Goal: Information Seeking & Learning: Find specific fact

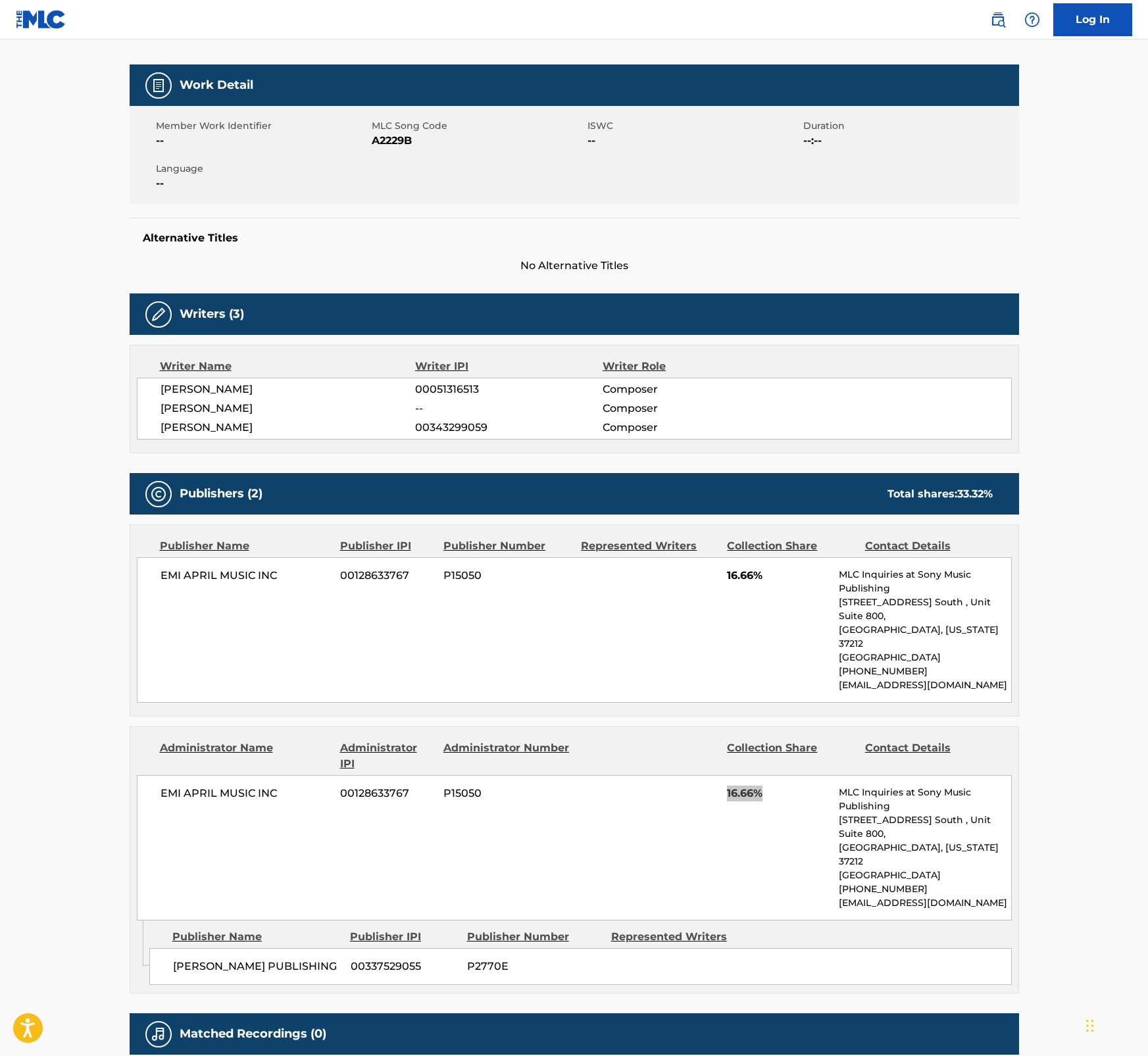
scroll to position [170, 0]
click at [1071, 1021] on main "< Back to public search results Copy work link AFTER ALL Work Detail Member Wor…" at bounding box center [574, 493] width 1148 height 1247
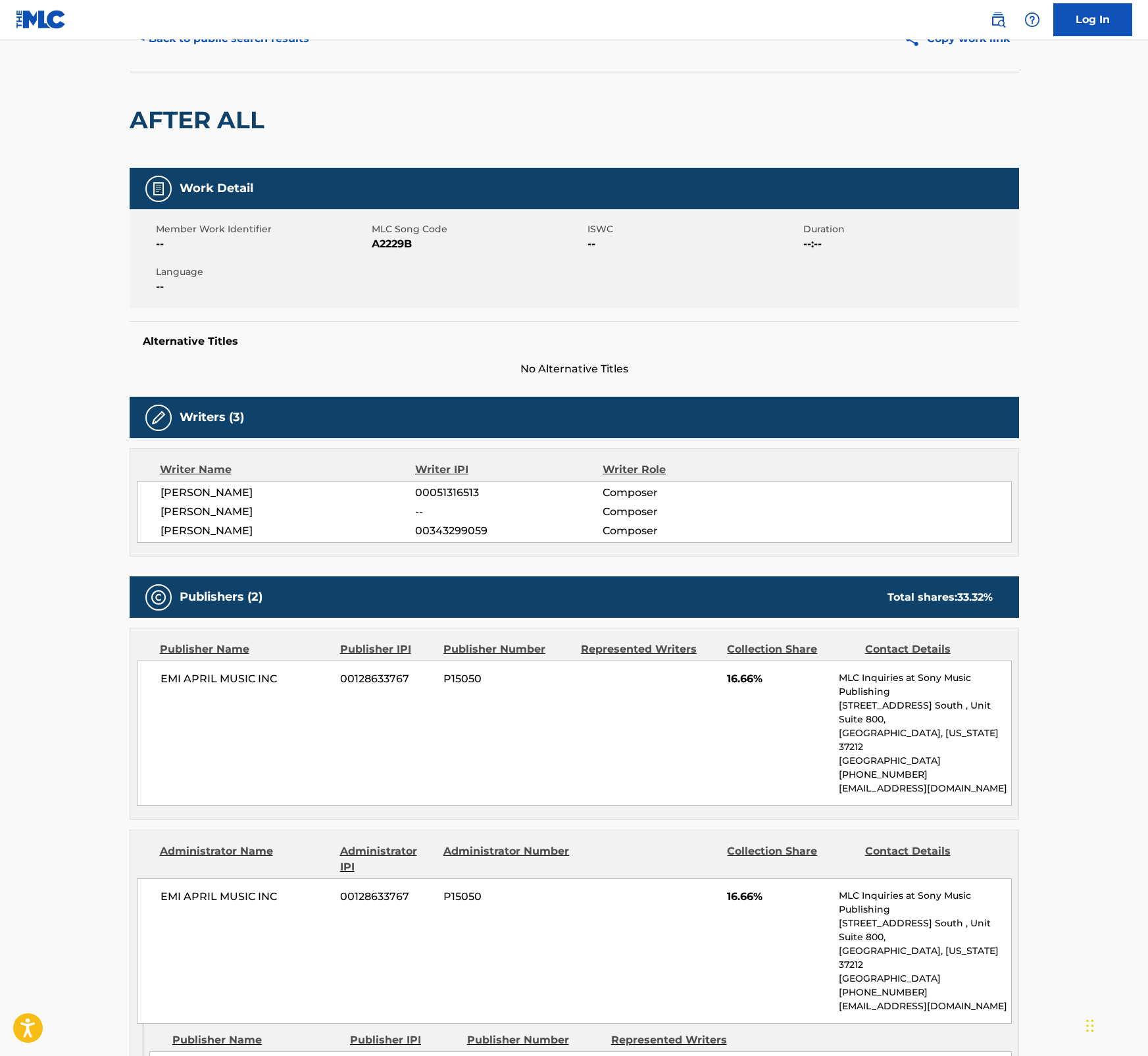
scroll to position [0, 0]
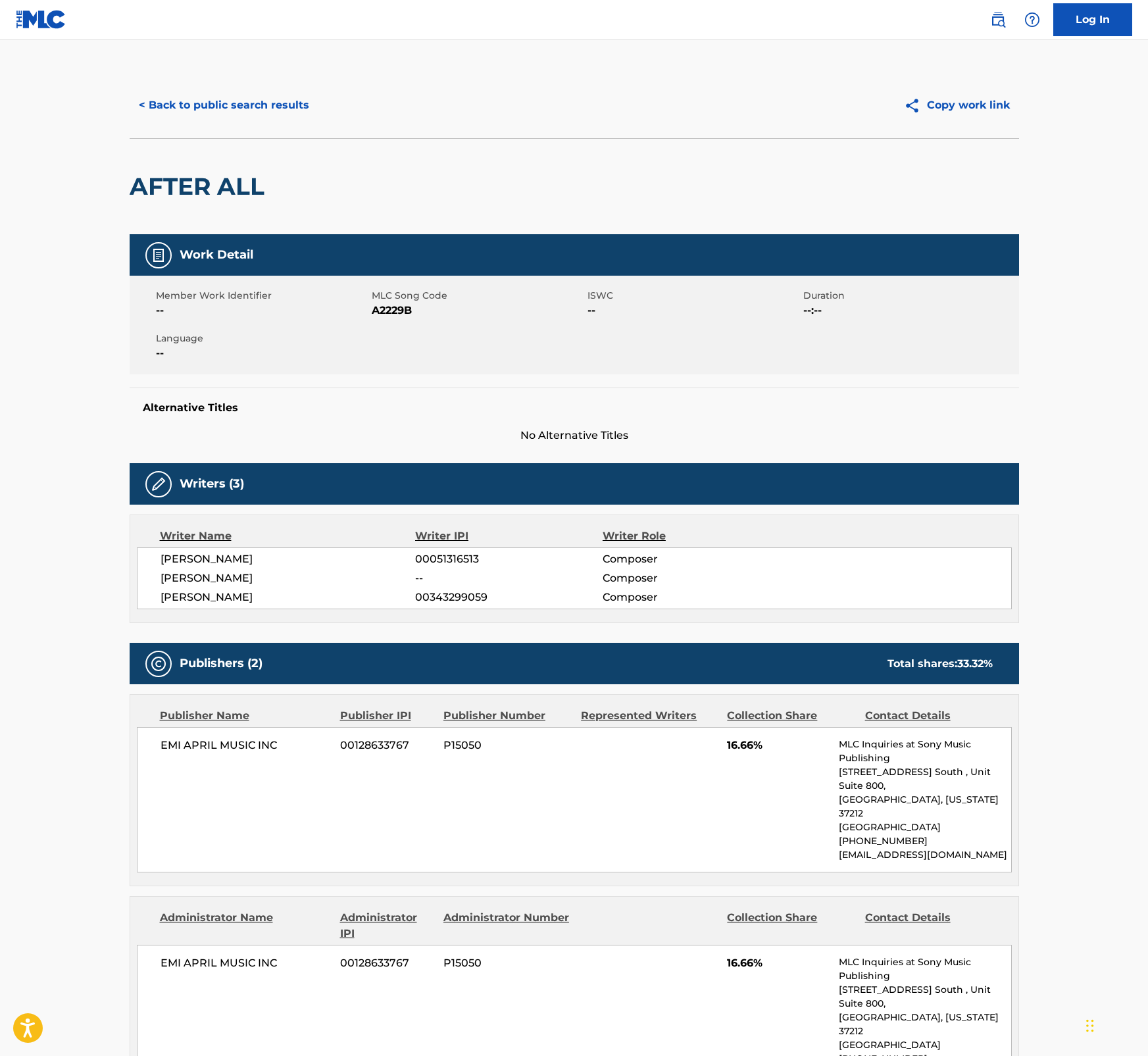
click at [1084, 388] on main "< Back to public search results Copy work link AFTER ALL Work Detail Member Wor…" at bounding box center [574, 663] width 1148 height 1247
click at [173, 100] on button "< Back to public search results" at bounding box center [223, 105] width 188 height 33
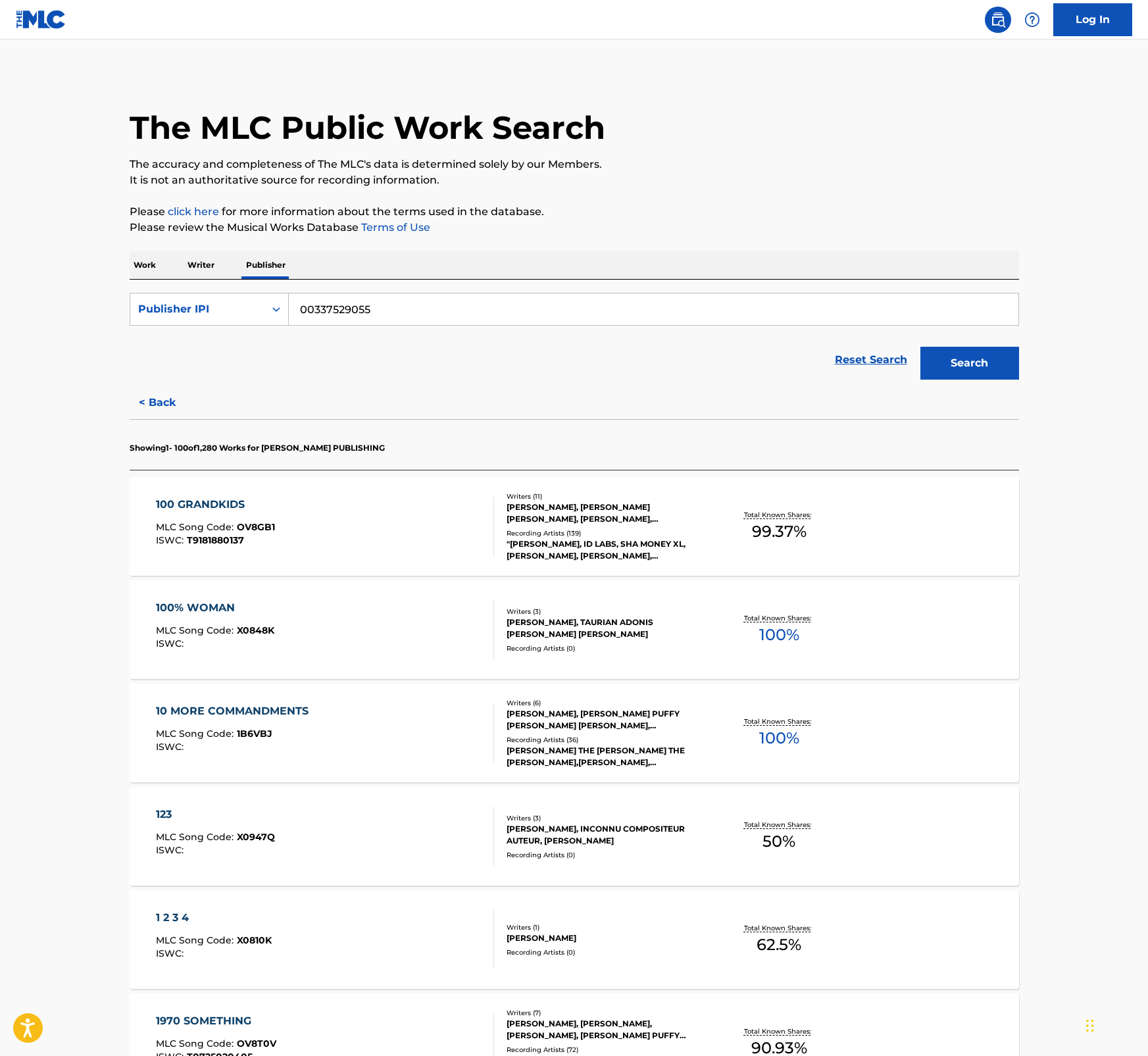
click at [876, 173] on p "It is not an authoritative source for recording information." at bounding box center [574, 179] width 890 height 16
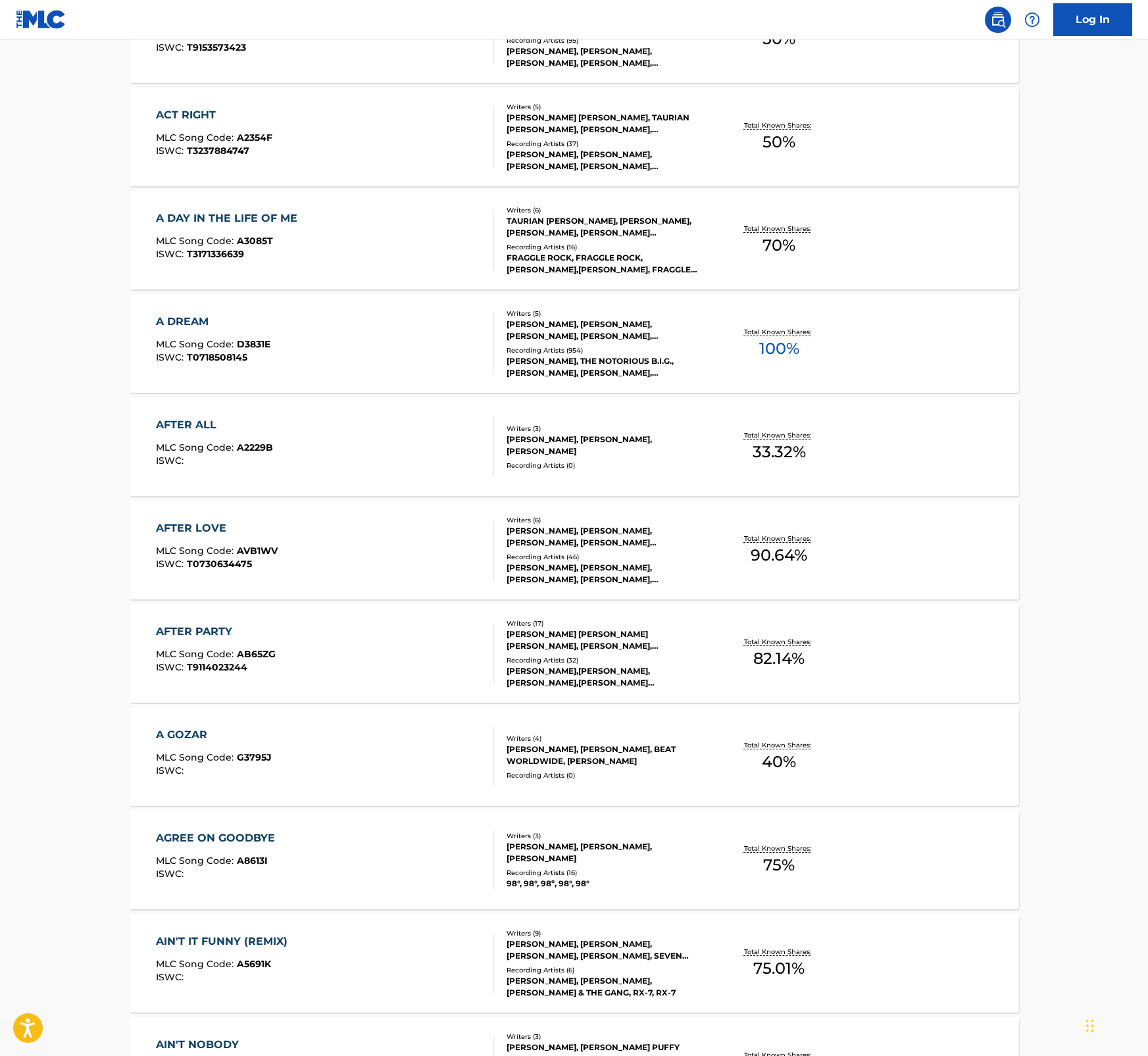
click at [244, 556] on div "MLC Song Code : AVB1WV" at bounding box center [216, 553] width 122 height 13
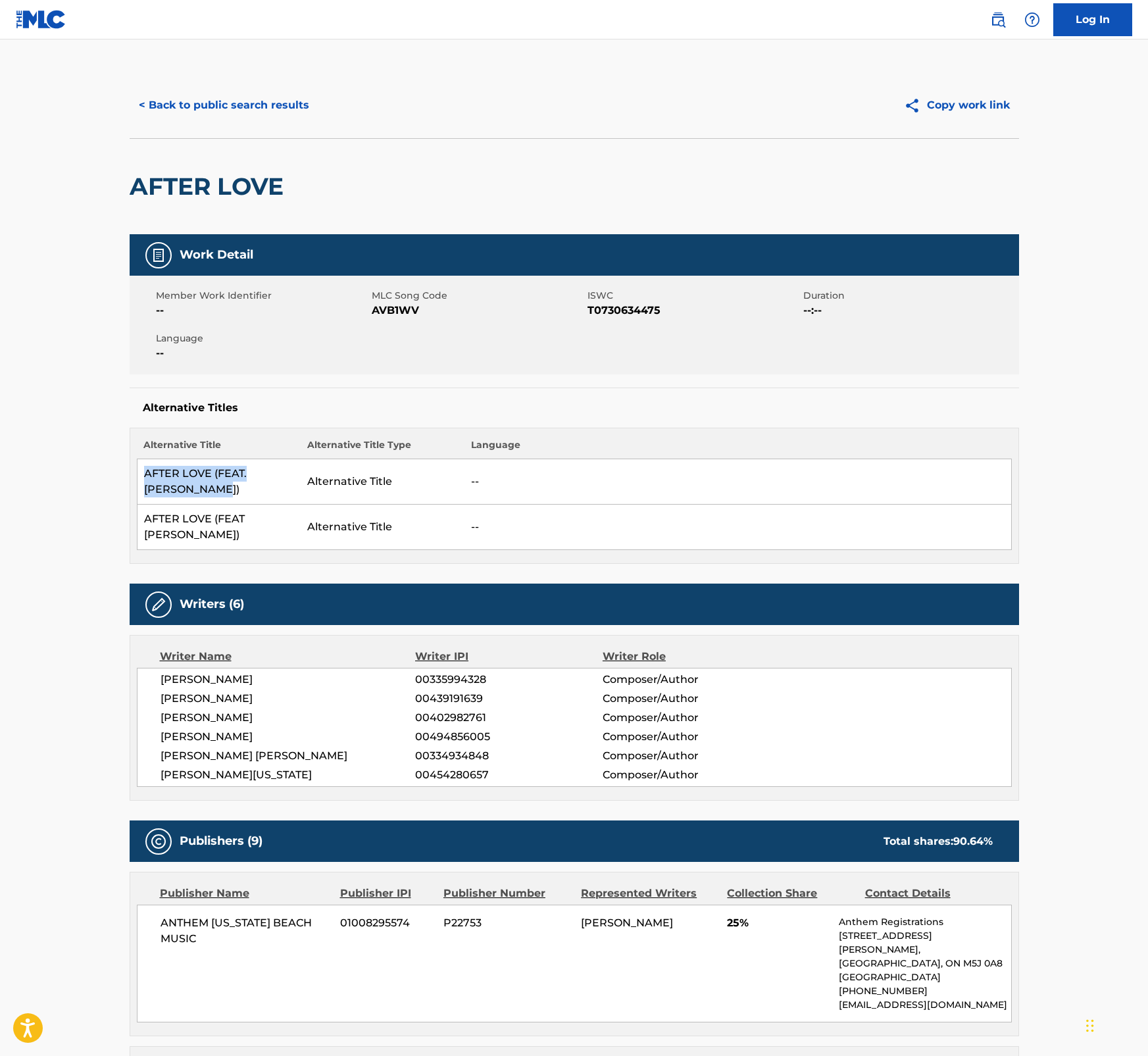
drag, startPoint x: 198, startPoint y: 492, endPoint x: 138, endPoint y: 472, distance: 63.2
click at [138, 472] on td "AFTER LOVE (FEAT. KERI HILSON)" at bounding box center [218, 481] width 164 height 45
copy td "AFTER LOVE (FEAT. KERI HILSON)"
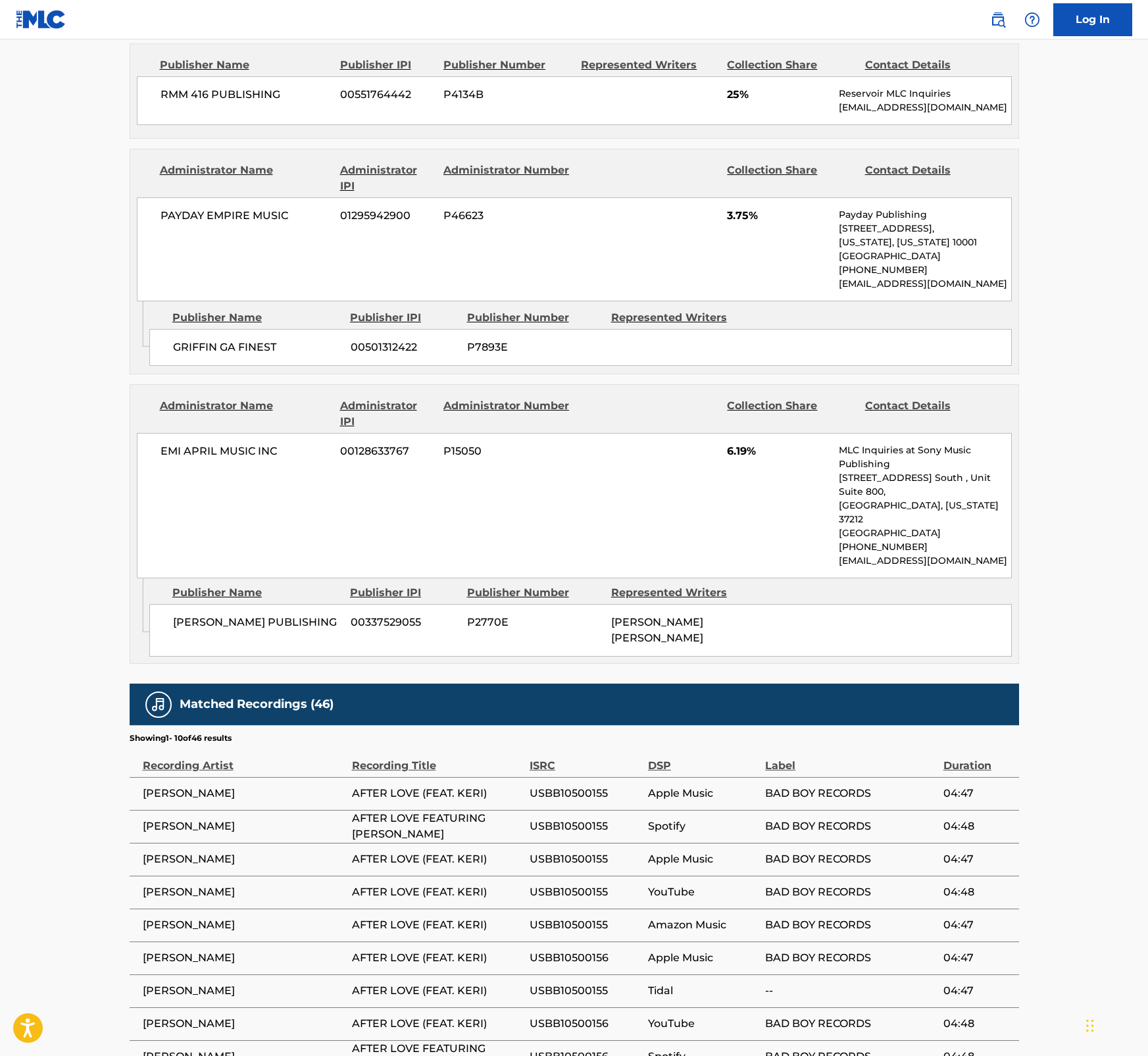
scroll to position [1961, 0]
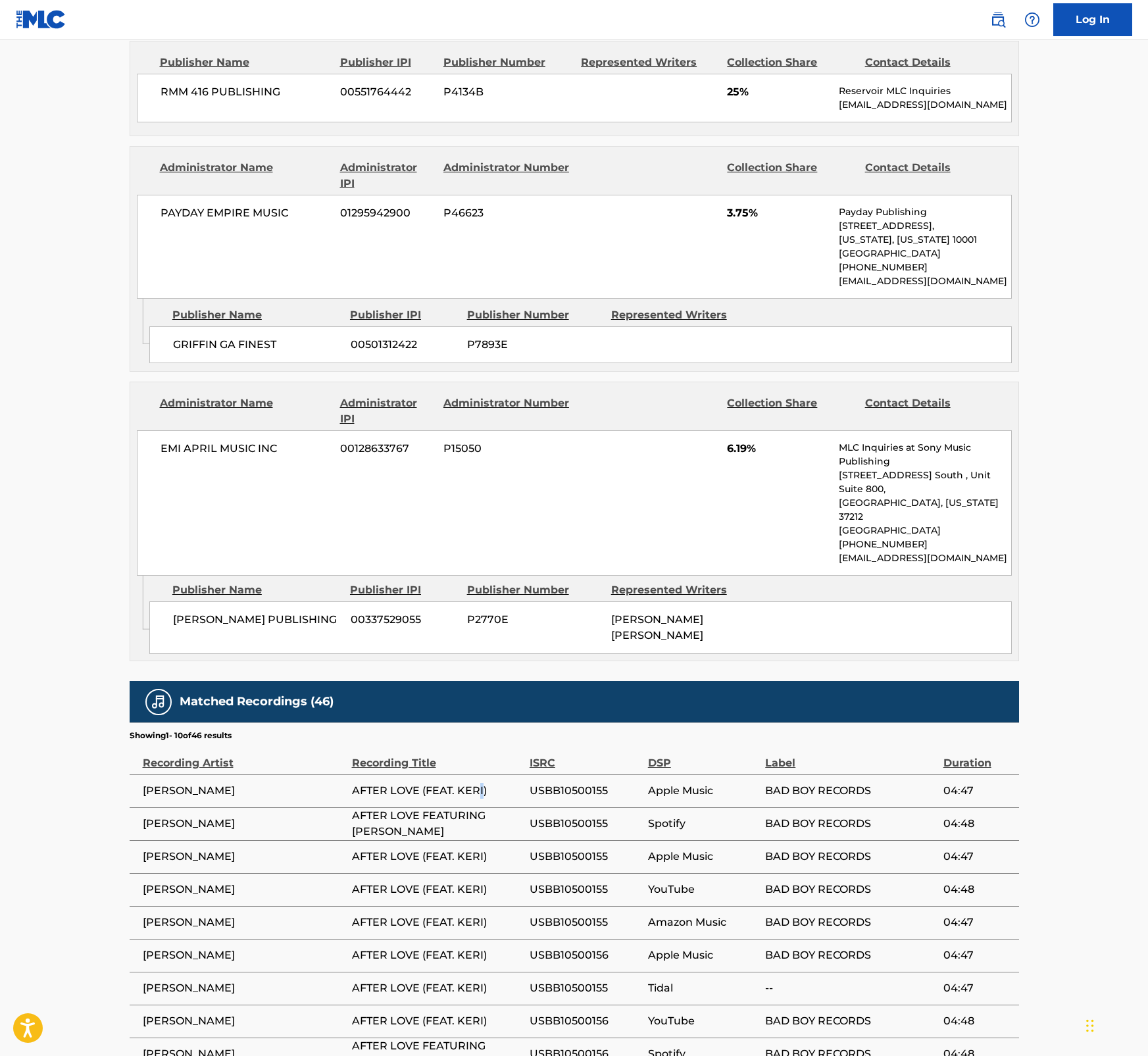
click at [481, 783] on span "AFTER LOVE (FEAT. KERI)" at bounding box center [438, 790] width 171 height 16
drag, startPoint x: 481, startPoint y: 692, endPoint x: 475, endPoint y: 705, distance: 14.3
click at [475, 807] on td "AFTER LOVE FEATURING KERI" at bounding box center [441, 824] width 178 height 33
drag, startPoint x: 490, startPoint y: 689, endPoint x: 346, endPoint y: 691, distance: 144.0
click at [346, 775] on tr "DIDDY AFTER LOVE (FEAT. KERI) USBB10500155 Apple Music BAD BOY RECORDS 04:47" at bounding box center [574, 791] width 890 height 33
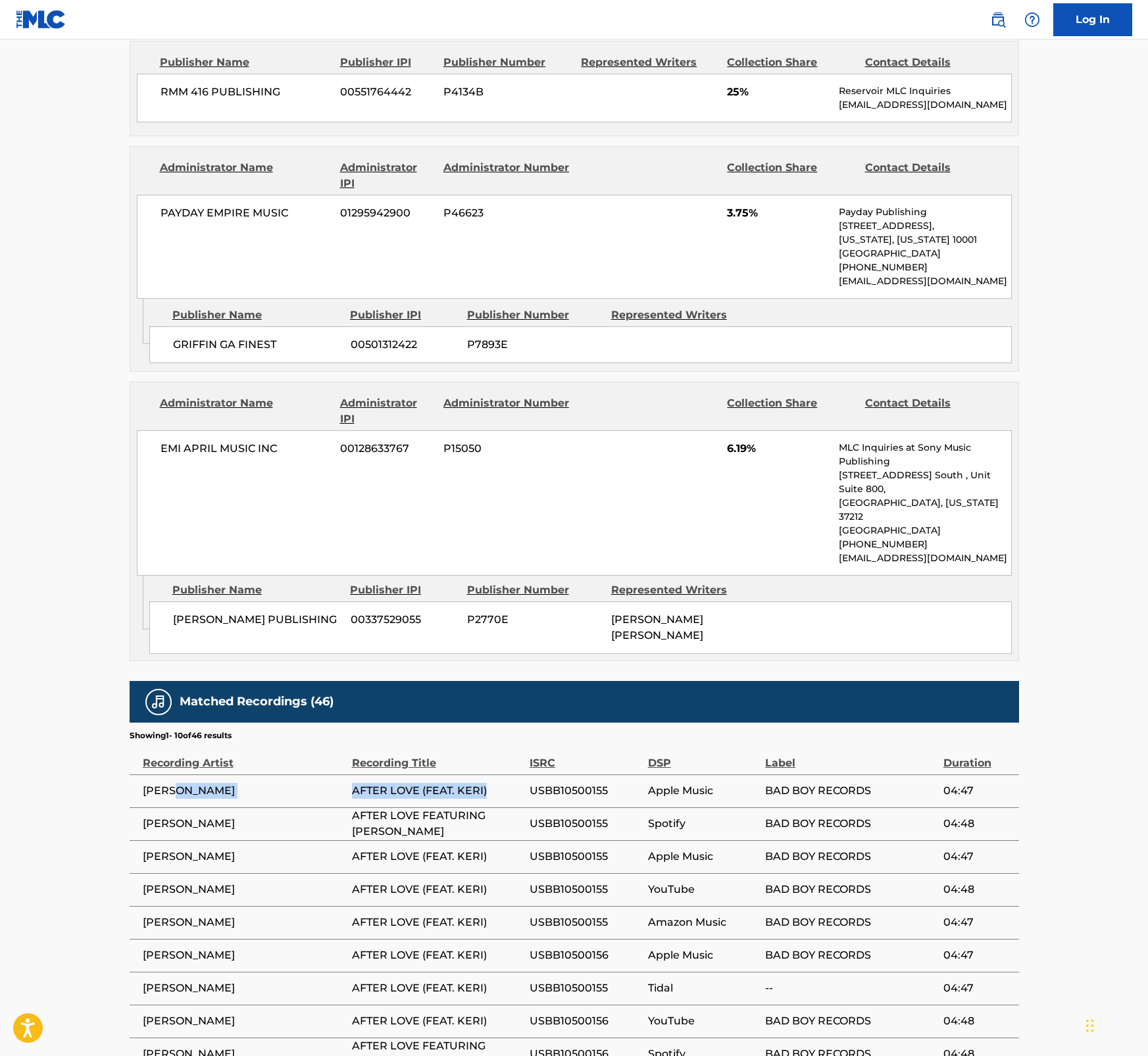
copy tr "AFTER LOVE (FEAT. KERI)"
click at [514, 808] on span "AFTER LOVE FEATURING KERI" at bounding box center [438, 824] width 171 height 31
drag, startPoint x: 520, startPoint y: 724, endPoint x: 350, endPoint y: 733, distance: 170.2
click at [350, 807] on tr "DIDDY AFTER LOVE FEATURING KERI USBB10500155 Spotify BAD BOY RECORDS 04:48" at bounding box center [574, 824] width 890 height 33
copy tr "AFTER LOVE FEATURING KERI"
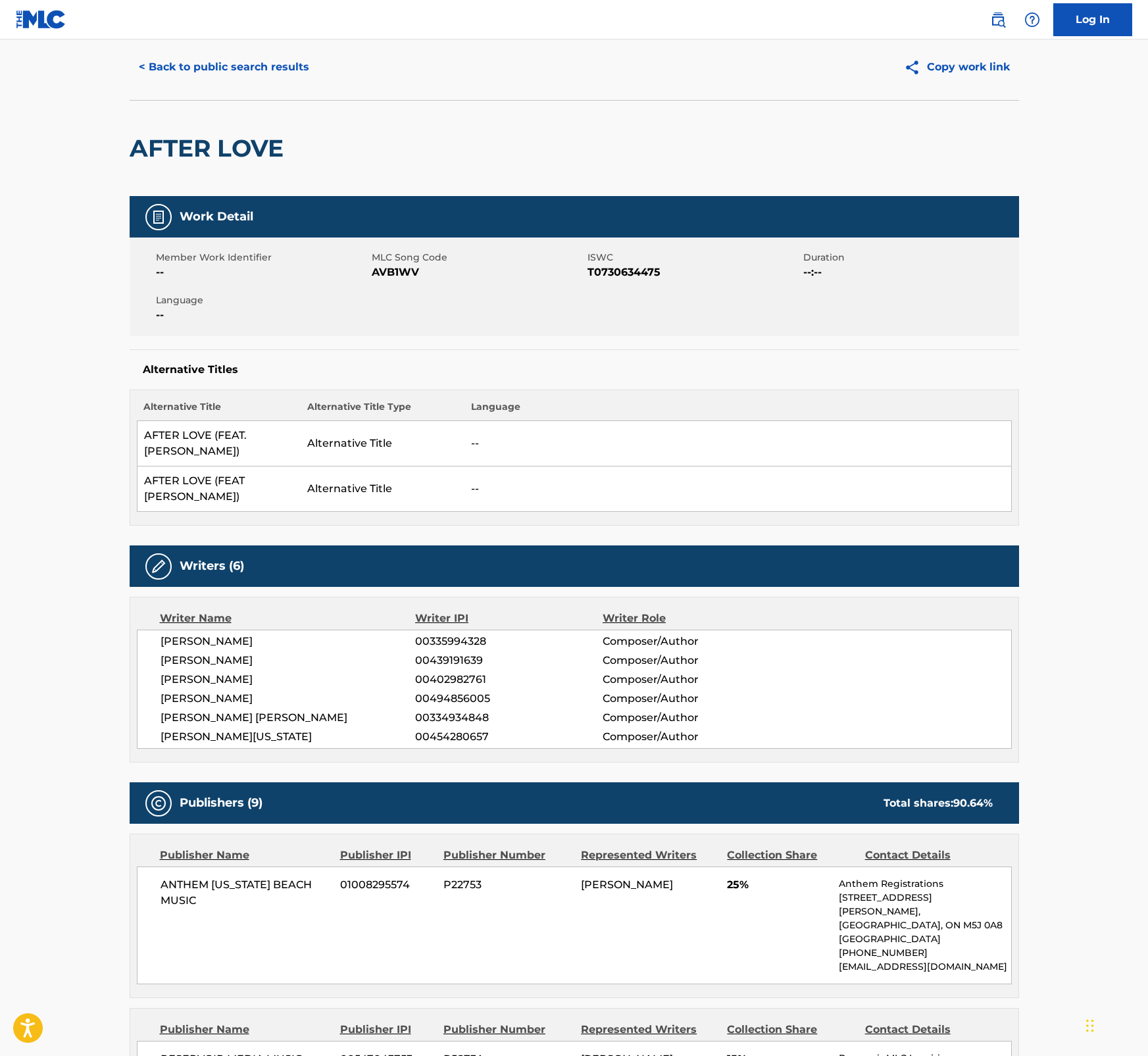
scroll to position [0, 0]
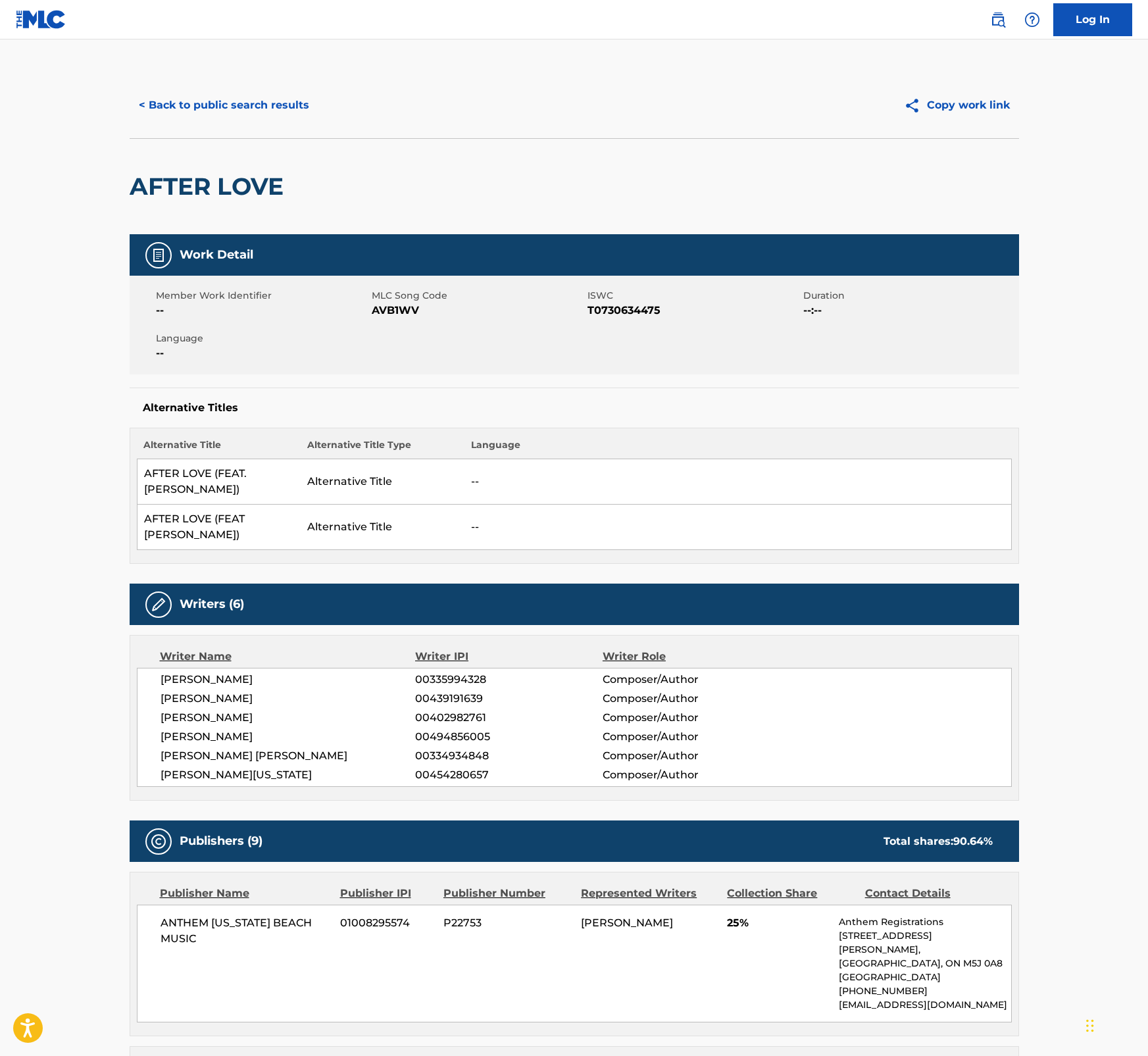
click at [387, 309] on span "AVB1WV" at bounding box center [478, 310] width 212 height 16
copy span "AVB1WV"
drag, startPoint x: 202, startPoint y: 494, endPoint x: 142, endPoint y: 481, distance: 61.4
click at [142, 481] on td "AFTER LOVE (FEAT. KERI HILSON)" at bounding box center [218, 481] width 164 height 45
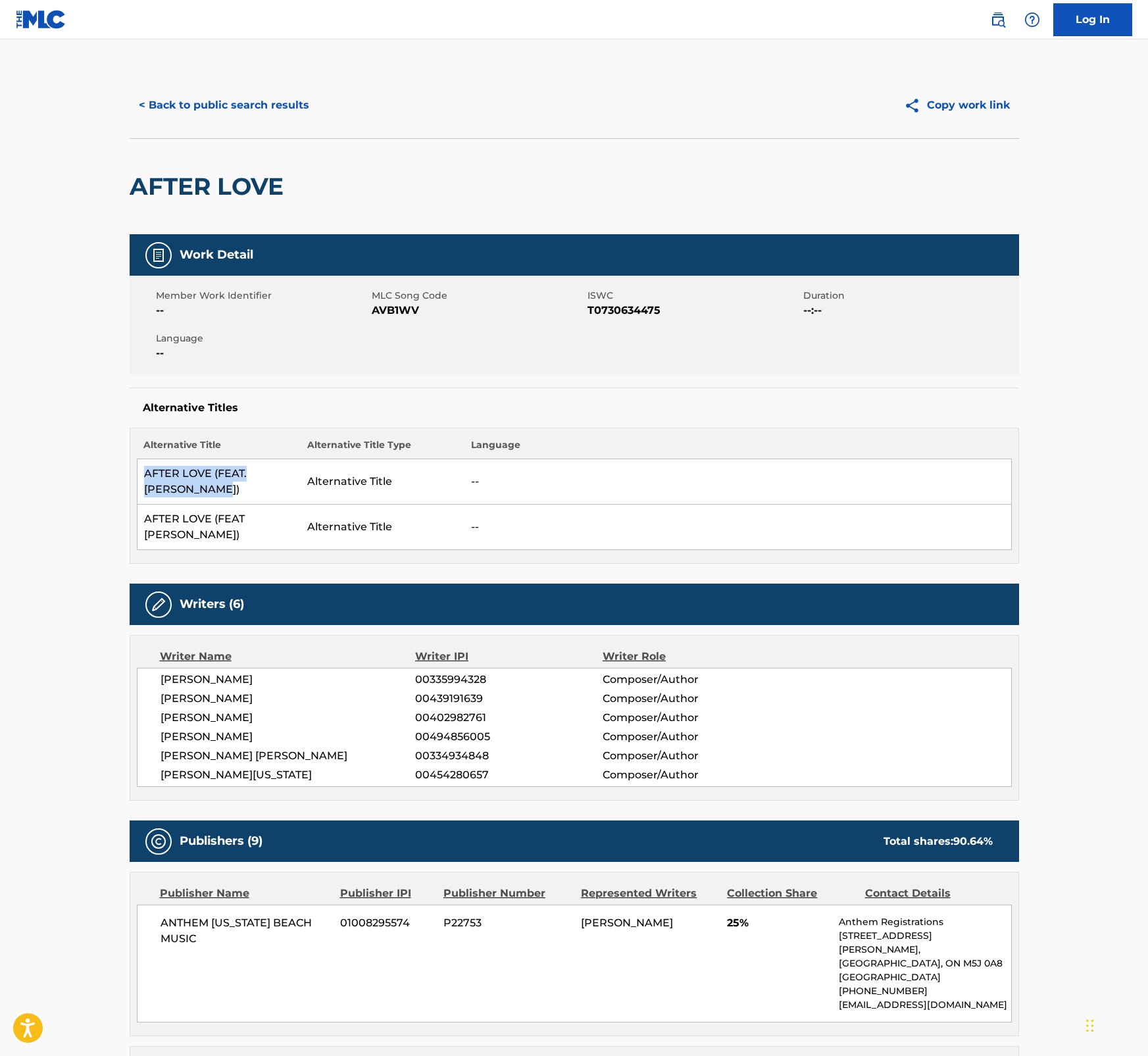
copy td "AFTER LOVE (FEAT. KERI HILSON)"
click at [192, 540] on td "AFTER LOVE (FEAT KERI HILSON)" at bounding box center [218, 527] width 164 height 45
drag, startPoint x: 195, startPoint y: 533, endPoint x: 140, endPoint y: 520, distance: 56.5
click at [140, 520] on td "AFTER LOVE (FEAT KERI HILSON)" at bounding box center [218, 527] width 164 height 45
copy td "AFTER LOVE (FEAT KERI HILSON)"
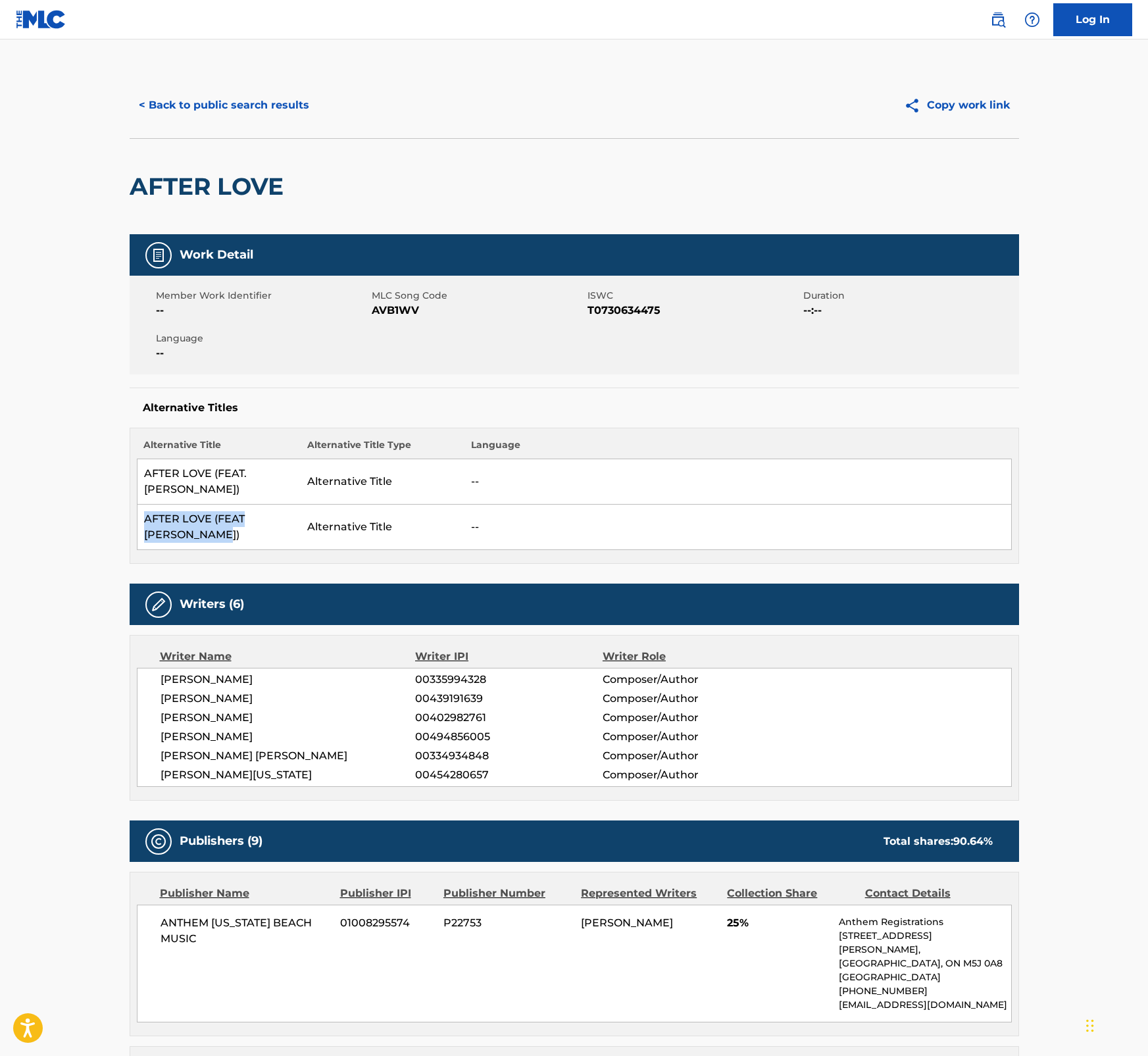
click at [277, 104] on button "< Back to public search results" at bounding box center [223, 105] width 188 height 33
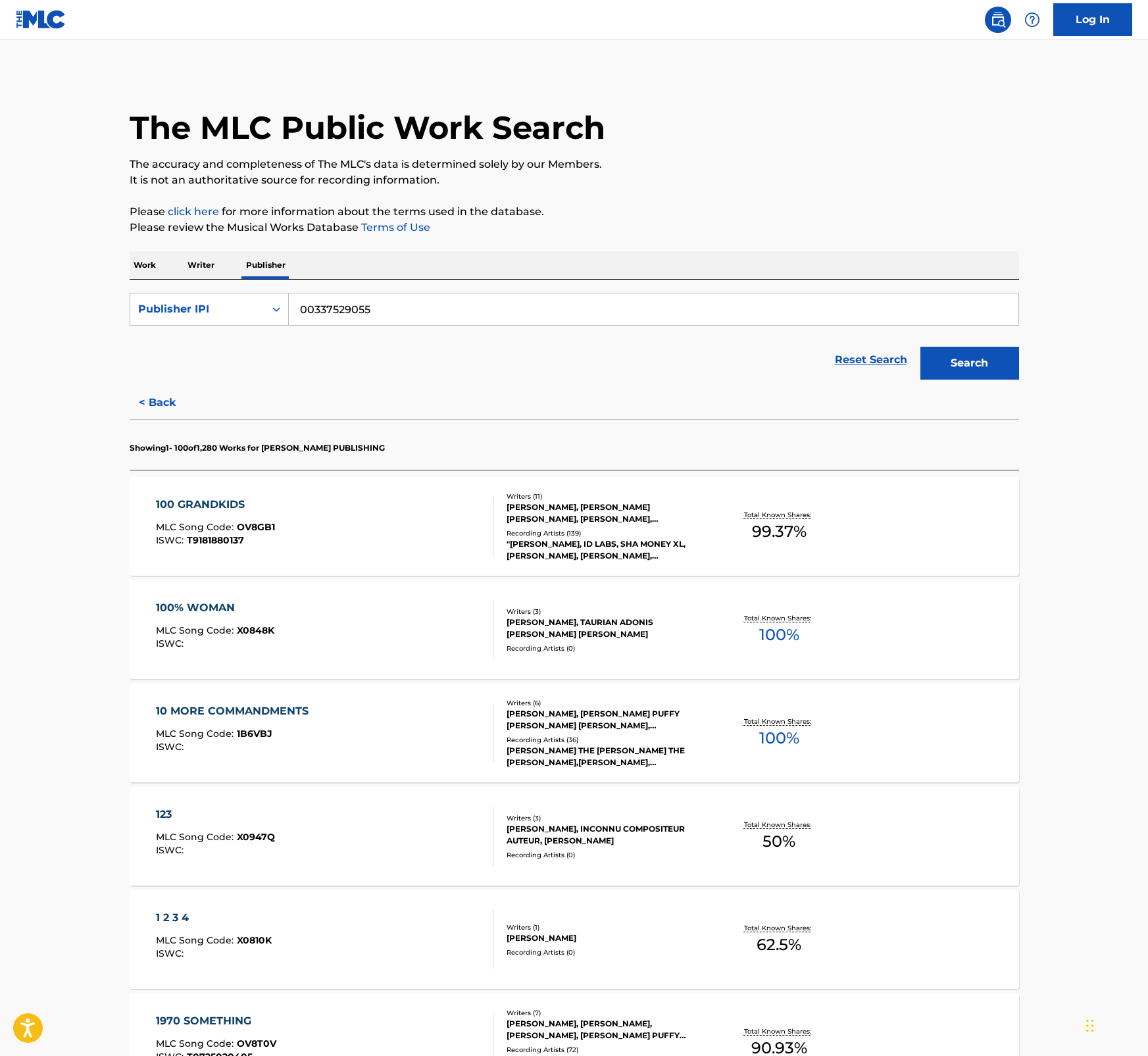
scroll to position [3179, 0]
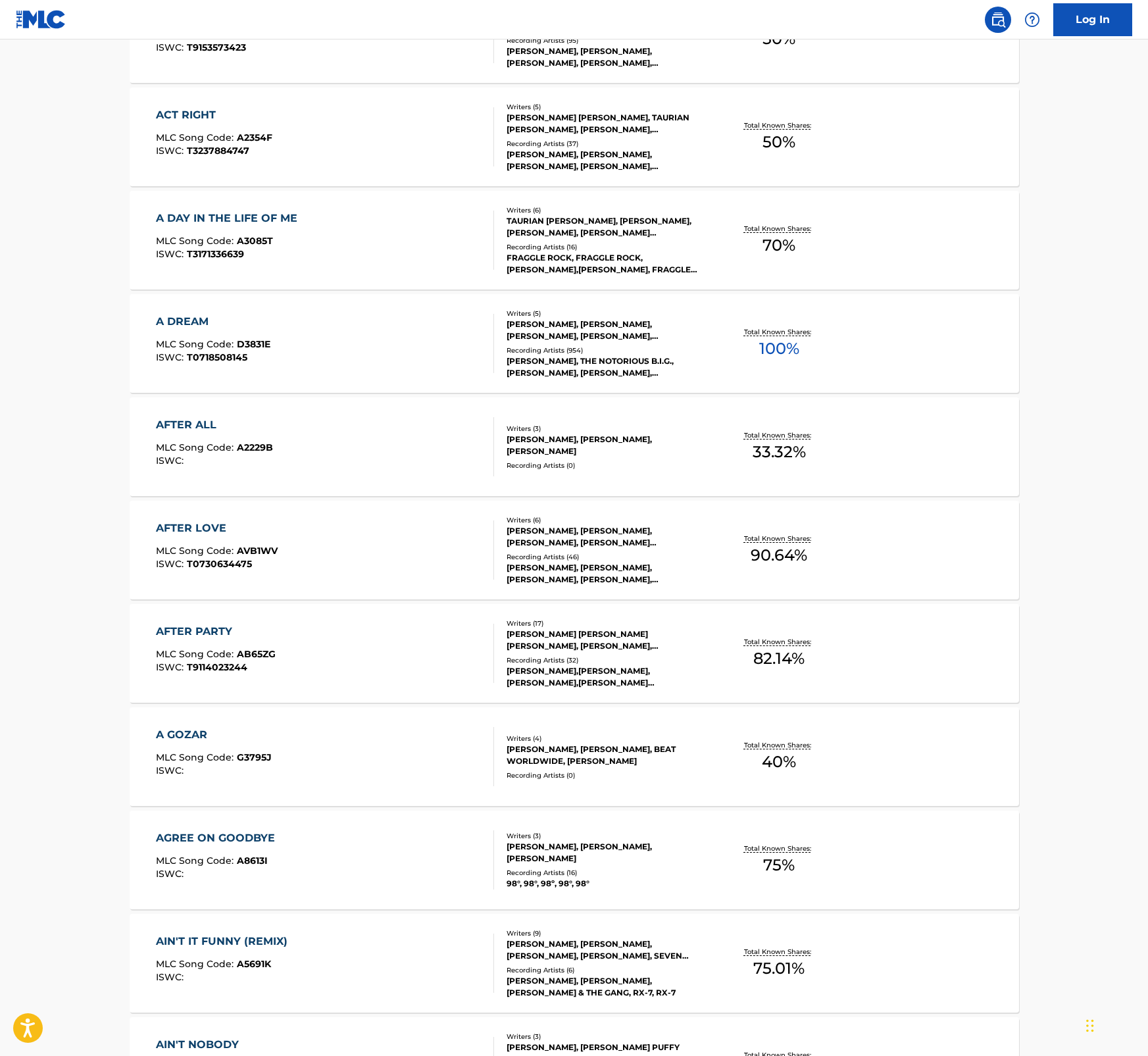
click at [194, 634] on div "AFTER PARTY" at bounding box center [215, 631] width 119 height 16
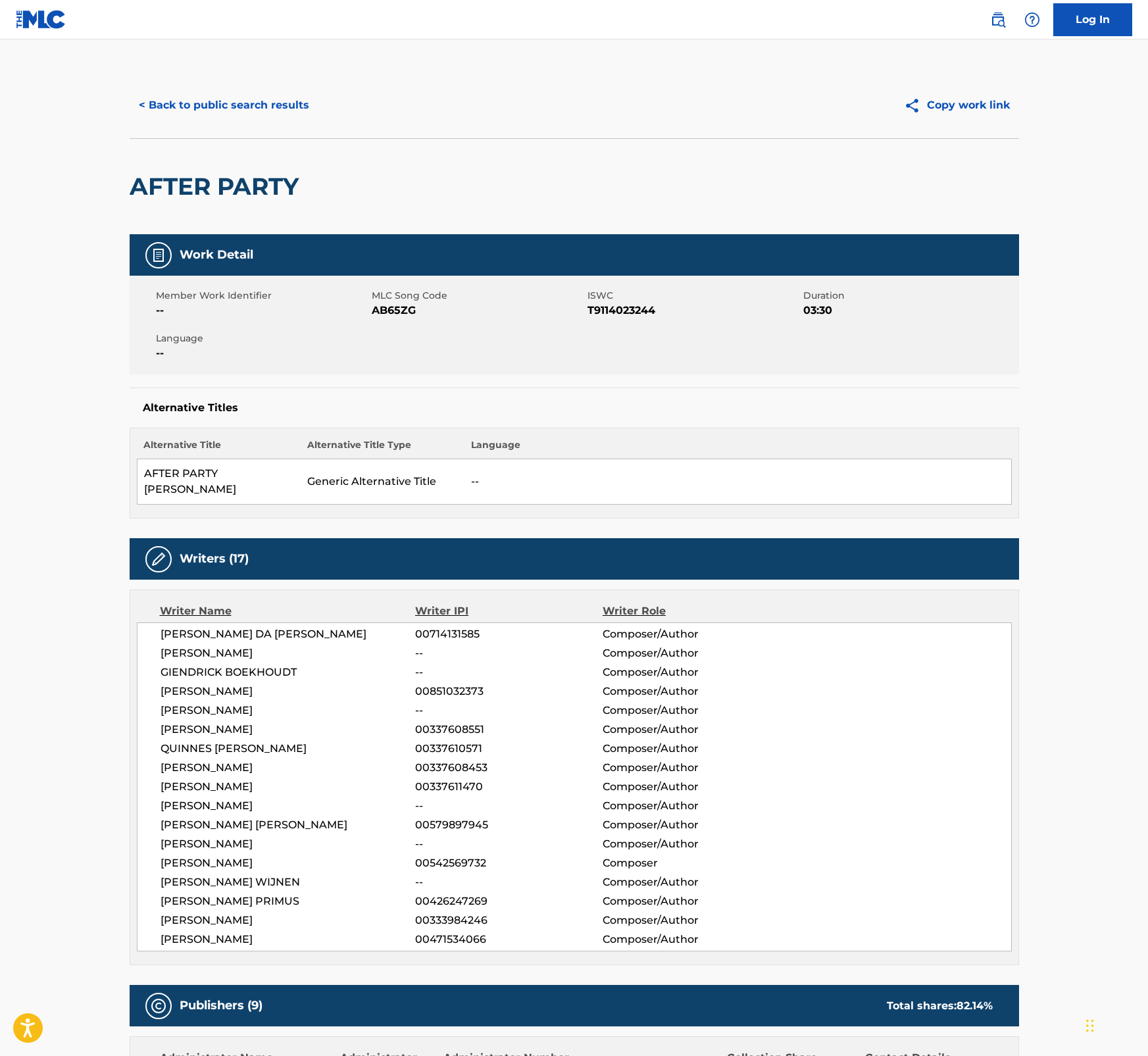
click at [405, 310] on span "AB65ZG" at bounding box center [478, 310] width 212 height 16
copy span "AB65ZG"
drag, startPoint x: 207, startPoint y: 484, endPoint x: 142, endPoint y: 475, distance: 65.6
click at [142, 475] on td "AFTER PARTY ALEX SENSATION" at bounding box center [218, 481] width 164 height 45
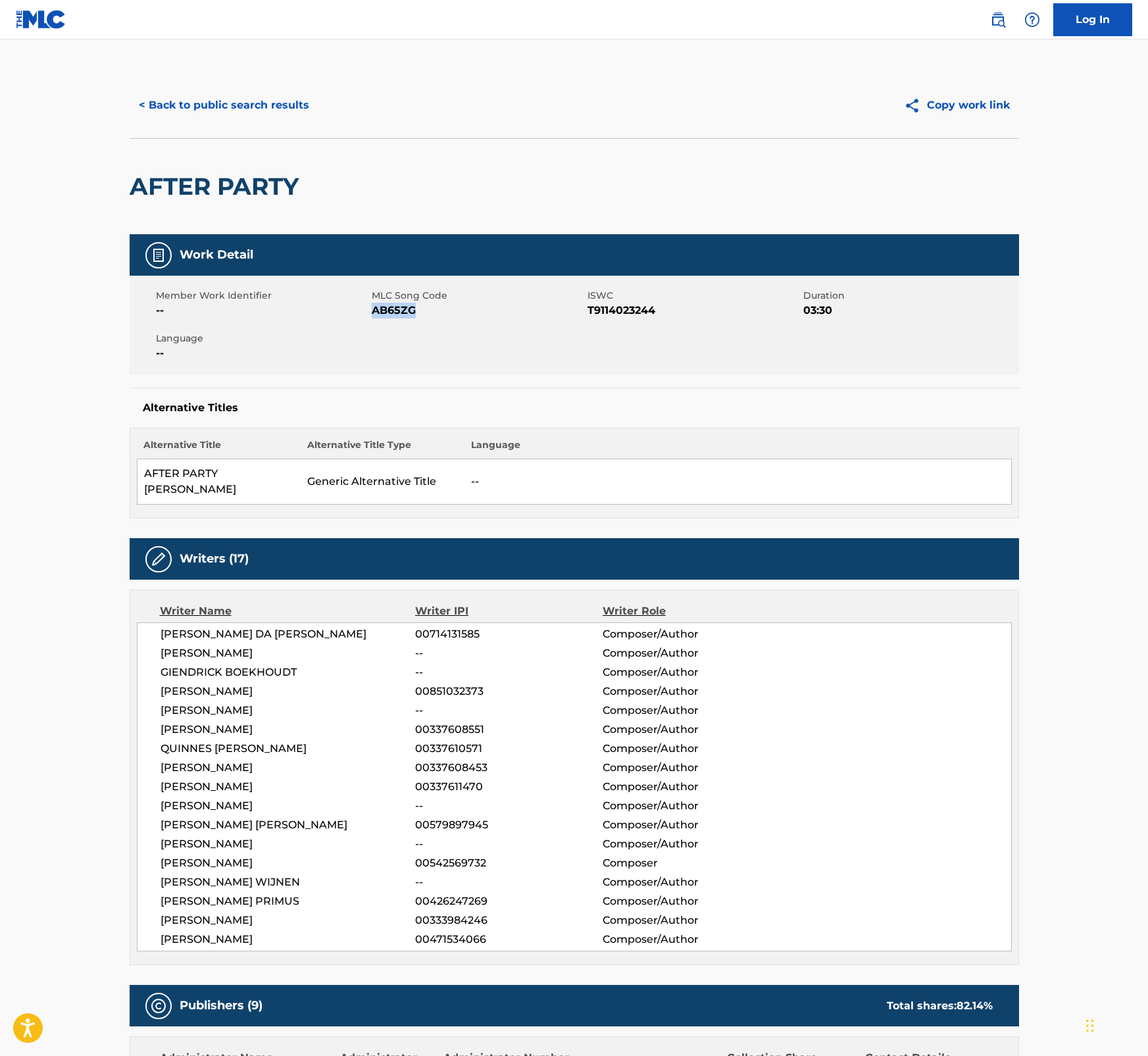
copy td "AFTER PARTY ALEX SENSATION"
drag, startPoint x: 1119, startPoint y: 425, endPoint x: 1127, endPoint y: 359, distance: 66.5
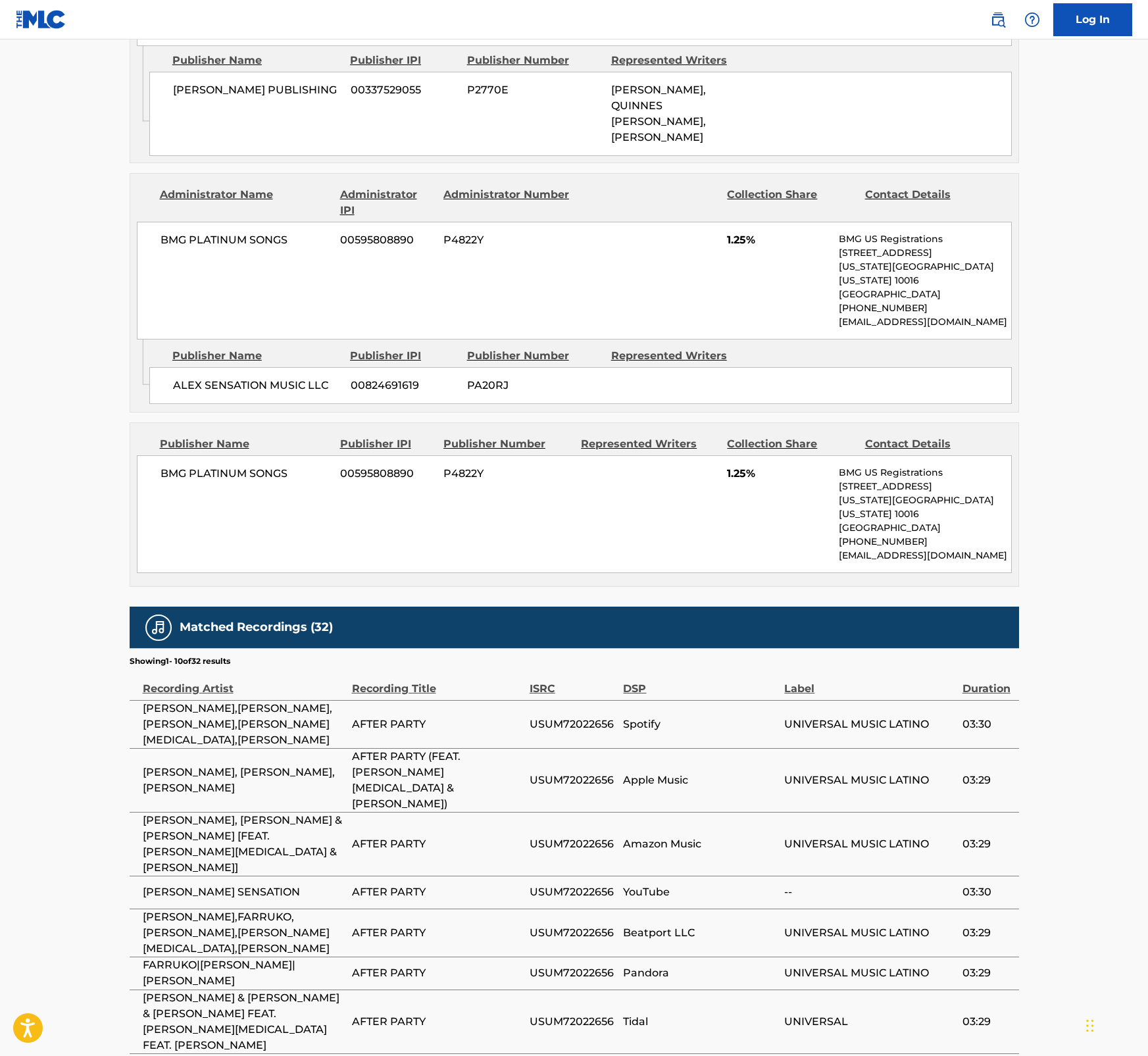
scroll to position [2770, 0]
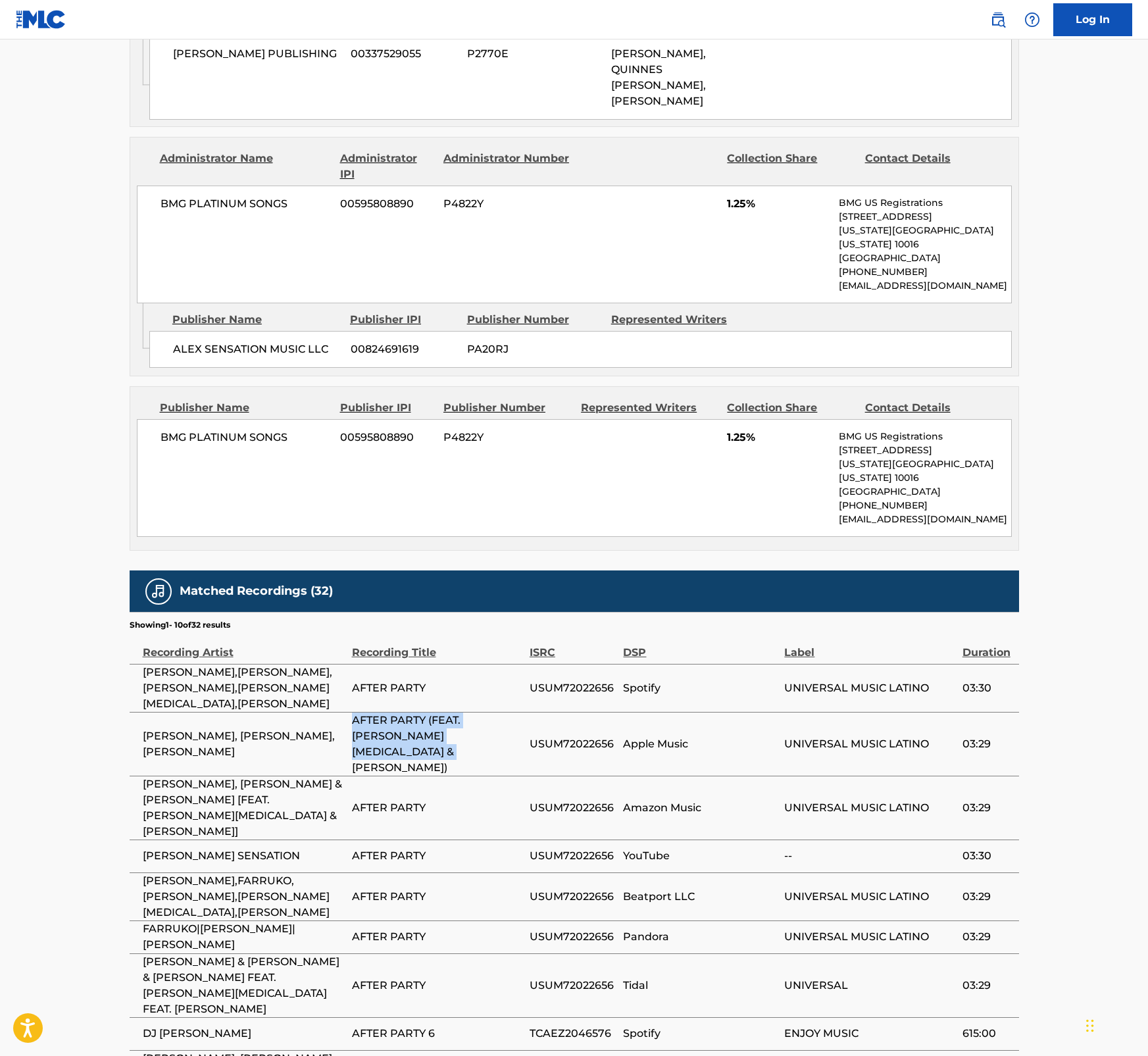
drag, startPoint x: 494, startPoint y: 592, endPoint x: 354, endPoint y: 570, distance: 141.7
click at [354, 713] on span "AFTER PARTY (FEAT. MARIAH ANGELIQ & KEVIN LYTTLE)" at bounding box center [438, 744] width 171 height 63
copy span "AFTER PARTY (FEAT. MARIAH ANGELIQ & KEVIN LYTTLE)"
click at [462, 1026] on span "AFTER PARTY 6" at bounding box center [438, 1033] width 171 height 16
drag, startPoint x: 444, startPoint y: 828, endPoint x: 352, endPoint y: 826, distance: 92.0
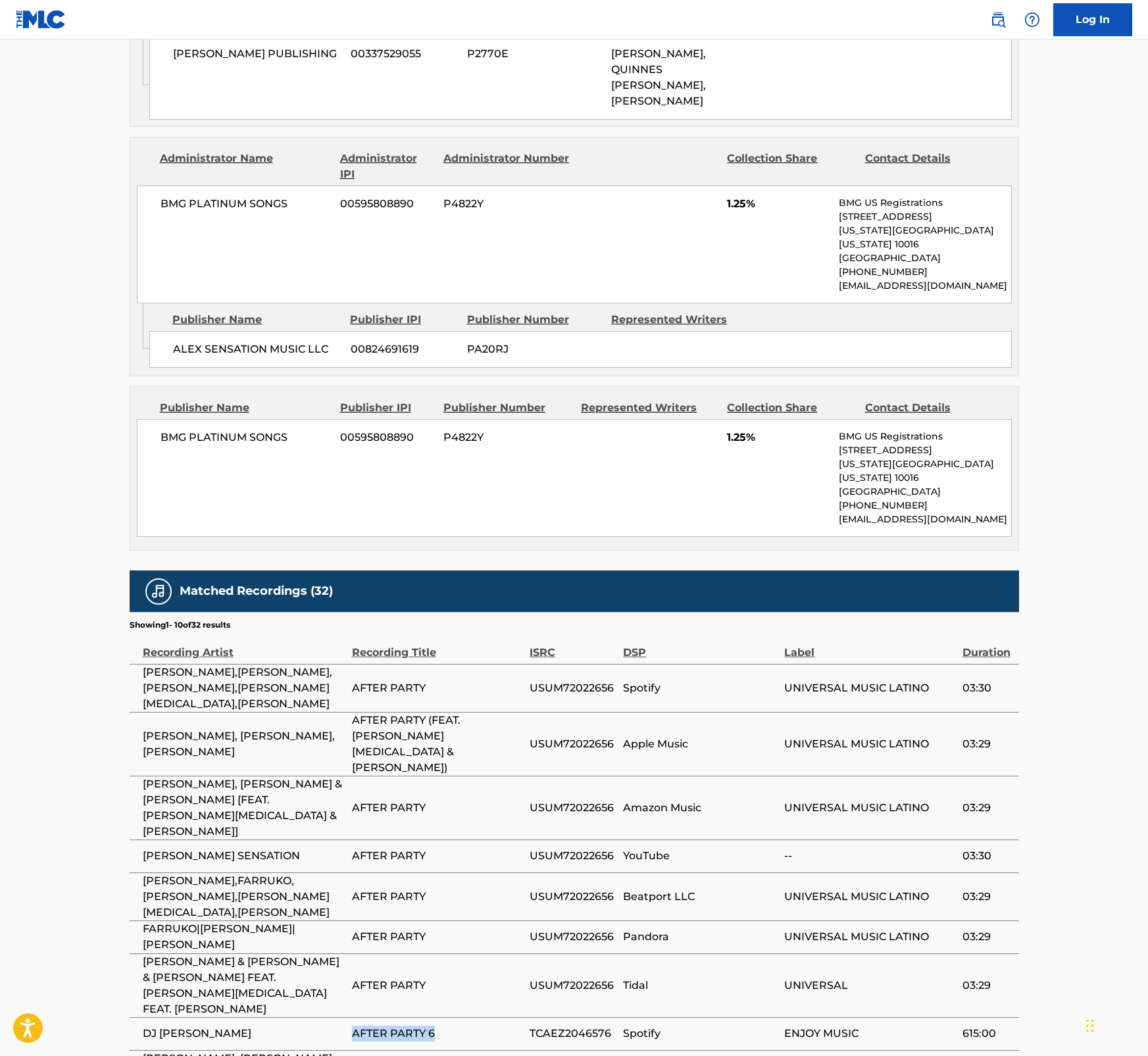
click at [352, 1026] on span "AFTER PARTY 6" at bounding box center [438, 1033] width 171 height 16
copy span "AFTER PARTY 6"
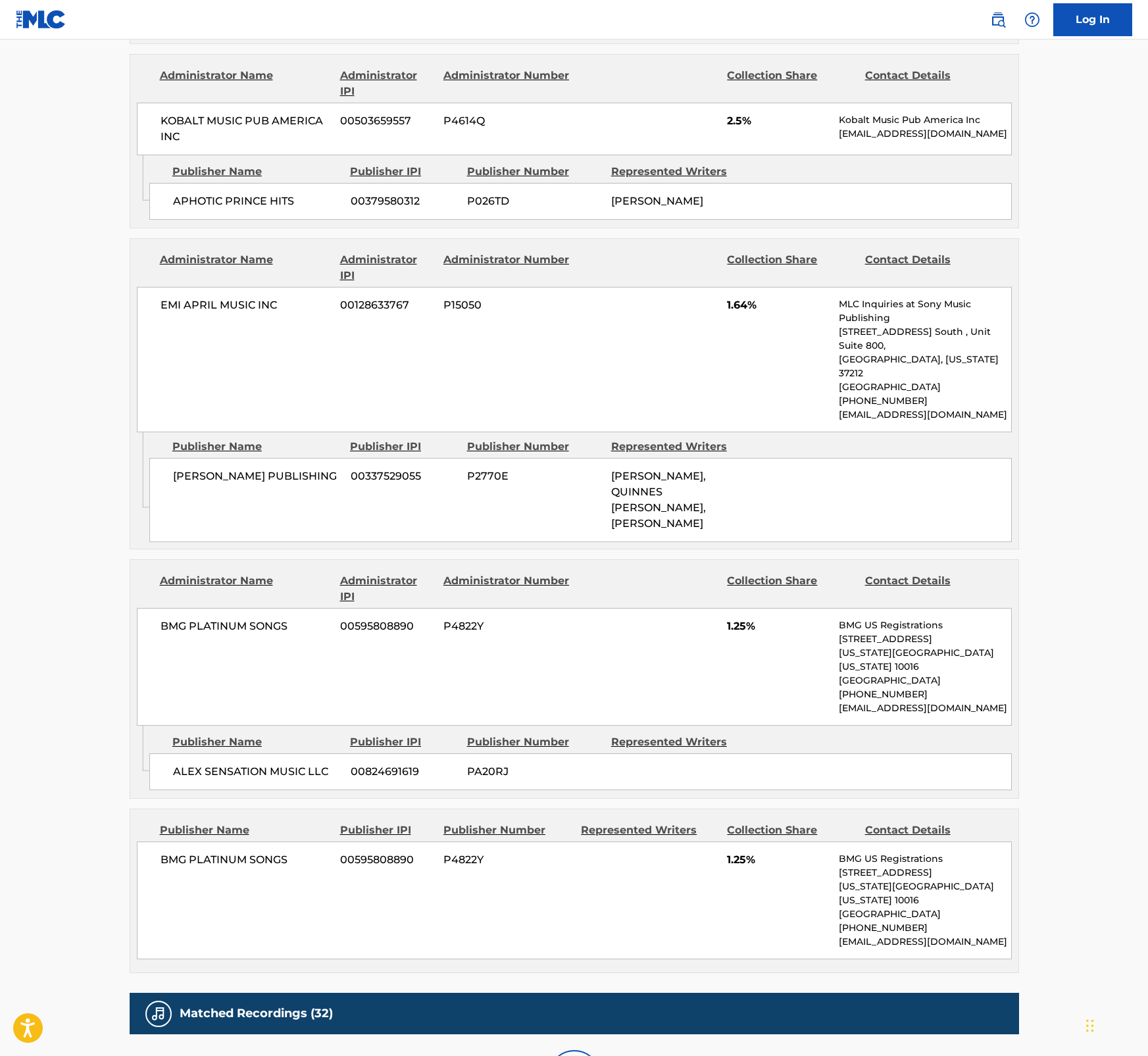
scroll to position [2708, 0]
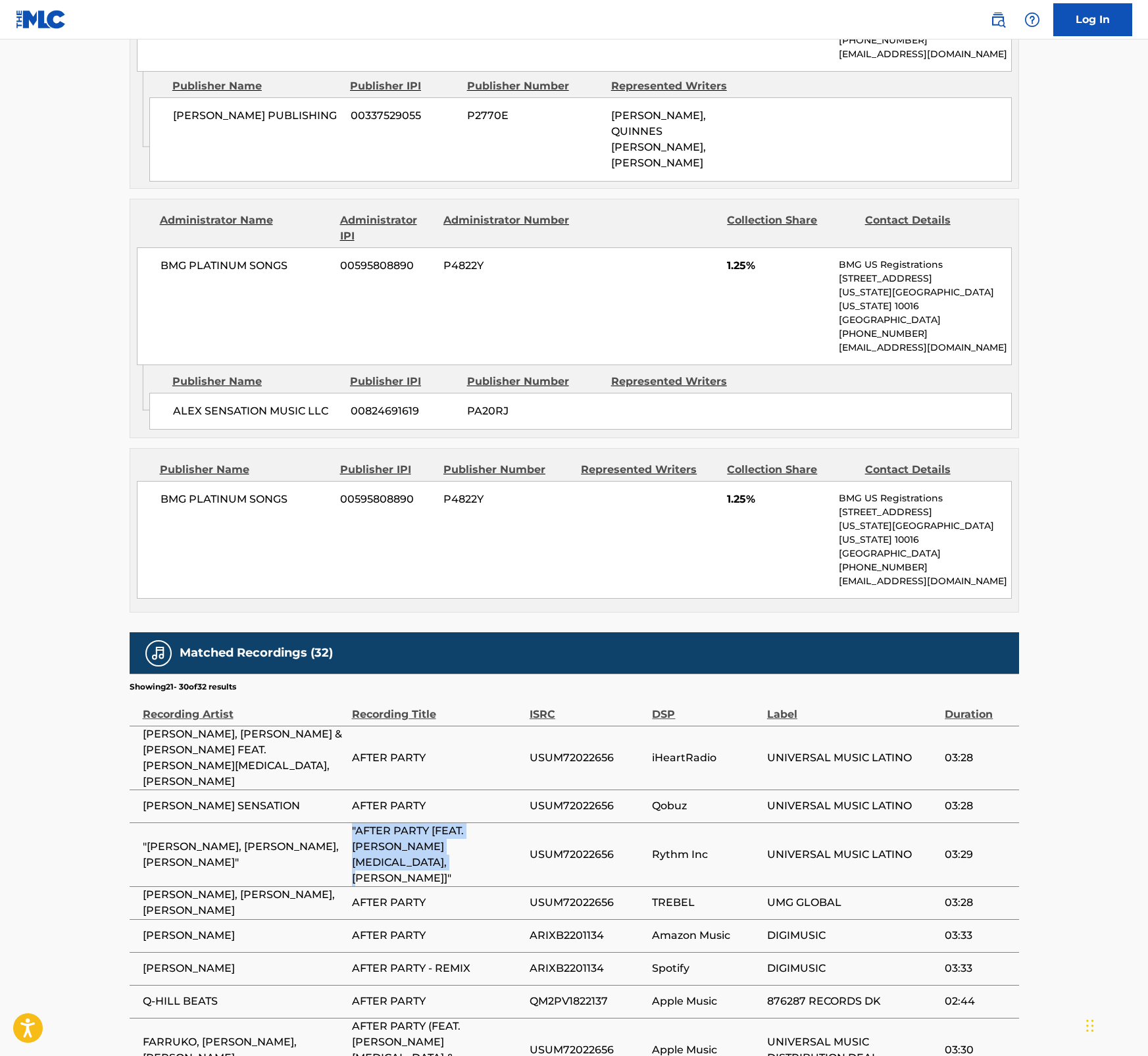
drag, startPoint x: 494, startPoint y: 686, endPoint x: 351, endPoint y: 675, distance: 143.4
click at [352, 823] on span ""AFTER PARTY [FEAT. MARIAH ANGELIQ, KEVIN LYTTLE]"" at bounding box center [438, 854] width 171 height 63
drag, startPoint x: 467, startPoint y: 777, endPoint x: 353, endPoint y: 784, distance: 114.2
click at [353, 961] on span "AFTER PARTY - REMIX" at bounding box center [438, 968] width 171 height 16
drag, startPoint x: 474, startPoint y: 878, endPoint x: 354, endPoint y: 884, distance: 120.1
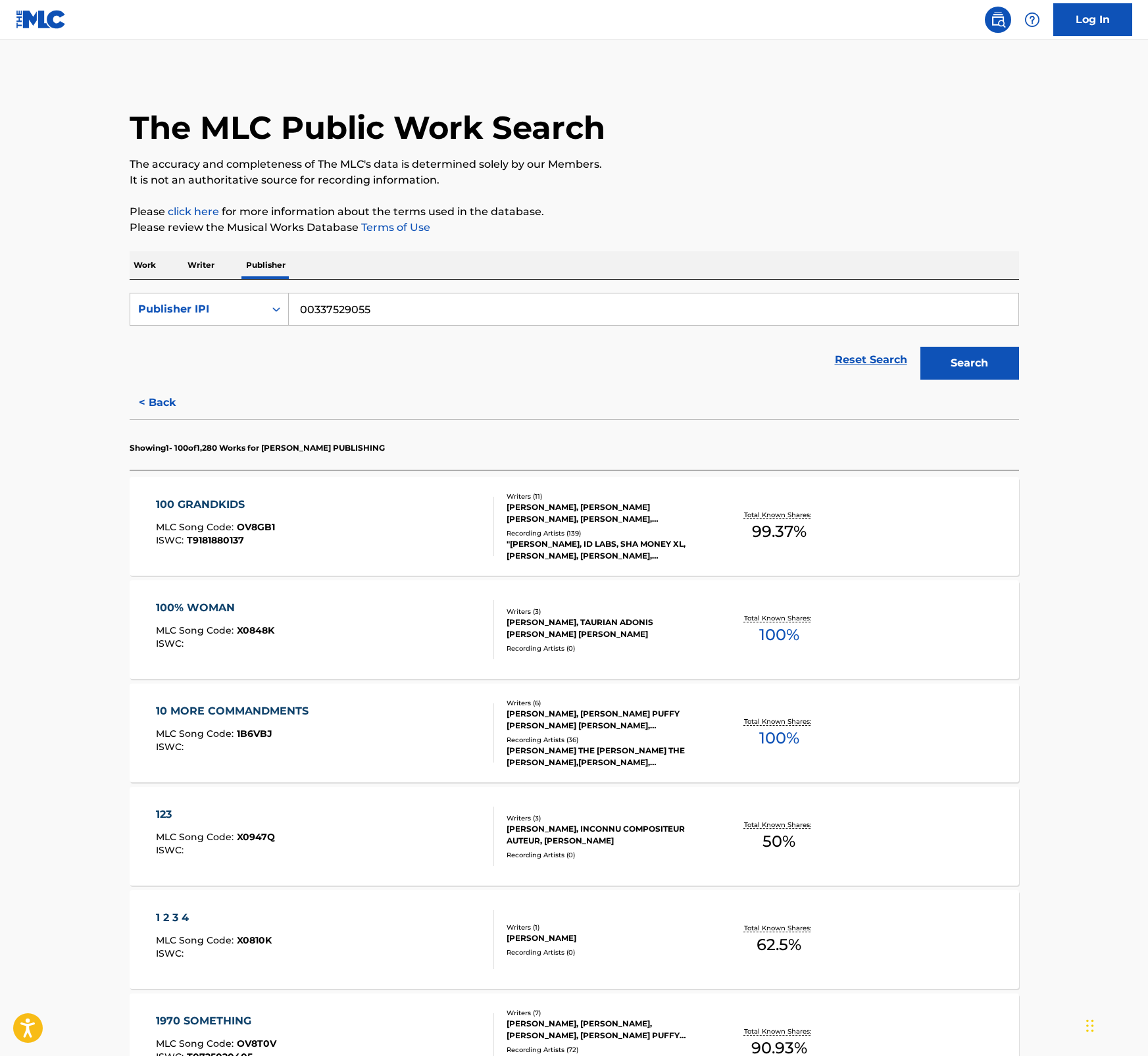
scroll to position [3179, 0]
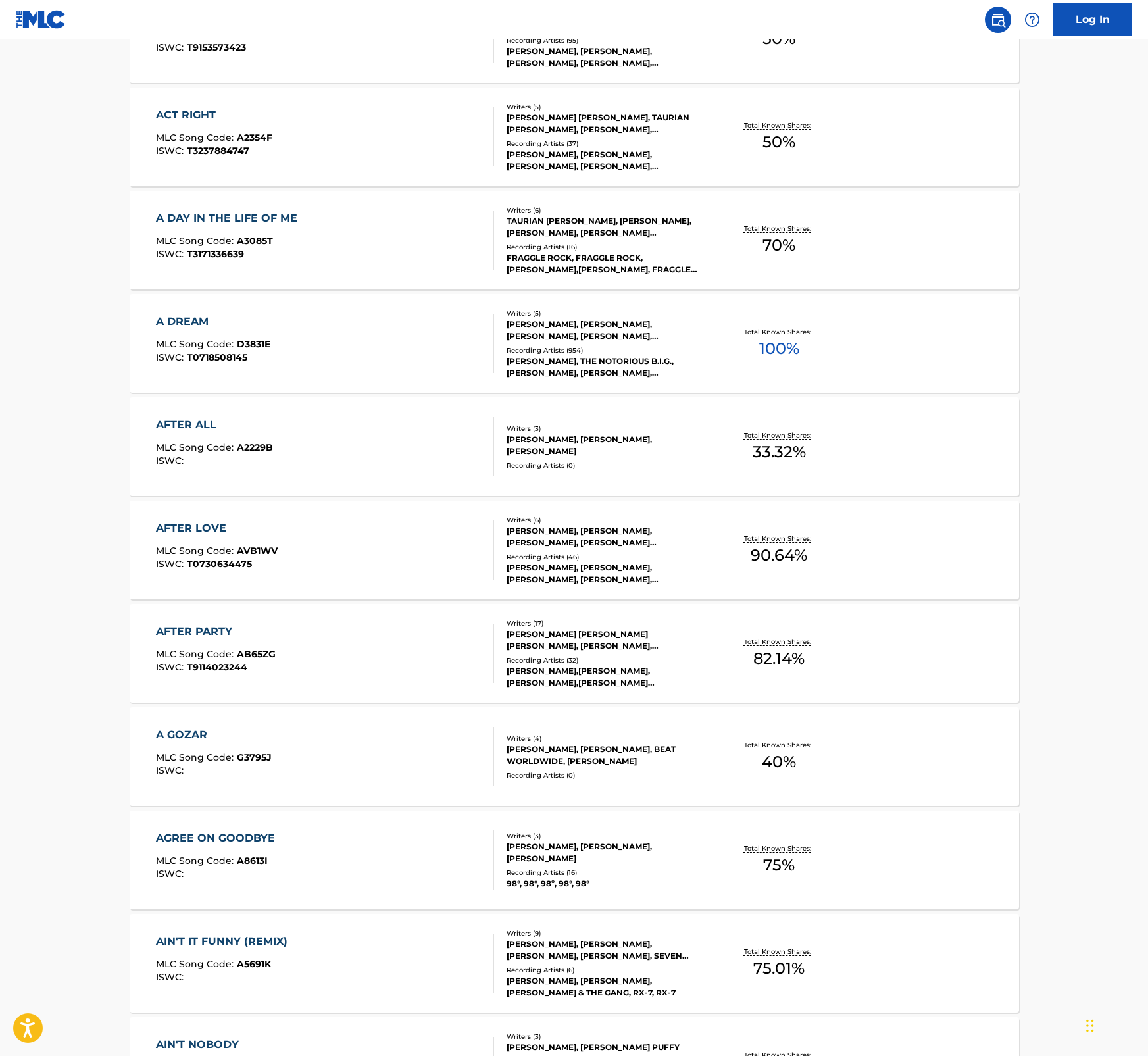
click at [263, 751] on div "A GOZAR MLC Song Code : G3795J ISWC :" at bounding box center [213, 756] width 116 height 59
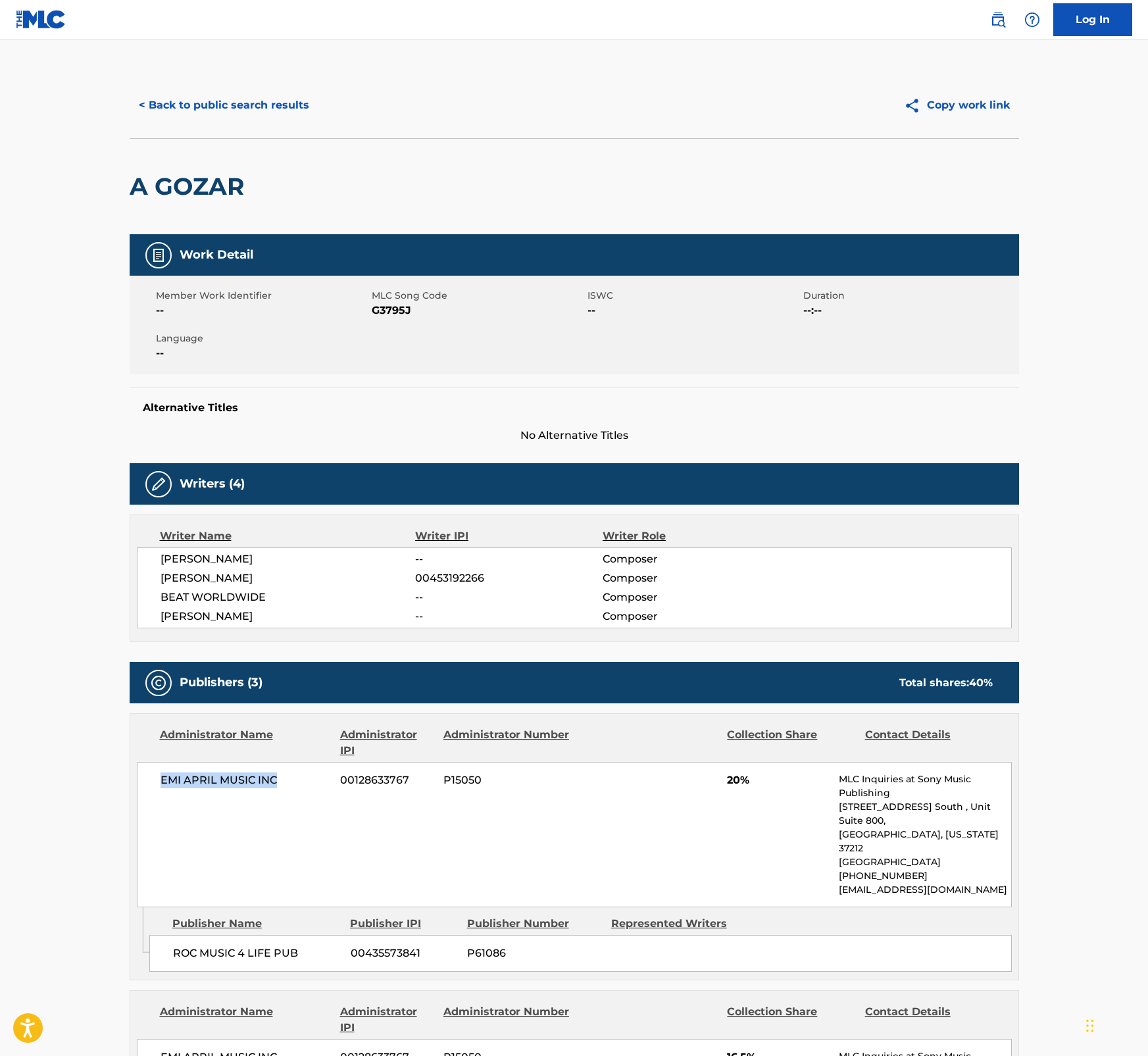
drag, startPoint x: 277, startPoint y: 779, endPoint x: 156, endPoint y: 778, distance: 121.0
click at [156, 778] on div "EMI APRIL MUSIC INC 00128633767 P15050 20% MLC Inquiries at Sony Music Publishi…" at bounding box center [574, 835] width 875 height 146
drag, startPoint x: 156, startPoint y: 778, endPoint x: 235, endPoint y: 812, distance: 86.0
click at [235, 812] on div "EMI APRIL MUSIC INC 00128633767 P15050 20% MLC Inquiries at Sony Music Publishi…" at bounding box center [574, 835] width 875 height 146
click at [388, 314] on span "G3795J" at bounding box center [478, 310] width 212 height 16
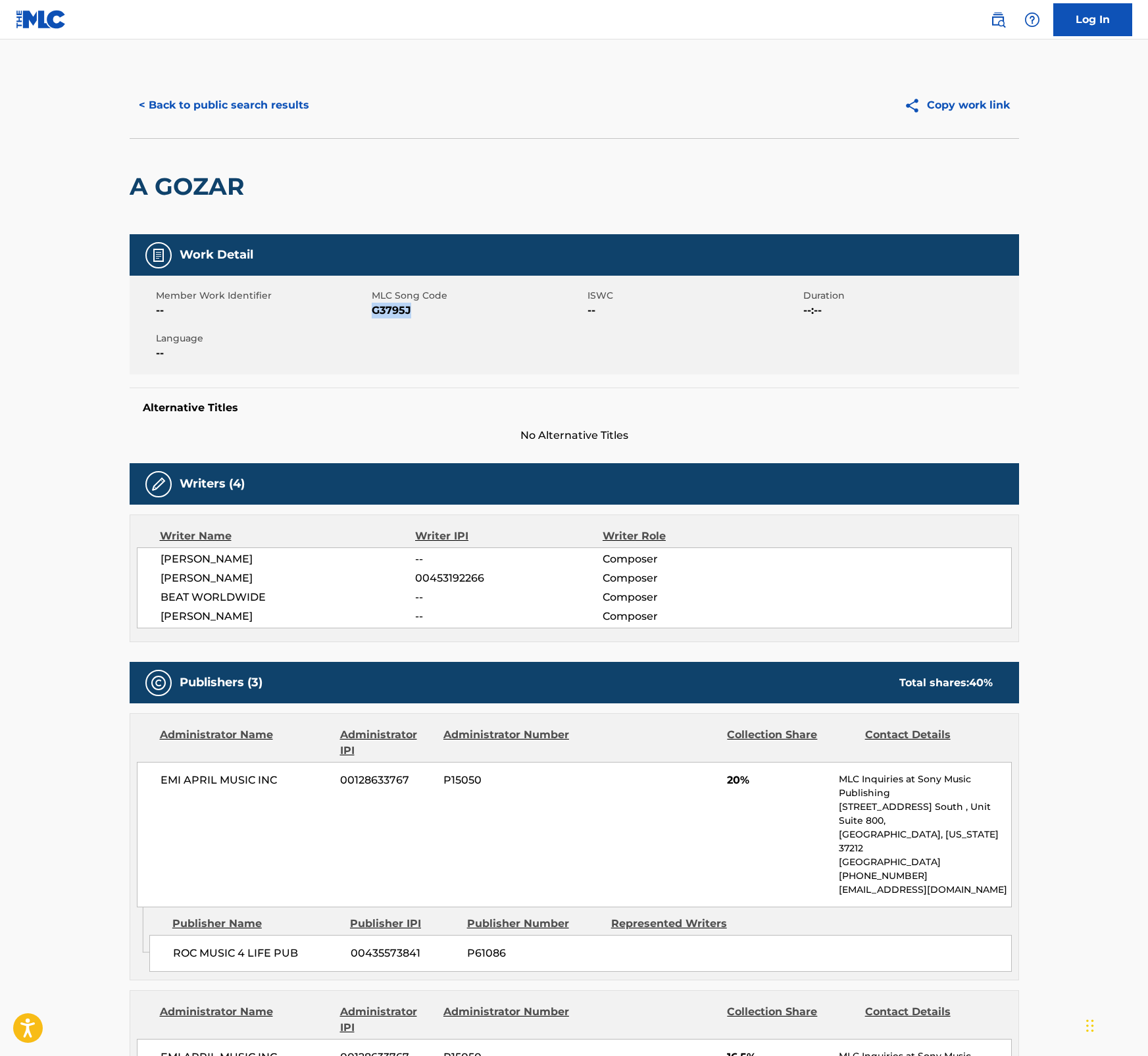
click at [388, 314] on span "G3795J" at bounding box center [478, 310] width 212 height 16
click at [1070, 300] on main "< Back to public search results Copy work link A GOZAR Work Detail Member Work …" at bounding box center [574, 811] width 1148 height 1543
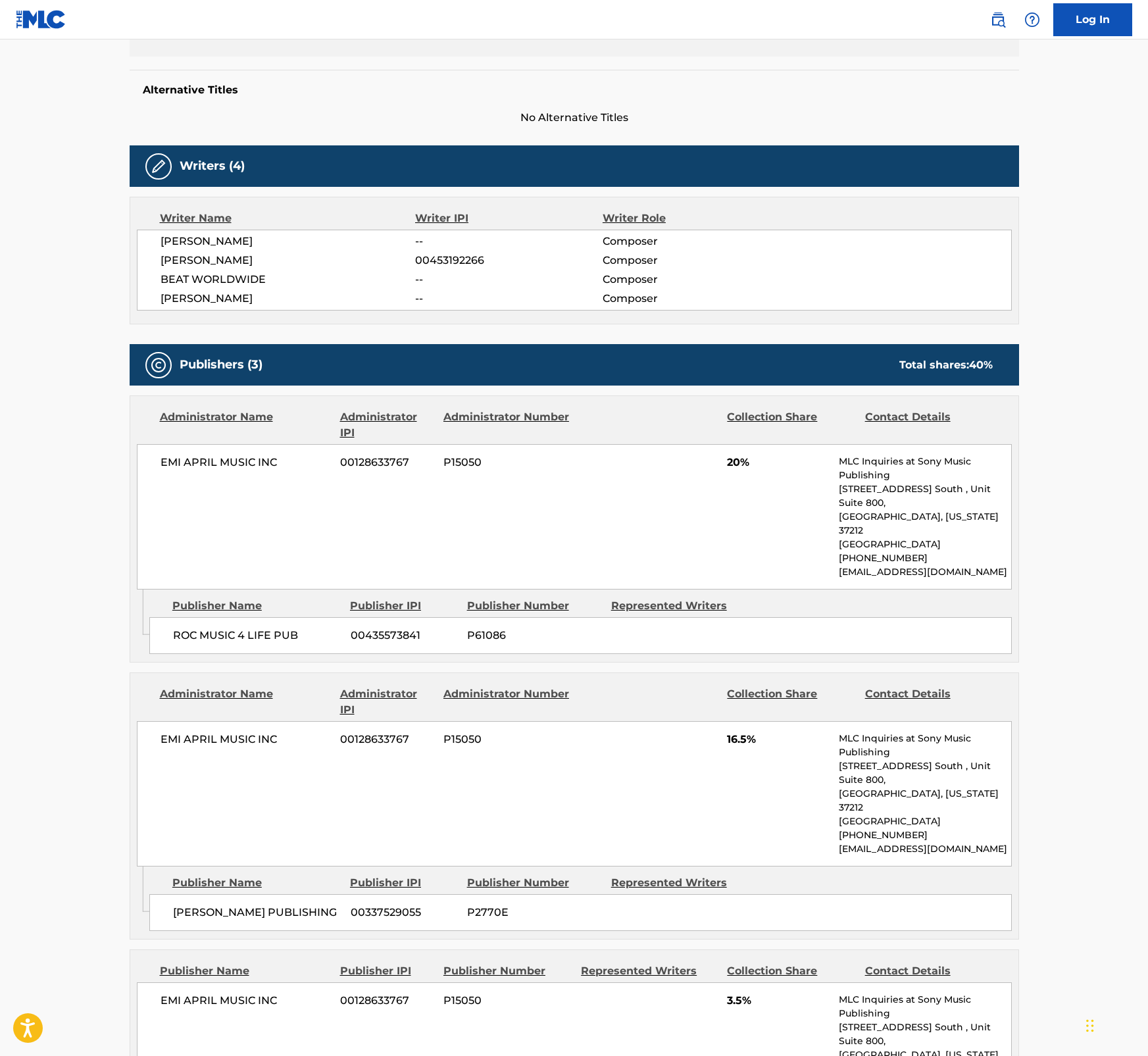
scroll to position [349, 0]
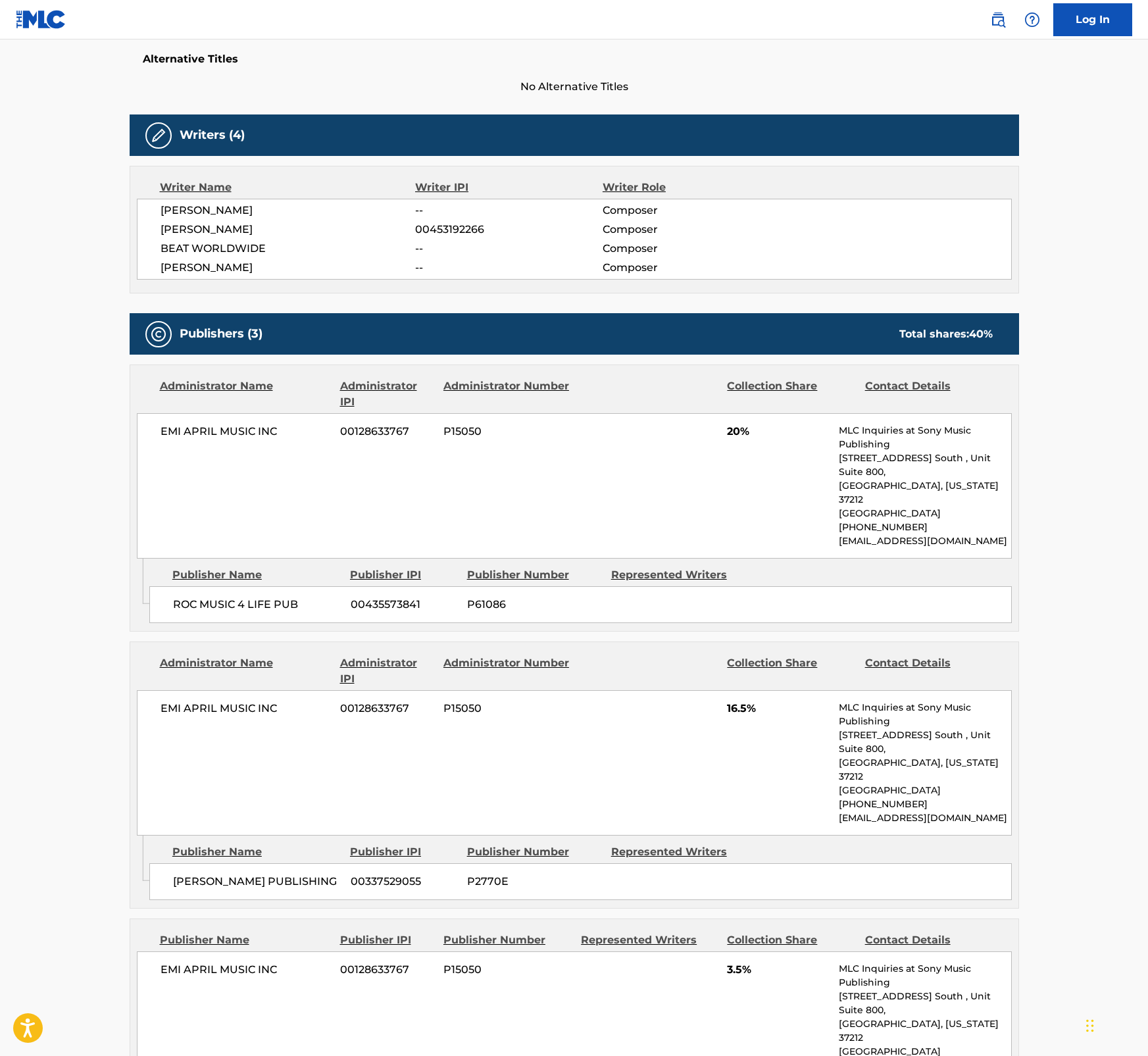
click at [1063, 264] on main "< Back to public search results Copy work link A GOZAR Work Detail Member Work …" at bounding box center [574, 462] width 1148 height 1543
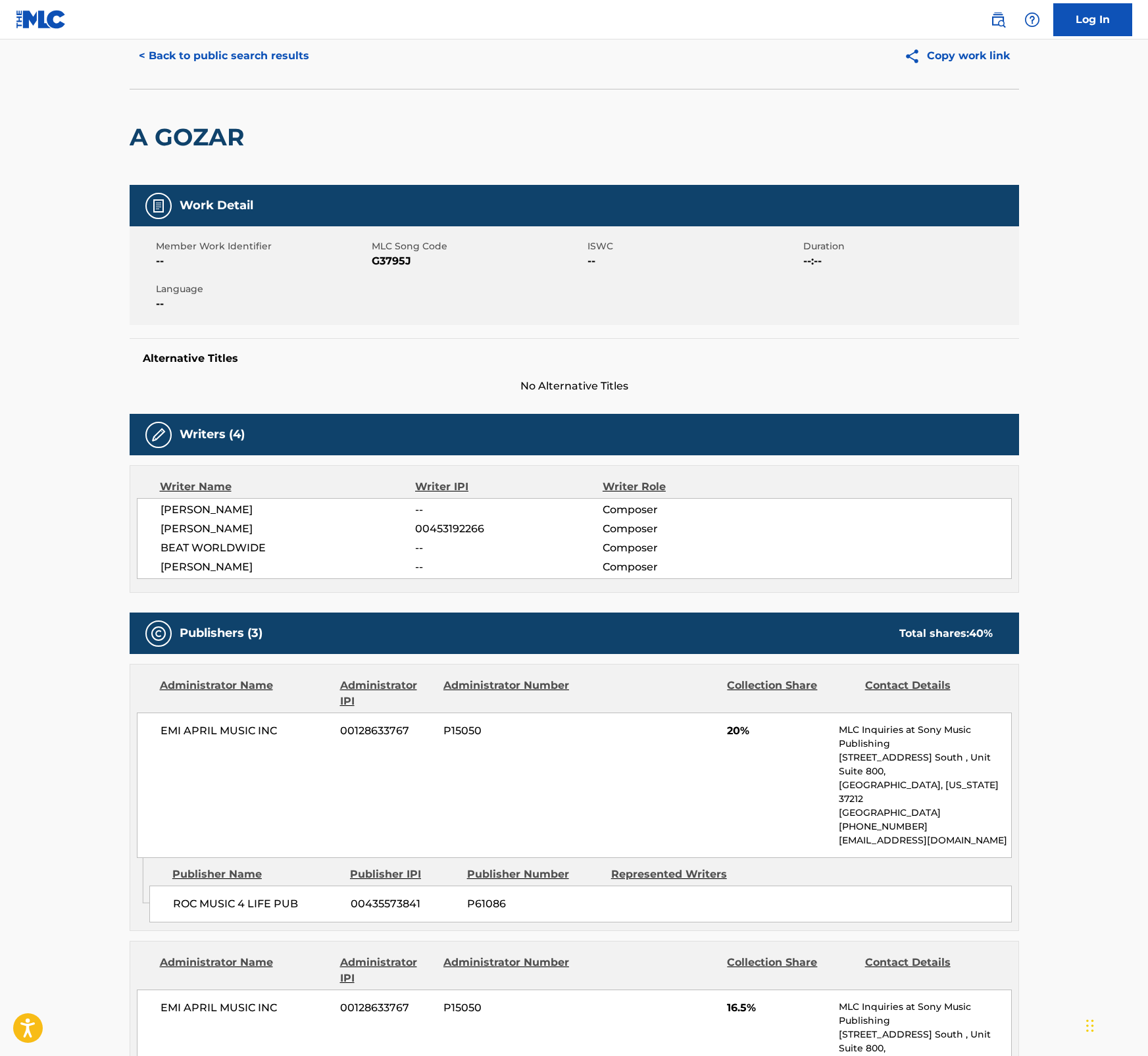
scroll to position [0, 0]
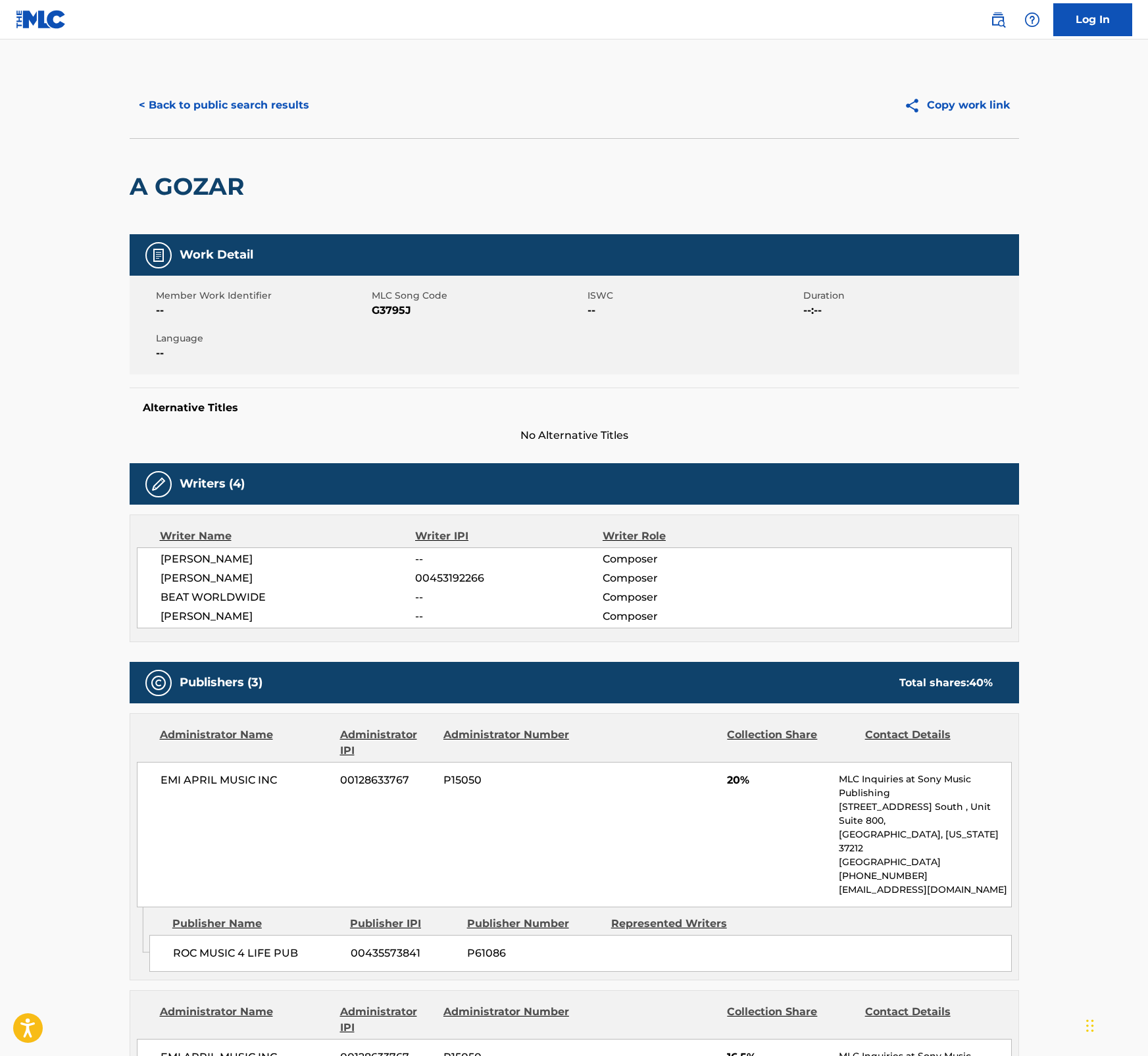
click at [211, 105] on button "< Back to public search results" at bounding box center [223, 105] width 188 height 33
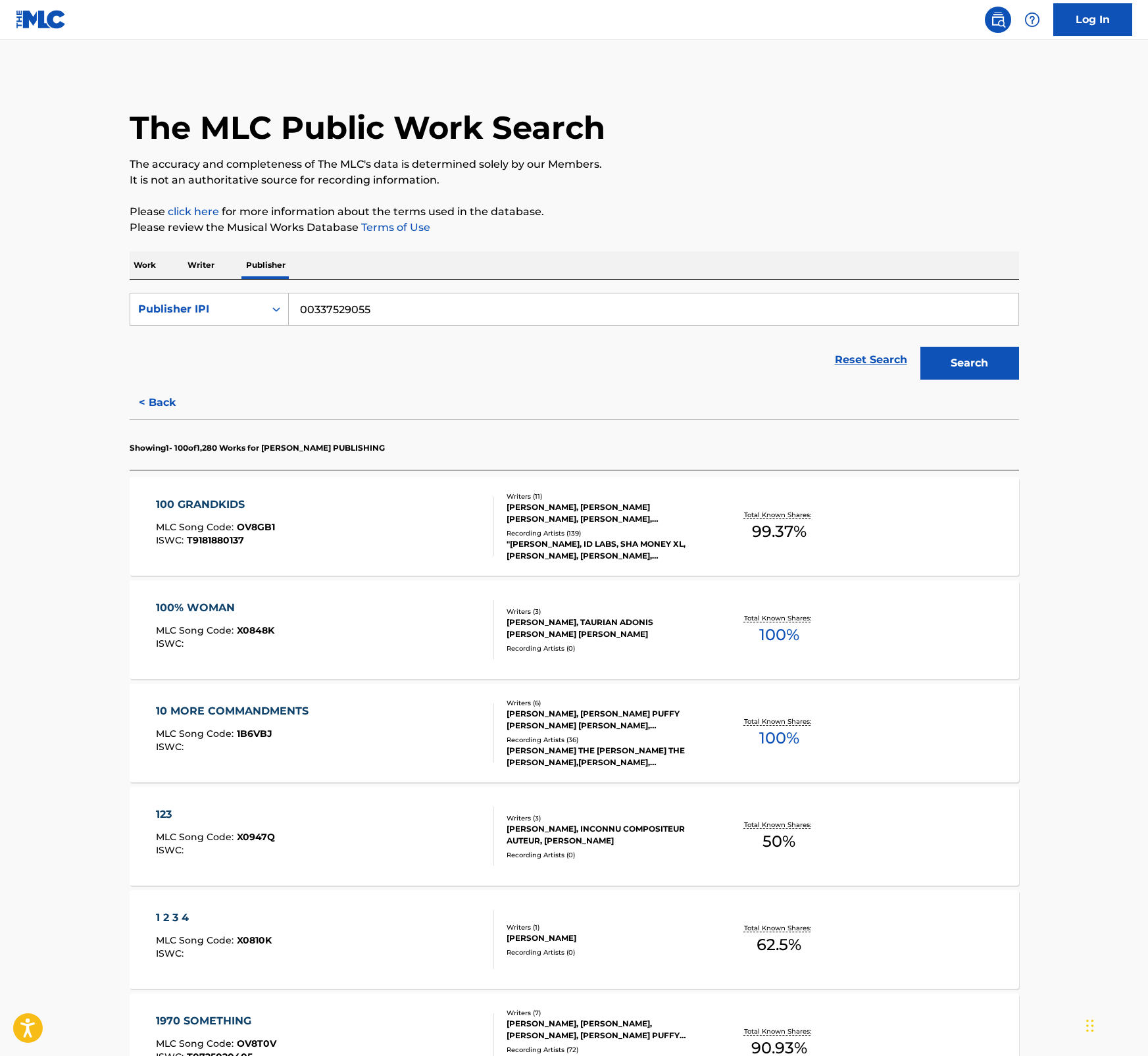
scroll to position [3179, 0]
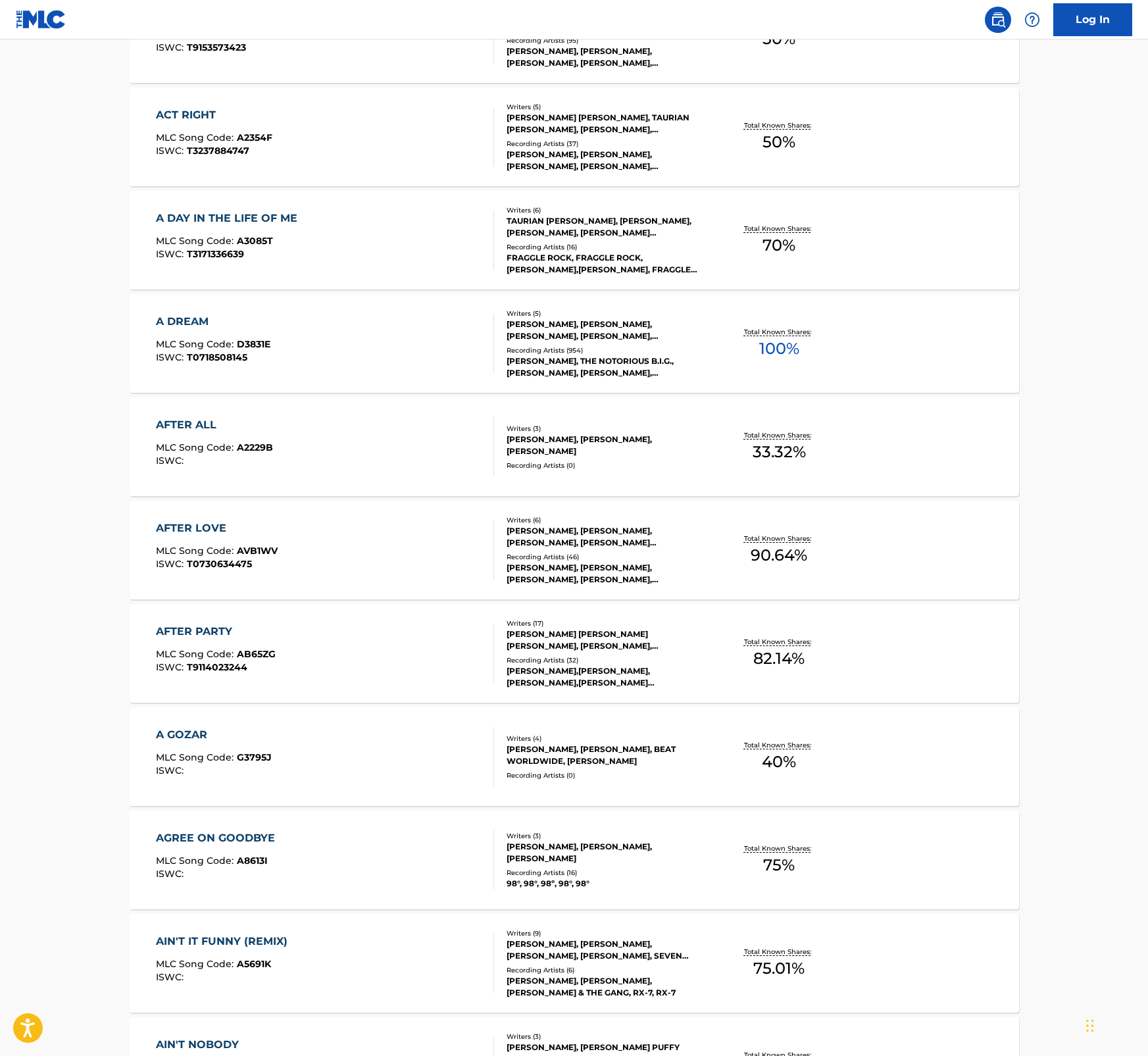
click at [258, 844] on div "AGREE ON GOODBYE" at bounding box center [218, 838] width 126 height 16
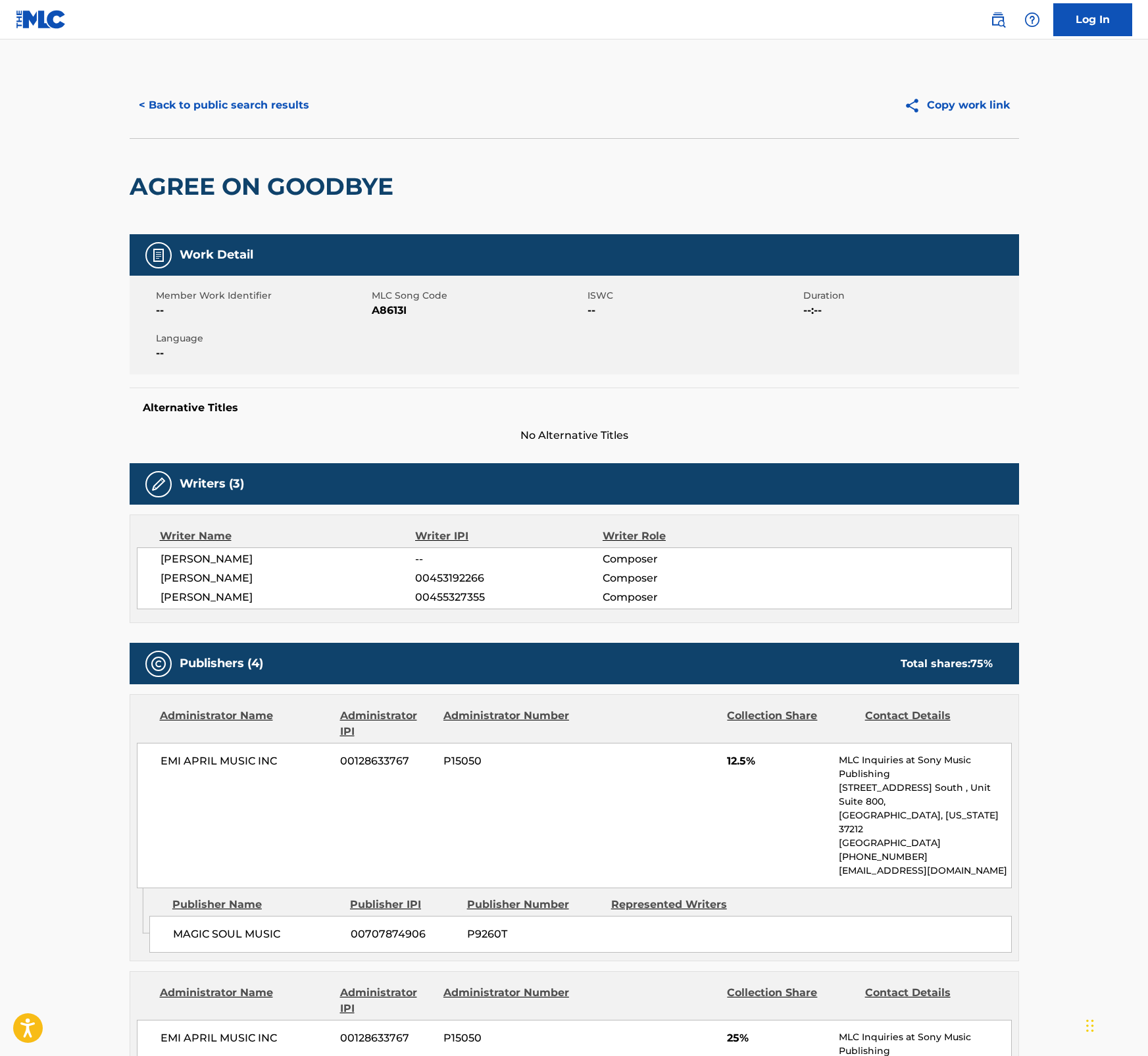
drag, startPoint x: 115, startPoint y: 173, endPoint x: 132, endPoint y: 178, distance: 17.7
click at [155, 182] on h2 "AGREE ON GOODBYE" at bounding box center [264, 187] width 271 height 30
click at [385, 309] on span "A8613I" at bounding box center [478, 310] width 212 height 16
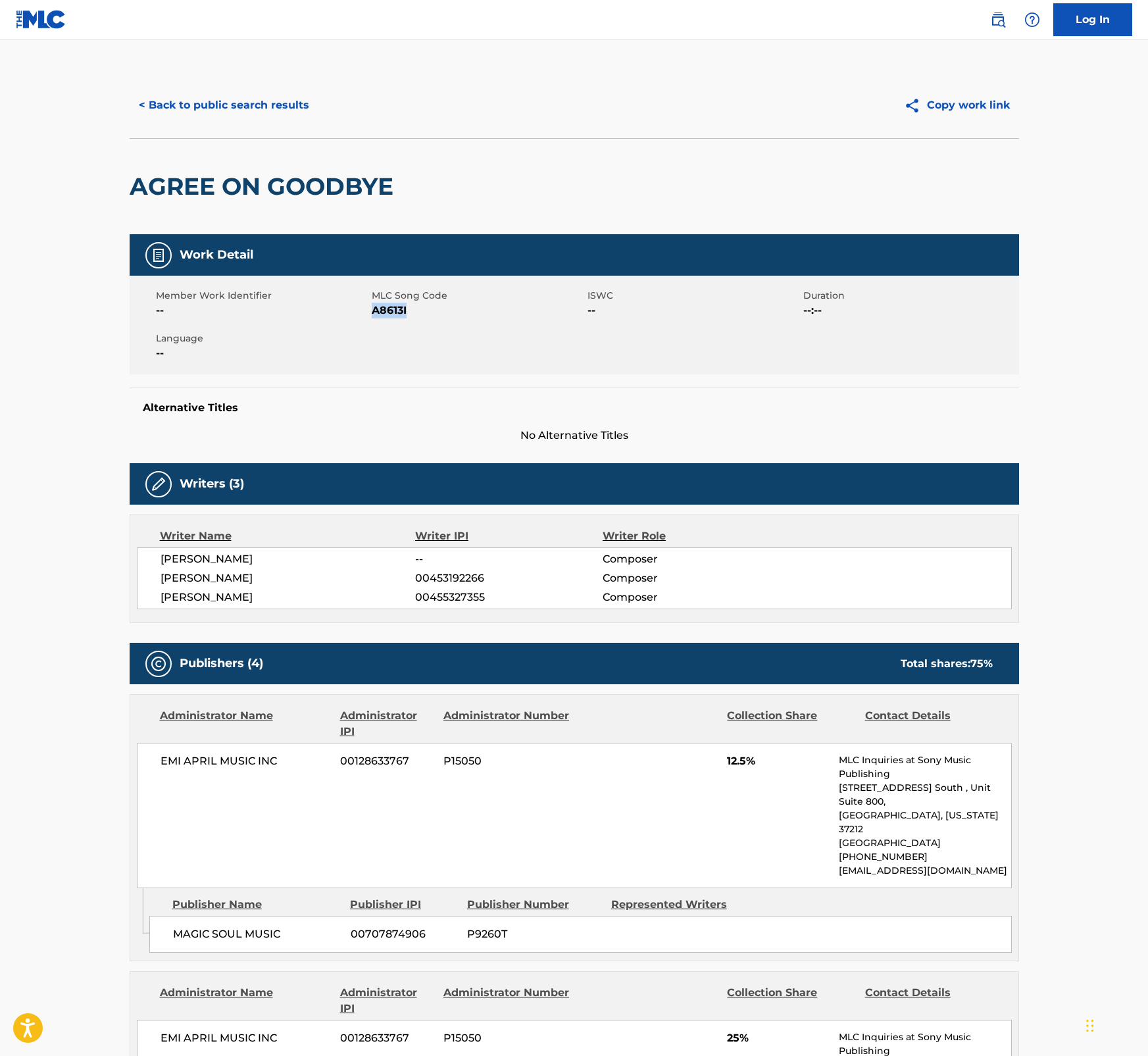
click at [385, 309] on span "A8613I" at bounding box center [478, 310] width 212 height 16
click at [217, 102] on button "< Back to public search results" at bounding box center [223, 105] width 188 height 33
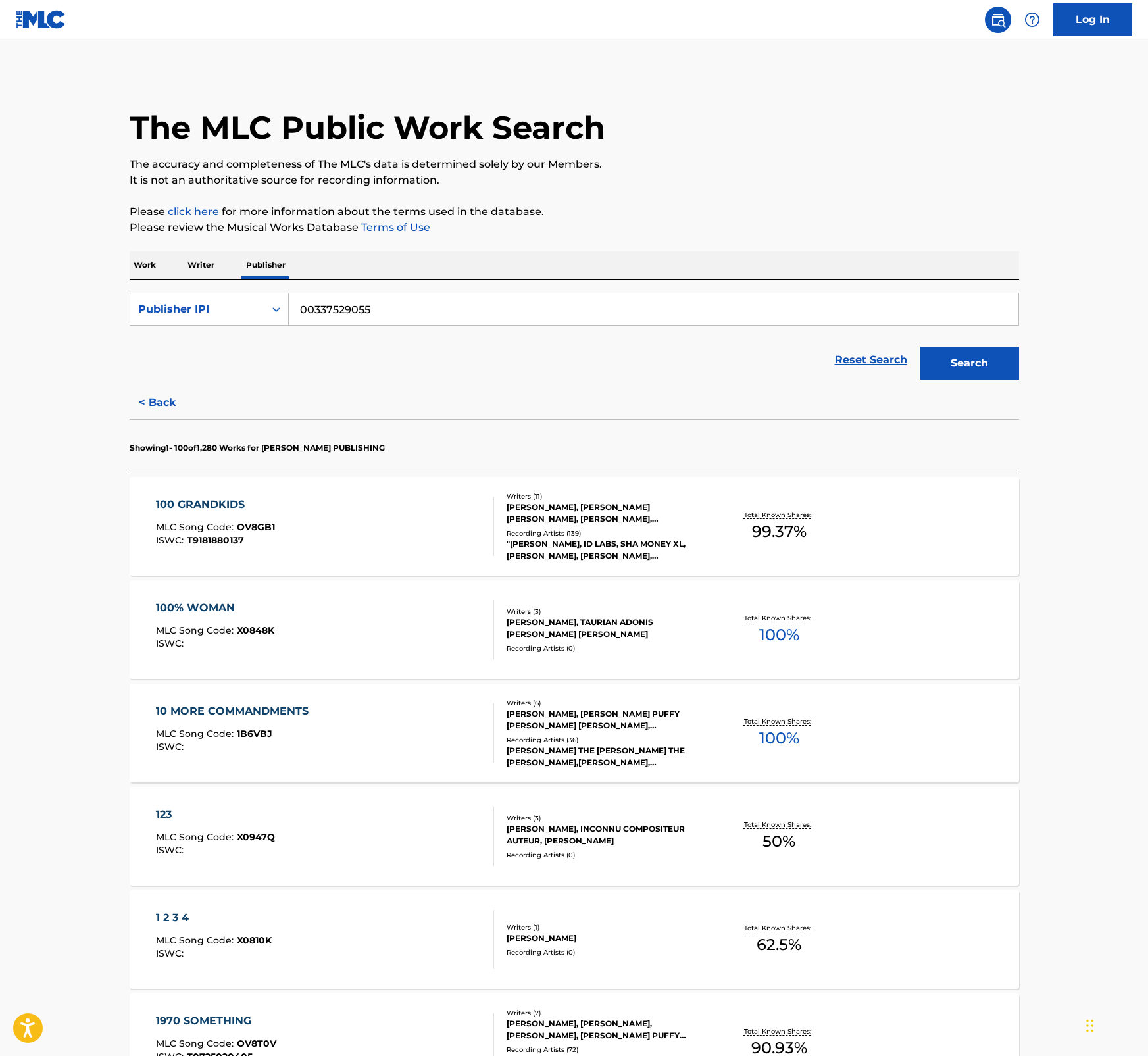
scroll to position [3179, 0]
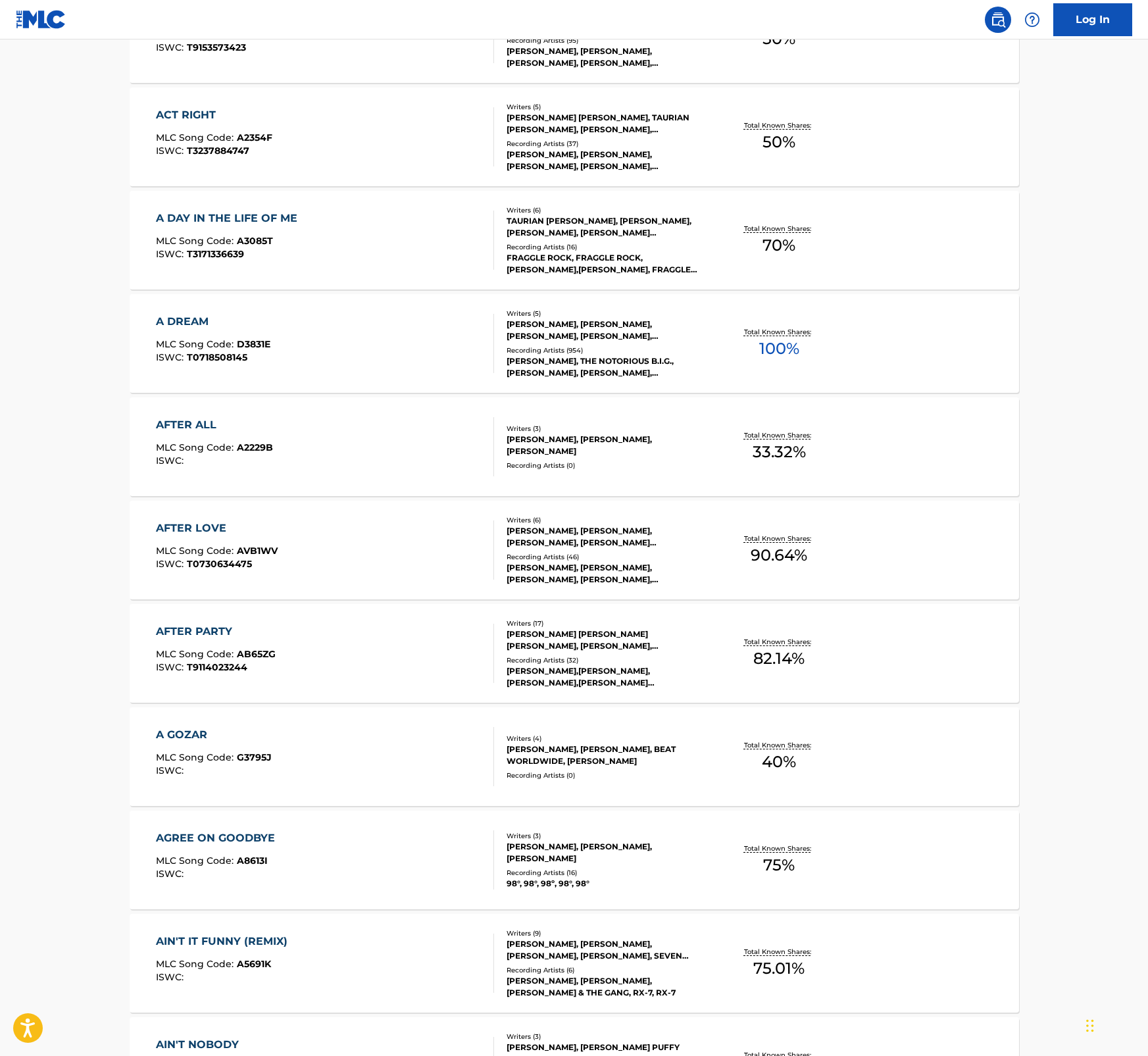
click at [278, 942] on div "AIN'T IT FUNNY (REMIX)" at bounding box center [225, 941] width 138 height 16
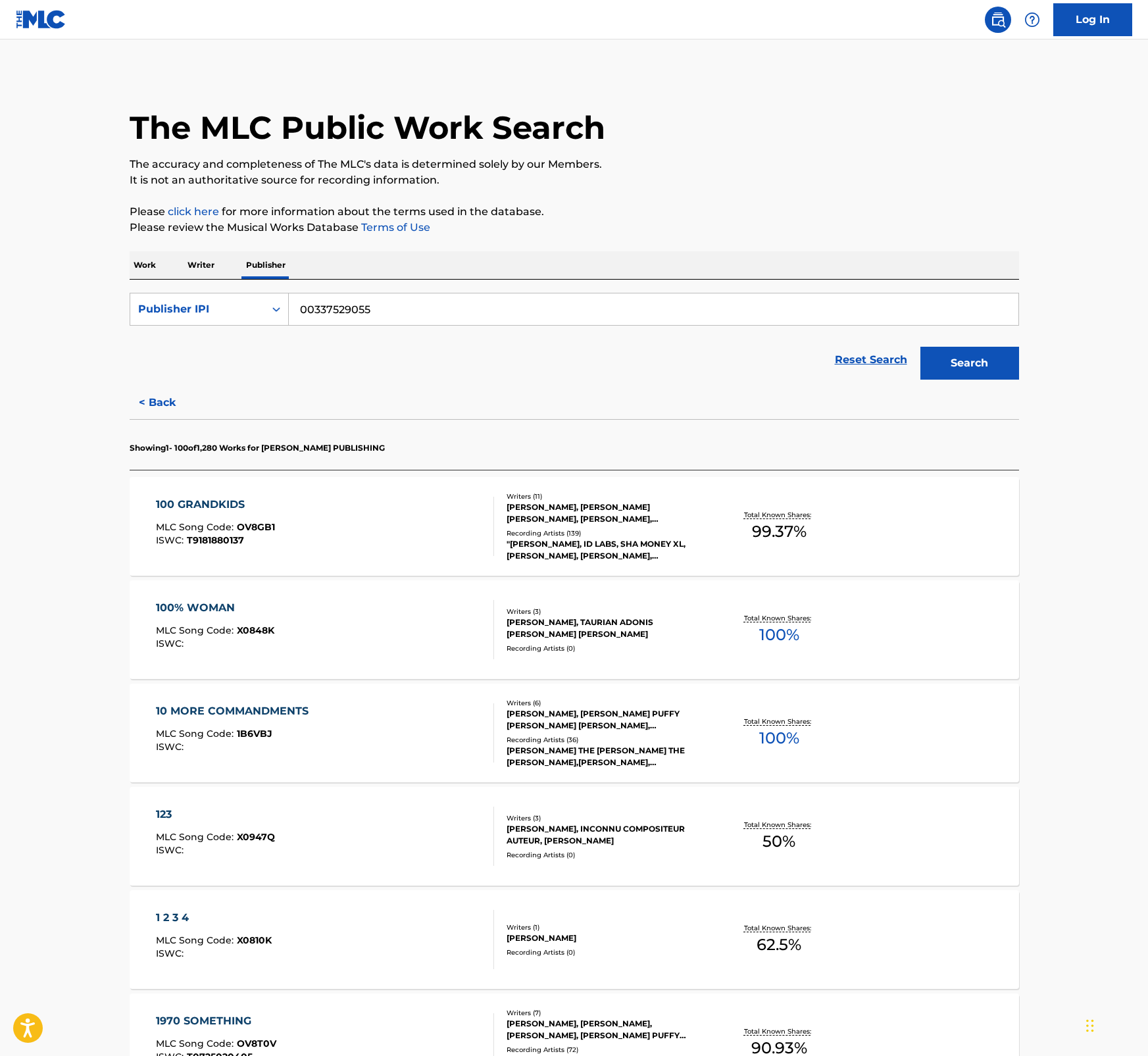
scroll to position [3179, 0]
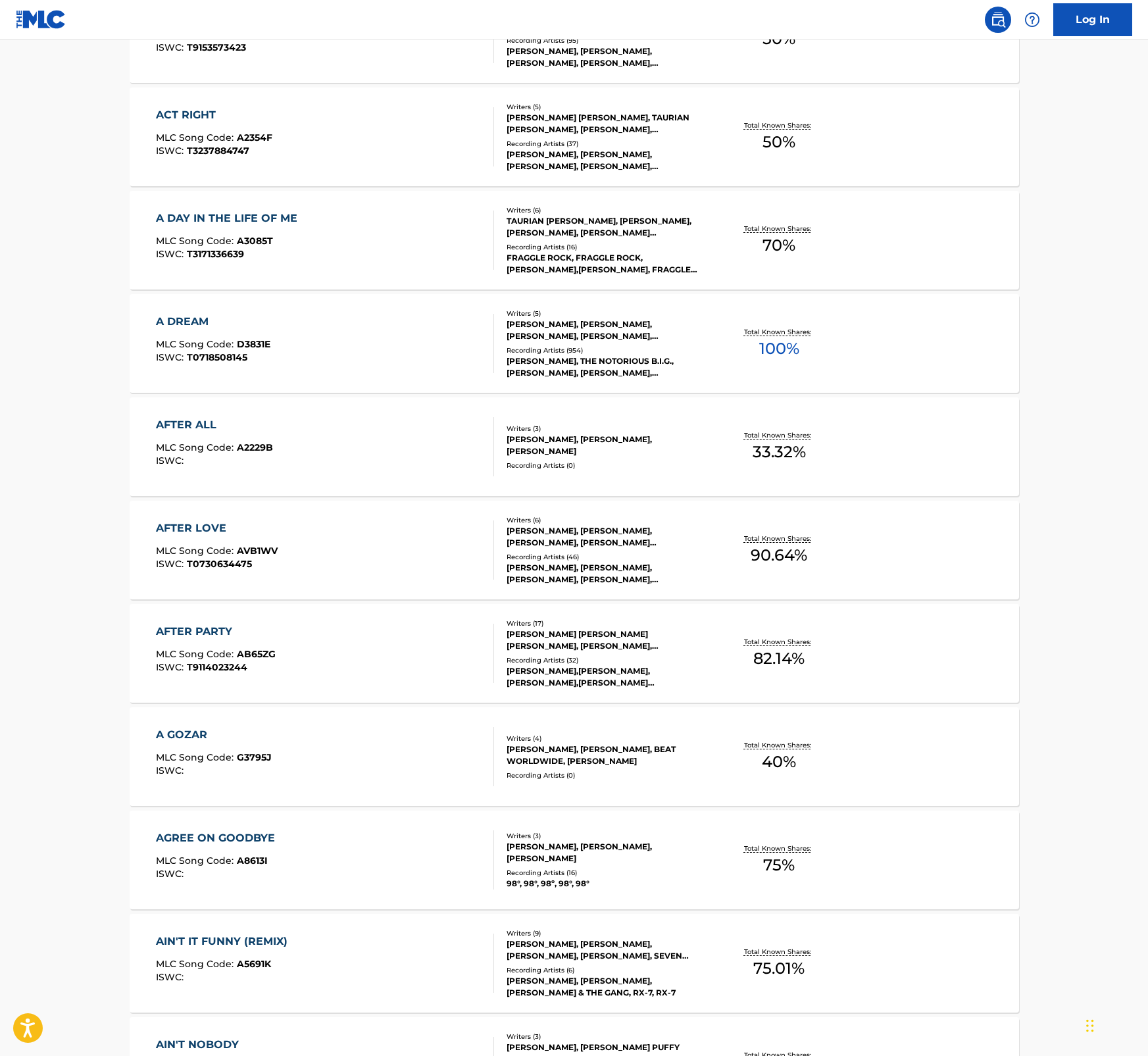
click at [252, 669] on div "ISWC : T9114023244" at bounding box center [215, 668] width 119 height 10
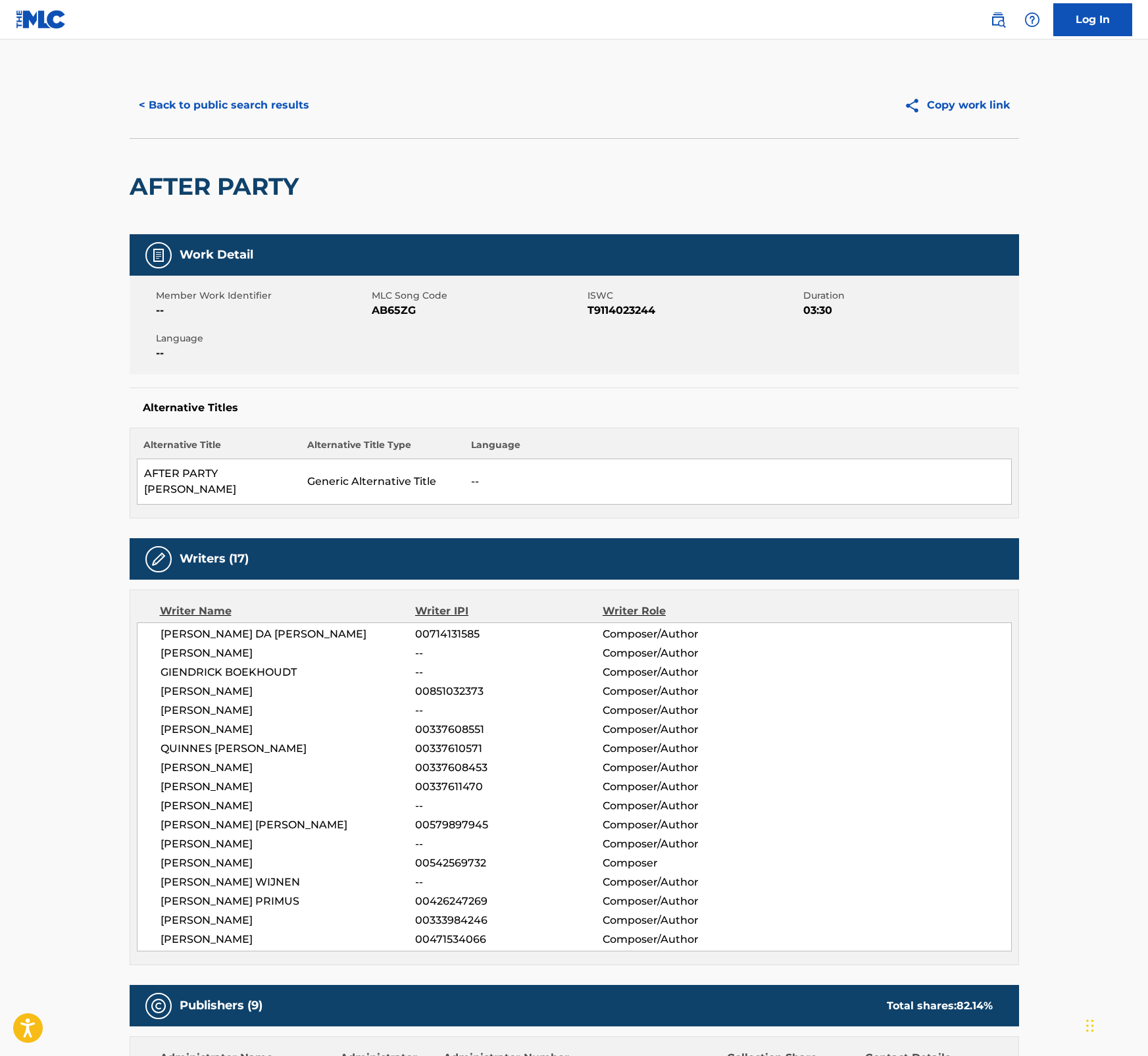
click at [184, 97] on button "< Back to public search results" at bounding box center [223, 105] width 188 height 33
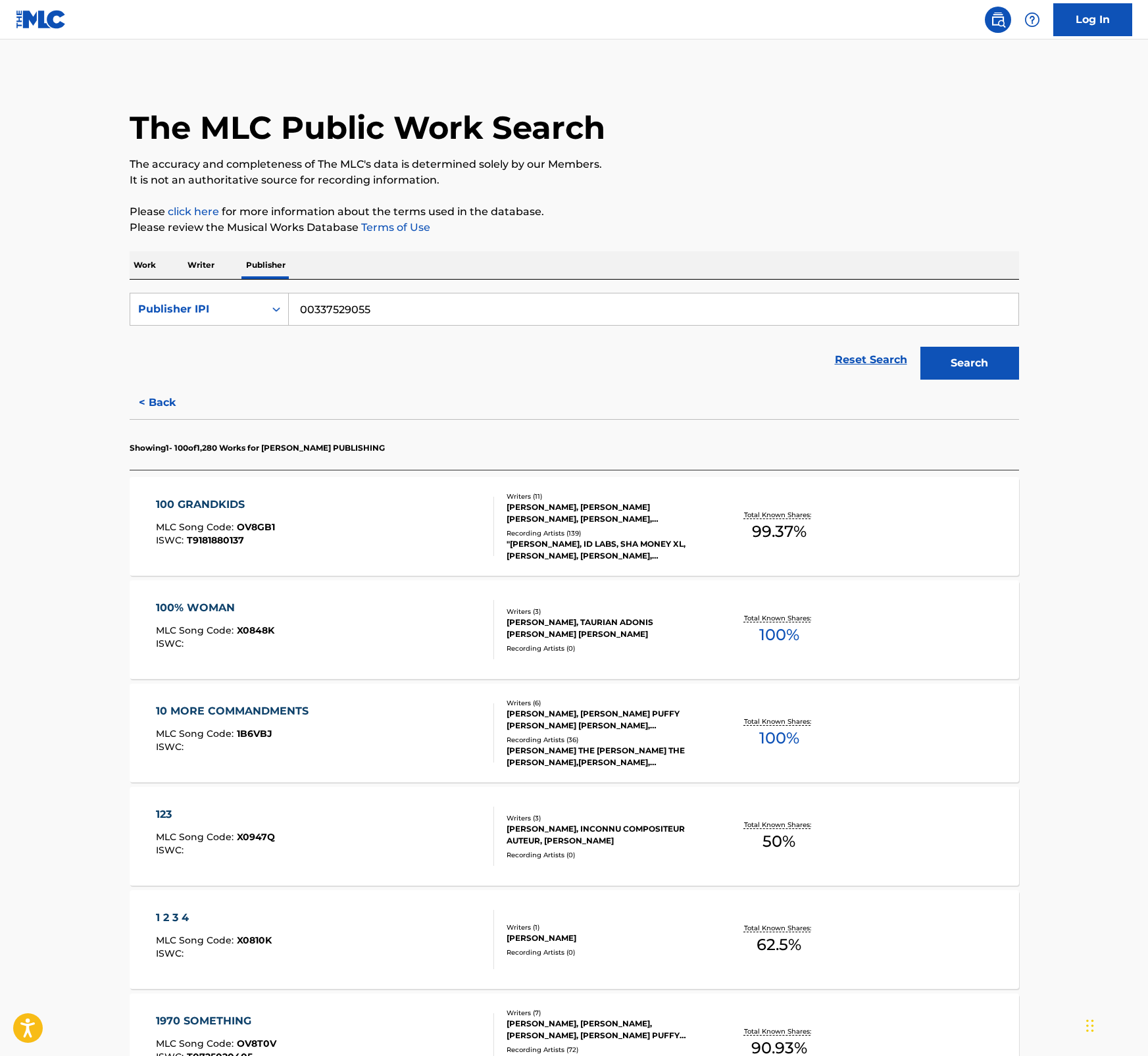
scroll to position [3179, 0]
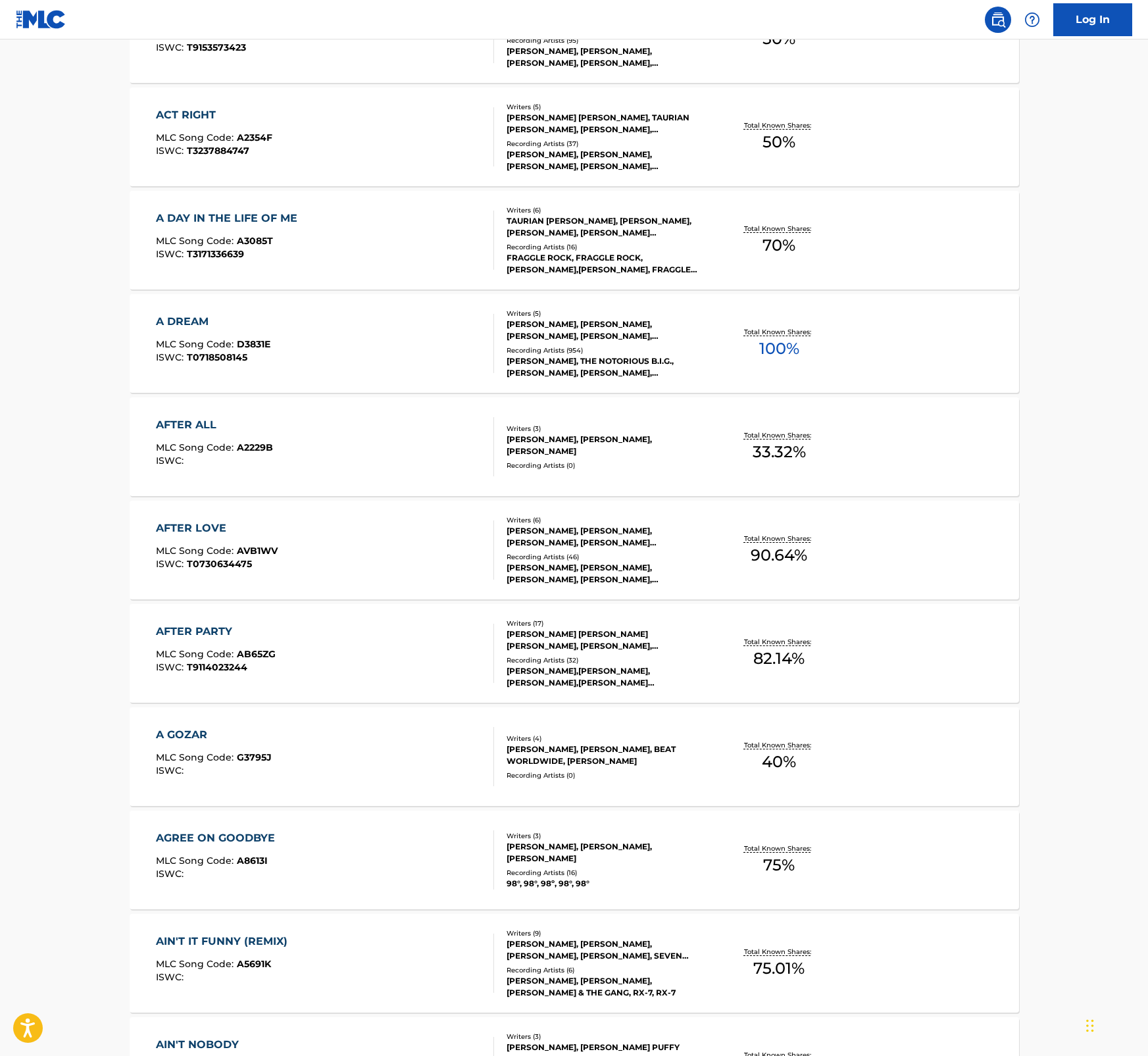
click at [228, 627] on div "AFTER PARTY" at bounding box center [215, 631] width 119 height 16
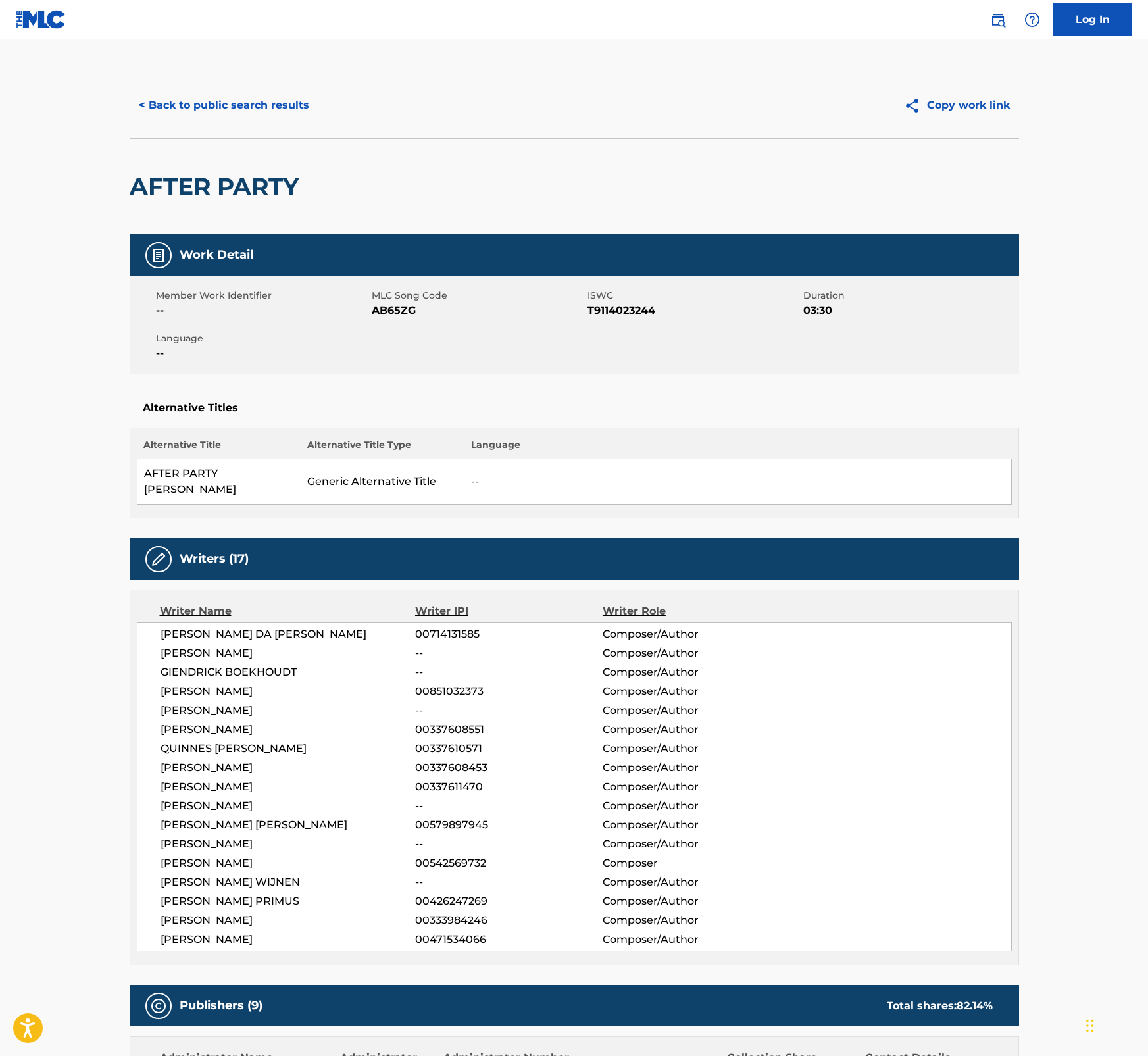
click at [195, 105] on button "< Back to public search results" at bounding box center [223, 105] width 188 height 33
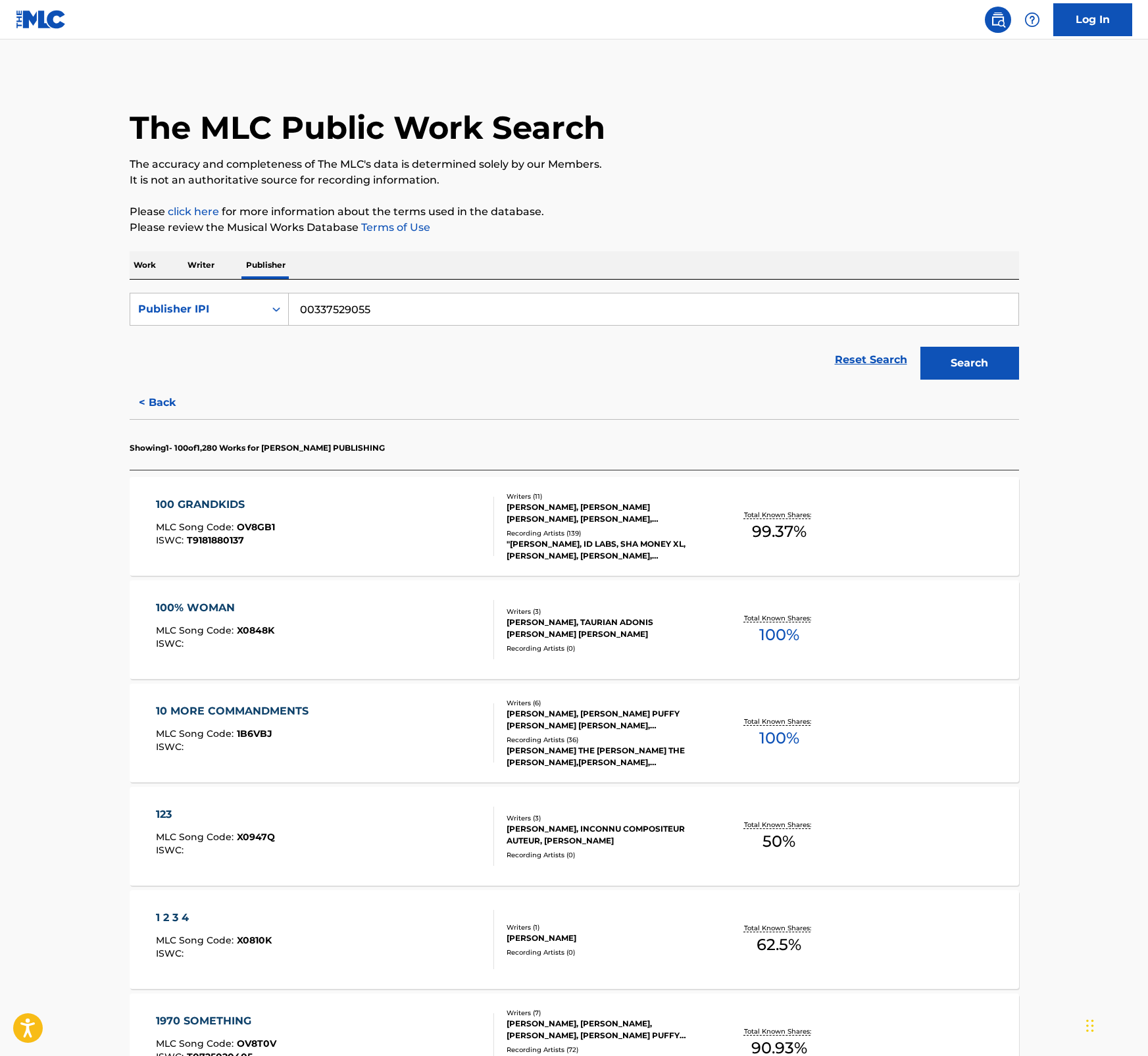
scroll to position [3179, 0]
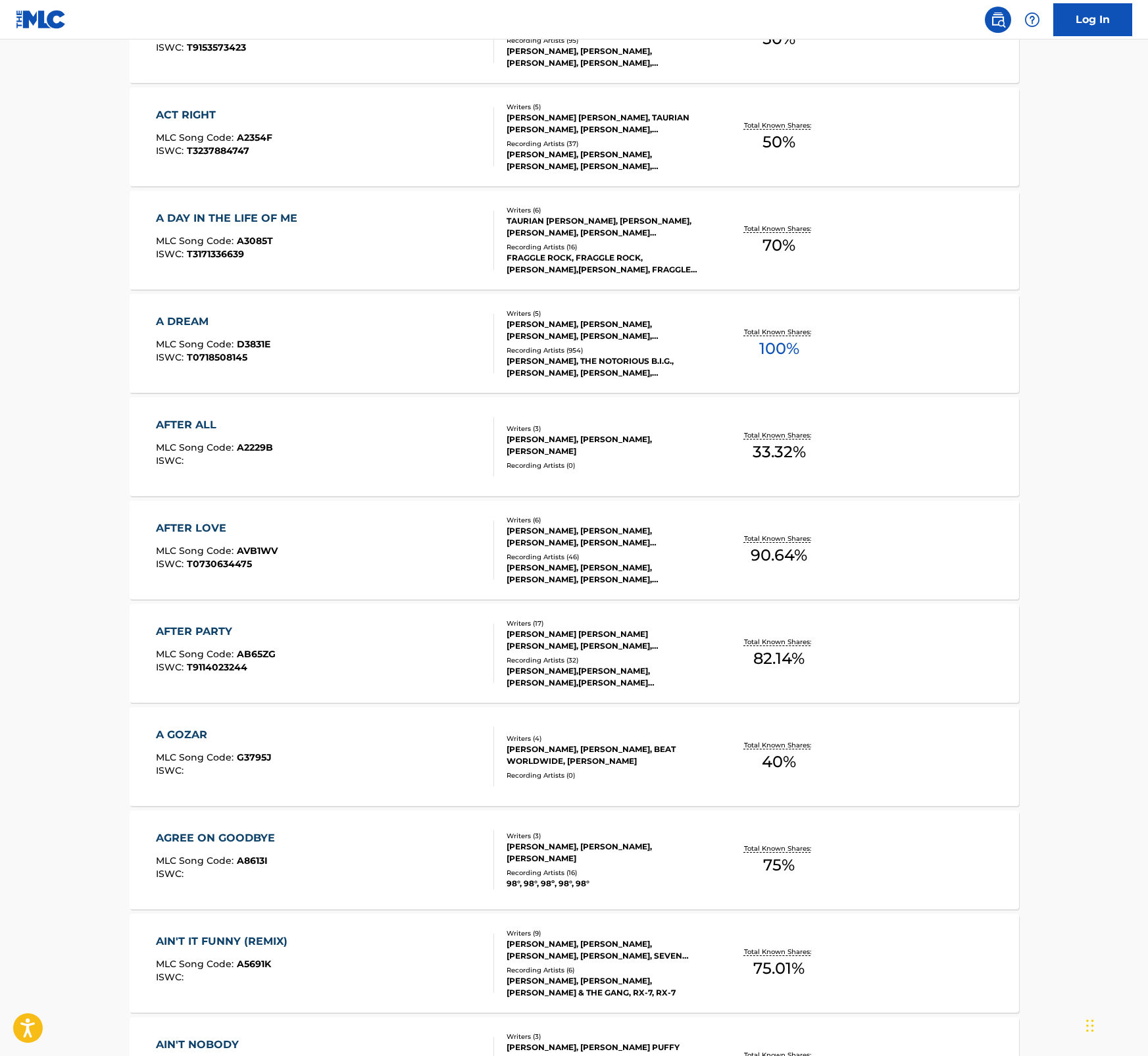
click at [310, 852] on div "AGREE ON GOODBYE MLC Song Code : A8613I ISWC :" at bounding box center [324, 860] width 338 height 59
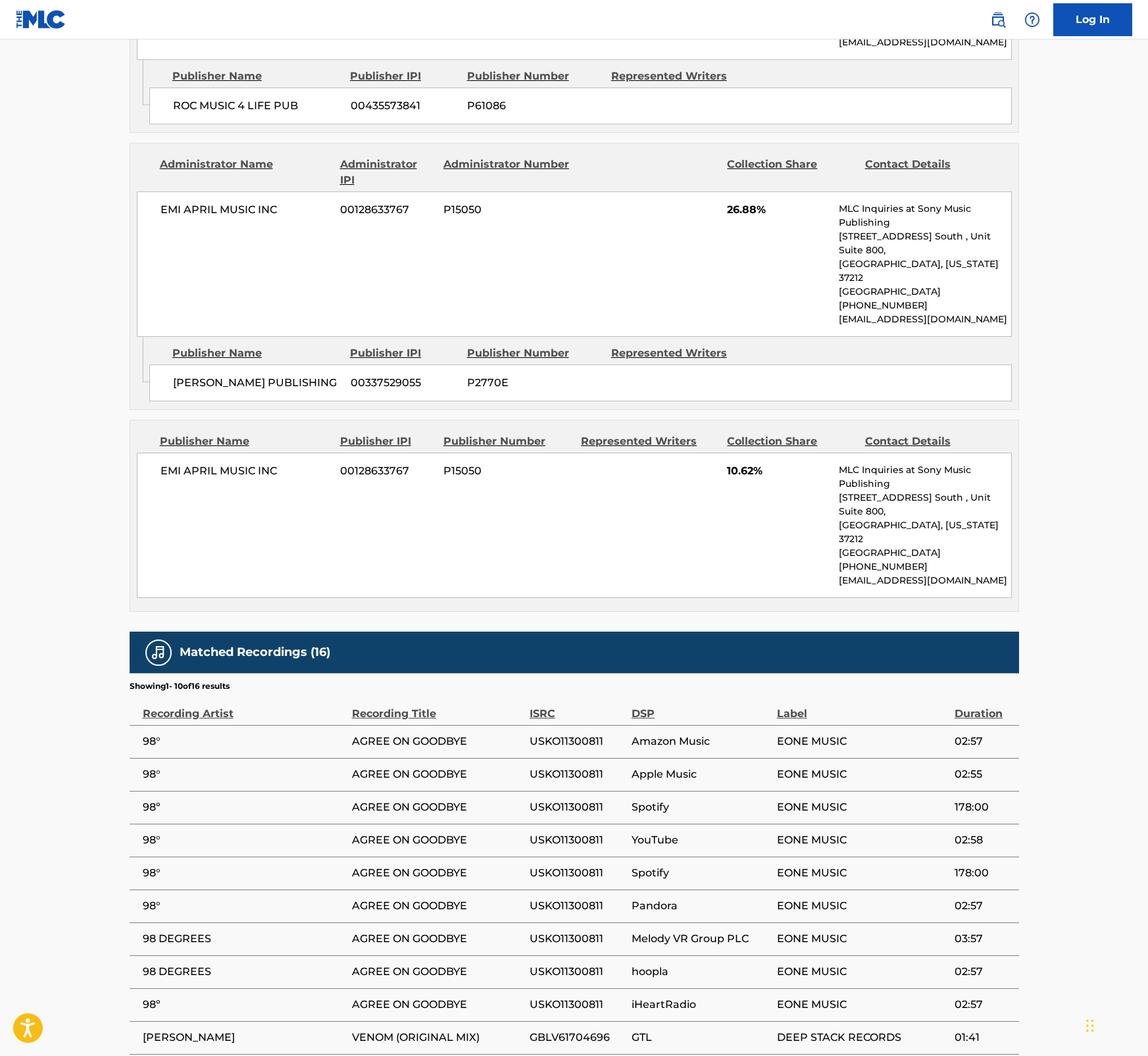
scroll to position [1127, 0]
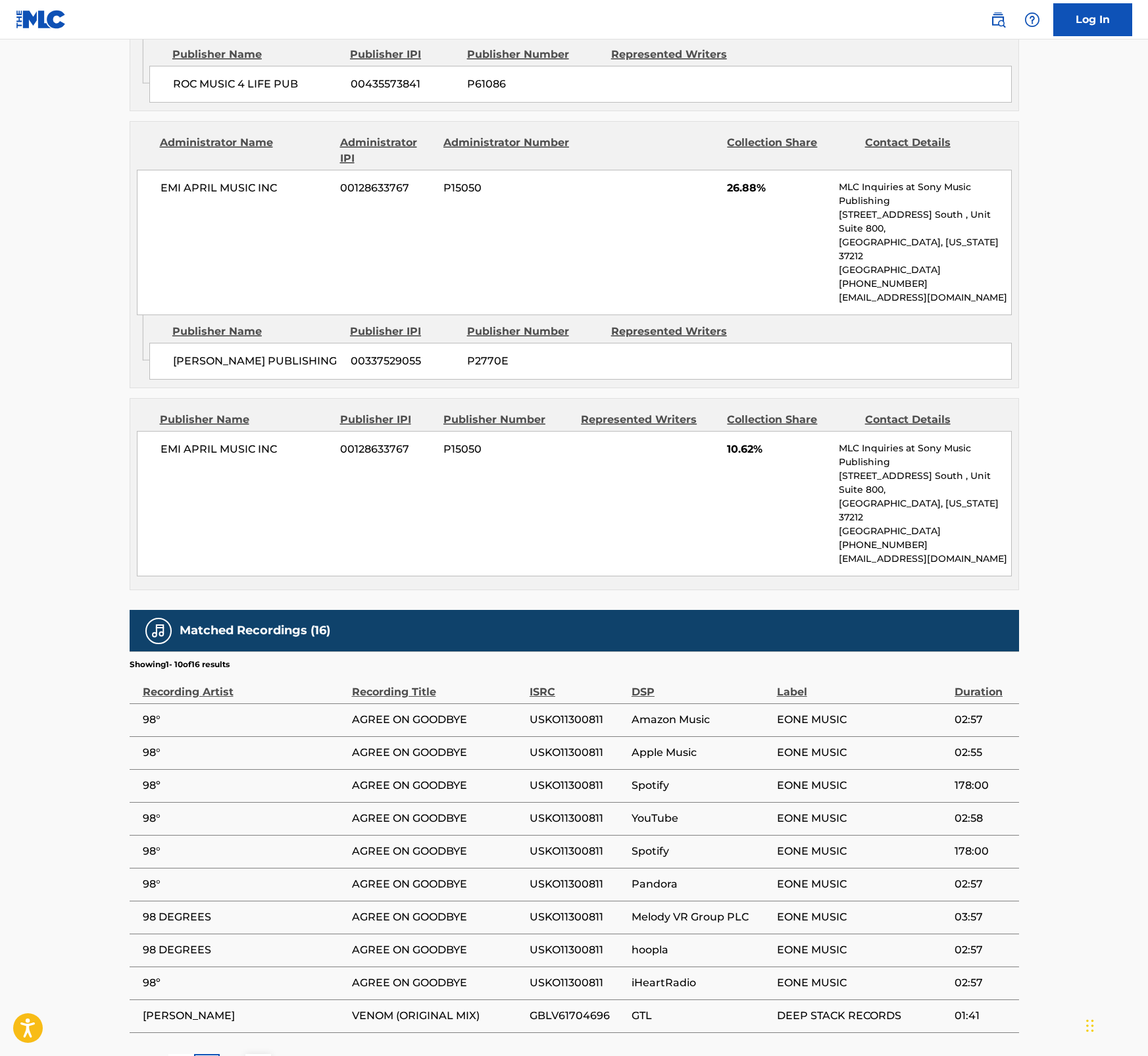
click at [261, 1054] on button at bounding box center [258, 1067] width 26 height 26
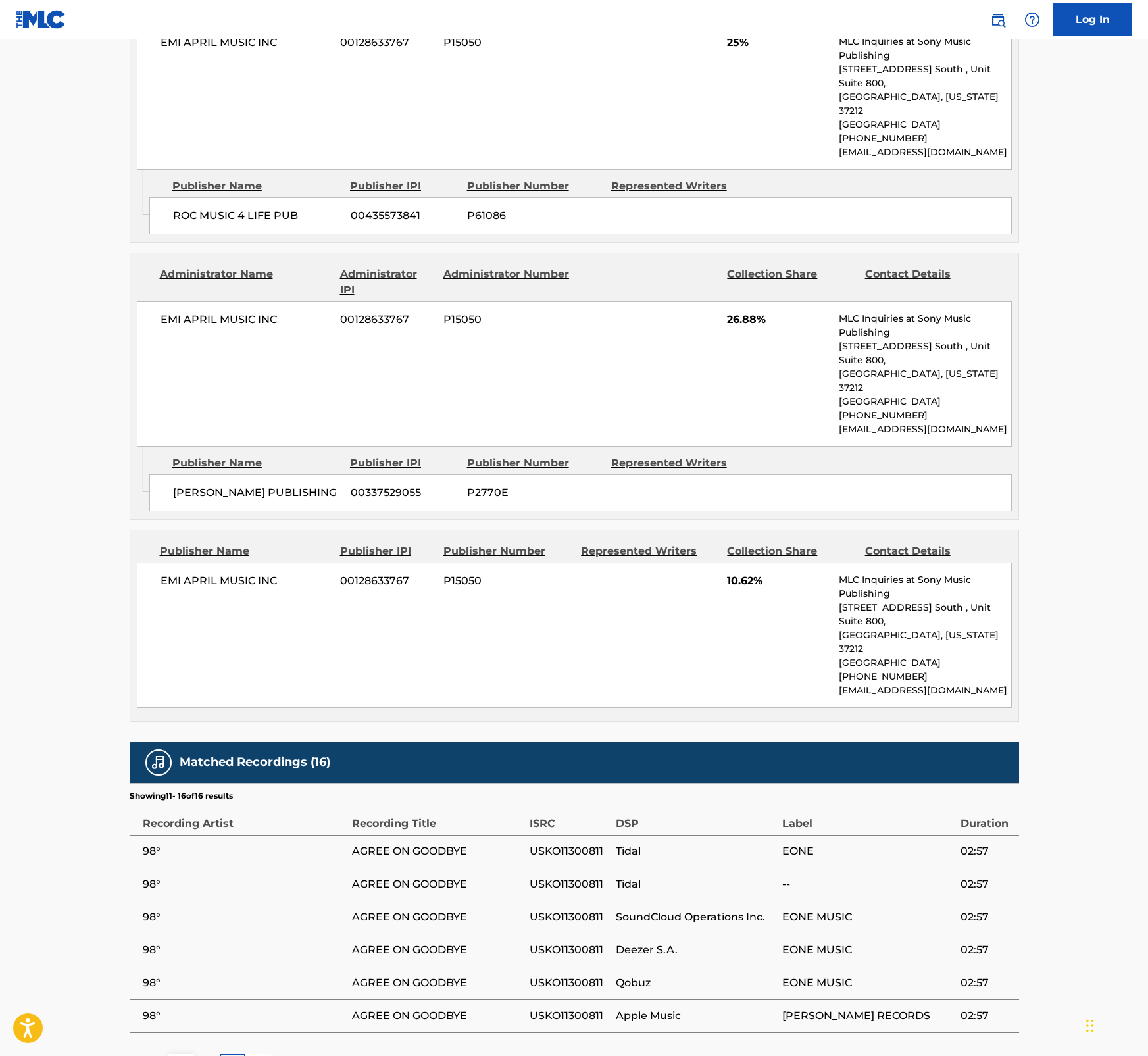
scroll to position [0, 0]
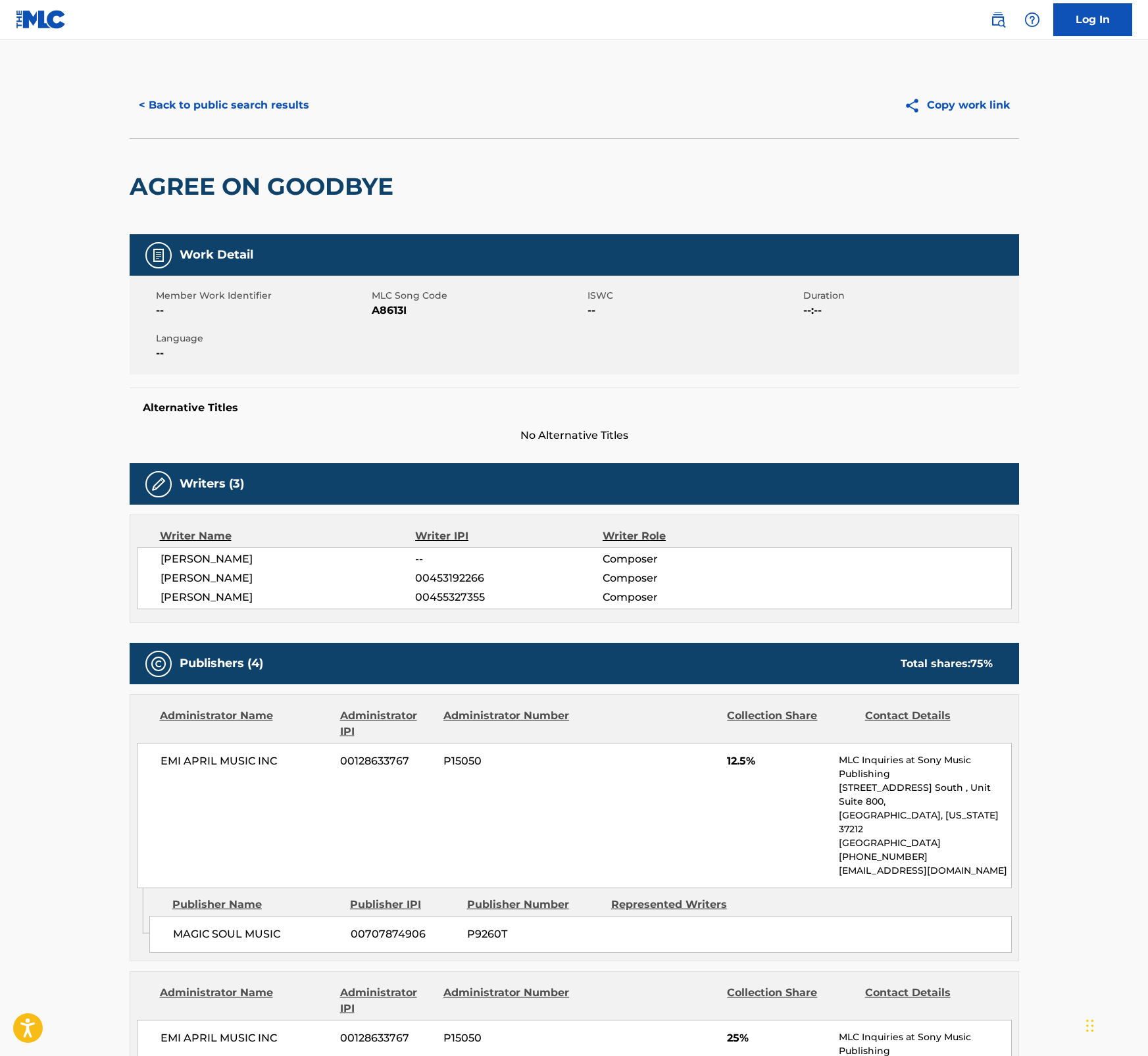
click at [214, 107] on button "< Back to public search results" at bounding box center [223, 105] width 188 height 33
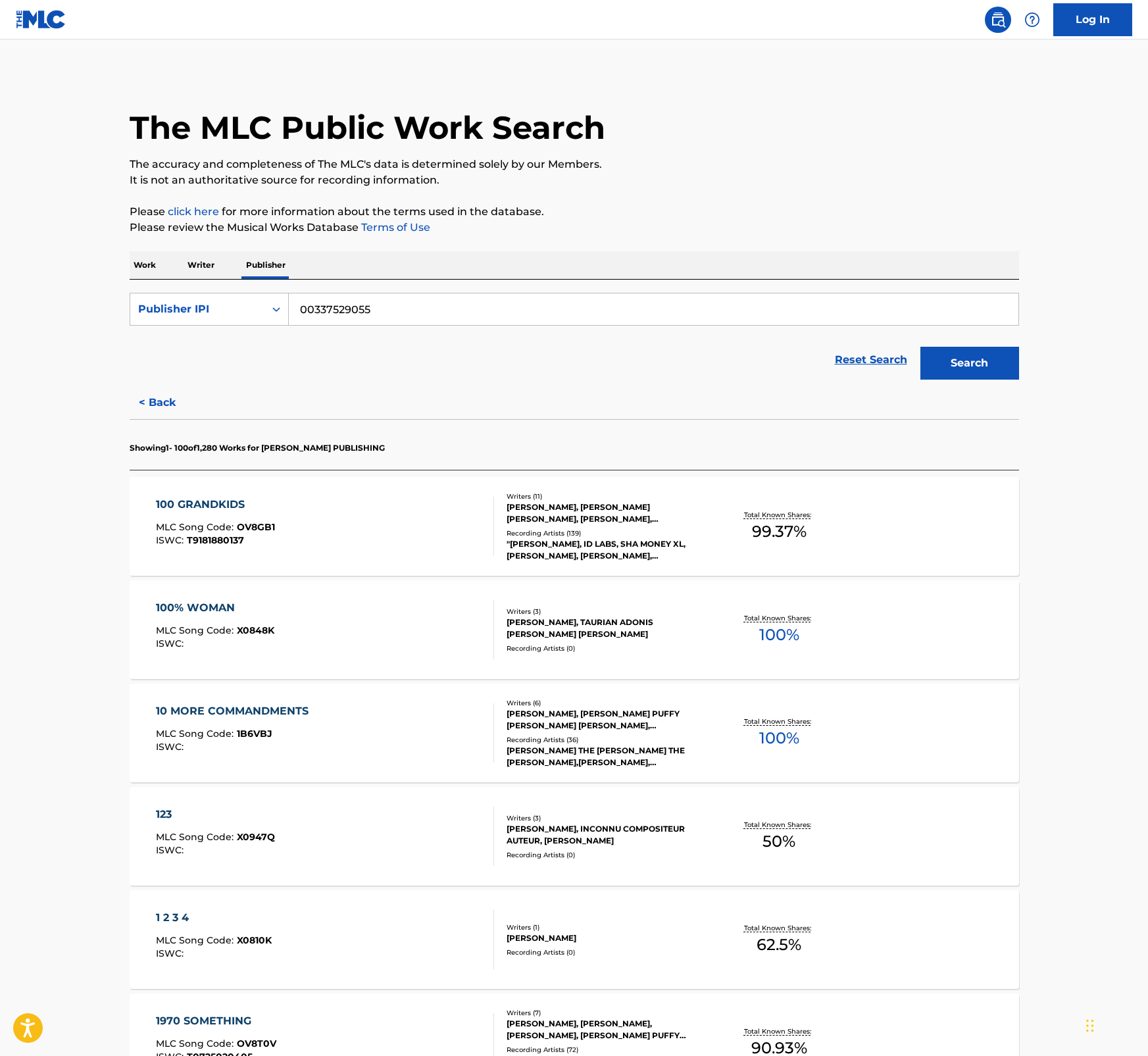
scroll to position [3179, 0]
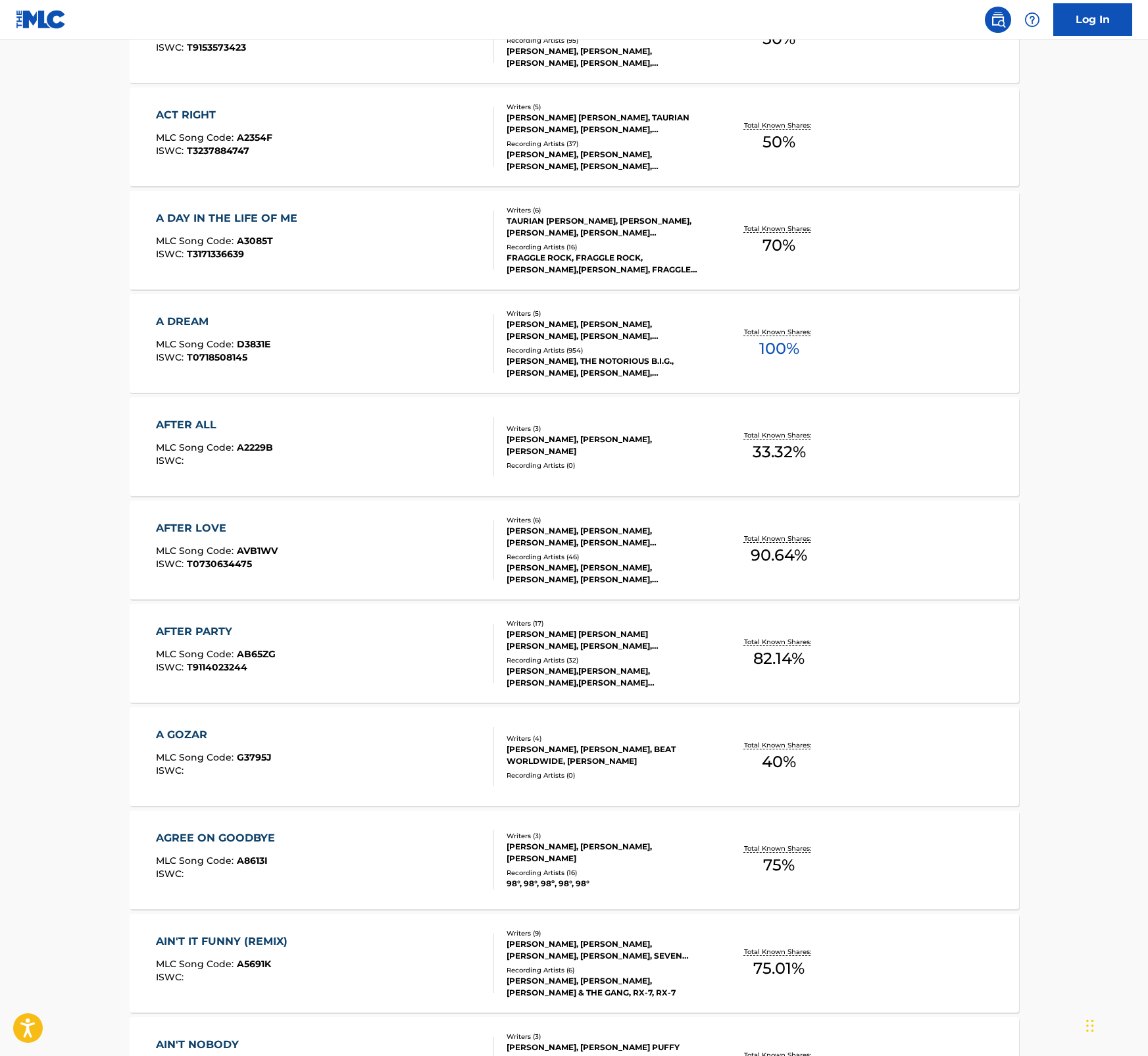
click at [277, 945] on div "AIN'T IT FUNNY (REMIX)" at bounding box center [225, 941] width 138 height 16
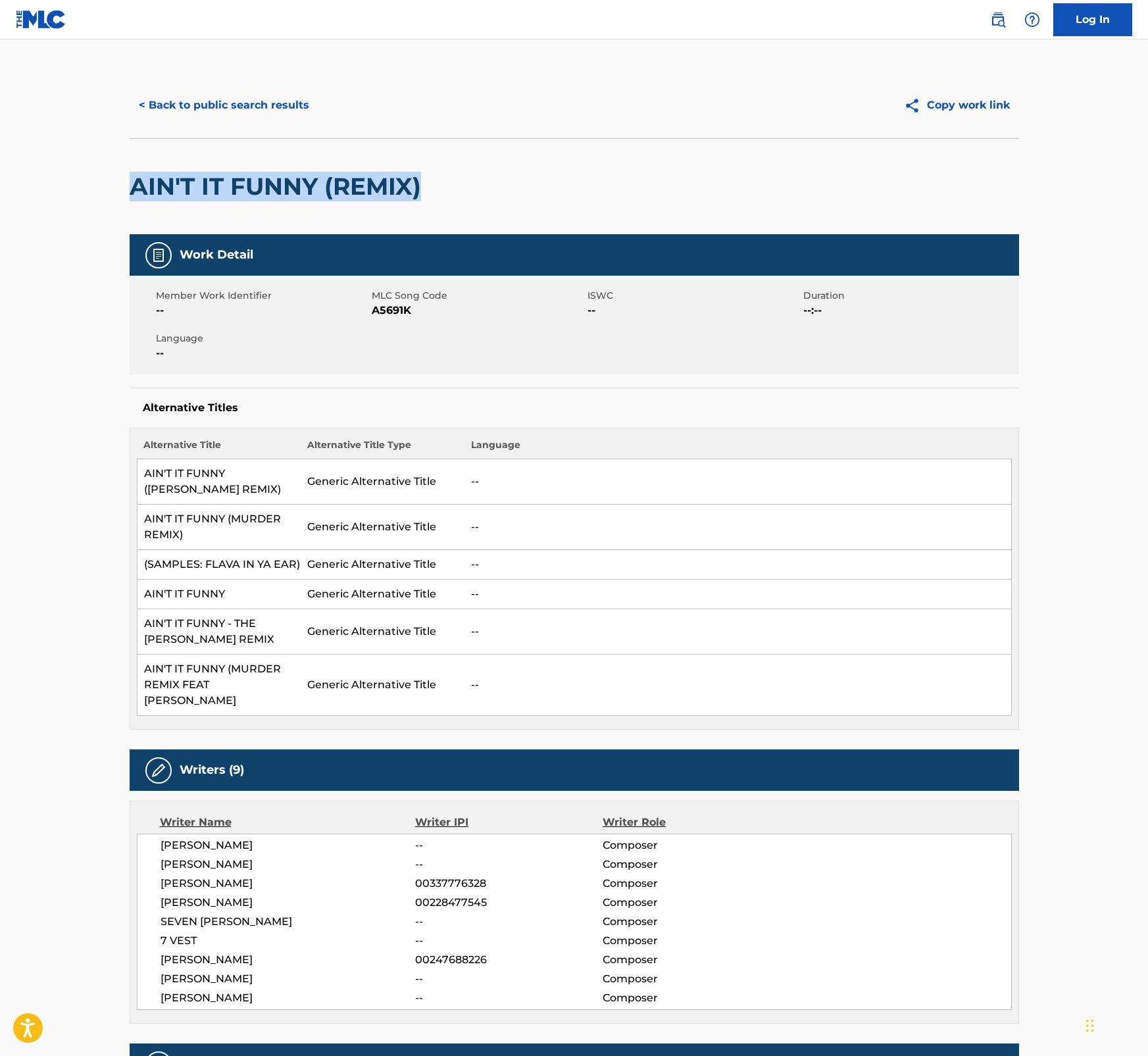
drag, startPoint x: 444, startPoint y: 185, endPoint x: 135, endPoint y: 207, distance: 309.8
click at [135, 207] on div "AIN'T IT FUNNY (REMIX)" at bounding box center [574, 186] width 890 height 96
drag, startPoint x: 297, startPoint y: 479, endPoint x: 142, endPoint y: 486, distance: 155.2
click at [142, 486] on td "AIN'T IT FUNNY (J LO REMIX)" at bounding box center [218, 481] width 164 height 45
drag, startPoint x: 301, startPoint y: 554, endPoint x: 137, endPoint y: 556, distance: 164.0
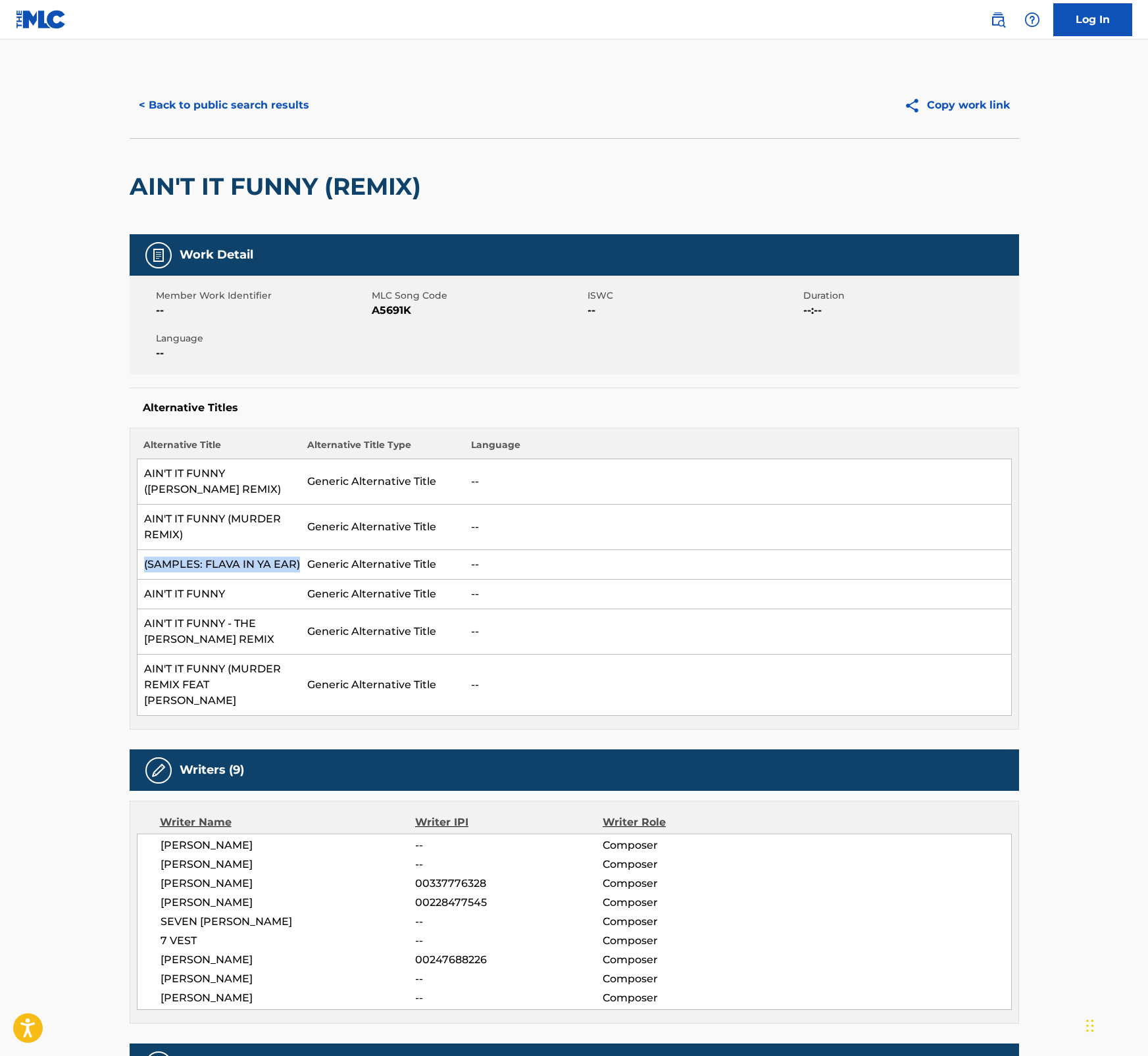
click at [137, 556] on tr "(SAMPLES: FLAVA IN YA EAR) Generic Alternative Title --" at bounding box center [574, 565] width 874 height 30
drag, startPoint x: 228, startPoint y: 579, endPoint x: 143, endPoint y: 582, distance: 85.1
click at [143, 582] on td "AIN'T IT FUNNY" at bounding box center [218, 594] width 164 height 30
drag, startPoint x: 189, startPoint y: 625, endPoint x: 145, endPoint y: 610, distance: 46.5
click at [145, 610] on td "AIN'T IT FUNNY - THE J-LO REMIX" at bounding box center [218, 631] width 164 height 45
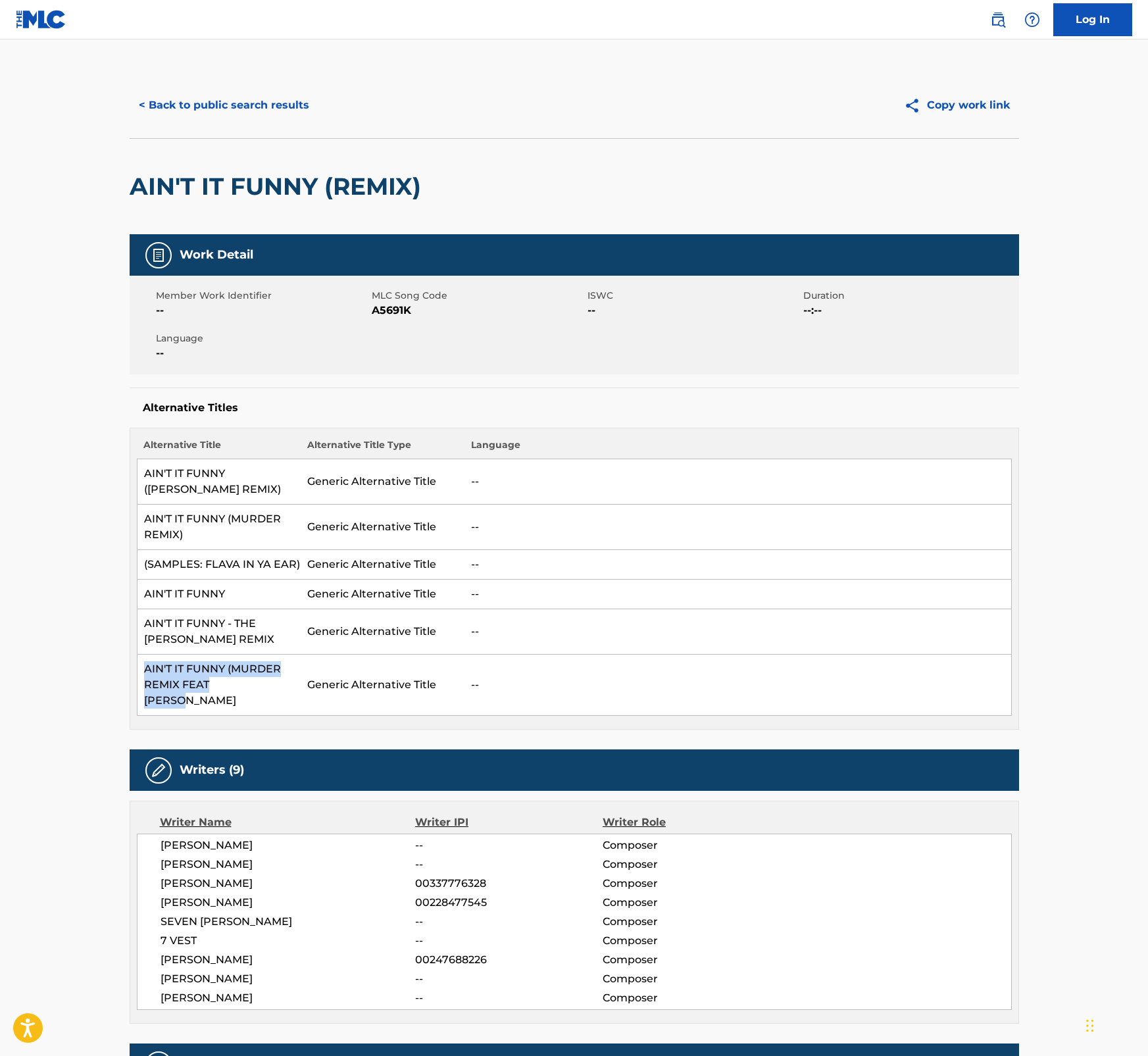
drag, startPoint x: 270, startPoint y: 675, endPoint x: 146, endPoint y: 654, distance: 125.8
click at [146, 654] on td "AIN'T IT FUNNY (MURDER REMIX FEAT JA RUL" at bounding box center [218, 685] width 164 height 61
click at [395, 307] on span "A5691K" at bounding box center [478, 310] width 212 height 16
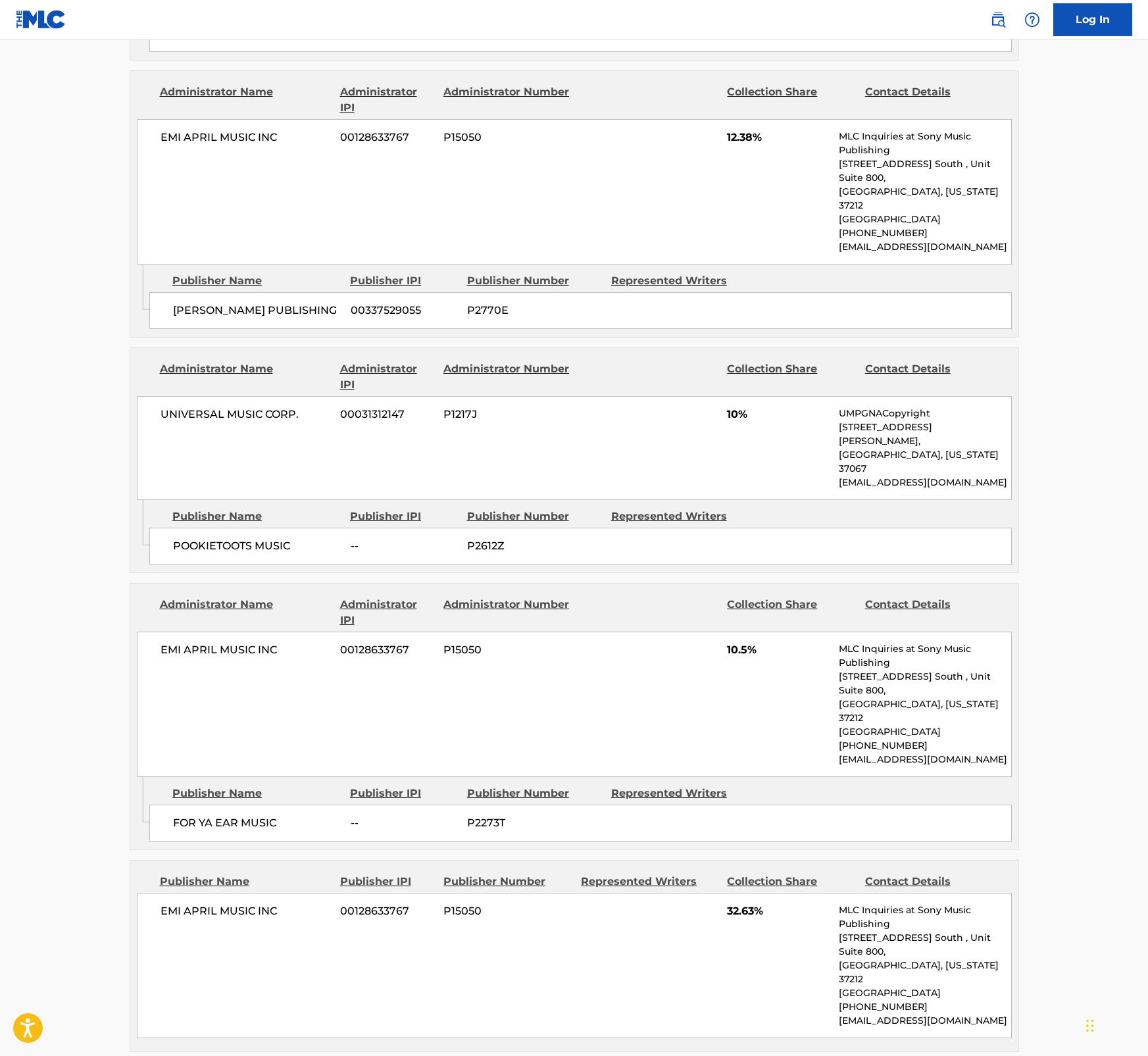
scroll to position [1763, 0]
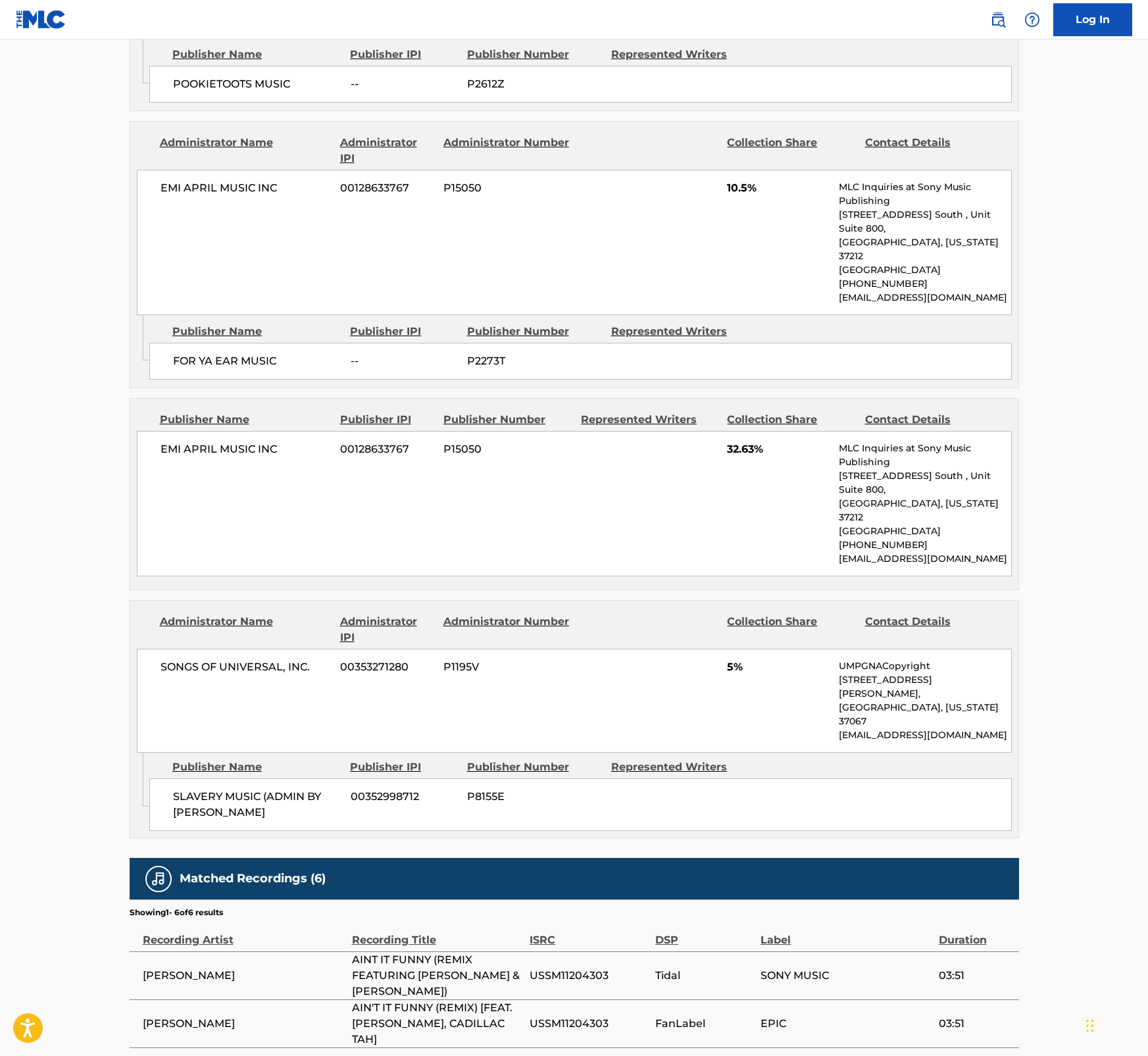
click at [495, 1000] on span "AIN'T IT FUNNY (REMIX) [FEAT. JA RULE, CADILLAC TAH]" at bounding box center [438, 1024] width 171 height 48
drag, startPoint x: 452, startPoint y: 799, endPoint x: 337, endPoint y: 779, distance: 116.7
click at [337, 951] on tr "JENNIFER LOPEZ AINT IT FUNNY (REMIX FEATURING JA RULE & CADDILLAC TAH) USSM1120…" at bounding box center [574, 975] width 890 height 48
drag, startPoint x: 495, startPoint y: 829, endPoint x: 320, endPoint y: 811, distance: 175.9
click at [320, 999] on tr "JENNIFER LOPEZ AIN'T IT FUNNY (REMIX) [FEAT. JA RULE, CADILLAC TAH] USSM1120430…" at bounding box center [574, 1023] width 890 height 48
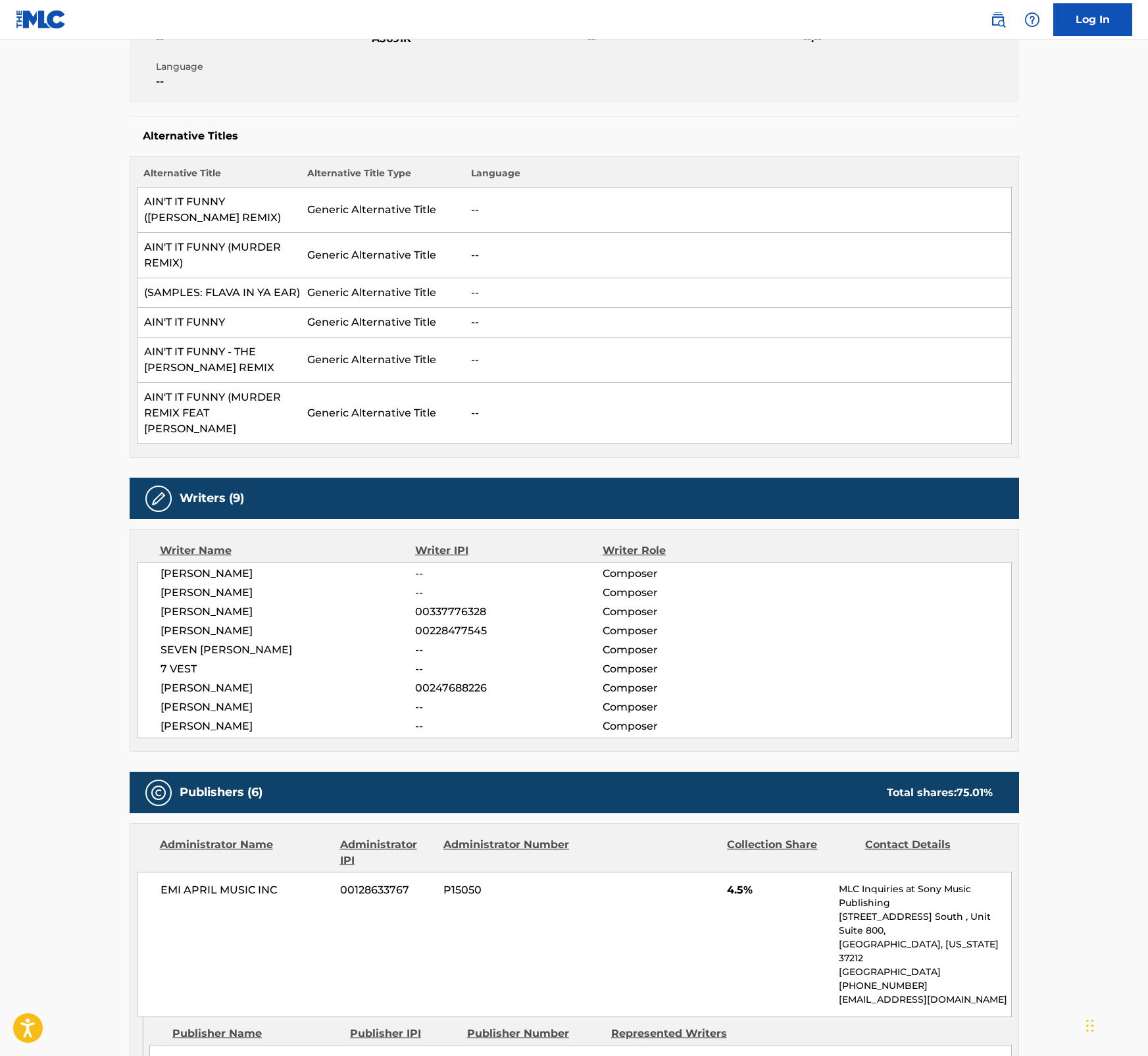
scroll to position [0, 0]
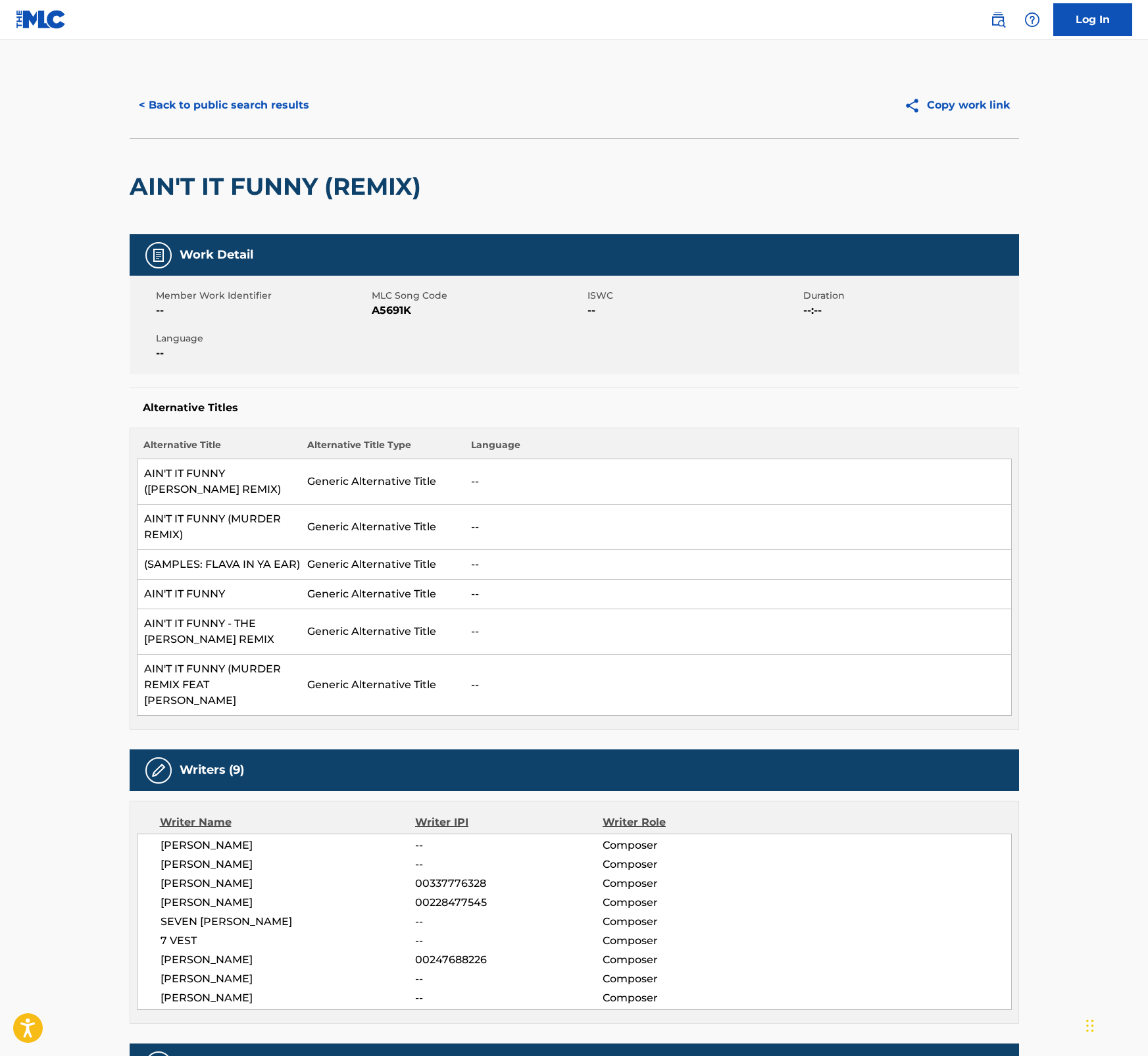
click at [156, 185] on h2 "AIN'T IT FUNNY (REMIX)" at bounding box center [278, 187] width 298 height 30
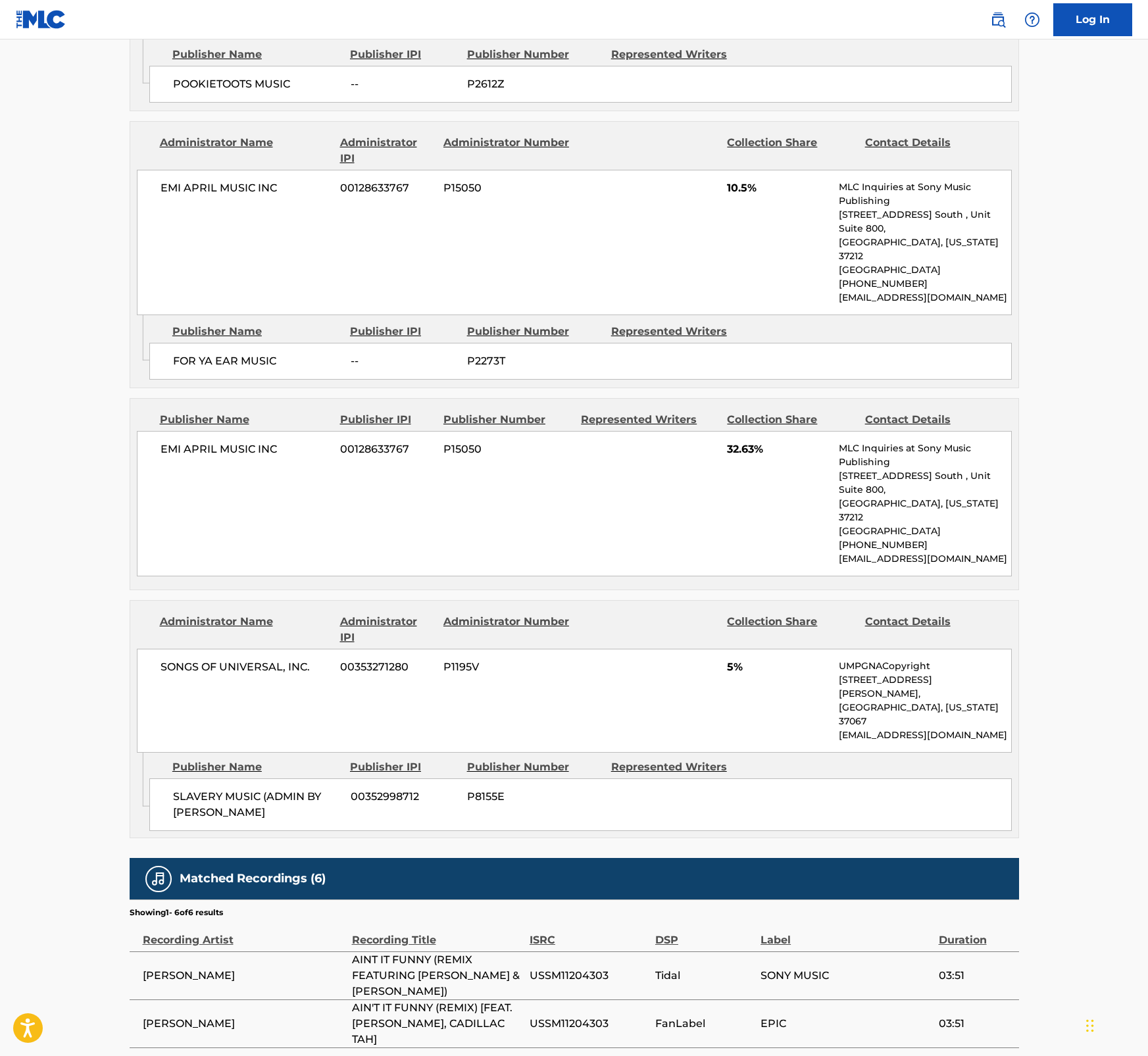
drag, startPoint x: 1119, startPoint y: 374, endPoint x: 1136, endPoint y: 398, distance: 29.4
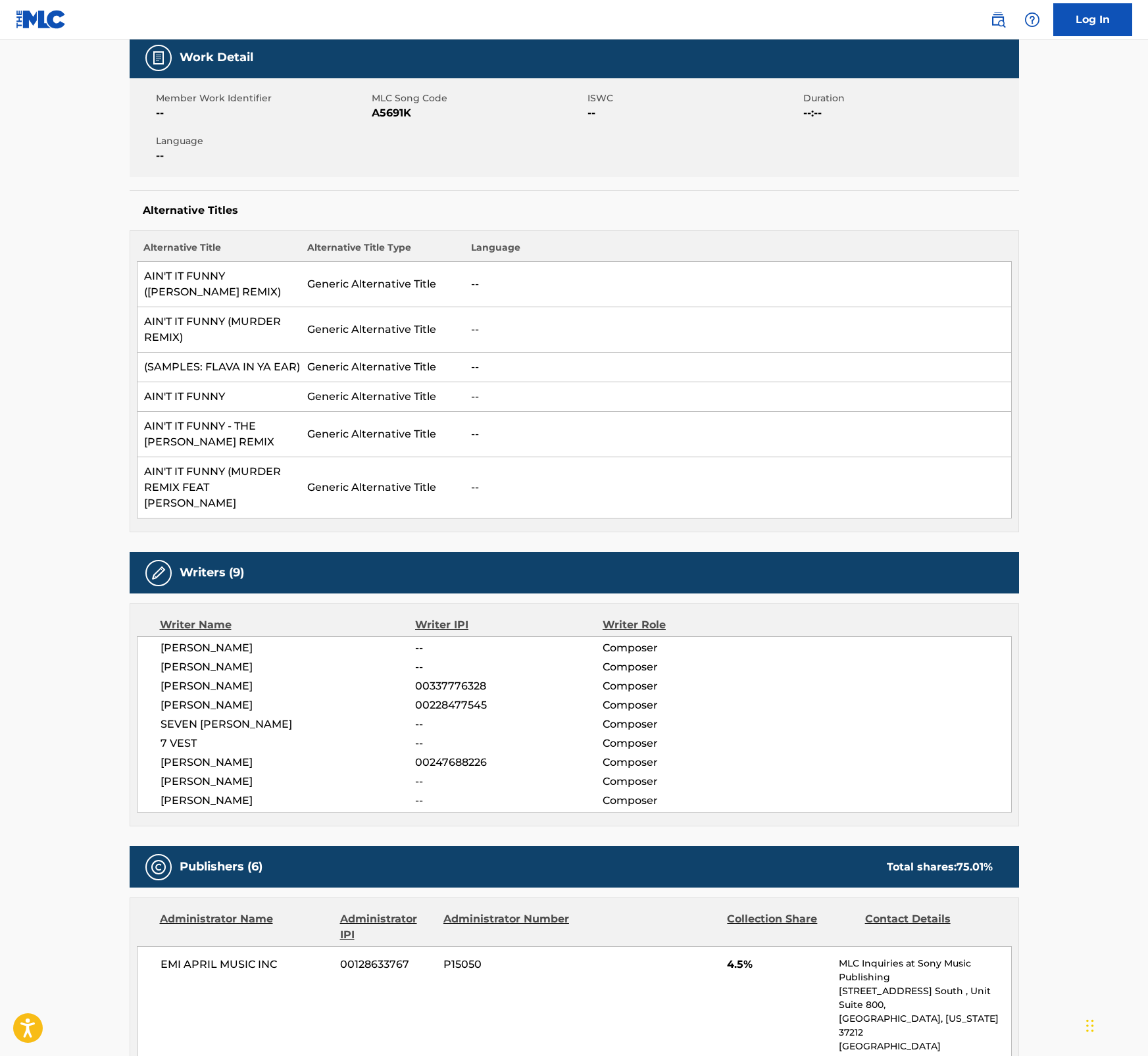
scroll to position [0, 0]
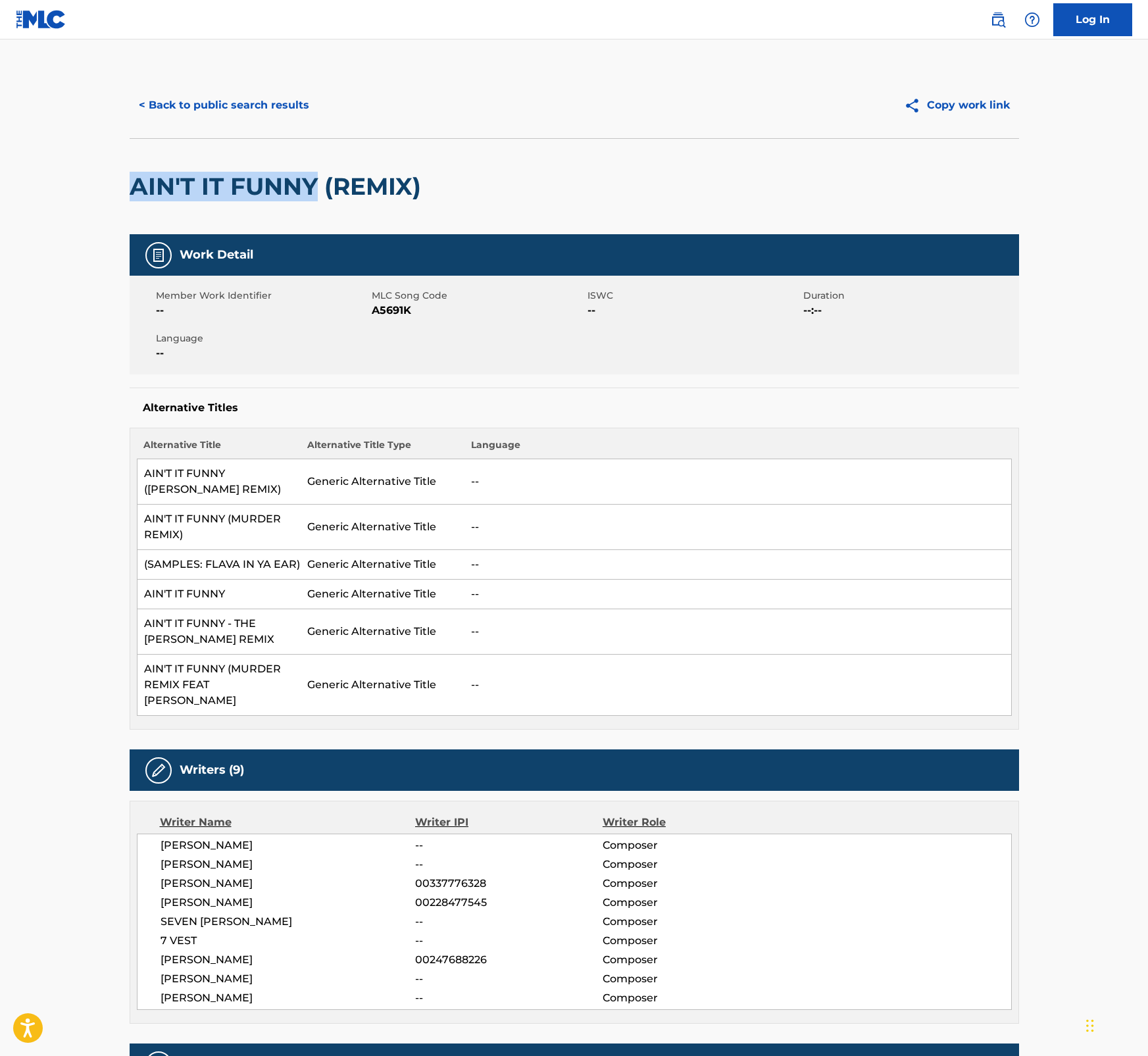
drag, startPoint x: 128, startPoint y: 188, endPoint x: 320, endPoint y: 195, distance: 192.1
click at [234, 100] on button "< Back to public search results" at bounding box center [223, 105] width 188 height 33
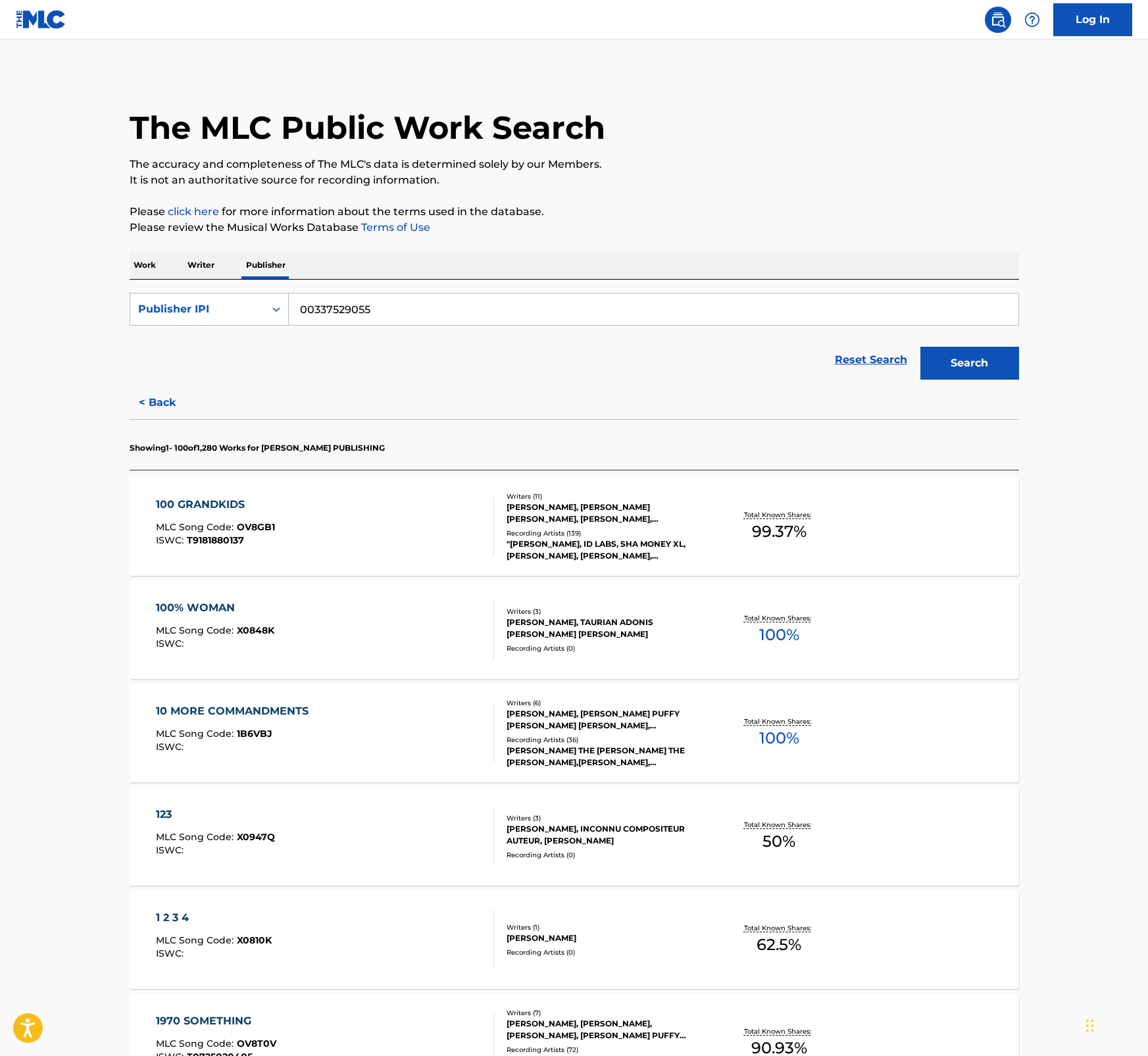
scroll to position [3593, 0]
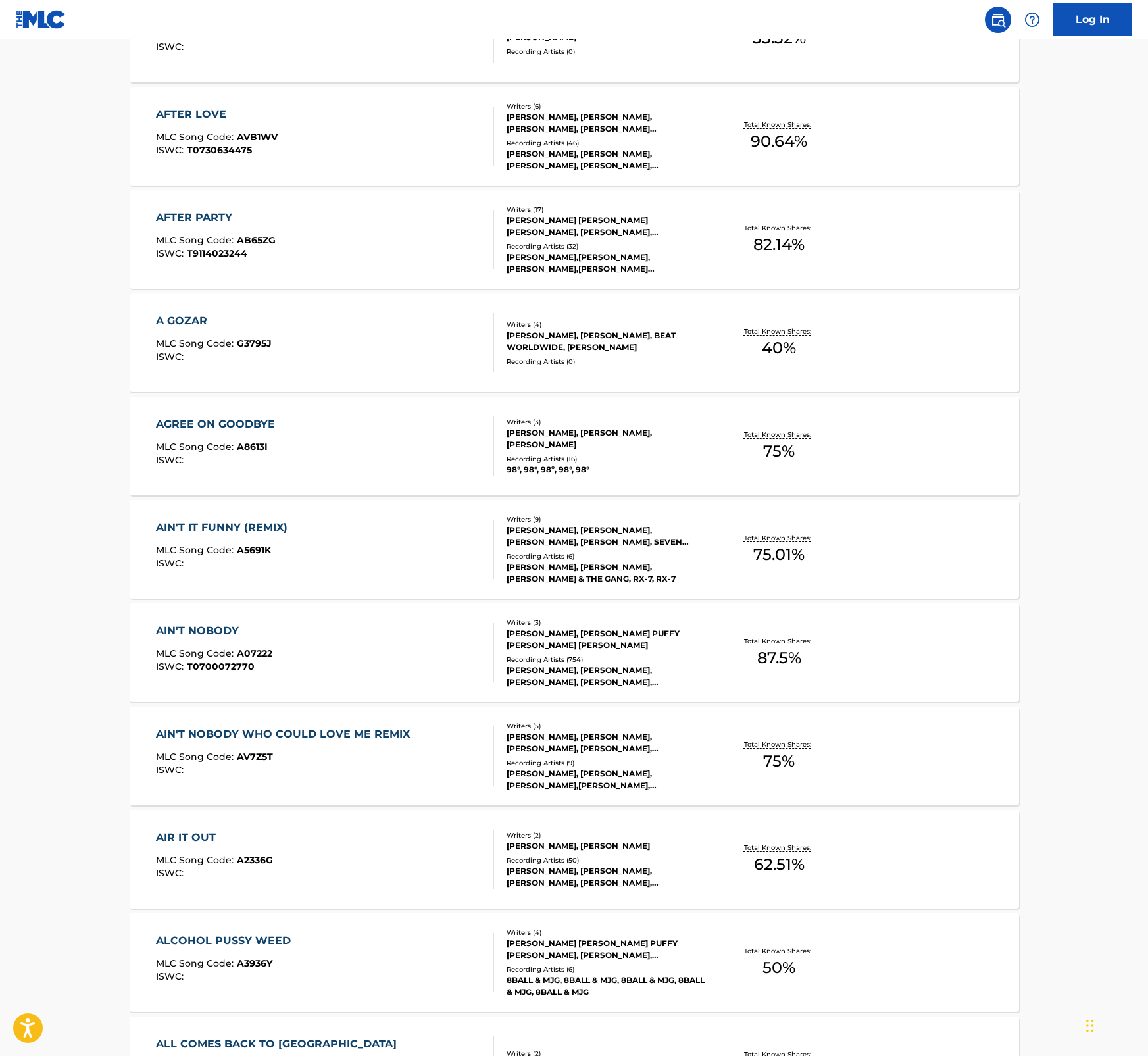
click at [261, 645] on div "AIN'T NOBODY MLC Song Code : A07222 ISWC : T0700072770" at bounding box center [213, 653] width 116 height 59
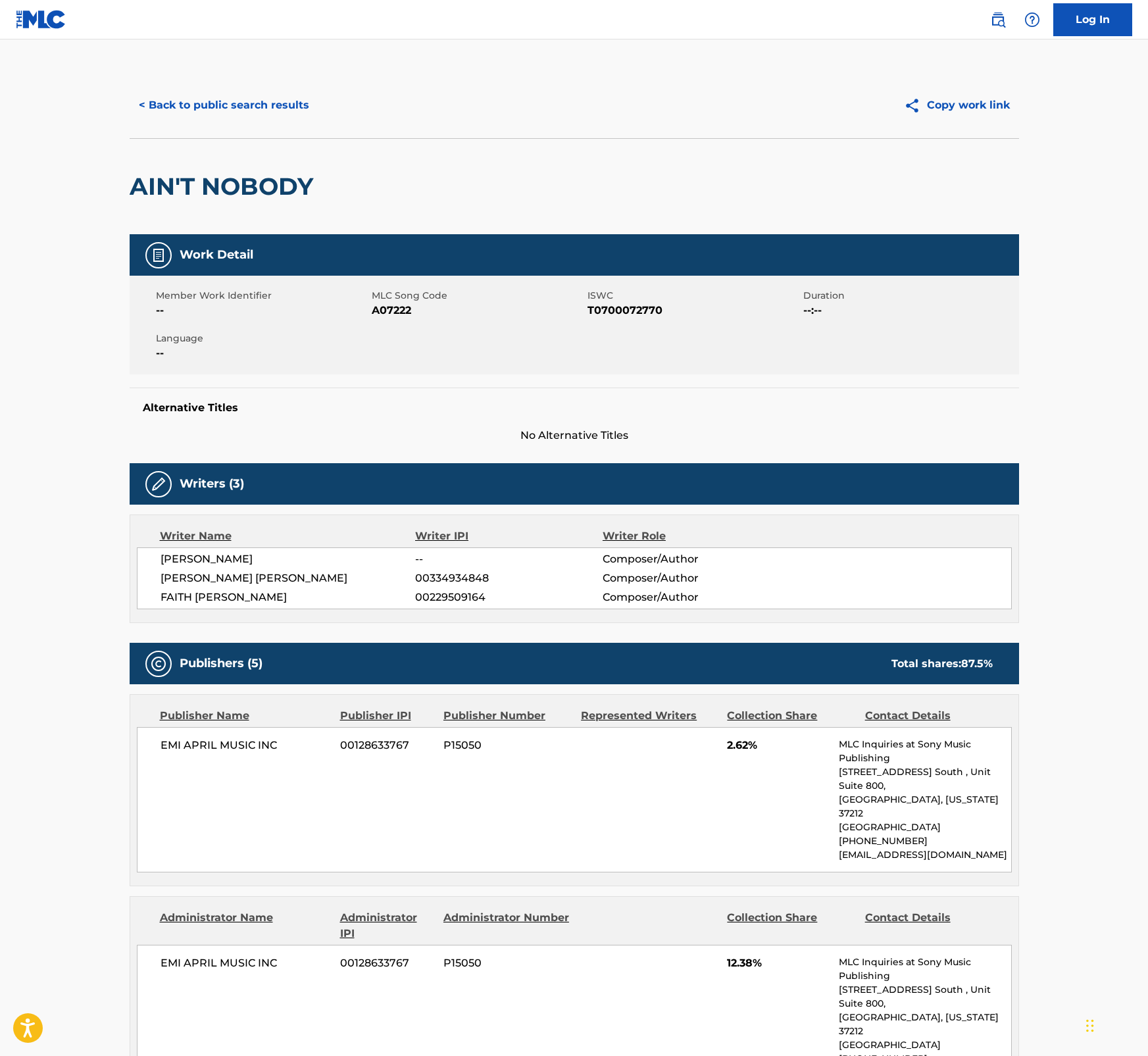
click at [398, 314] on span "A07222" at bounding box center [478, 310] width 212 height 16
drag, startPoint x: 1102, startPoint y: 527, endPoint x: 1116, endPoint y: 511, distance: 21.3
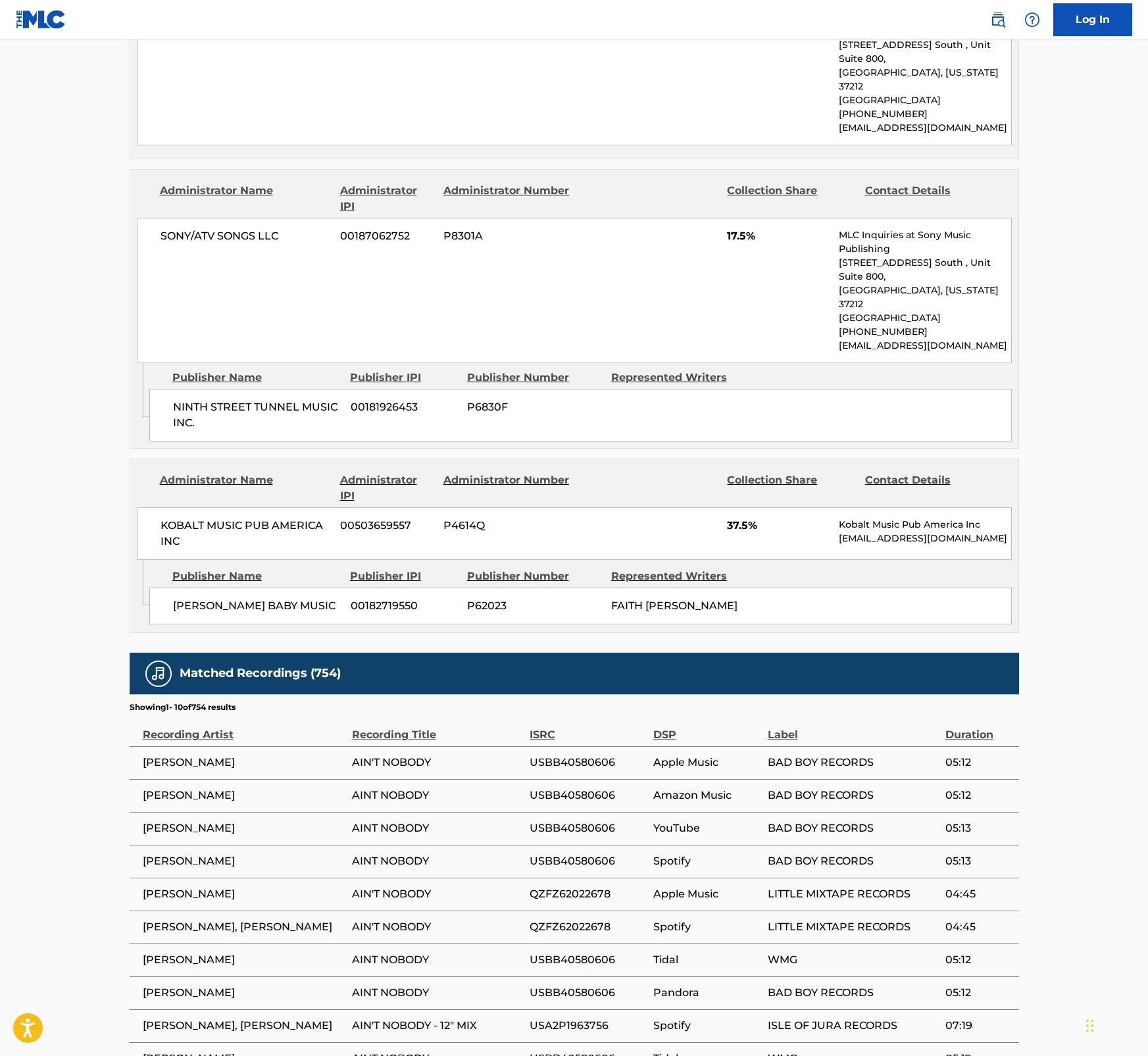
scroll to position [1204, 0]
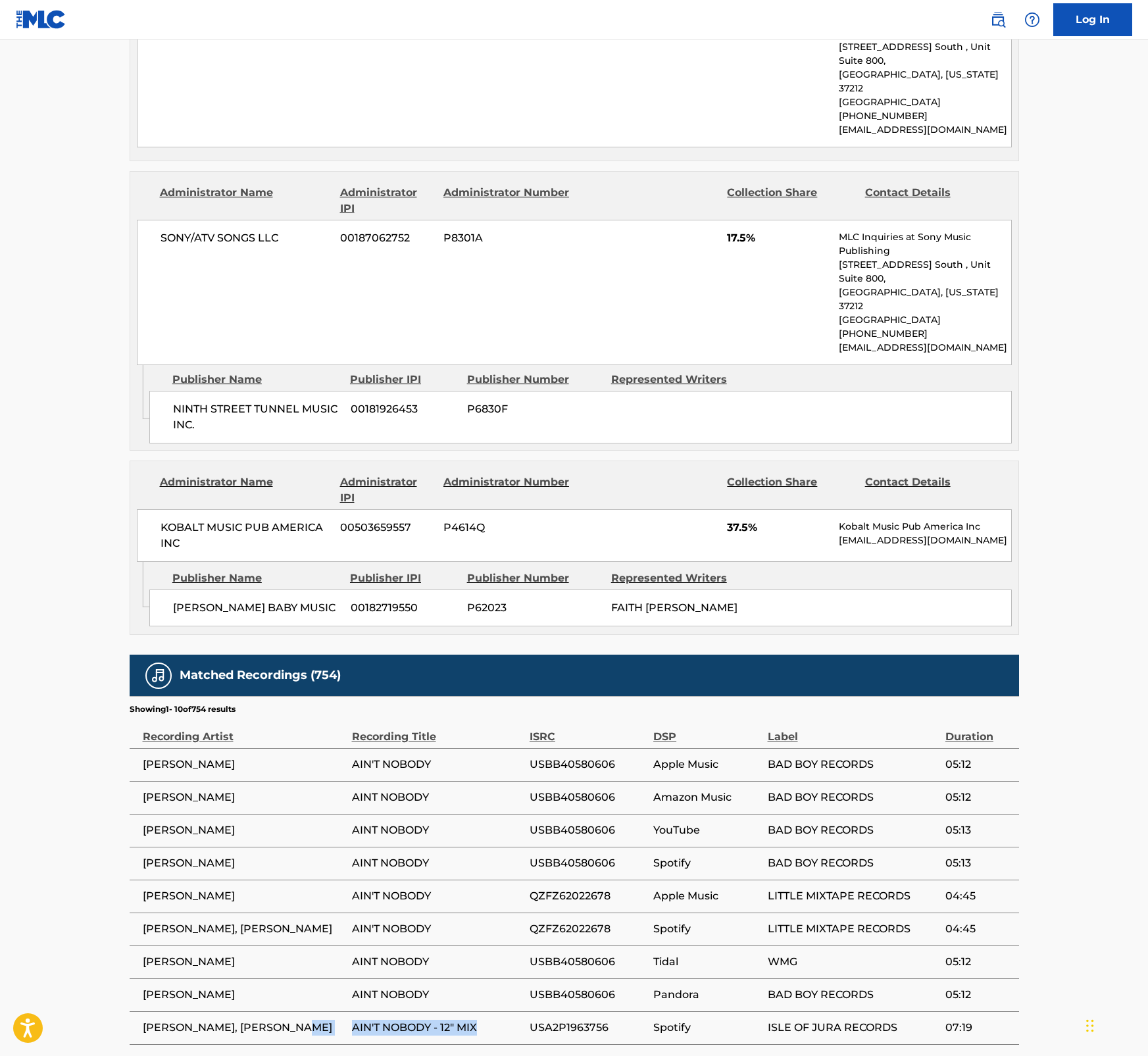
drag, startPoint x: 486, startPoint y: 919, endPoint x: 349, endPoint y: 921, distance: 137.0
click at [349, 1012] on tr "YVONNE ARCHER, JOHN RUBIE AIN'T NOBODY - 12" MIX USA2P1963756 Spotify ISLE OF J…" at bounding box center [574, 1028] width 890 height 33
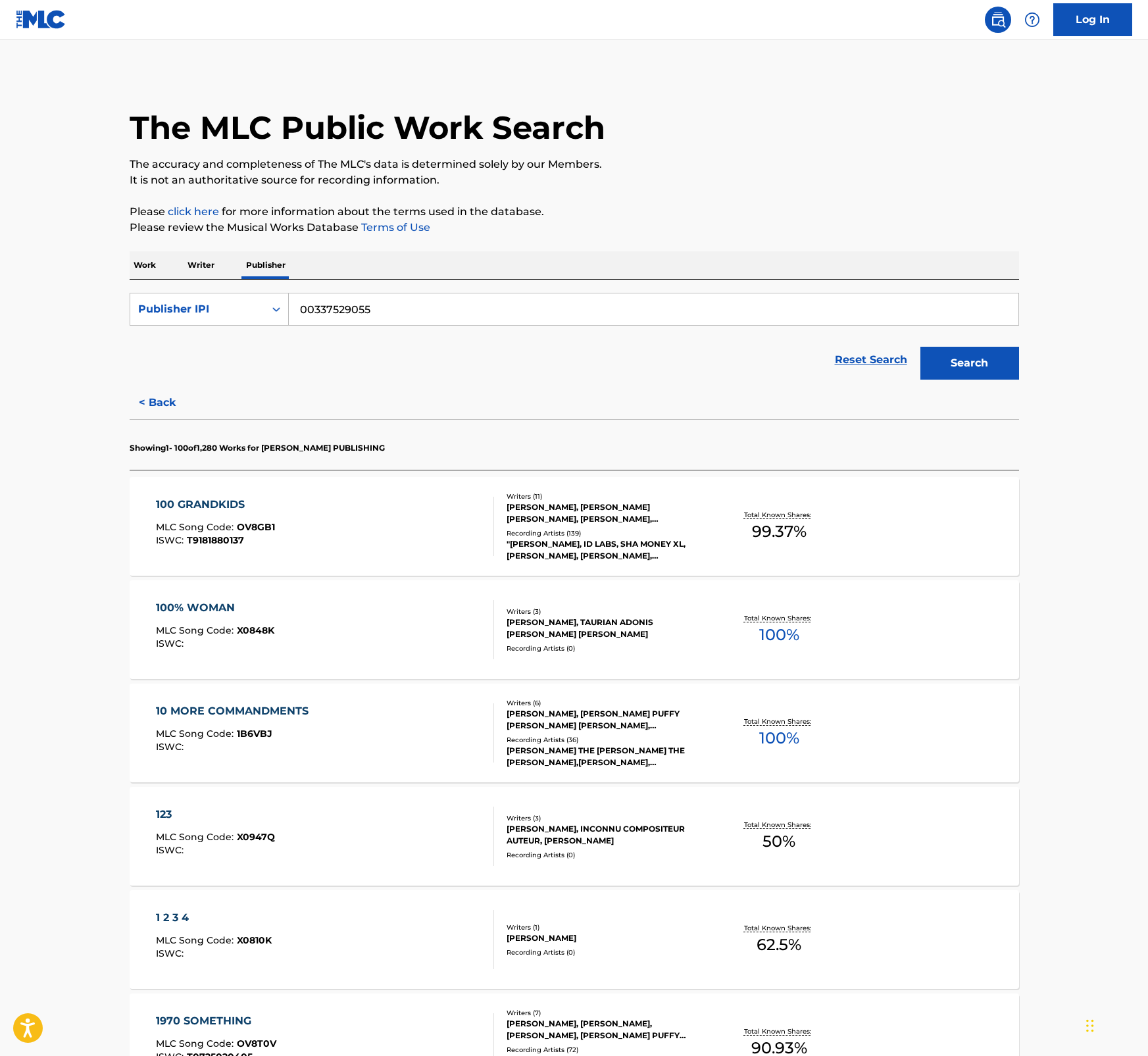
scroll to position [3593, 0]
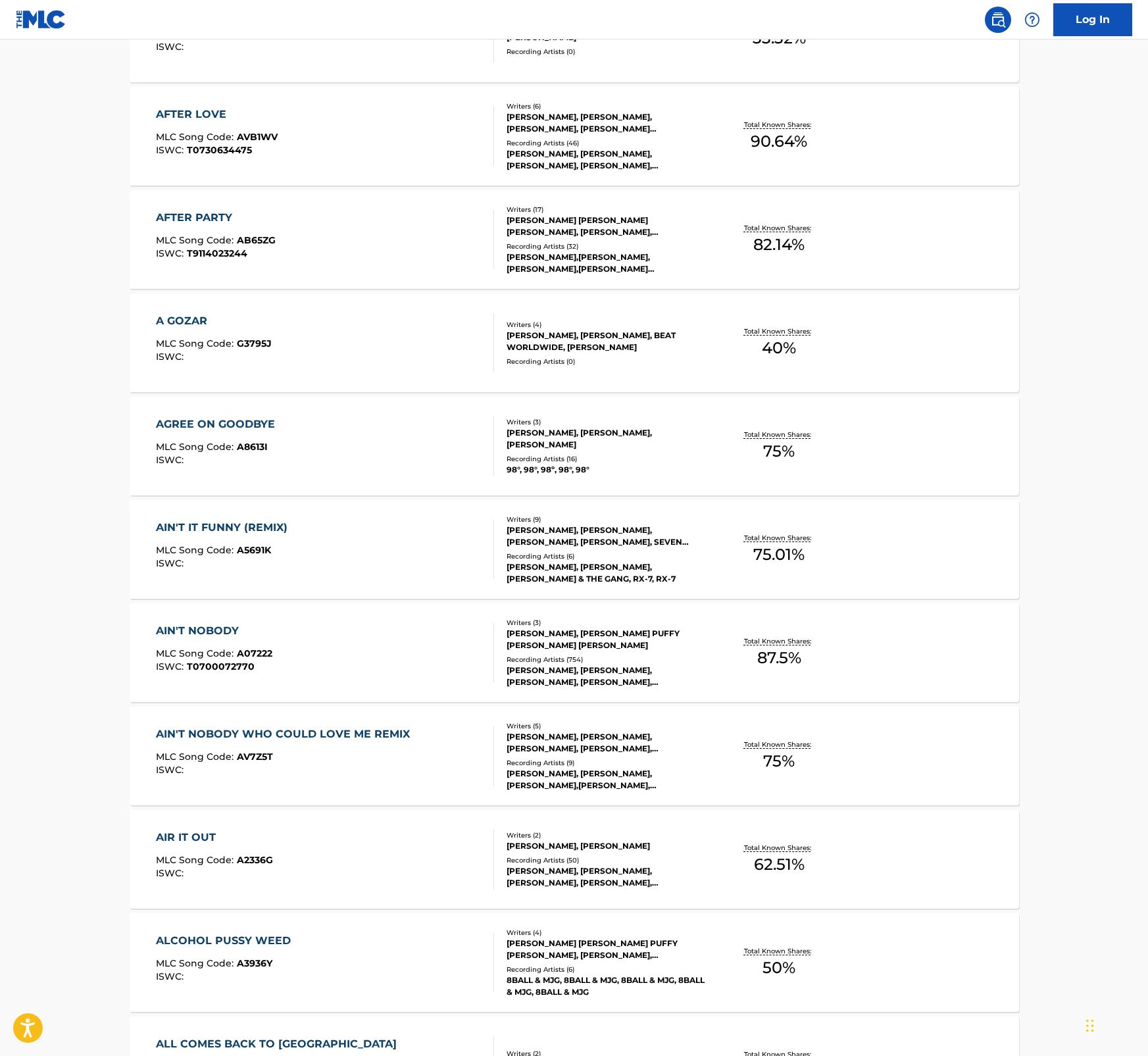
click at [221, 630] on div "AIN'T NOBODY" at bounding box center [213, 630] width 116 height 16
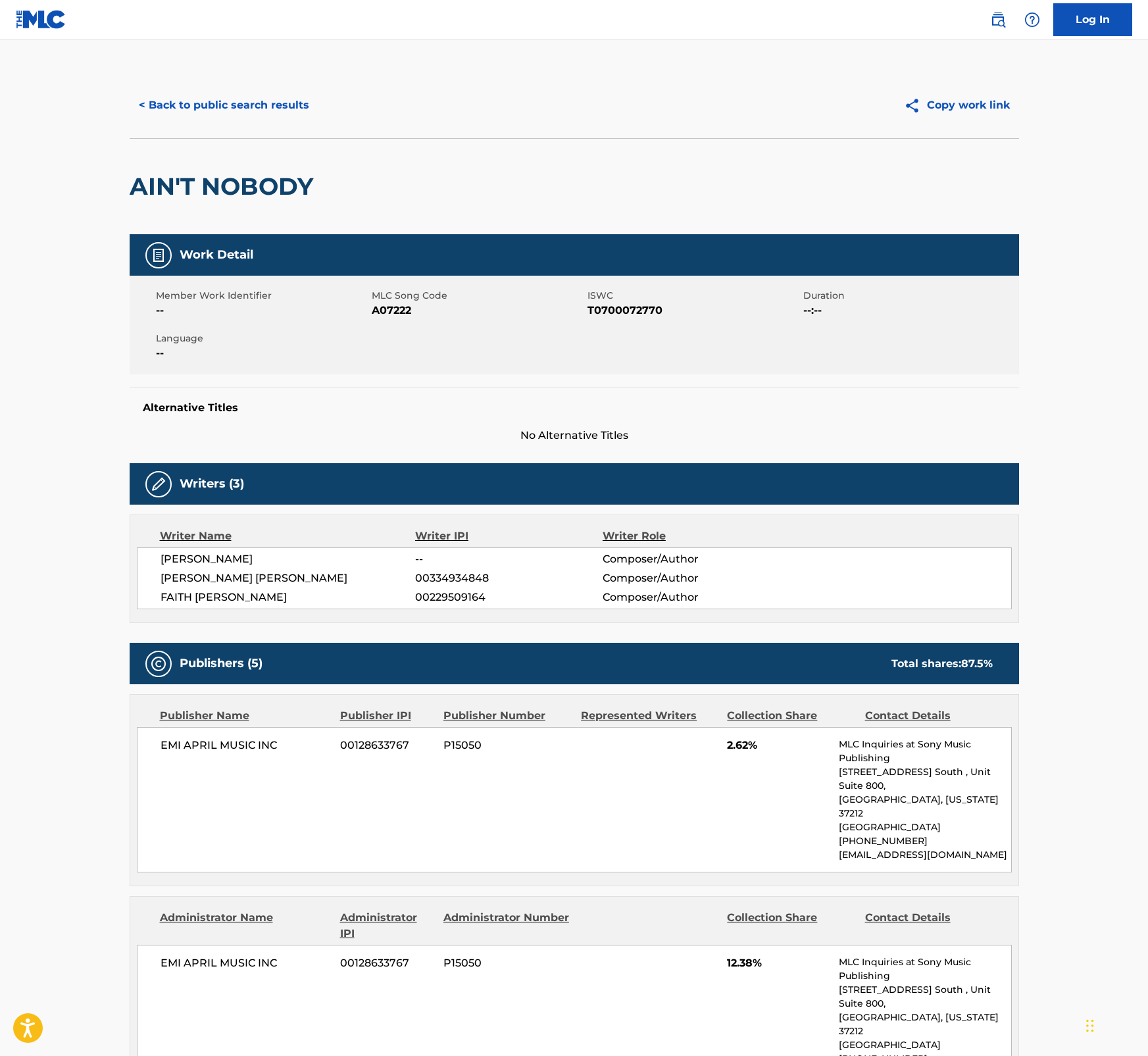
click at [160, 100] on button "< Back to public search results" at bounding box center [223, 105] width 188 height 33
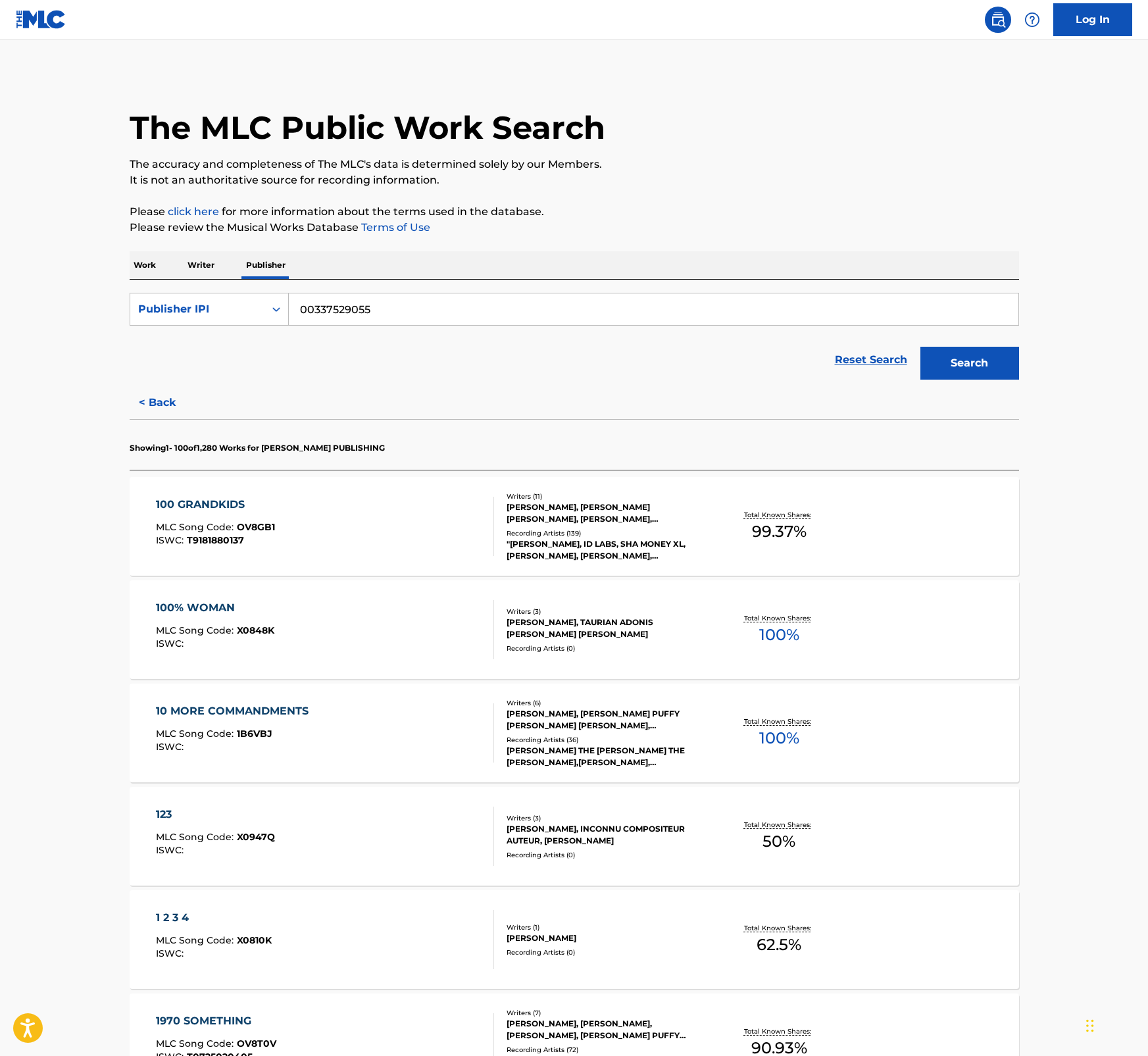
scroll to position [3593, 0]
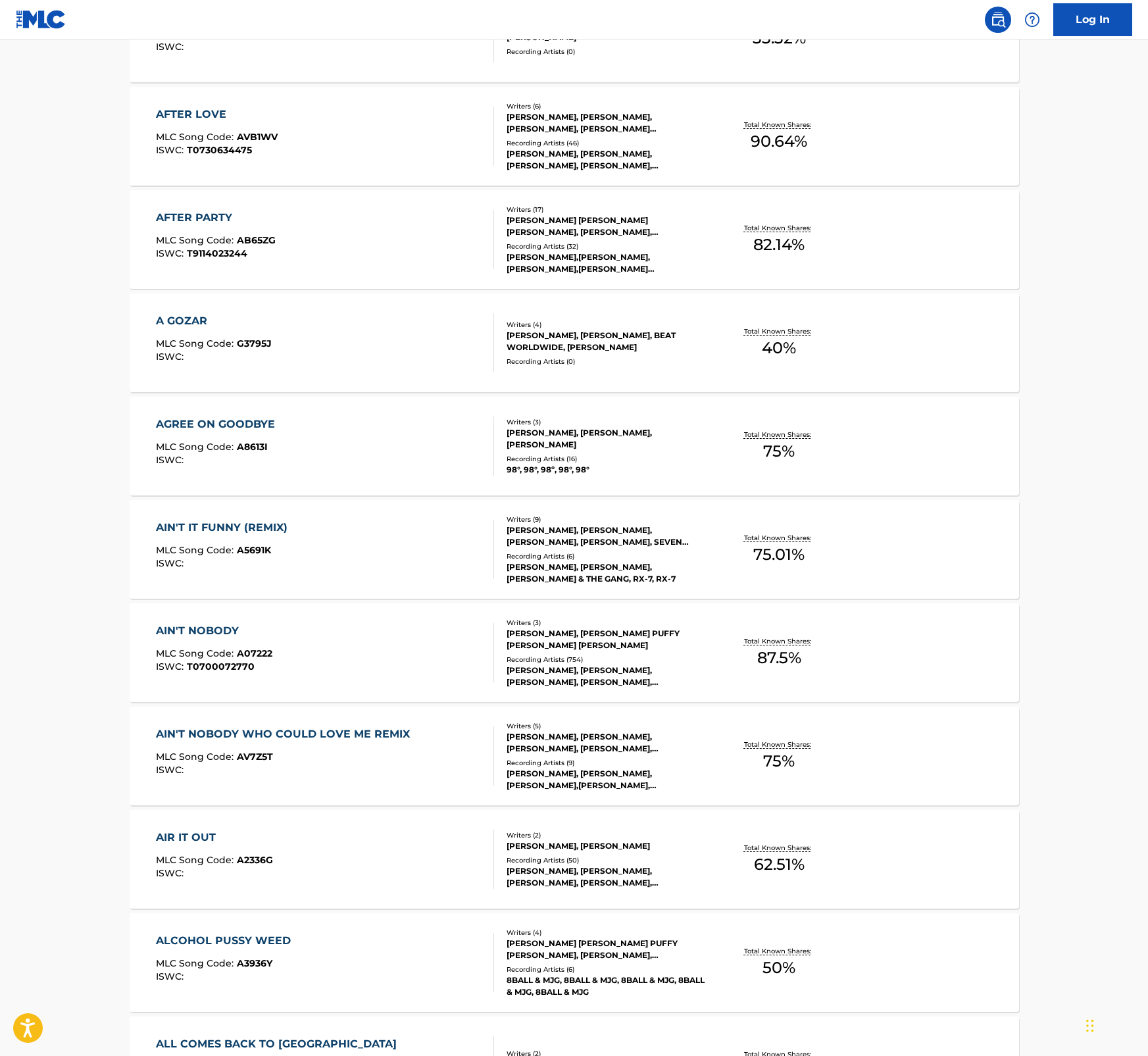
click at [357, 734] on div "AIN'T NOBODY WHO COULD LOVE ME REMIX" at bounding box center [286, 734] width 261 height 16
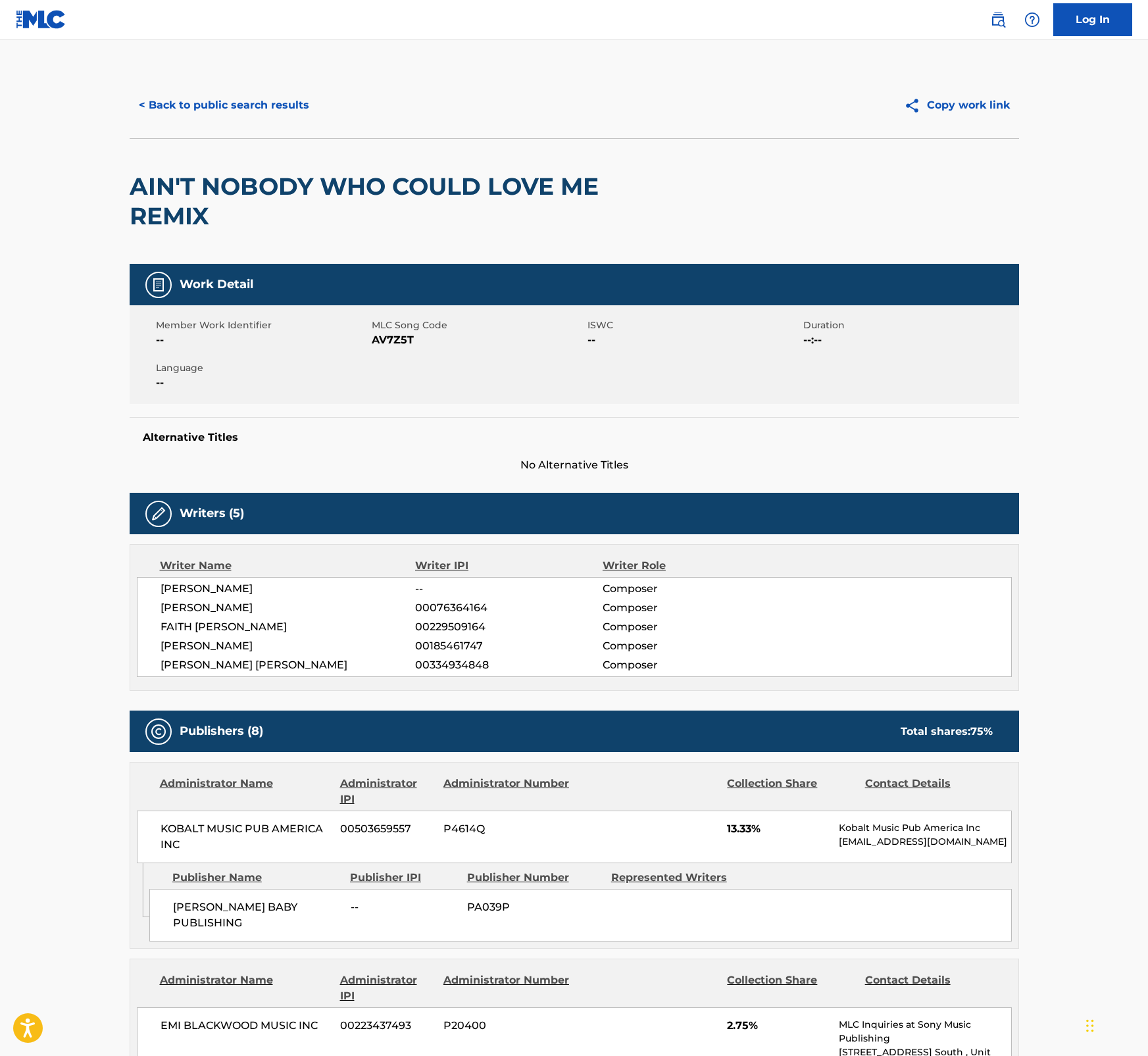
click at [400, 344] on span "AV7Z5T" at bounding box center [478, 340] width 212 height 16
click at [400, 343] on span "AV7Z5T" at bounding box center [478, 340] width 212 height 16
drag, startPoint x: 1146, startPoint y: 337, endPoint x: 1149, endPoint y: 388, distance: 51.1
click at [1147, 388] on html "Accessibility Screen-Reader Guide, Feedback, and Issue Reporting | New window L…" at bounding box center [574, 528] width 1148 height 1056
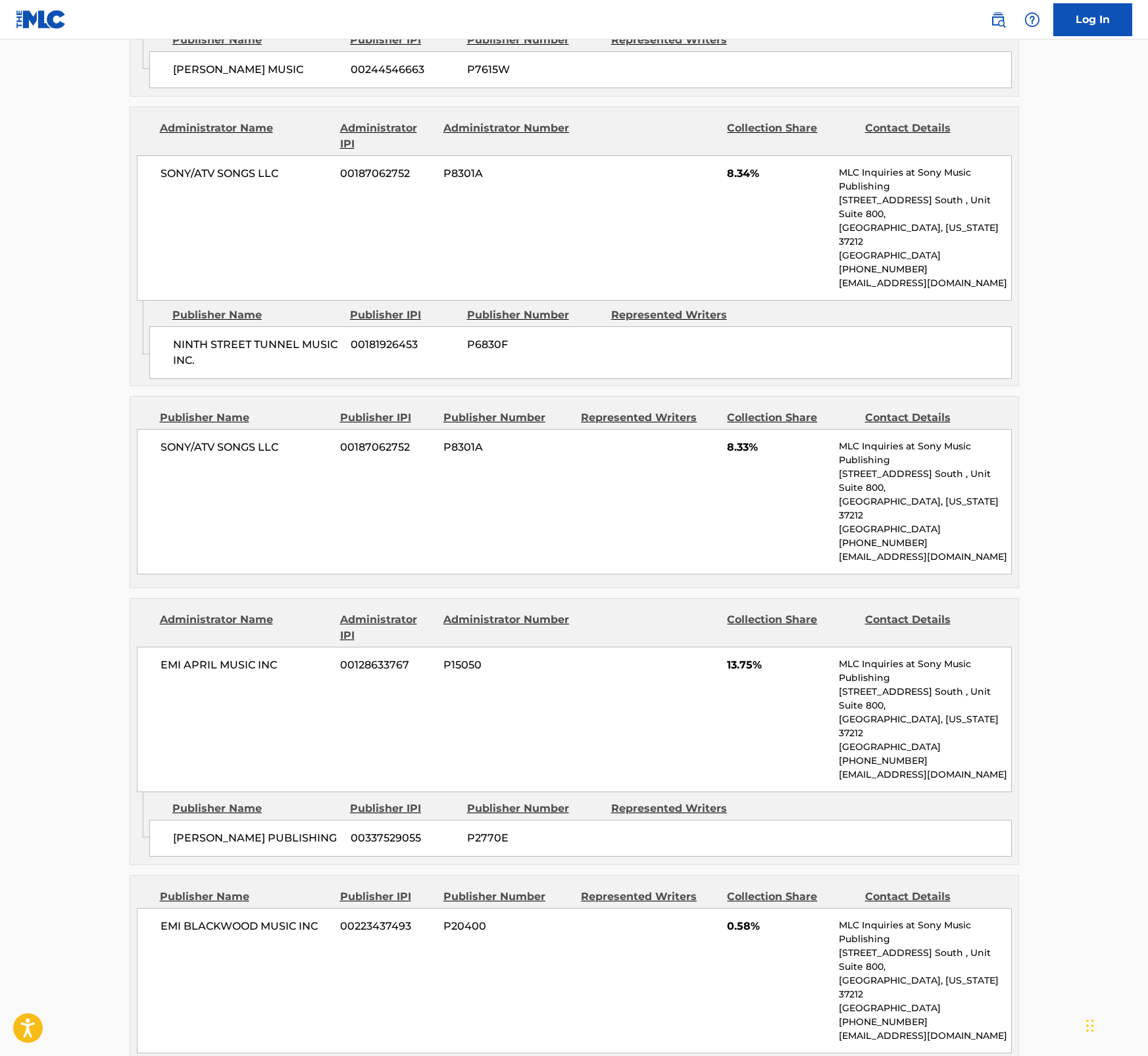
scroll to position [1837, 0]
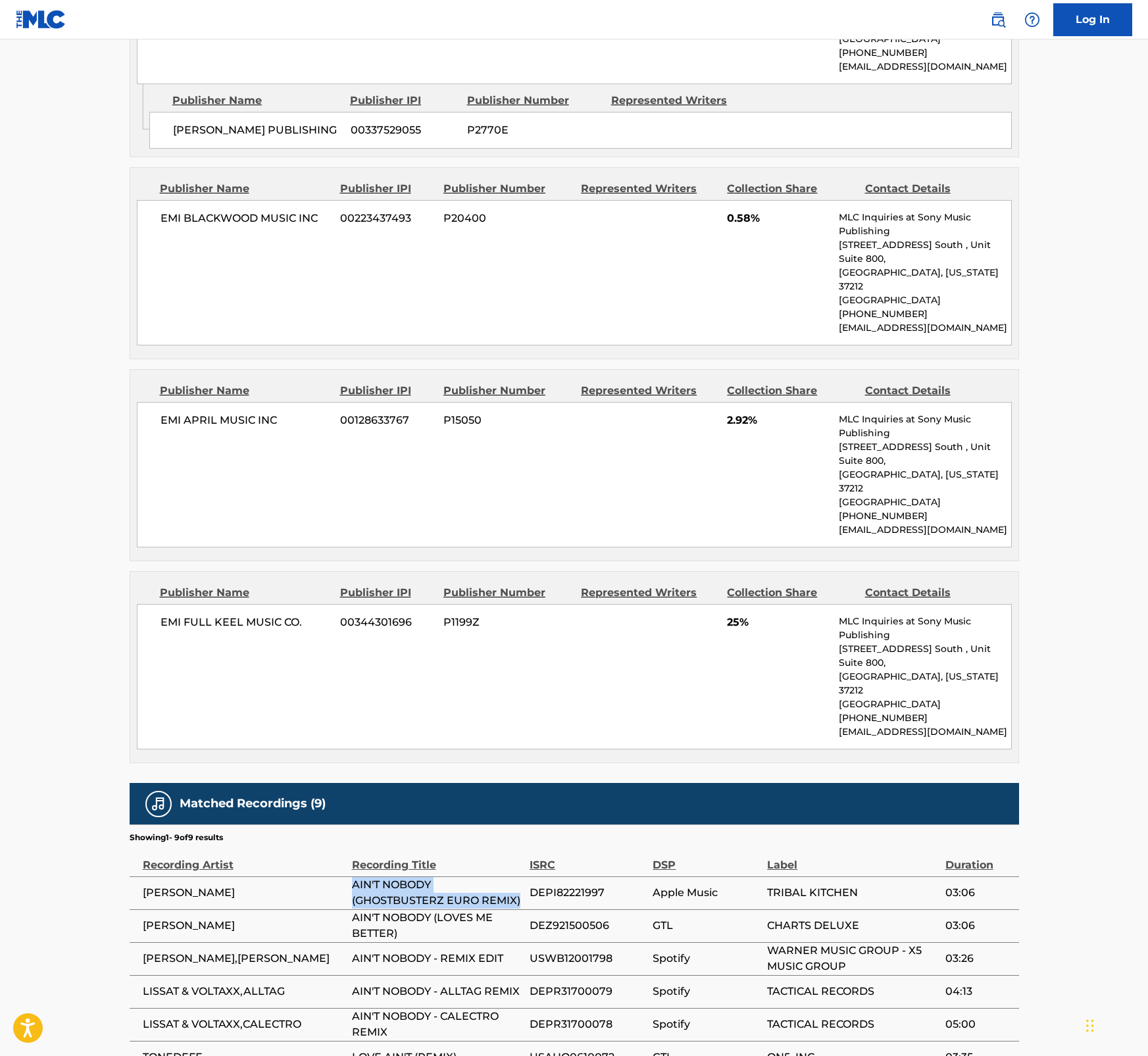
drag, startPoint x: 354, startPoint y: 683, endPoint x: 524, endPoint y: 705, distance: 171.4
click at [524, 877] on td "AIN'T NOBODY (GHOSTBUSTERZ EURO REMIX)" at bounding box center [441, 893] width 178 height 33
drag, startPoint x: 398, startPoint y: 729, endPoint x: 352, endPoint y: 719, distance: 47.1
click at [352, 910] on span "AIN'T NOBODY (LOVES ME BETTER)" at bounding box center [438, 926] width 171 height 31
drag, startPoint x: 352, startPoint y: 758, endPoint x: 508, endPoint y: 762, distance: 156.1
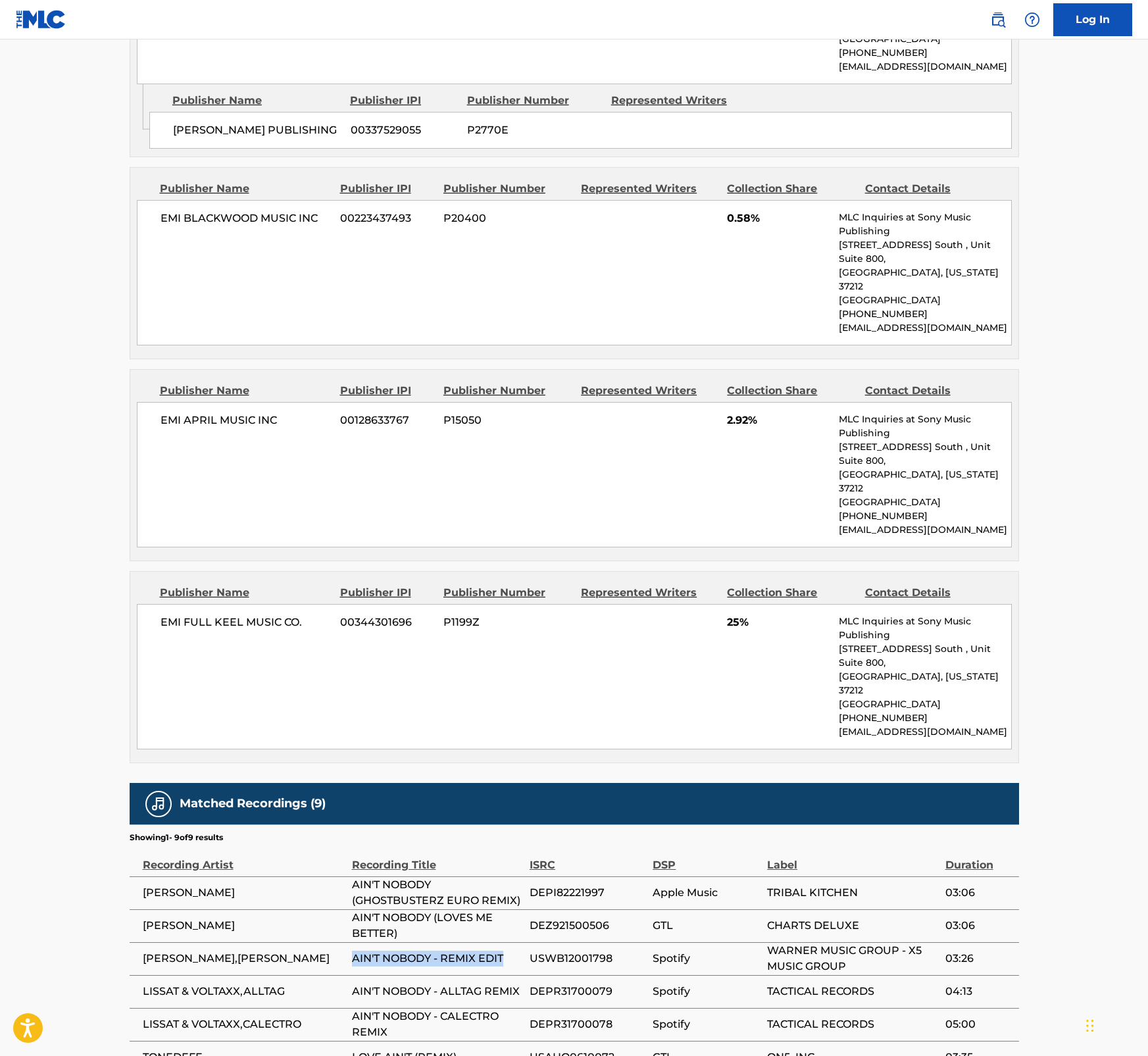
click at [508, 951] on span "AIN'T NOBODY - REMIX EDIT" at bounding box center [438, 958] width 171 height 16
drag, startPoint x: 352, startPoint y: 791, endPoint x: 527, endPoint y: 793, distance: 175.0
click at [527, 975] on td "AIN'T NOBODY - ALLTAG REMIX" at bounding box center [441, 992] width 178 height 33
drag, startPoint x: 402, startPoint y: 829, endPoint x: 349, endPoint y: 815, distance: 54.8
click at [349, 1008] on tr "LISSAT & VOLTAXX,CALECTRO AIN'T NOBODY - CALECTRO REMIX DEPR31700078 Spotify TA…" at bounding box center [574, 1025] width 890 height 33
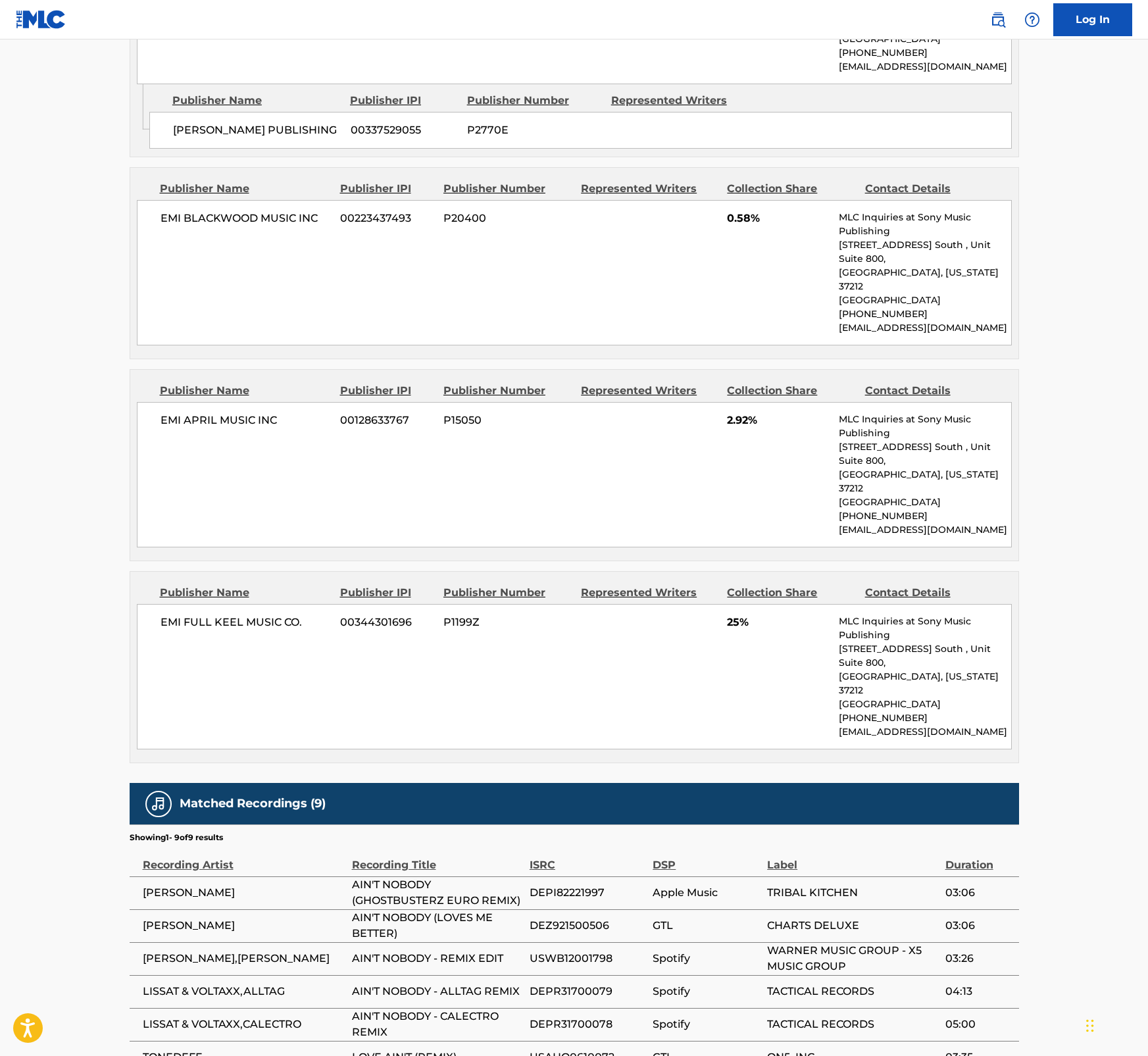
drag, startPoint x: 389, startPoint y: 962, endPoint x: 353, endPoint y: 951, distance: 37.6
drag, startPoint x: 1146, startPoint y: 815, endPoint x: 1146, endPoint y: 750, distance: 65.0
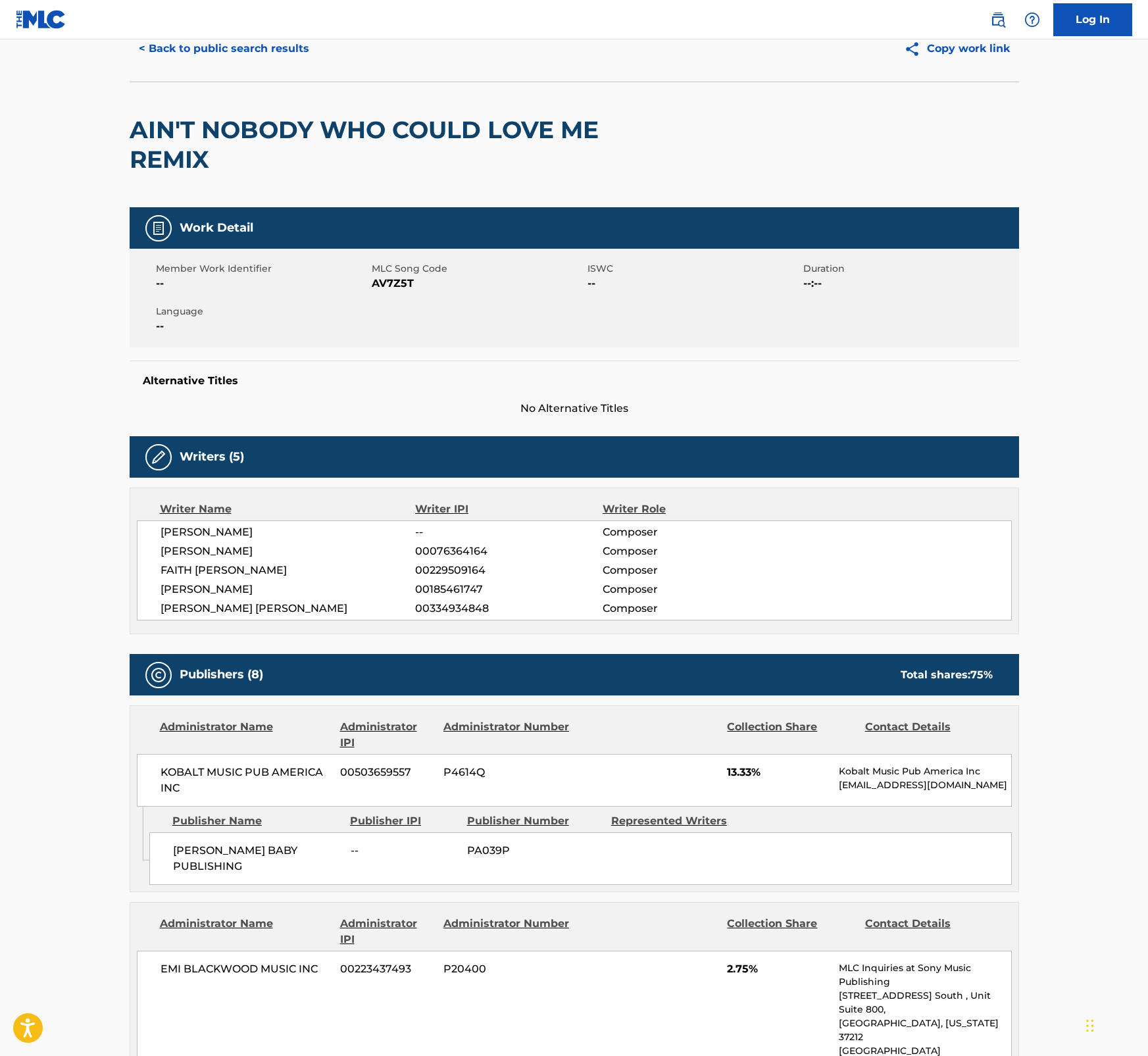
scroll to position [0, 0]
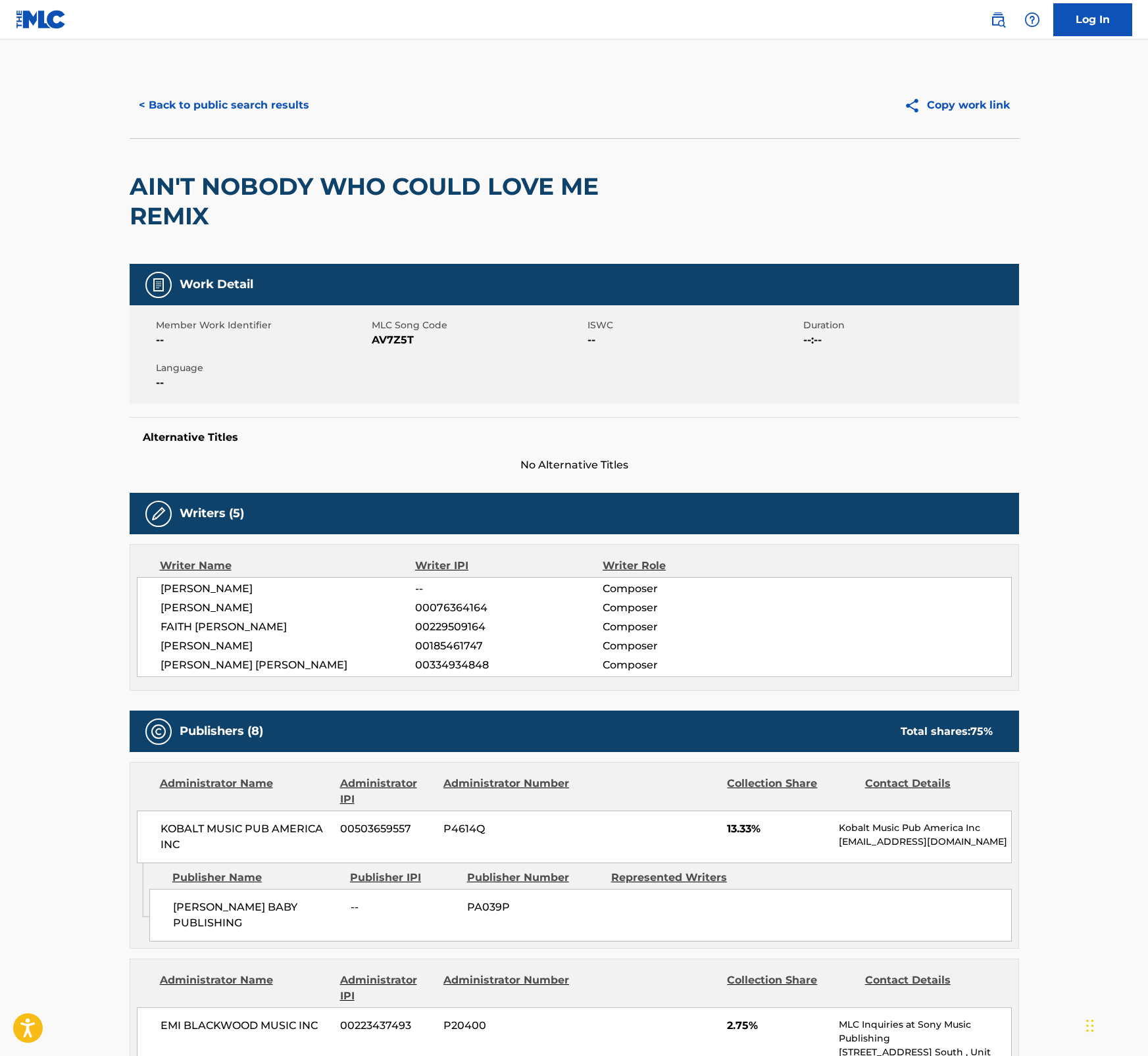
click at [179, 107] on button "< Back to public search results" at bounding box center [223, 105] width 188 height 33
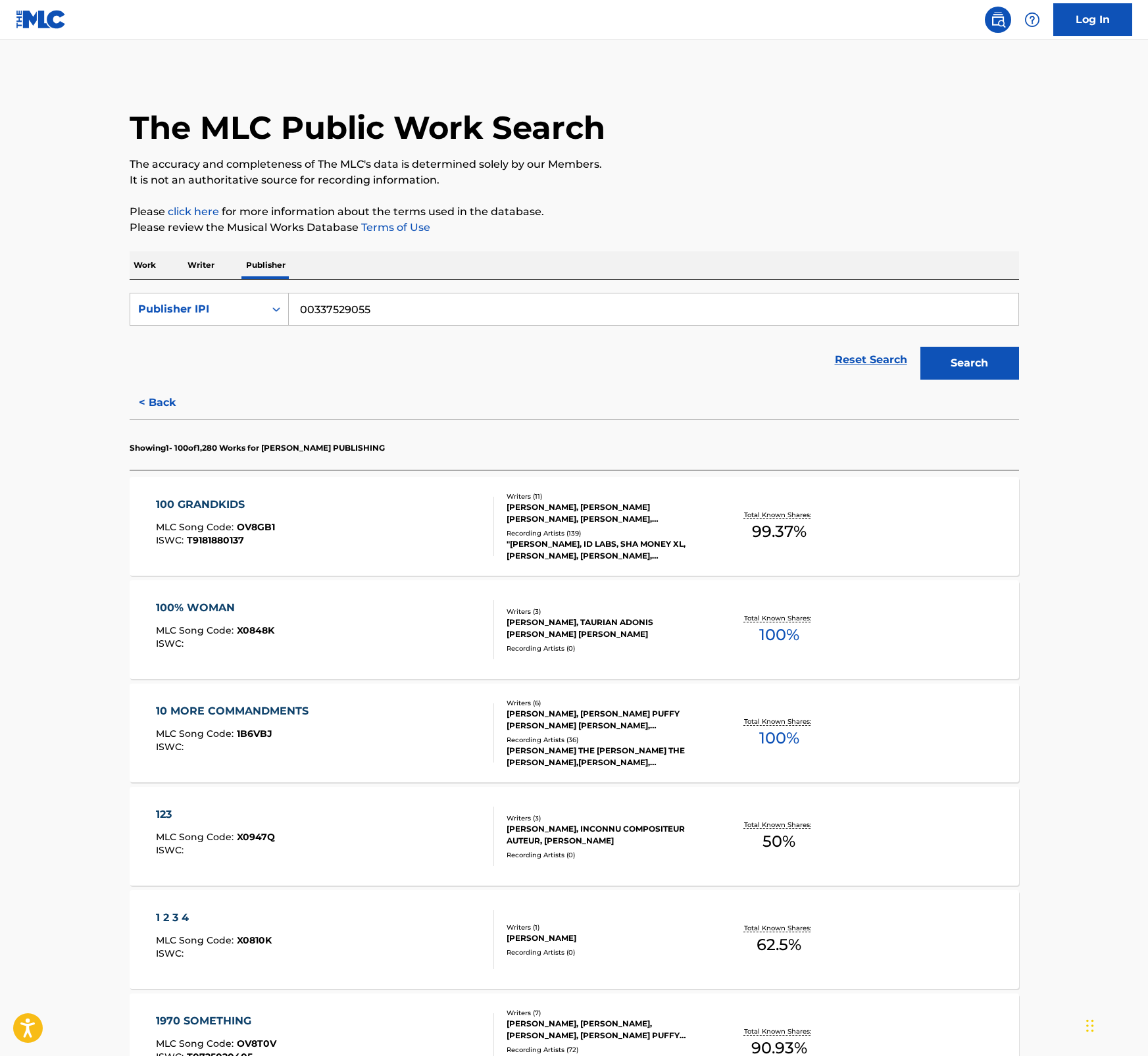
scroll to position [3593, 0]
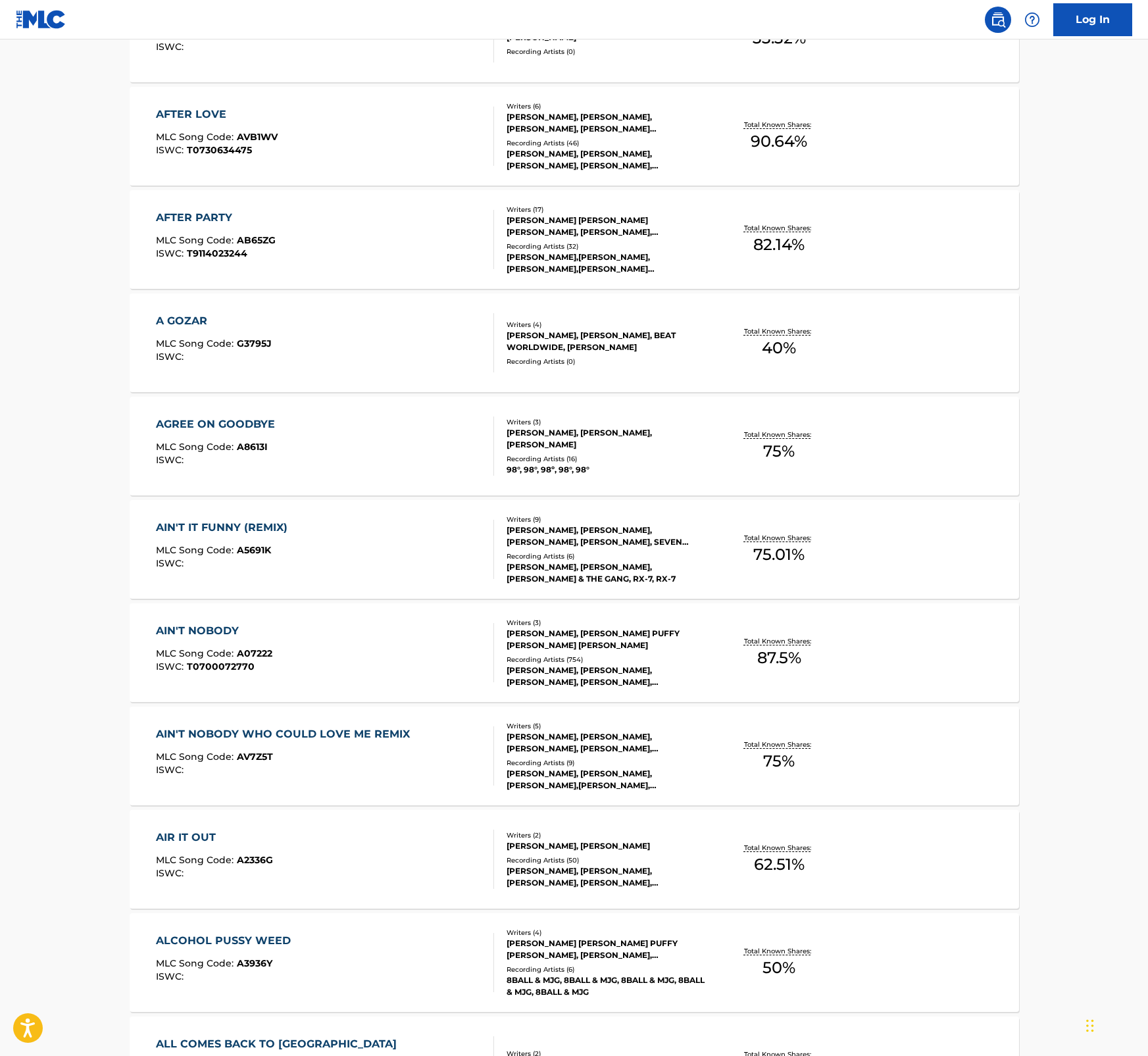
click at [191, 844] on div "AIR IT OUT" at bounding box center [214, 837] width 117 height 16
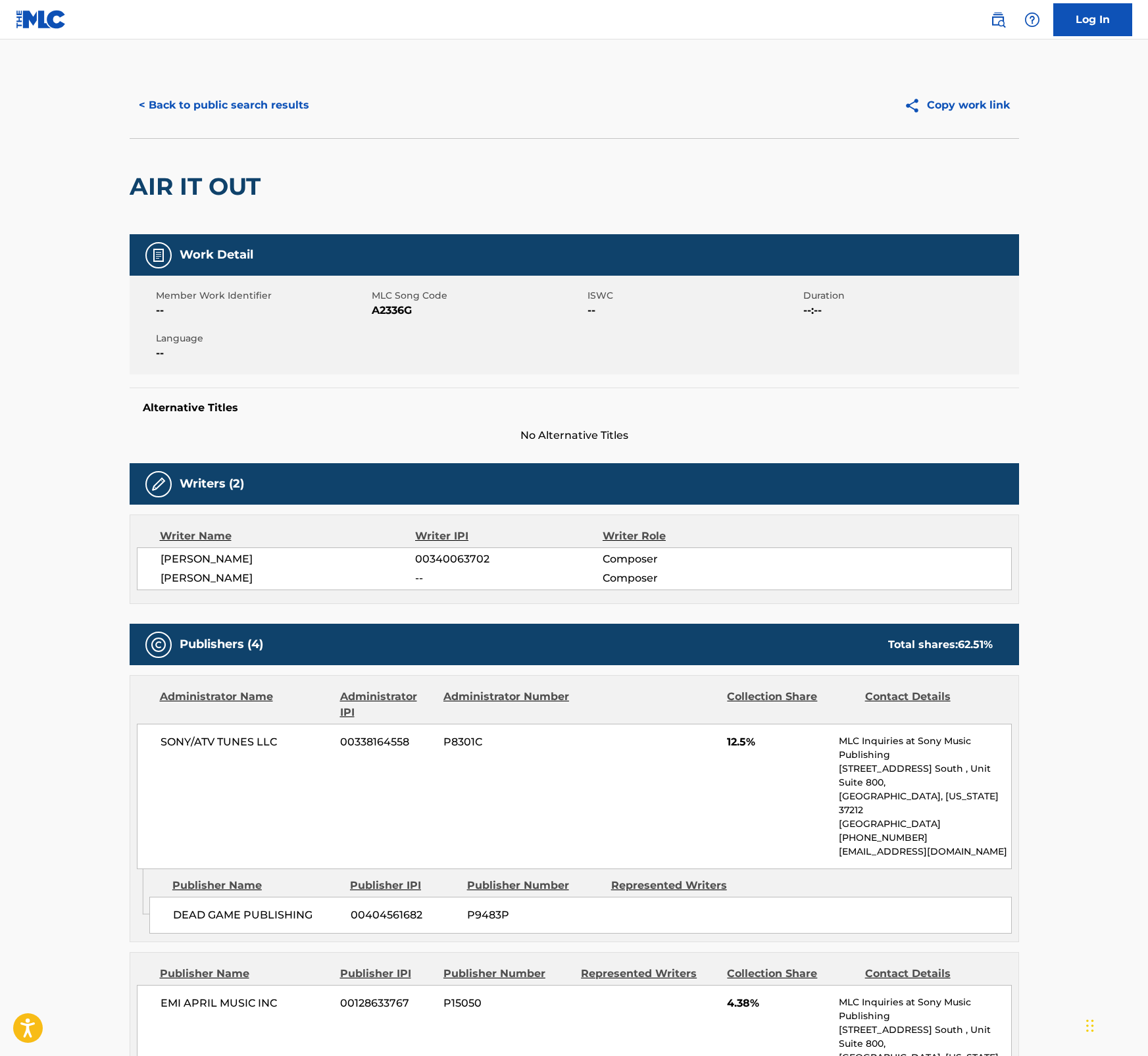
click at [402, 310] on span "A2336G" at bounding box center [478, 310] width 212 height 16
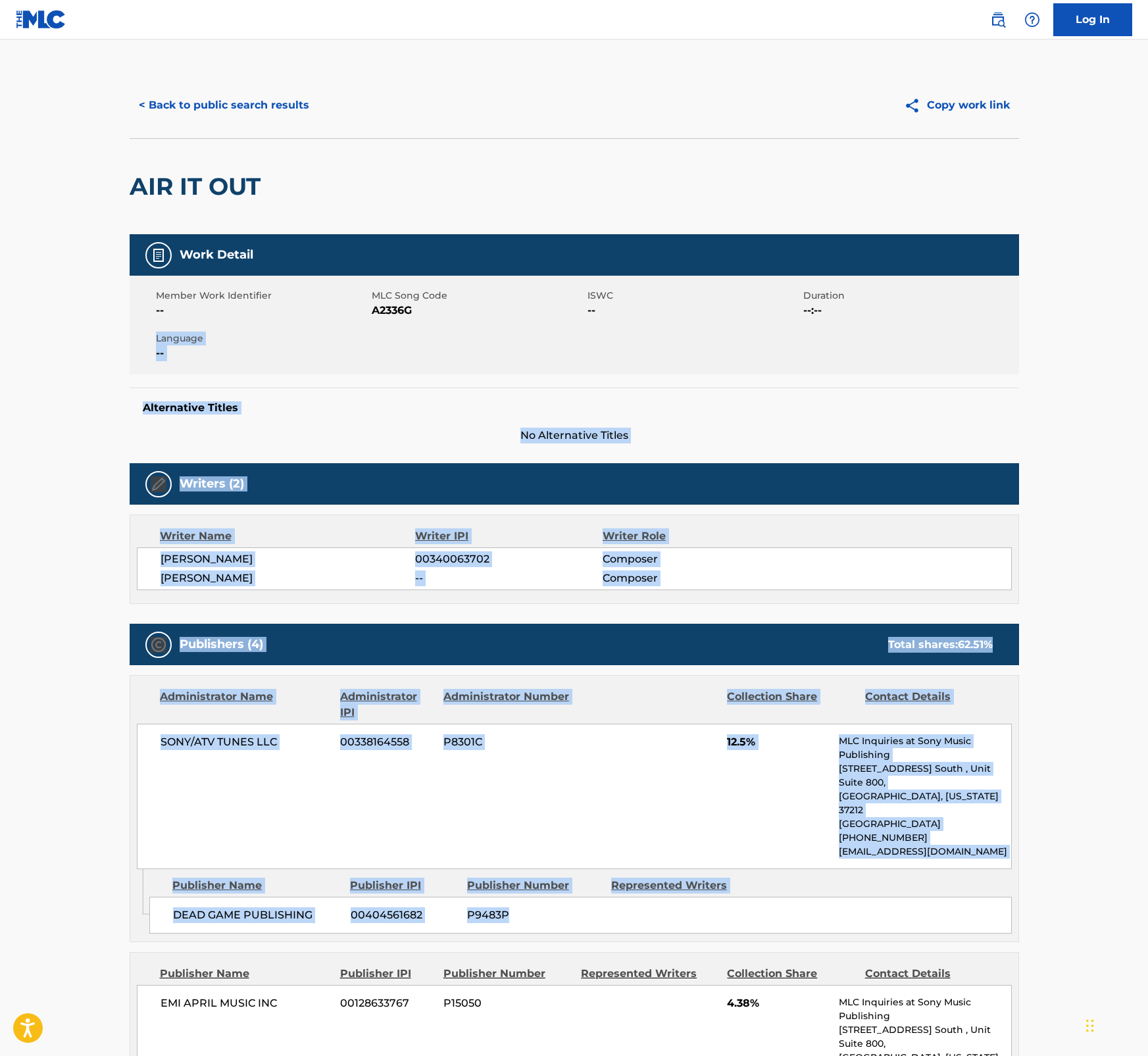
drag, startPoint x: 1146, startPoint y: 372, endPoint x: 1183, endPoint y: 878, distance: 507.4
click at [1147, 878] on html "Accessibility Screen-Reader Guide, Feedback, and Issue Reporting | New window L…" at bounding box center [574, 528] width 1148 height 1056
drag, startPoint x: 1183, startPoint y: 878, endPoint x: 1130, endPoint y: 699, distance: 186.7
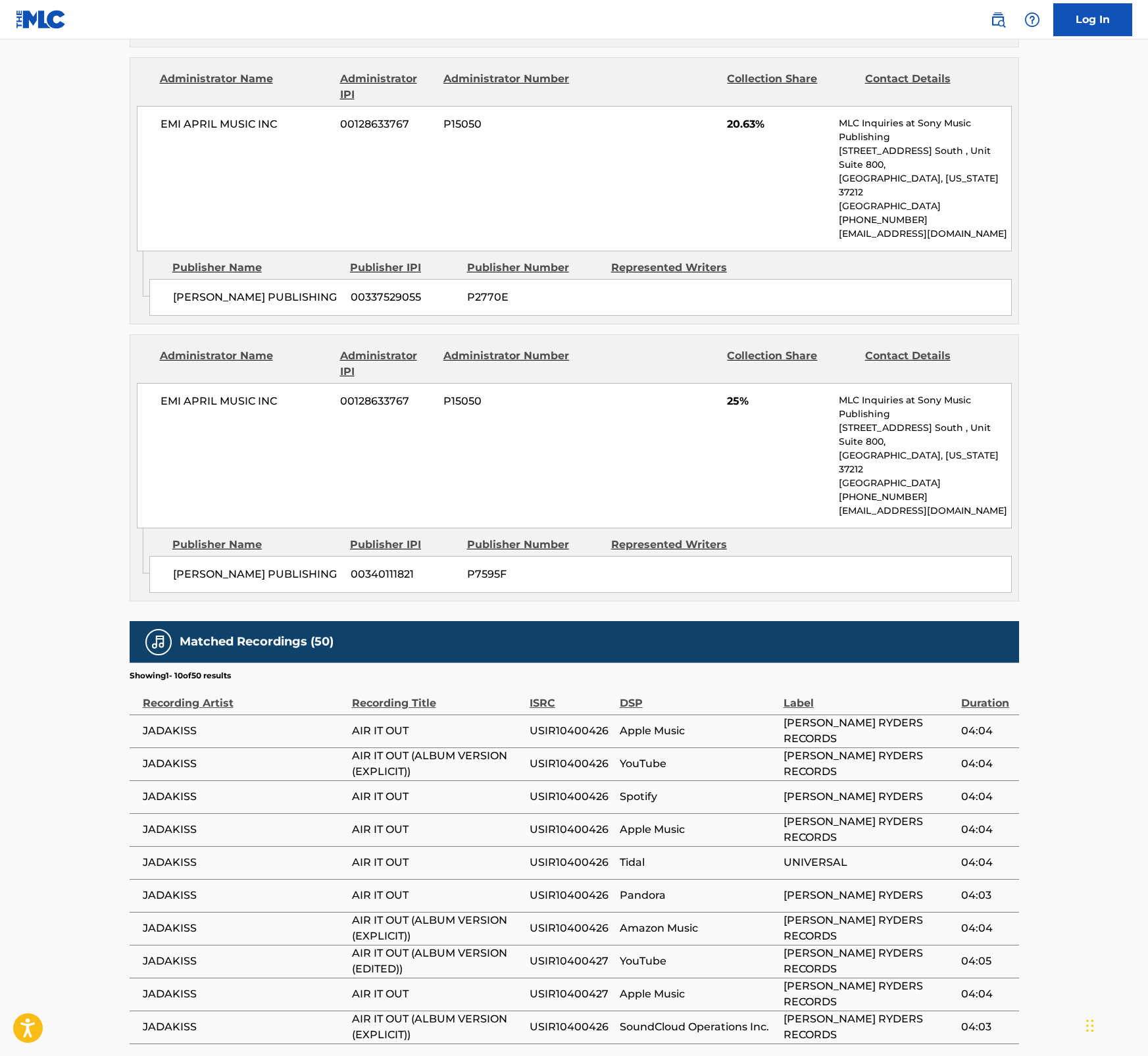
scroll to position [1109, 0]
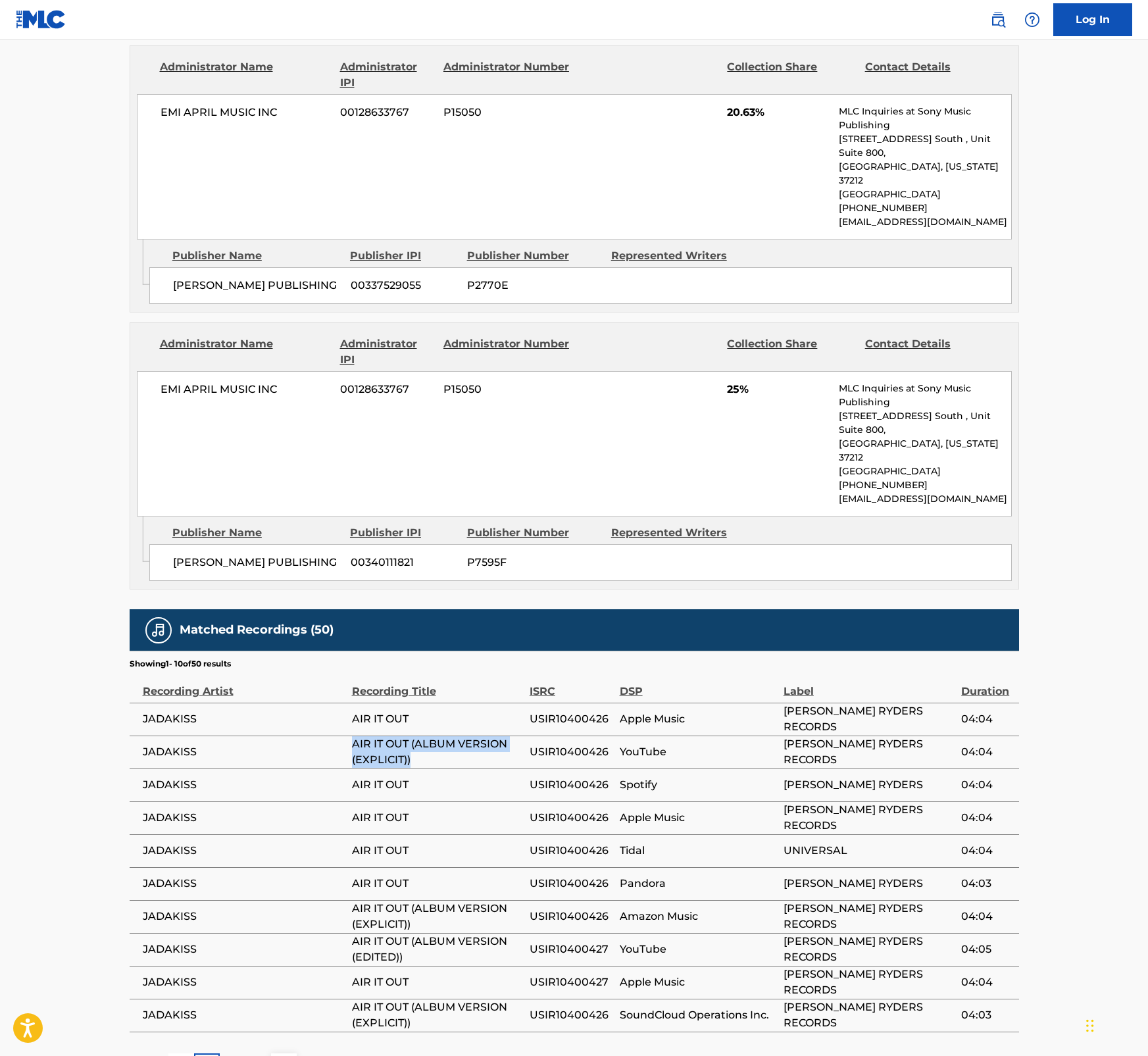
drag, startPoint x: 418, startPoint y: 657, endPoint x: 344, endPoint y: 646, distance: 74.8
click at [344, 736] on tr "JADAKISS AIR IT OUT (ALBUM VERSION (EXPLICIT)) USIR10400426 YouTube RUFF RYDERS…" at bounding box center [574, 752] width 890 height 33
drag, startPoint x: 415, startPoint y: 854, endPoint x: 329, endPoint y: 840, distance: 87.1
click at [329, 933] on tr "JADAKISS AIR IT OUT (ALBUM VERSION (EDITED)) USIR10400427 YouTube RUFF RYDERS R…" at bounding box center [574, 950] width 890 height 33
click at [235, 1055] on p "2" at bounding box center [232, 1065] width 6 height 16
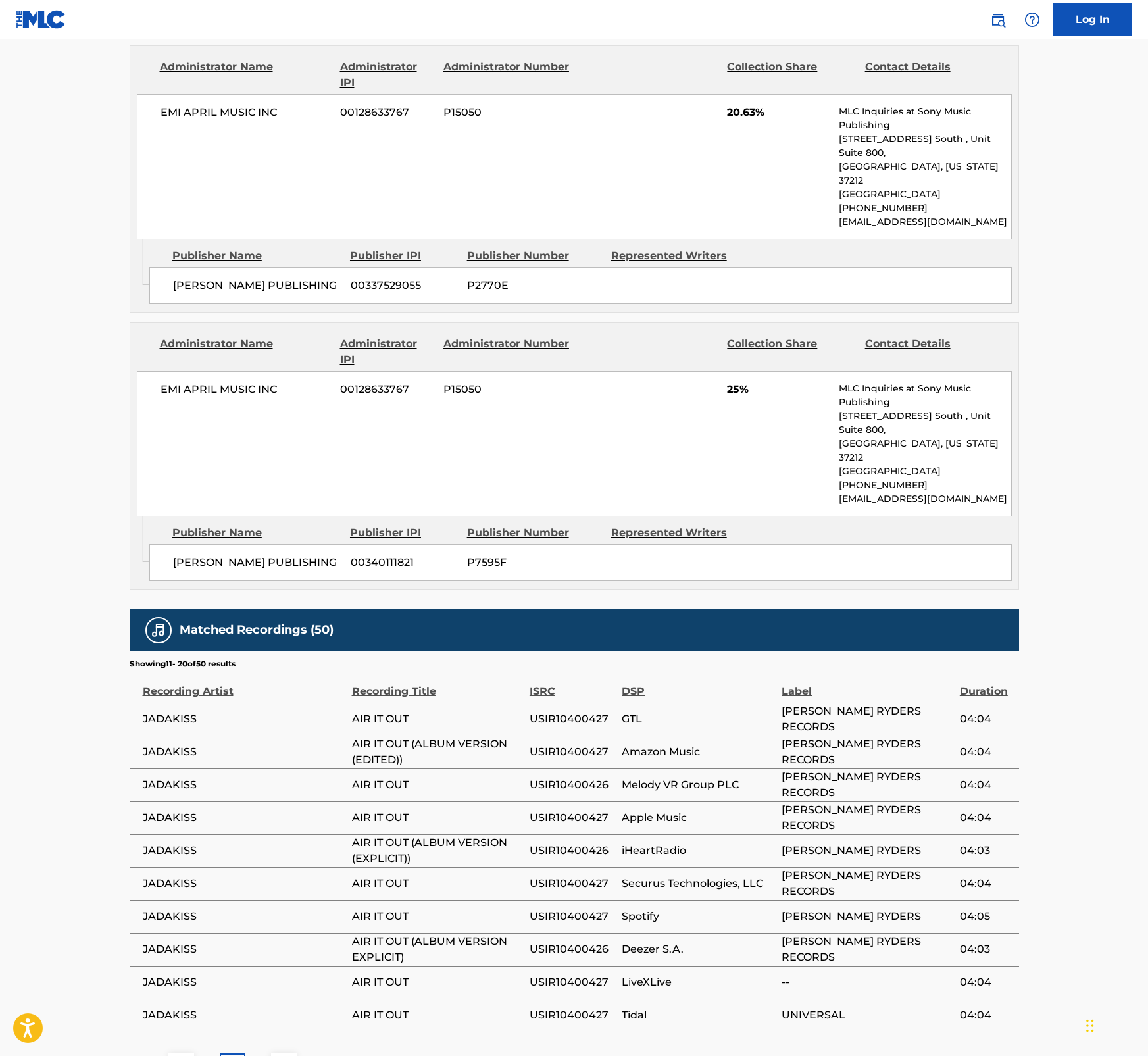
click at [261, 1054] on div "3" at bounding box center [258, 1066] width 26 height 26
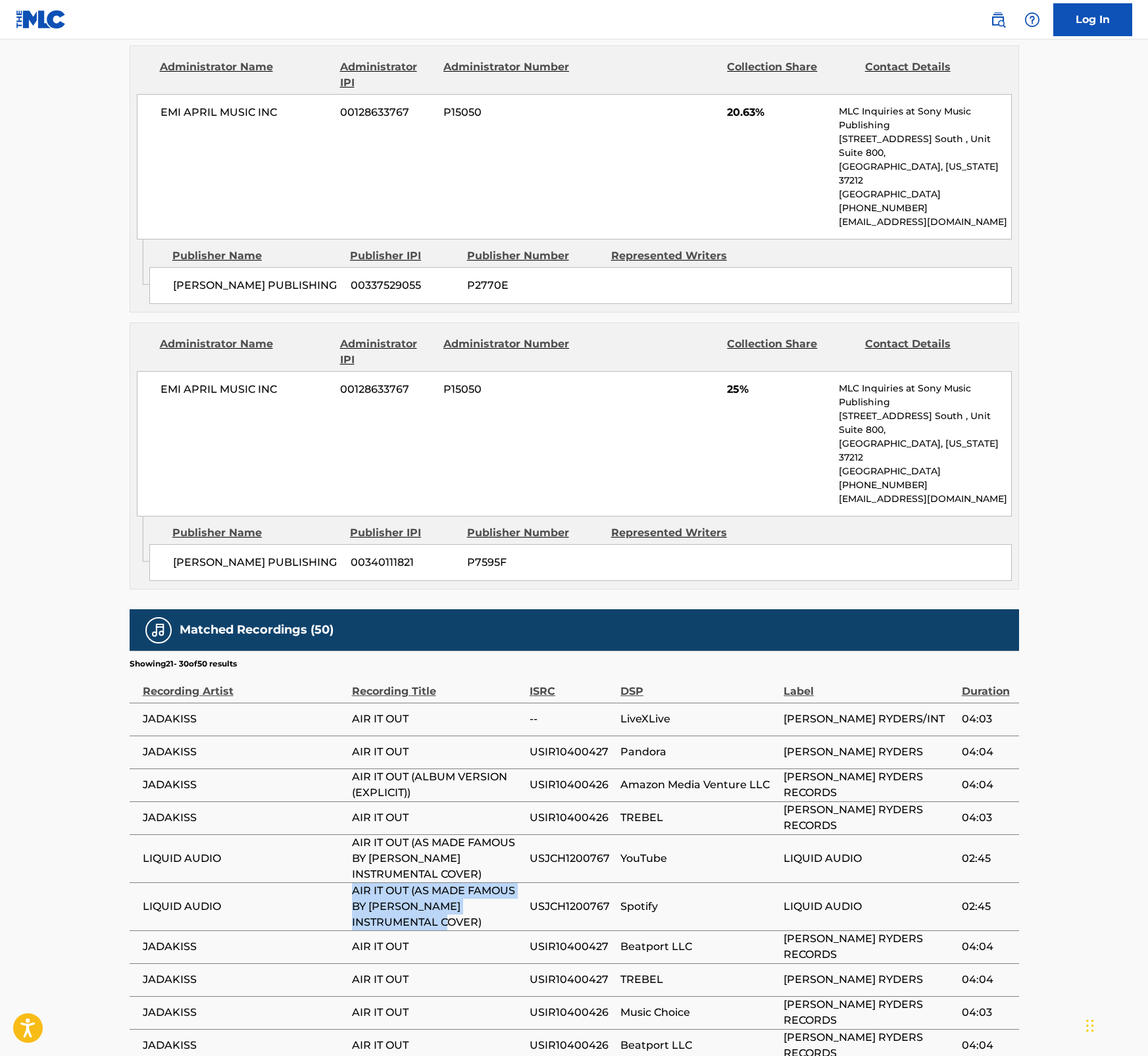
drag, startPoint x: 400, startPoint y: 818, endPoint x: 339, endPoint y: 793, distance: 65.9
click at [339, 882] on tr "LIQUID AUDIO AIR IT OUT (AS MADE FAMOUS BY JADAKISS INSTRUMENTAL COVER) USJCH12…" at bounding box center [574, 906] width 890 height 48
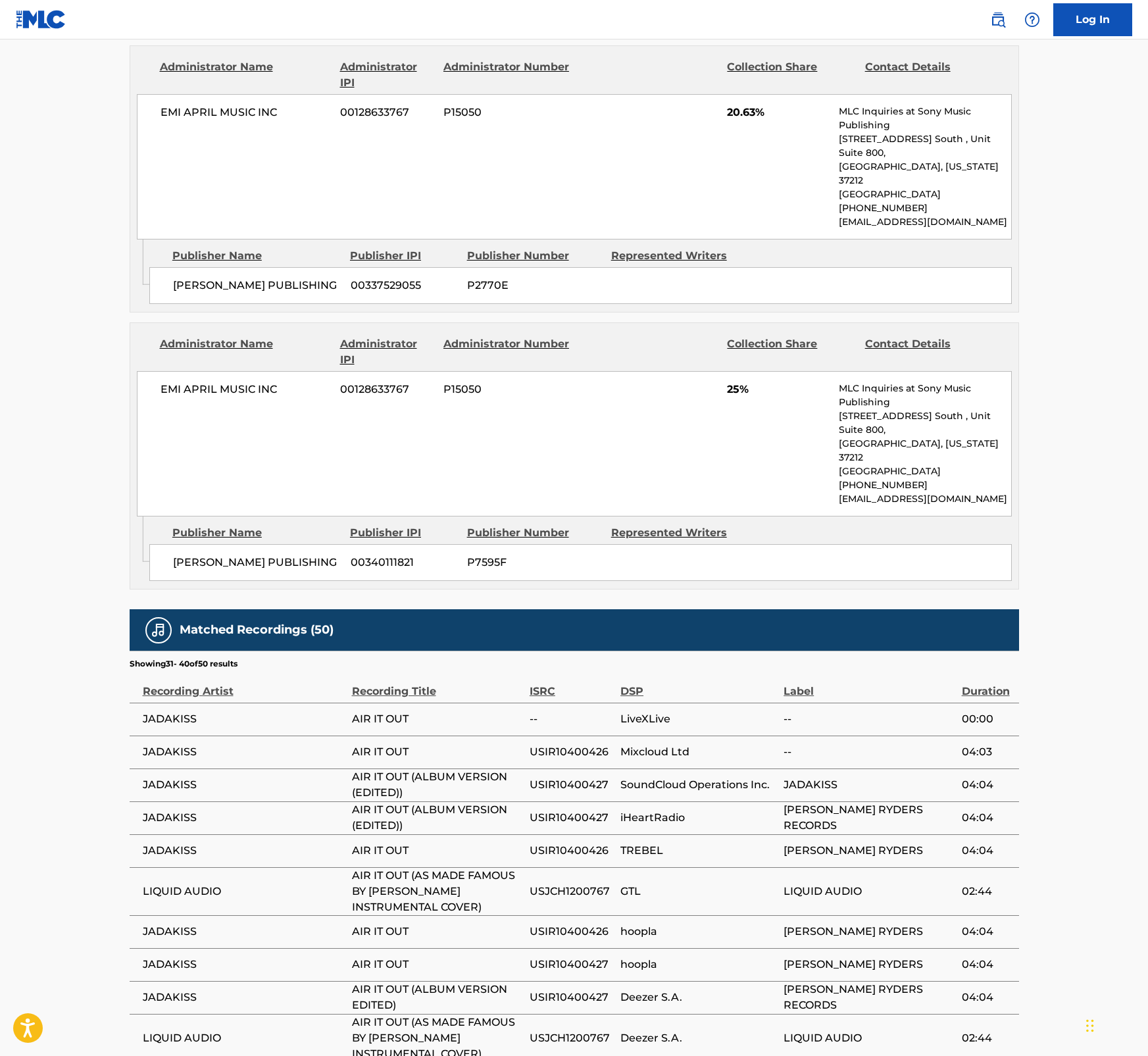
click at [491, 868] on span "AIR IT OUT (AS MADE FAMOUS BY JADAKISS INSTRUMENTAL COVER)" at bounding box center [438, 891] width 171 height 48
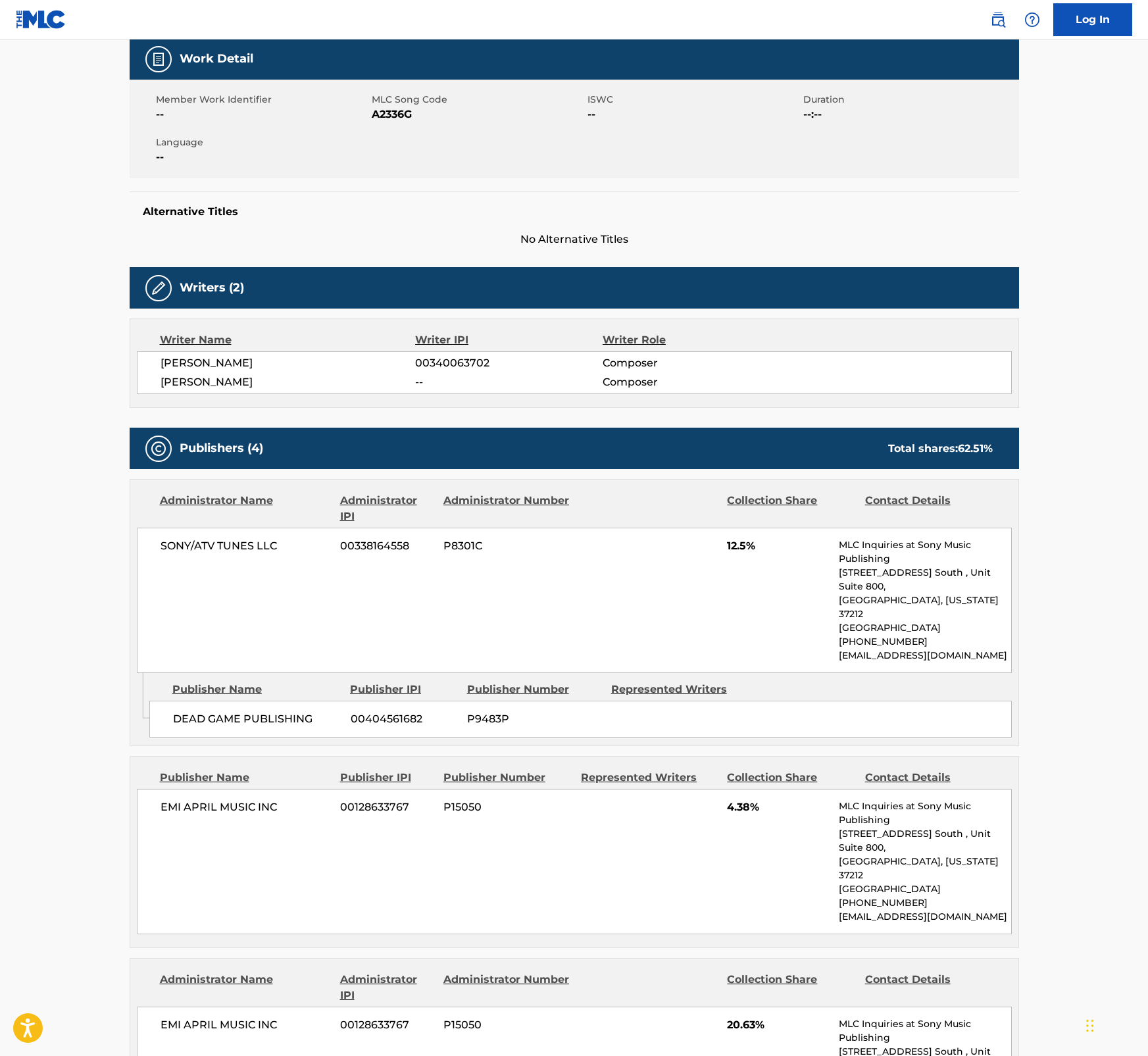
scroll to position [0, 0]
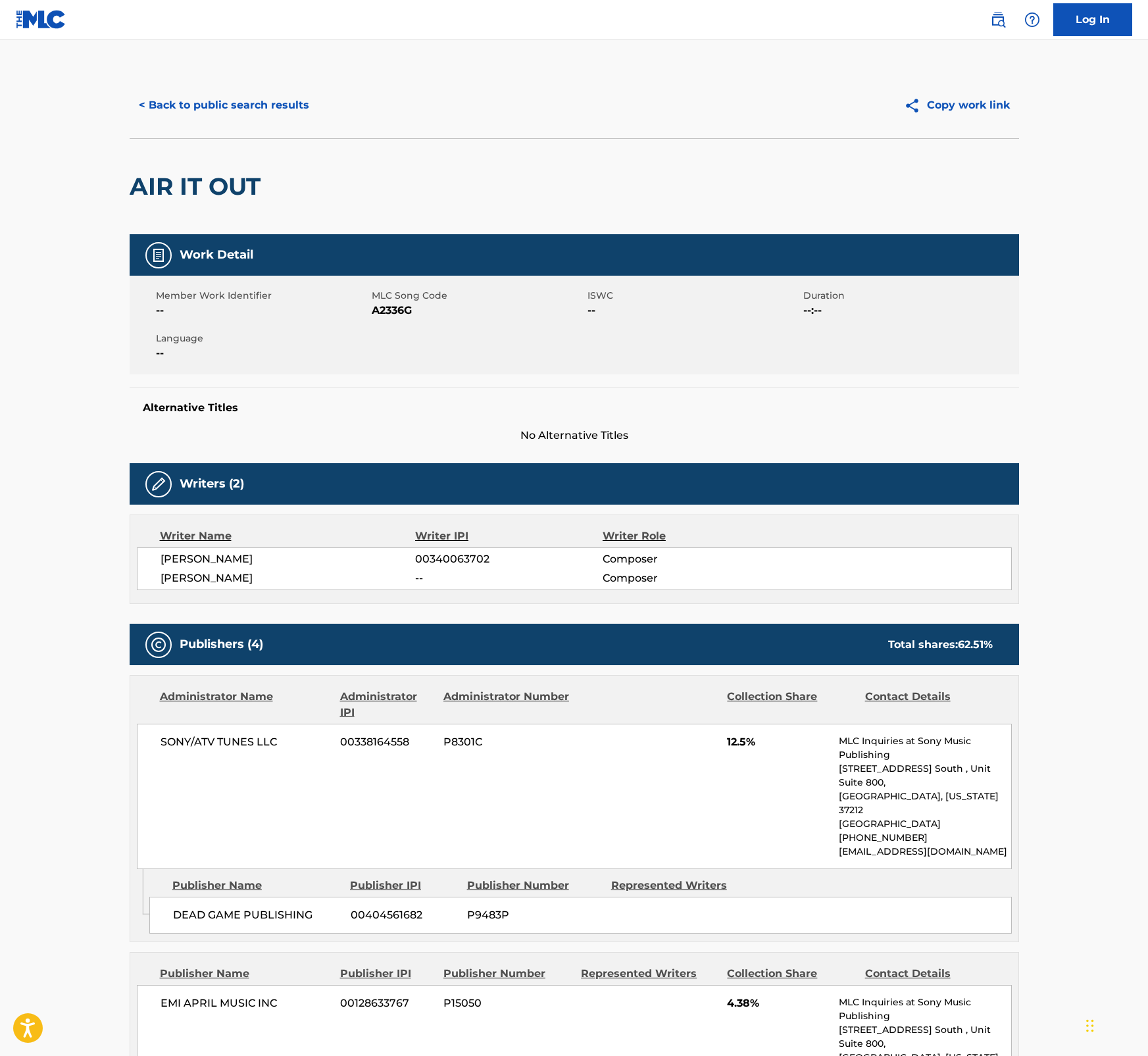
click at [273, 109] on button "< Back to public search results" at bounding box center [223, 105] width 188 height 33
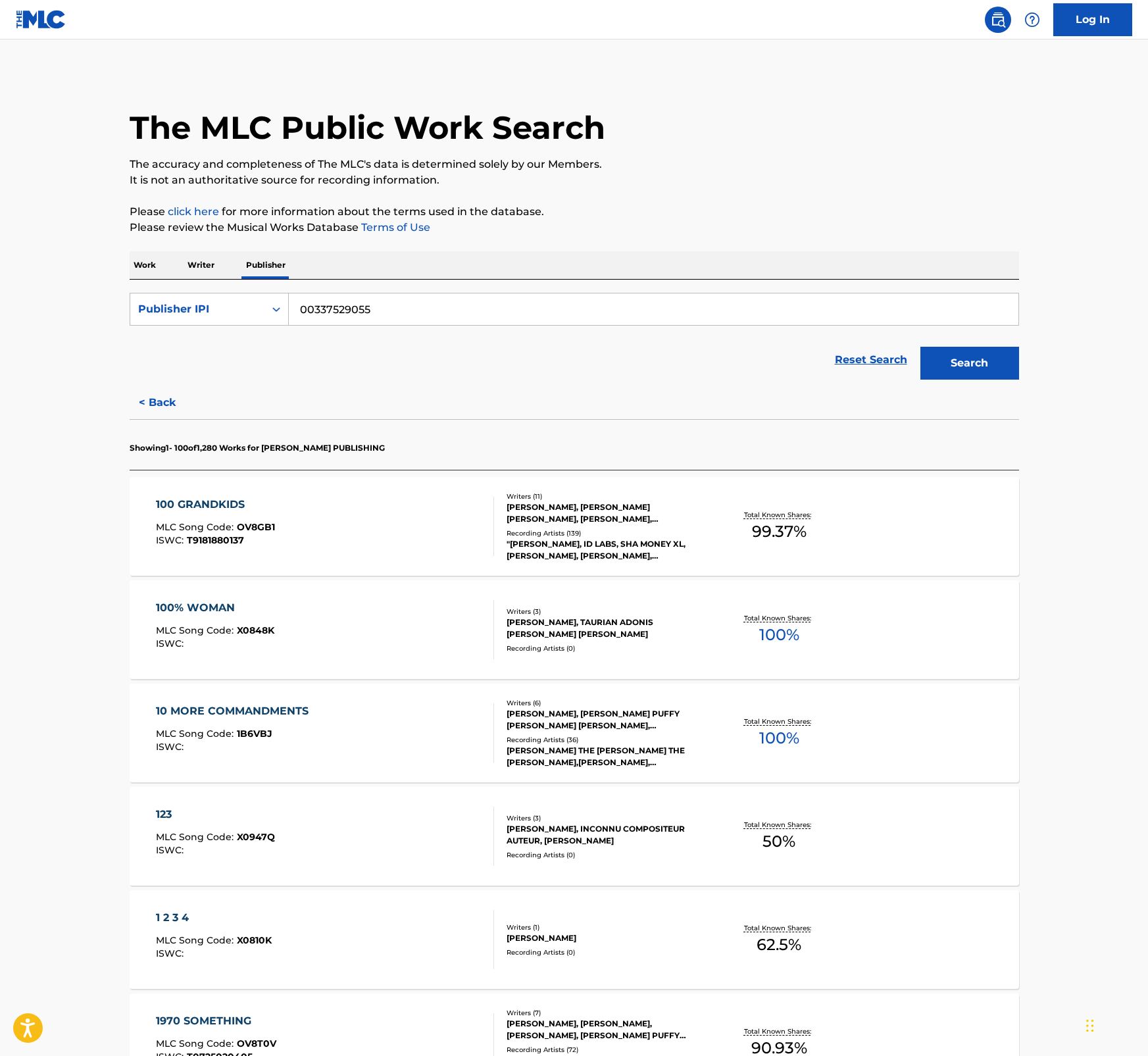
scroll to position [3593, 0]
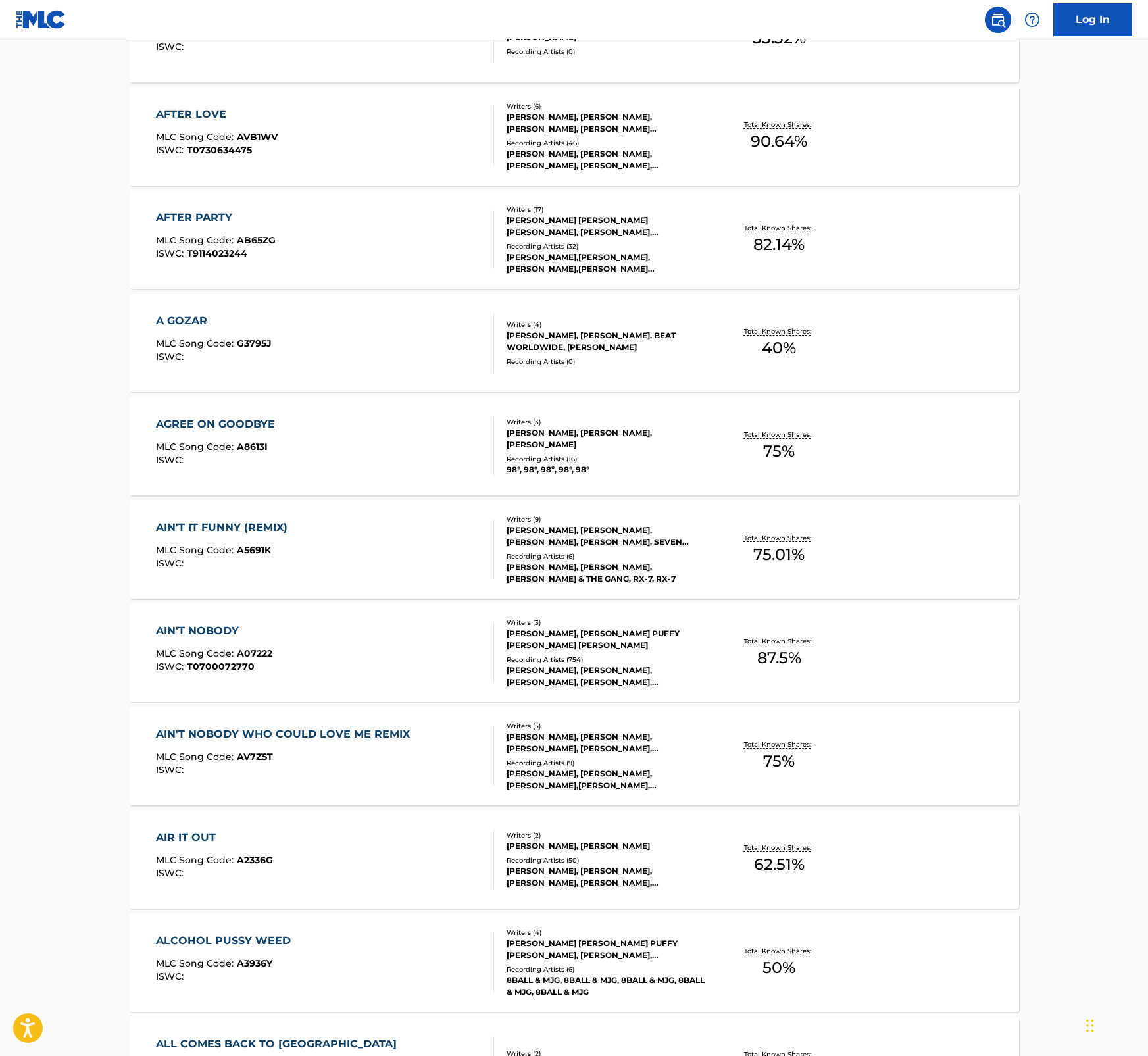
drag, startPoint x: 1123, startPoint y: 591, endPoint x: 1127, endPoint y: 579, distance: 12.6
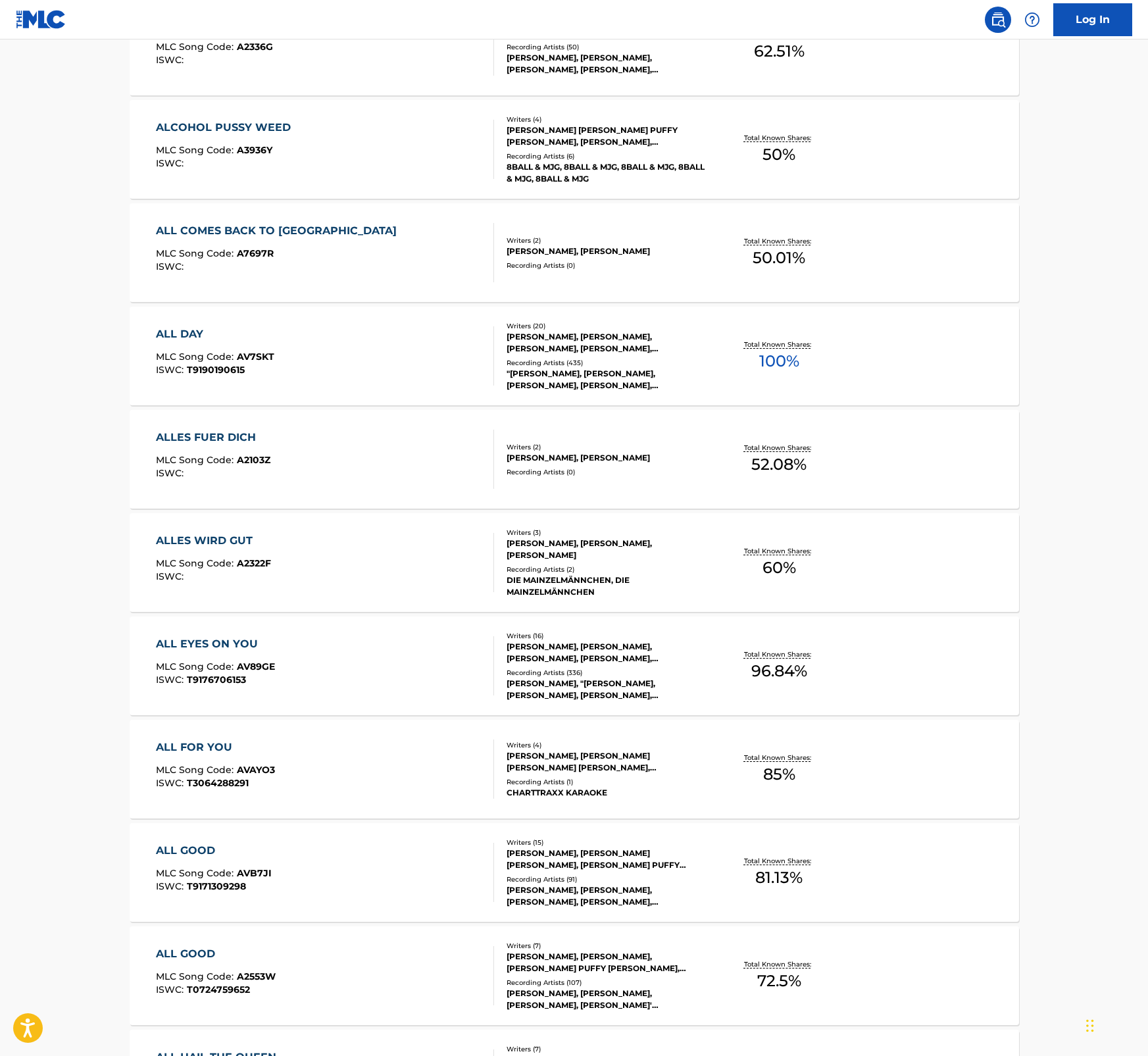
scroll to position [4431, 0]
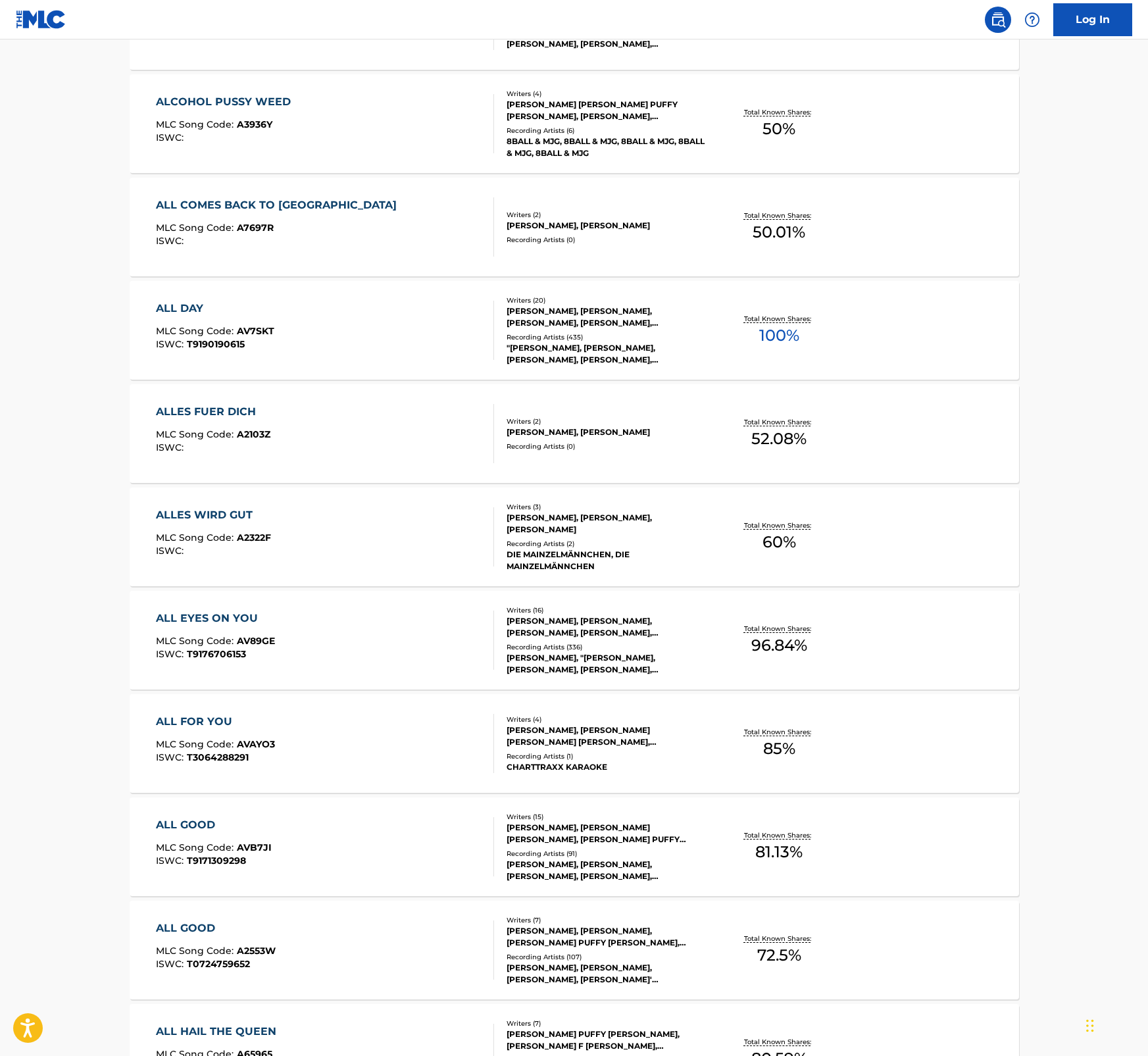
click at [251, 100] on div "ALCOHOL PUSSY WEED" at bounding box center [226, 101] width 142 height 16
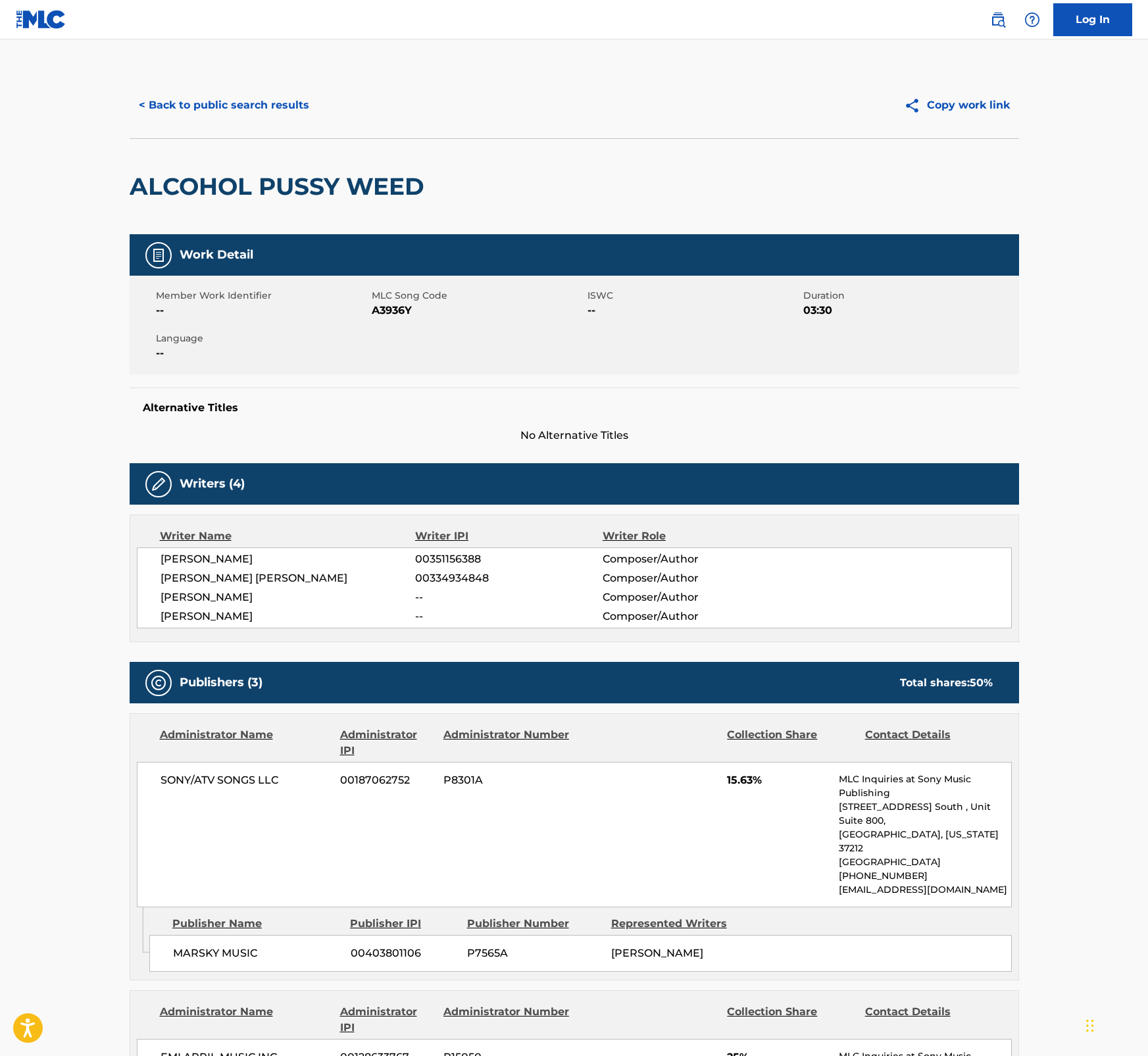
click at [397, 307] on span "A3936Y" at bounding box center [478, 310] width 212 height 16
click at [1077, 448] on main "< Back to public search results Copy work link ALCOHOL PUSSY WEED Work Detail M…" at bounding box center [574, 921] width 1148 height 1763
click at [294, 100] on button "< Back to public search results" at bounding box center [223, 105] width 188 height 33
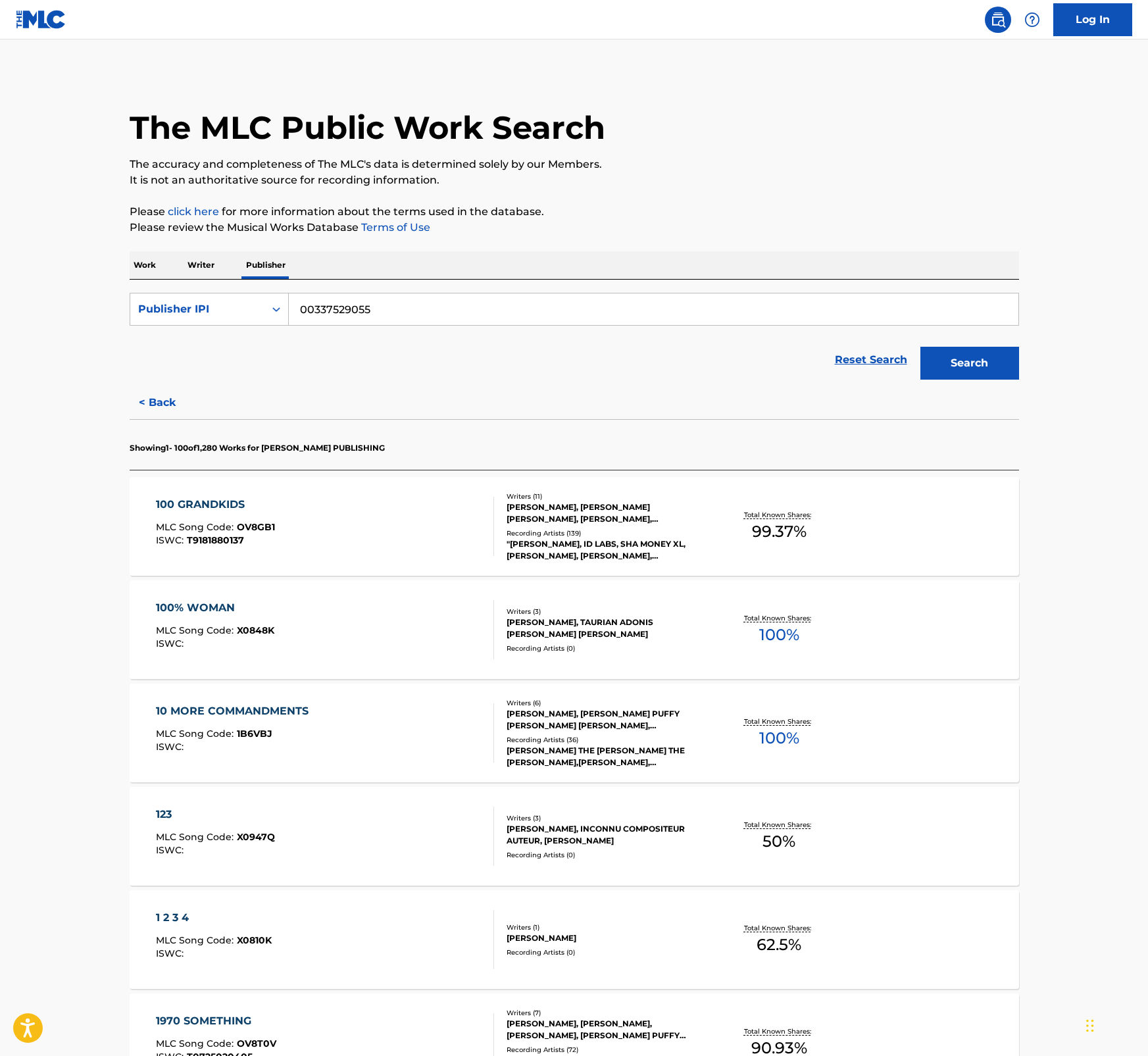
scroll to position [3593, 0]
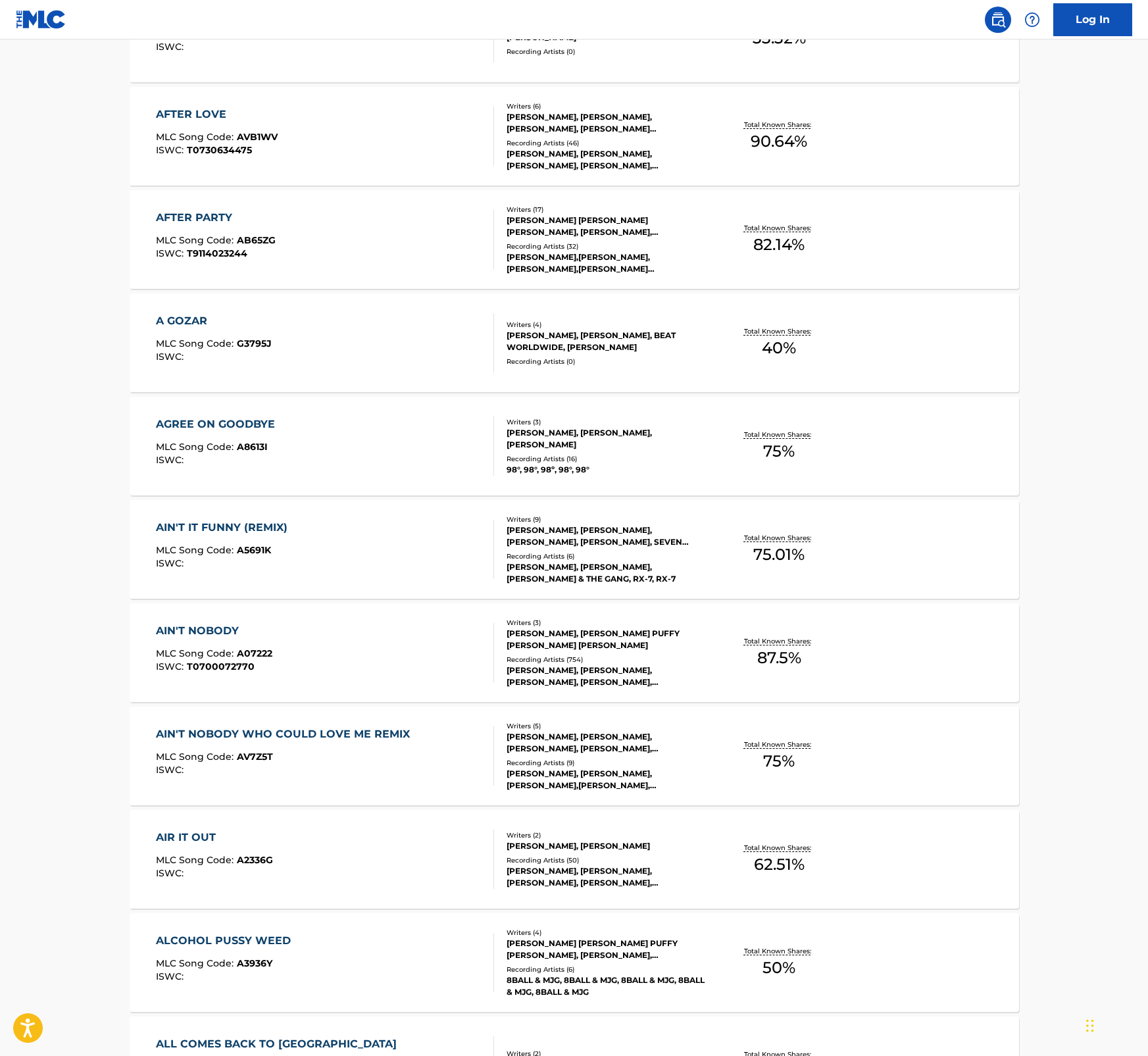
click at [273, 1034] on div "ALL COMES BACK TO ME MLC Song Code : A7697R ISWC : Writers ( 2 ) ROY BATTLE JR,…" at bounding box center [574, 1066] width 890 height 99
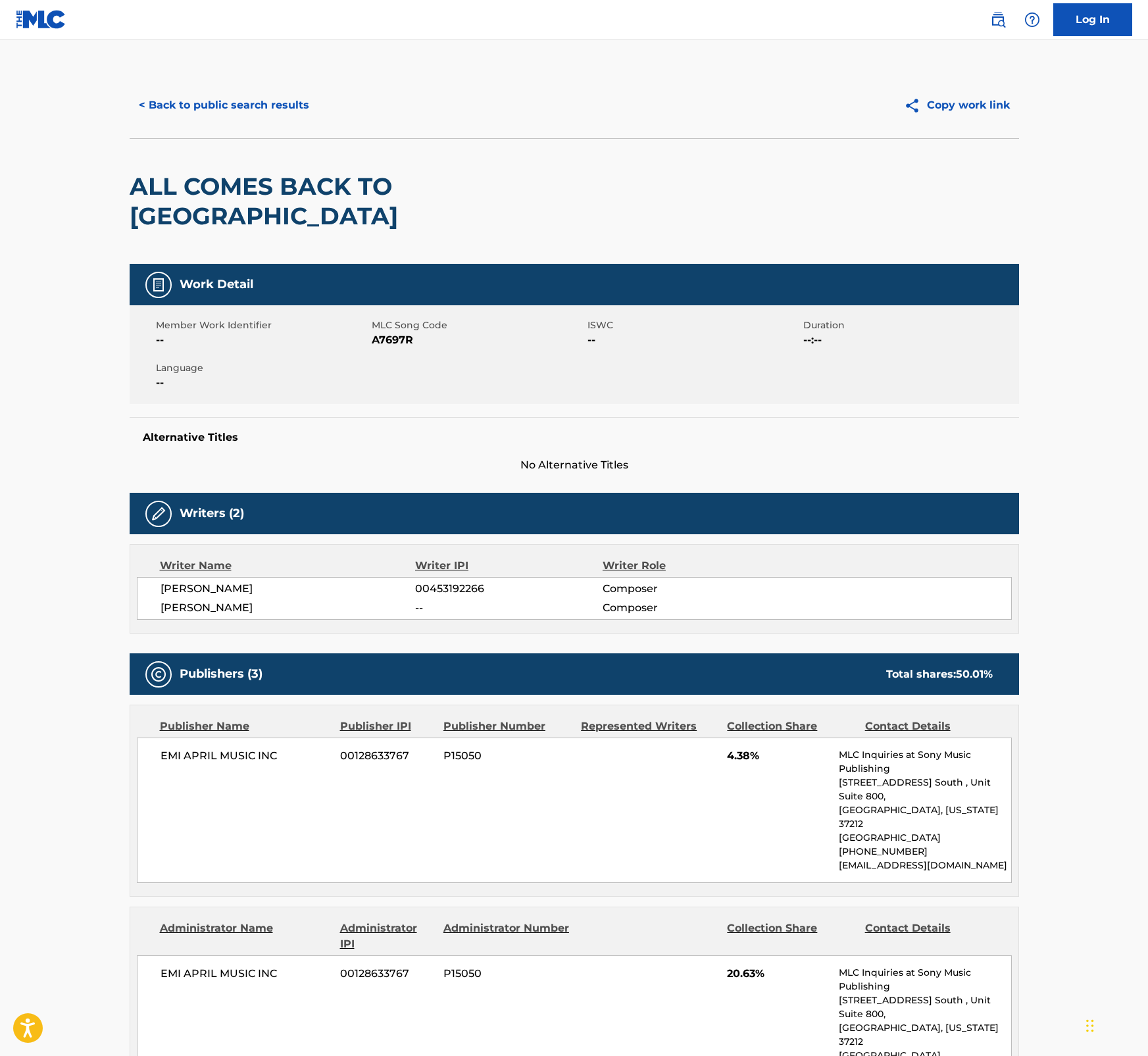
click at [393, 333] on span "A7697R" at bounding box center [478, 340] width 212 height 16
click at [1097, 393] on main "< Back to public search results Copy work link ALL COMES BACK TO ME Work Detail…" at bounding box center [574, 807] width 1148 height 1534
click at [275, 100] on button "< Back to public search results" at bounding box center [223, 105] width 188 height 33
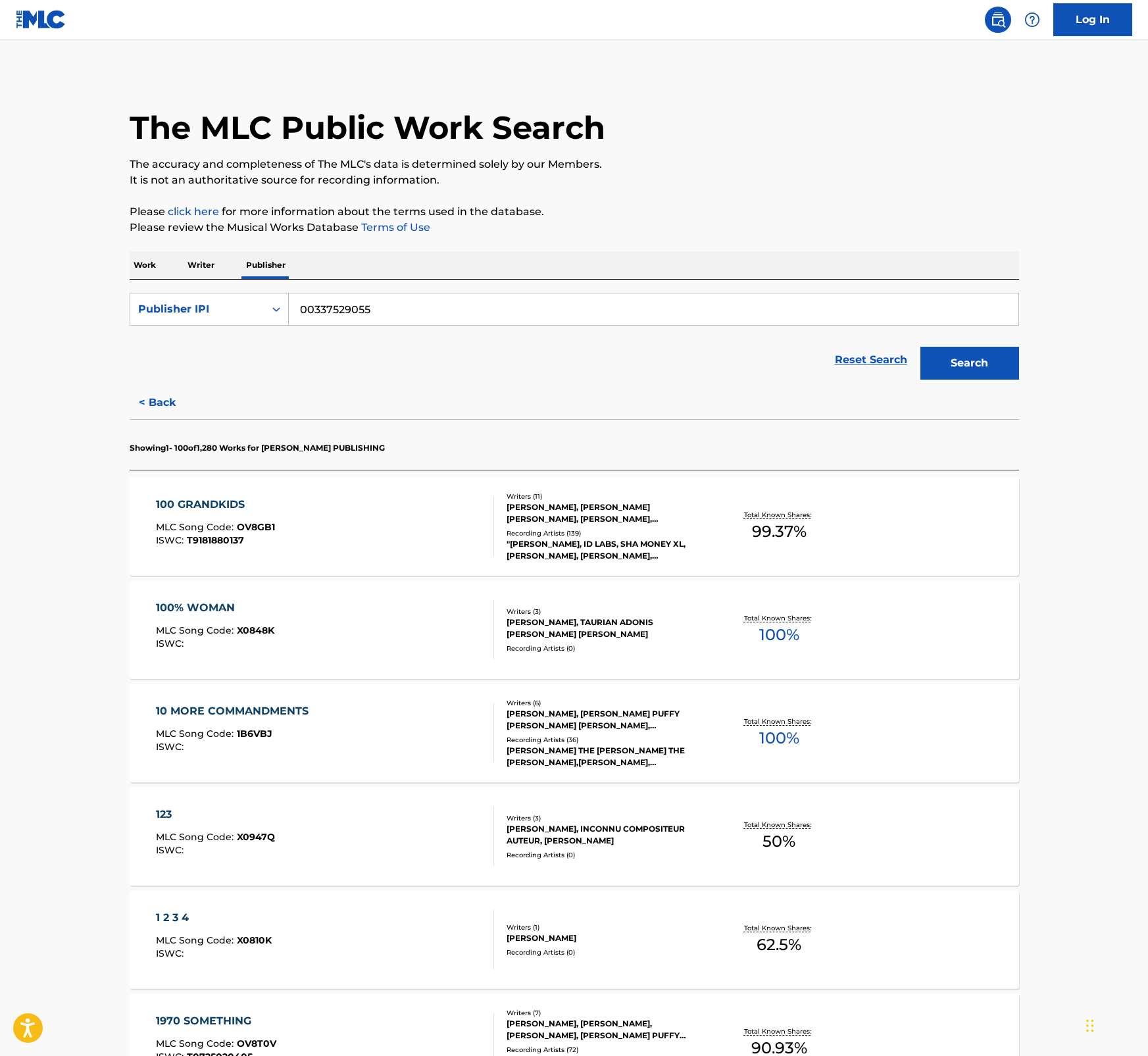
scroll to position [3593, 0]
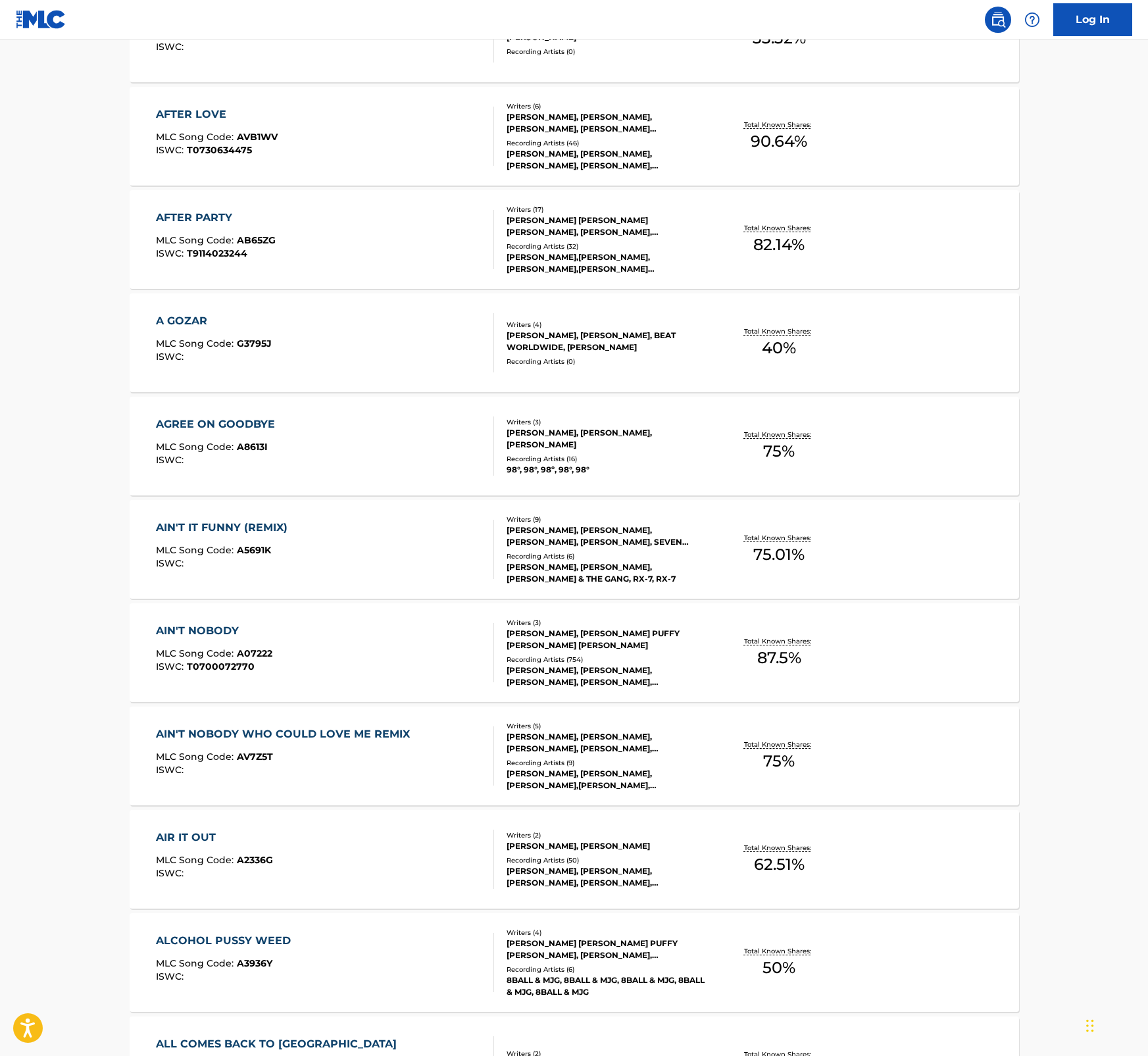
drag, startPoint x: 1095, startPoint y: 792, endPoint x: 1095, endPoint y: 775, distance: 17.0
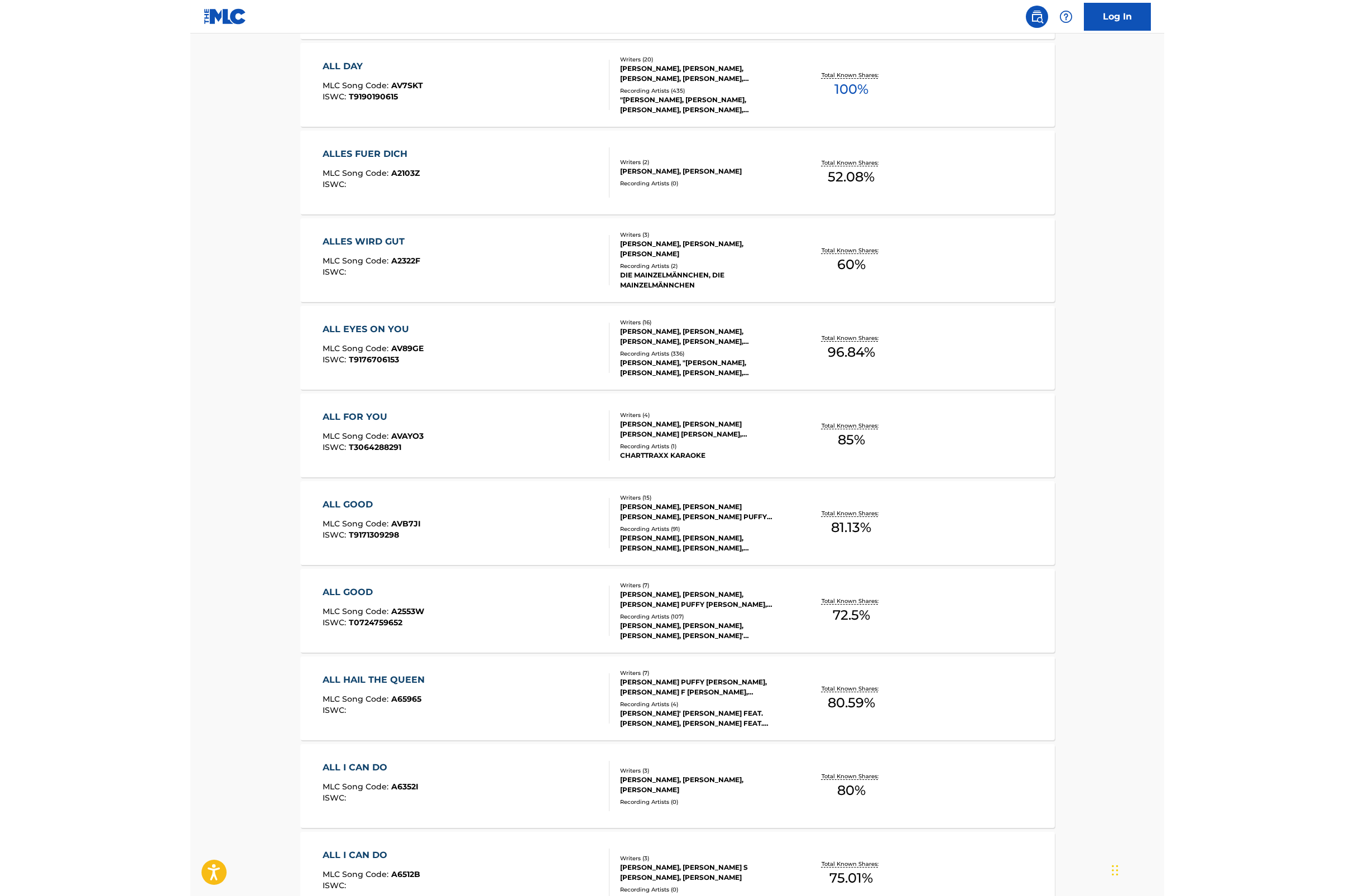
scroll to position [3970, 0]
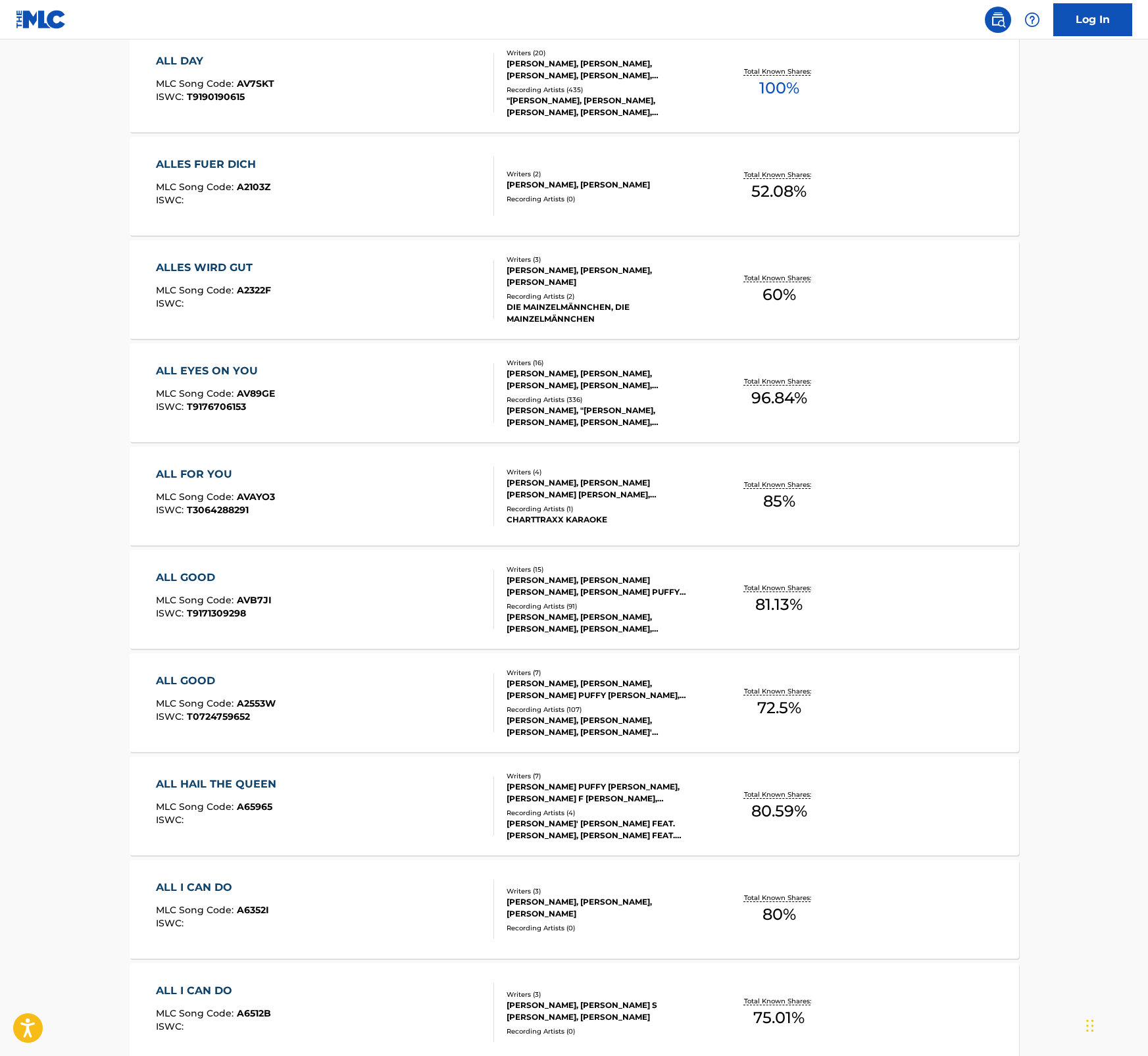
click at [194, 60] on div "ALL DAY" at bounding box center [215, 61] width 119 height 16
click at [198, 163] on div "ALLES FUER DICH" at bounding box center [212, 164] width 114 height 16
click at [211, 260] on div "ALLES WIRD GUT" at bounding box center [213, 267] width 115 height 16
click at [201, 363] on div "ALL EYES ON YOU" at bounding box center [215, 370] width 119 height 16
click at [215, 477] on div "ALL FOR YOU" at bounding box center [215, 474] width 119 height 16
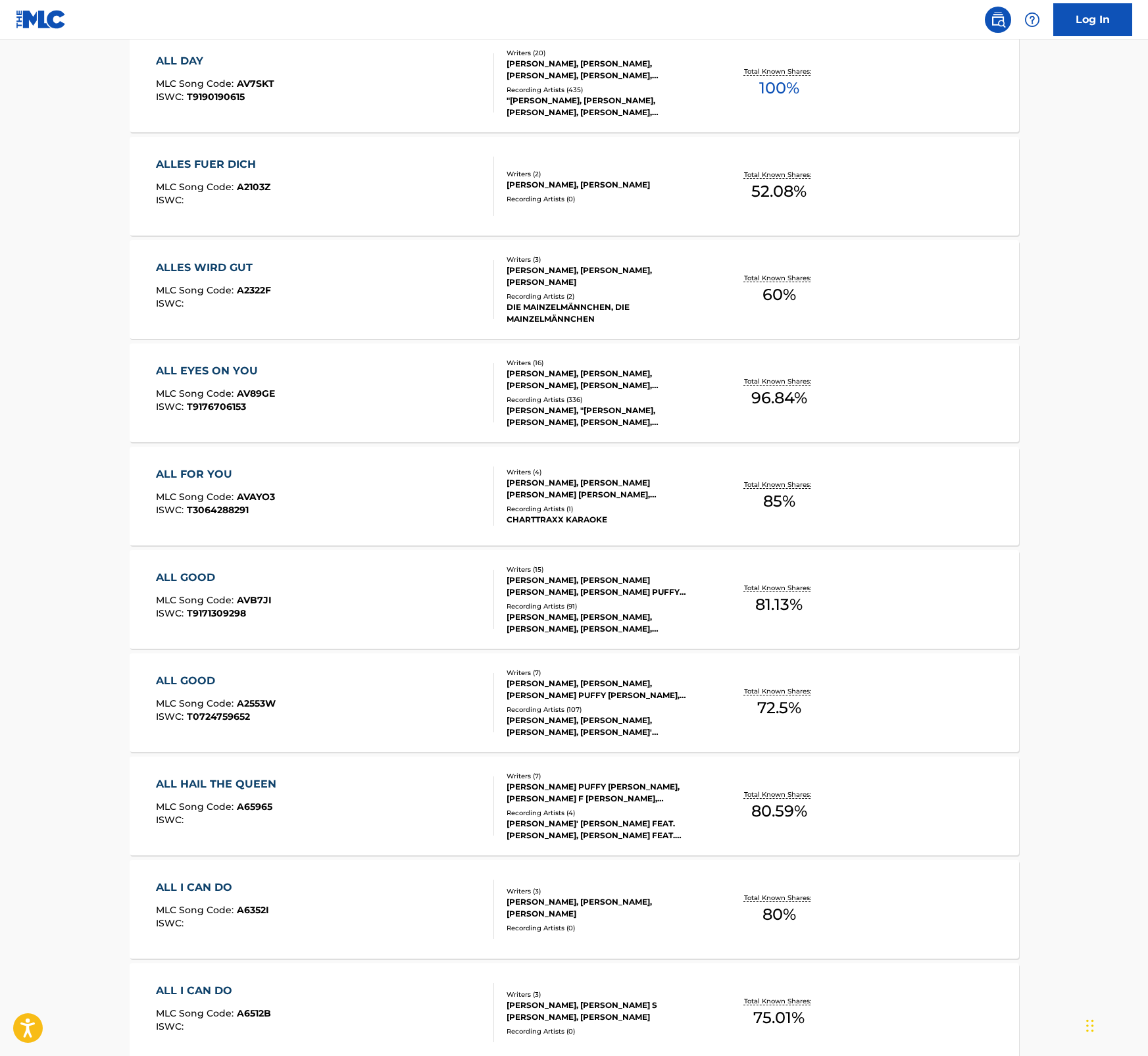
click at [202, 572] on div "ALL GOOD" at bounding box center [213, 577] width 116 height 16
click at [169, 673] on div "ALL GOOD" at bounding box center [215, 681] width 119 height 16
click at [221, 786] on div "ALL HAIL THE QUEEN" at bounding box center [219, 784] width 127 height 16
click at [209, 888] on div "ALL I CAN DO" at bounding box center [211, 887] width 113 height 16
click at [204, 988] on div "ALL I CAN DO" at bounding box center [213, 990] width 115 height 16
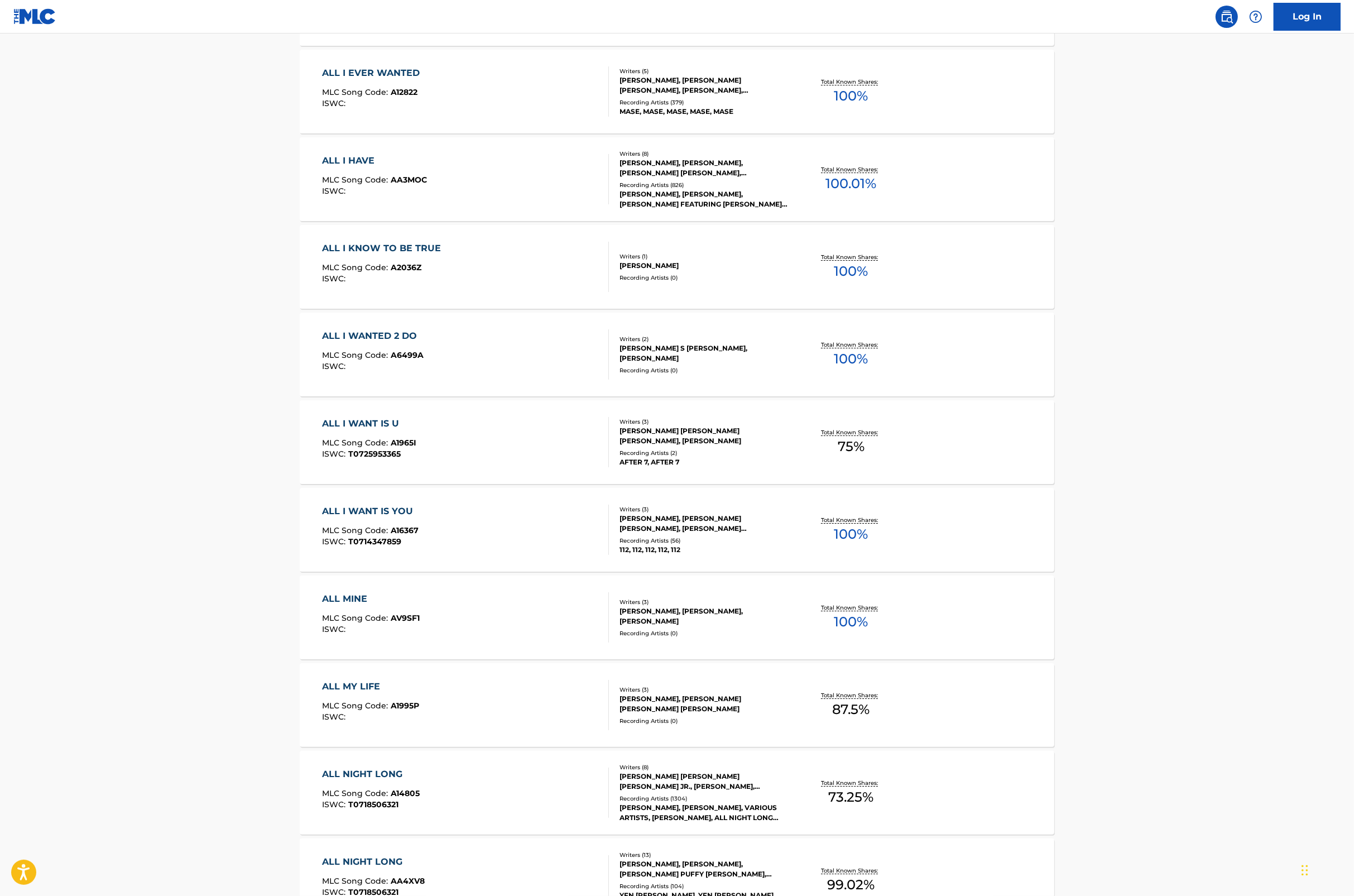
scroll to position [4833, 0]
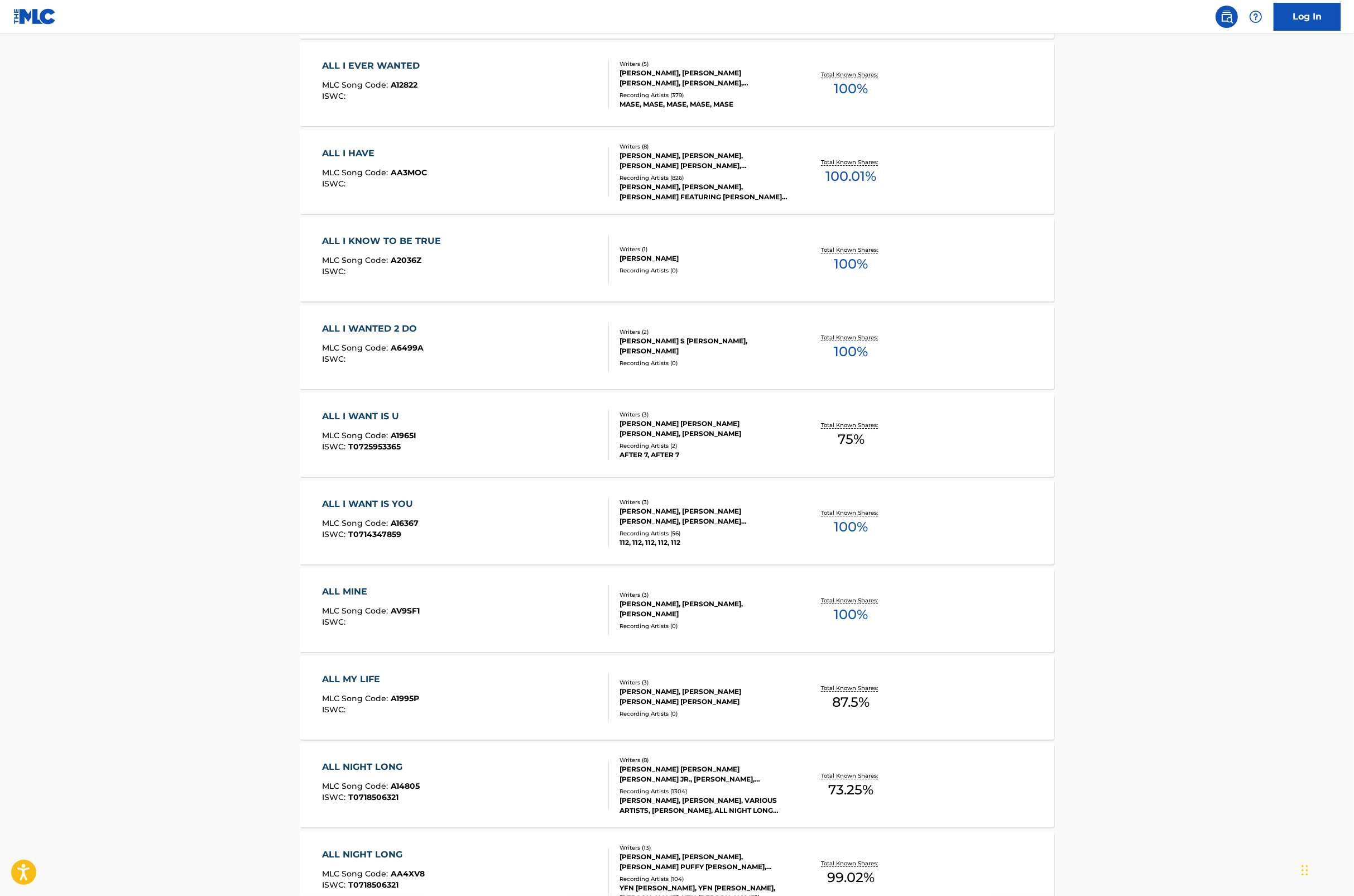
click at [399, 64] on div "ALL I EVER WANTED" at bounding box center [374, 66] width 103 height 13
click at [330, 149] on div "ALL I HAVE" at bounding box center [375, 153] width 105 height 13
click at [338, 236] on div "ALL I KNOW TO BE TRUE" at bounding box center [385, 241] width 124 height 13
click at [350, 328] on div "ALL I WANTED 2 DO" at bounding box center [373, 328] width 101 height 13
click at [341, 413] on div "ALL I WANT IS U" at bounding box center [369, 416] width 94 height 13
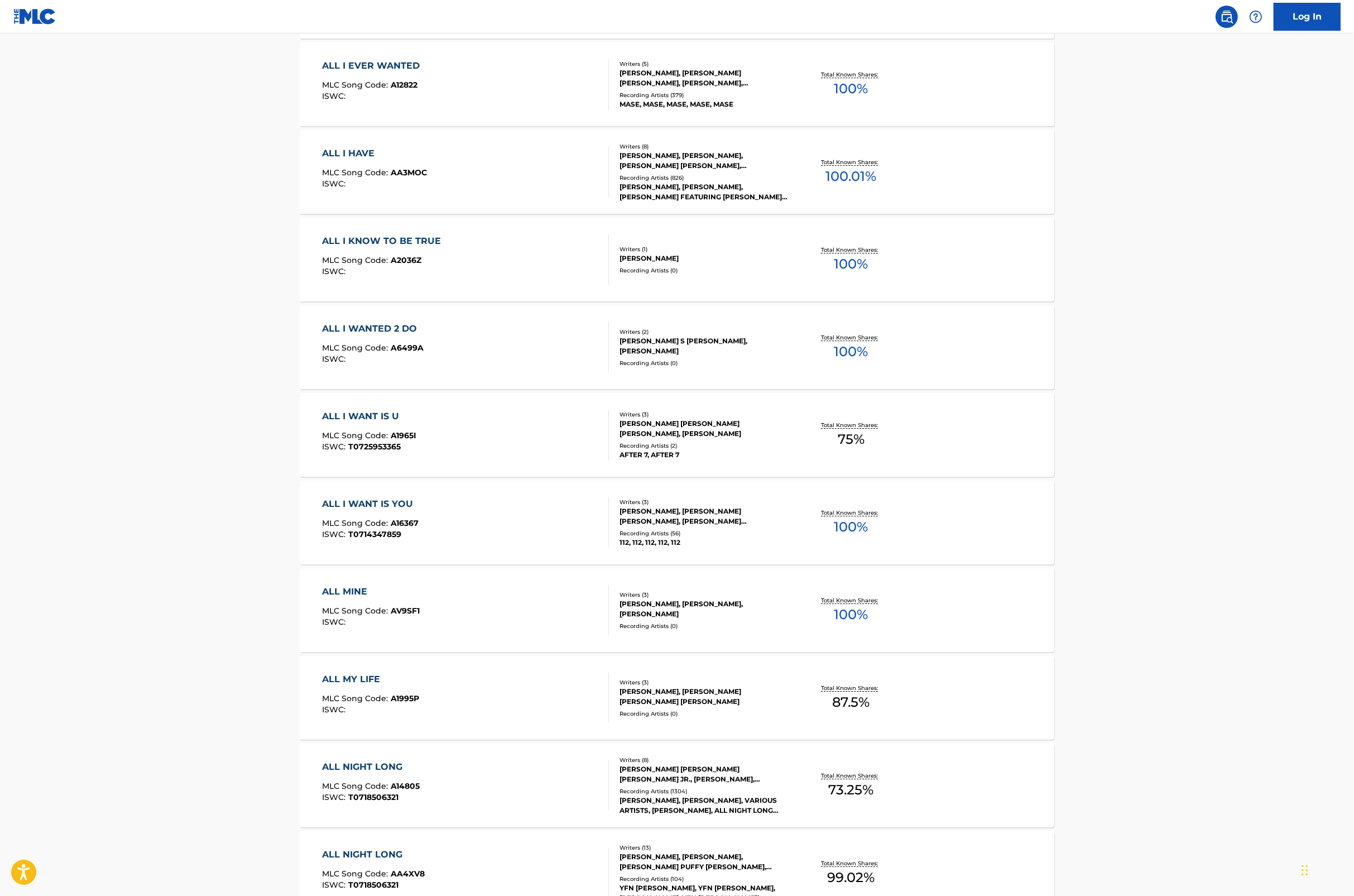
drag, startPoint x: 363, startPoint y: 504, endPoint x: 371, endPoint y: 572, distance: 68.5
click at [364, 504] on div "ALL I WANT IS YOU" at bounding box center [371, 504] width 96 height 13
click at [358, 589] on div "ALL MINE" at bounding box center [371, 592] width 98 height 13
drag, startPoint x: 348, startPoint y: 682, endPoint x: 344, endPoint y: 670, distance: 12.6
click at [349, 682] on div "ALL MY LIFE" at bounding box center [371, 679] width 97 height 13
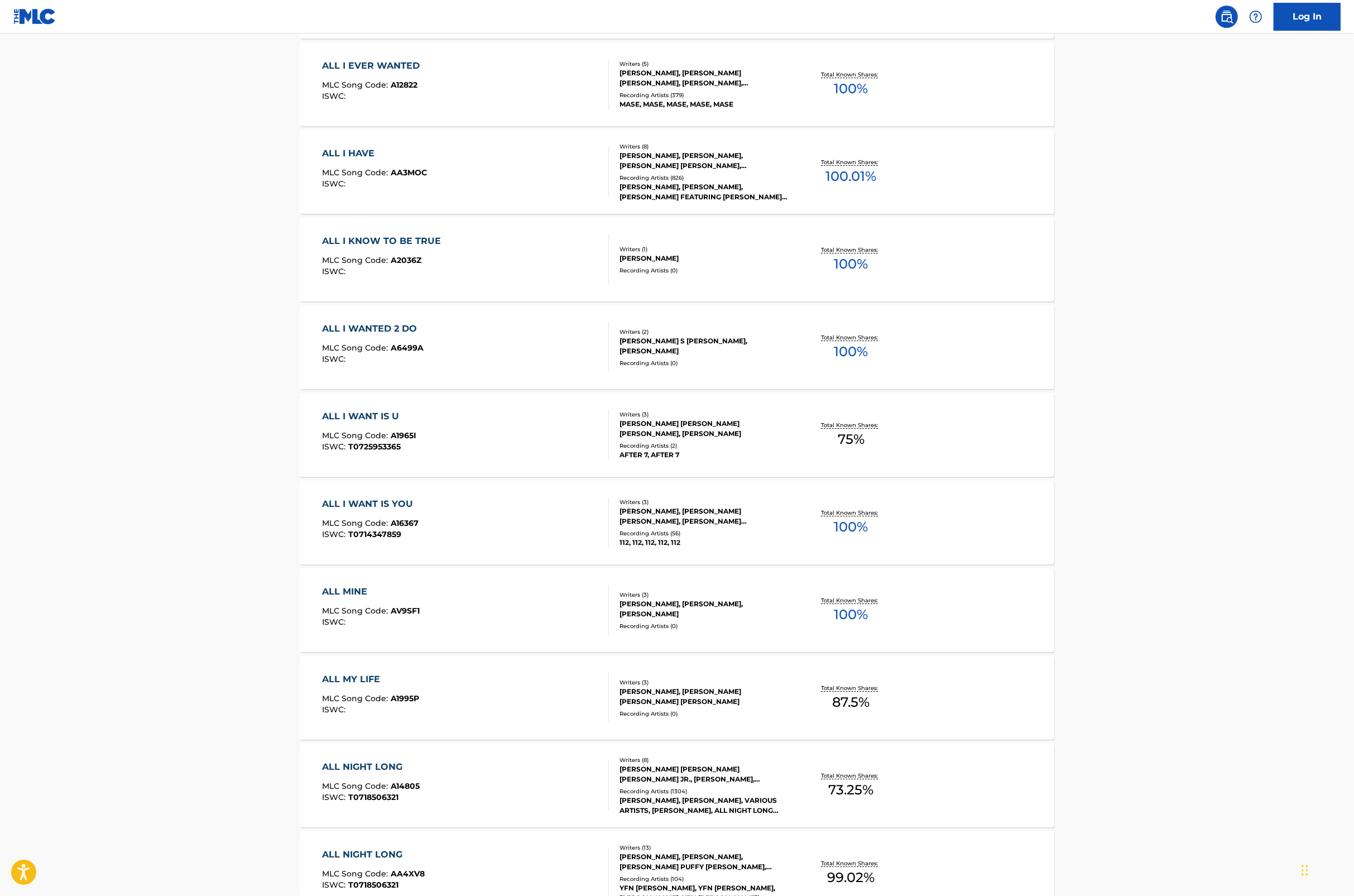
click at [380, 765] on div "ALL NIGHT LONG" at bounding box center [371, 767] width 98 height 13
click at [383, 855] on div "ALL NIGHT LONG" at bounding box center [374, 854] width 103 height 13
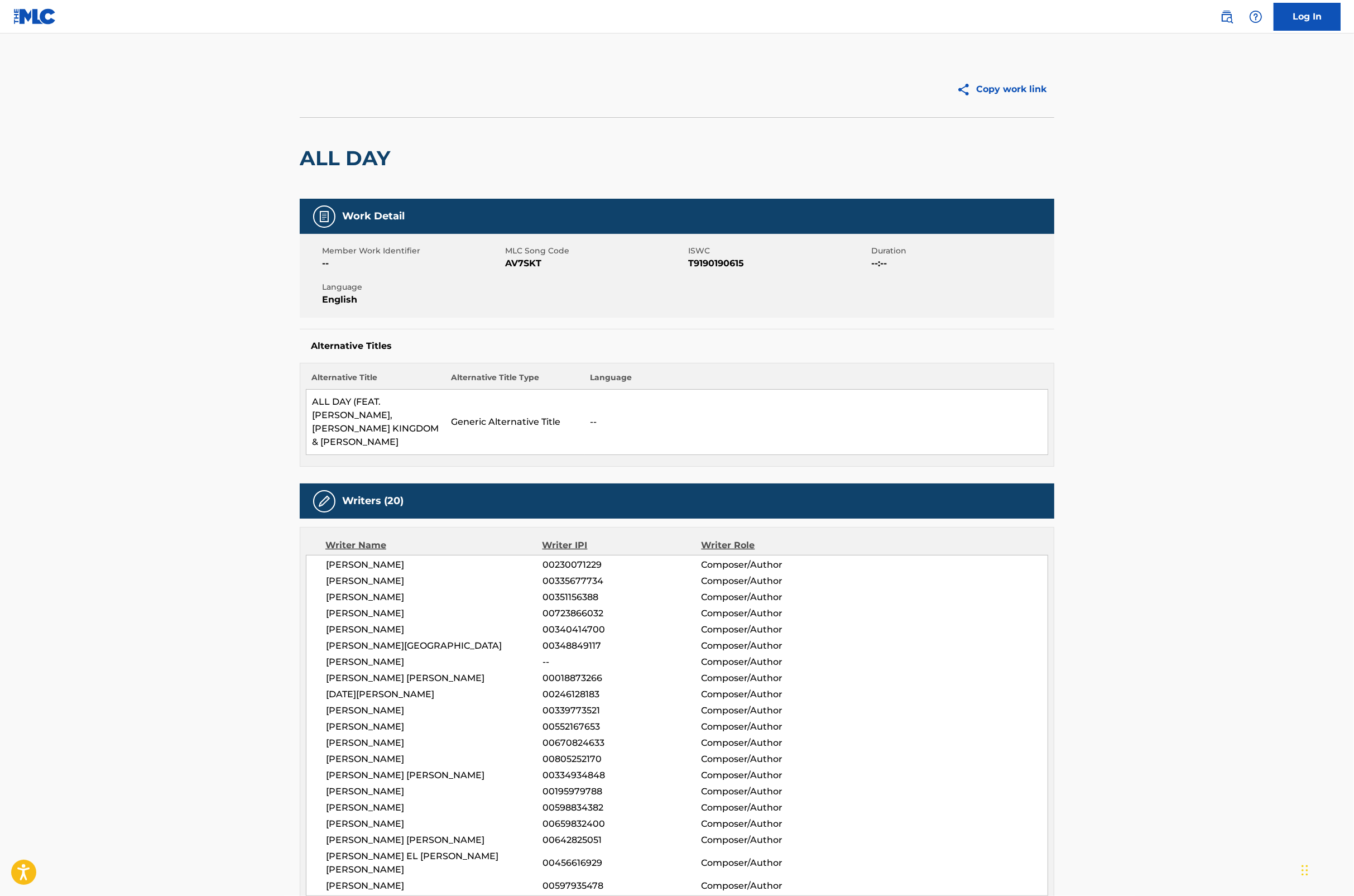
click at [535, 272] on div "Member Work Identifier -- MLC Song Code AV7SKT ISWC T9190190615 Duration --:-- …" at bounding box center [677, 276] width 755 height 84
click at [527, 263] on span "AV7SKT" at bounding box center [595, 263] width 180 height 13
copy span "AV7SKT"
drag, startPoint x: 313, startPoint y: 400, endPoint x: 381, endPoint y: 434, distance: 76.0
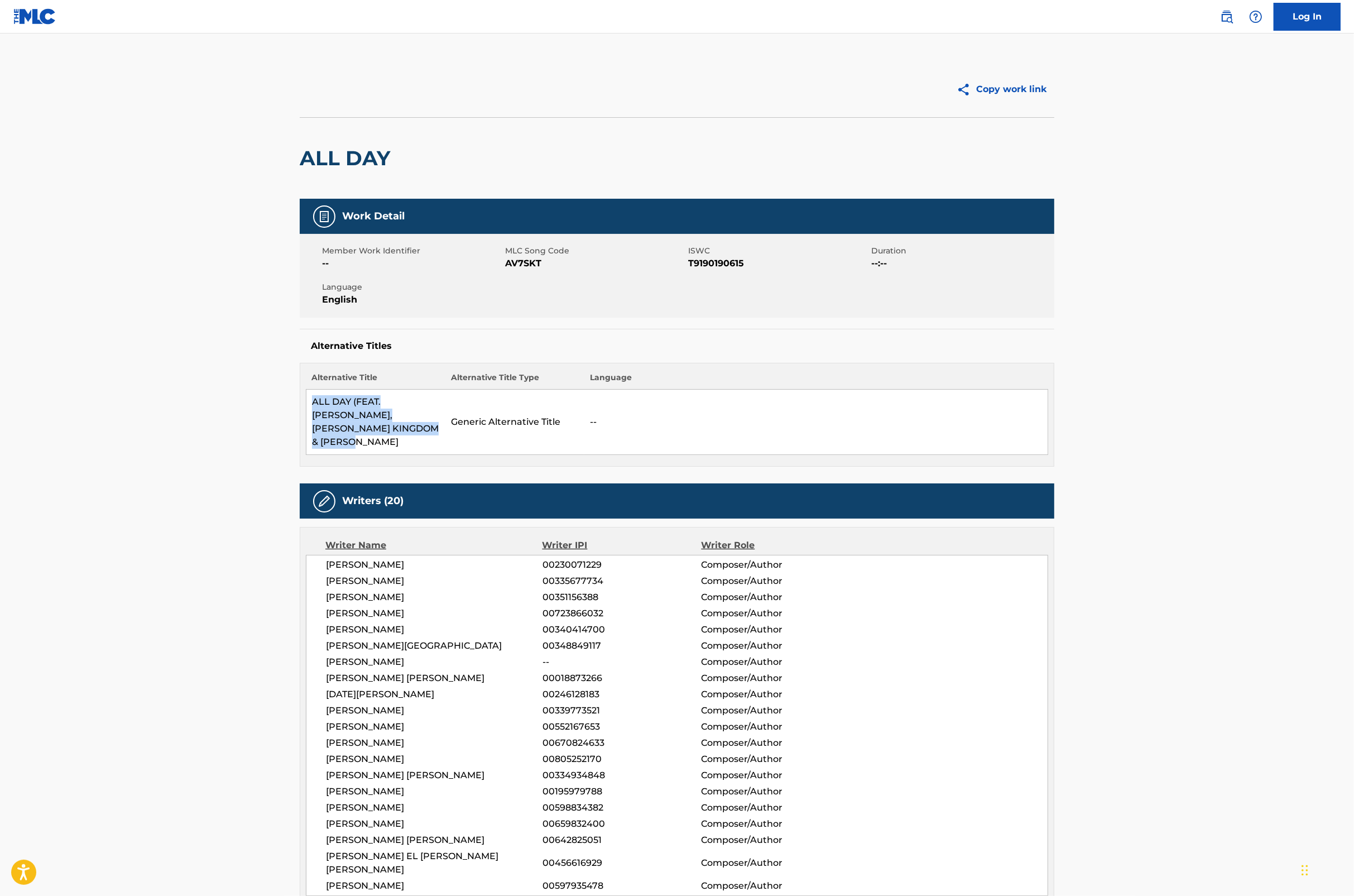
click at [381, 434] on td "ALL DAY (FEAT. THEOPHILUS LONDON, ALLAN KINGDOM & PAUL MCCAR" at bounding box center [376, 423] width 139 height 66
copy td "ALL DAY (FEAT. THEOPHILUS LONDON, ALLAN KINGDOM & PAUL MCCAR"
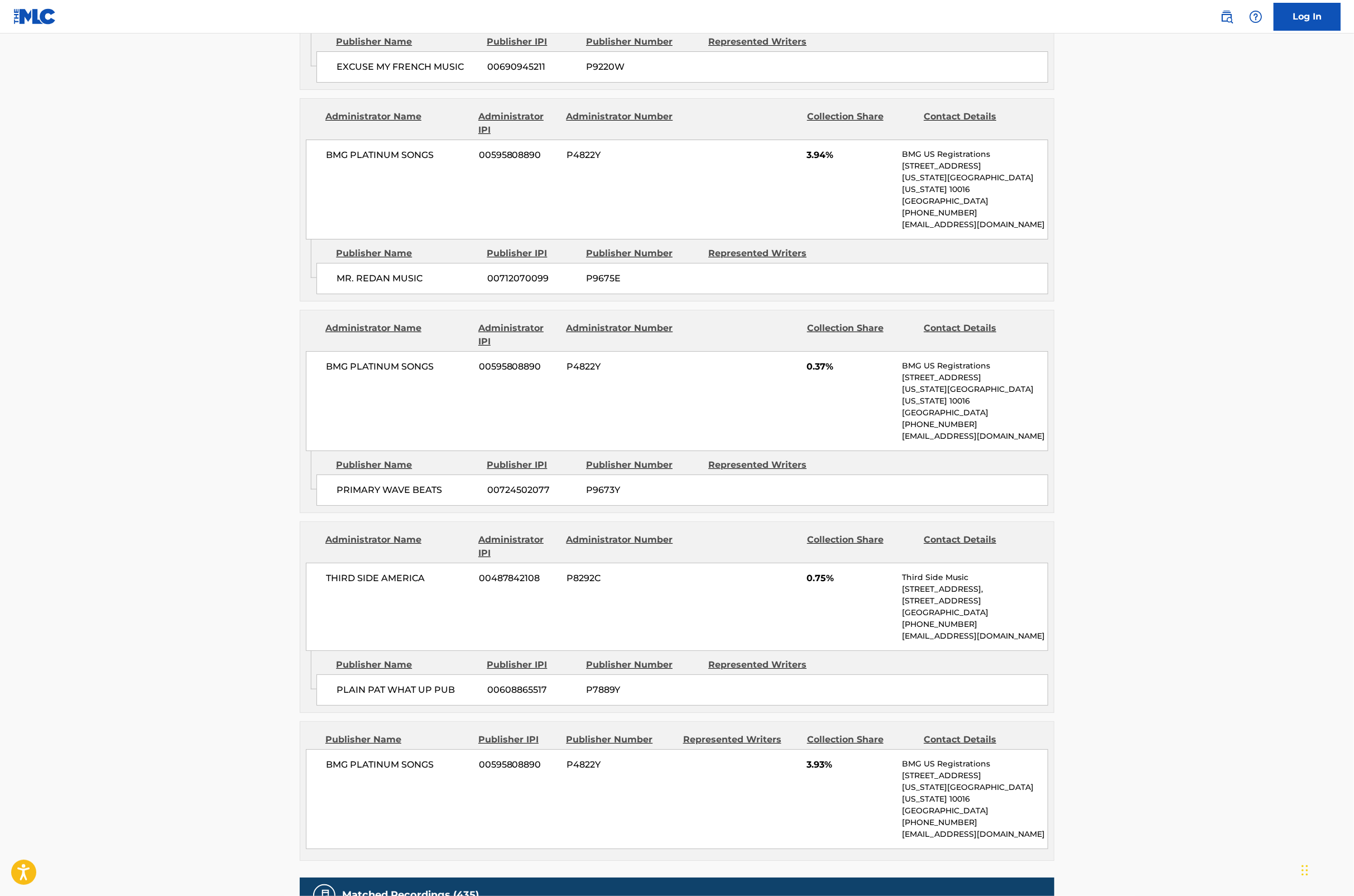
scroll to position [5763, 0]
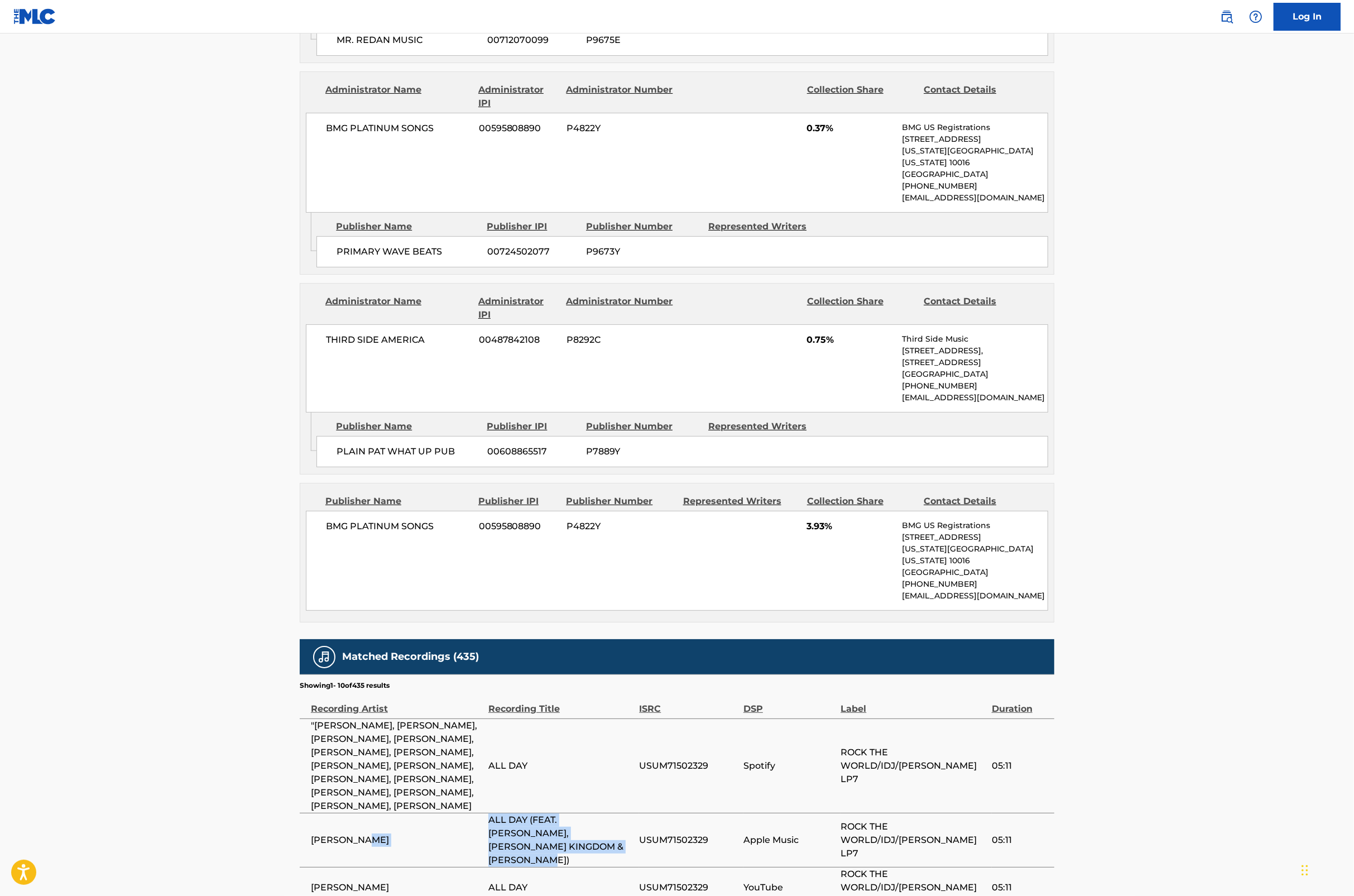
drag, startPoint x: 584, startPoint y: 422, endPoint x: 469, endPoint y: 401, distance: 116.9
click at [469, 813] on tr "KANYE WEST ALL DAY (FEAT. THEOPHILUS LONDON, ALLAN KINGDOM & PAUL MCCARTNEY) US…" at bounding box center [677, 840] width 755 height 54
copy tr "ALL DAY (FEAT. THEOPHILUS LONDON, ALLAN KINGDOM & PAUL MCCARTNEY)"
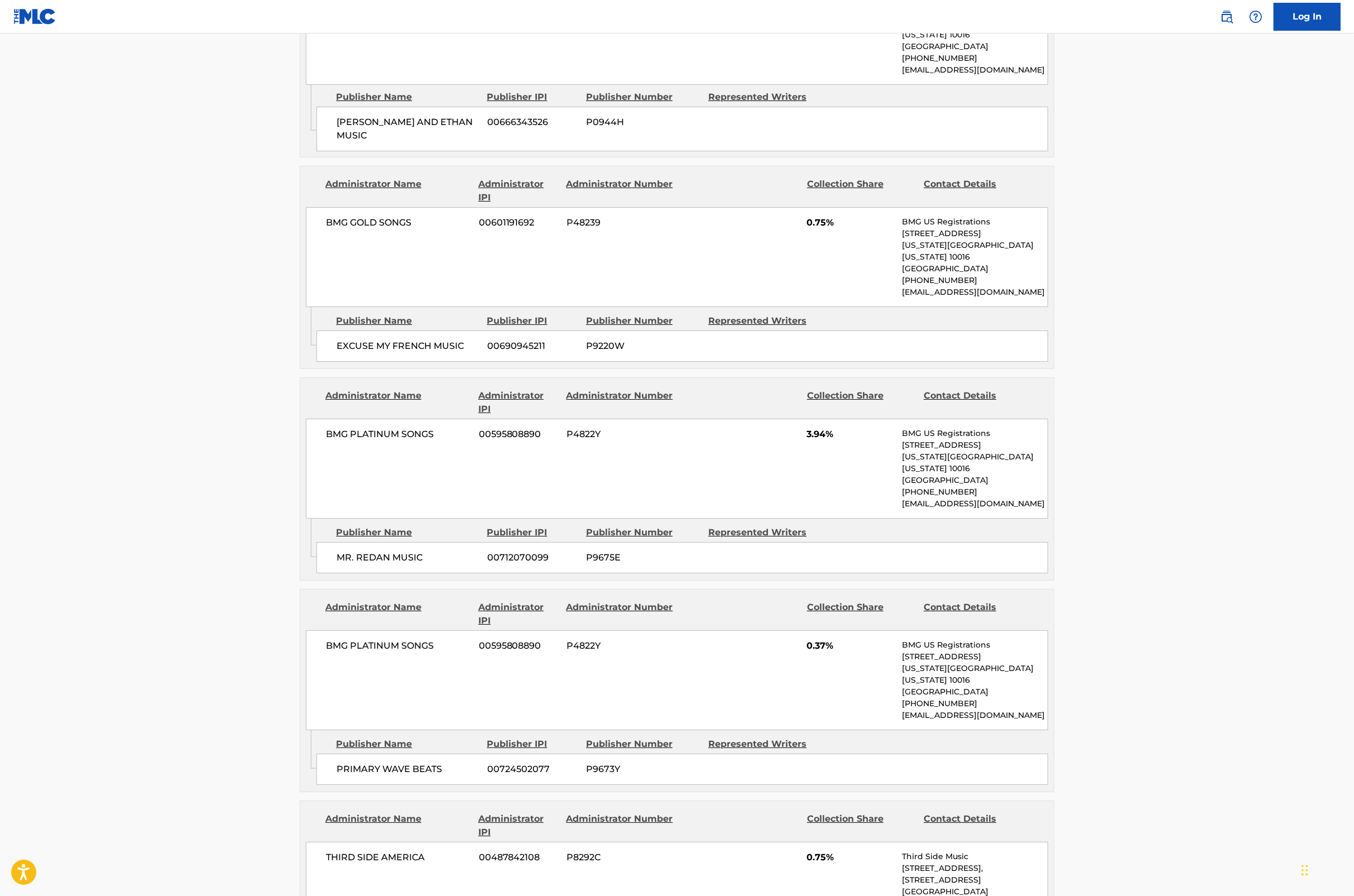
scroll to position [5657, 0]
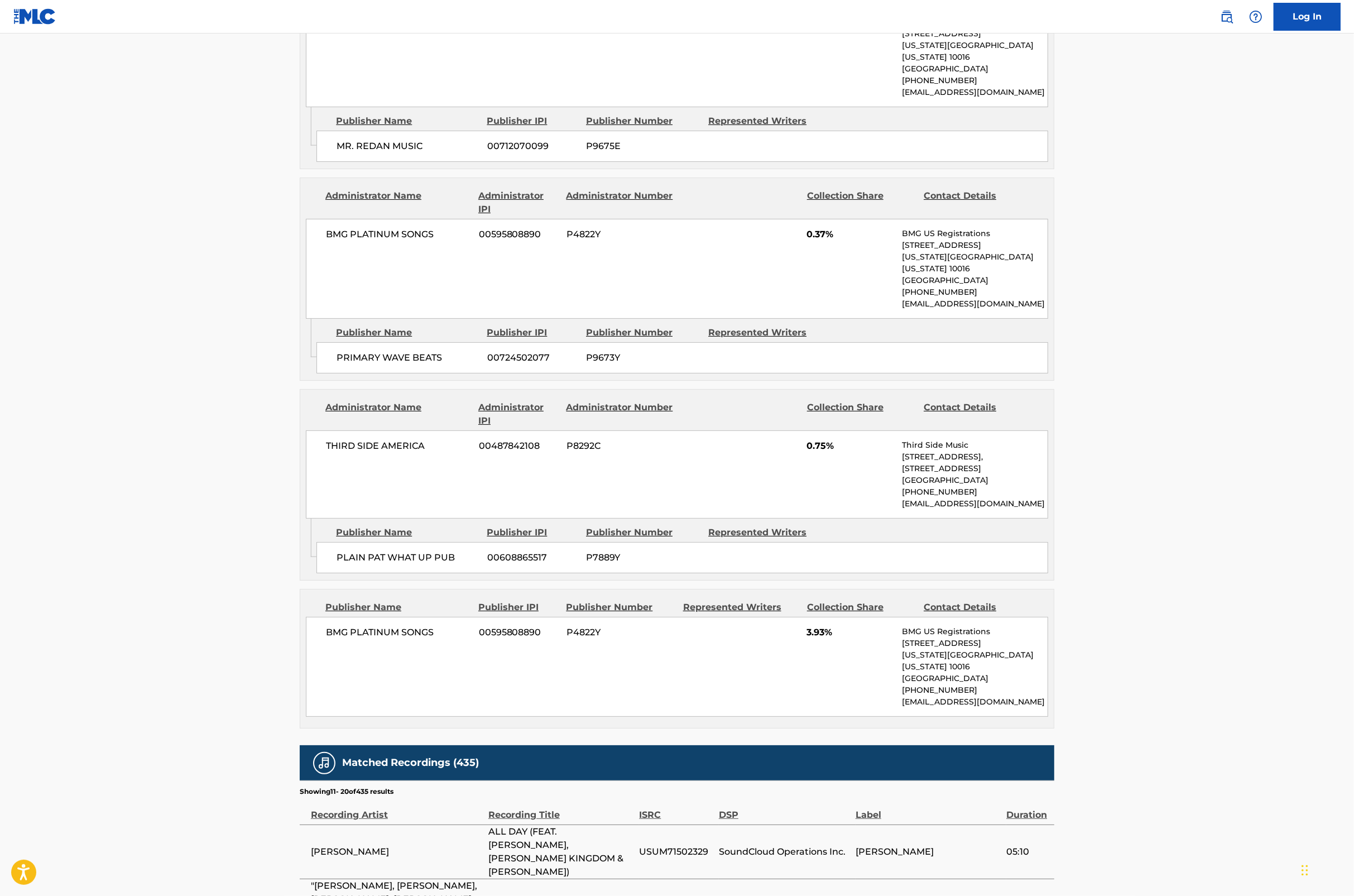
drag, startPoint x: 528, startPoint y: 721, endPoint x: 521, endPoint y: 722, distance: 7.1
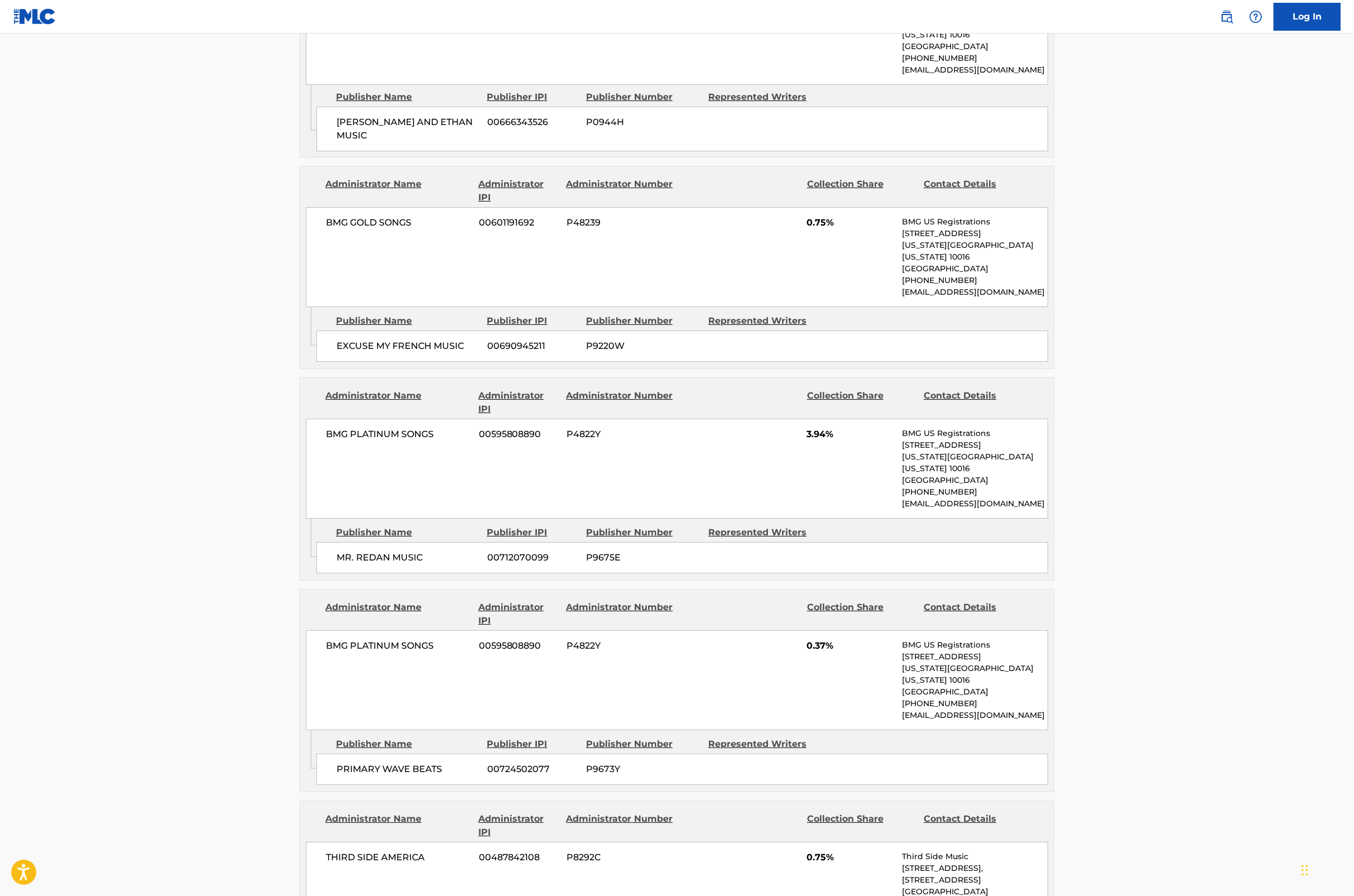
scroll to position [5590, 0]
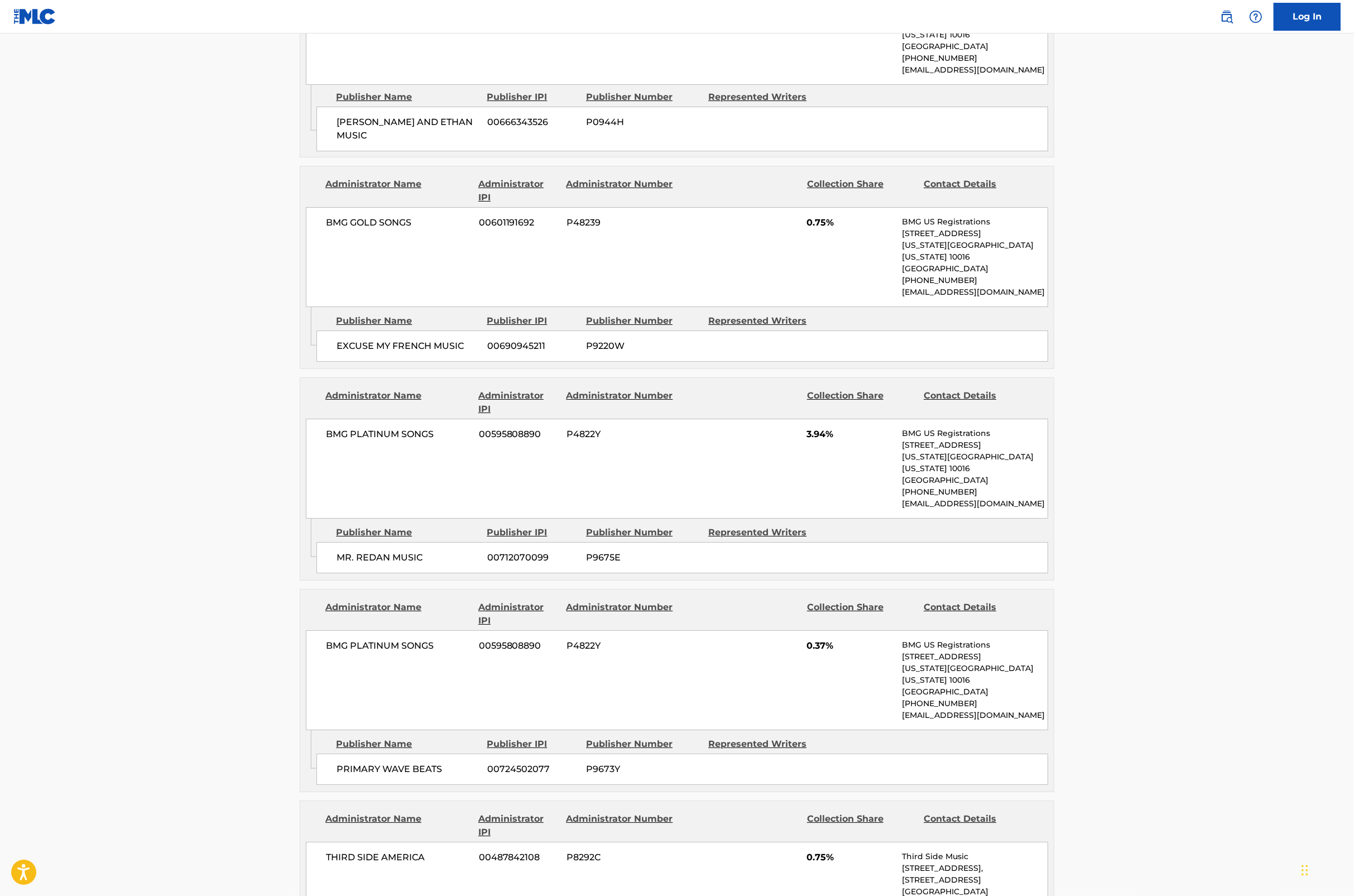
scroll to position [5552, 0]
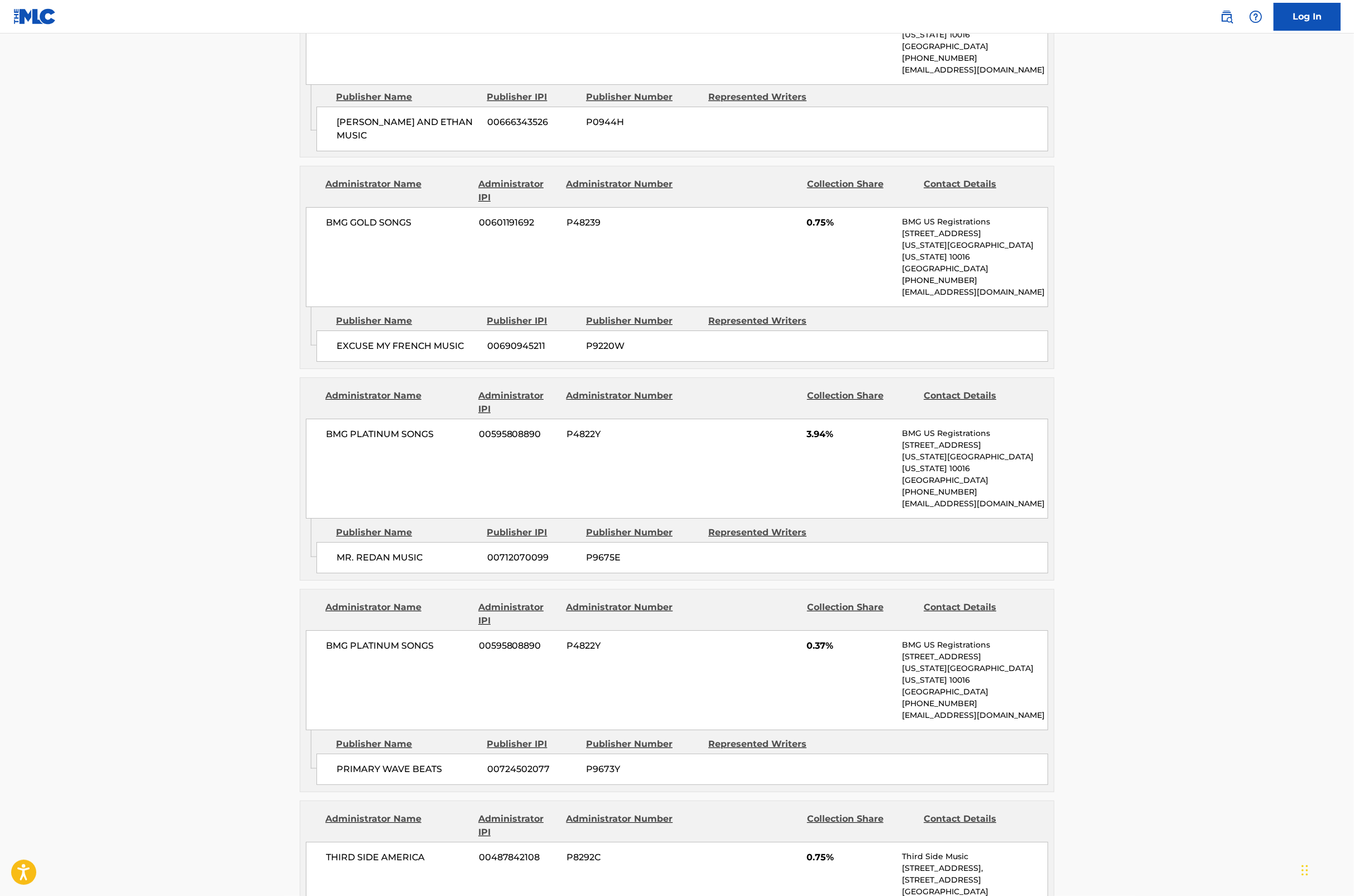
scroll to position [5590, 0]
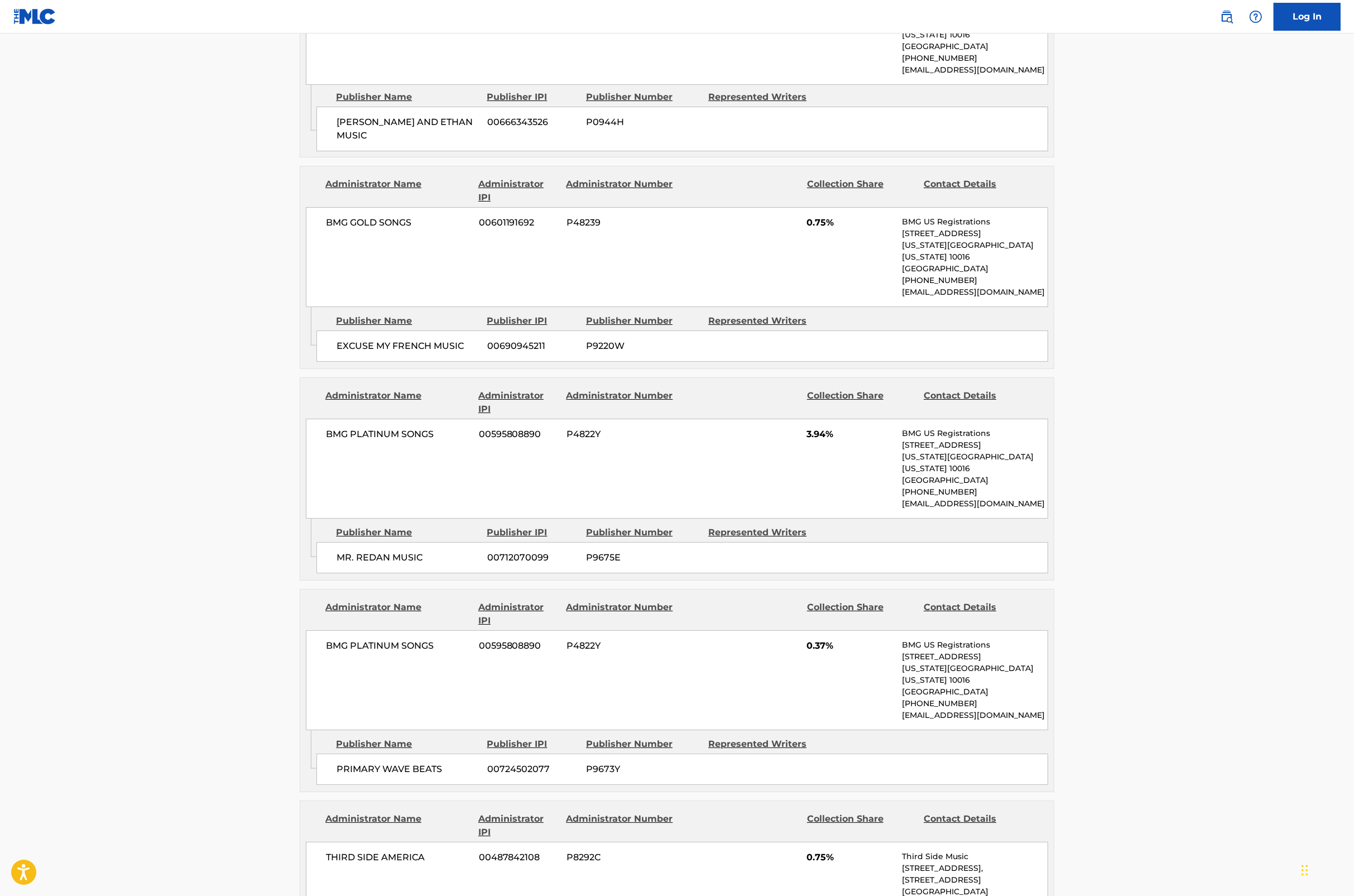
scroll to position [5657, 0]
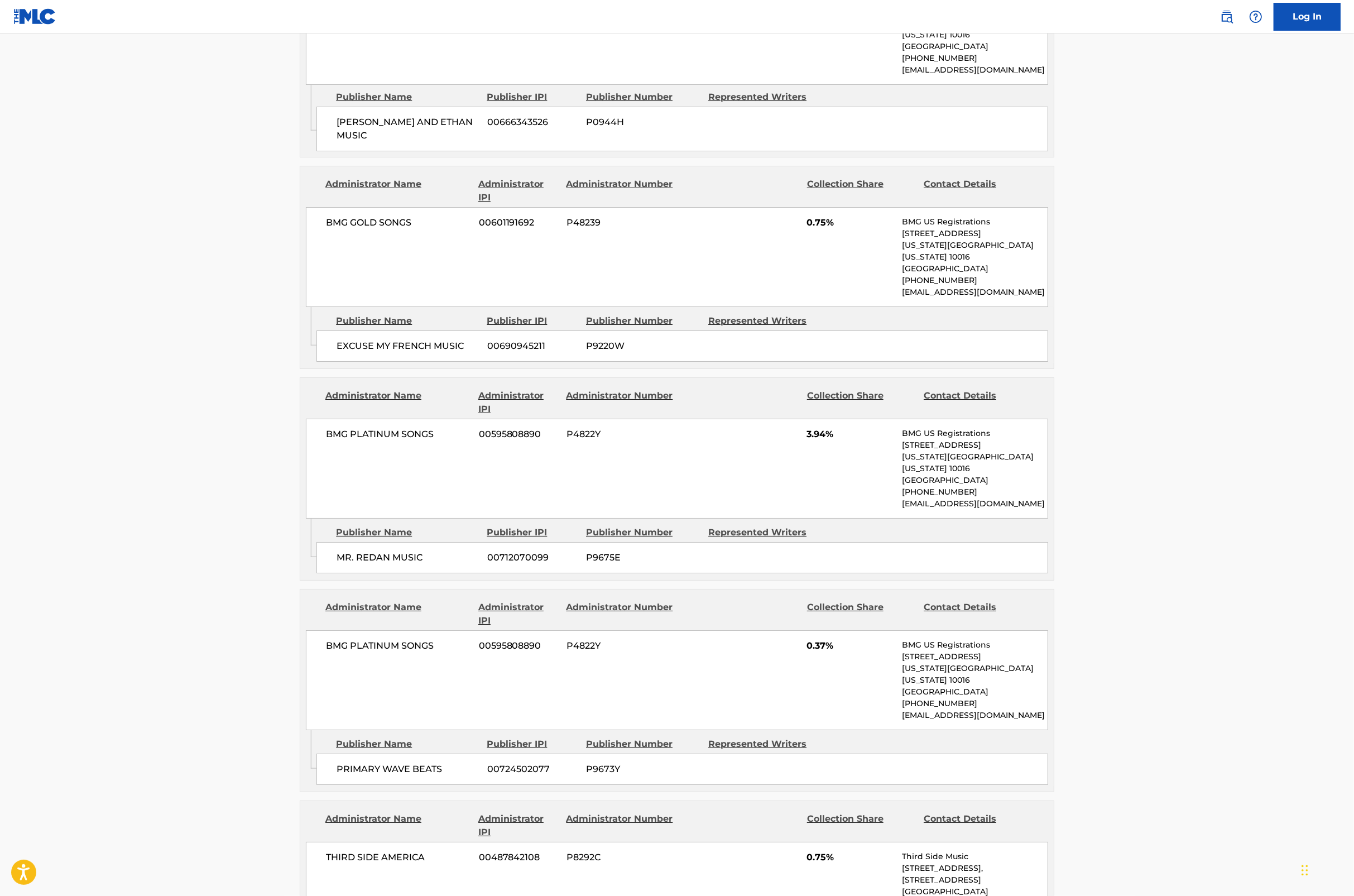
scroll to position [5763, 0]
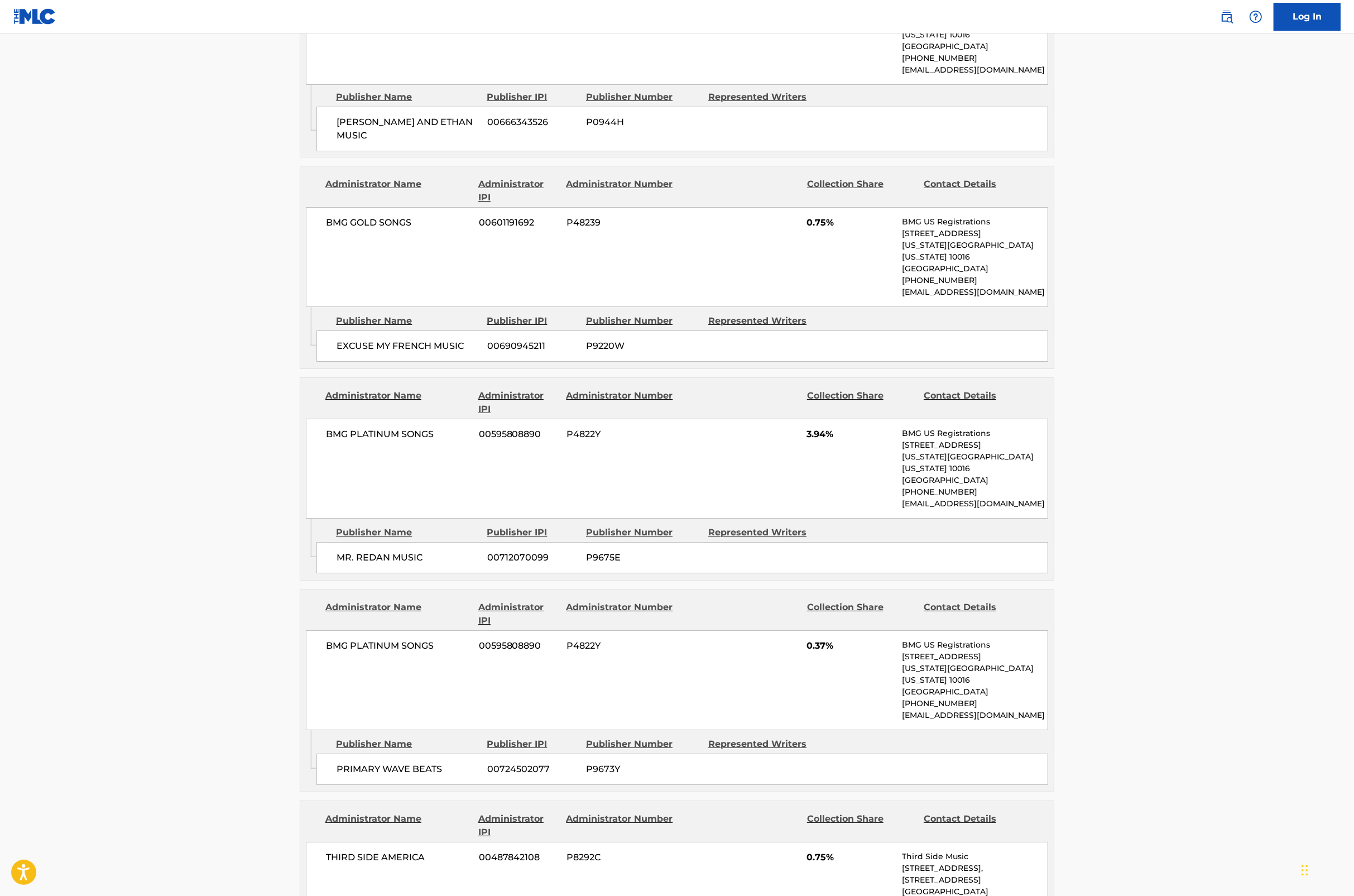
scroll to position [5657, 0]
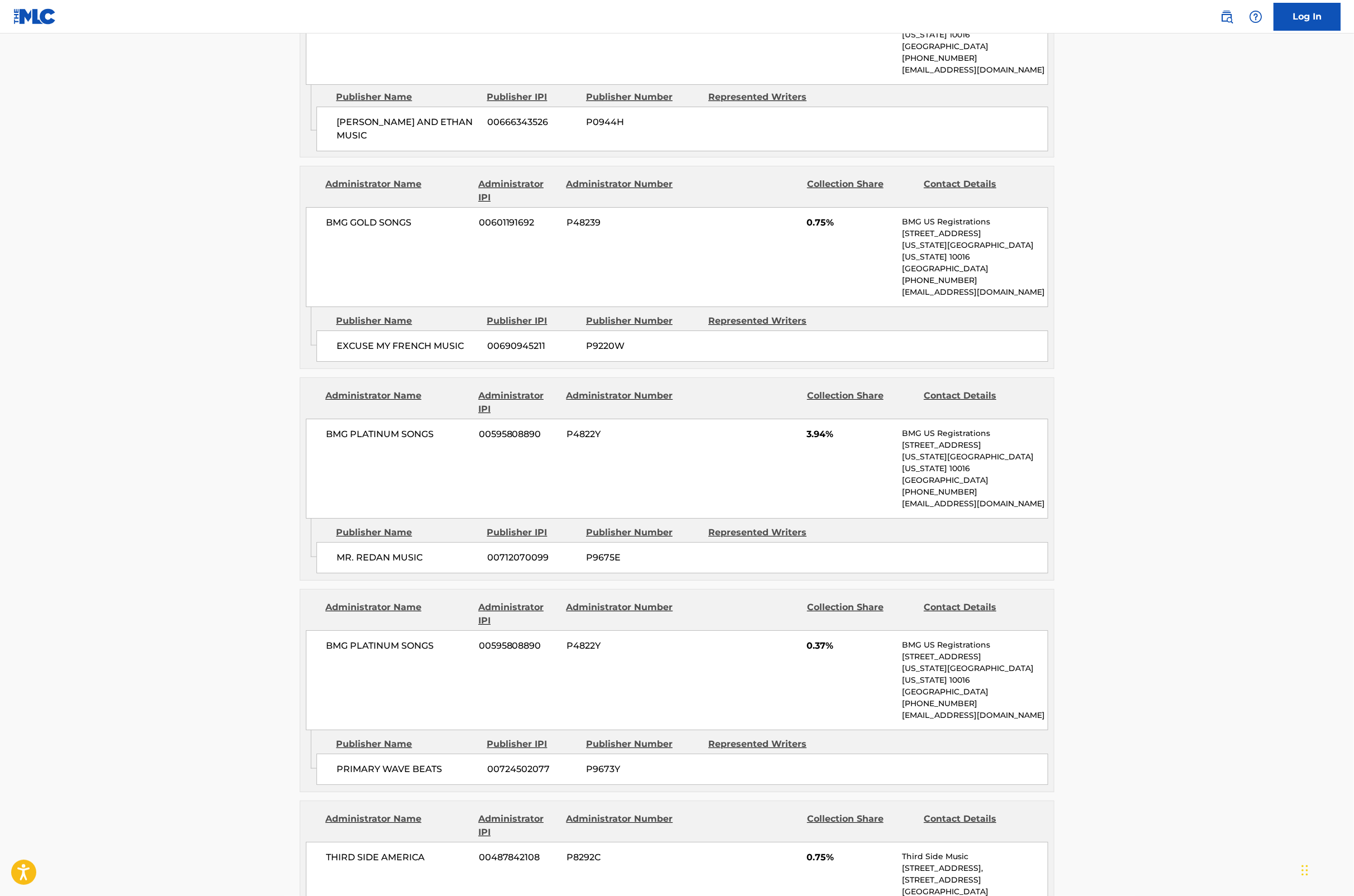
scroll to position [5763, 0]
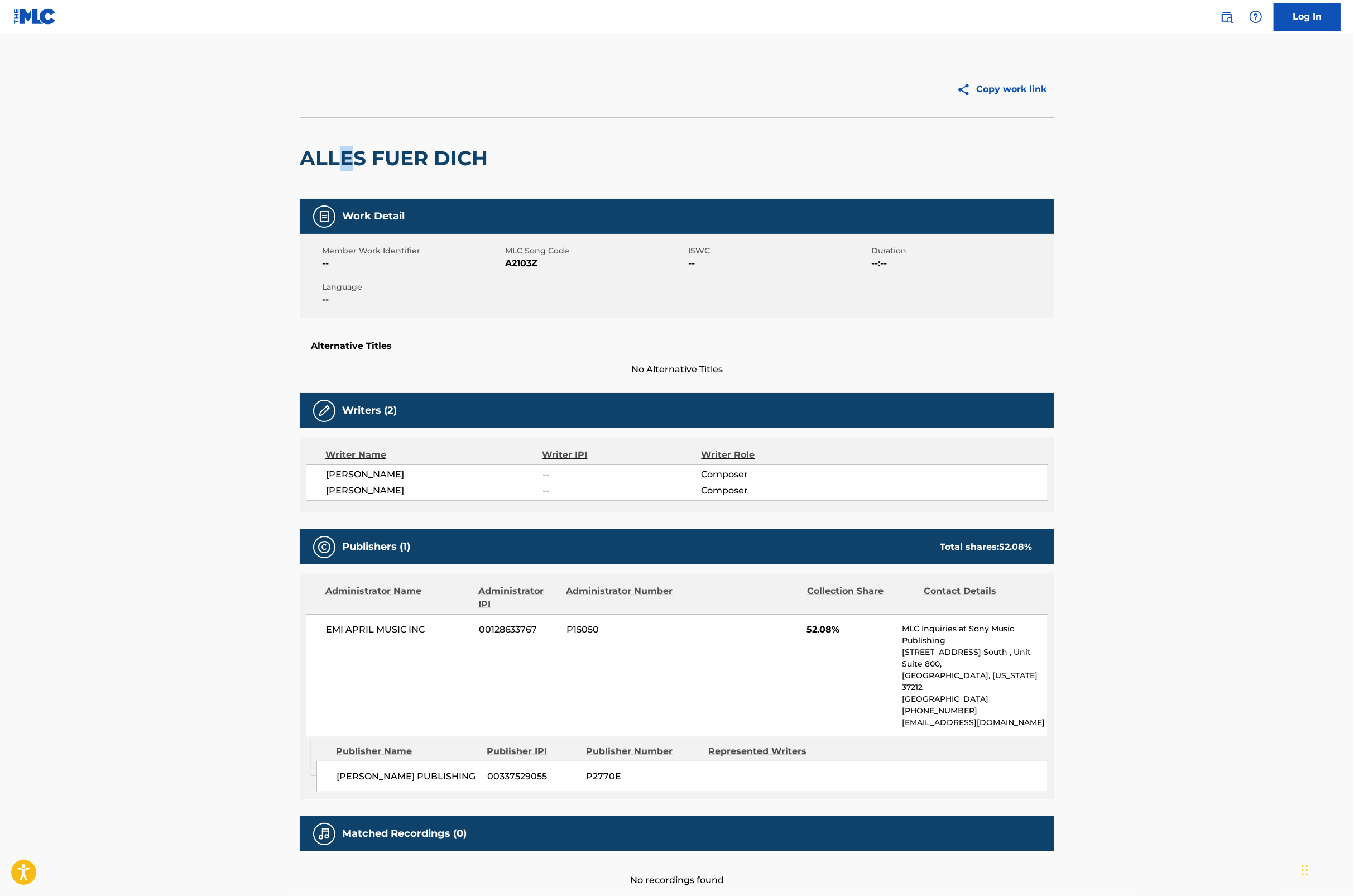
drag, startPoint x: 342, startPoint y: 152, endPoint x: 350, endPoint y: 152, distance: 8.0
click at [350, 152] on h2 "ALLES FUER DICH" at bounding box center [396, 159] width 193 height 25
click at [350, 152] on h2 "ALLES FUER DICH" at bounding box center [396, 159] width 193 height 25
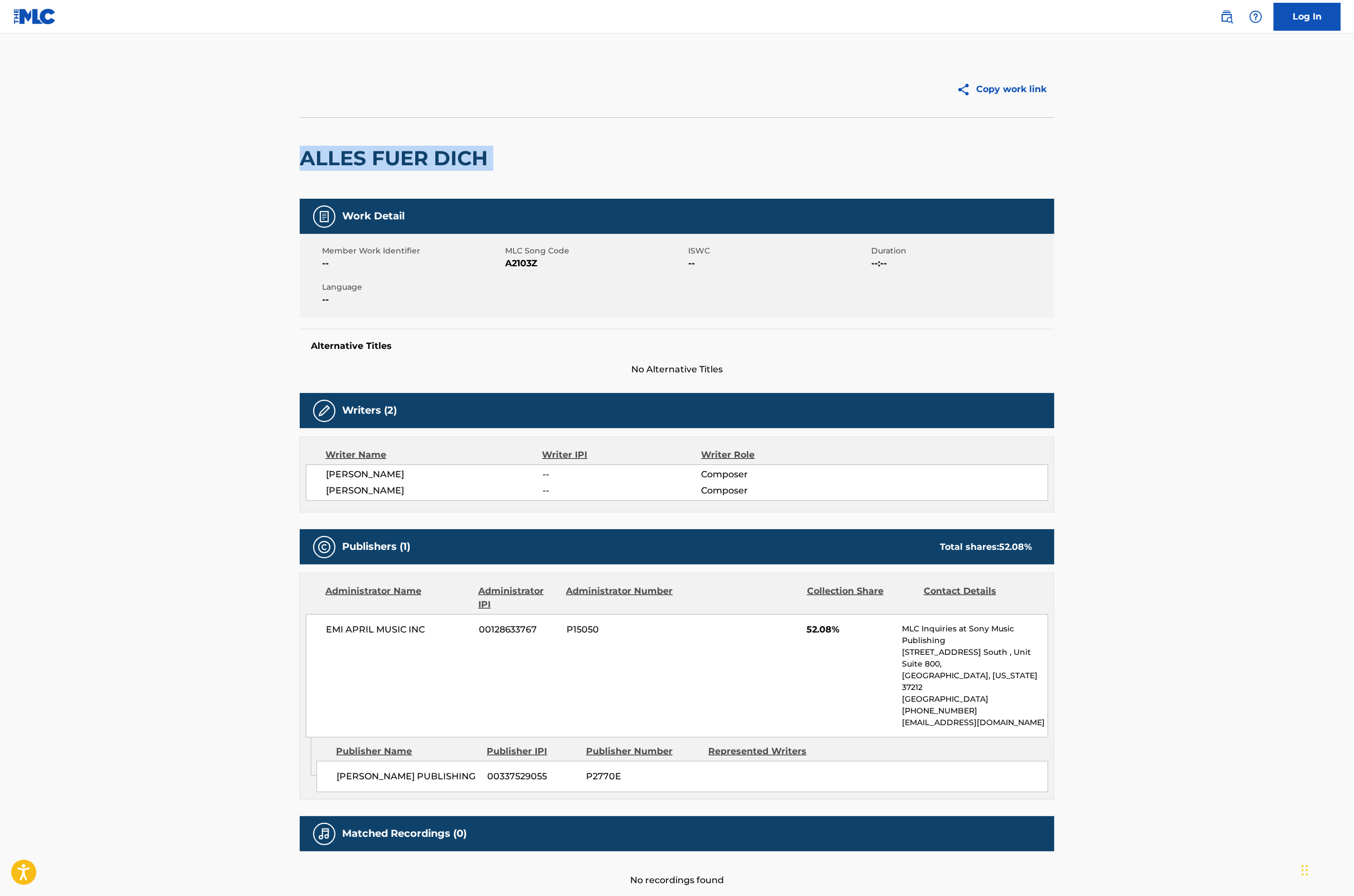
click at [350, 152] on h2 "ALLES FUER DICH" at bounding box center [396, 159] width 193 height 25
drag, startPoint x: 350, startPoint y: 152, endPoint x: 365, endPoint y: 152, distance: 15.0
click at [365, 152] on h2 "ALLES FUER DICH" at bounding box center [396, 159] width 193 height 25
click at [349, 155] on h2 "ALLES FUER DICH" at bounding box center [396, 159] width 193 height 25
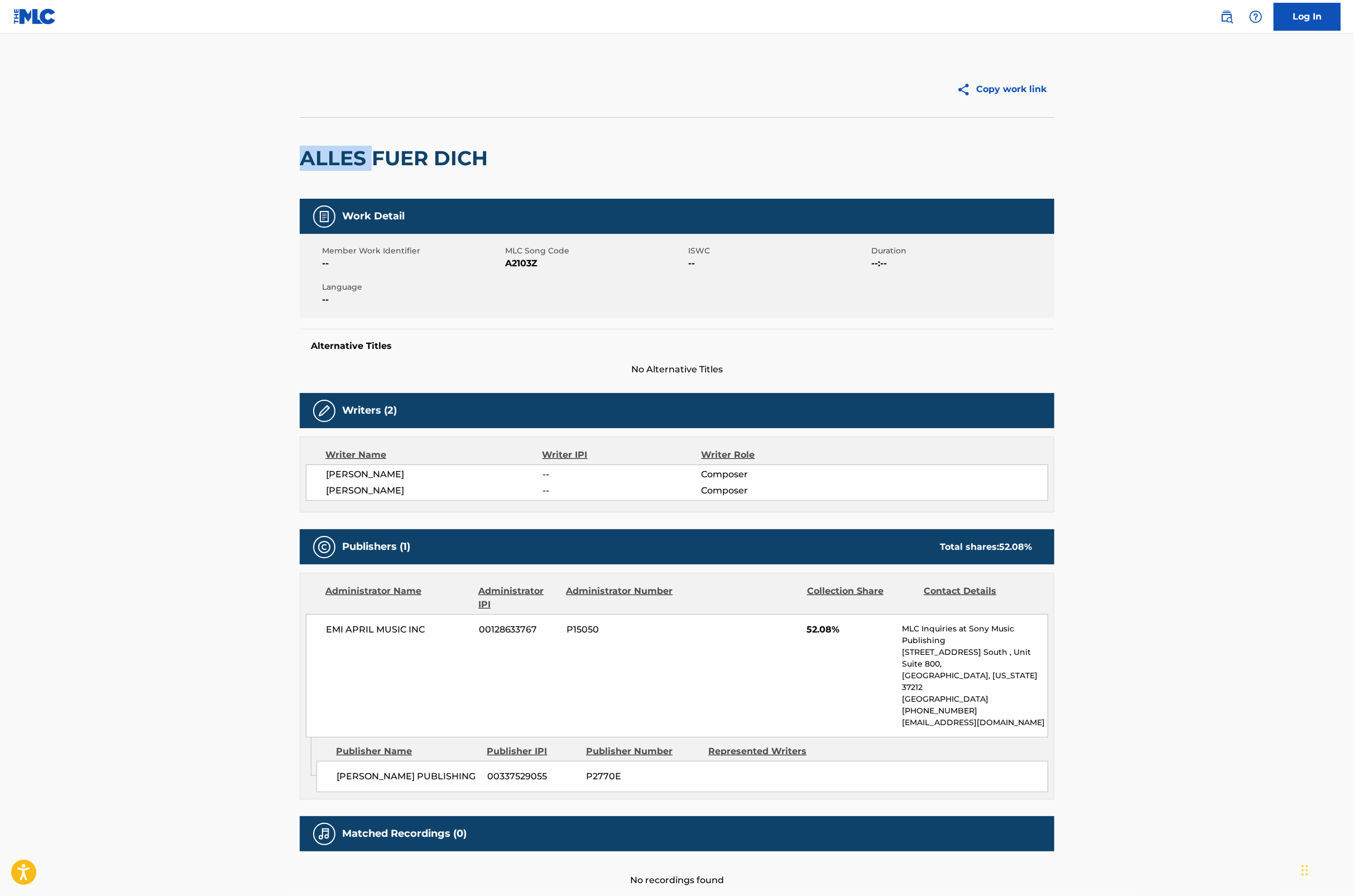
copy h2 "ALLES"
drag, startPoint x: 488, startPoint y: 165, endPoint x: 302, endPoint y: 162, distance: 186.0
click at [302, 162] on h2 "ALLES FUER DICH" at bounding box center [396, 159] width 193 height 25
copy h2 "ALLES FUER DICH"
click at [520, 258] on span "A2103Z" at bounding box center [595, 263] width 180 height 13
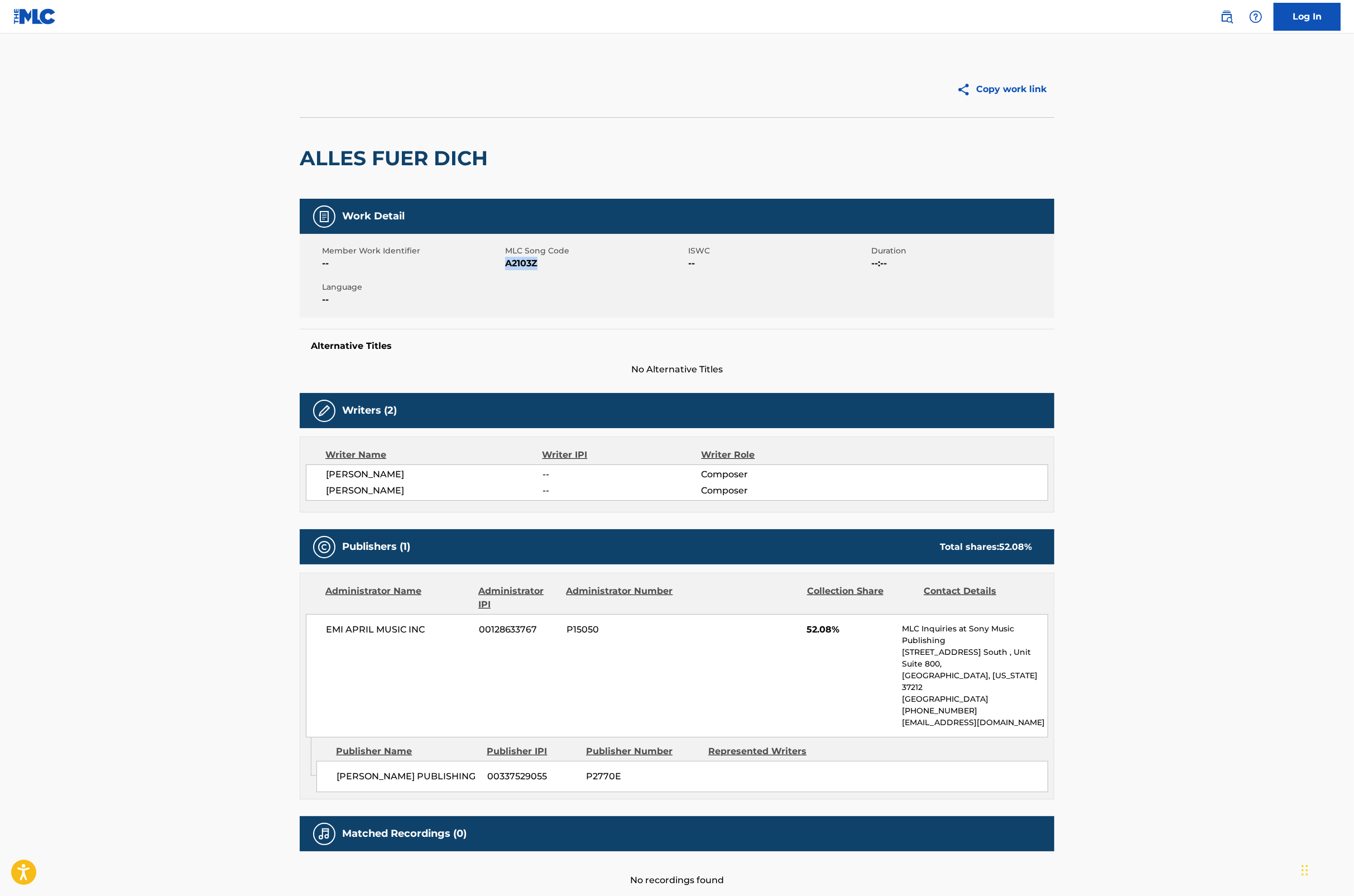
click at [520, 258] on span "A2103Z" at bounding box center [595, 263] width 180 height 13
copy span "A2103Z"
click at [973, 279] on main "Copy work link ALLES FUER DICH Work Detail Member Work Identifier -- MLC Song C…" at bounding box center [677, 469] width 1354 height 870
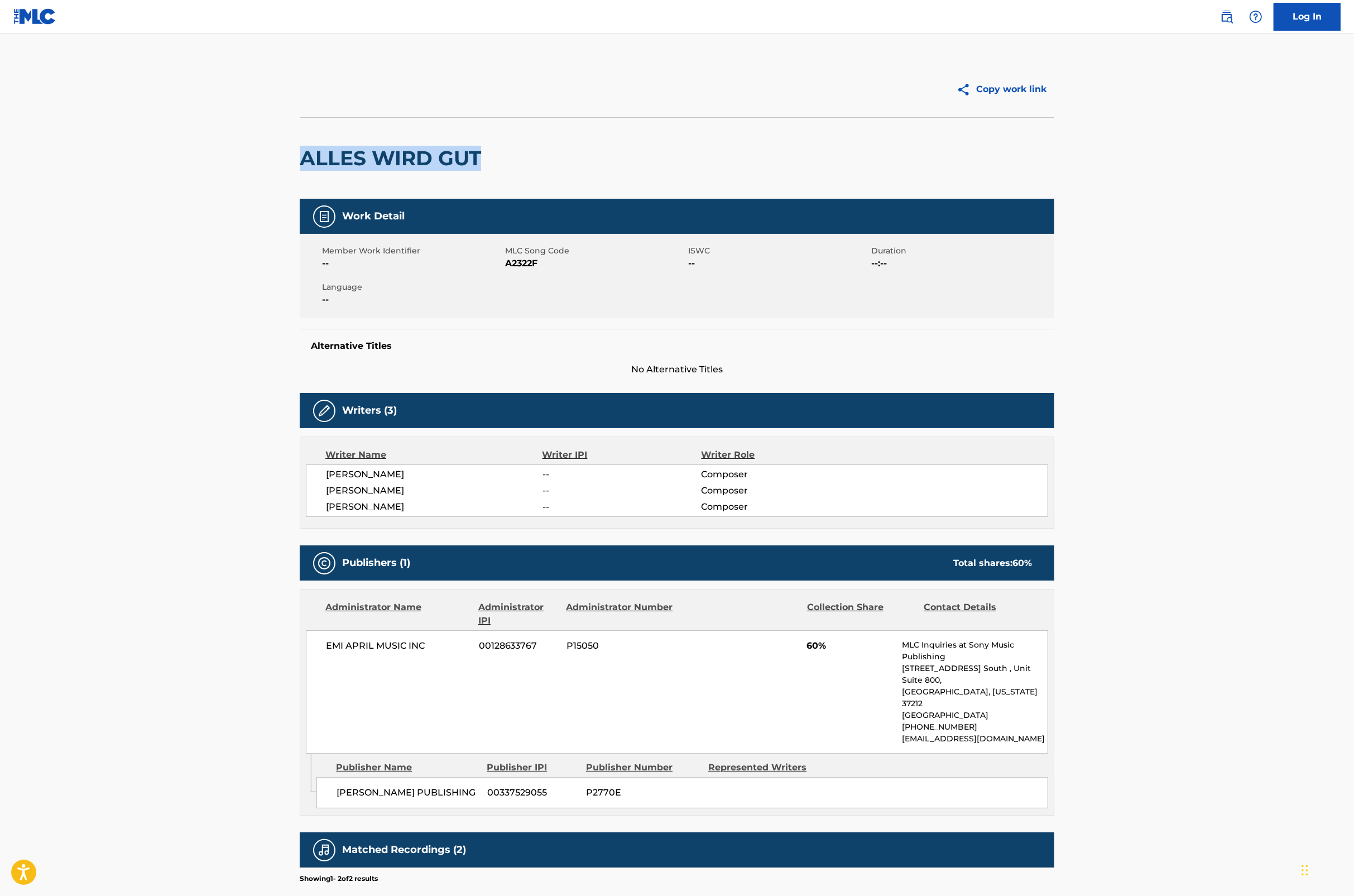
drag, startPoint x: 313, startPoint y: 157, endPoint x: 508, endPoint y: 162, distance: 195.1
click at [508, 162] on div "ALLES WIRD GUT" at bounding box center [677, 158] width 755 height 82
click at [522, 258] on span "A2322F" at bounding box center [595, 263] width 180 height 13
click at [522, 265] on span "A2322F" at bounding box center [595, 263] width 180 height 13
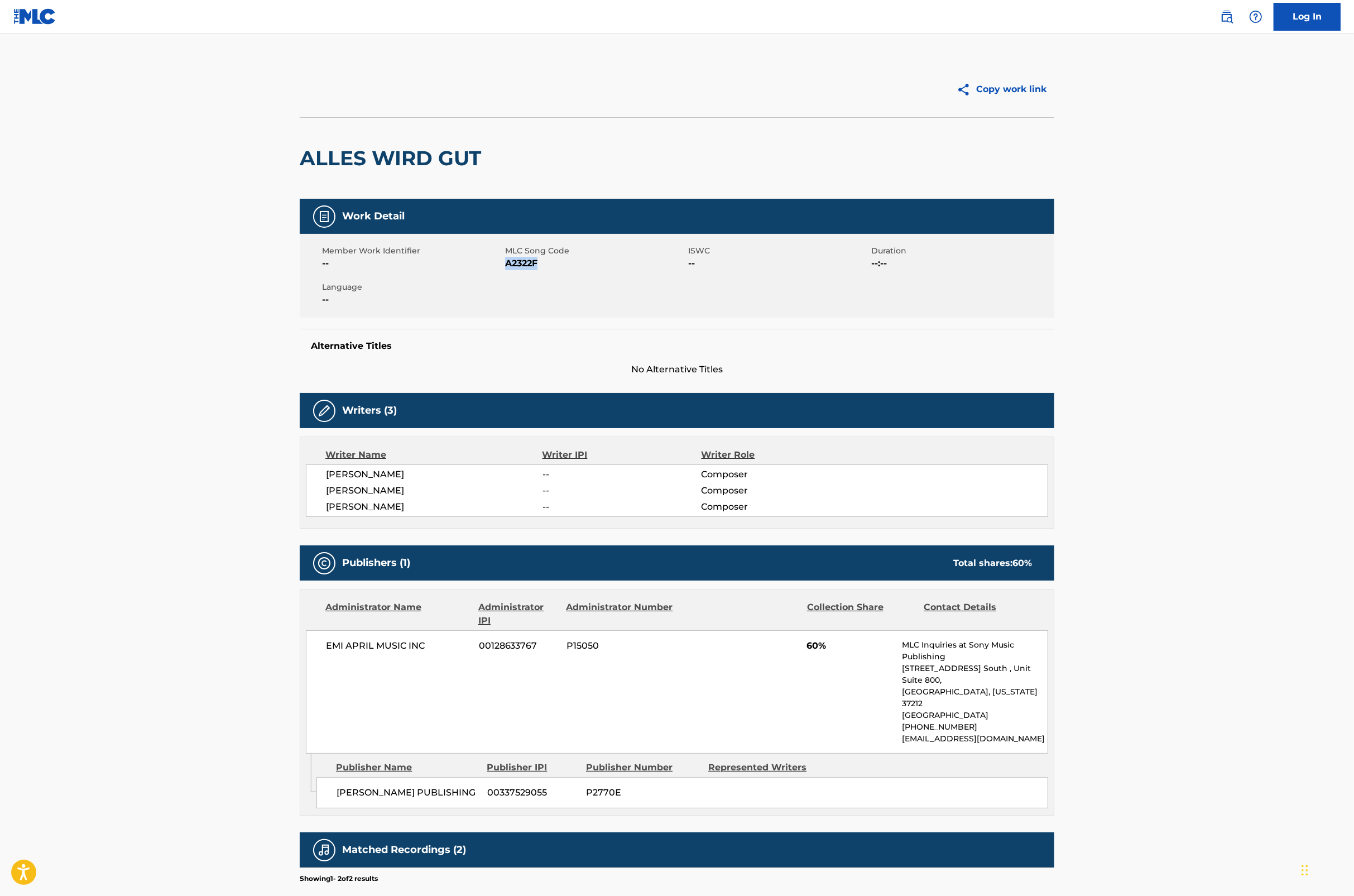
copy span "A2322F"
click at [973, 597] on main "Copy work link ALLES WIRD GUT Work Detail Member Work Identifier -- MLC Song Co…" at bounding box center [677, 509] width 1354 height 951
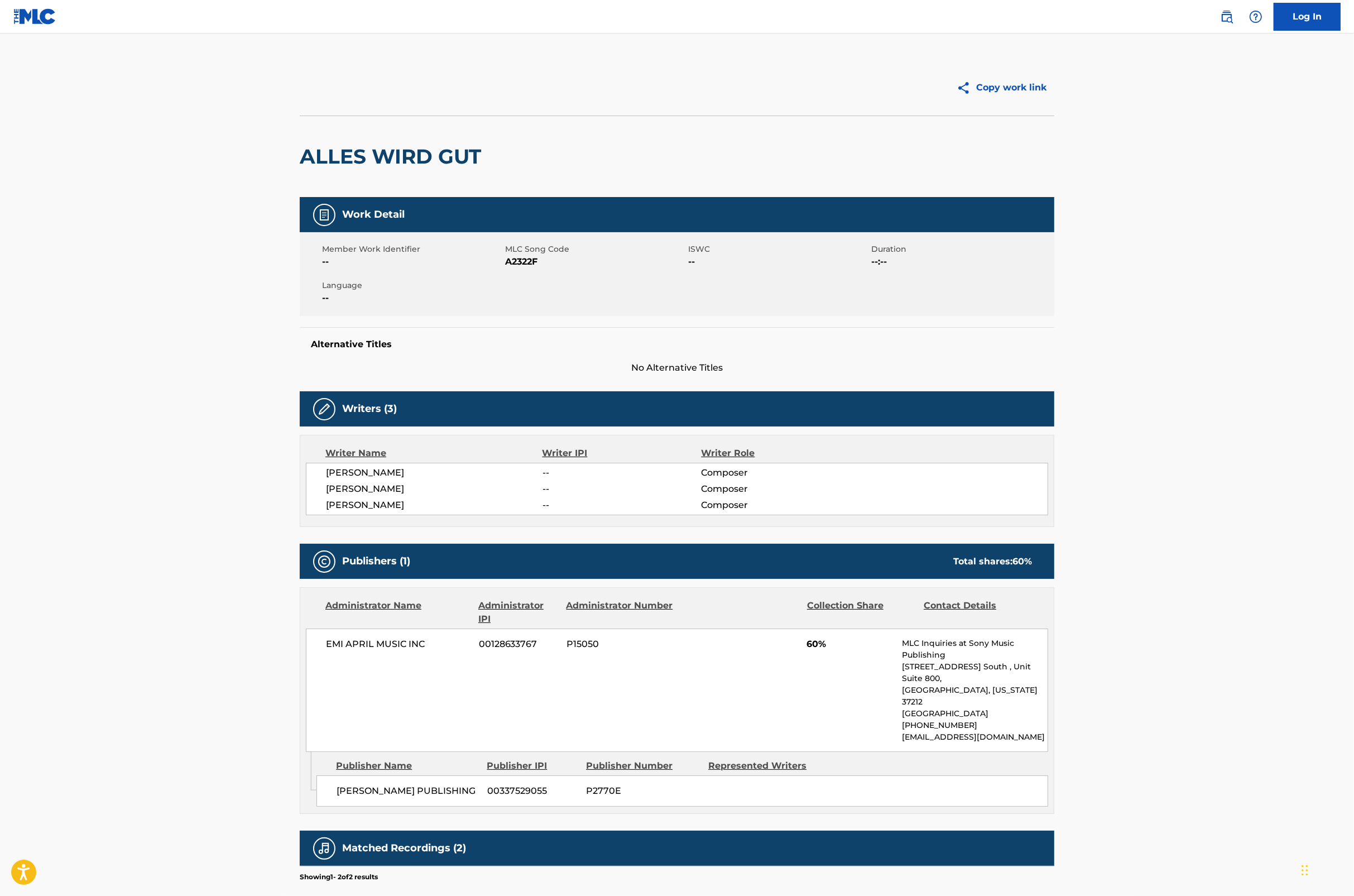
scroll to position [1, 0]
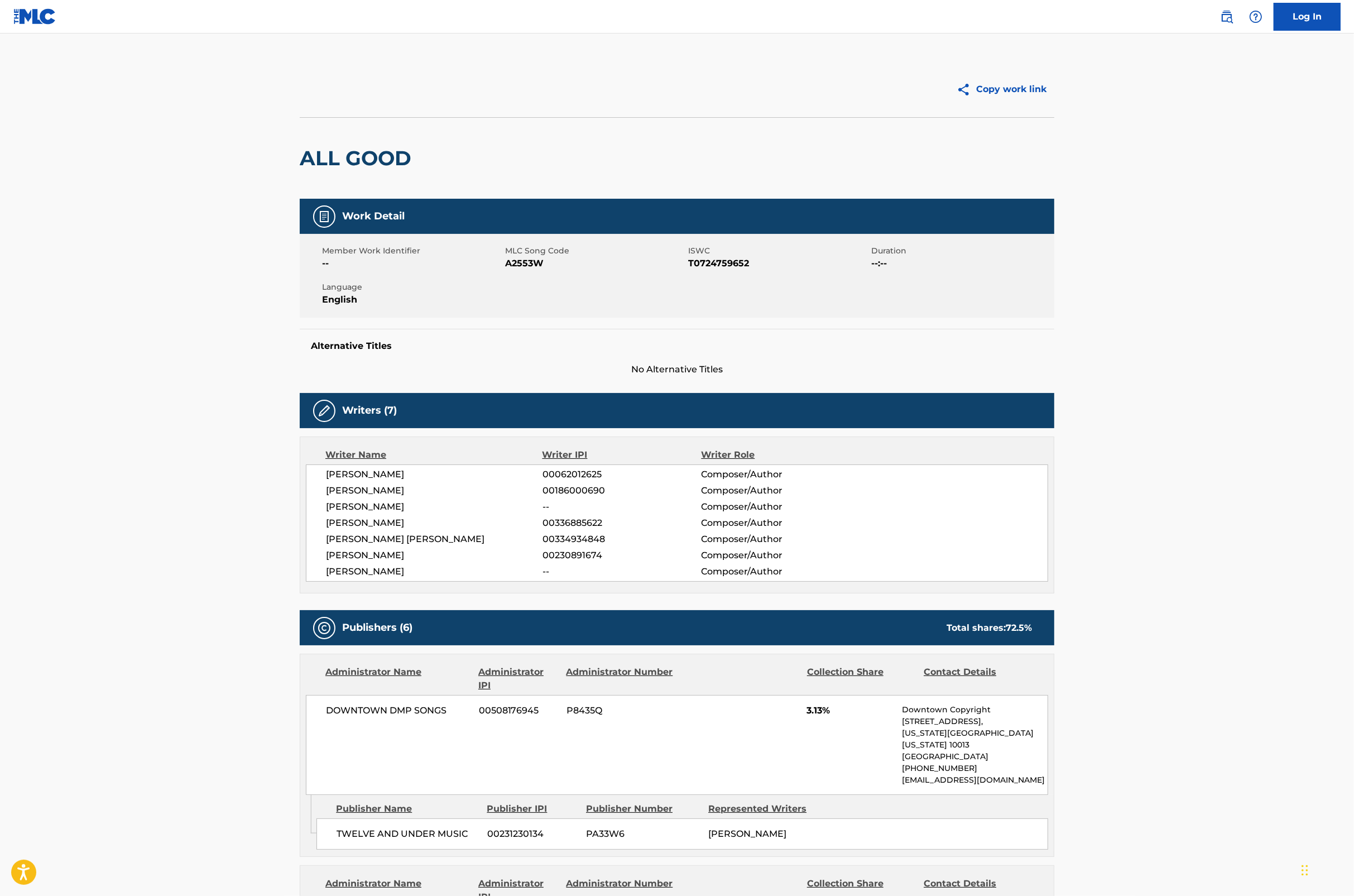
click at [505, 263] on span "A2553W" at bounding box center [595, 263] width 180 height 13
copy span "A2553W"
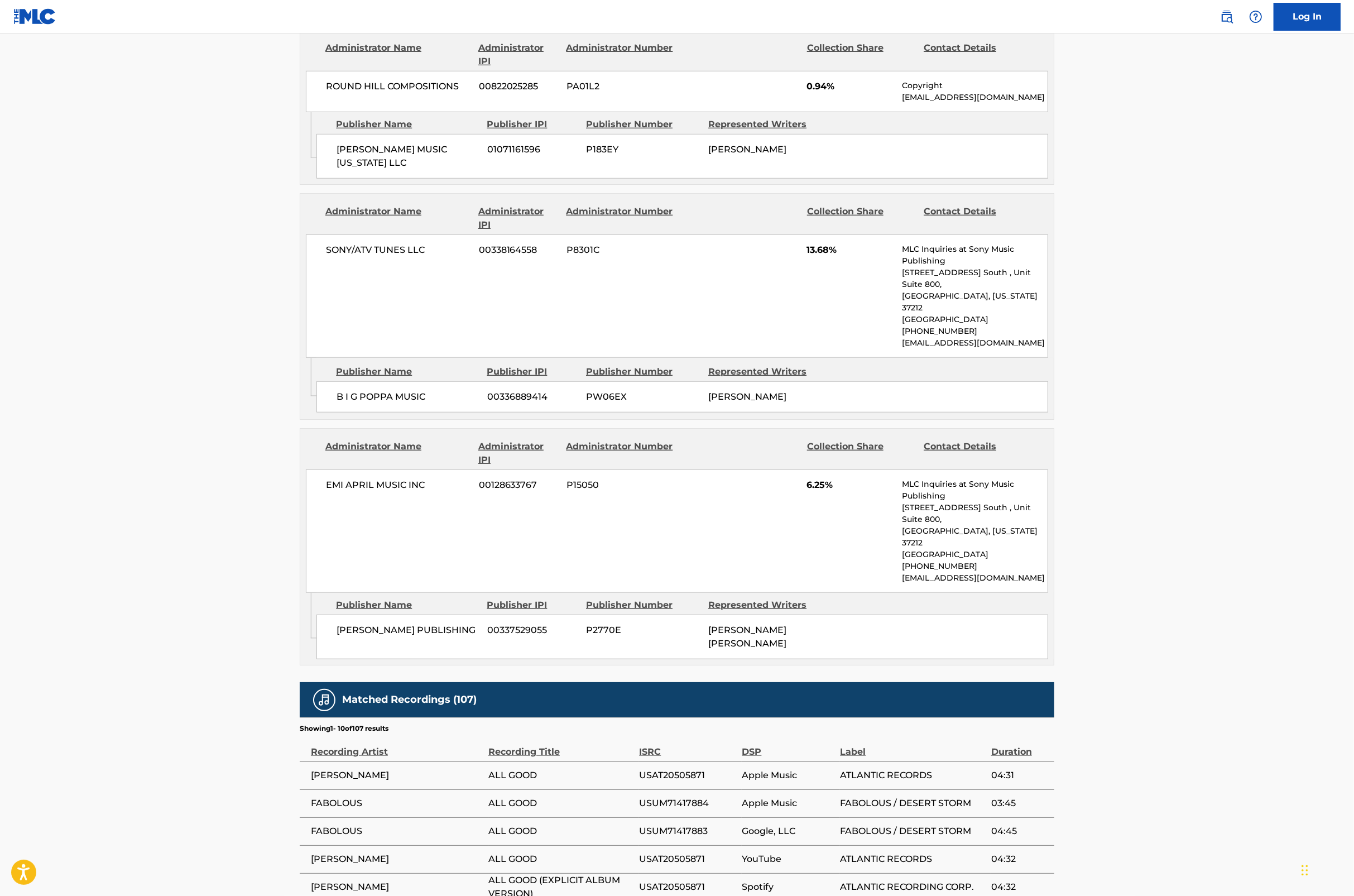
scroll to position [1350, 0]
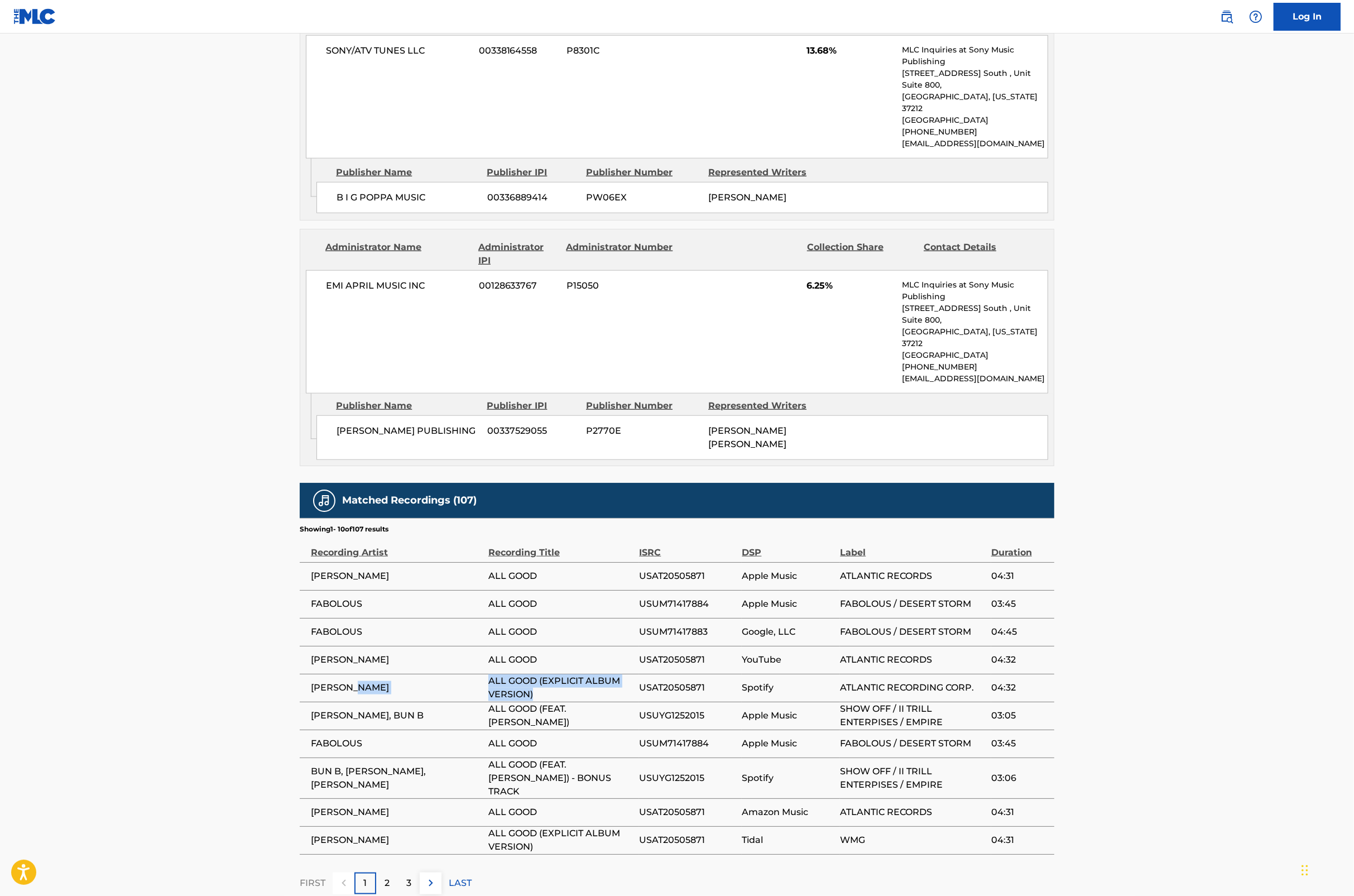
drag, startPoint x: 538, startPoint y: 634, endPoint x: 478, endPoint y: 626, distance: 60.5
click at [478, 674] on tr "LIL' KIM ALL GOOD (EXPLICIT ALBUM VERSION) USAT20505871 Spotify ATLANTIC RECORD…" at bounding box center [677, 688] width 755 height 28
copy tr "ALL GOOD (EXPLICIT ALBUM VERSION)"
click at [543, 703] on span "ALL GOOD (FEAT. TOBE NWIGWE)" at bounding box center [561, 716] width 145 height 27
click at [380, 872] on div "2" at bounding box center [387, 883] width 22 height 22
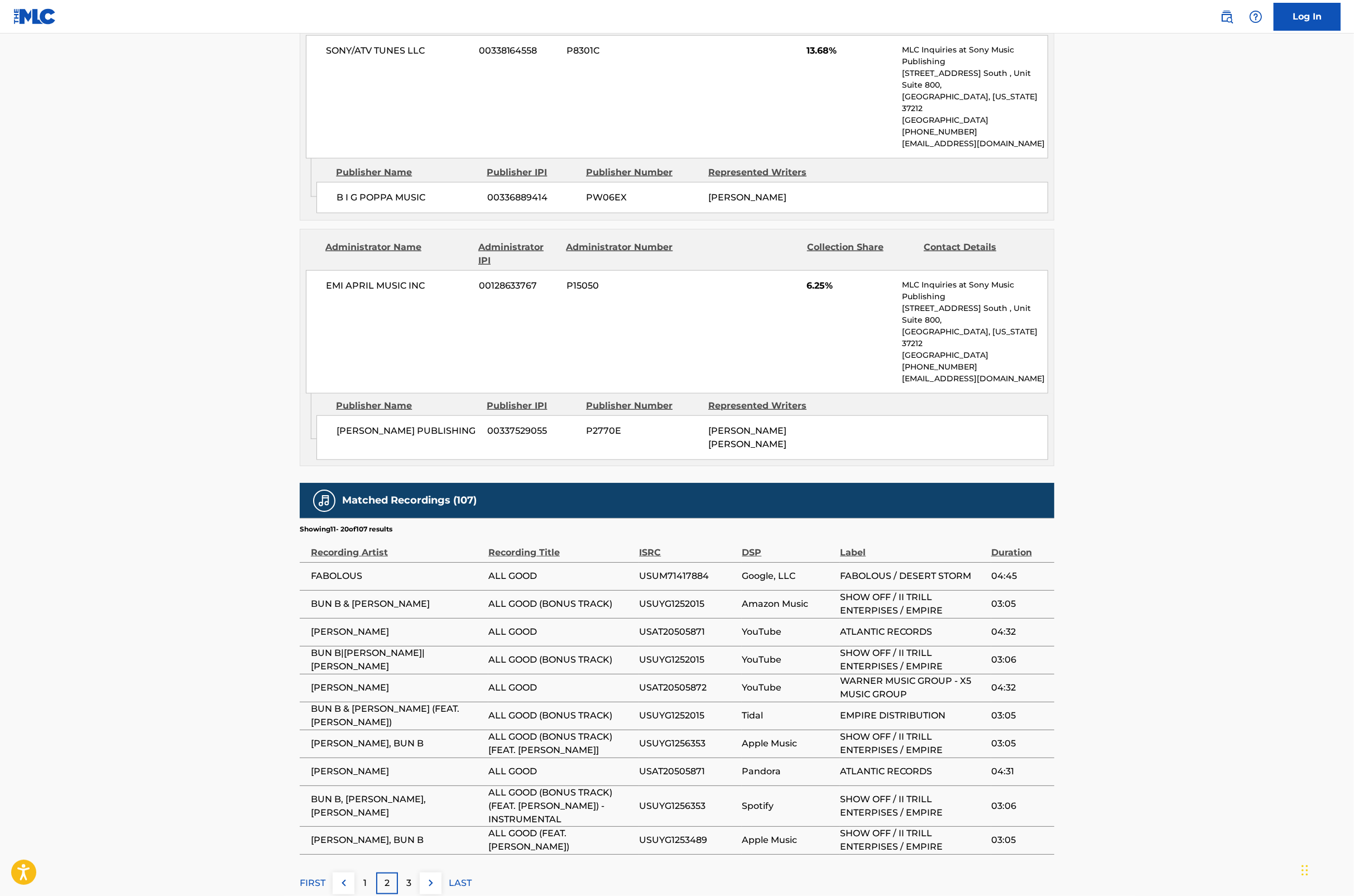
click at [408, 876] on p "3" at bounding box center [409, 883] width 5 height 13
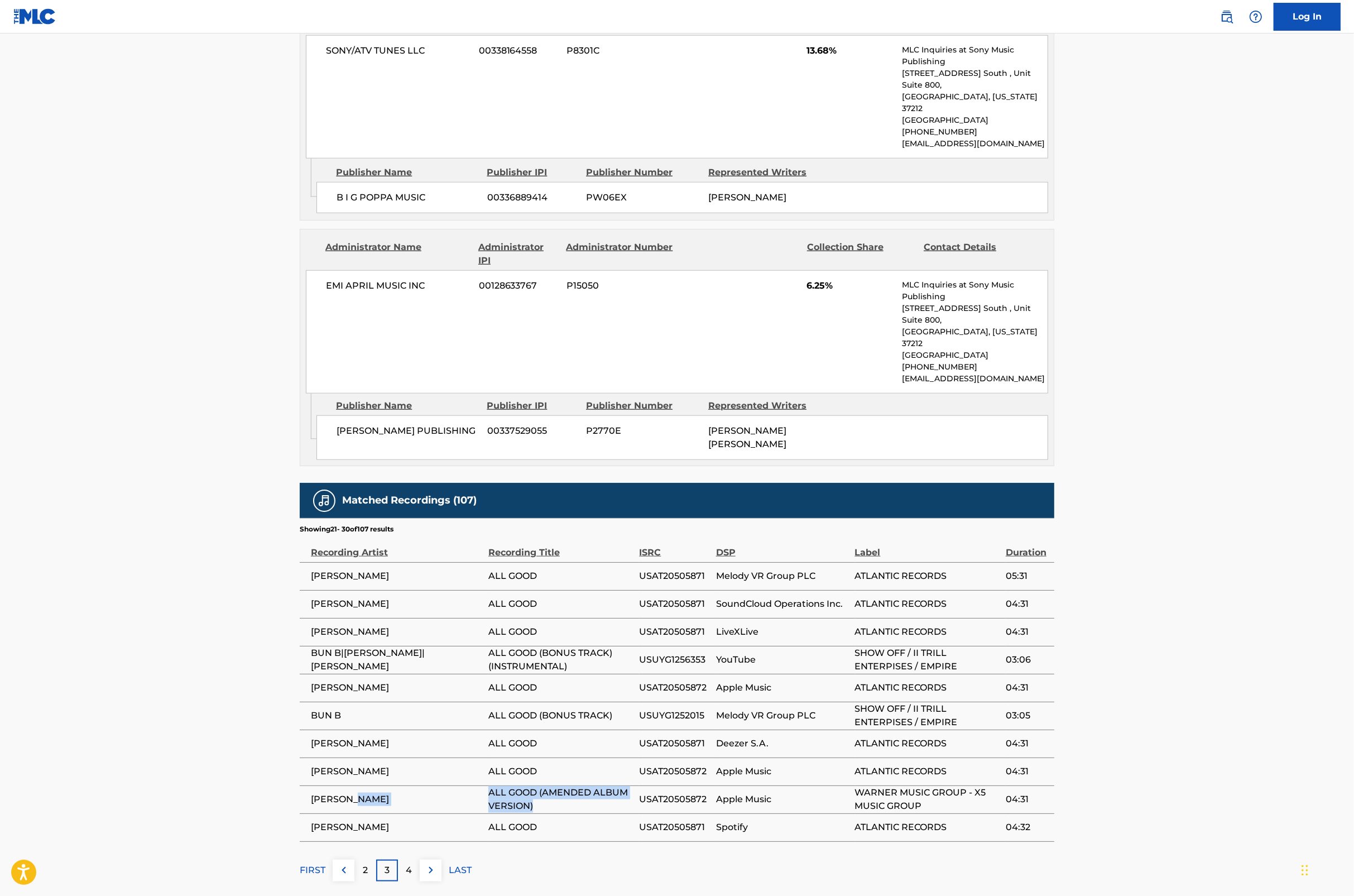
drag, startPoint x: 540, startPoint y: 752, endPoint x: 476, endPoint y: 739, distance: 65.3
click at [476, 786] on tr "LIL' KIM ALL GOOD (AMENDED ALBUM VERSION) USAT20505872 Apple Music WARNER MUSIC…" at bounding box center [677, 800] width 755 height 28
copy tr "ALL GOOD (AMENDED ALBUM VERSION)"
click at [413, 860] on div "4" at bounding box center [409, 870] width 22 height 22
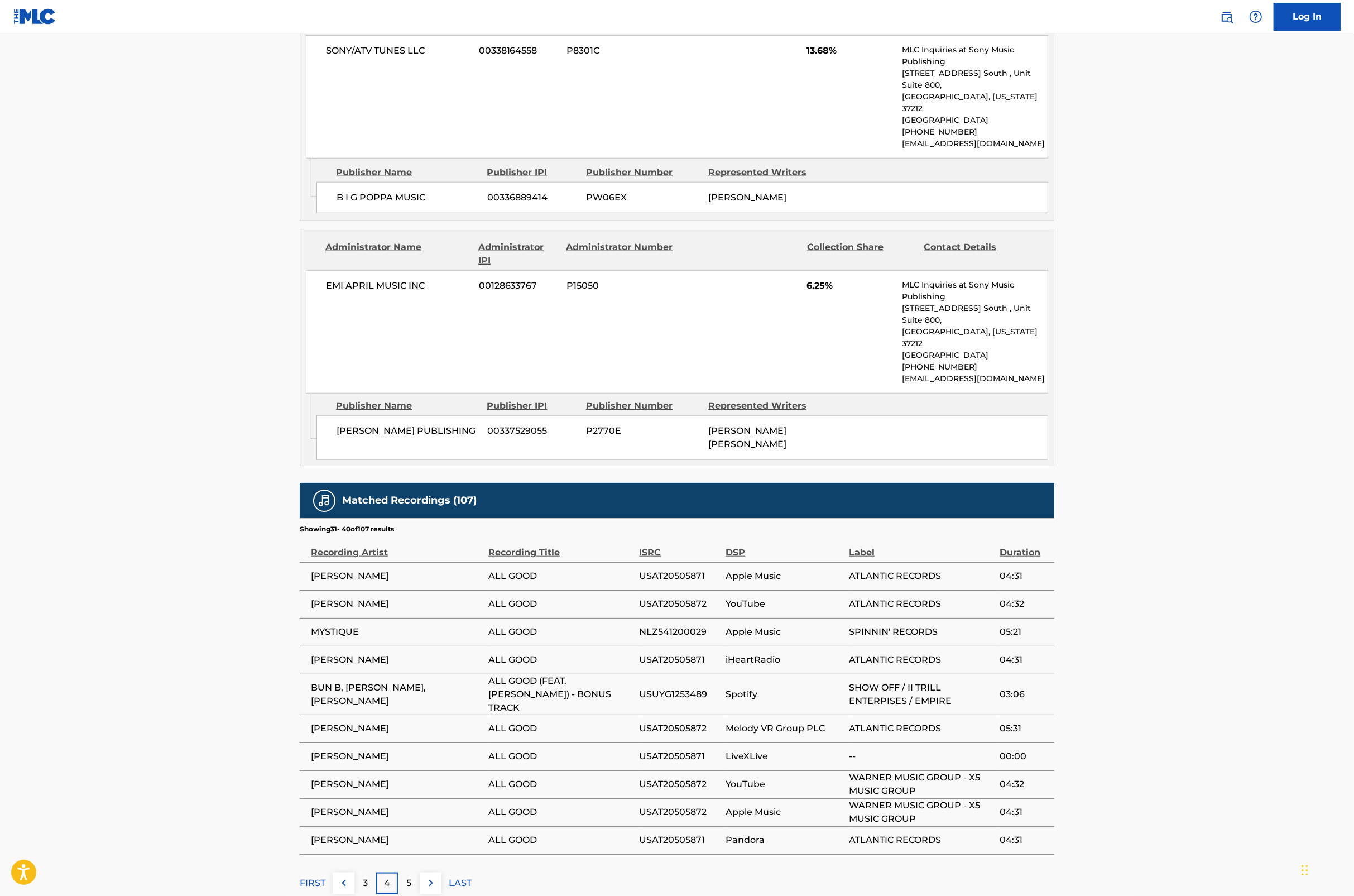
click at [418, 872] on div "5" at bounding box center [409, 883] width 22 height 22
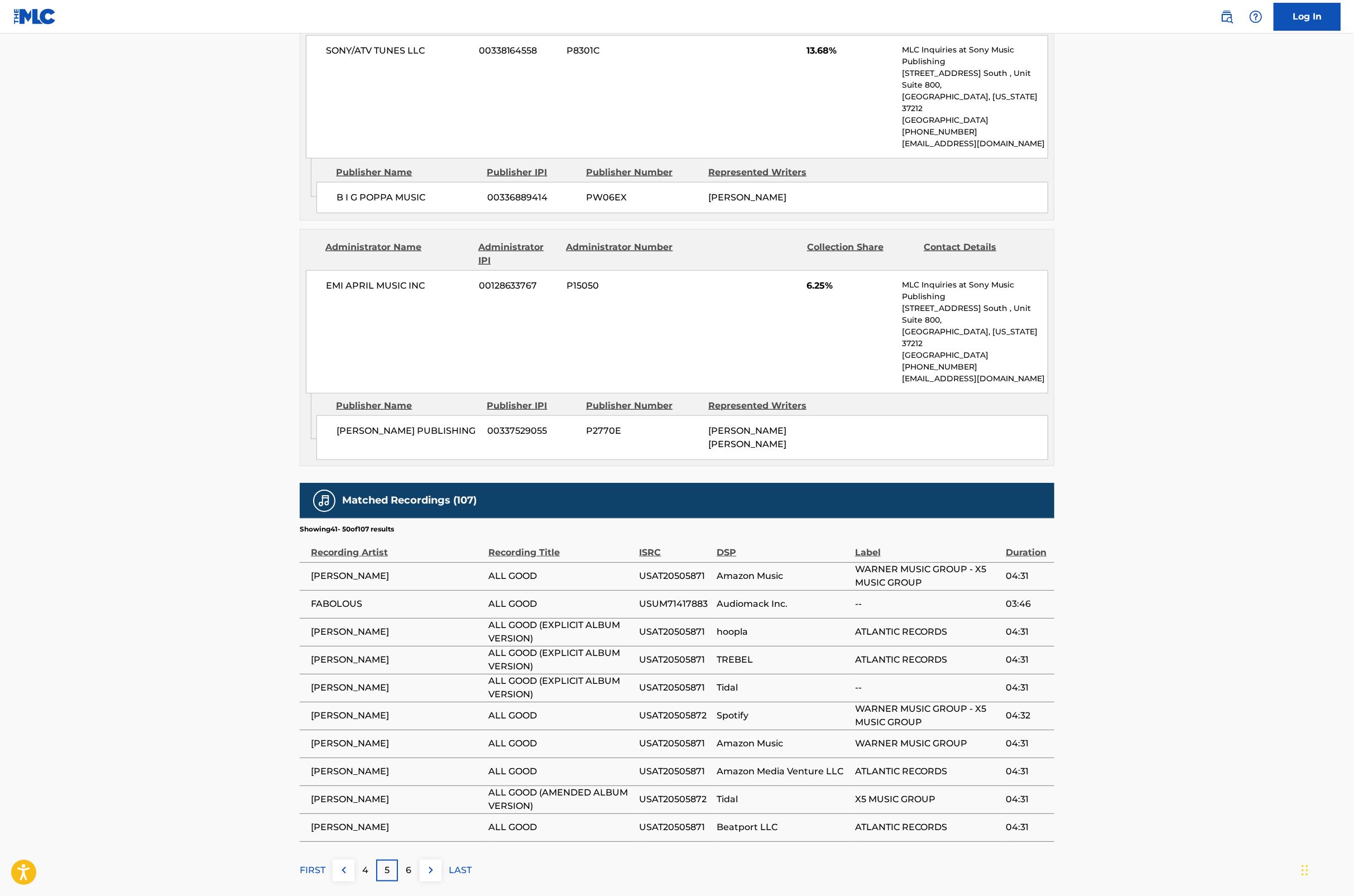
click at [412, 860] on div "6" at bounding box center [409, 870] width 22 height 22
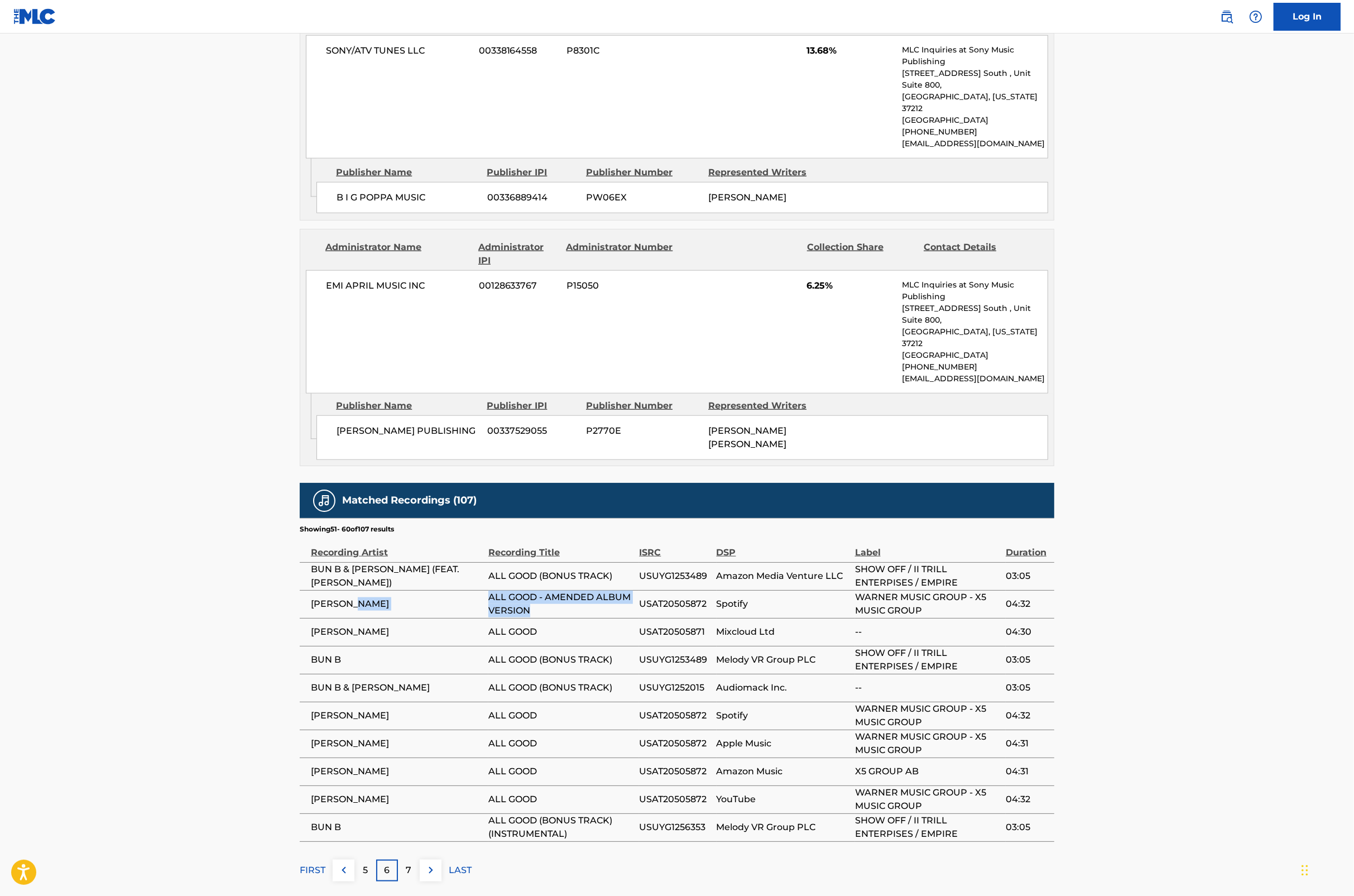
drag, startPoint x: 531, startPoint y: 556, endPoint x: 475, endPoint y: 559, distance: 56.1
click at [475, 590] on tr "LIL' KIM ALL GOOD - AMENDED ALBUM VERSION USAT20505872 Spotify WARNER MUSIC GRO…" at bounding box center [677, 604] width 755 height 28
copy tr "ALL GOOD - AMENDED ALBUM VERSION"
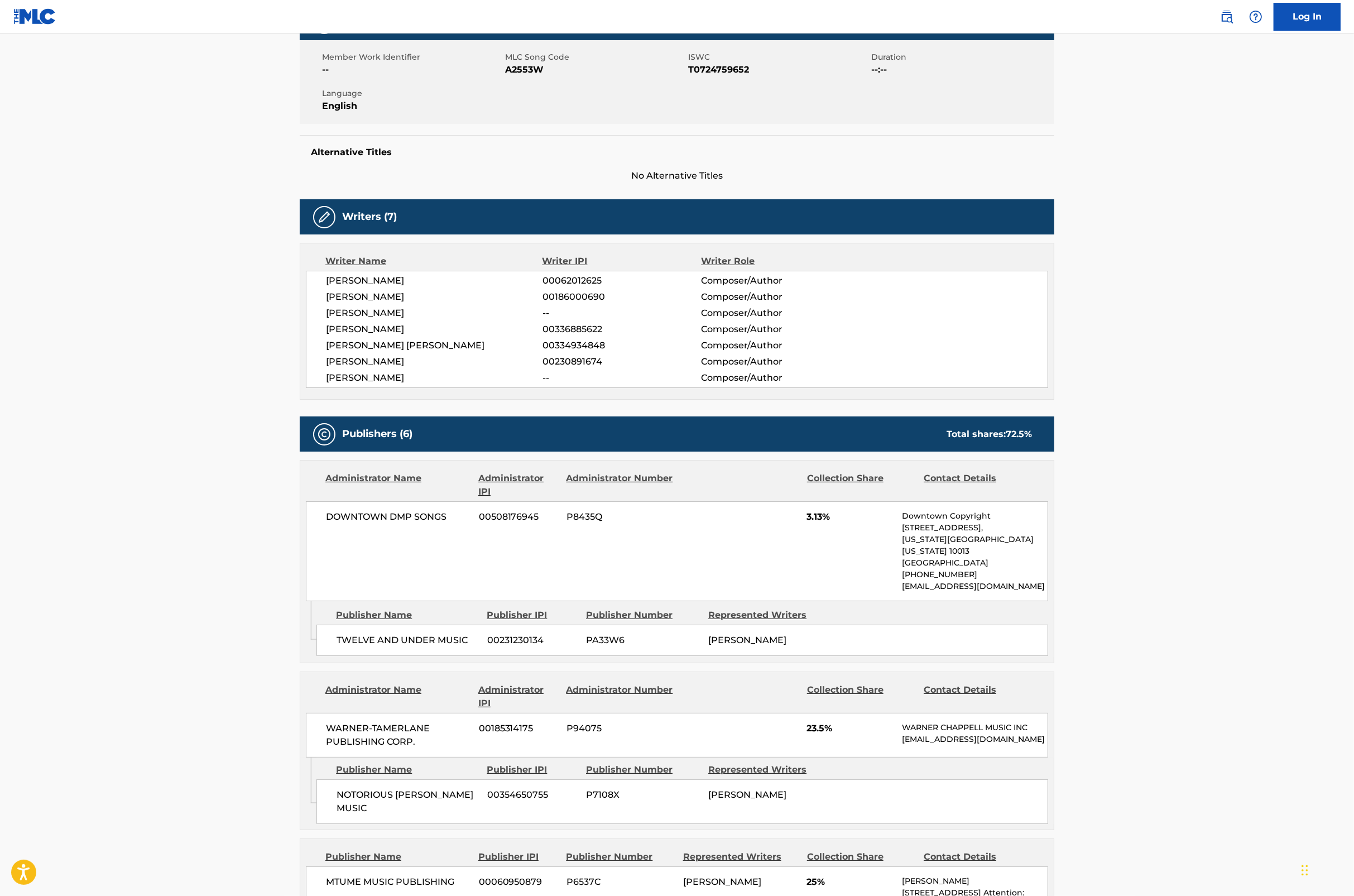
scroll to position [0, 0]
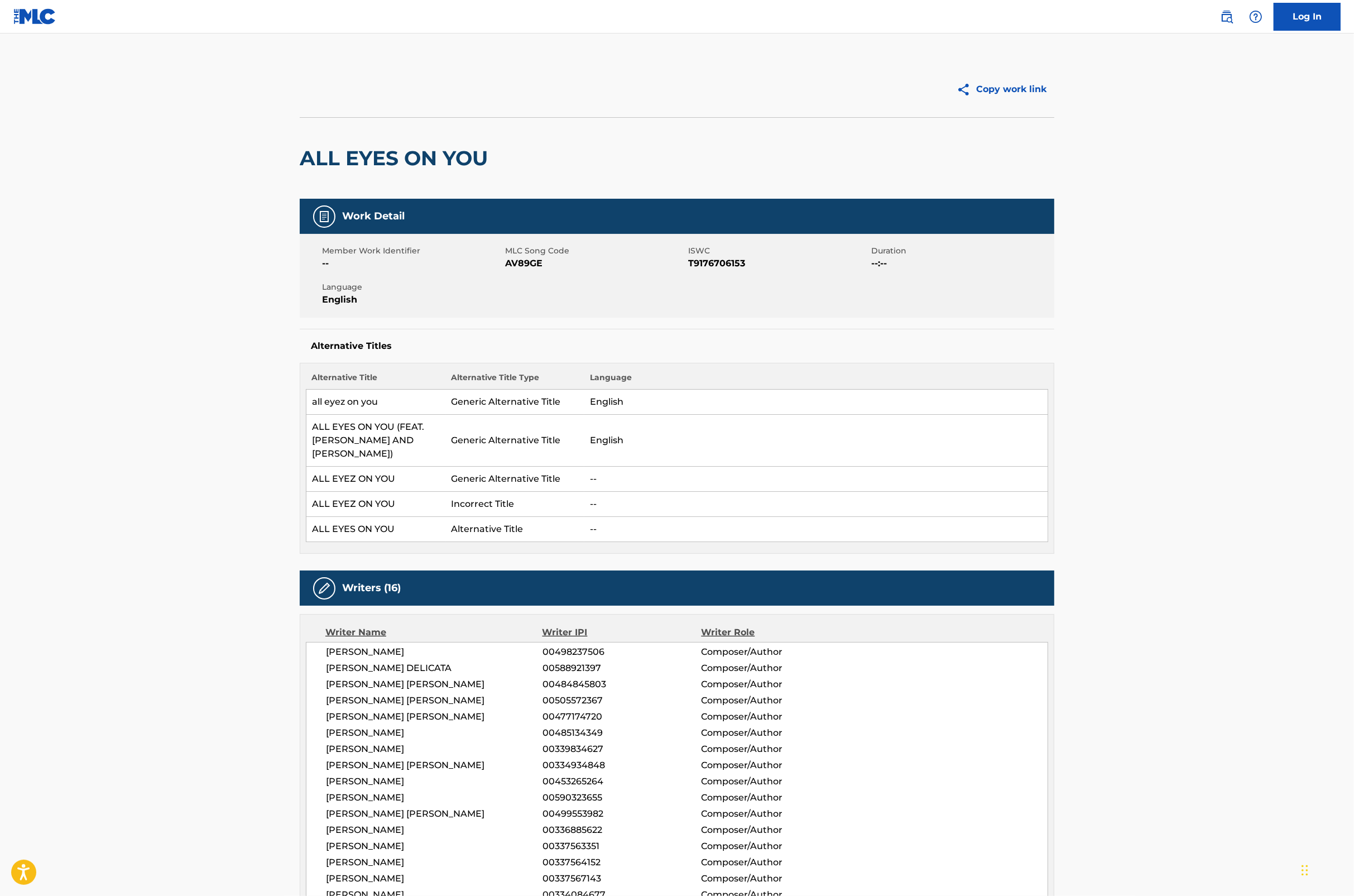
click at [525, 266] on span "AV89GE" at bounding box center [595, 263] width 180 height 13
copy span "AV89GE"
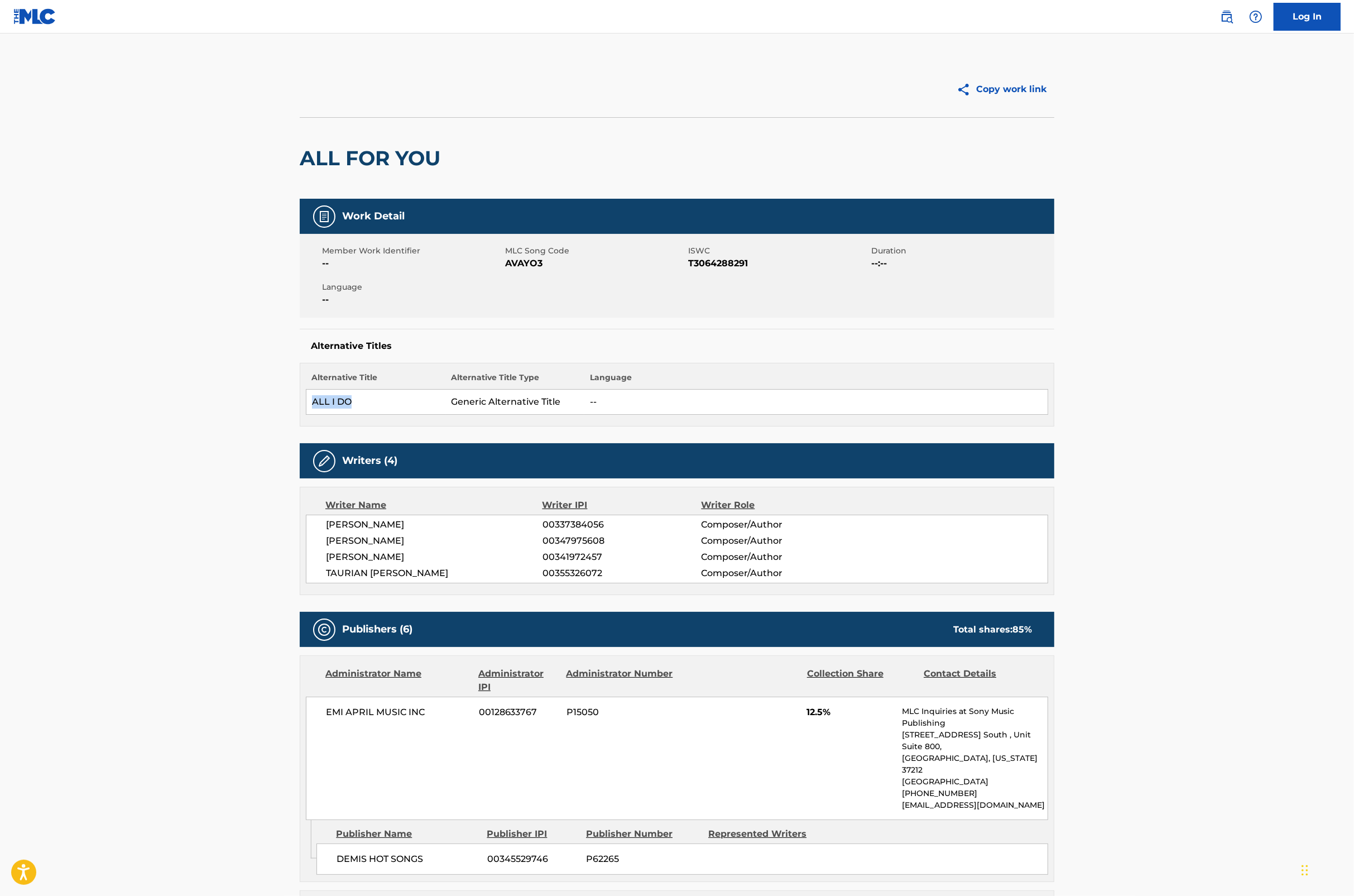
drag, startPoint x: 349, startPoint y: 403, endPoint x: 307, endPoint y: 408, distance: 42.3
click at [307, 408] on td "ALL I DO" at bounding box center [376, 402] width 139 height 25
click at [538, 260] on span "AVAYO3" at bounding box center [595, 263] width 180 height 13
copy span "AVAYO3"
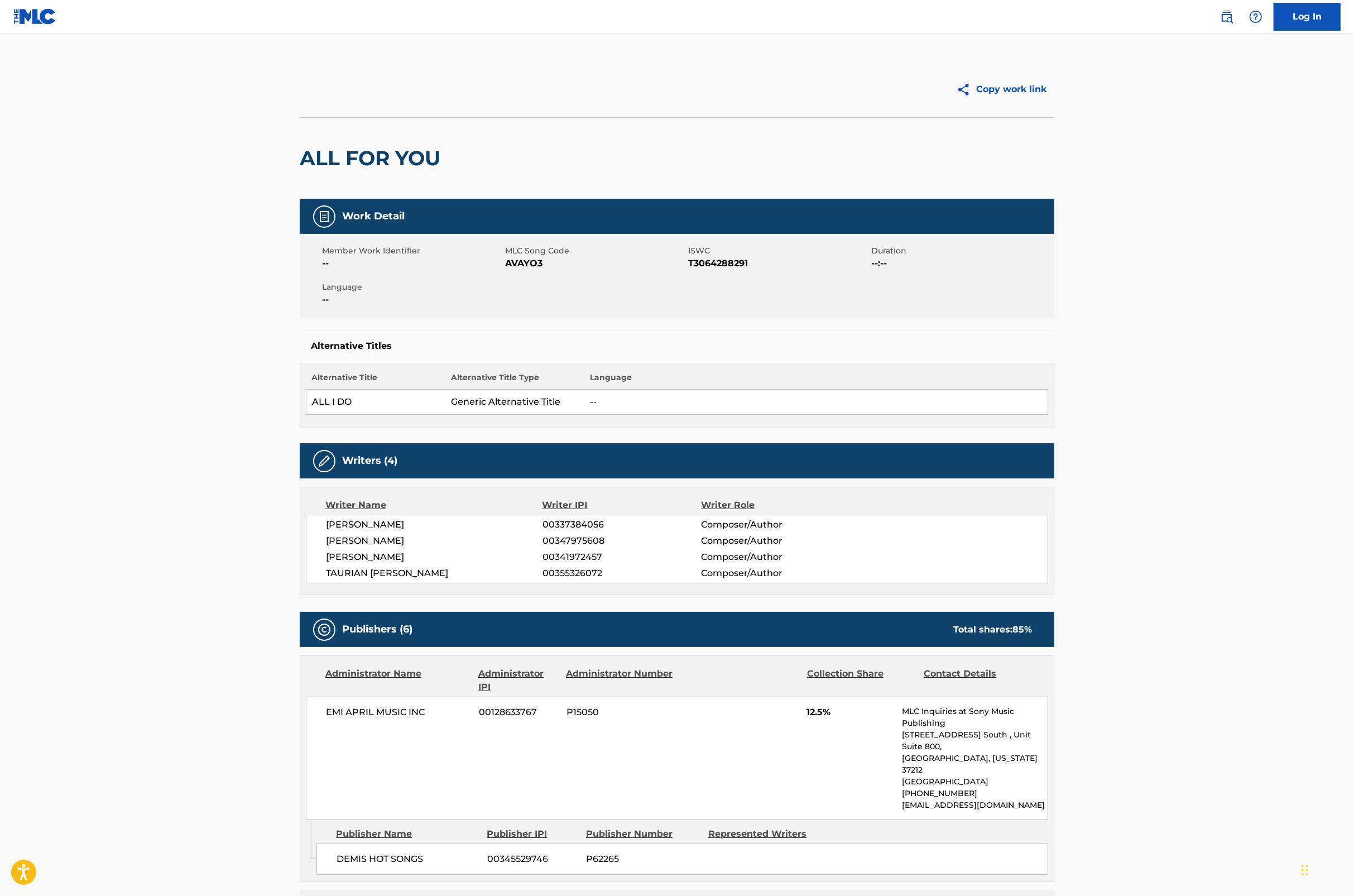
click at [714, 260] on span "T3064288291" at bounding box center [779, 263] width 180 height 13
click at [714, 260] on span "T3064288291" at bounding box center [779, 263] width 180 height 13
copy span "T3064288291"
drag, startPoint x: 1128, startPoint y: 277, endPoint x: 1159, endPoint y: 278, distance: 31.0
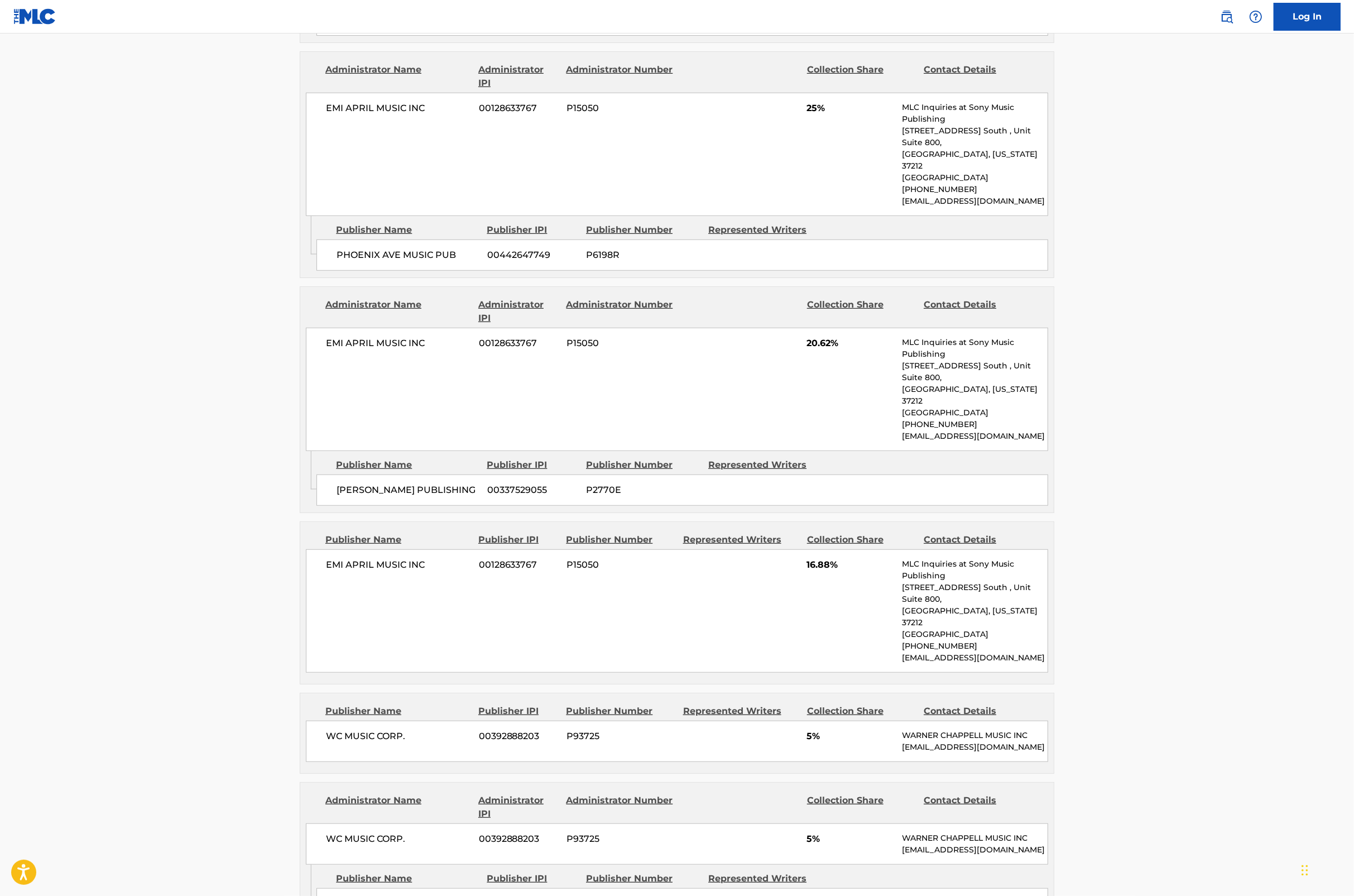
scroll to position [998, 0]
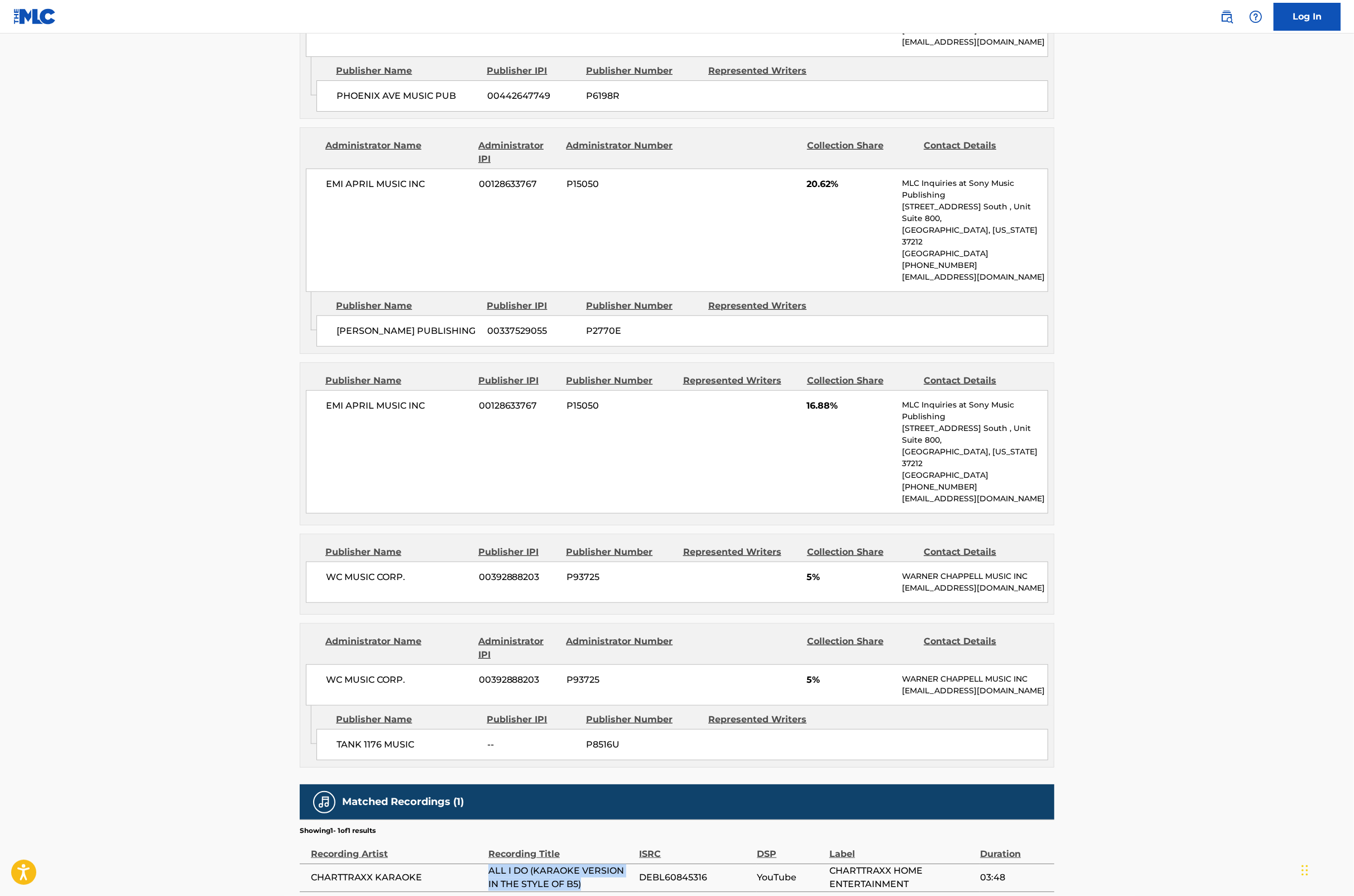
drag, startPoint x: 584, startPoint y: 821, endPoint x: 478, endPoint y: 810, distance: 106.6
click at [478, 864] on tr "CHARTTRAXX KARAOKE ALL I DO (KARAOKE VERSION IN THE STYLE OF B5) DEBL60845316 Y…" at bounding box center [677, 878] width 755 height 28
copy tr "ALL I DO (KARAOKE VERSION IN THE STYLE OF B5)"
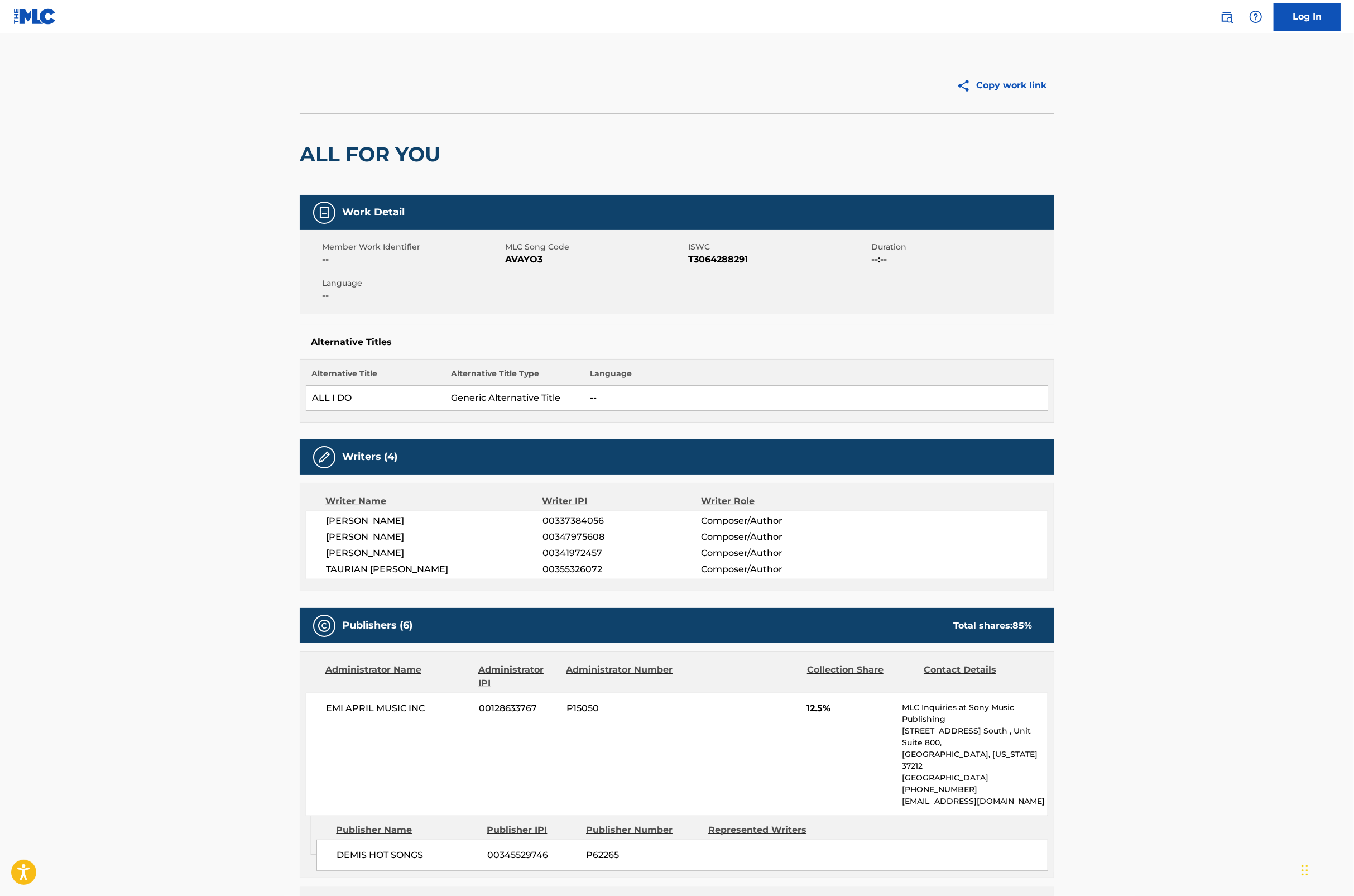
scroll to position [0, 0]
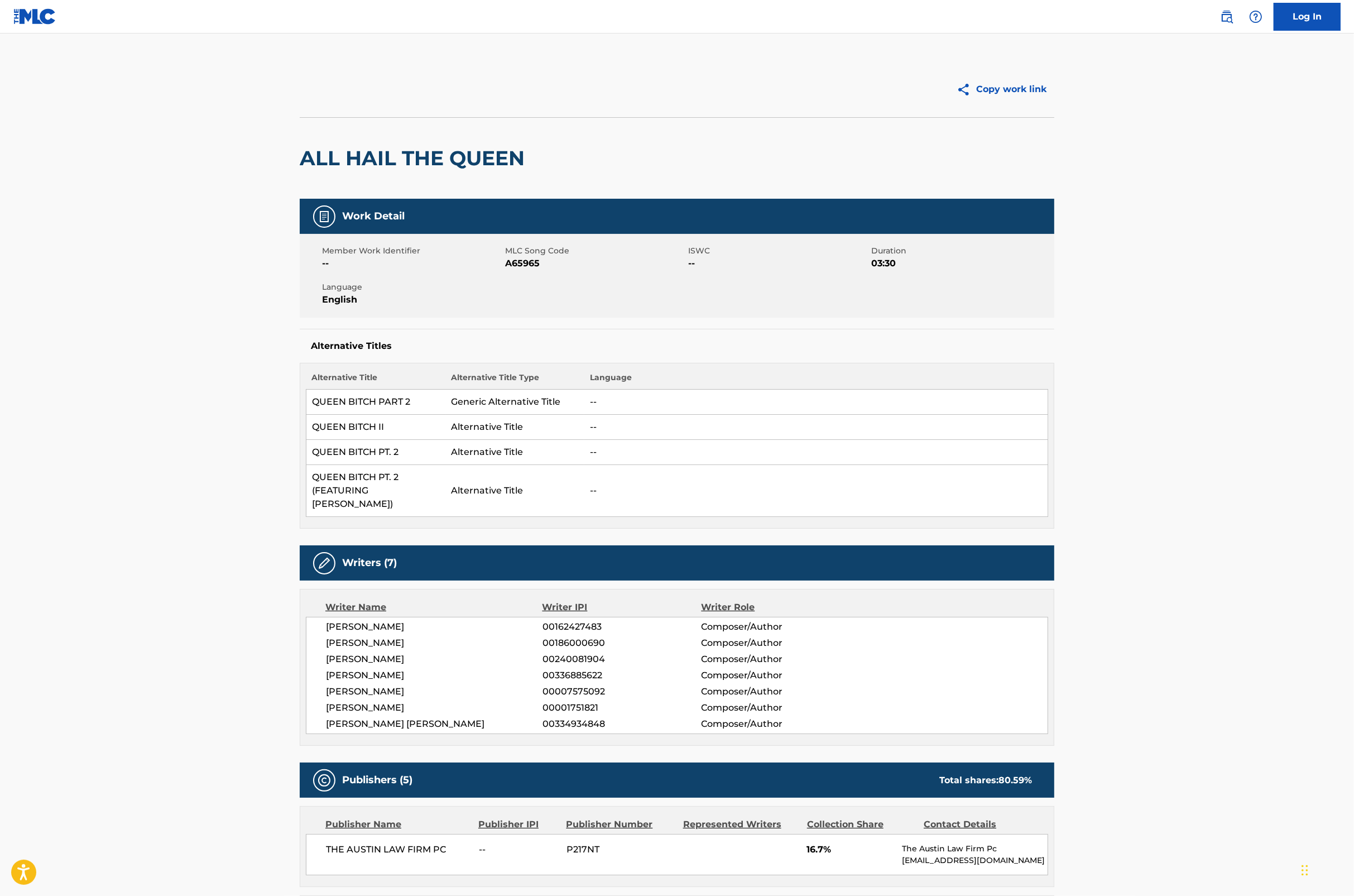
click at [534, 255] on span "MLC Song Code" at bounding box center [595, 251] width 180 height 12
click at [527, 268] on span "A65965" at bounding box center [595, 263] width 180 height 13
copy span "A65965"
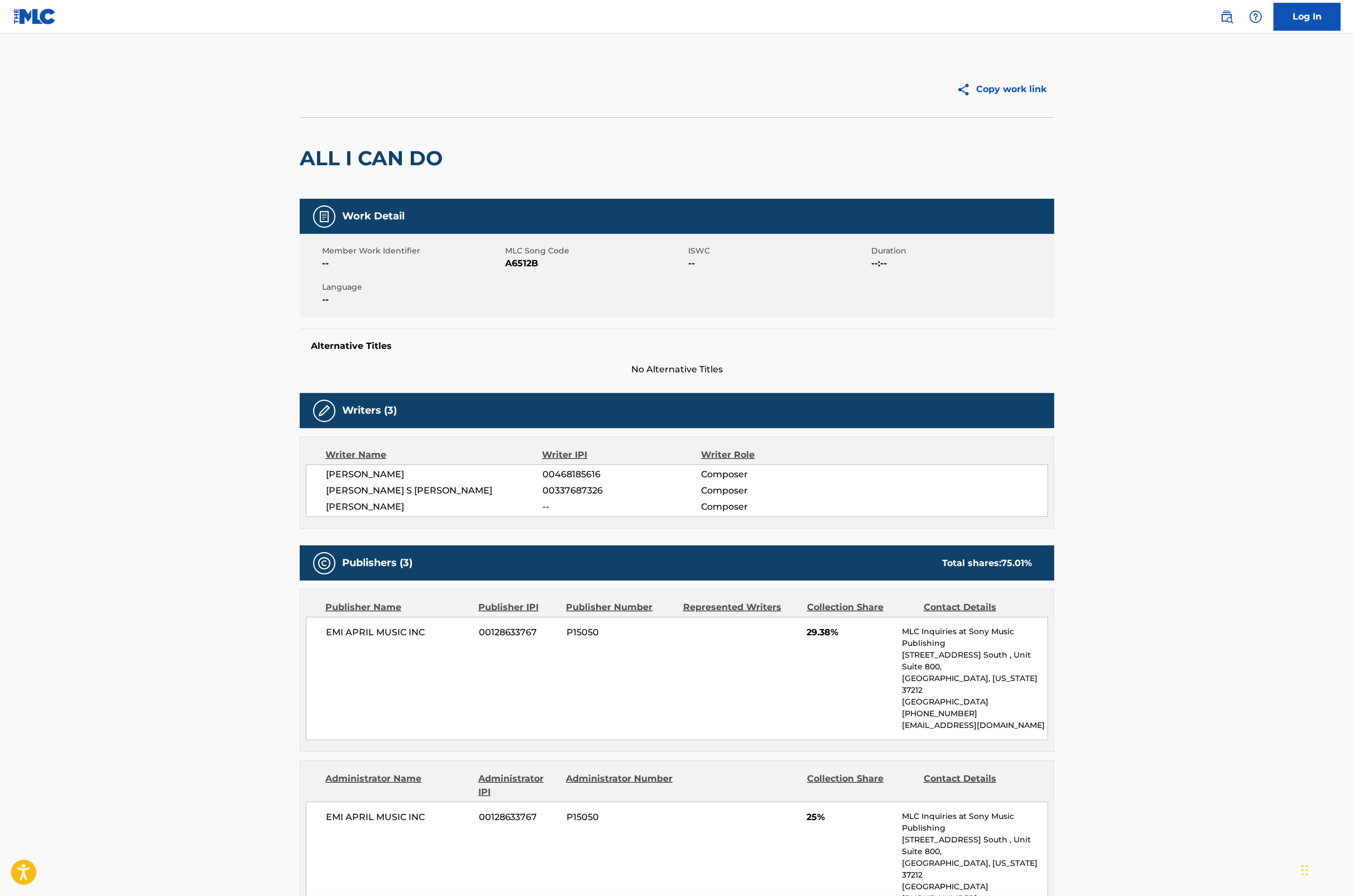
click at [529, 263] on span "A6512B" at bounding box center [595, 263] width 180 height 13
click at [529, 263] on span "A6512B" at bounding box center [595, 263] width 180 height 13
copy span "A6512B"
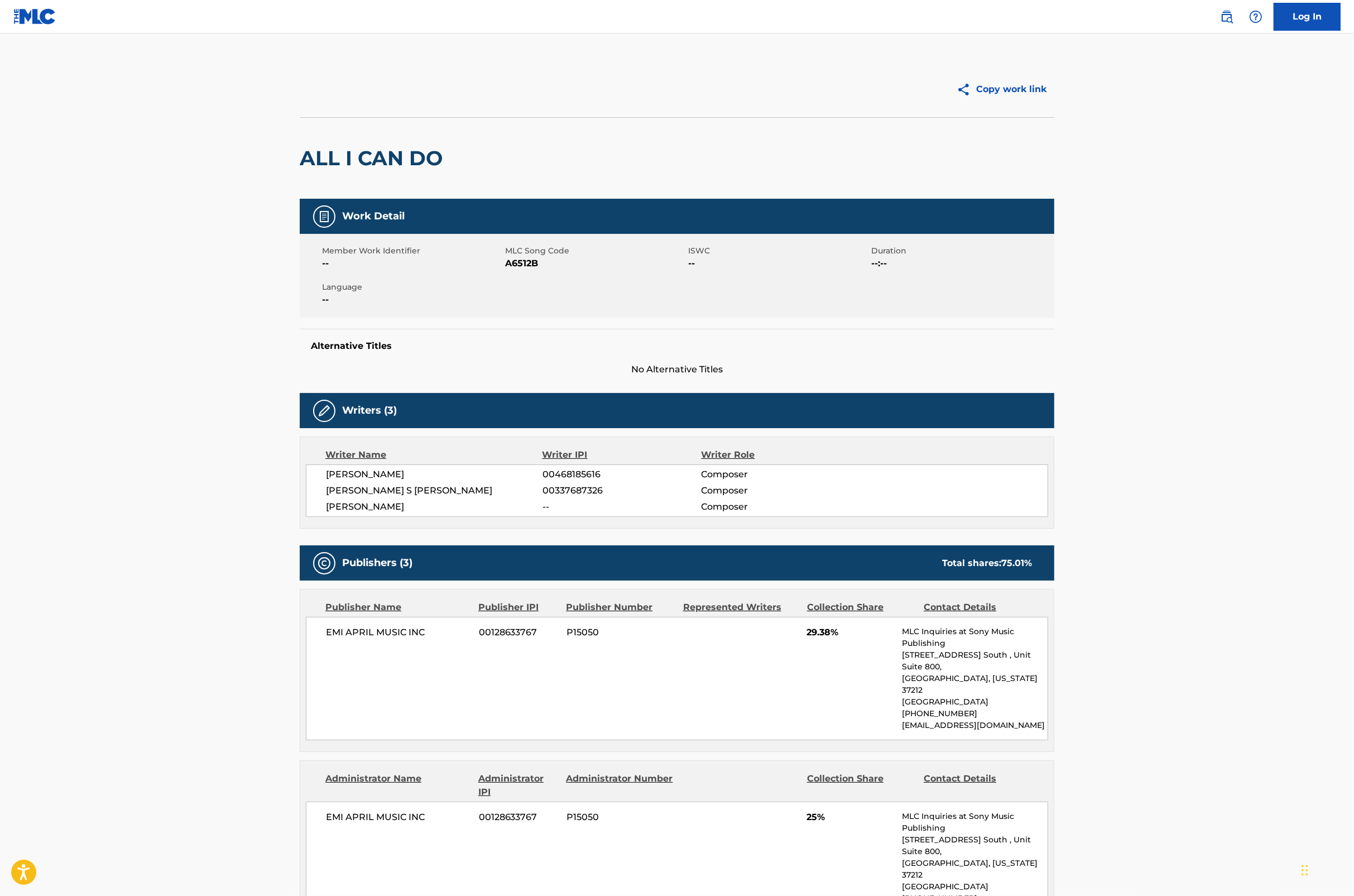
click at [973, 468] on main "Copy work link ALL I CAN DO Work Detail Member Work Identifier -- MLC Song Code…" at bounding box center [677, 685] width 1354 height 1304
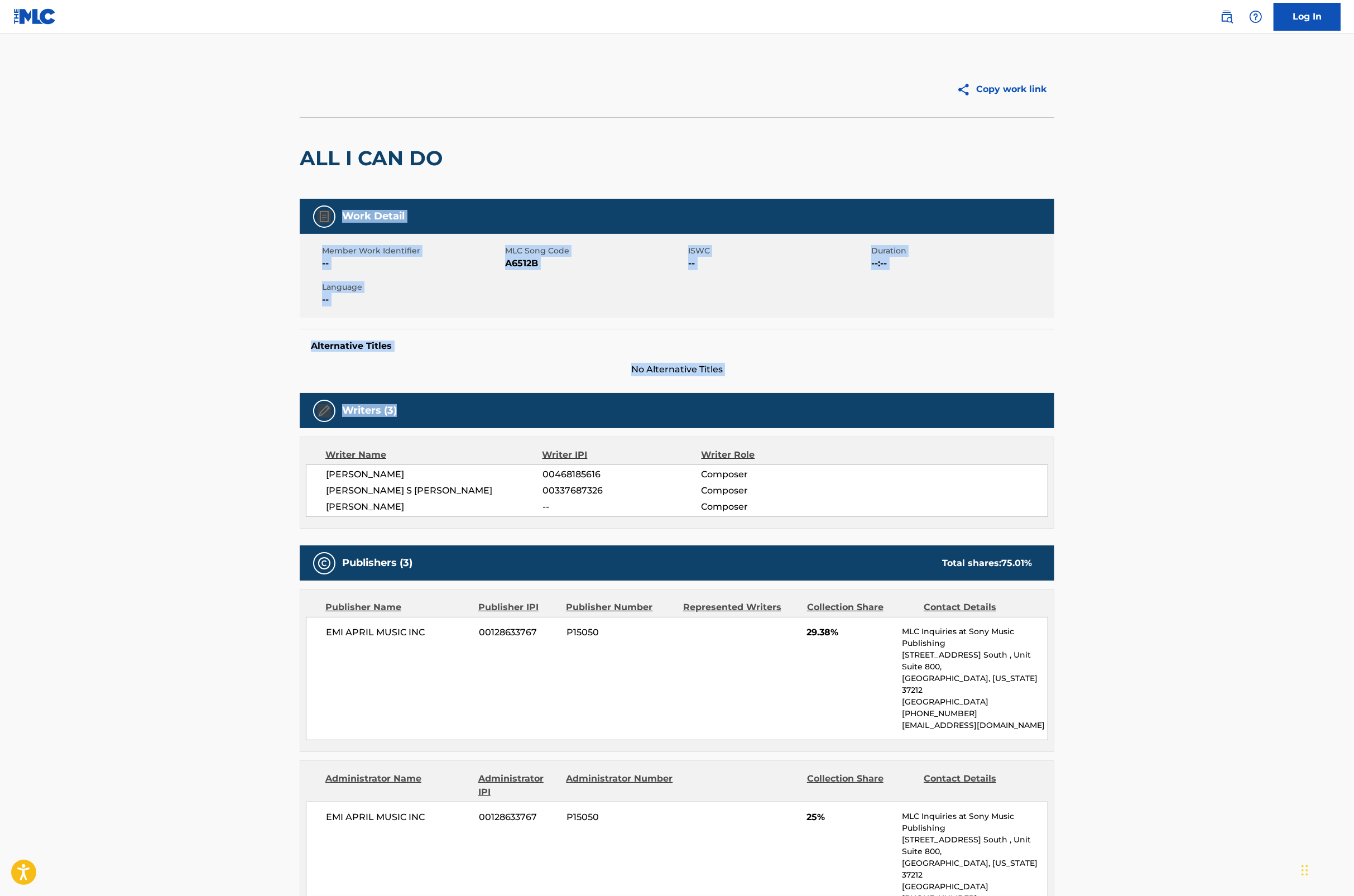
drag, startPoint x: 1354, startPoint y: 138, endPoint x: 1354, endPoint y: 397, distance: 259.0
click at [973, 397] on html "Accessibility Screen-Reader Guide, Feedback, and Issue Reporting | New window L…" at bounding box center [677, 448] width 1354 height 896
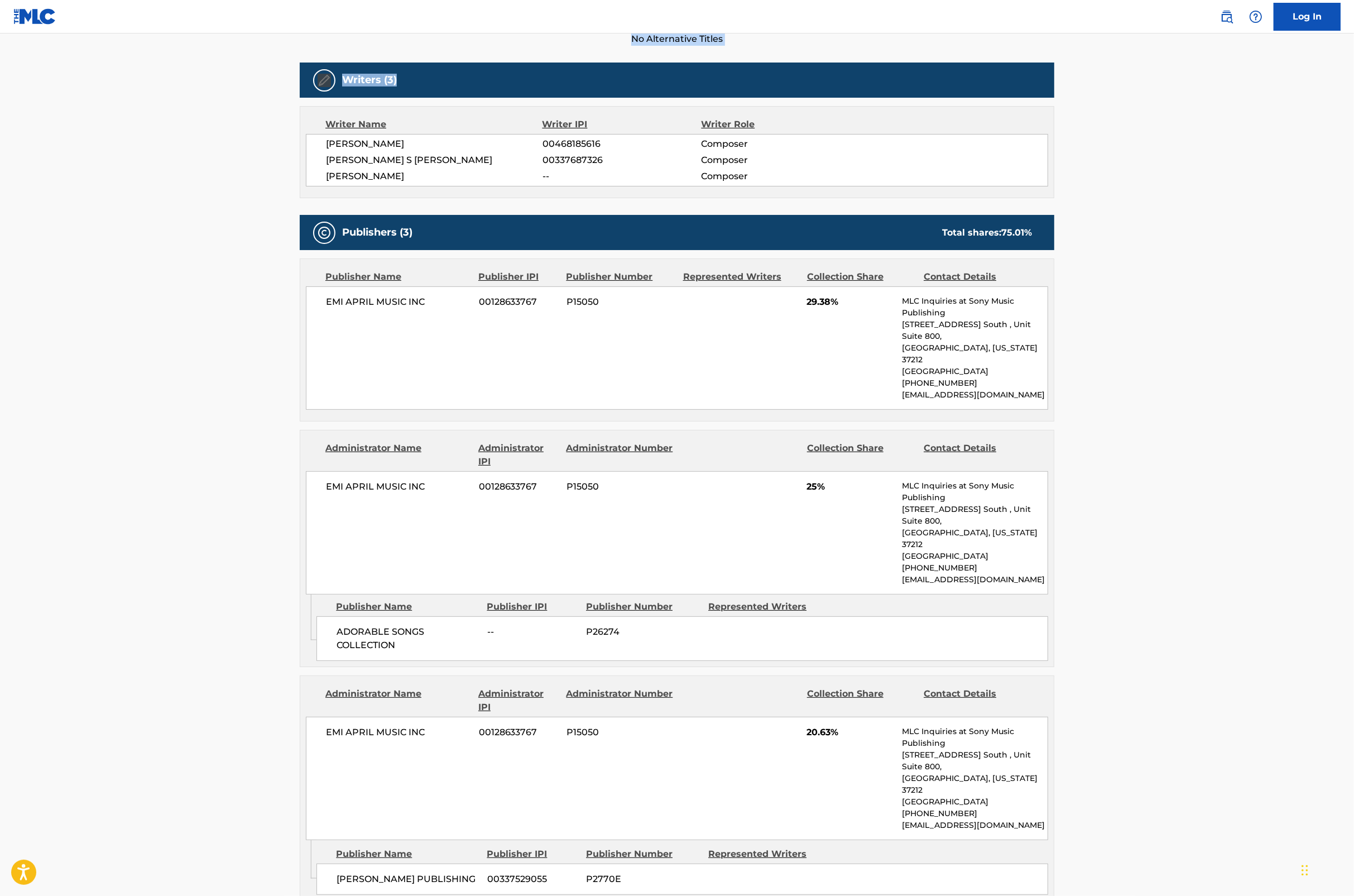
scroll to position [355, 0]
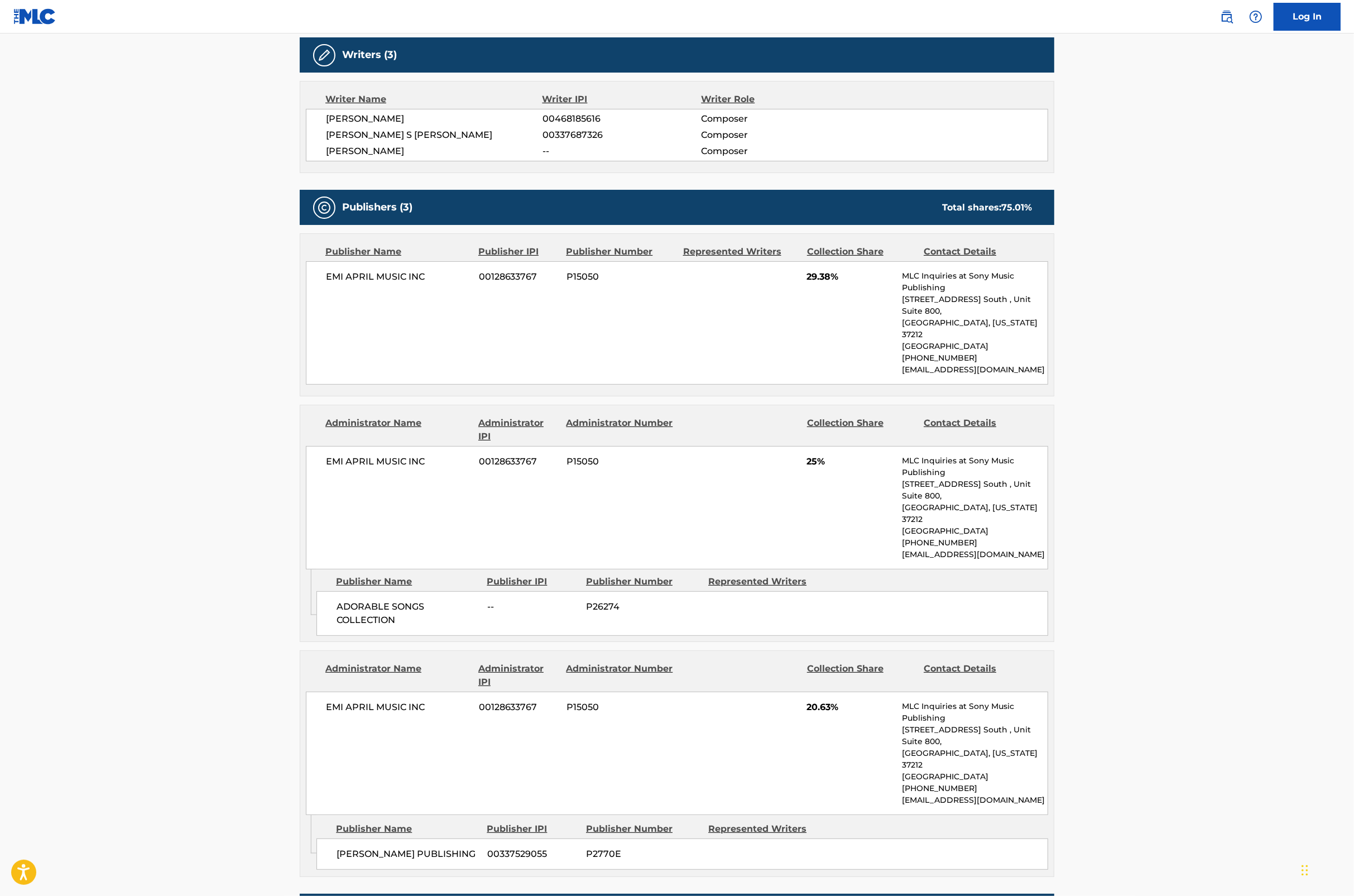
click at [973, 500] on main "Copy work link ALL I CAN DO Work Detail Member Work Identifier -- MLC Song Code…" at bounding box center [677, 330] width 1354 height 1304
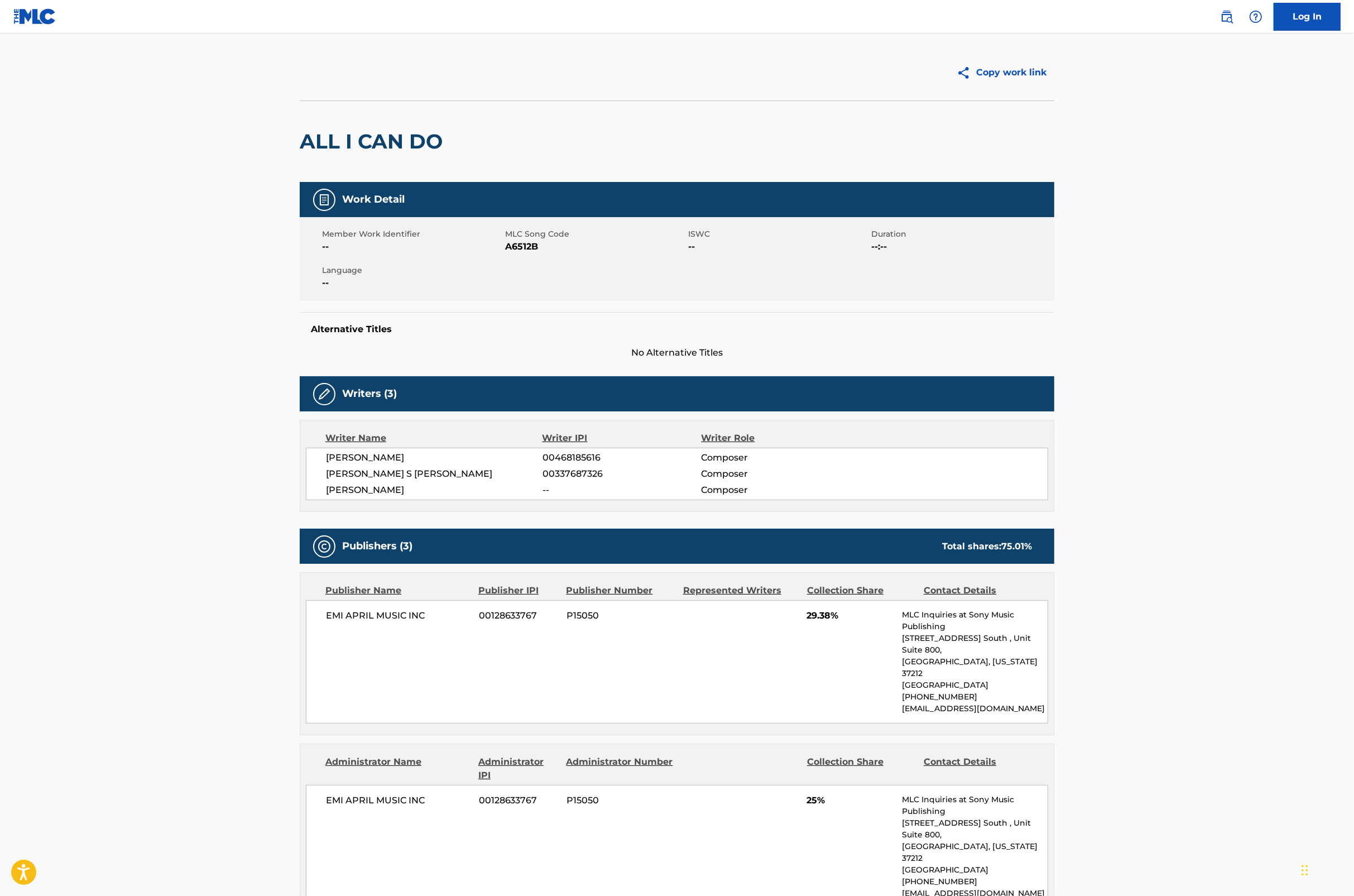
scroll to position [0, 0]
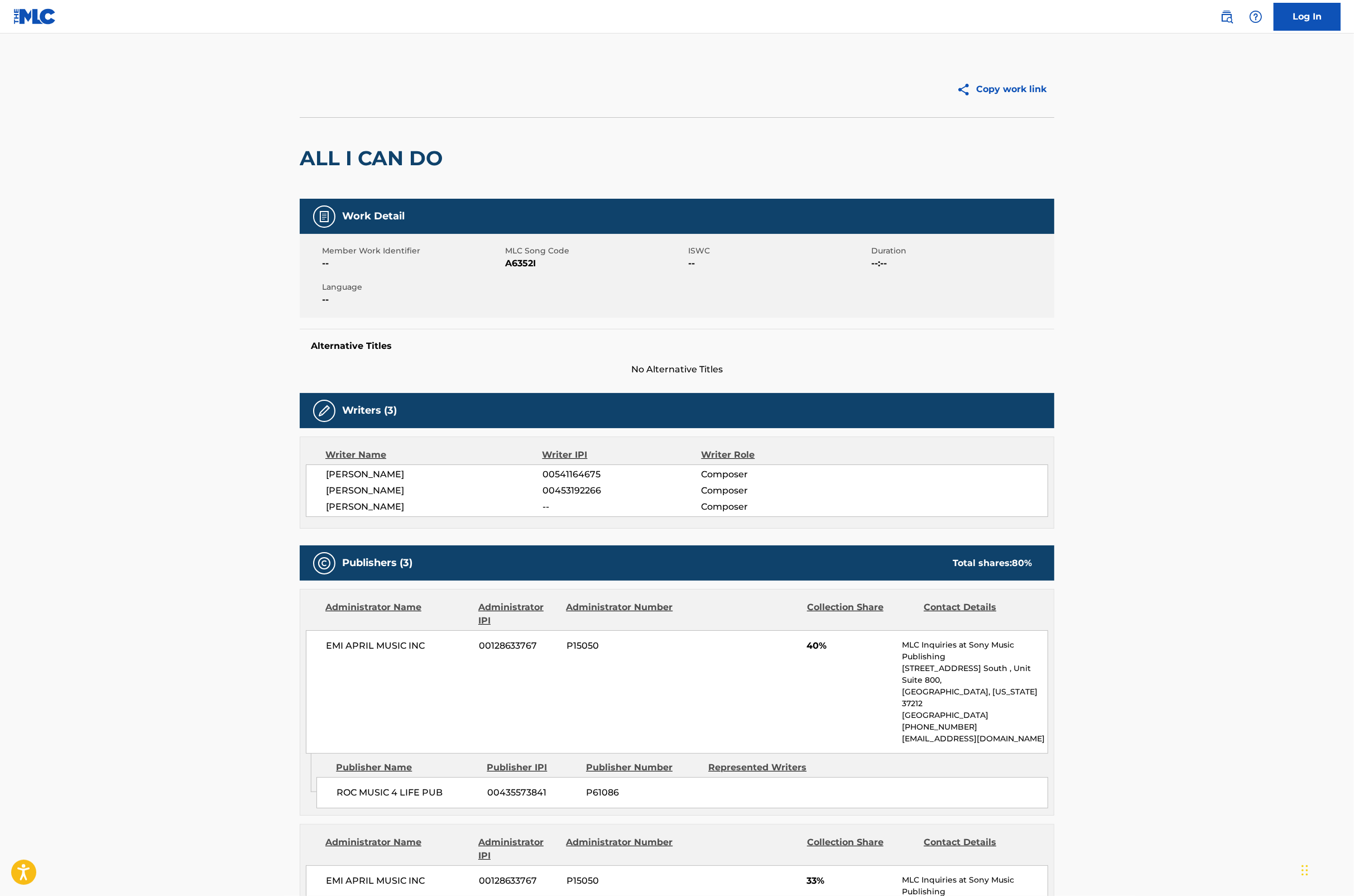
click at [513, 263] on span "A6352I" at bounding box center [595, 263] width 180 height 13
copy span "A6352I"
drag, startPoint x: 1193, startPoint y: 648, endPoint x: 1190, endPoint y: 633, distance: 15.3
click at [973, 633] on main "Copy work link ALL I CAN DO Work Detail Member Work Identifier -- MLC Song Code…" at bounding box center [677, 680] width 1354 height 1293
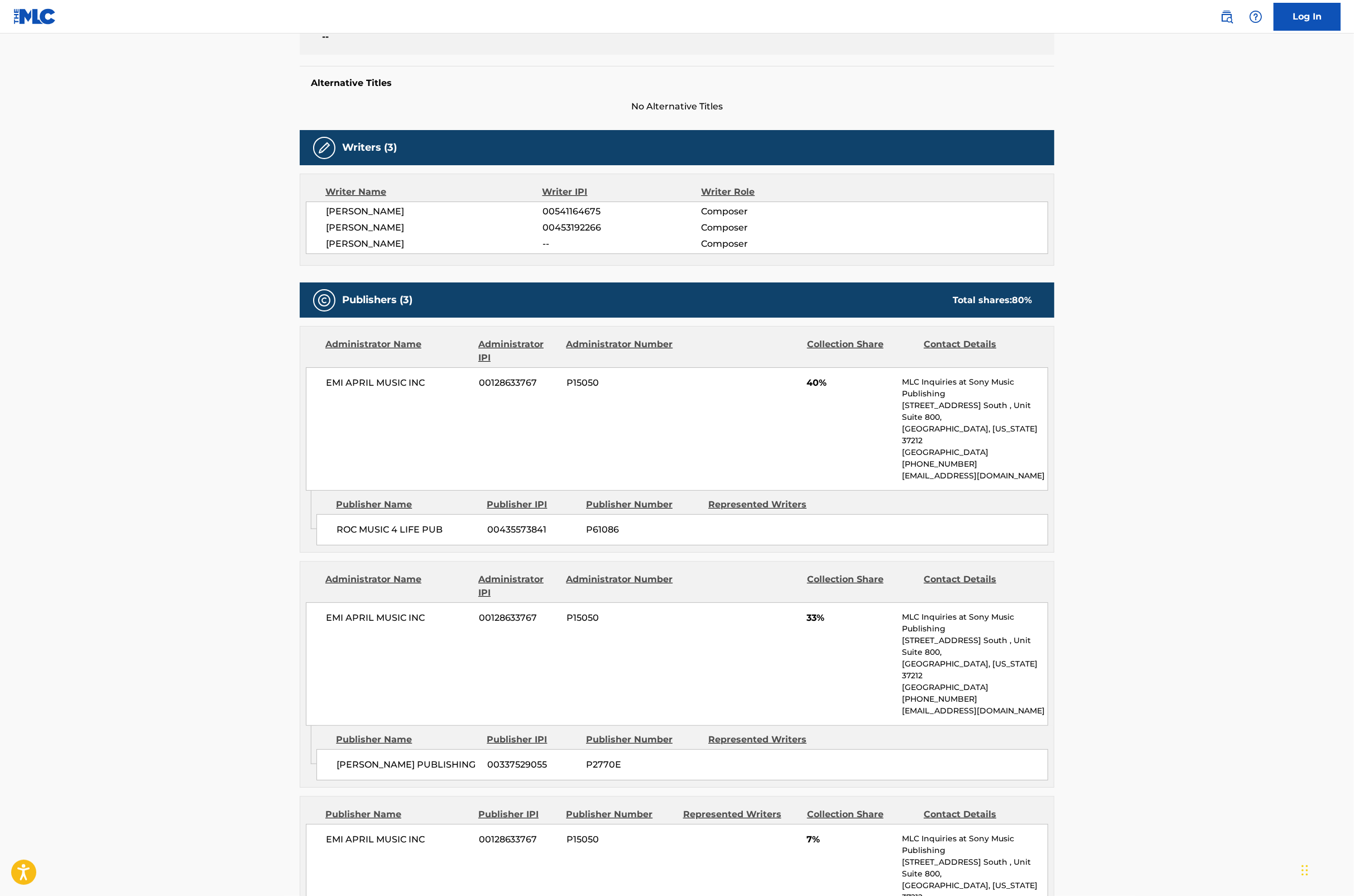
scroll to position [299, 0]
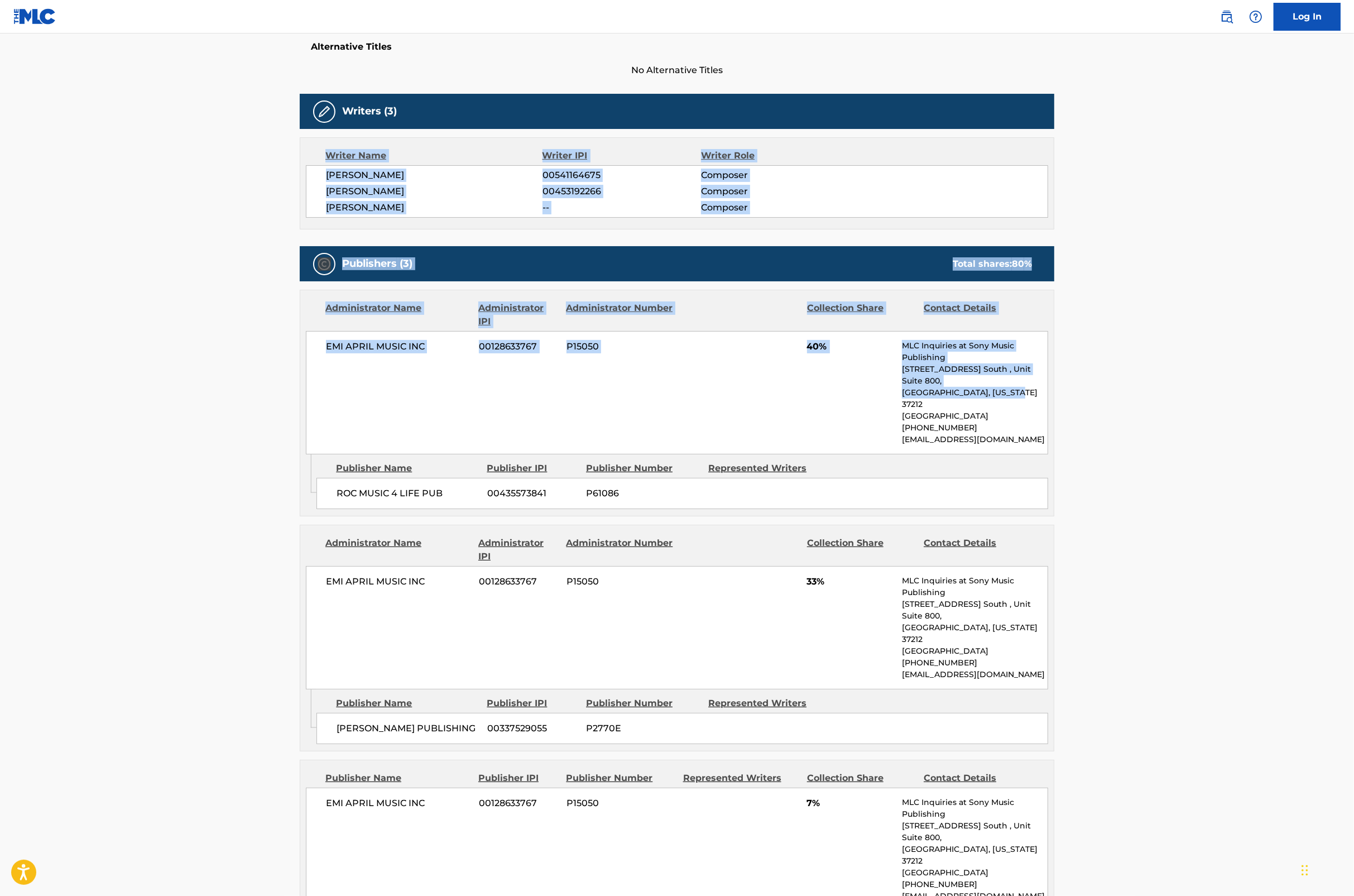
drag, startPoint x: 1354, startPoint y: 366, endPoint x: 1343, endPoint y: 126, distance: 240.3
click at [973, 126] on main "Copy work link ALL I CAN DO Work Detail Member Work Identifier -- MLC Song Code…" at bounding box center [677, 380] width 1354 height 1293
drag, startPoint x: 1343, startPoint y: 126, endPoint x: 1340, endPoint y: 151, distance: 25.2
click at [973, 151] on main "Copy work link ALL I CAN DO Work Detail Member Work Identifier -- MLC Song Code…" at bounding box center [677, 380] width 1354 height 1293
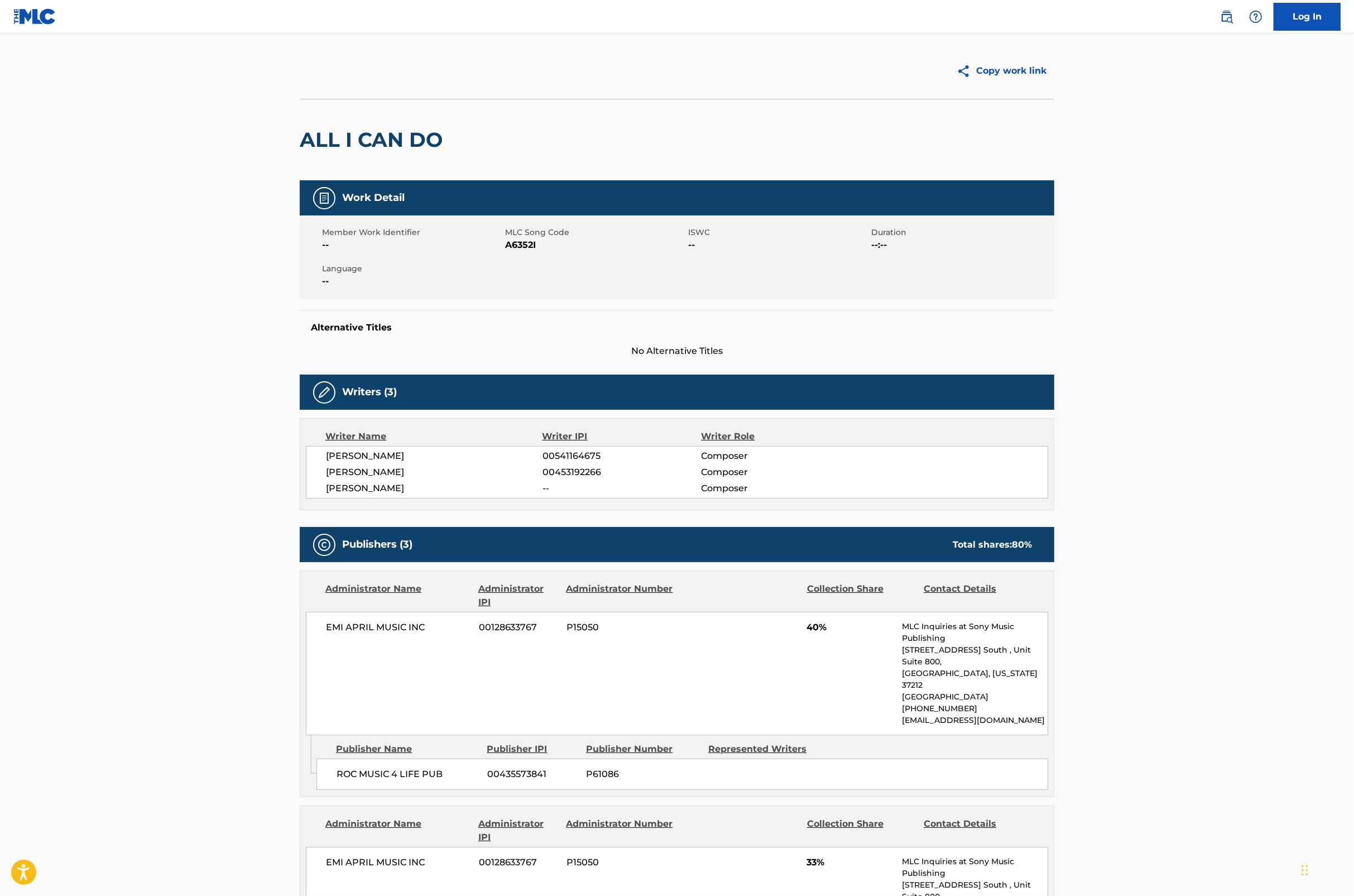
scroll to position [0, 0]
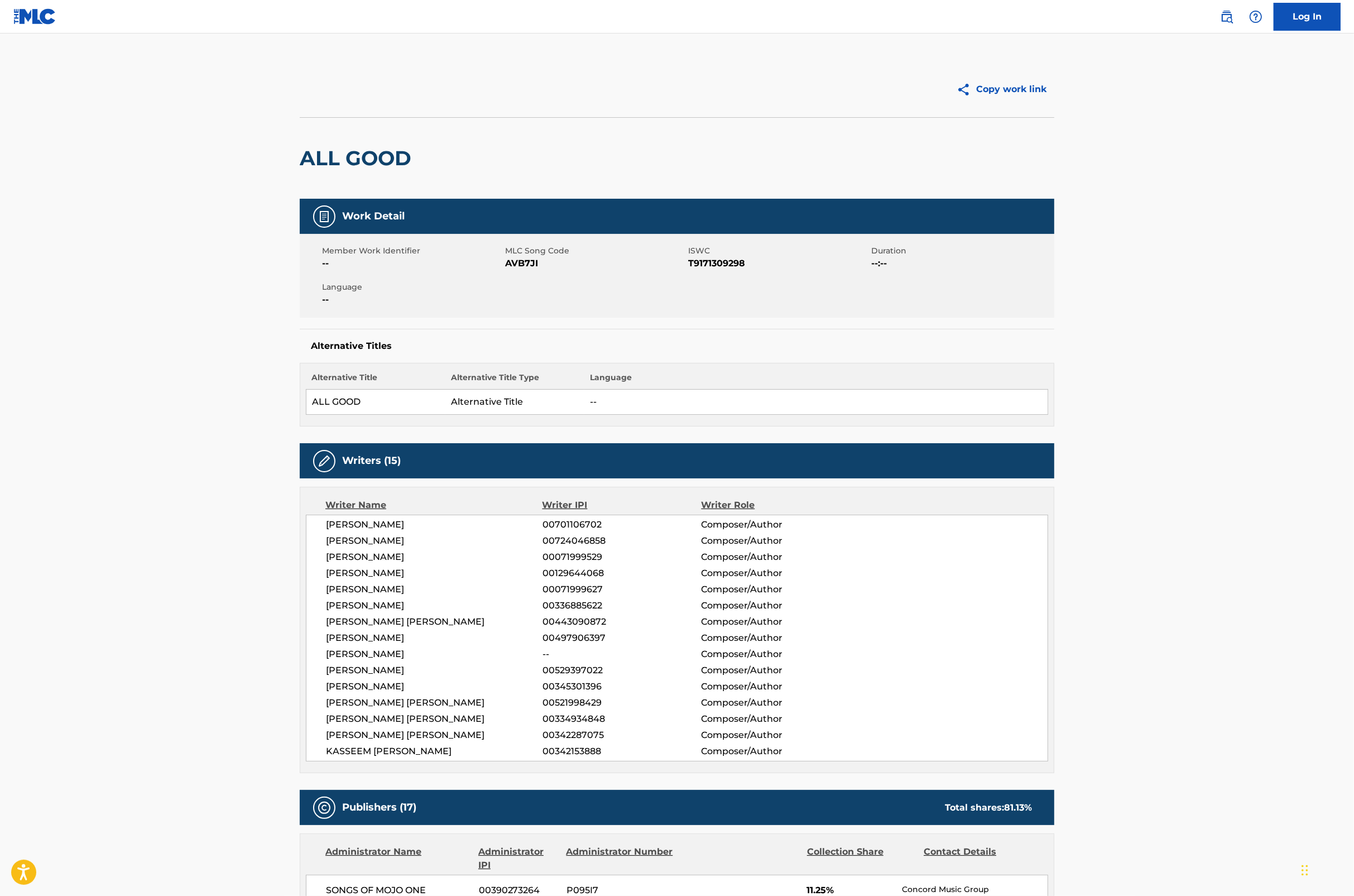
click at [528, 265] on span "AVB7JI" at bounding box center [595, 263] width 180 height 13
copy span "AVB7JI"
drag, startPoint x: 1353, startPoint y: 138, endPoint x: 1358, endPoint y: 179, distance: 41.3
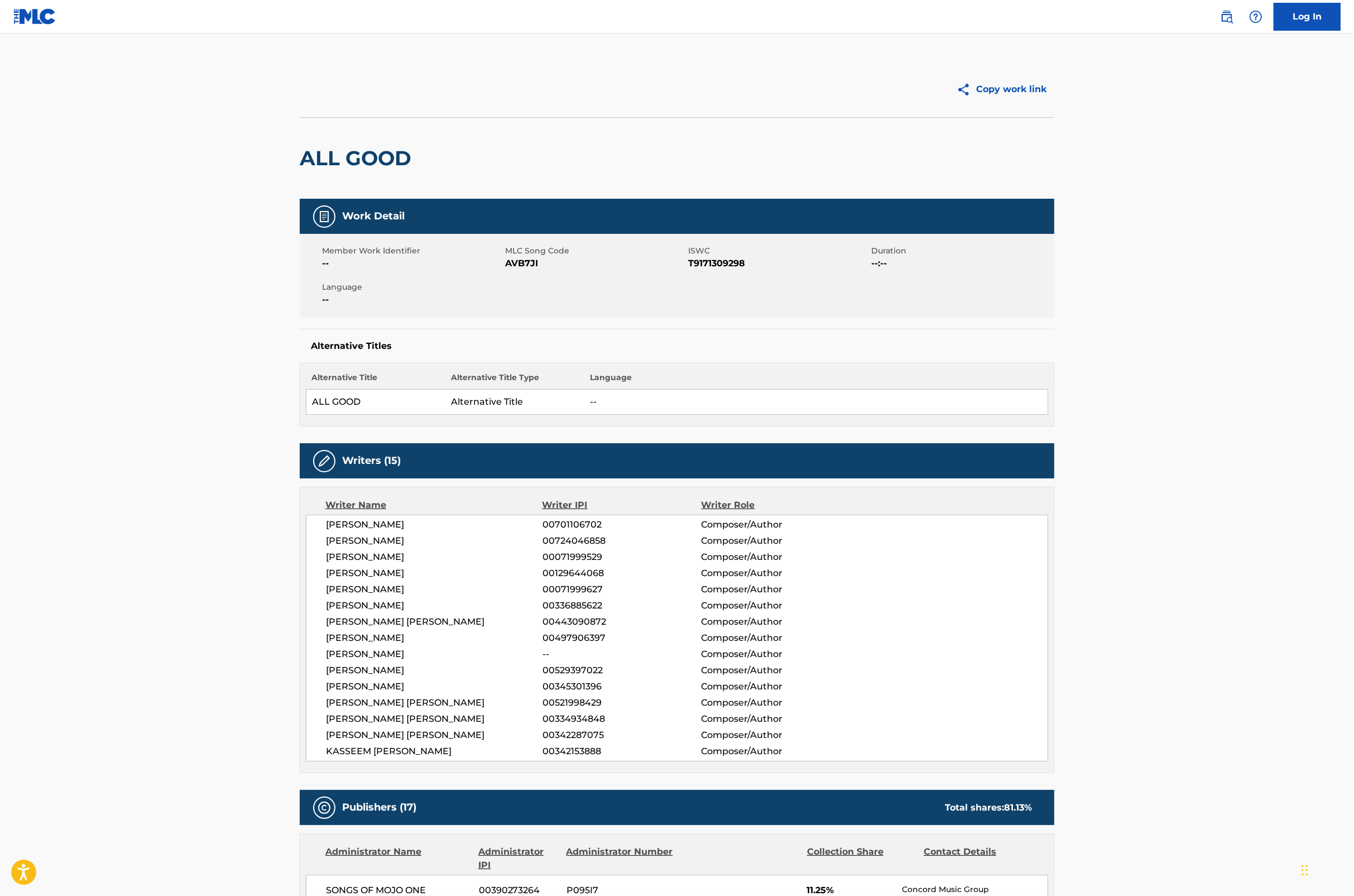
click at [973, 179] on html "Accessibility Screen-Reader Guide, Feedback, and Issue Reporting | New window L…" at bounding box center [677, 448] width 1354 height 896
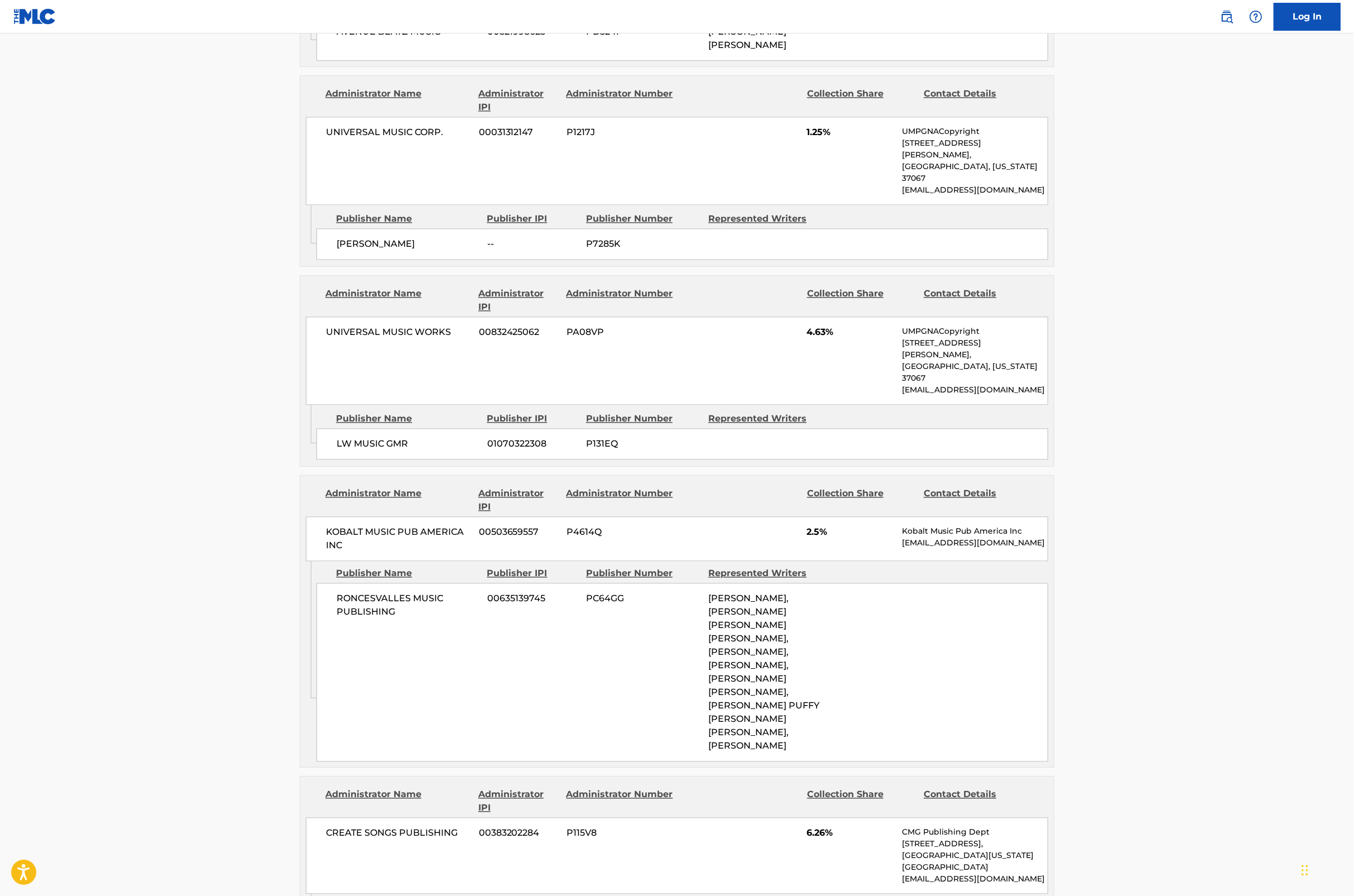
scroll to position [3606, 0]
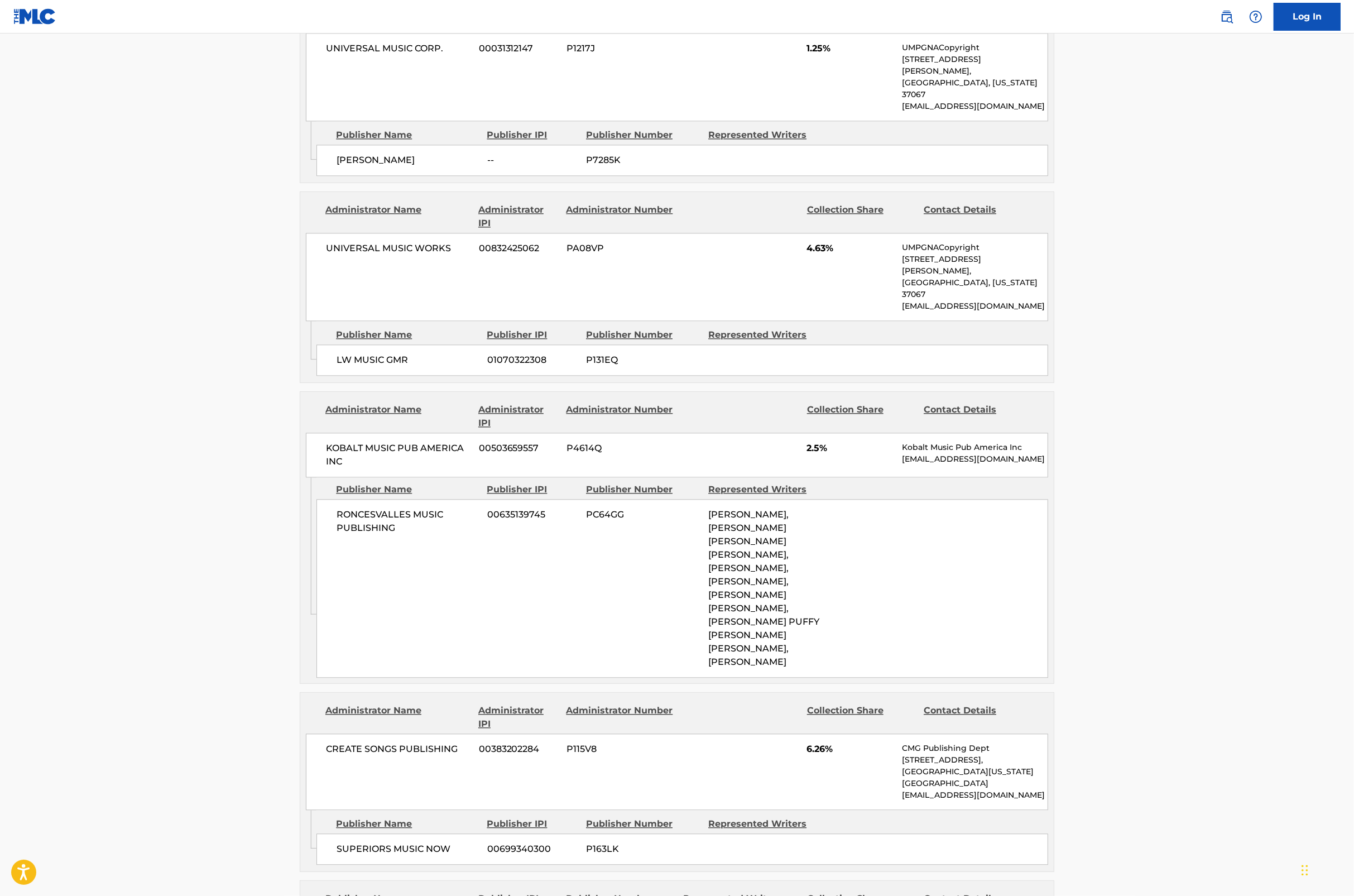
scroll to position [3446, 0]
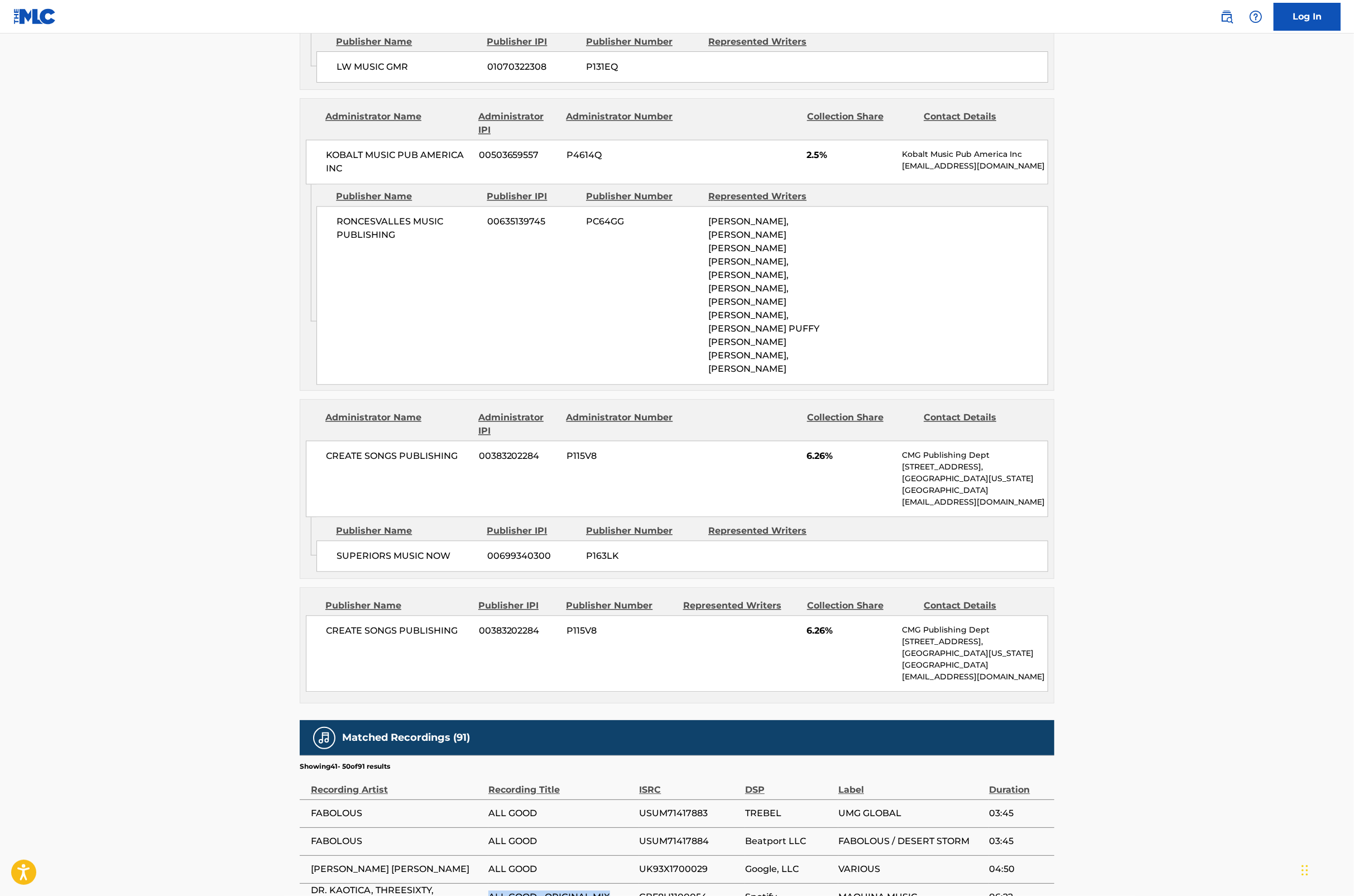
drag, startPoint x: 615, startPoint y: 602, endPoint x: 477, endPoint y: 607, distance: 138.1
click at [477, 883] on tr "DR. KAOTICA, THREESIXTY, DIRTY HARRIS ALL GOOD - ORIGINAL MIX GBF8H1100054 Spot…" at bounding box center [677, 897] width 755 height 28
copy tr "ALL GOOD - ORIGINAL MIX"
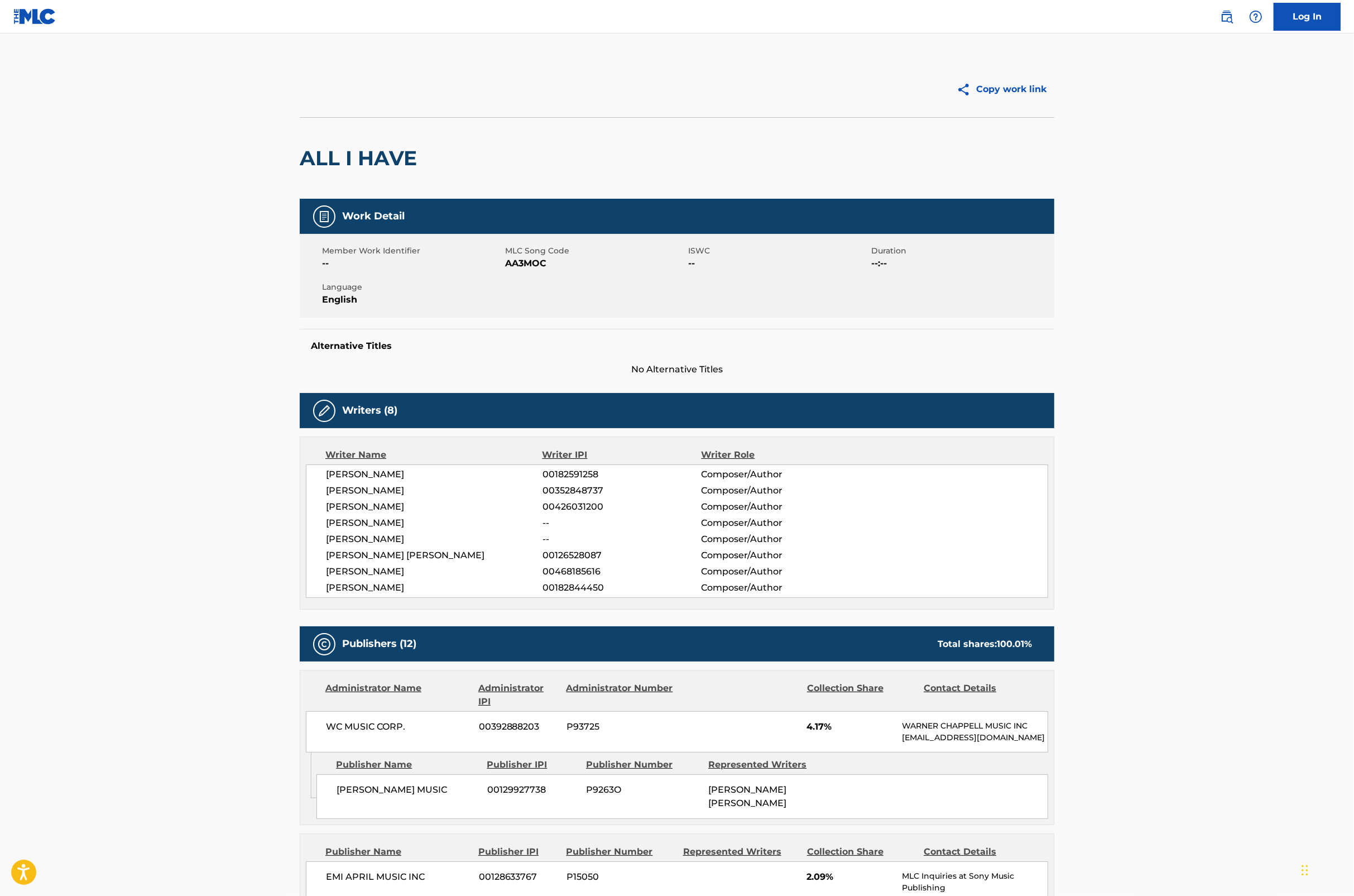
click at [520, 261] on span "AA3MOC" at bounding box center [595, 263] width 180 height 13
copy span "AA3MOC"
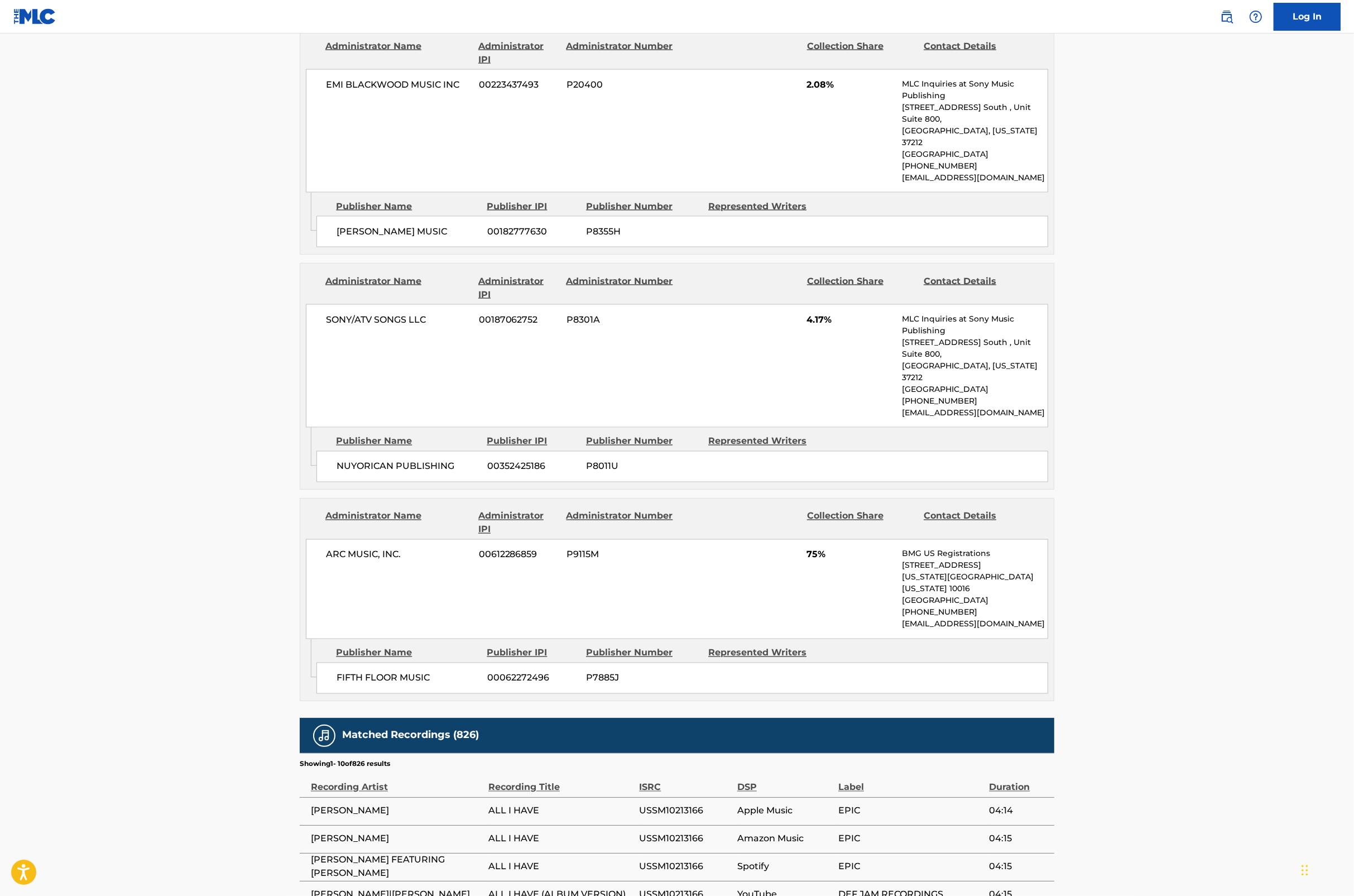
scroll to position [2429, 0]
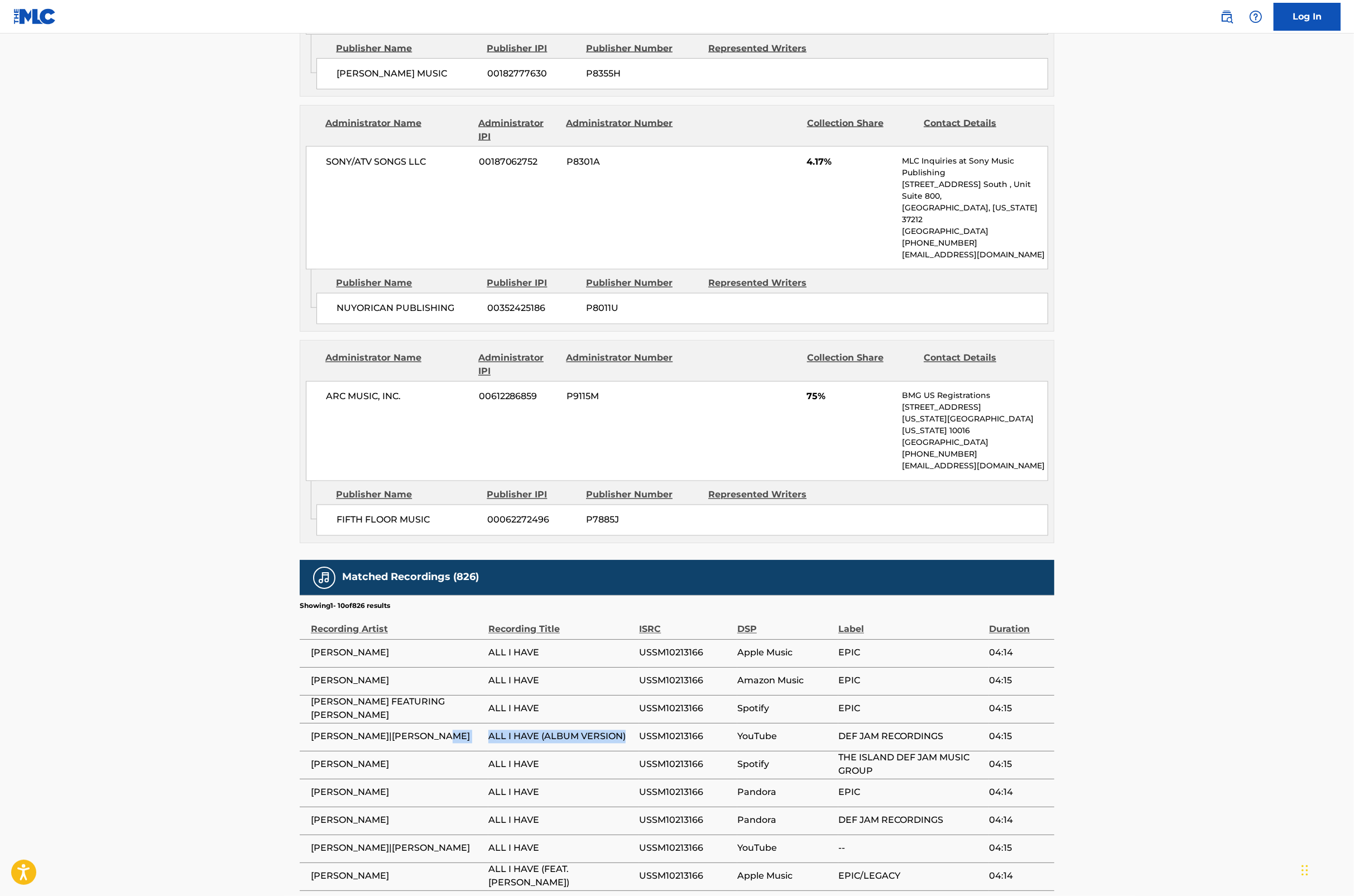
drag, startPoint x: 631, startPoint y: 598, endPoint x: 486, endPoint y: 602, distance: 145.1
click at [486, 723] on tr "[PERSON_NAME]|[PERSON_NAME] ALL I HAVE (ALBUM VERSION) USSM10213166 YouTube DEF…" at bounding box center [677, 737] width 755 height 28
copy tr "ALL I HAVE (ALBUM VERSION)"
drag, startPoint x: 627, startPoint y: 747, endPoint x: 490, endPoint y: 751, distance: 137.1
click at [490, 862] on td "ALL I HAVE (FEAT. [PERSON_NAME])" at bounding box center [564, 876] width 151 height 28
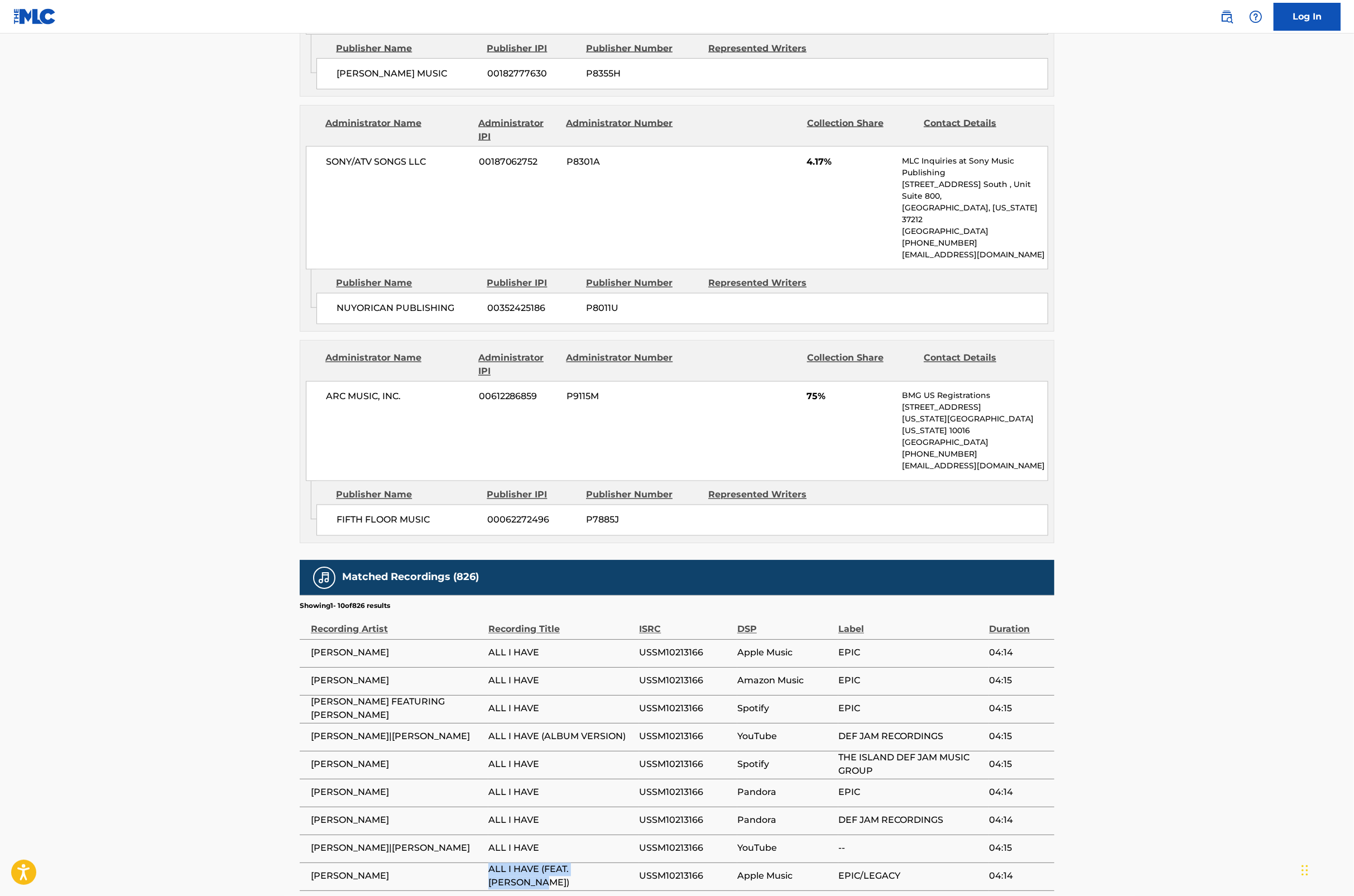
copy span "ALL I HAVE (FEAT. [PERSON_NAME])"
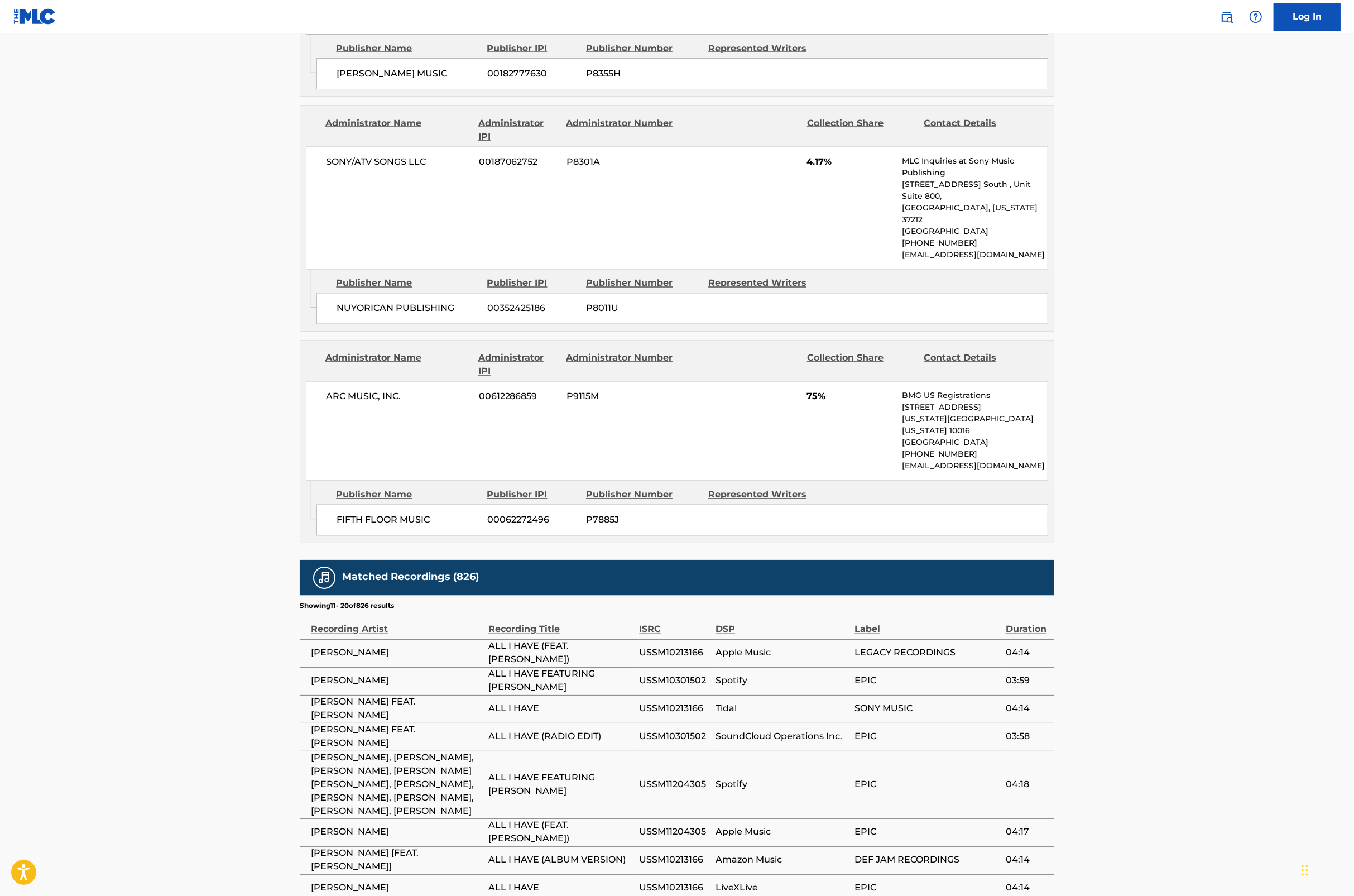
drag, startPoint x: 533, startPoint y: 552, endPoint x: 484, endPoint y: 541, distance: 50.2
click at [484, 667] on tr "[PERSON_NAME] ALL I HAVE FEATURING [PERSON_NAME] USSM10301502 Spotify EPIC 03:59" at bounding box center [677, 681] width 755 height 28
copy tr "ALL I HAVE FEATURING [PERSON_NAME]"
drag, startPoint x: 605, startPoint y: 605, endPoint x: 491, endPoint y: 603, distance: 114.0
click at [491, 730] on span "ALL I HAVE (RADIO EDIT)" at bounding box center [561, 737] width 145 height 13
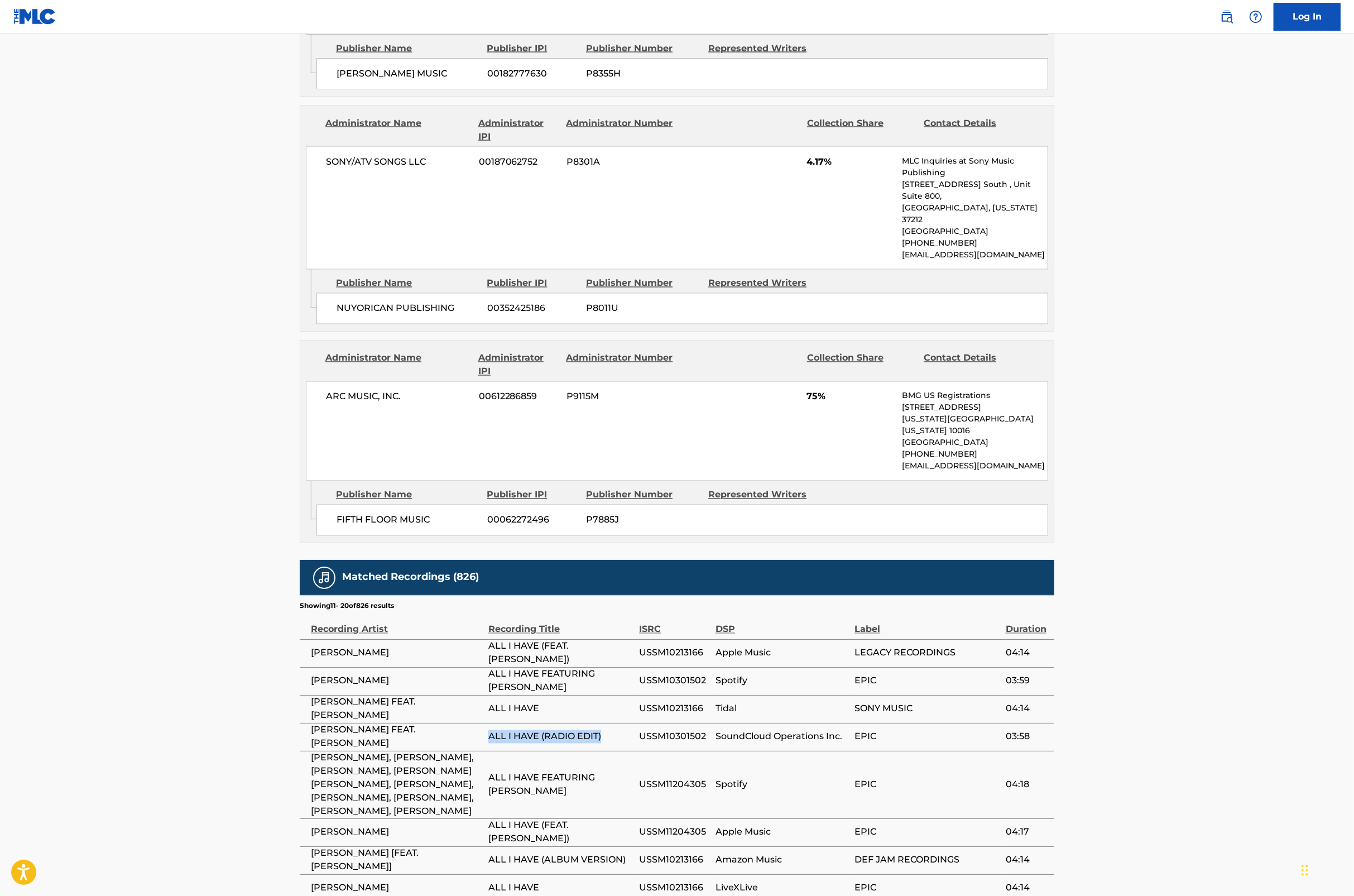
copy span "ALL I HAVE (RADIO EDIT)"
drag, startPoint x: 543, startPoint y: 657, endPoint x: 489, endPoint y: 646, distance: 55.1
click at [489, 772] on span "ALL I HAVE FEATURING [PERSON_NAME]" at bounding box center [561, 785] width 145 height 27
copy span "ALL I HAVE FEATURING [PERSON_NAME]"
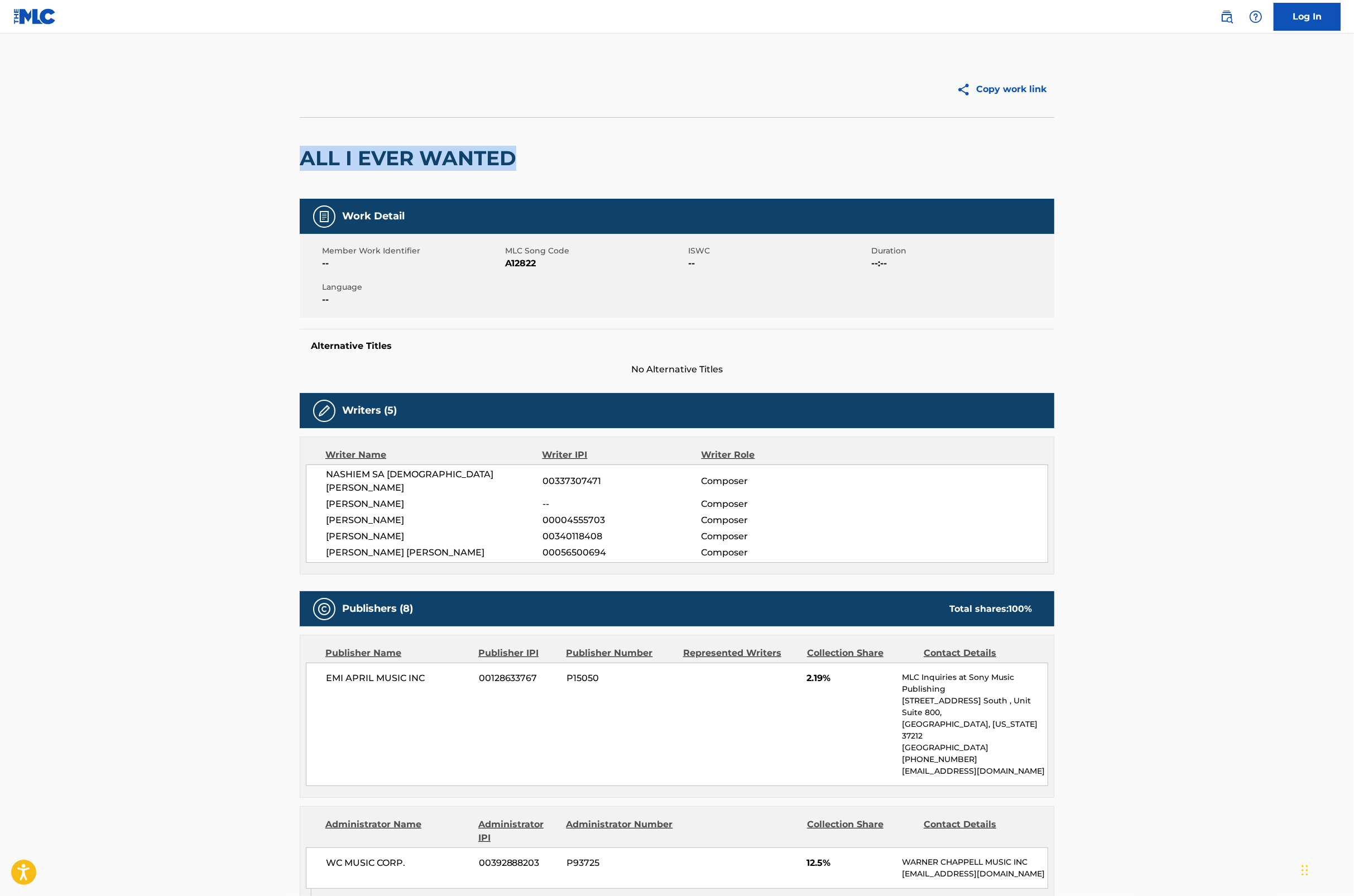
drag, startPoint x: 304, startPoint y: 156, endPoint x: 554, endPoint y: 163, distance: 250.1
click at [554, 163] on div "ALL I EVER WANTED" at bounding box center [677, 158] width 755 height 82
copy h2 "ALL I EVER WANTED"
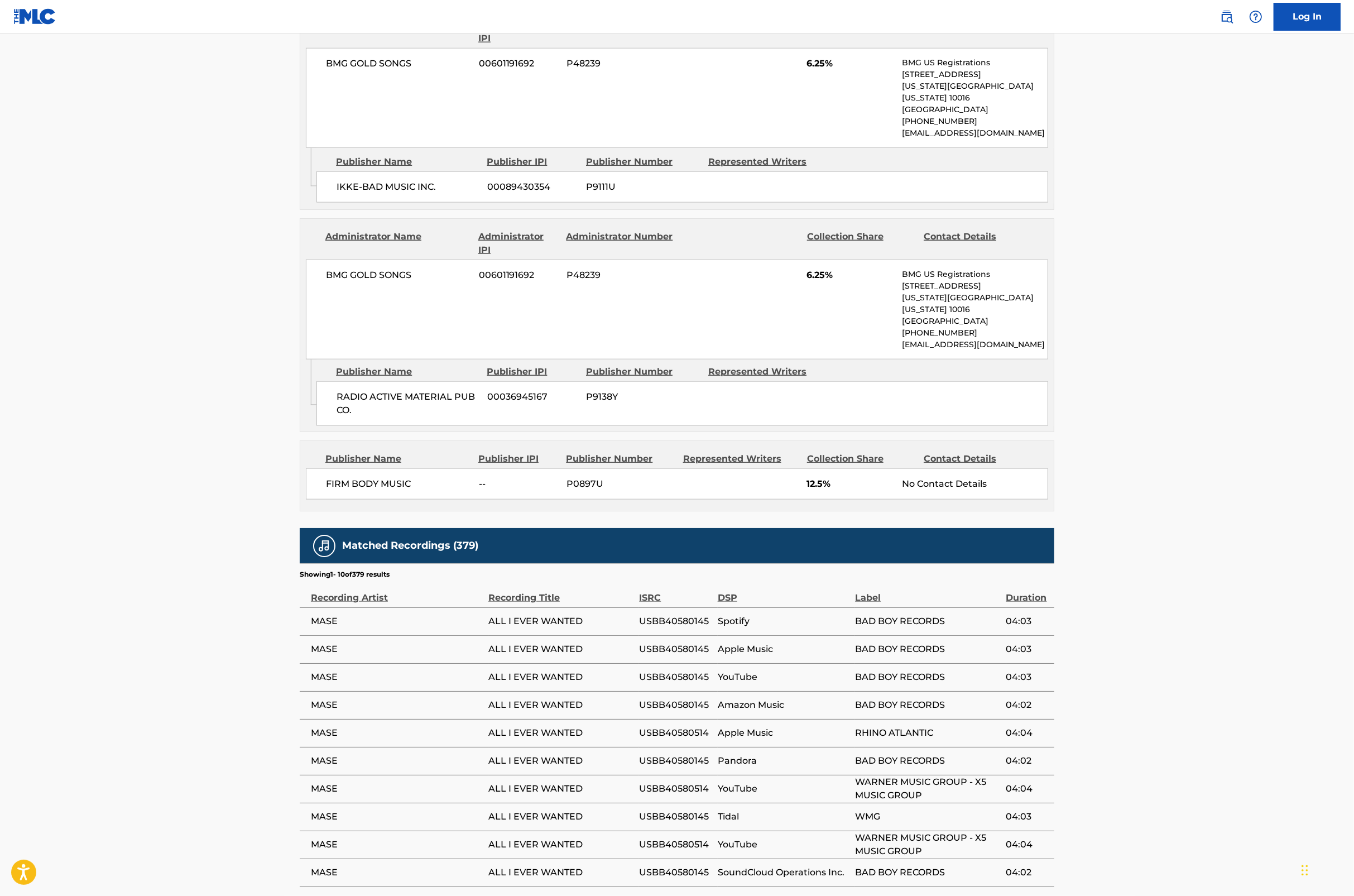
scroll to position [1632, 0]
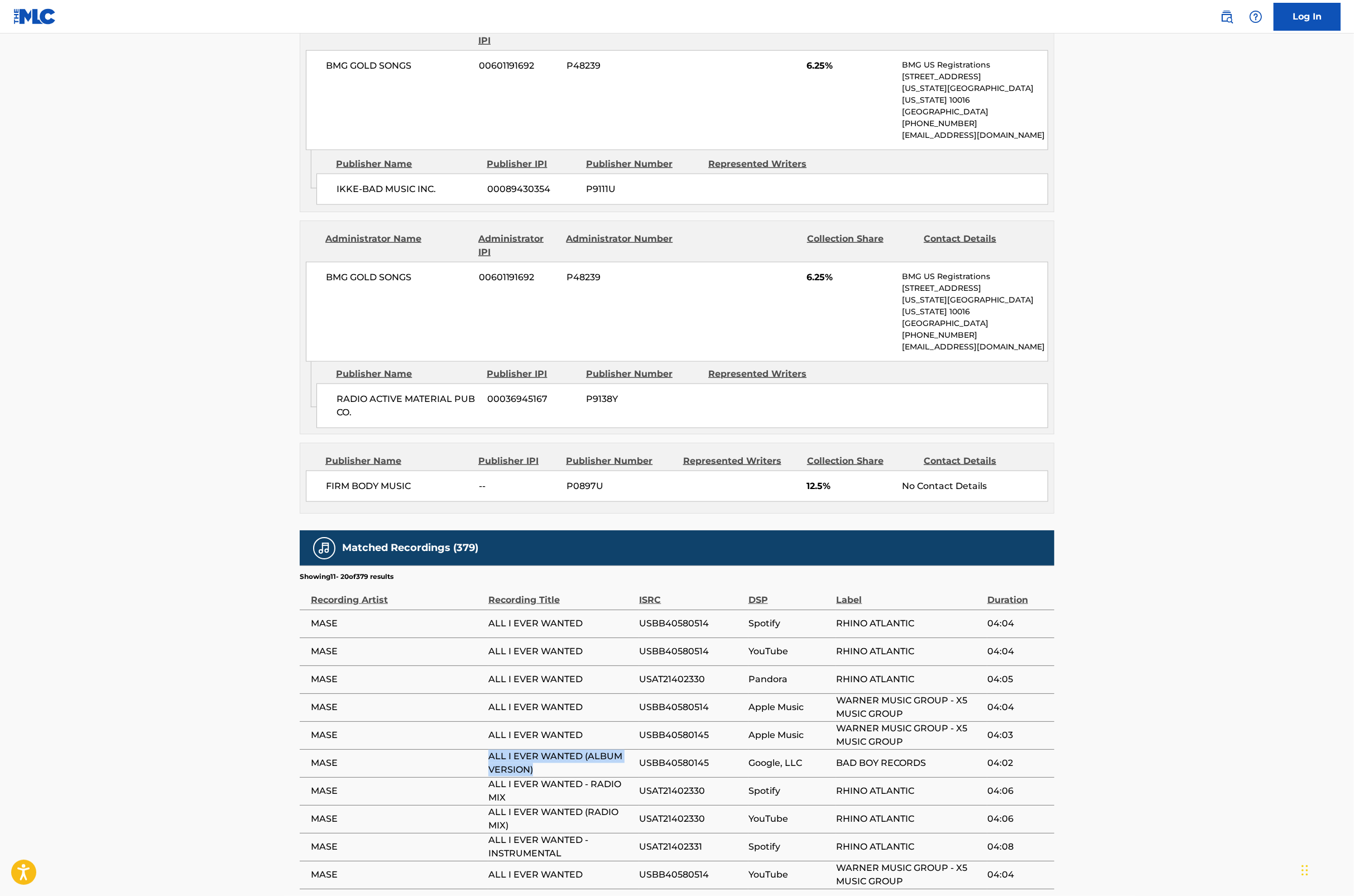
drag, startPoint x: 539, startPoint y: 668, endPoint x: 490, endPoint y: 658, distance: 50.0
click at [490, 750] on span "ALL I EVER WANTED (ALBUM VERSION)" at bounding box center [561, 763] width 145 height 27
copy span "ALL I EVER WANTED (ALBUM VERSION)"
drag, startPoint x: 512, startPoint y: 692, endPoint x: 485, endPoint y: 684, distance: 28.2
click at [485, 777] on tr "MASE ALL I EVER WANTED - RADIO MIX USAT21402330 Spotify RHINO ATLANTIC 04:06" at bounding box center [677, 791] width 755 height 28
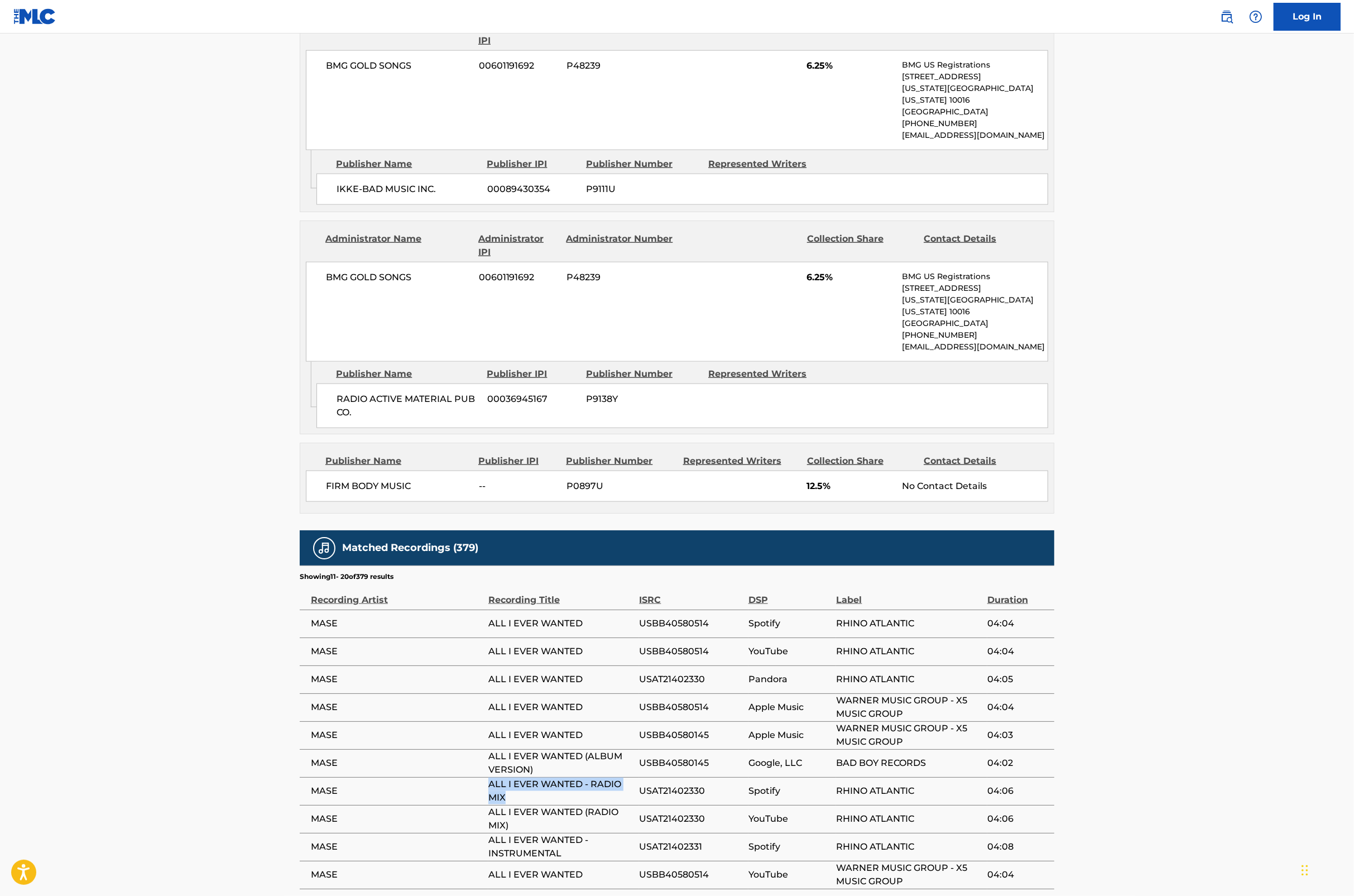
copy tr "ALL I EVER WANTED - RADIO MIX"
drag, startPoint x: 524, startPoint y: 721, endPoint x: 487, endPoint y: 714, distance: 37.7
click at [487, 805] on tr "MASE ALL I EVER WANTED (RADIO MIX) USAT21402330 YouTube RHINO ATLANTIC 04:06" at bounding box center [677, 819] width 755 height 28
copy tr "ALL I EVER WANTED (RADIO MIX)"
drag, startPoint x: 550, startPoint y: 753, endPoint x: 485, endPoint y: 748, distance: 65.2
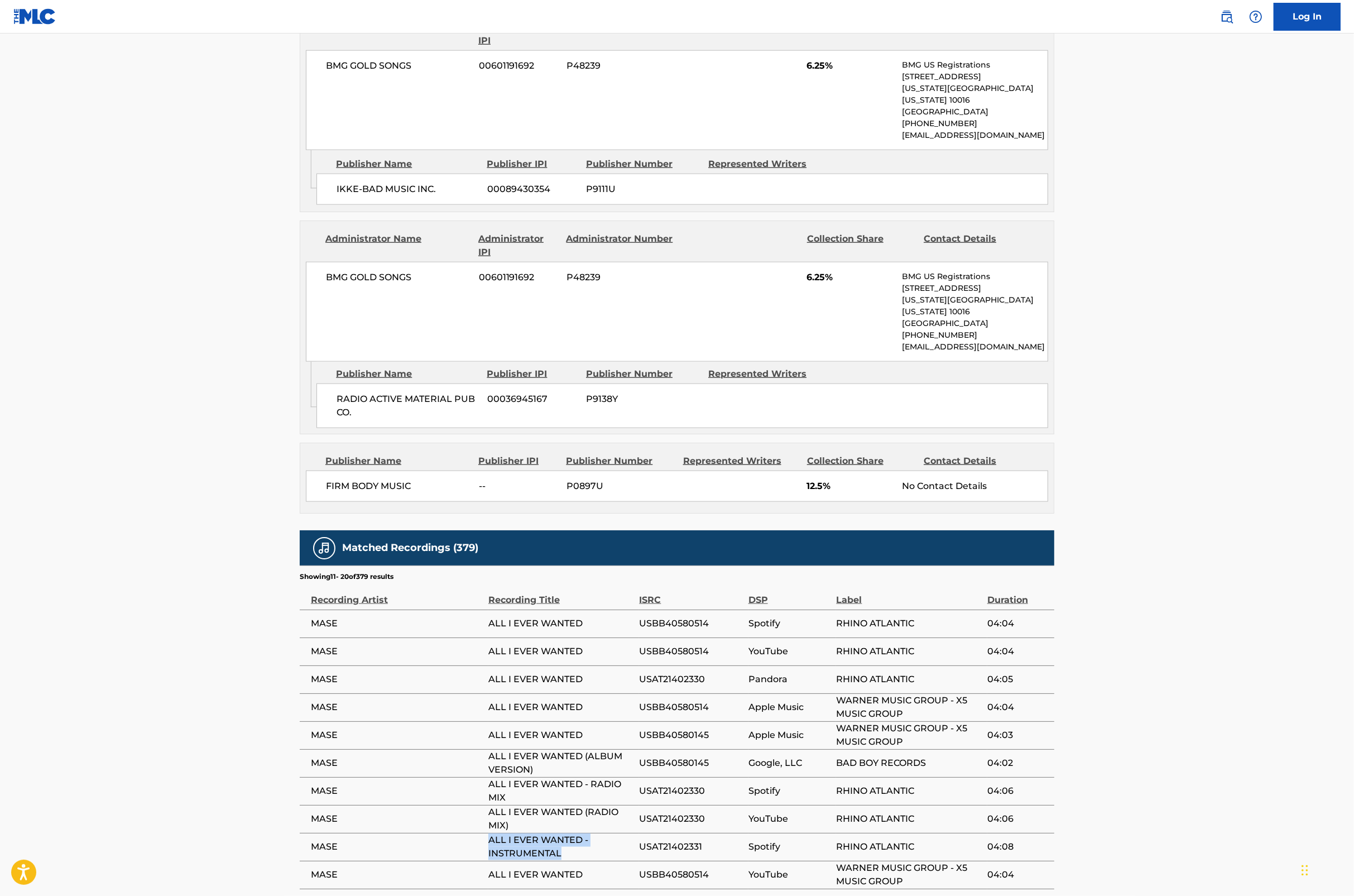
click at [485, 833] on tr "MASE ALL I EVER WANTED - INSTRUMENTAL USAT21402331 Spotify RHINO ATLANTIC 04:08" at bounding box center [677, 847] width 755 height 28
copy tr "ALL I EVER WANTED - INSTRUMENTAL"
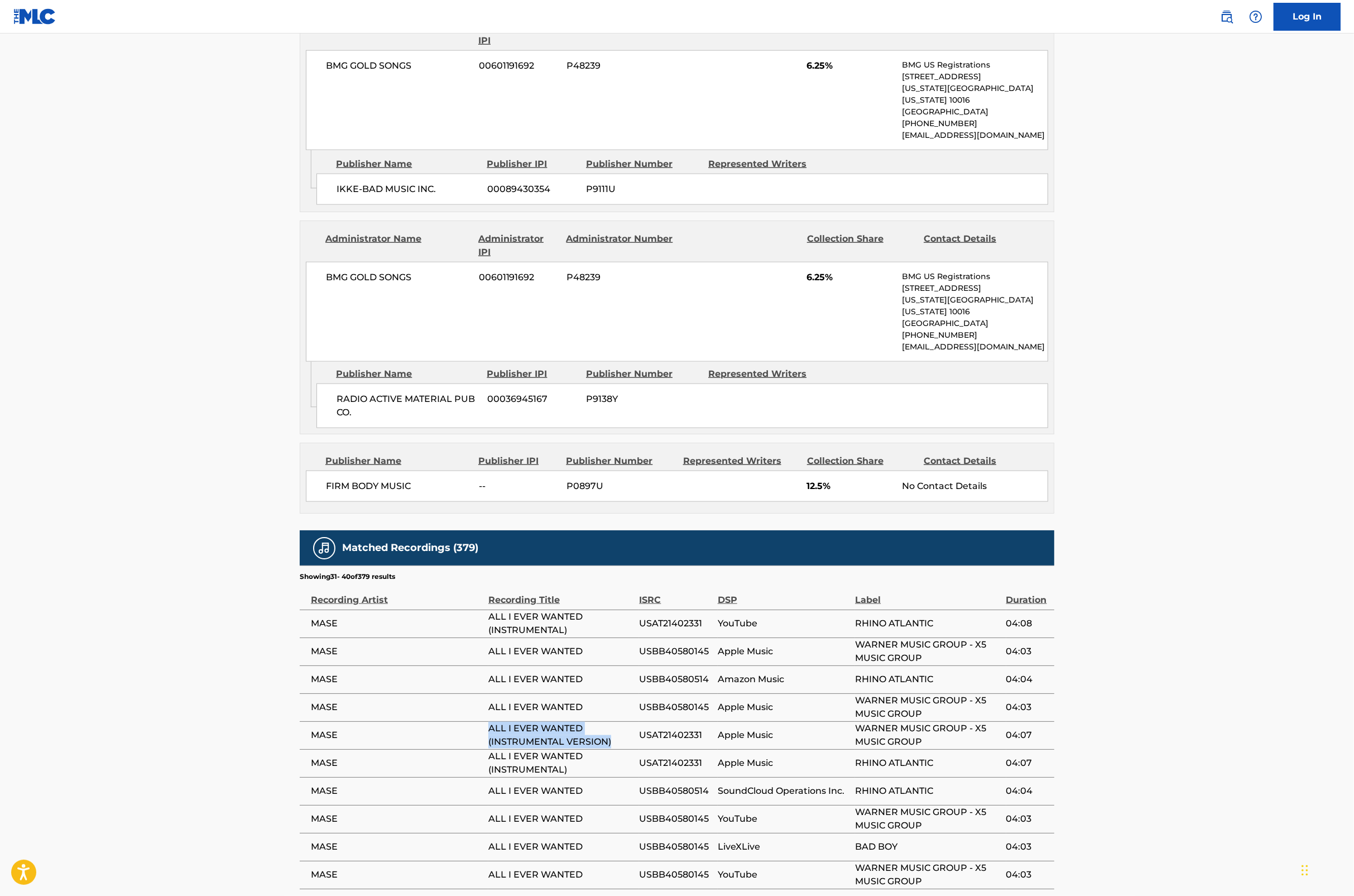
drag, startPoint x: 619, startPoint y: 638, endPoint x: 484, endPoint y: 622, distance: 135.9
click at [484, 721] on tr "MASE ALL I EVER WANTED (INSTRUMENTAL VERSION) USAT21402331 Apple Music WARNER M…" at bounding box center [677, 735] width 755 height 28
copy tr "ALL I EVER WANTED (INSTRUMENTAL VERSION)"
drag, startPoint x: 483, startPoint y: 592, endPoint x: 494, endPoint y: 566, distance: 28.2
click at [483, 693] on td "MASE" at bounding box center [394, 707] width 189 height 28
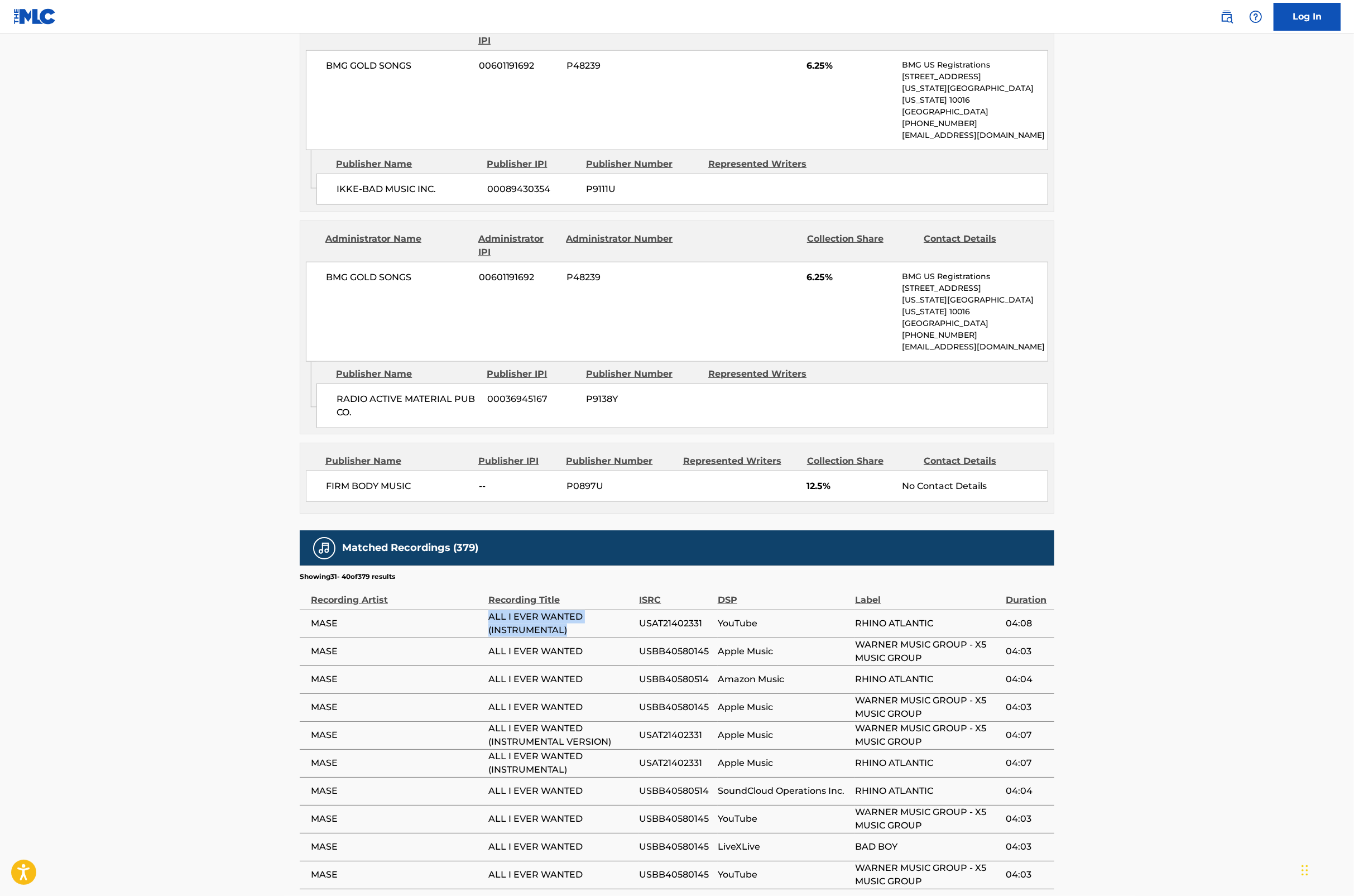
drag, startPoint x: 487, startPoint y: 514, endPoint x: 582, endPoint y: 530, distance: 96.3
click at [582, 610] on tr "MASE ALL I EVER WANTED (INSTRUMENTAL) USAT21402331 YouTube RHINO ATLANTIC 04:08" at bounding box center [677, 624] width 755 height 28
copy tr "ALL I EVER WANTED (INSTRUMENTAL)"
drag, startPoint x: 1354, startPoint y: 603, endPoint x: 1340, endPoint y: 494, distance: 109.9
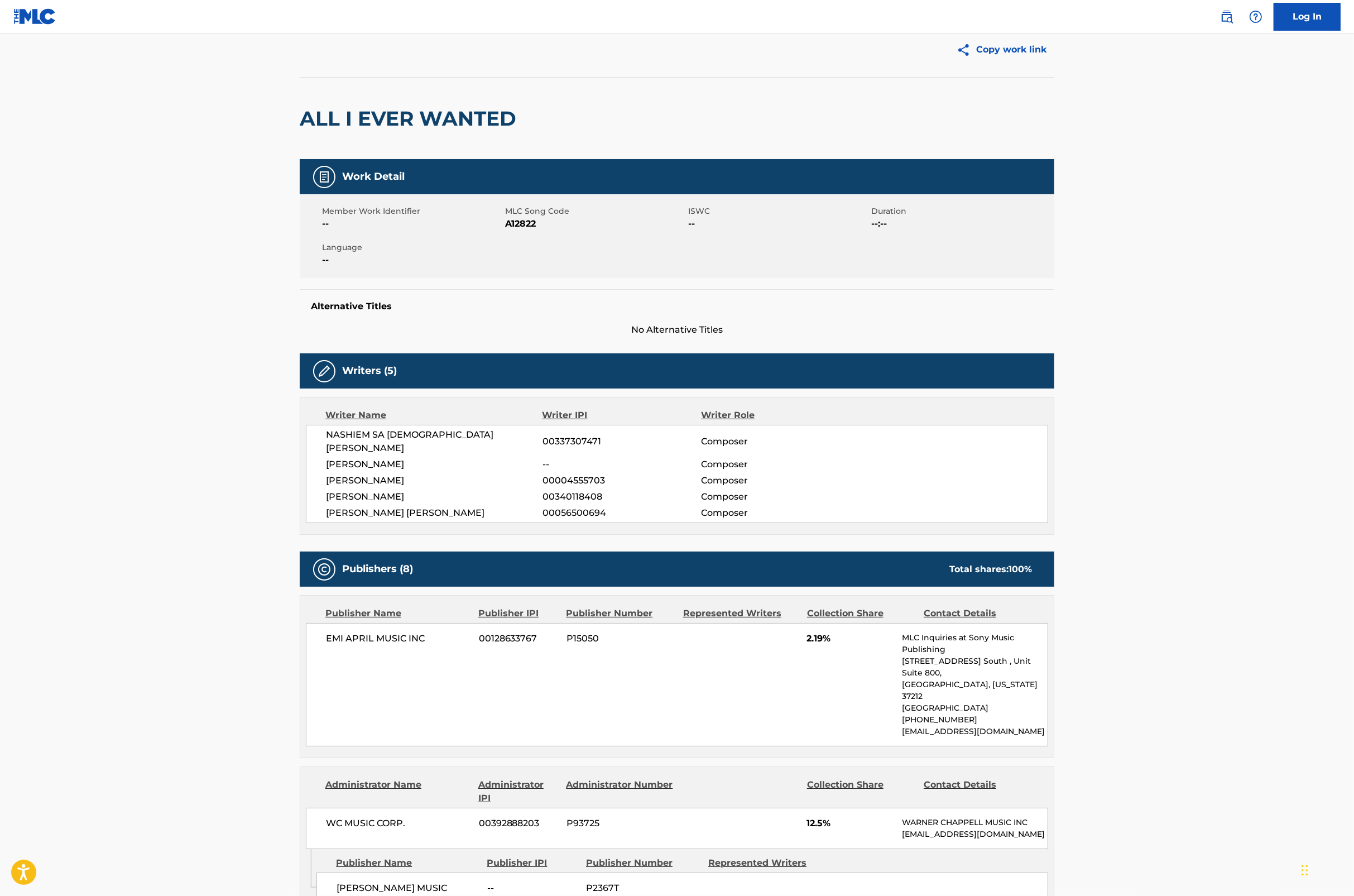
scroll to position [0, 0]
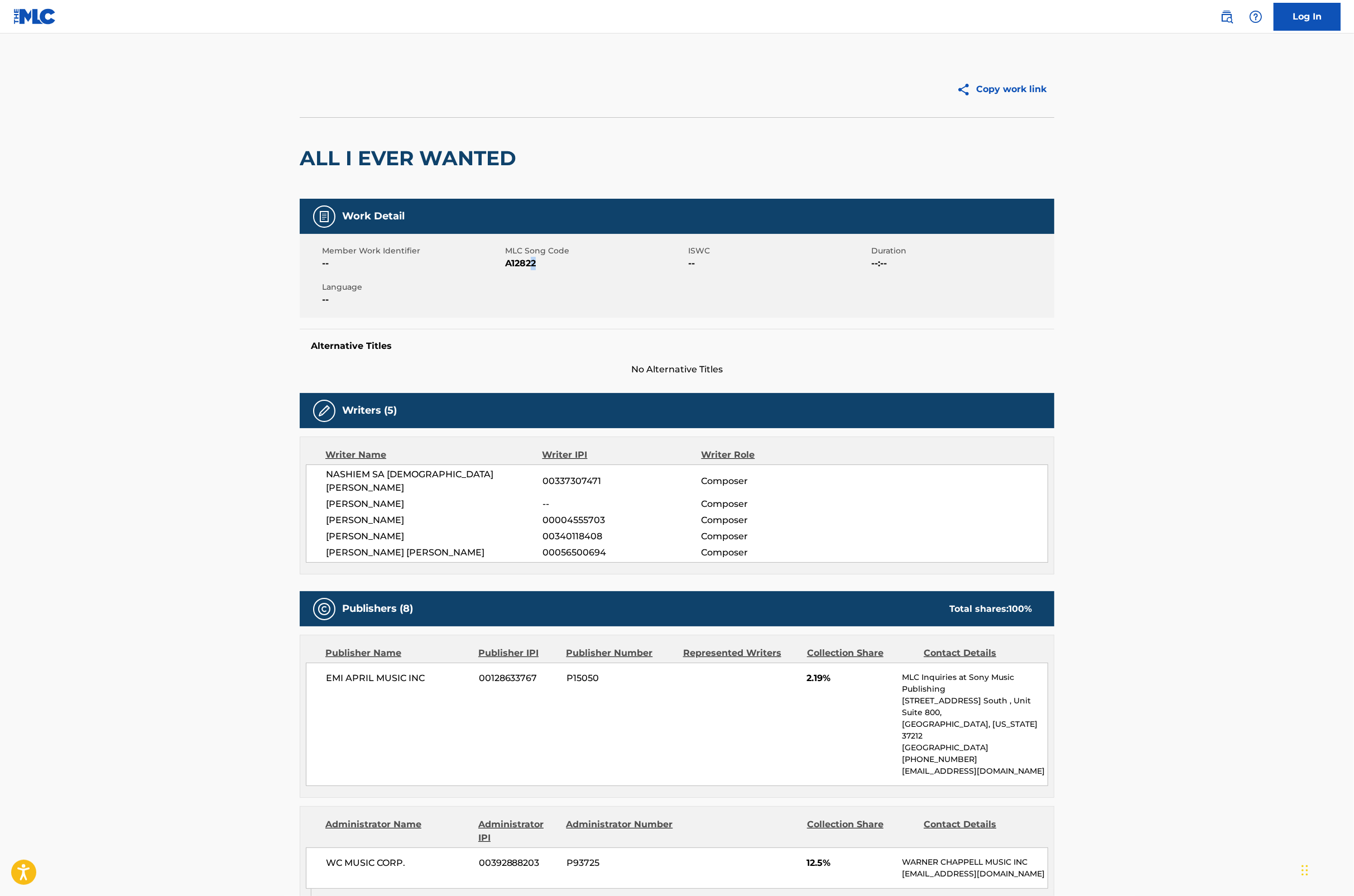
click at [533, 266] on span "A12822" at bounding box center [595, 263] width 180 height 13
drag, startPoint x: 533, startPoint y: 266, endPoint x: 522, endPoint y: 264, distance: 11.2
click at [522, 264] on span "A12822" at bounding box center [595, 263] width 180 height 13
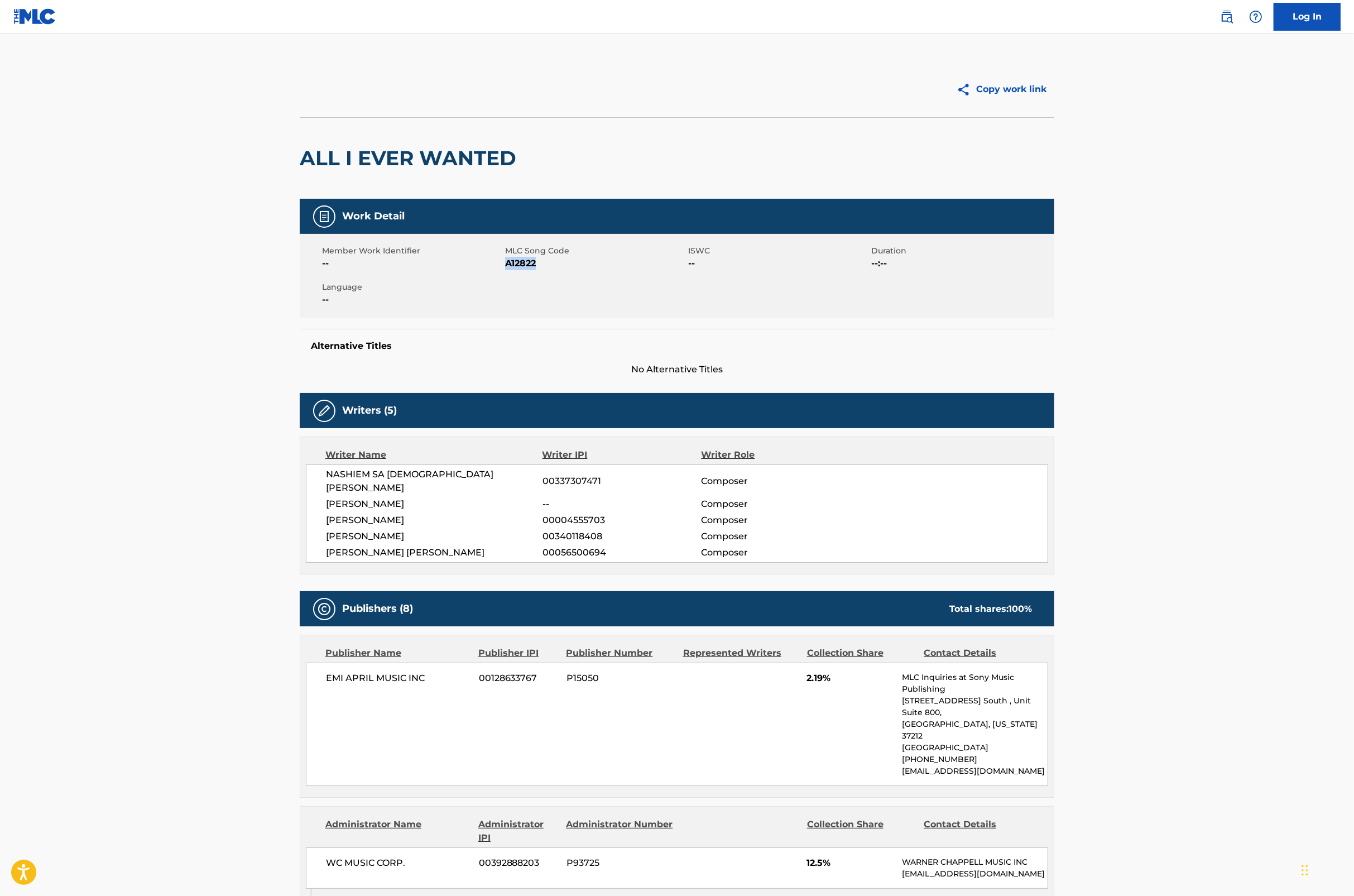
copy span "A12822"
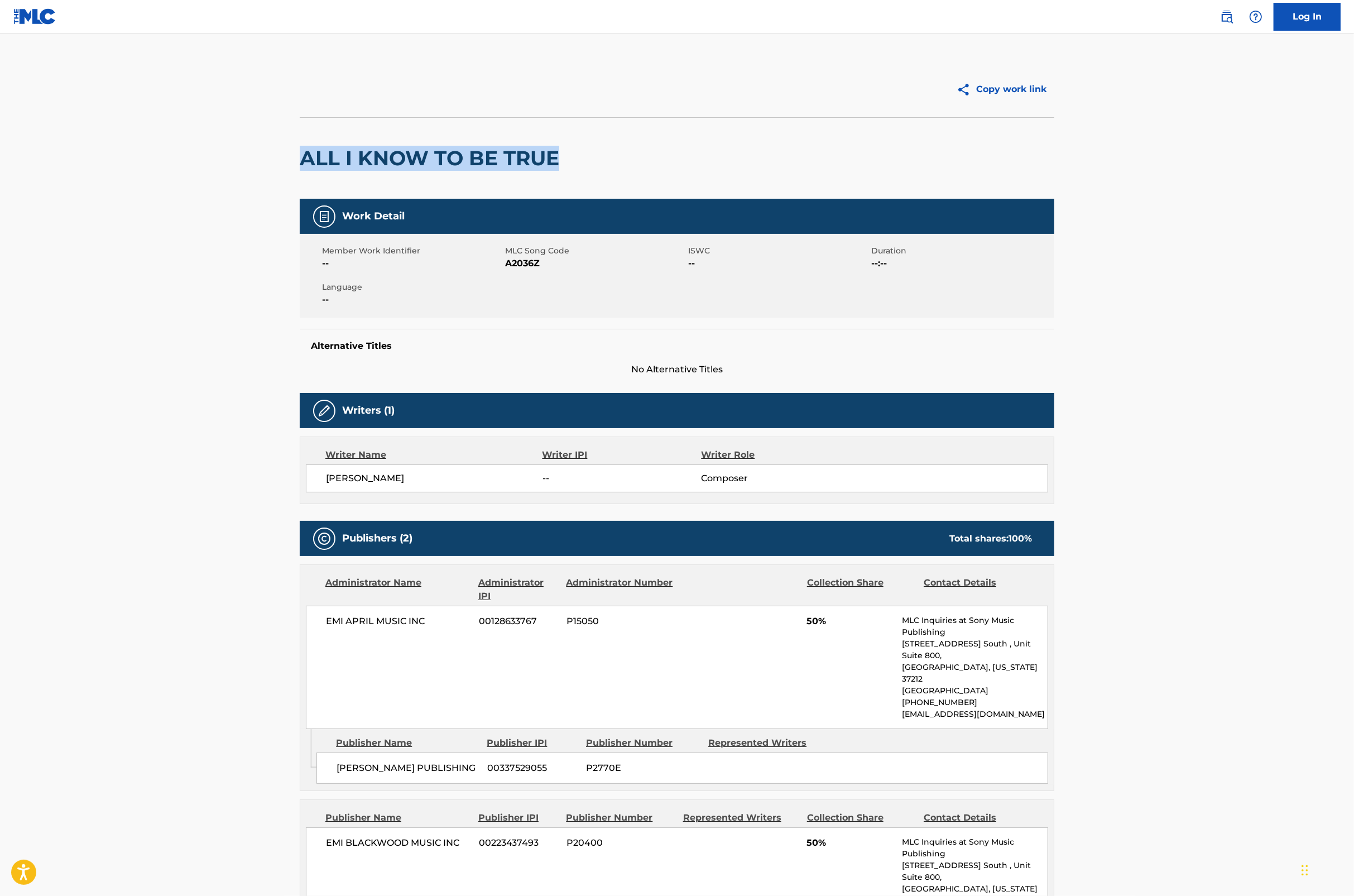
drag, startPoint x: 565, startPoint y: 160, endPoint x: 302, endPoint y: 161, distance: 263.0
click at [302, 161] on div "ALL I KNOW TO BE TRUE" at bounding box center [677, 158] width 755 height 82
copy h2 "ALL I KNOW TO BE TRUE"
click at [518, 263] on span "A2036Z" at bounding box center [595, 263] width 180 height 13
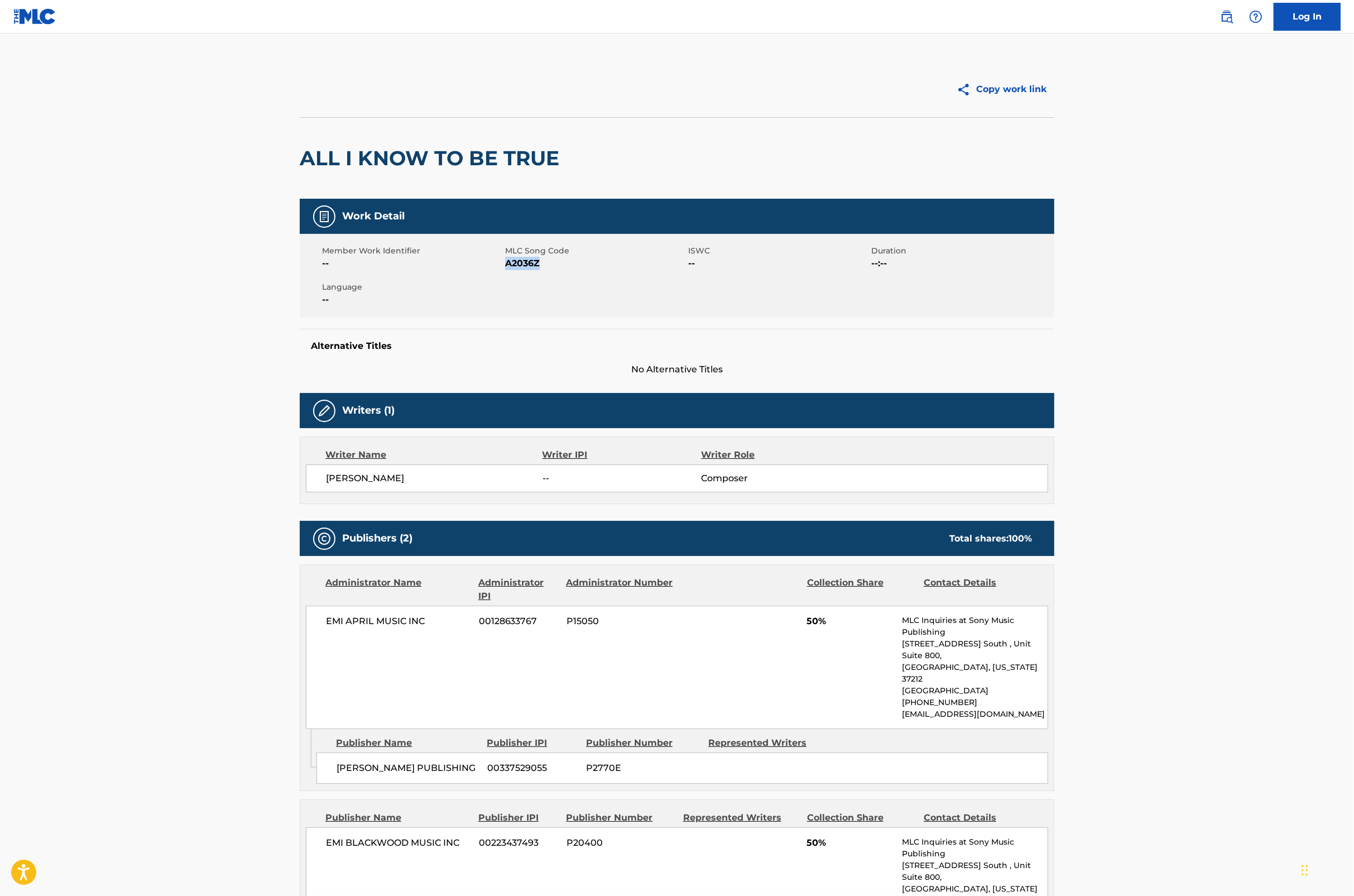
copy span "A2036Z"
drag, startPoint x: 1159, startPoint y: 445, endPoint x: 1237, endPoint y: 441, distance: 78.1
click at [1159, 445] on main "Copy work link ALL I KNOW TO BE TRUE Work Detail Member Work Identifier -- MLC …" at bounding box center [677, 550] width 1354 height 1034
drag, startPoint x: 833, startPoint y: 625, endPoint x: 803, endPoint y: 626, distance: 30.0
click at [803, 626] on div "EMI APRIL MUSIC INC 00128633767 P15050 50% MLC Inquiries at Sony Music Publishi…" at bounding box center [677, 667] width 742 height 124
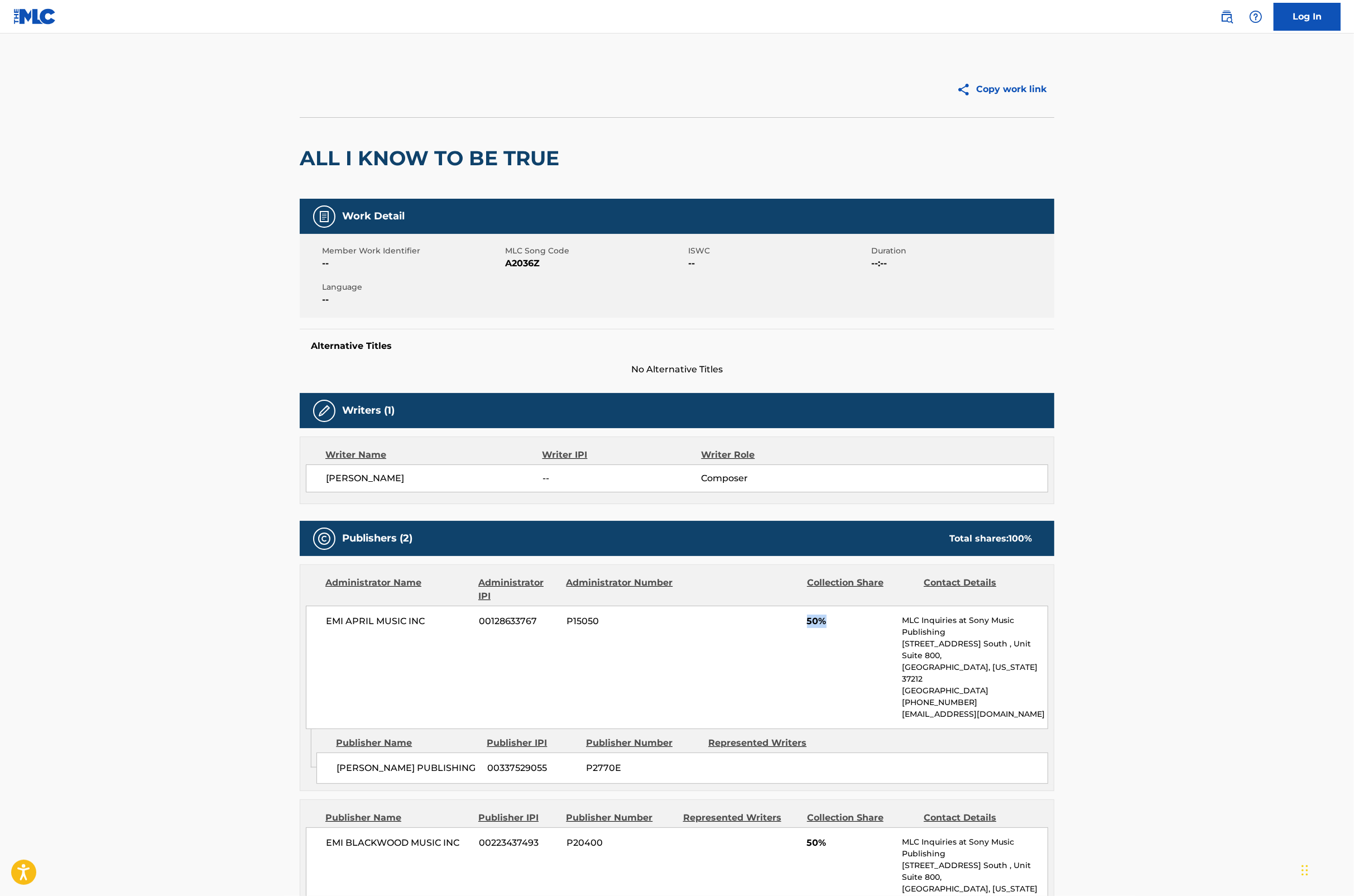
copy span "50%"
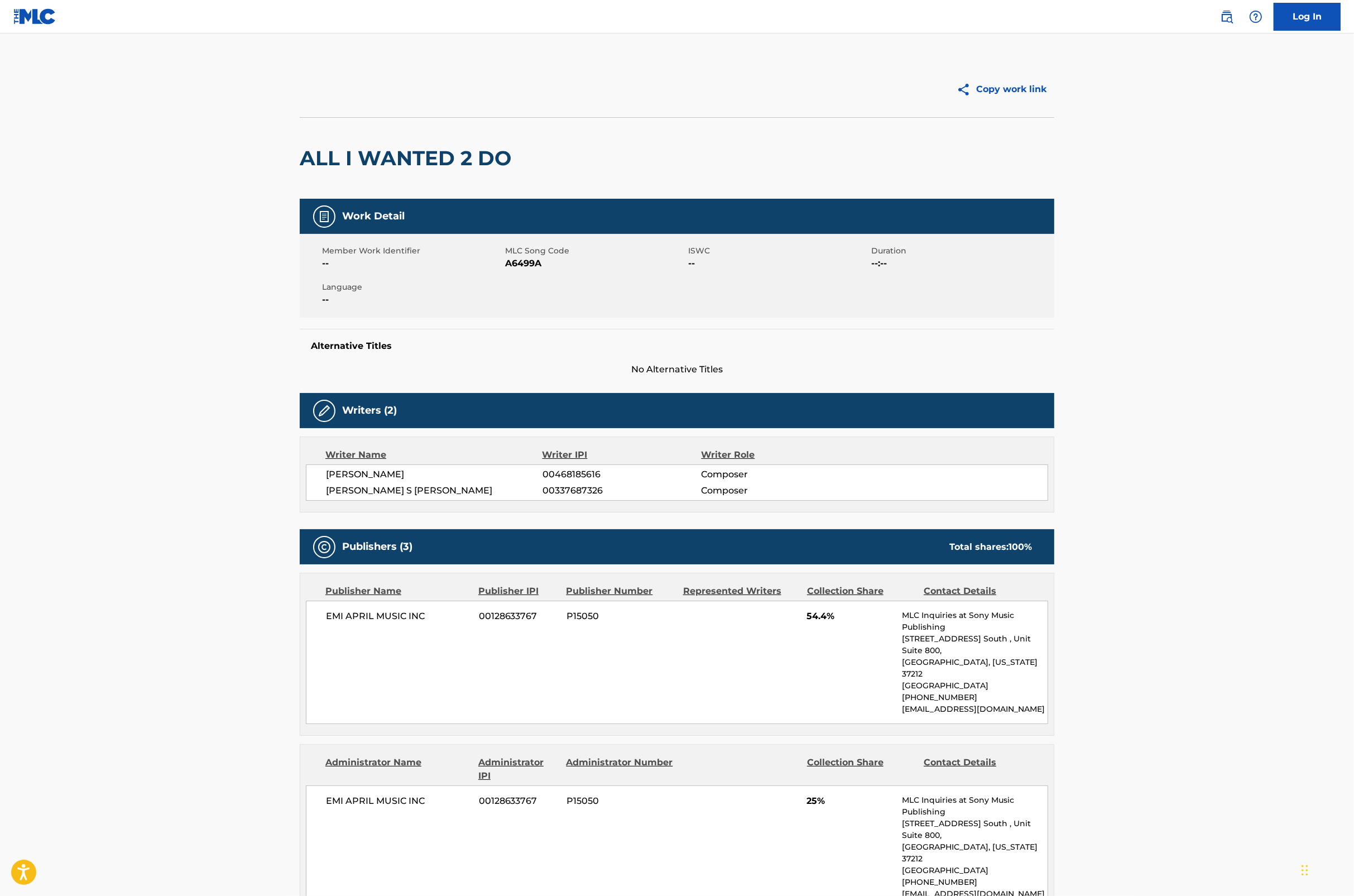
click at [527, 264] on span "A6499A" at bounding box center [595, 263] width 180 height 13
copy span "A6499A"
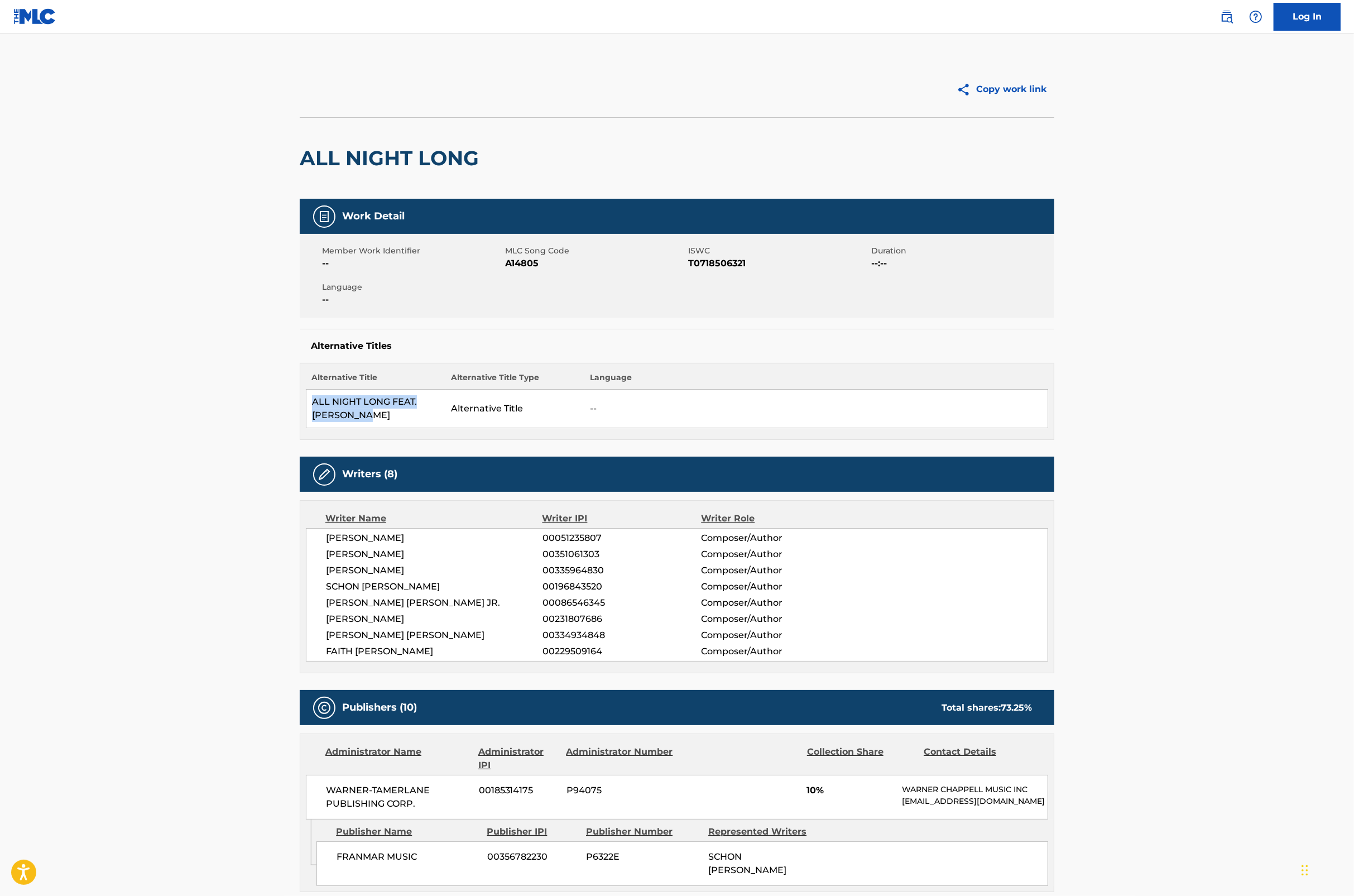
drag, startPoint x: 348, startPoint y: 419, endPoint x: 310, endPoint y: 408, distance: 39.6
click at [310, 408] on td "ALL NIGHT LONG FEAT. PUFF DADDY" at bounding box center [376, 409] width 139 height 38
copy td "ALL NIGHT LONG FEAT. PUFF DADDY"
click at [512, 263] on span "A14805" at bounding box center [595, 263] width 180 height 13
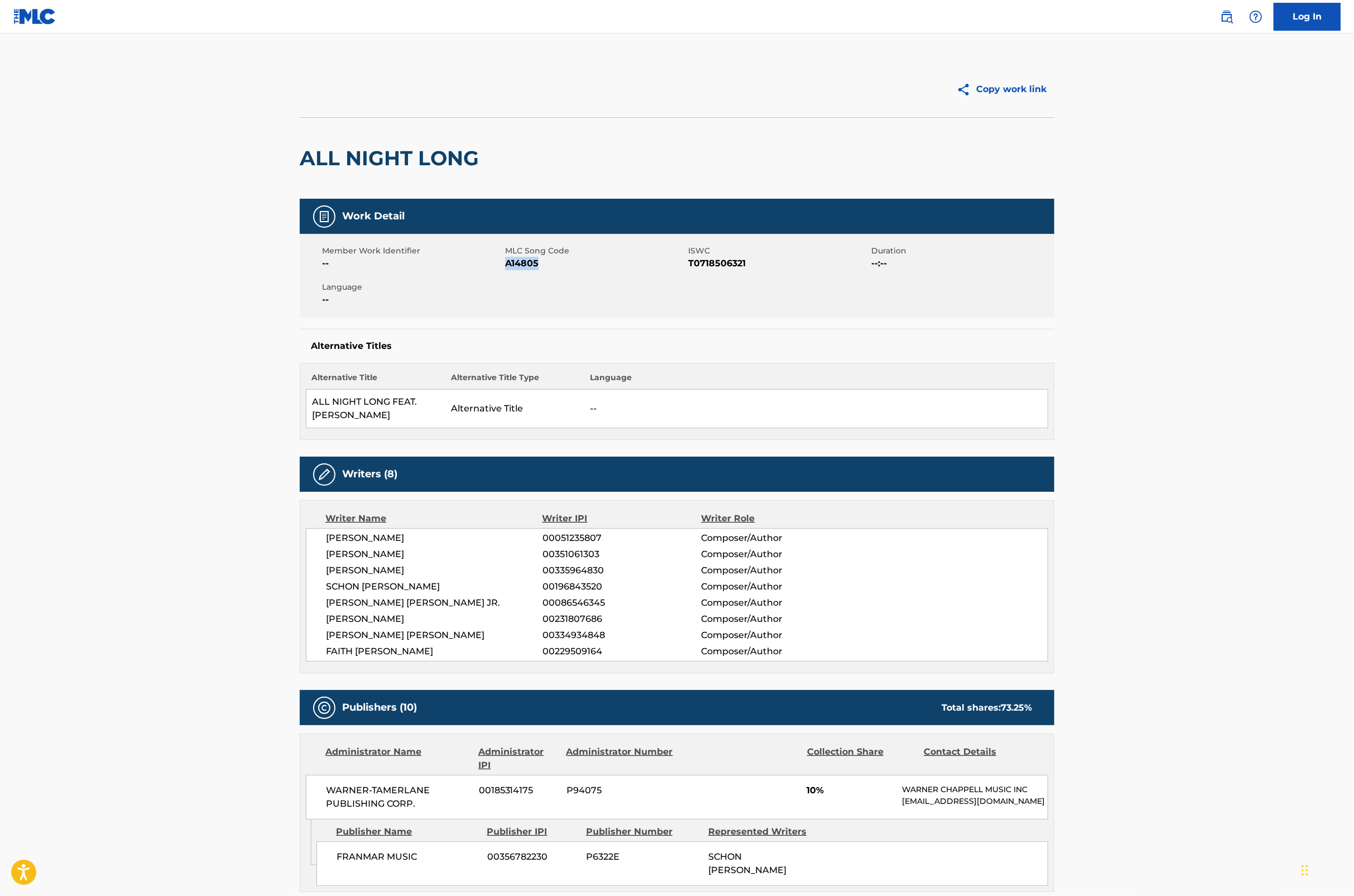
click at [513, 263] on span "A14805" at bounding box center [595, 263] width 180 height 13
copy span "A14805"
drag, startPoint x: 1301, startPoint y: 450, endPoint x: 1335, endPoint y: 386, distance: 72.5
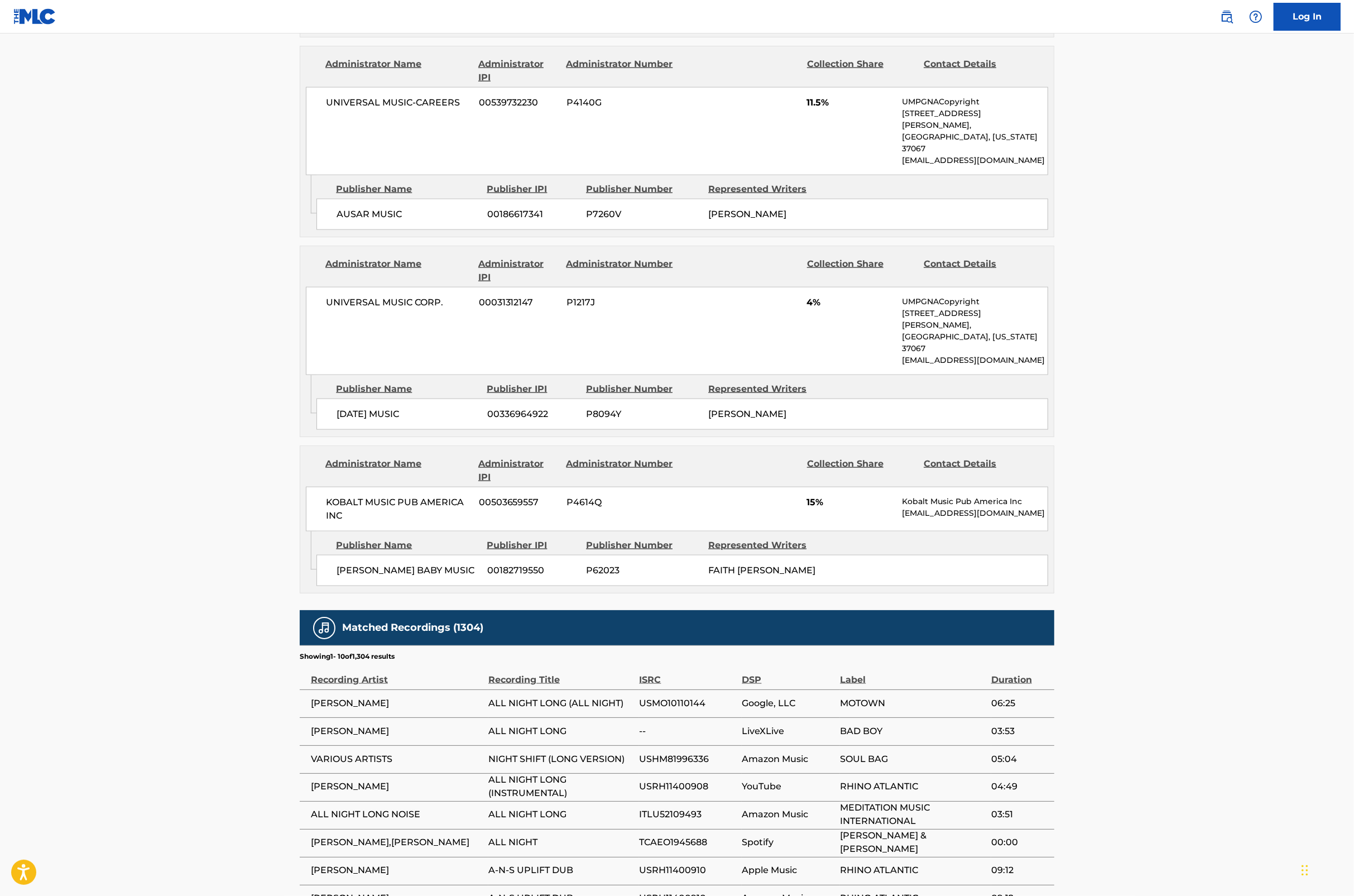
scroll to position [1962, 0]
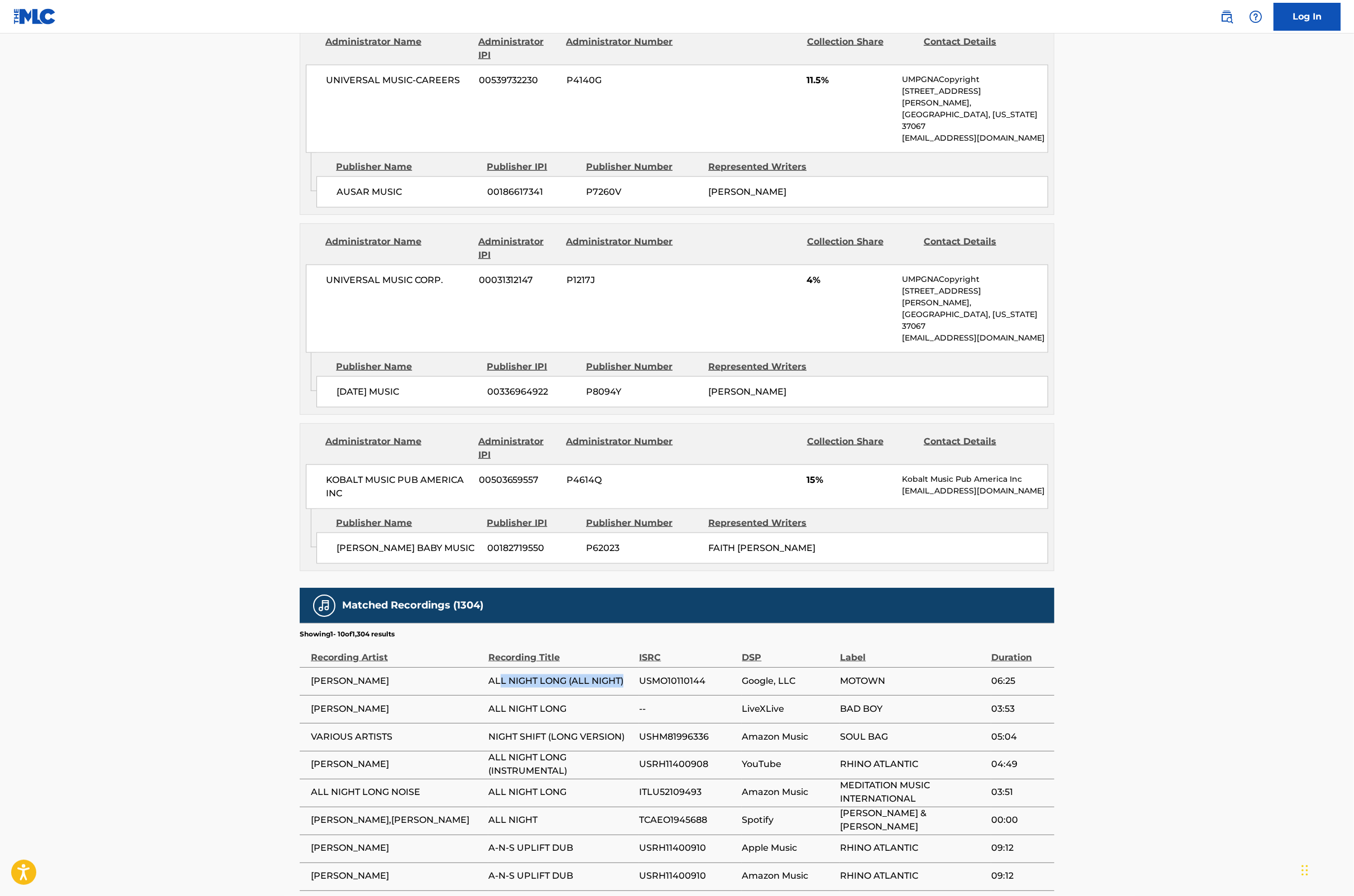
drag, startPoint x: 623, startPoint y: 524, endPoint x: 499, endPoint y: 519, distance: 124.1
click at [499, 675] on span "ALL NIGHT LONG (ALL NIGHT)" at bounding box center [561, 681] width 145 height 13
drag, startPoint x: 499, startPoint y: 519, endPoint x: 481, endPoint y: 545, distance: 31.6
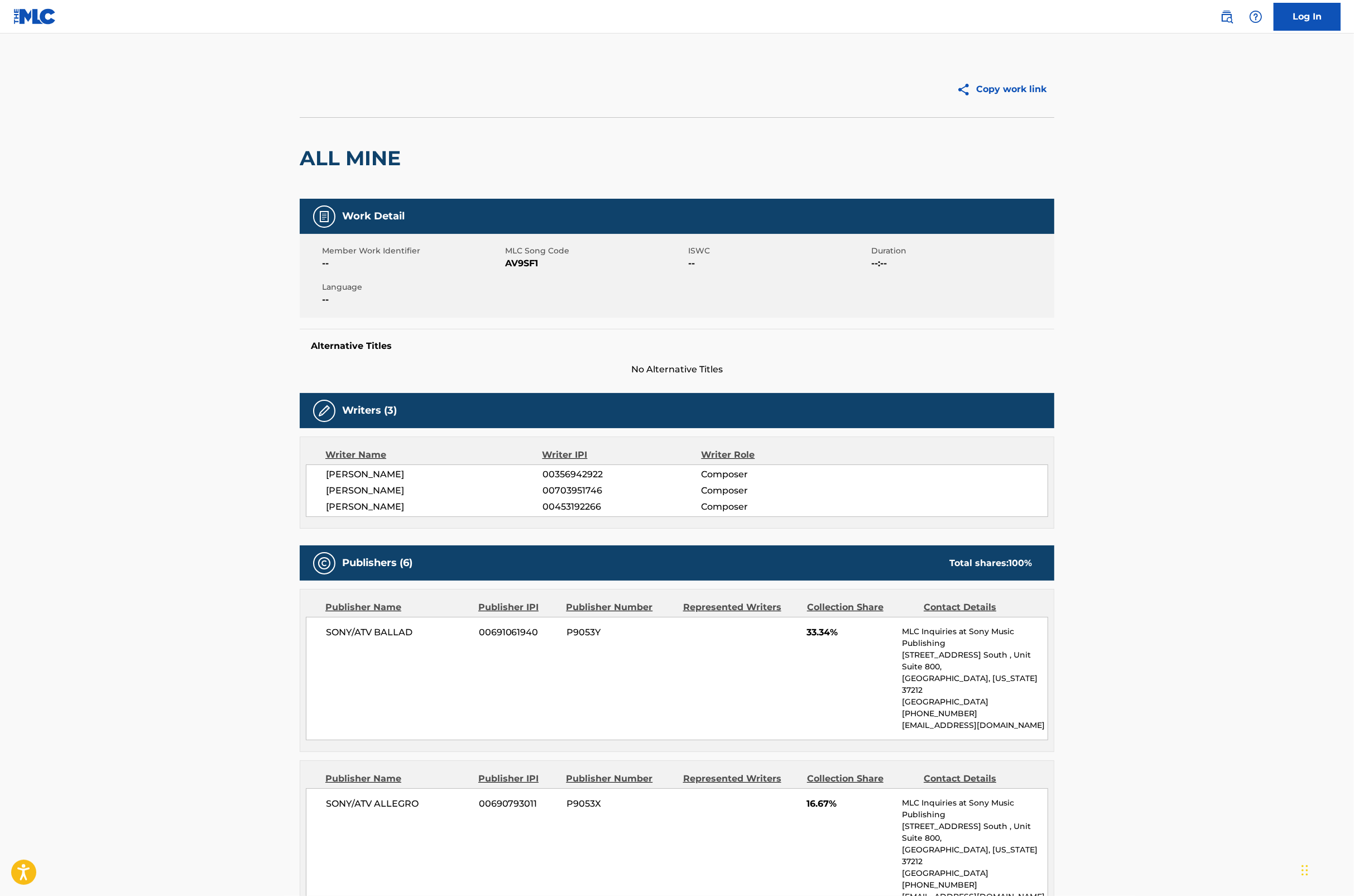
click at [527, 263] on span "AV9SF1" at bounding box center [595, 263] width 180 height 13
copy span "AV9SF1"
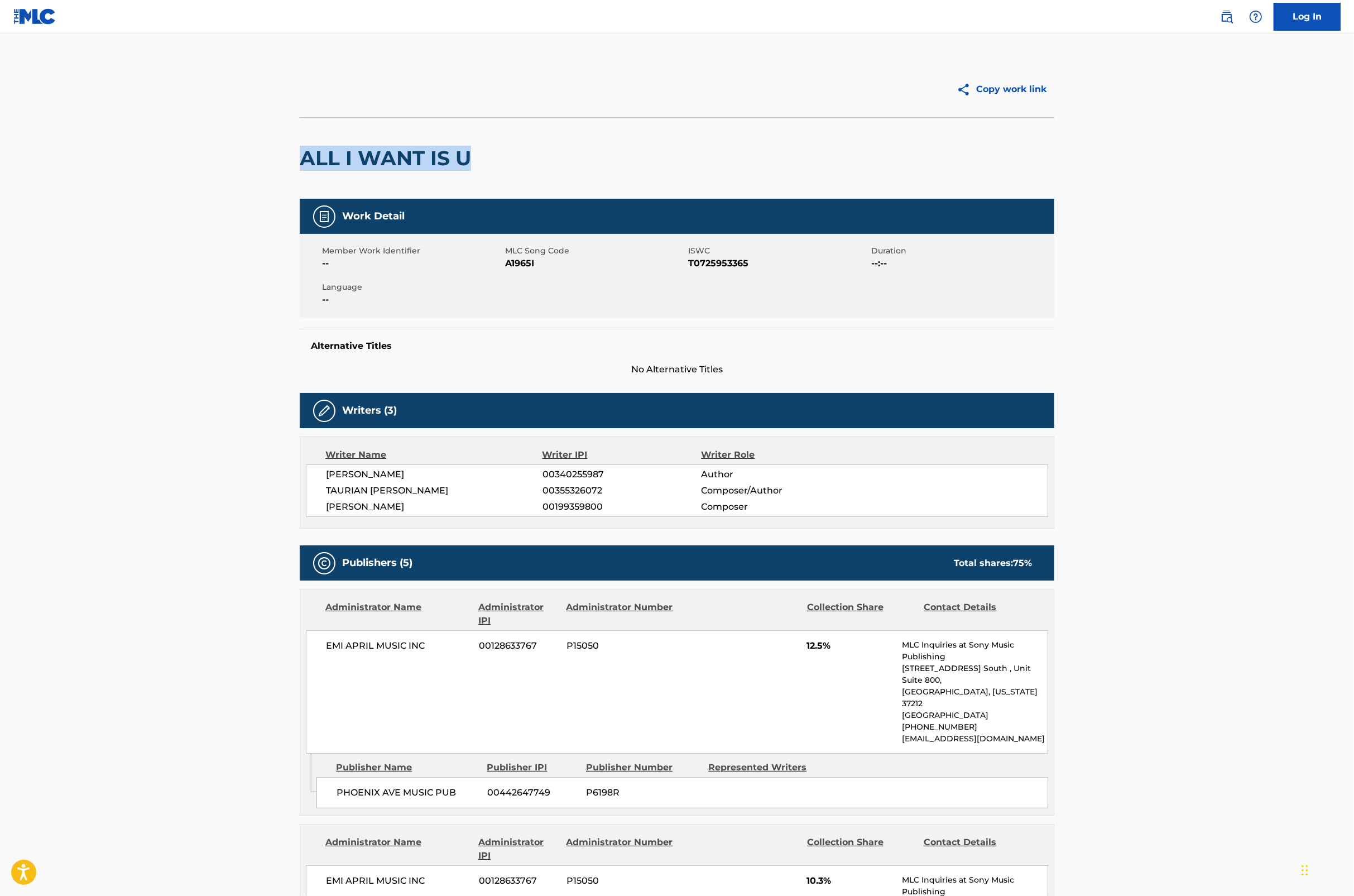
drag, startPoint x: 464, startPoint y: 159, endPoint x: 288, endPoint y: 163, distance: 176.0
copy h2 "ALL I WANT IS U"
click at [514, 261] on span "A1965I" at bounding box center [595, 263] width 180 height 13
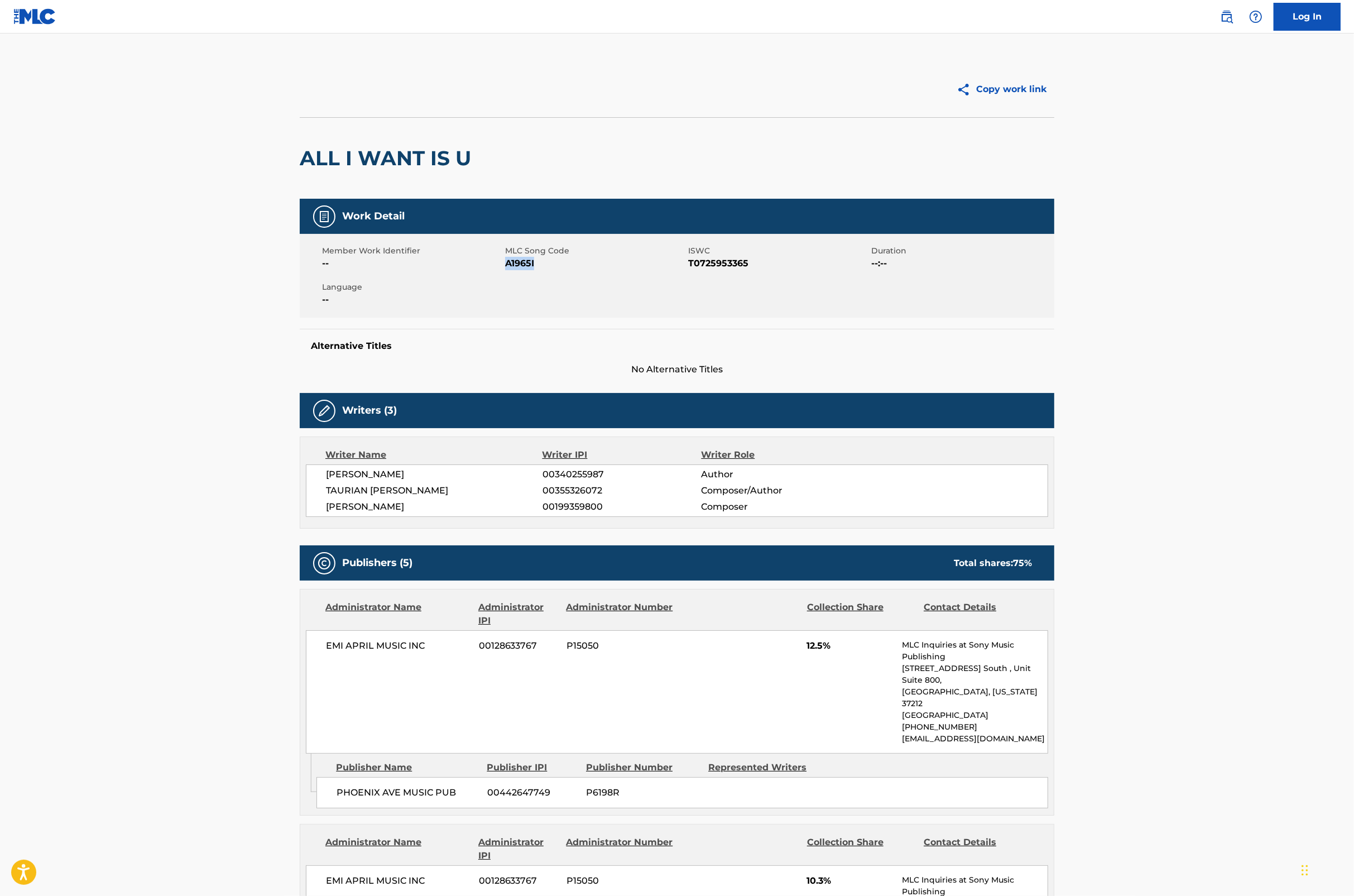
copy span "A1965I"
click at [729, 258] on span "T0725953365" at bounding box center [779, 263] width 180 height 13
copy span "T0725953365"
drag, startPoint x: 1241, startPoint y: 425, endPoint x: 1256, endPoint y: 384, distance: 43.7
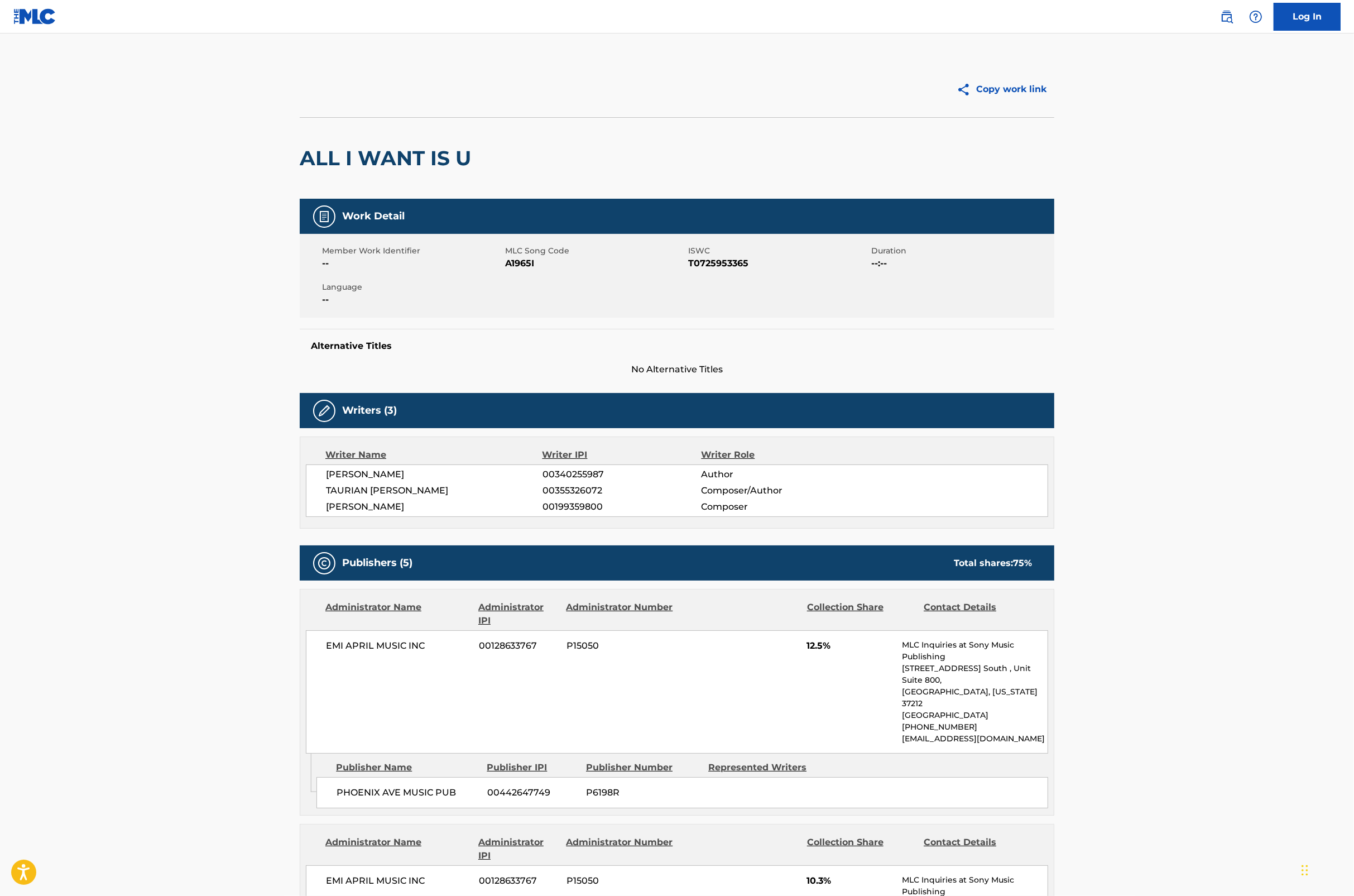
click at [522, 260] on span "A1995P" at bounding box center [595, 263] width 180 height 13
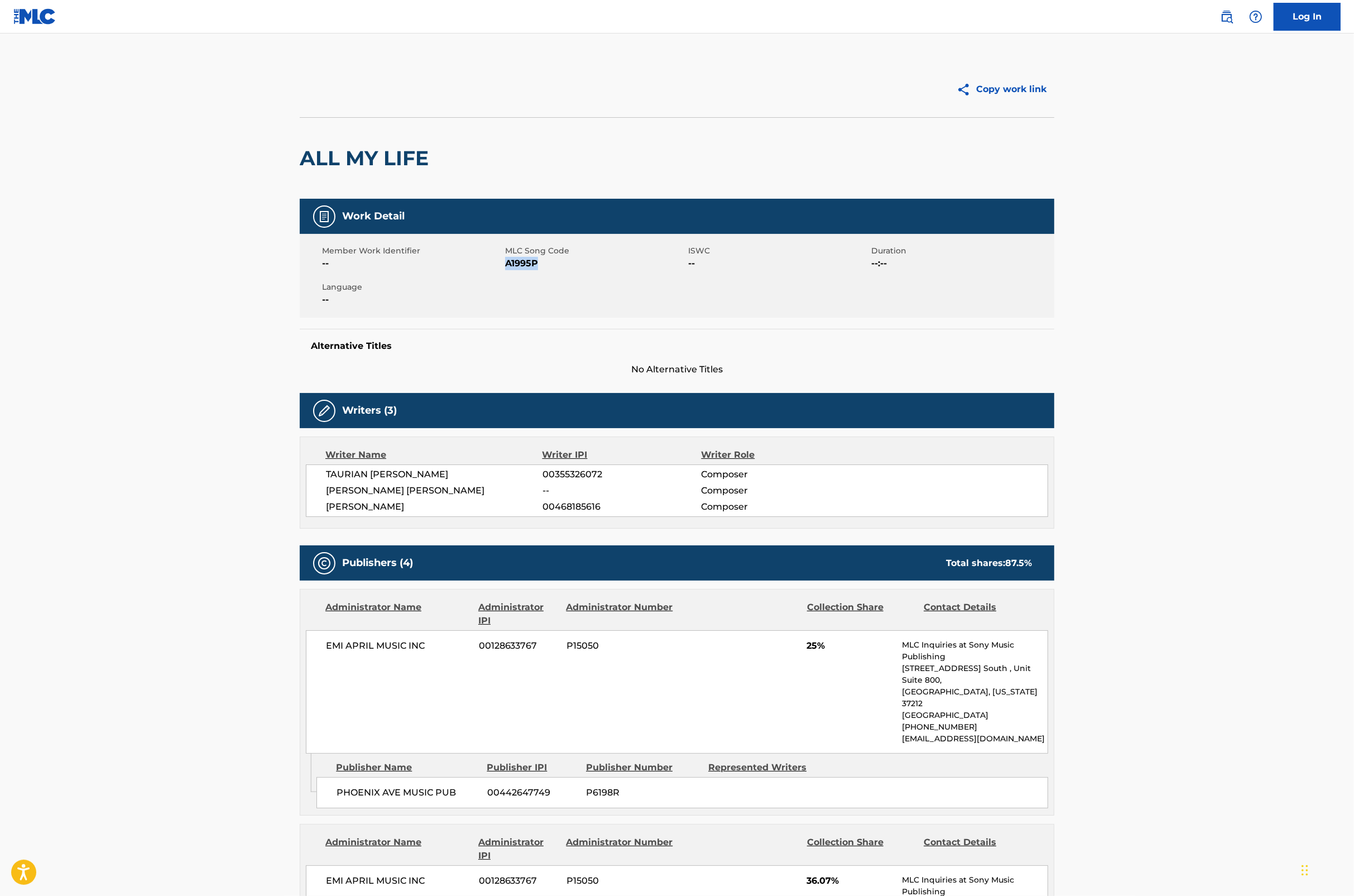
copy span "A1995P"
drag, startPoint x: 1299, startPoint y: 269, endPoint x: 1313, endPoint y: 246, distance: 26.9
click at [1299, 269] on main "Copy work link ALL MY LIFE Work Detail Member Work Identifier -- MLC Song Code …" at bounding box center [677, 802] width 1354 height 1538
drag, startPoint x: 1354, startPoint y: 191, endPoint x: 1340, endPoint y: 369, distance: 178.5
click at [1340, 369] on main "Copy work link ALL MY LIFE Work Detail Member Work Identifier -- MLC Song Code …" at bounding box center [677, 802] width 1354 height 1538
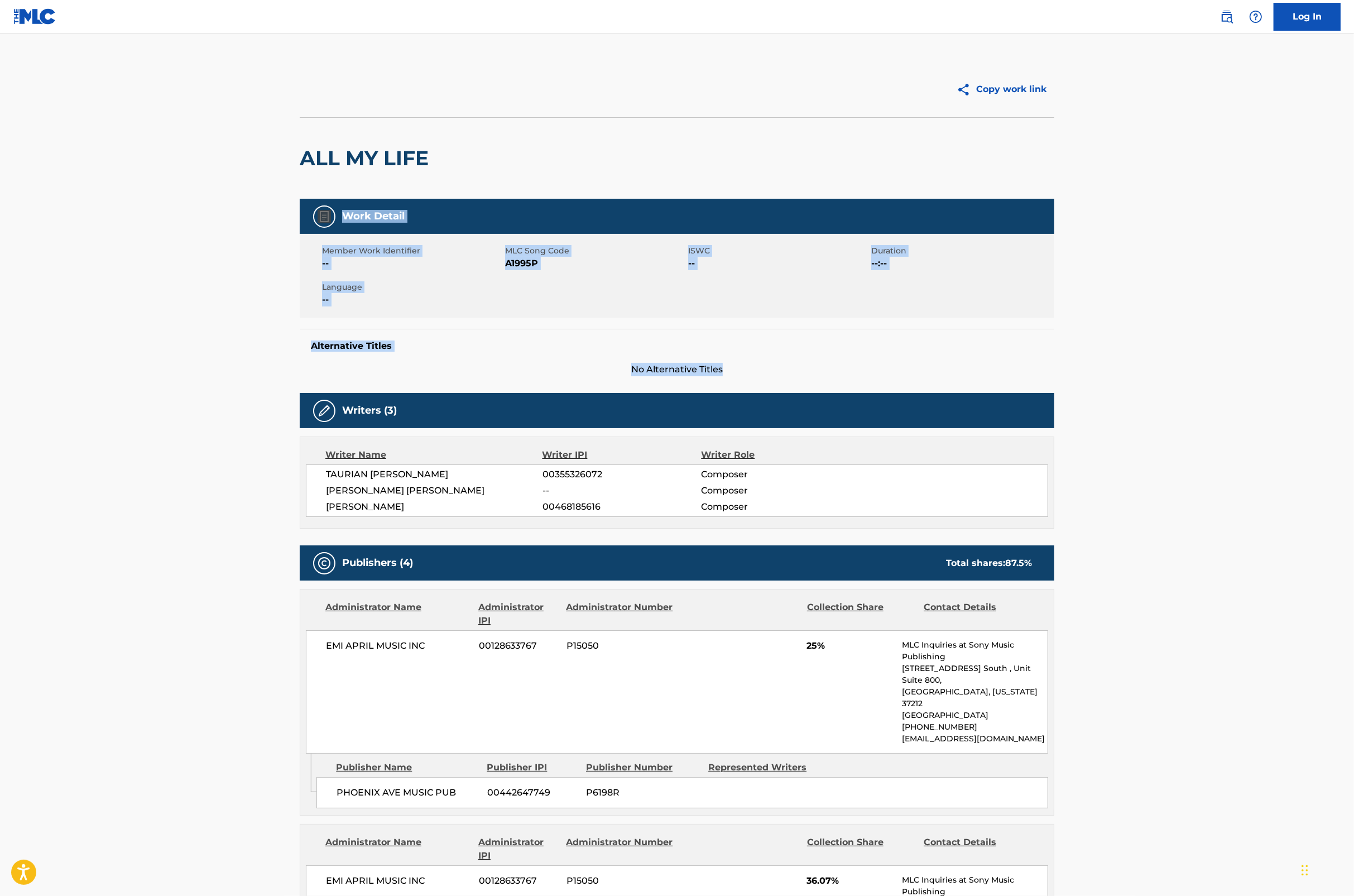
drag, startPoint x: 1340, startPoint y: 369, endPoint x: 1319, endPoint y: 358, distance: 23.7
click at [1319, 358] on main "Copy work link ALL MY LIFE Work Detail Member Work Identifier -- MLC Song Code …" at bounding box center [677, 802] width 1354 height 1538
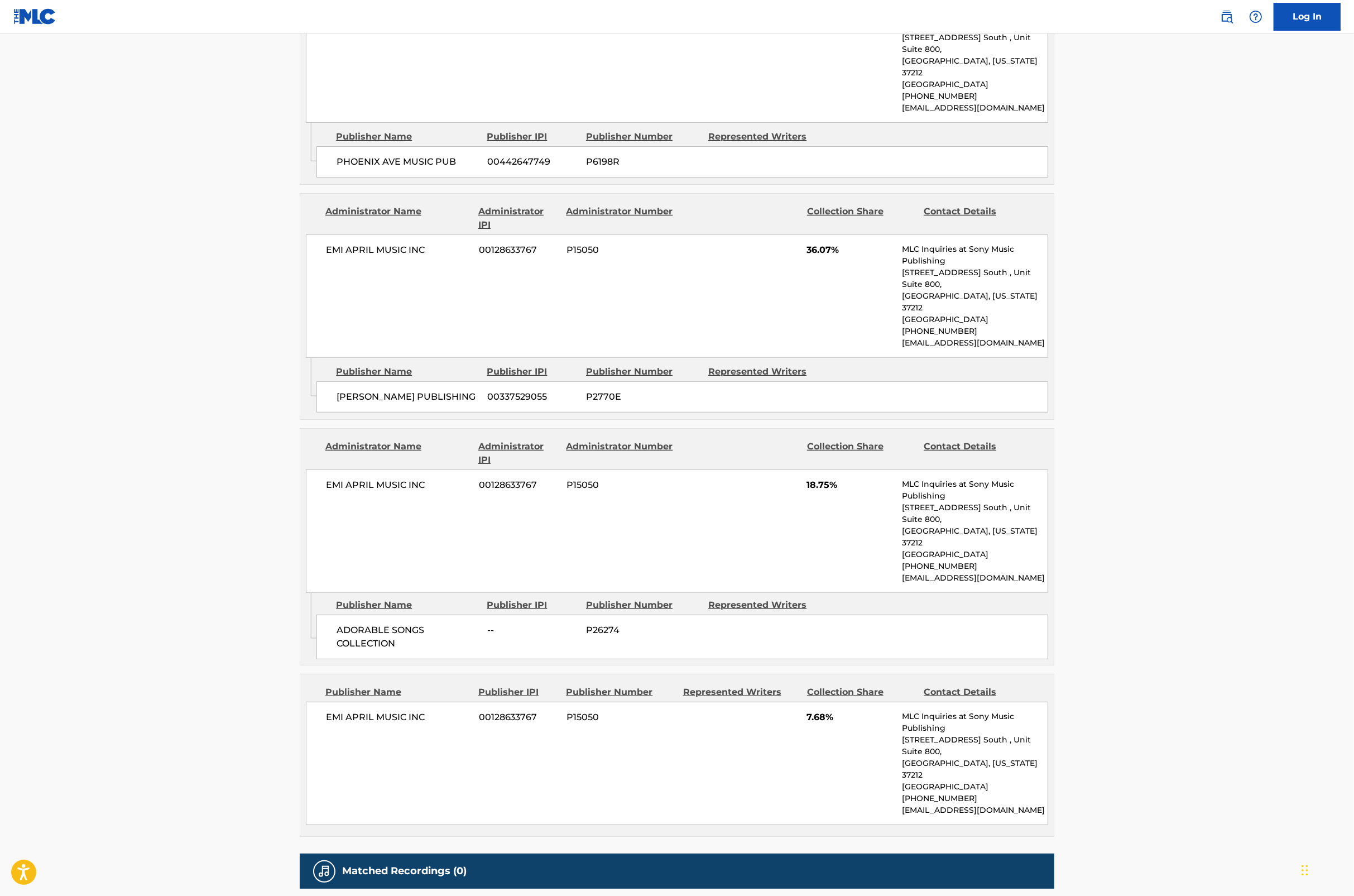
scroll to position [639, 0]
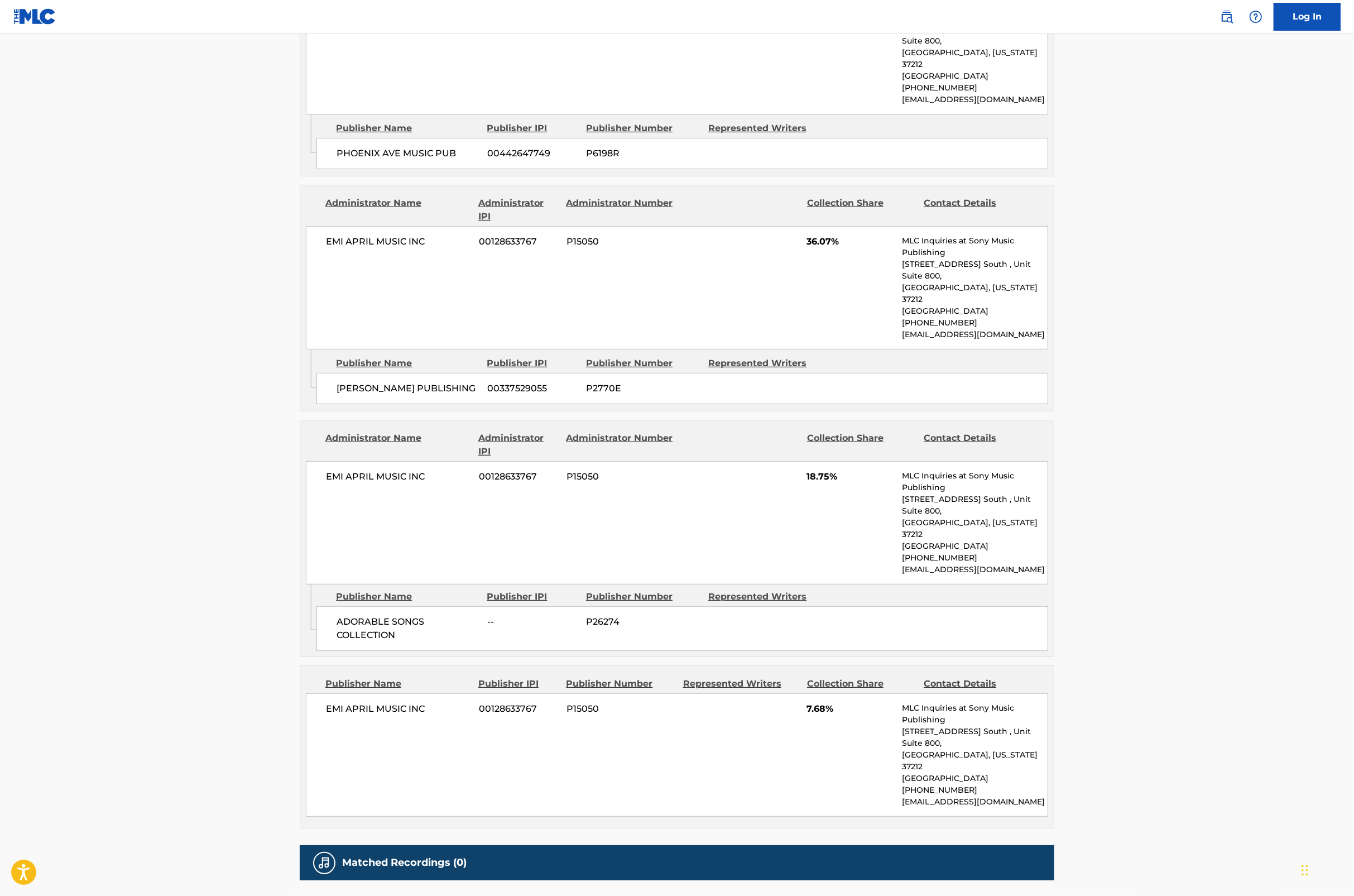
click at [1176, 661] on main "Copy work link ALL MY LIFE Work Detail Member Work Identifier -- MLC Song Code …" at bounding box center [677, 163] width 1354 height 1538
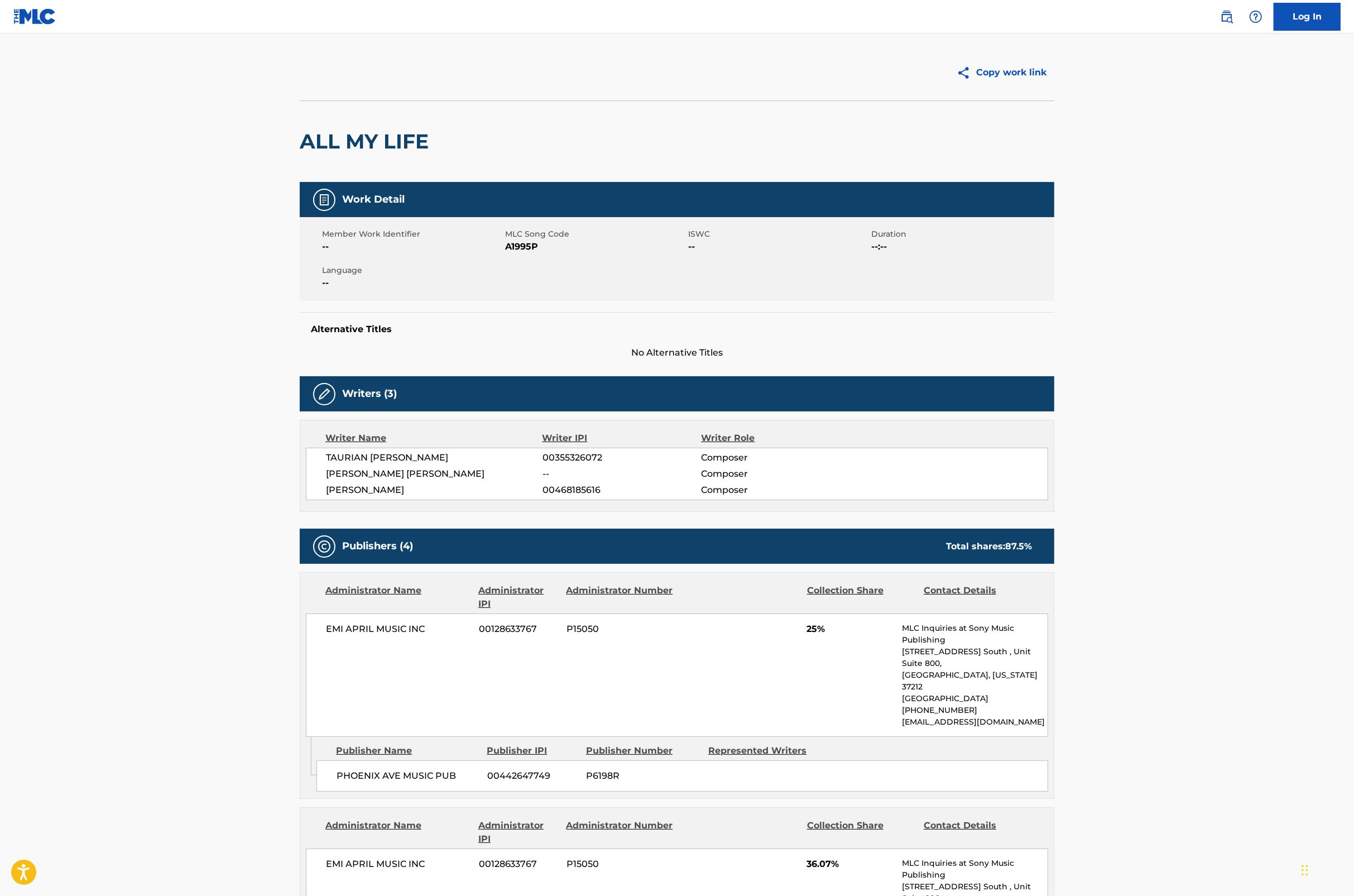
scroll to position [0, 0]
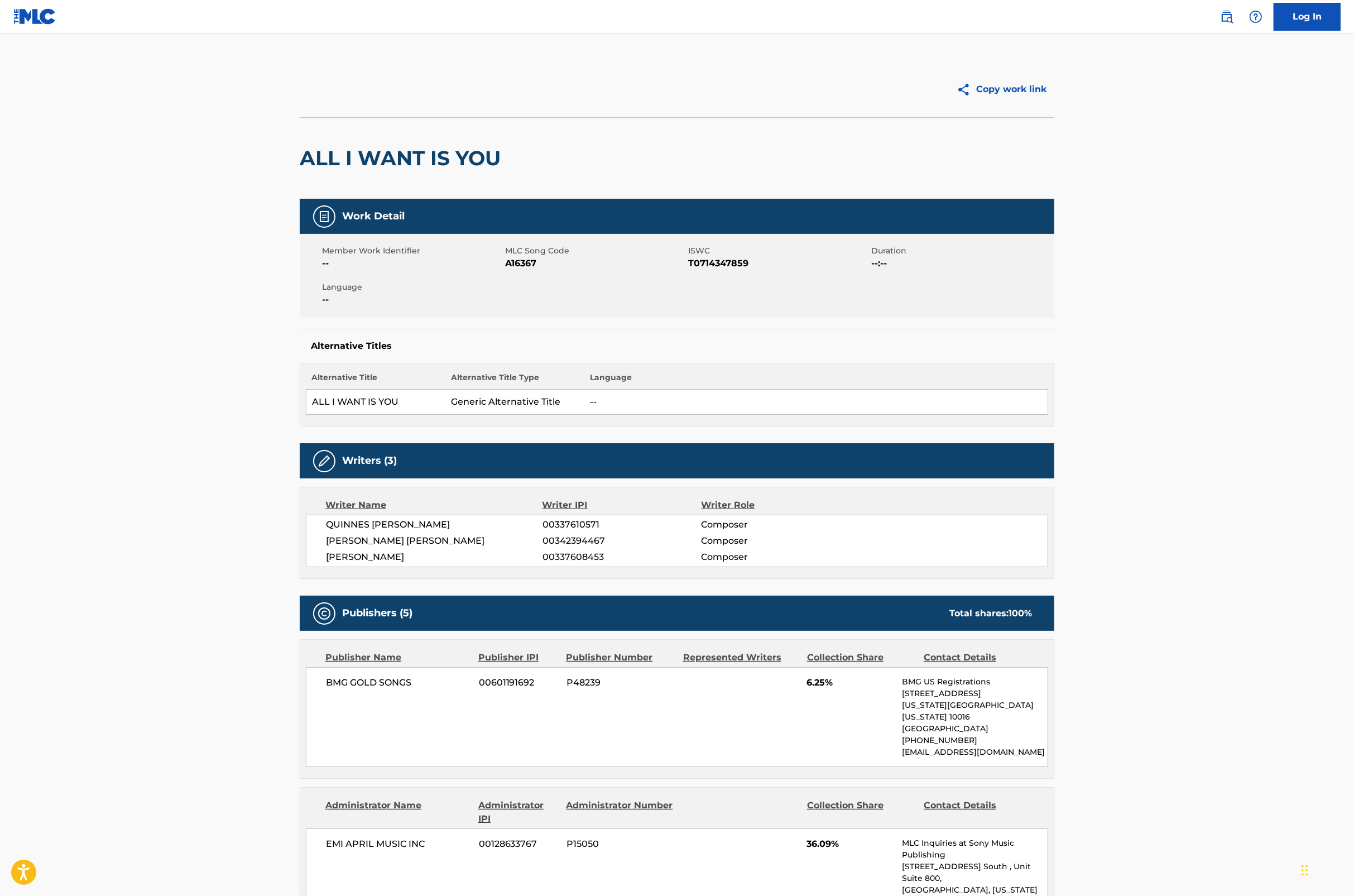
click at [491, 157] on h2 "ALL I WANT IS YOU" at bounding box center [403, 159] width 207 height 25
copy div "ALL I WANT IS YOU"
click at [721, 263] on span "T0714347859" at bounding box center [779, 263] width 180 height 13
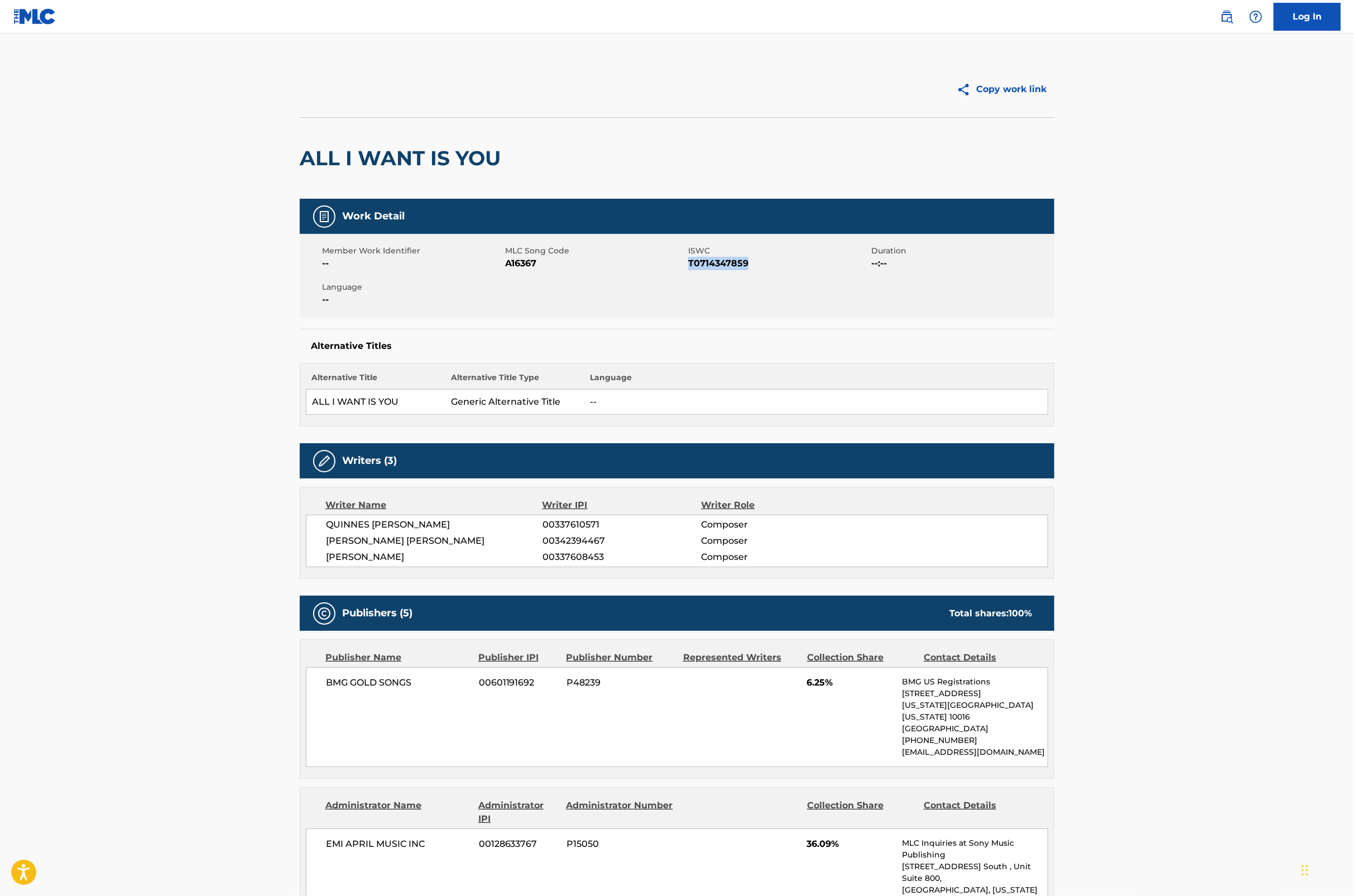
click at [721, 263] on span "T0714347859" at bounding box center [779, 263] width 180 height 13
copy span "T0714347859"
click at [532, 263] on span "A16367" at bounding box center [595, 263] width 180 height 13
copy span "A16367"
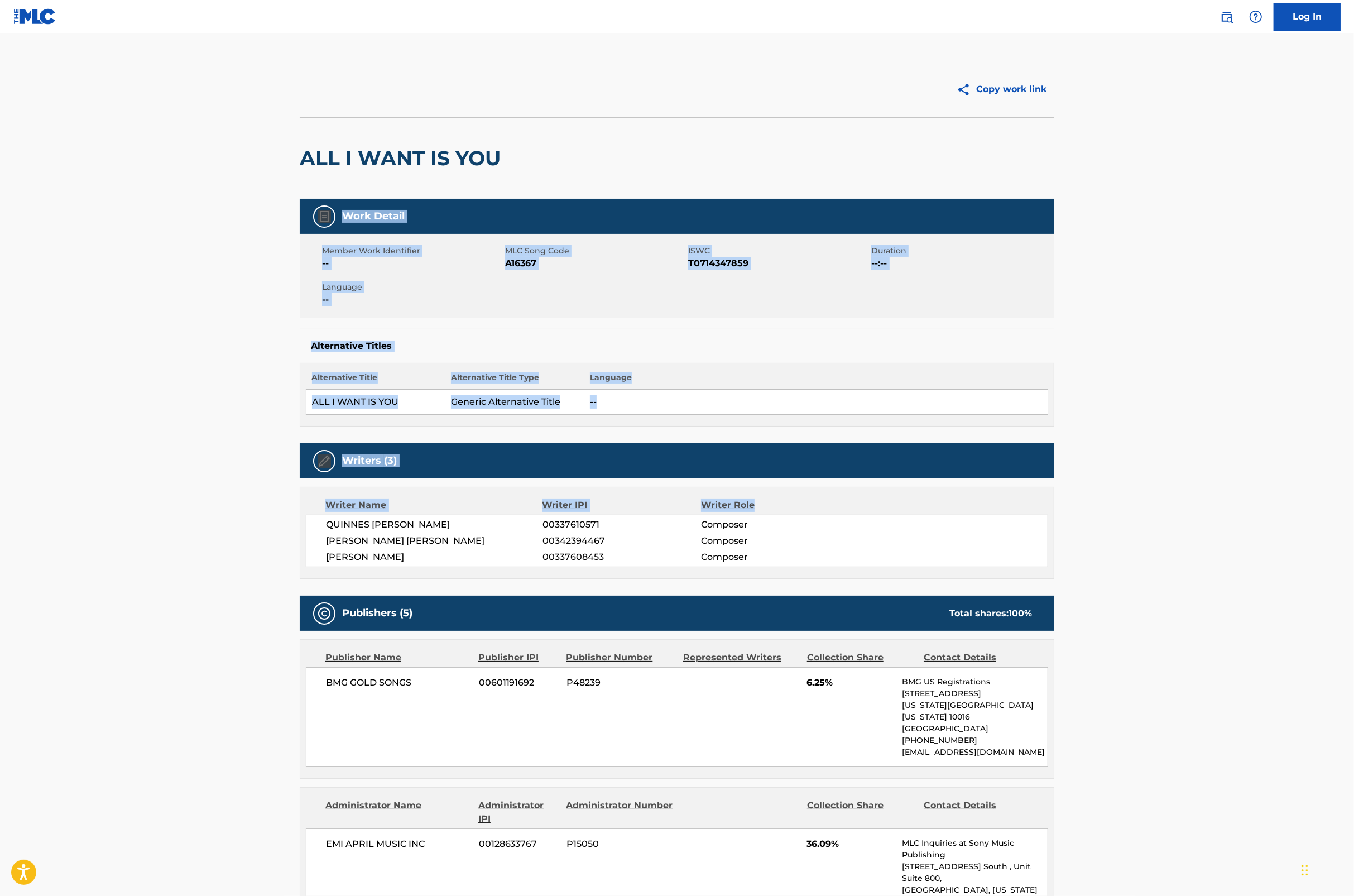
drag, startPoint x: 1354, startPoint y: 161, endPoint x: 1337, endPoint y: 496, distance: 335.4
drag, startPoint x: 1337, startPoint y: 496, endPoint x: 1319, endPoint y: 358, distance: 139.2
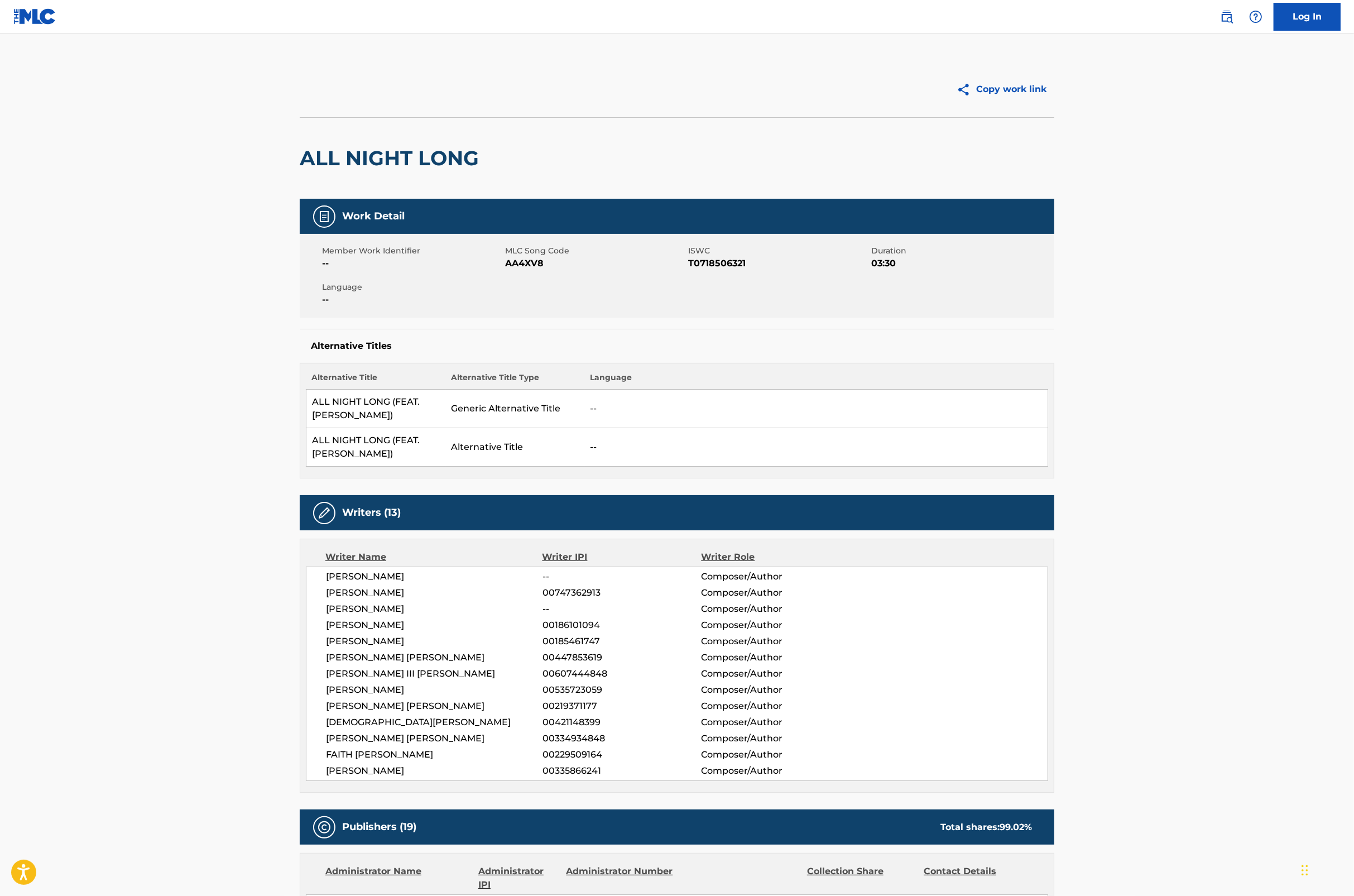
click at [570, 271] on div "Member Work Identifier -- MLC Song Code AA4XV8 ISWC T0718506321 Duration 03:30 …" at bounding box center [677, 276] width 755 height 84
click at [529, 263] on span "AA4XV8" at bounding box center [595, 263] width 180 height 13
copy span "AA4XV8"
drag, startPoint x: 383, startPoint y: 419, endPoint x: 310, endPoint y: 406, distance: 74.1
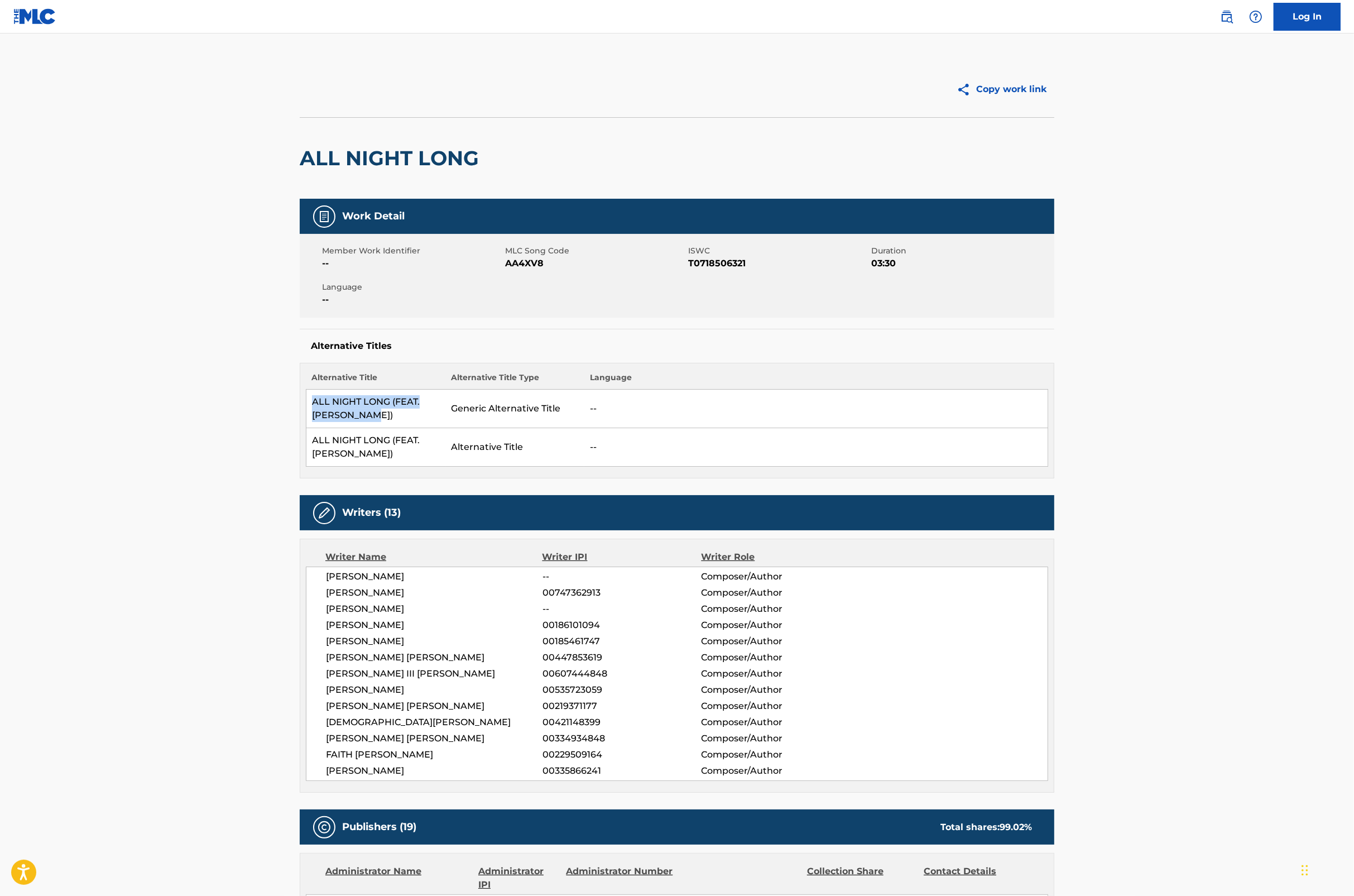
click at [310, 406] on td "ALL NIGHT LONG (FEAT. [PERSON_NAME])" at bounding box center [376, 409] width 139 height 38
copy td "ALL NIGHT LONG (FEAT. [PERSON_NAME])"
drag, startPoint x: 1163, startPoint y: 543, endPoint x: 1251, endPoint y: 429, distance: 144.0
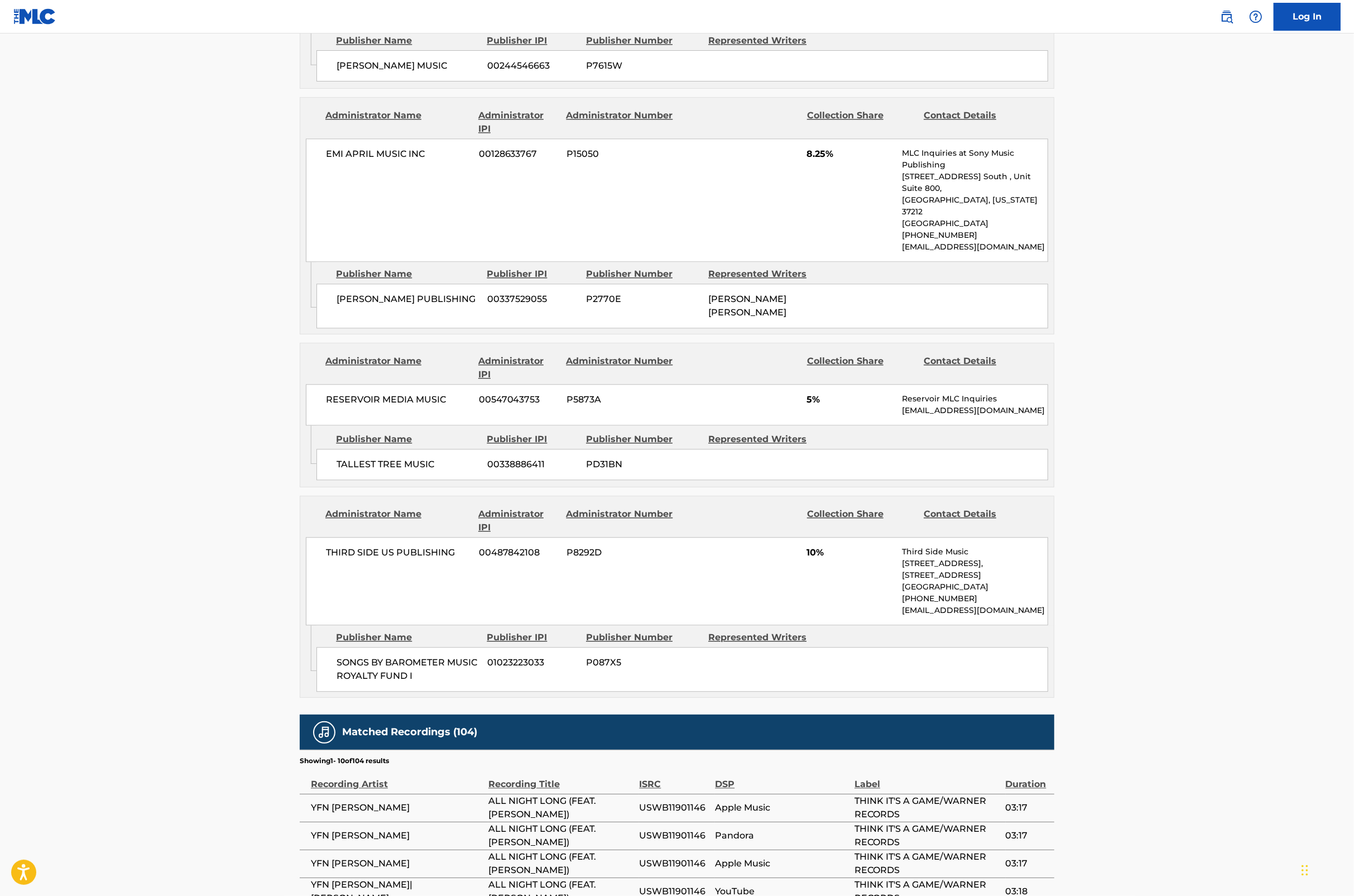
scroll to position [3484, 0]
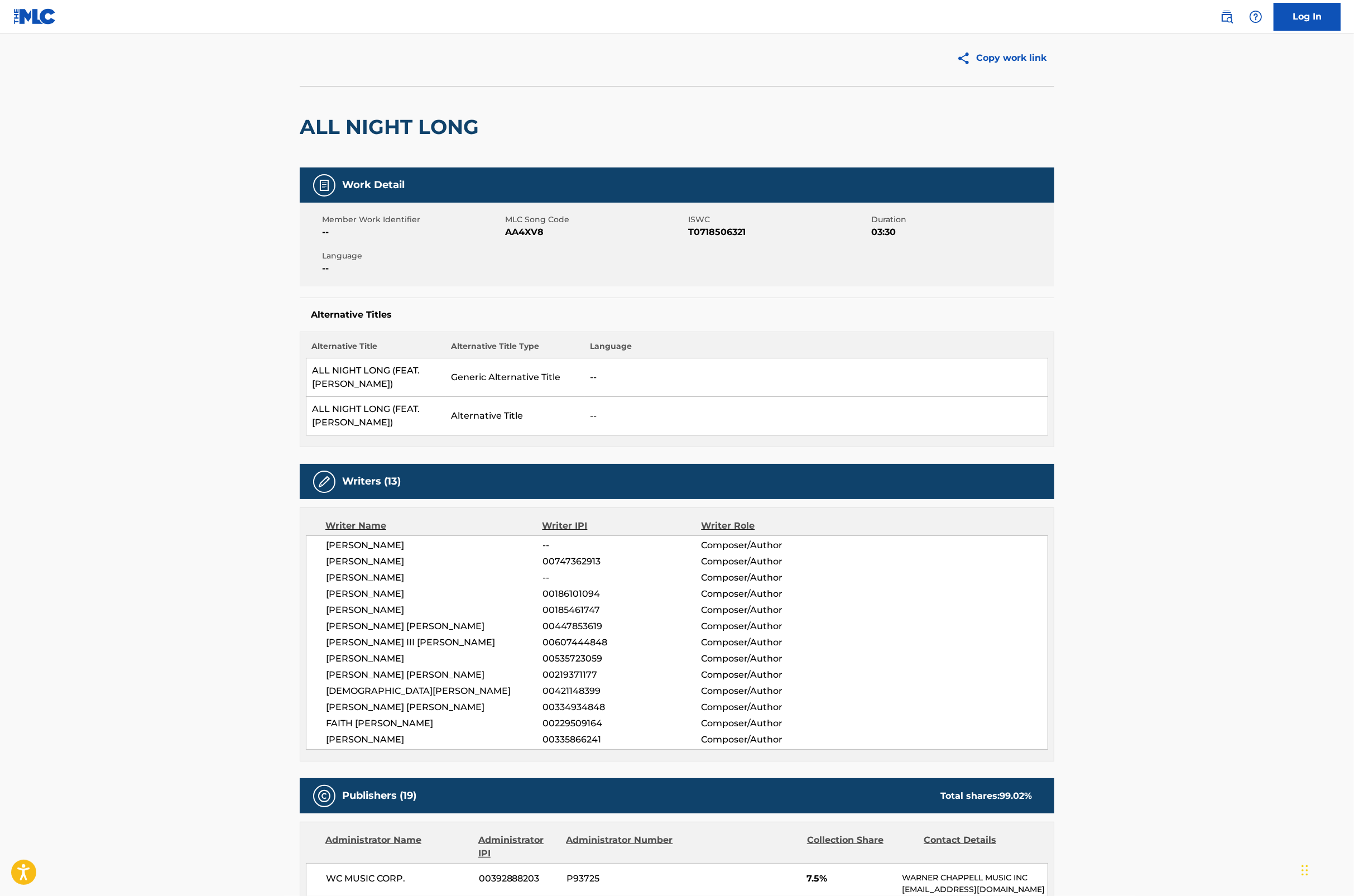
scroll to position [27, 0]
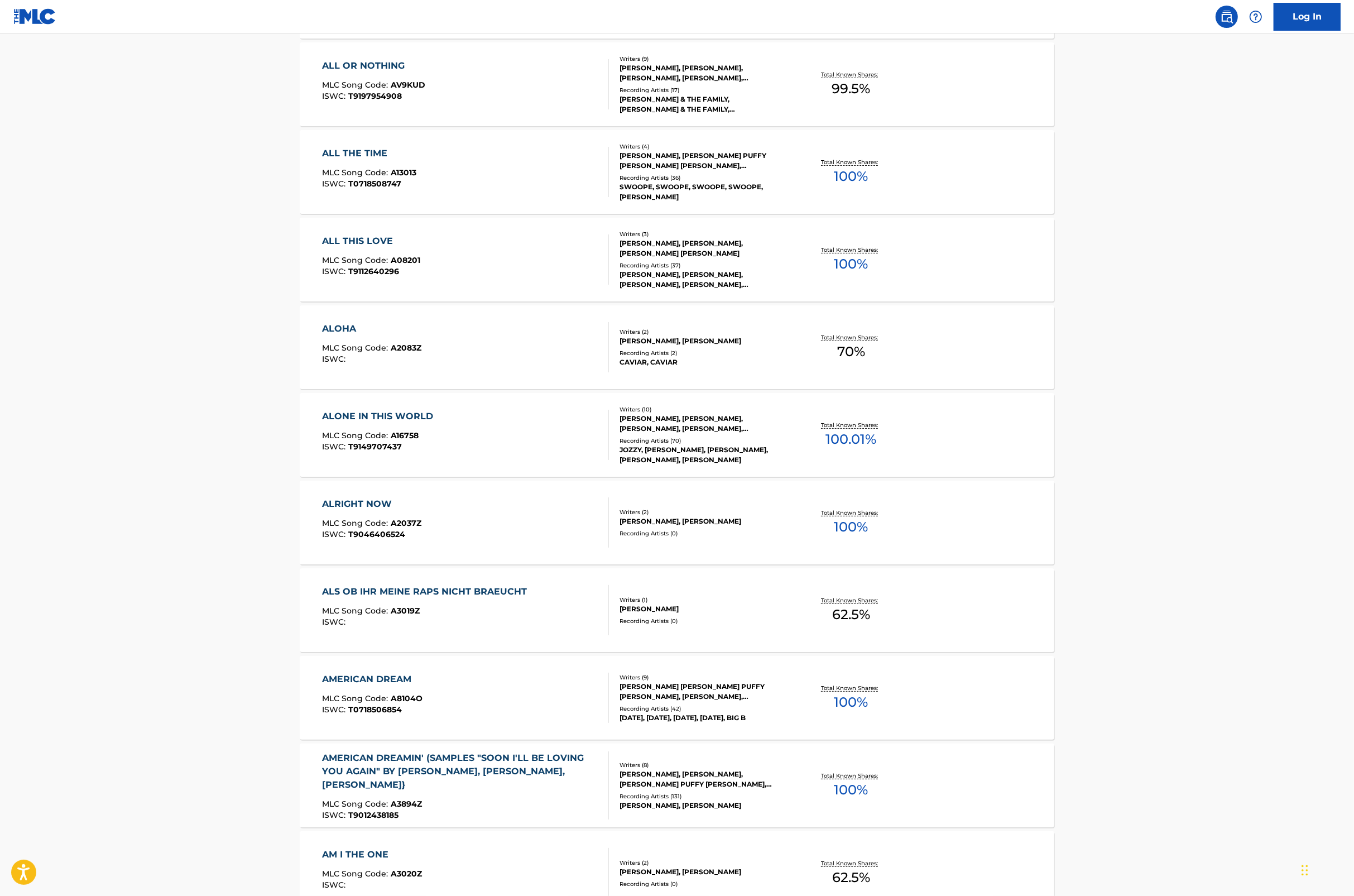
scroll to position [5715, 0]
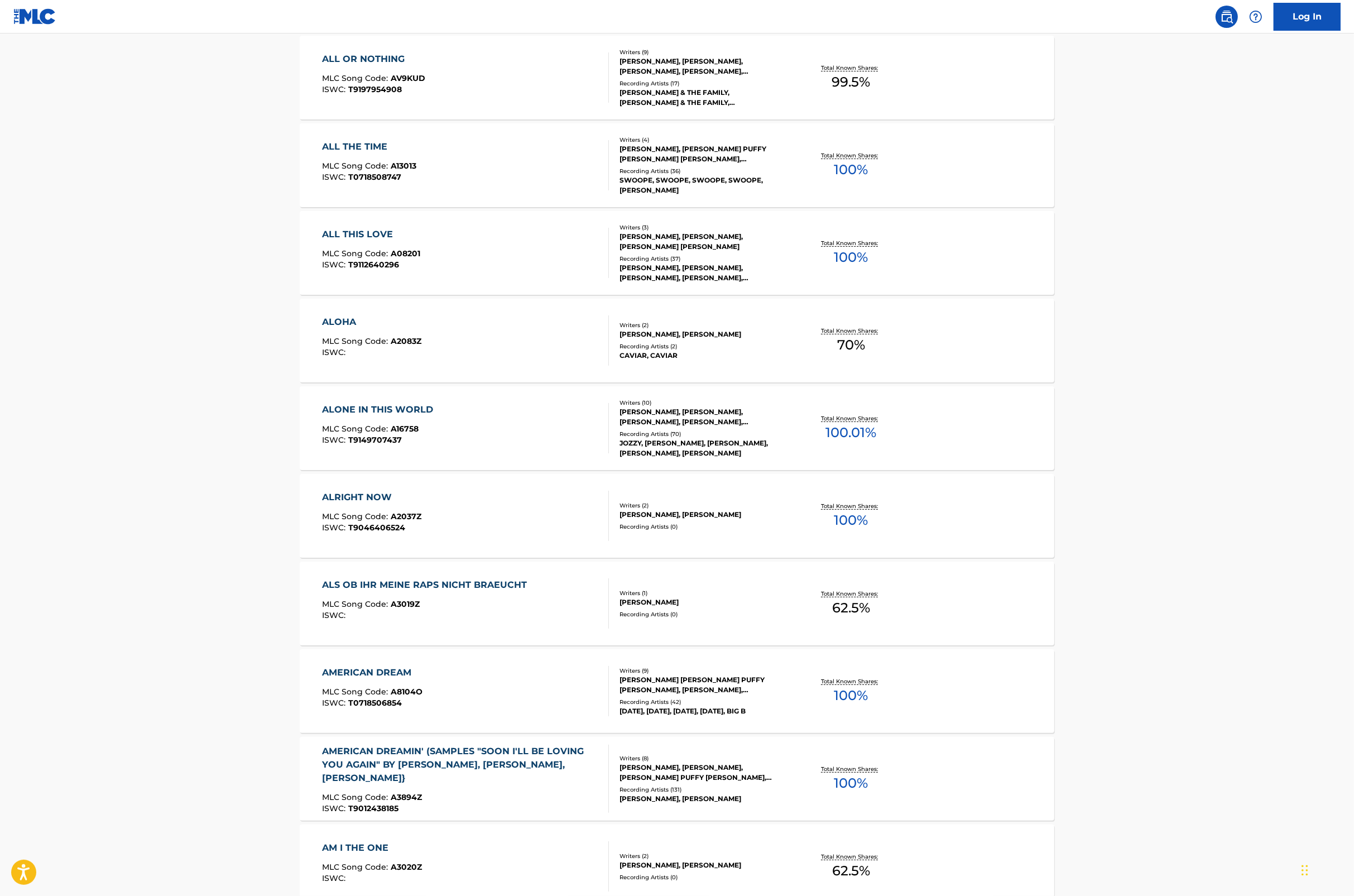
click at [362, 57] on div "ALL OR NOTHING" at bounding box center [374, 59] width 103 height 13
click at [376, 146] on div "ALL THE TIME" at bounding box center [369, 147] width 94 height 13
click at [374, 233] on div "ALL THIS LOVE" at bounding box center [371, 234] width 98 height 13
click at [347, 316] on div "ALOHA" at bounding box center [372, 322] width 99 height 13
click at [360, 411] on div "ALONE IN THIS WORLD" at bounding box center [381, 409] width 117 height 13
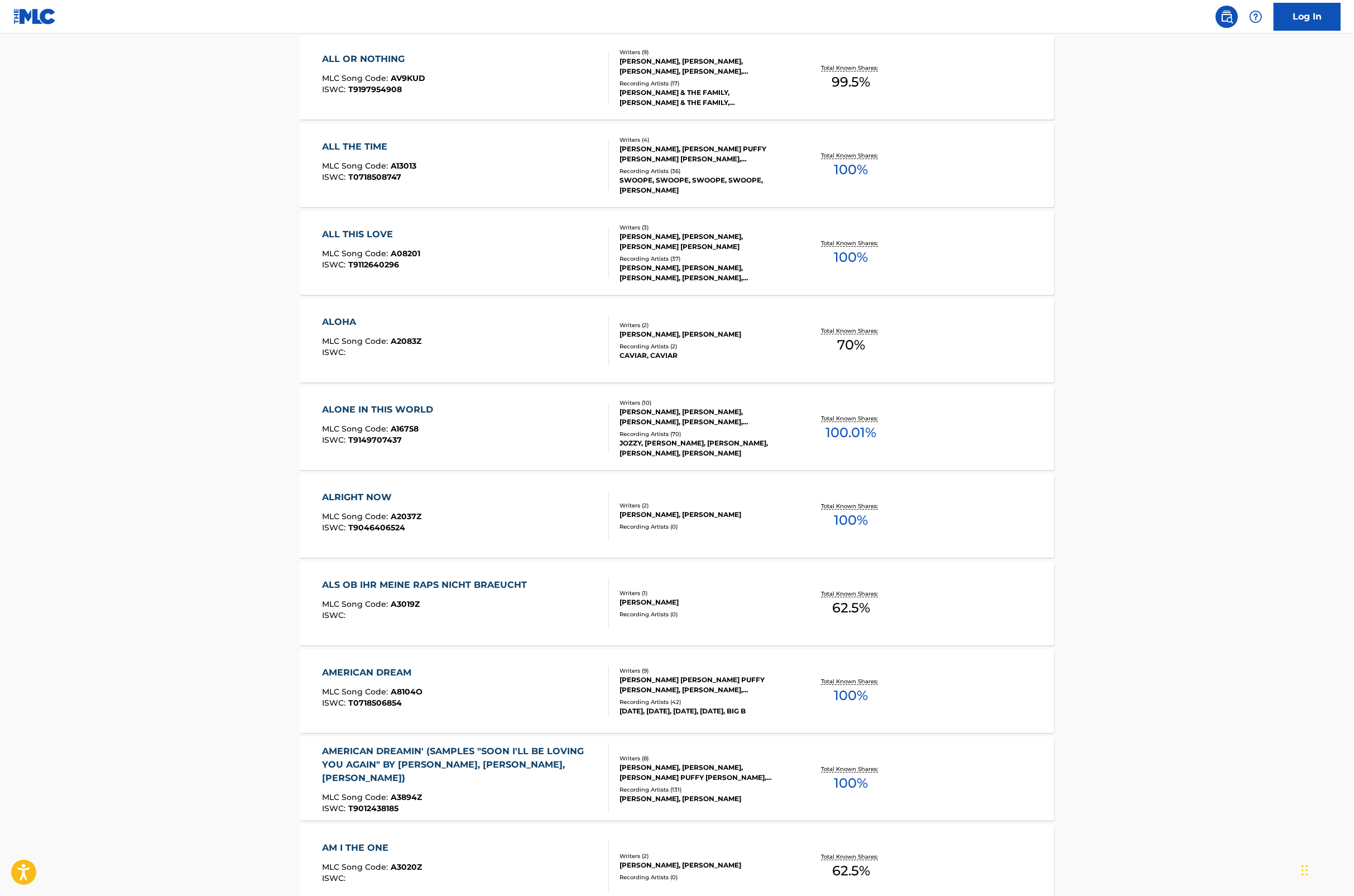
click at [369, 495] on div "ALRIGHT NOW" at bounding box center [372, 497] width 99 height 13
click at [369, 582] on div "ALS OB IHR MEINE RAPS NICHT BRAEUCHT" at bounding box center [427, 585] width 210 height 13
click at [355, 672] on div "AMERICAN DREAM" at bounding box center [373, 673] width 101 height 13
click at [374, 754] on div "AMERICAN DREAMIN' (SAMPLES "SOON I'LL BE LOVING YOU AGAIN" BY M. GAYE, L. WARE,…" at bounding box center [461, 765] width 277 height 41
click at [374, 847] on div "AM I THE ONE" at bounding box center [372, 848] width 100 height 13
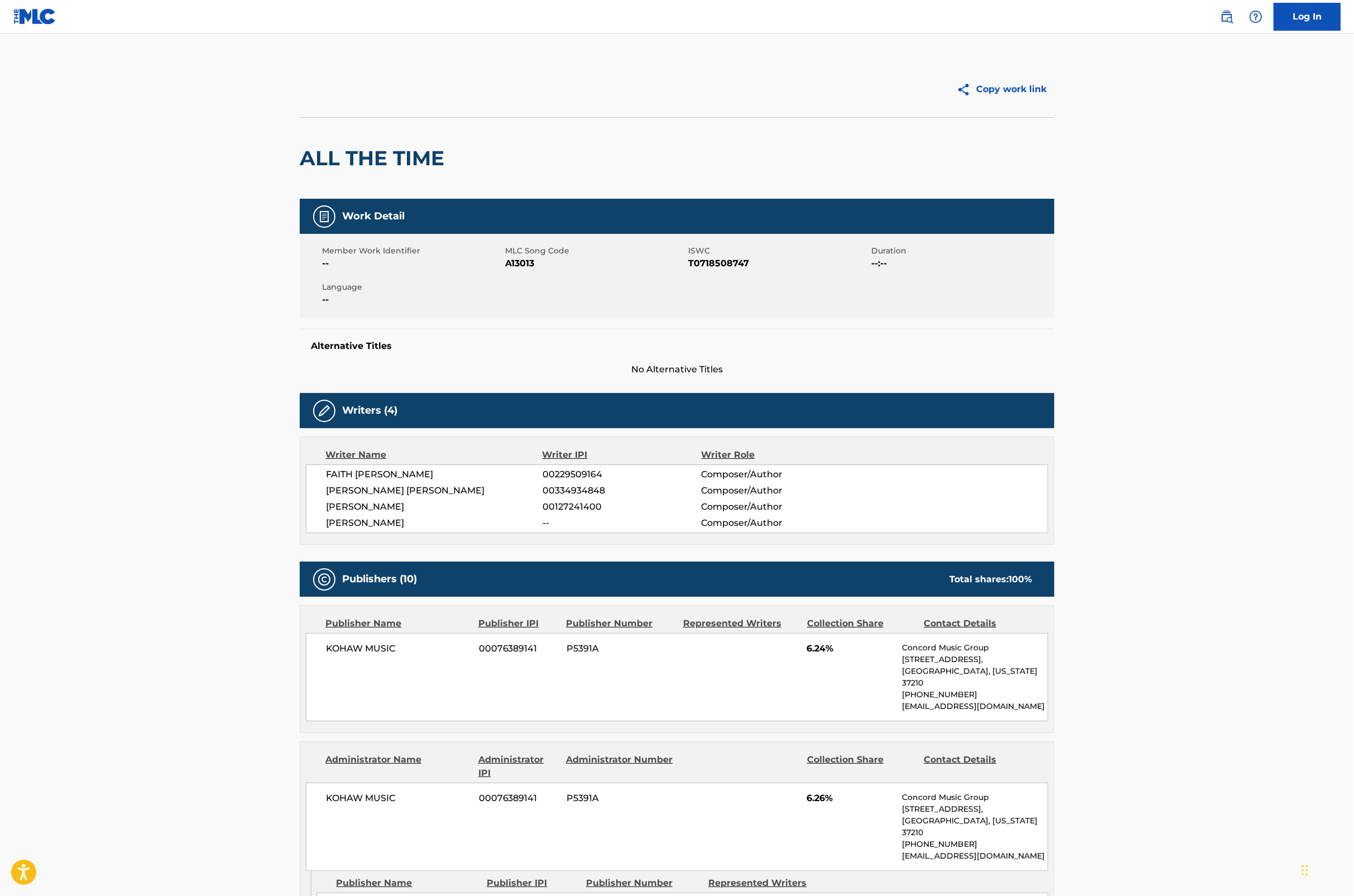
click at [517, 267] on span "A13013" at bounding box center [595, 263] width 180 height 13
copy span "A13013"
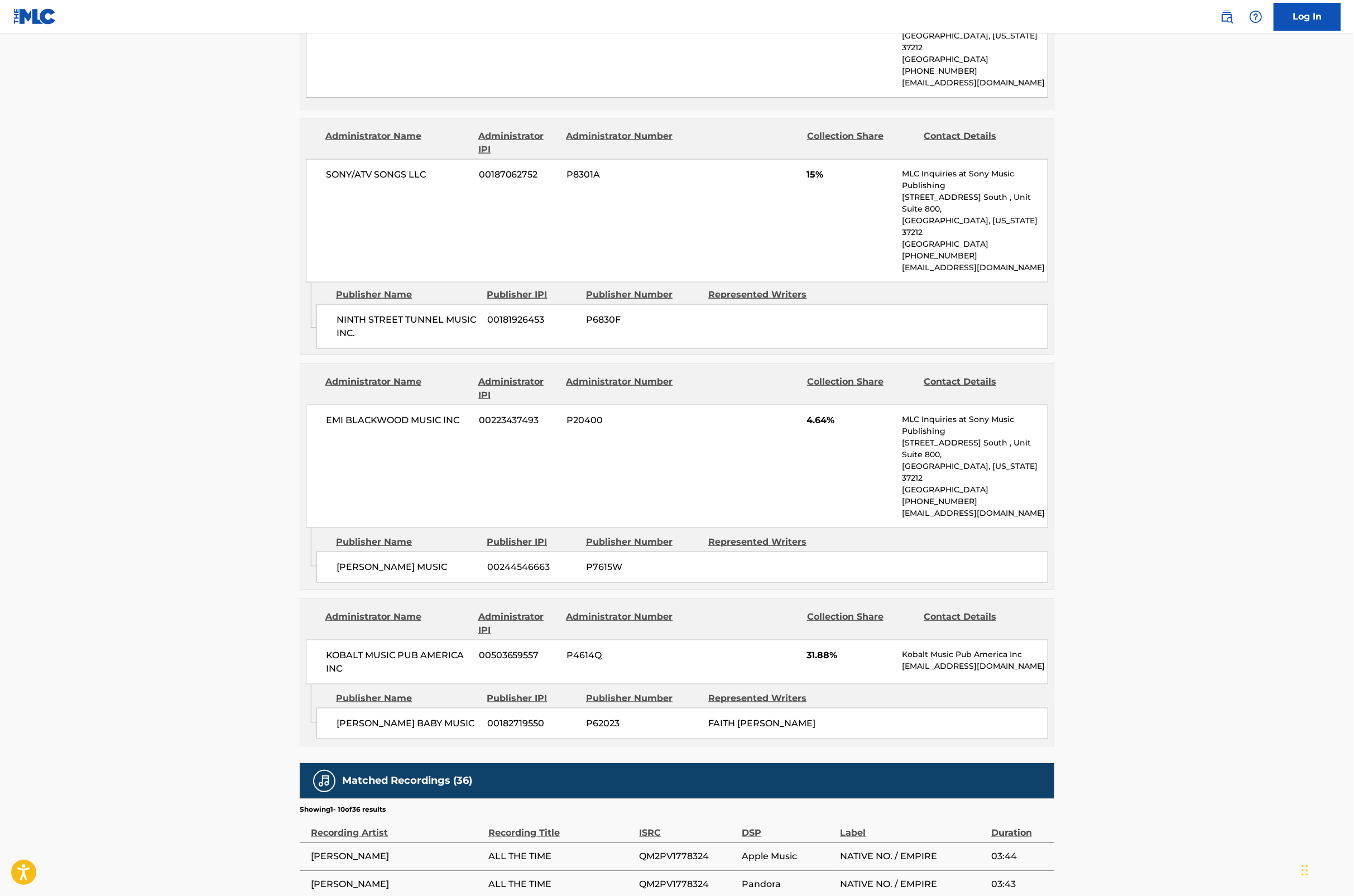
scroll to position [1940, 0]
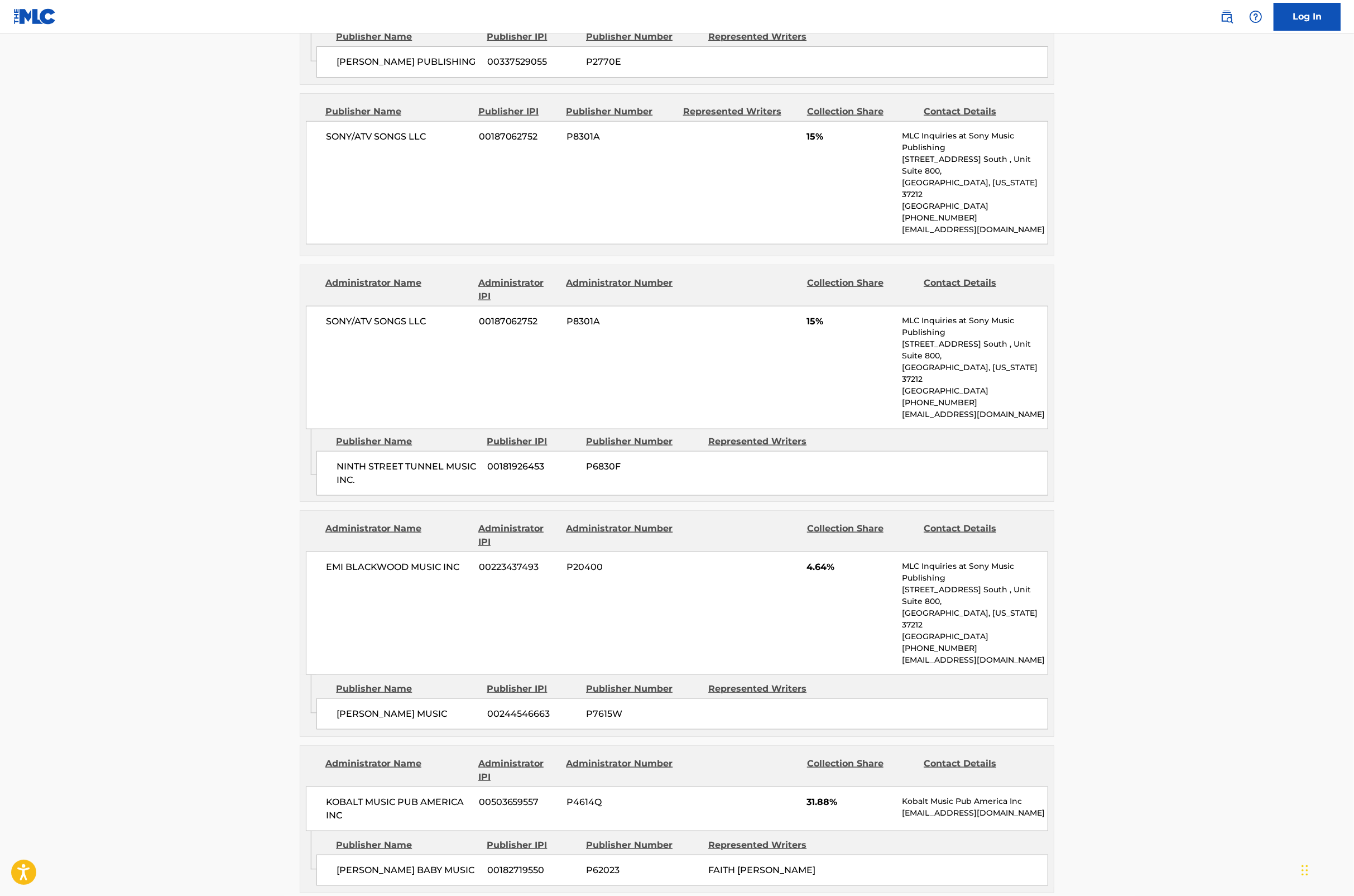
scroll to position [1828, 0]
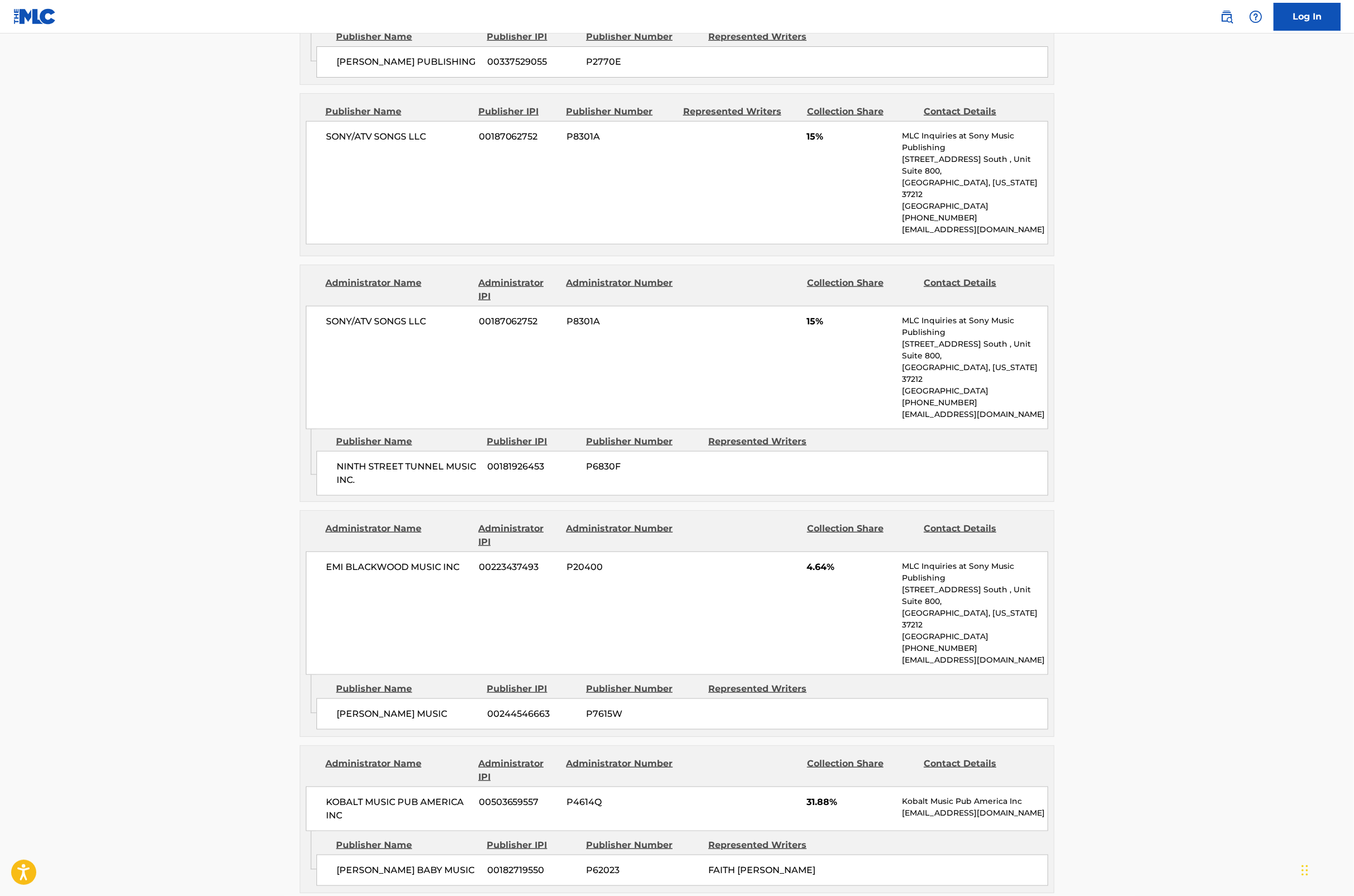
scroll to position [1940, 0]
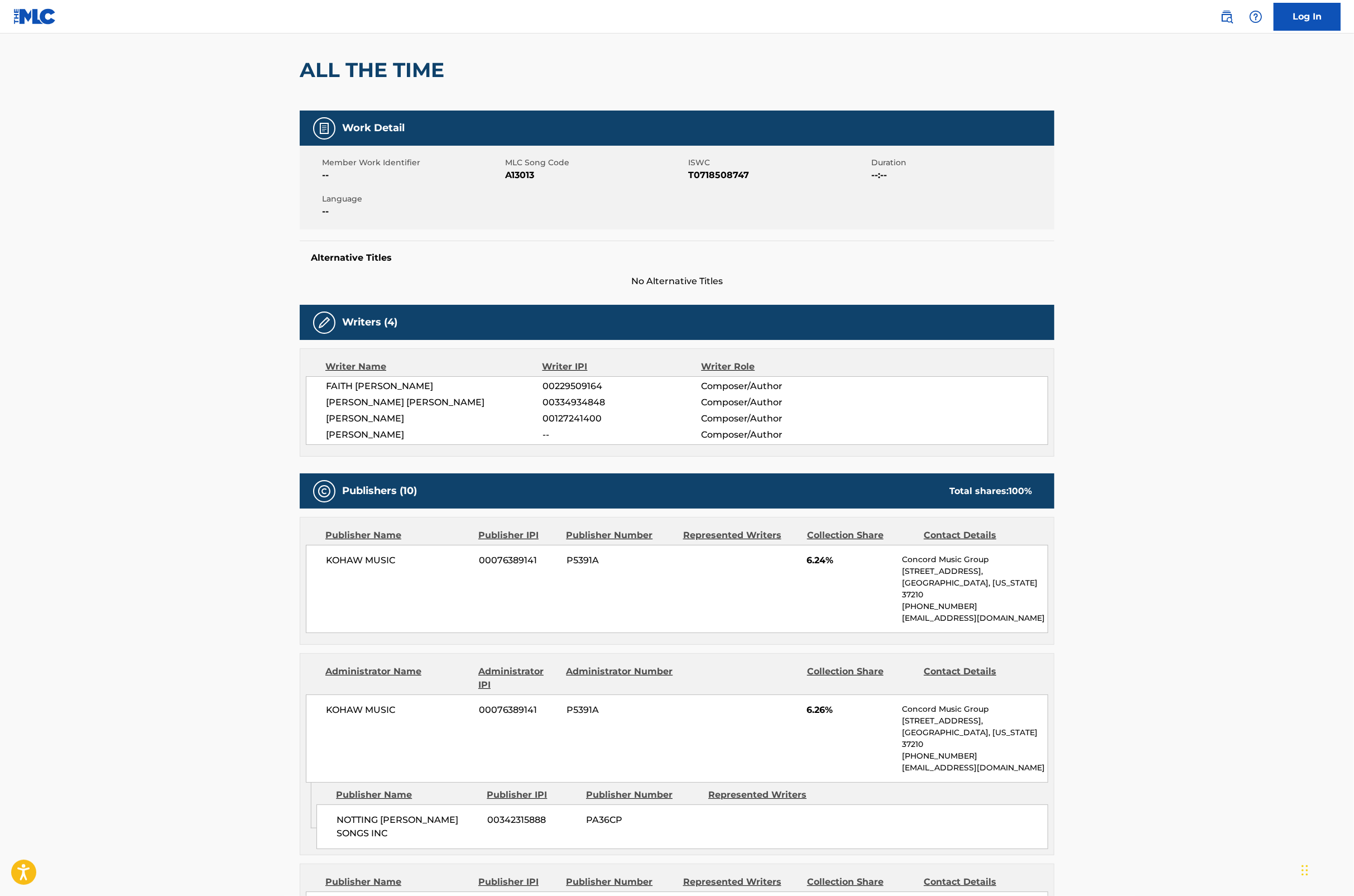
scroll to position [0, 0]
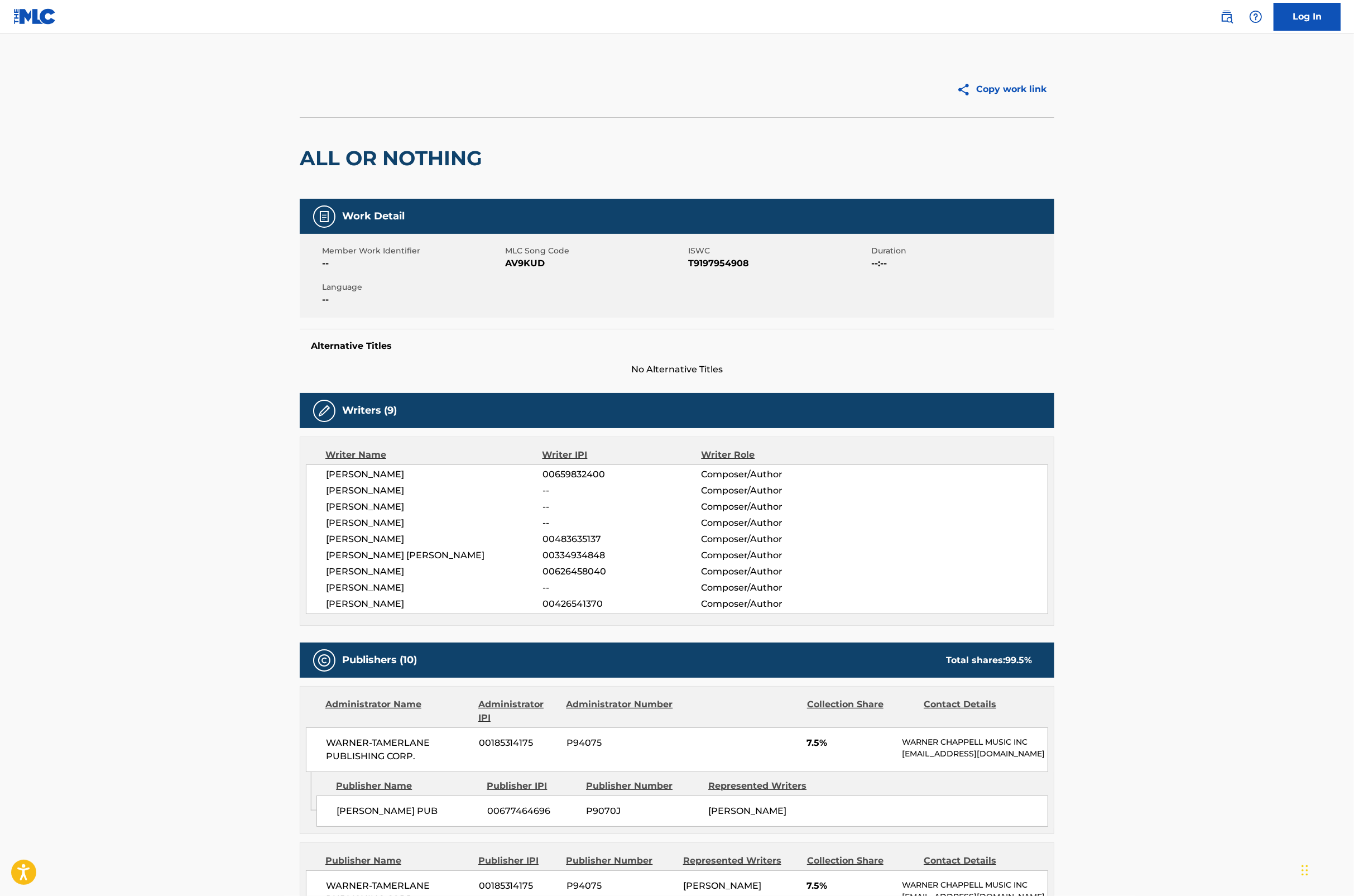
click at [526, 260] on span "AV9KUD" at bounding box center [595, 263] width 180 height 13
click at [531, 266] on span "AV9KUD" at bounding box center [595, 263] width 180 height 13
click at [532, 268] on span "AV9KUD" at bounding box center [595, 263] width 180 height 13
copy span "AV9KUD"
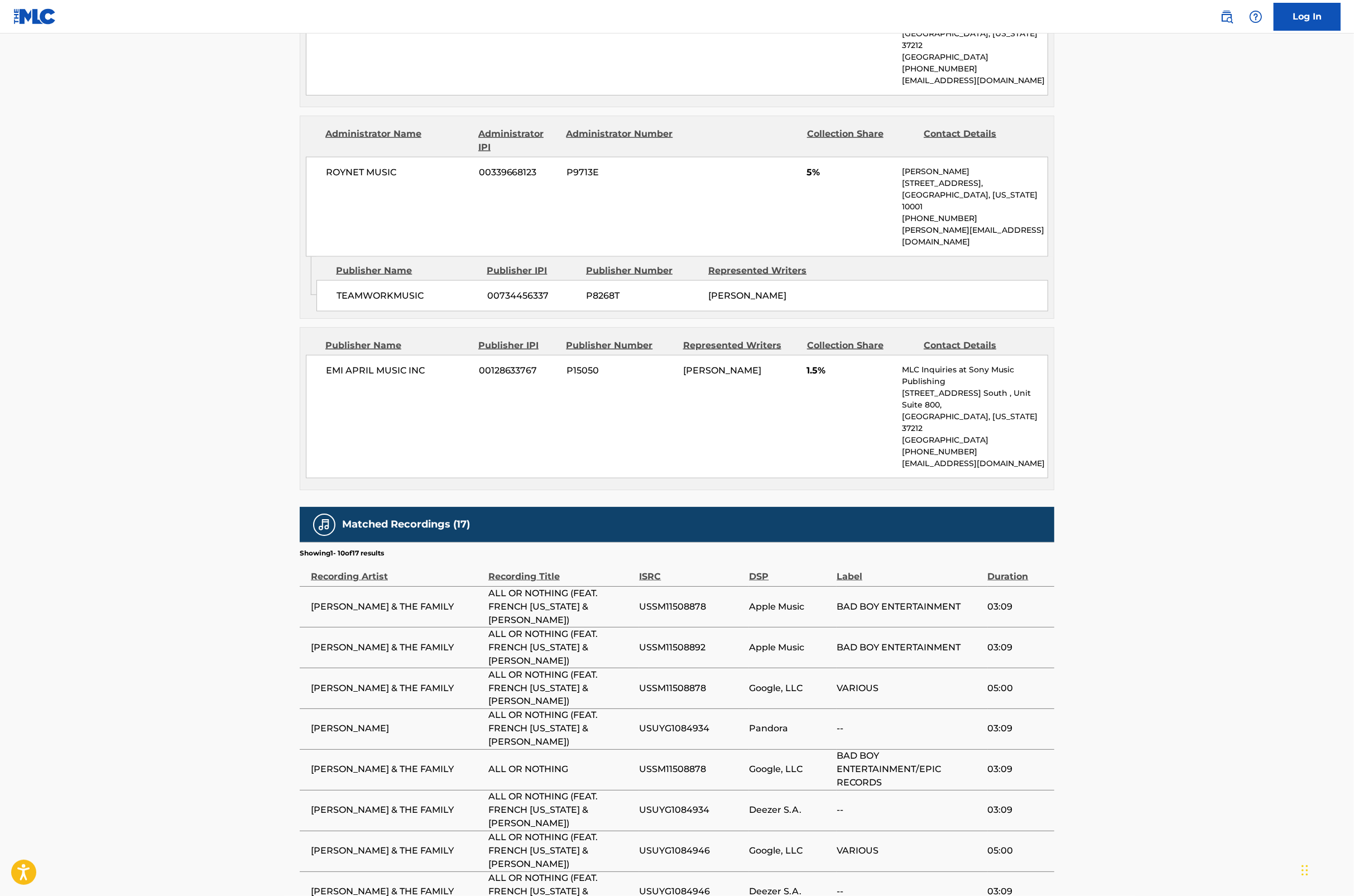
scroll to position [2076, 0]
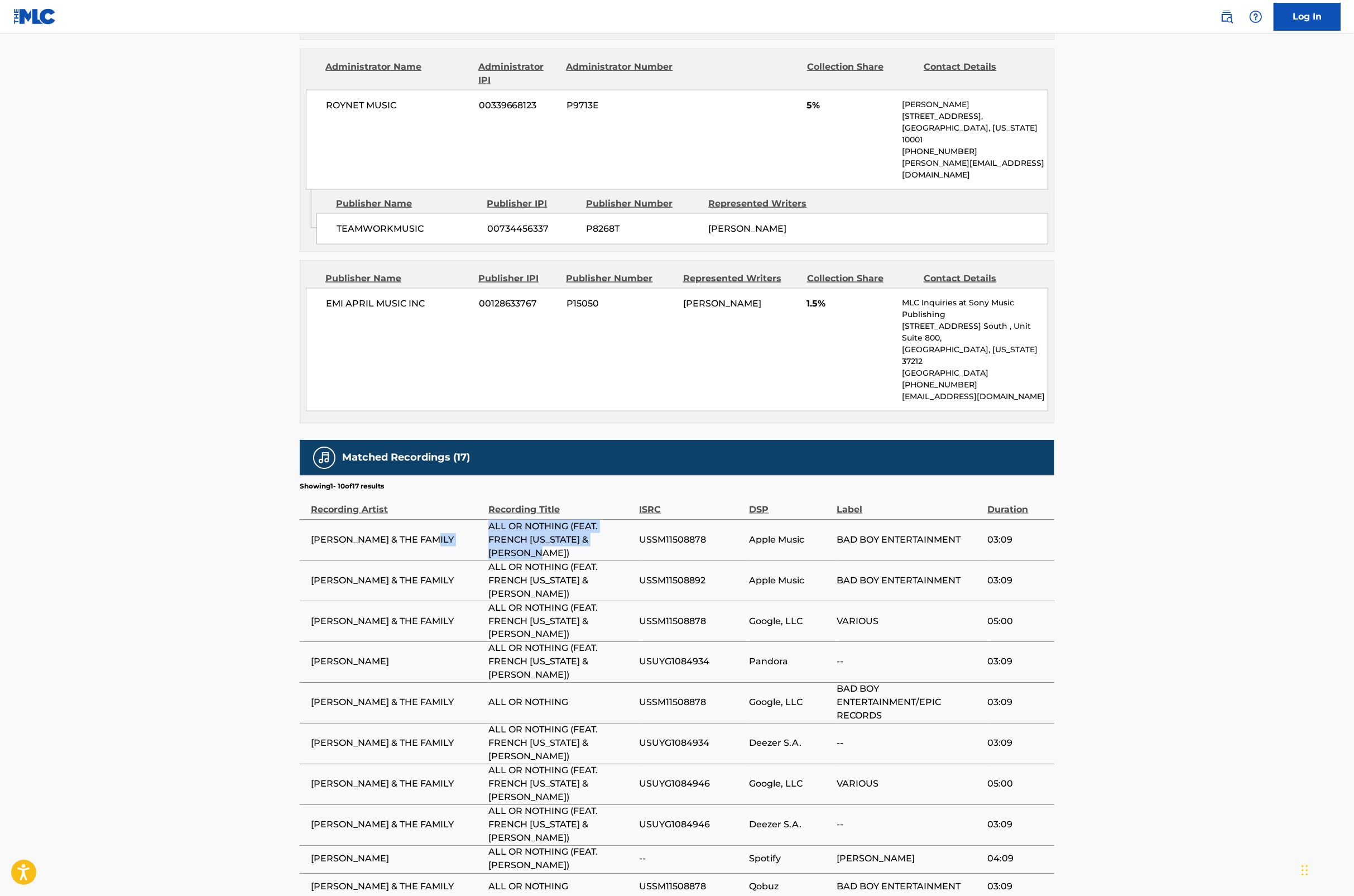
drag, startPoint x: 545, startPoint y: 437, endPoint x: 479, endPoint y: 423, distance: 67.5
click at [479, 519] on tr "[PERSON_NAME] & THE FAMILY ALL OR NOTHING (FEAT. FRENCH [US_STATE] & [PERSON_NA…" at bounding box center [677, 539] width 755 height 41
copy tr "ALL OR NOTHING (FEAT. FRENCH [US_STATE] & [PERSON_NAME])"
drag, startPoint x: 549, startPoint y: 480, endPoint x: 509, endPoint y: 481, distance: 40.0
click at [509, 561] on span "ALL OR NOTHING (FEAT. FRENCH [US_STATE] & [PERSON_NAME])" at bounding box center [561, 581] width 145 height 41
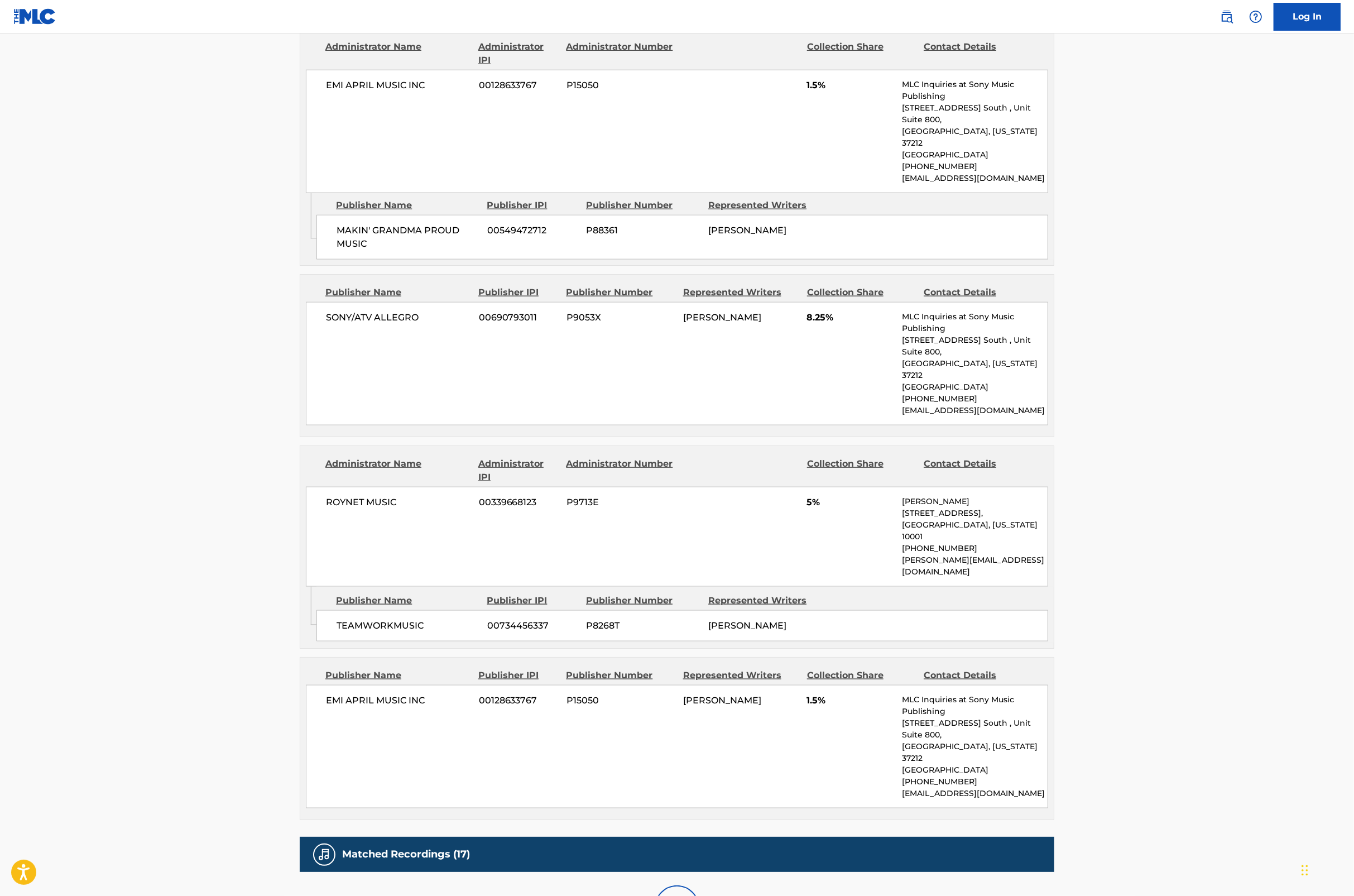
scroll to position [1927, 0]
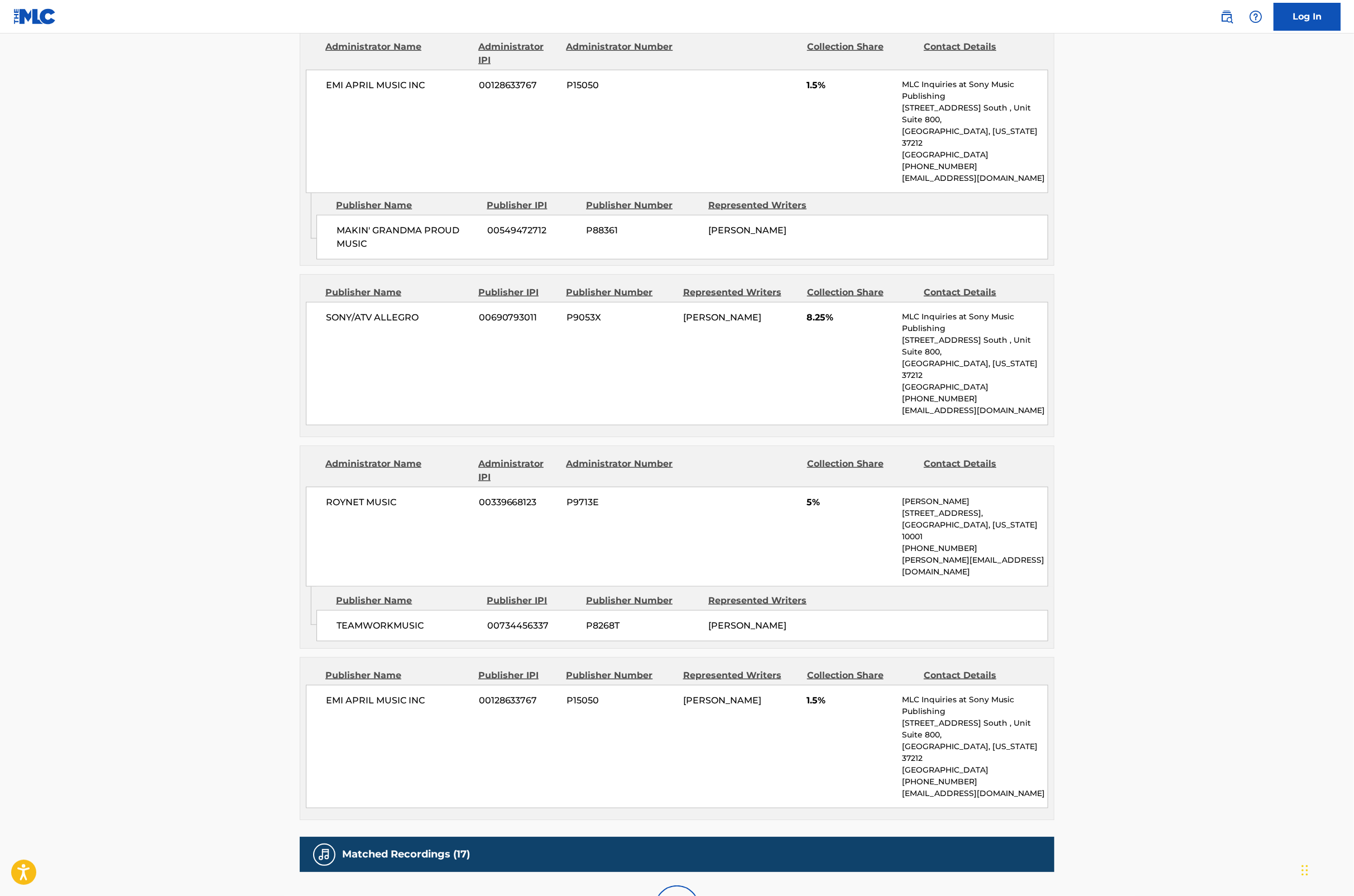
scroll to position [2076, 0]
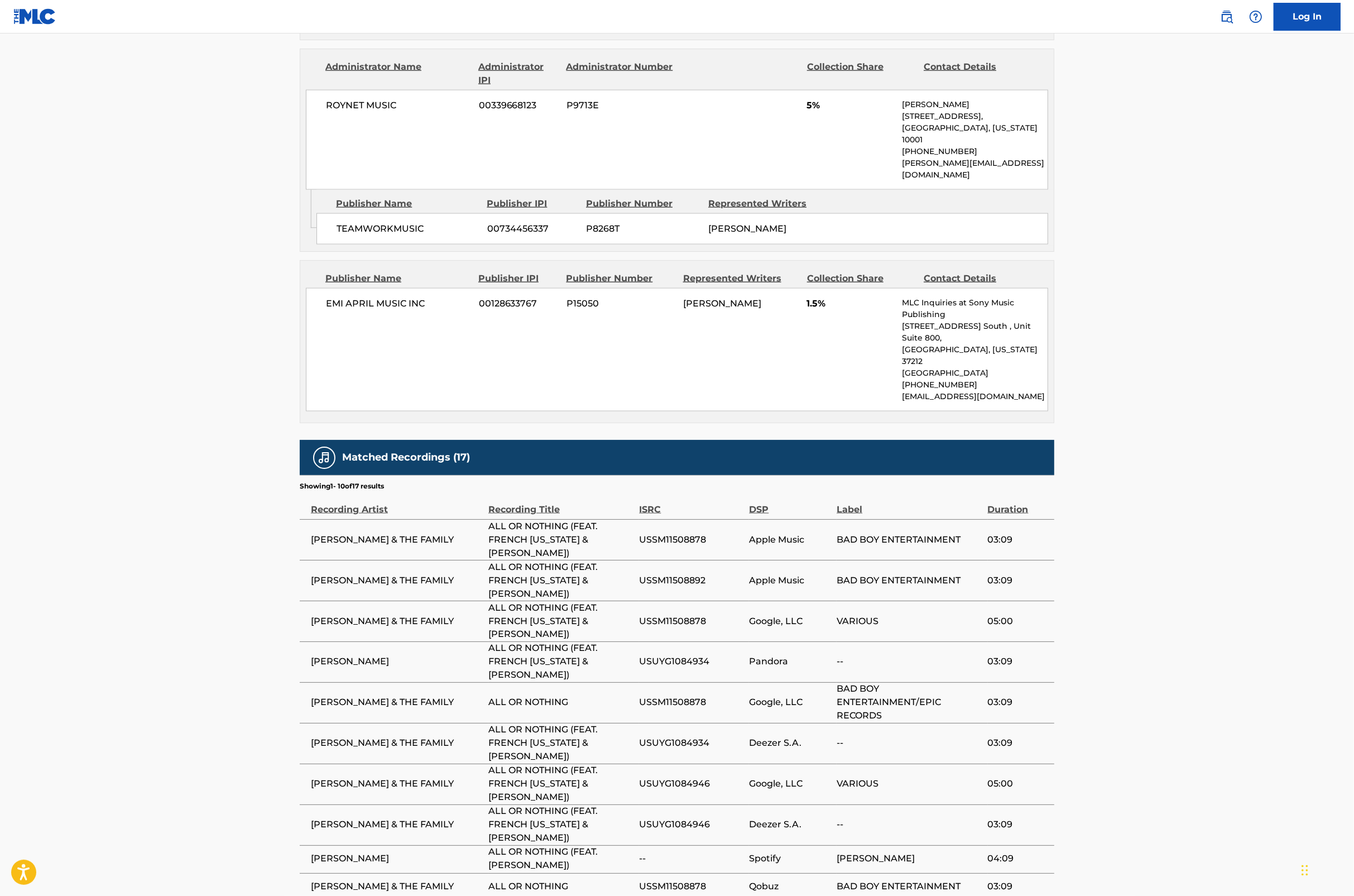
drag, startPoint x: 1206, startPoint y: 540, endPoint x: 1269, endPoint y: 564, distance: 67.4
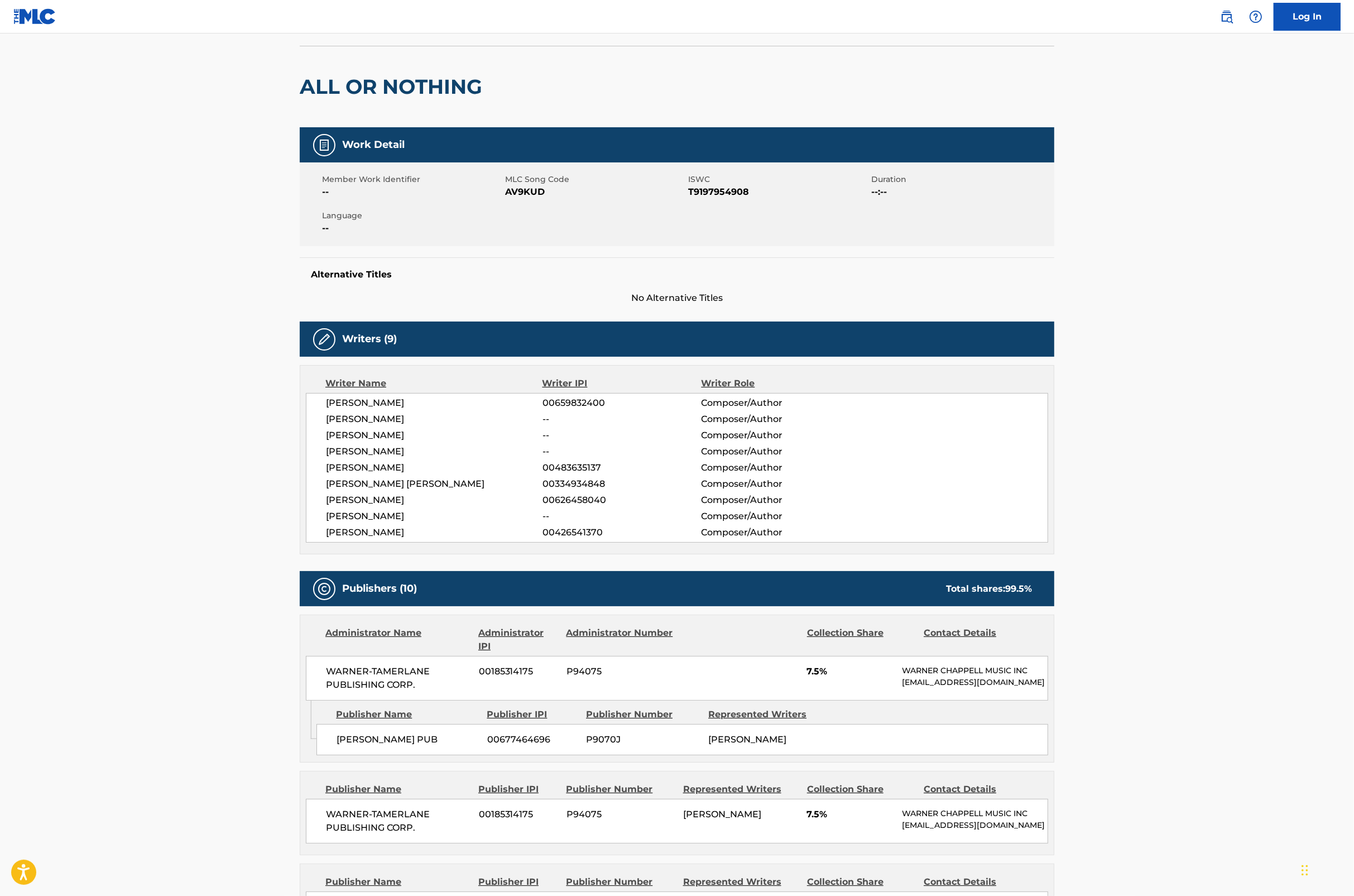
scroll to position [0, 0]
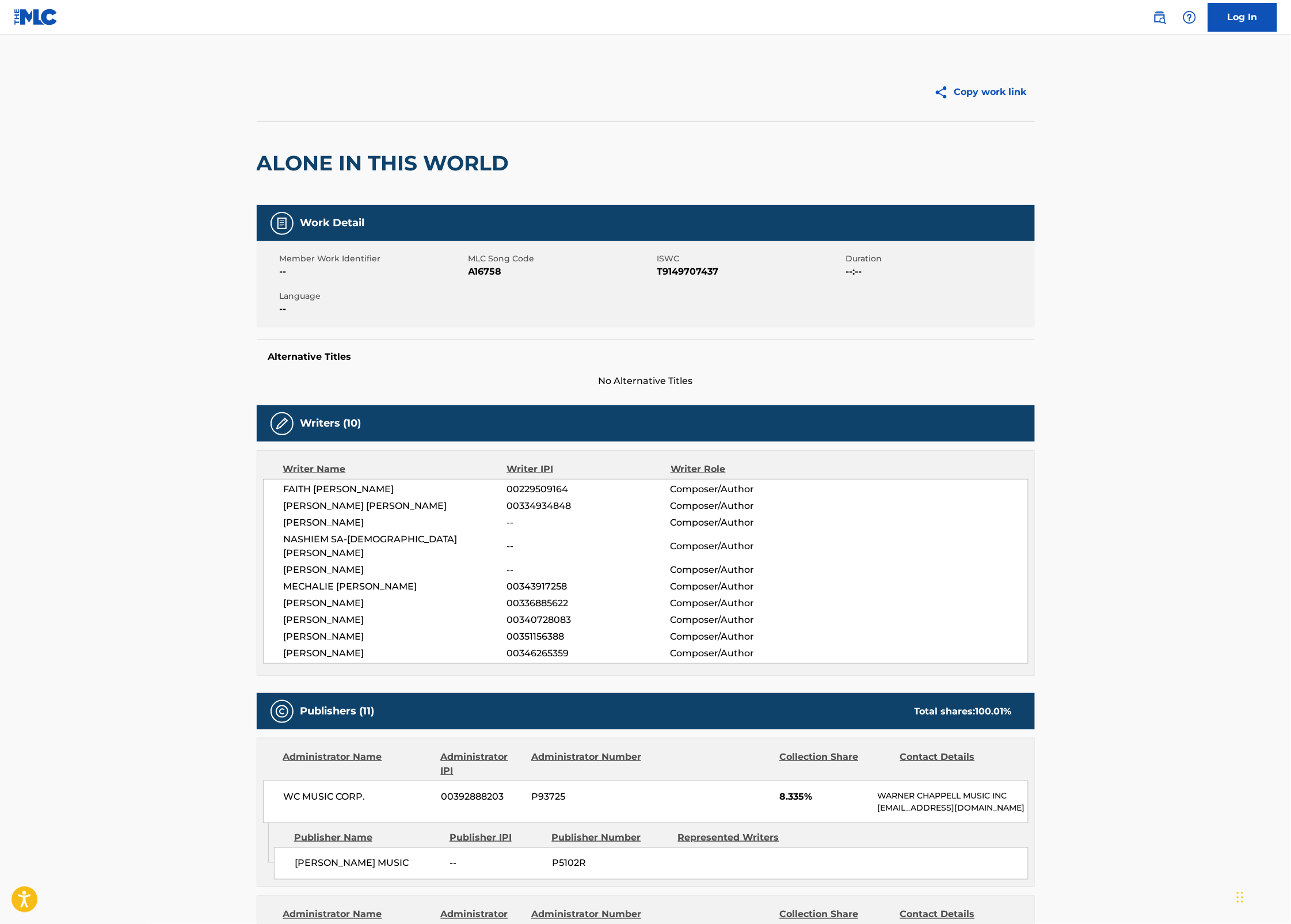
click at [476, 269] on span "A16758" at bounding box center [562, 272] width 186 height 14
copy span "A16758"
drag, startPoint x: 1146, startPoint y: 426, endPoint x: 1155, endPoint y: 421, distance: 10.3
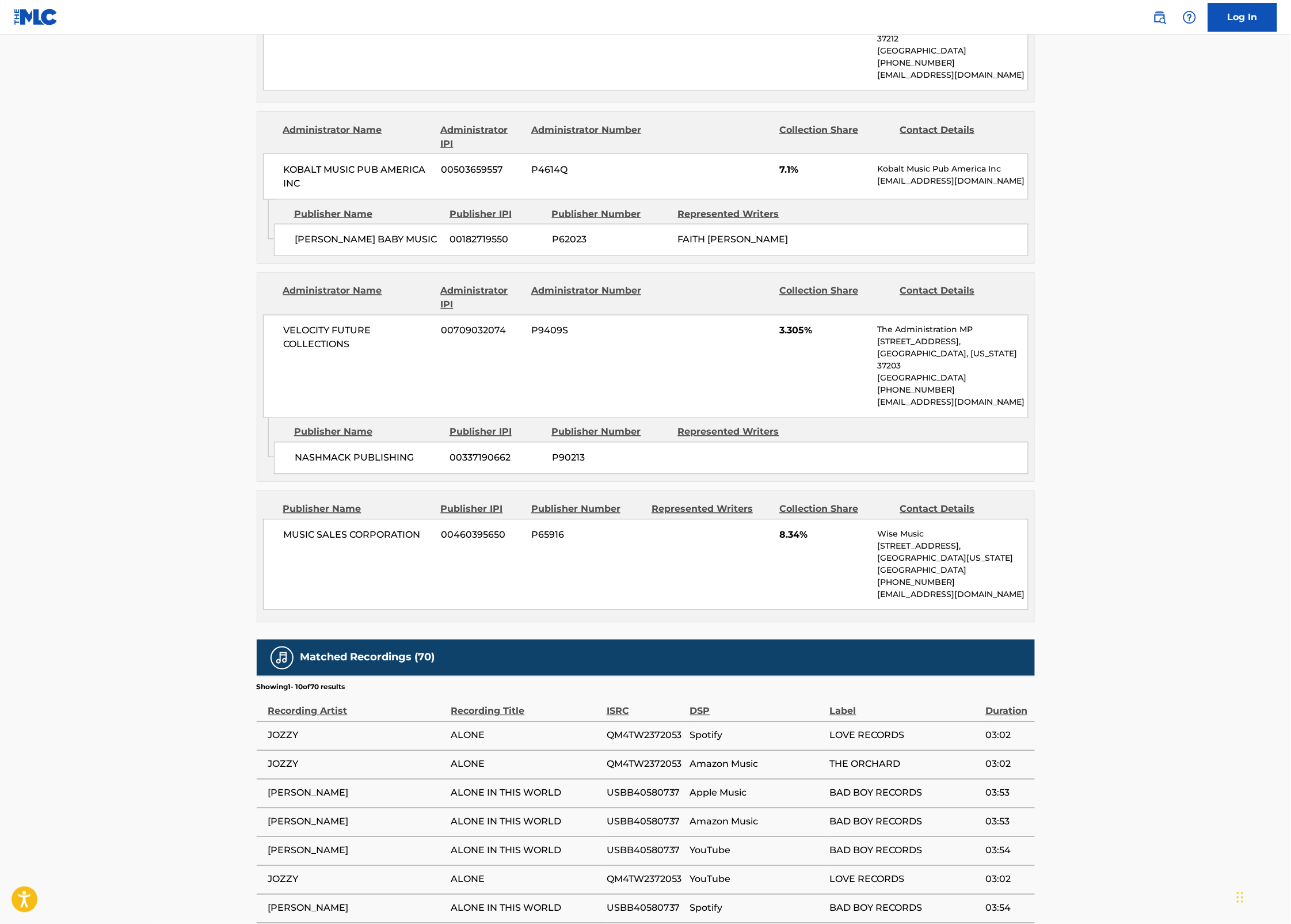
scroll to position [2358, 0]
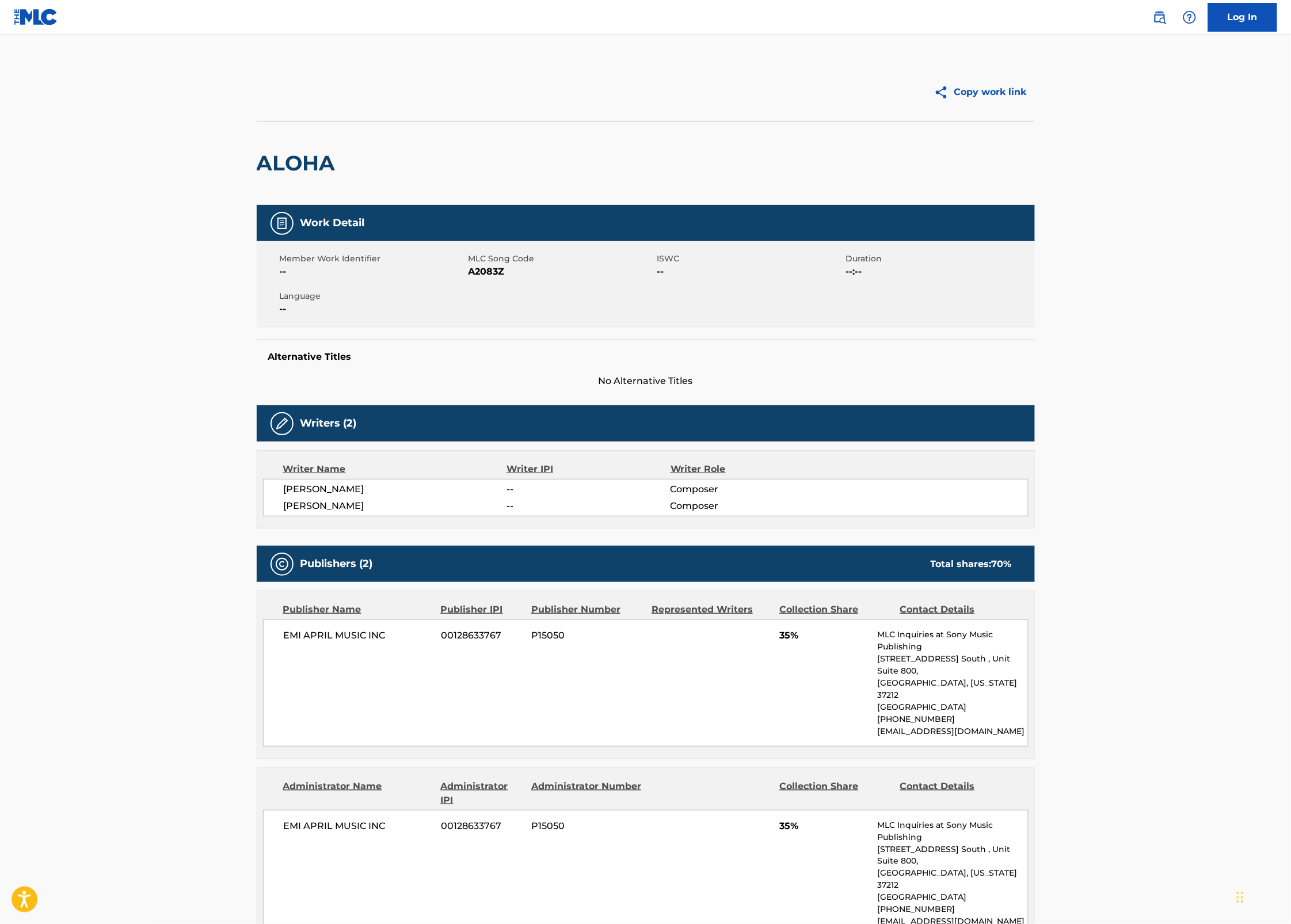
click at [278, 157] on h2 "ALOHA" at bounding box center [300, 163] width 85 height 26
copy h2 "ALOHA"
click at [485, 266] on span "A2083Z" at bounding box center [562, 272] width 186 height 14
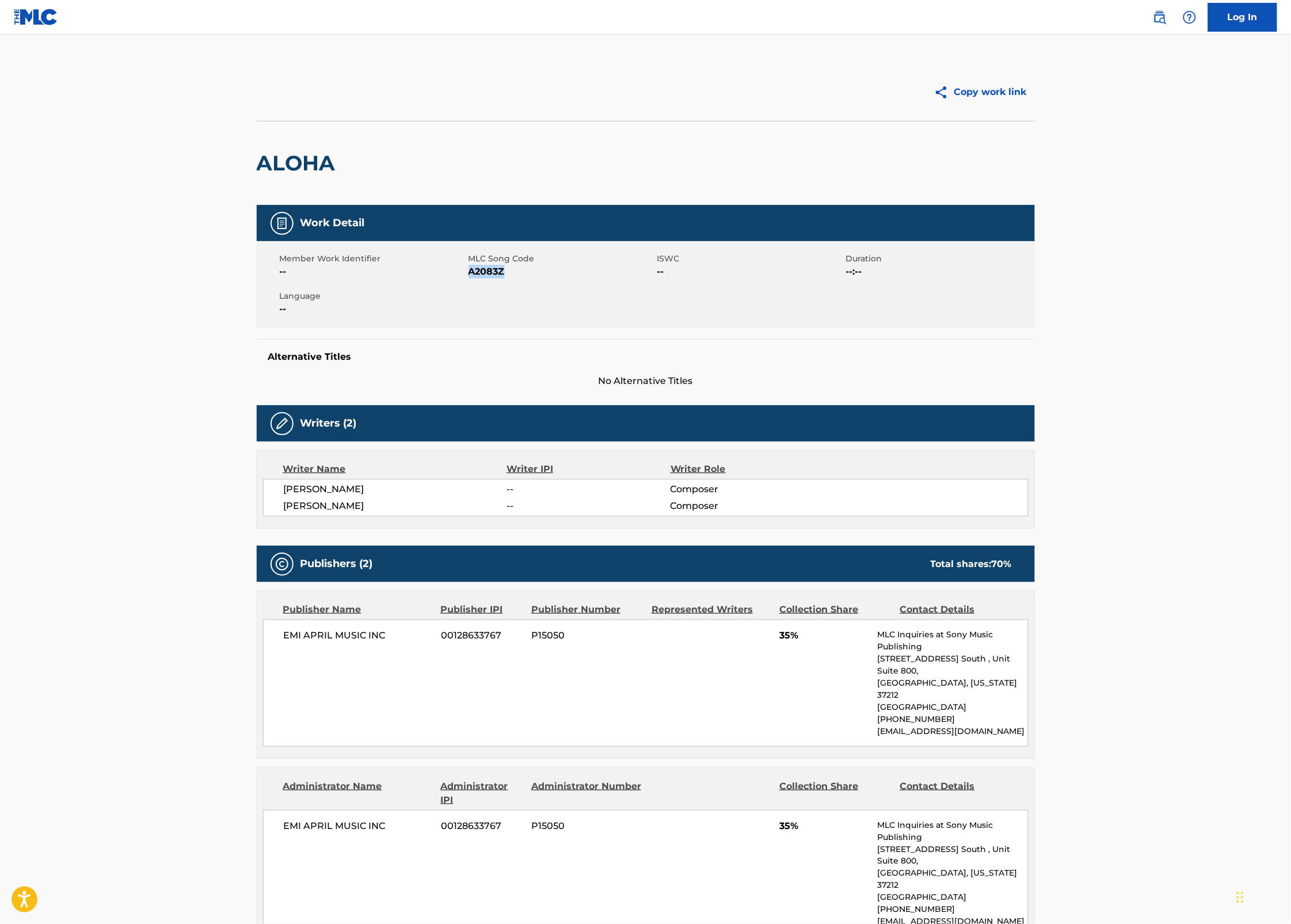
copy span "A2083Z"
drag, startPoint x: 1120, startPoint y: 369, endPoint x: 1207, endPoint y: 340, distance: 91.7
click at [1120, 369] on main "Copy work link ALOHA Work Detail Member Work Identifier -- MLC Song Code A2083Z…" at bounding box center [645, 605] width 1291 height 1141
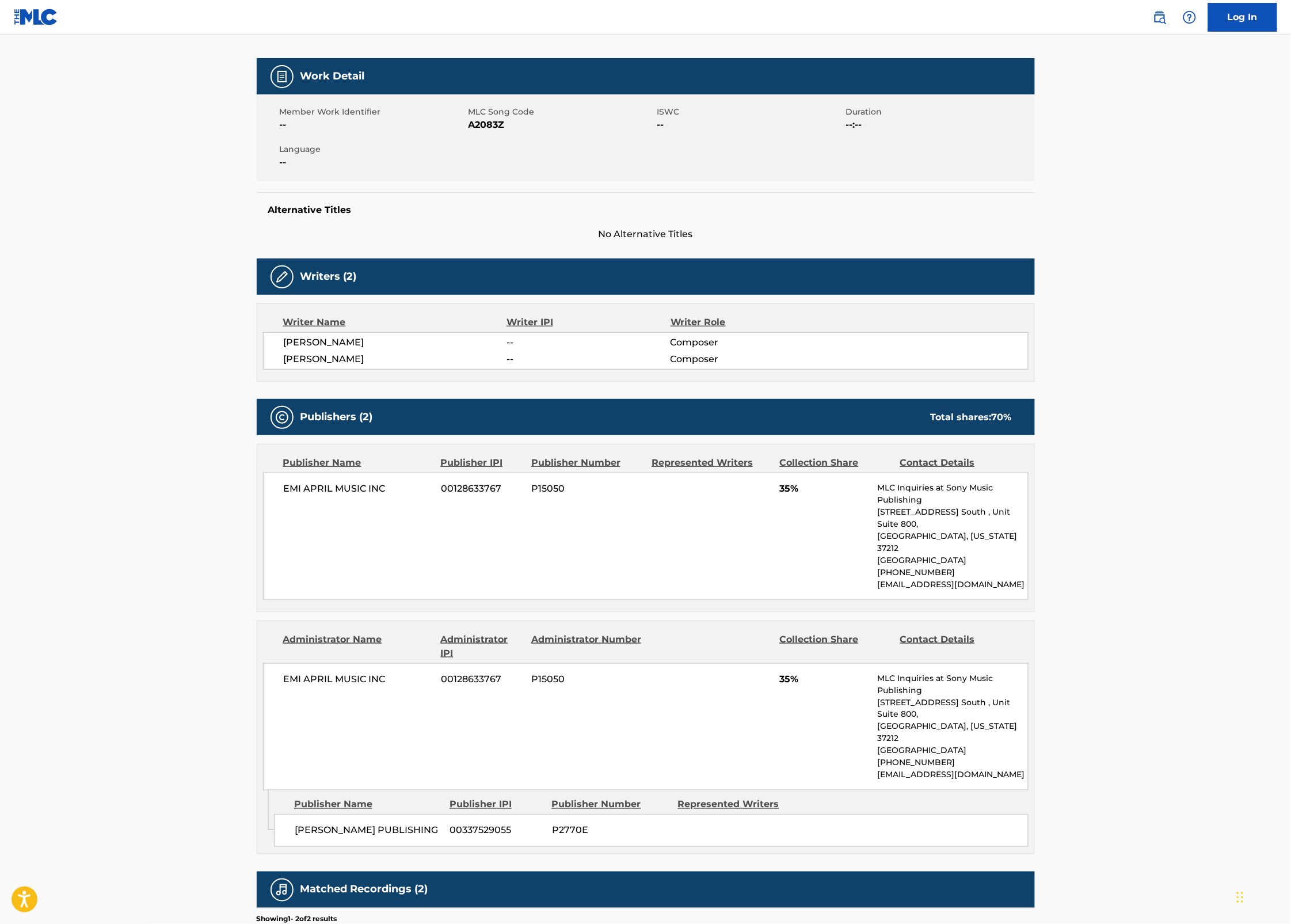
scroll to position [260, 0]
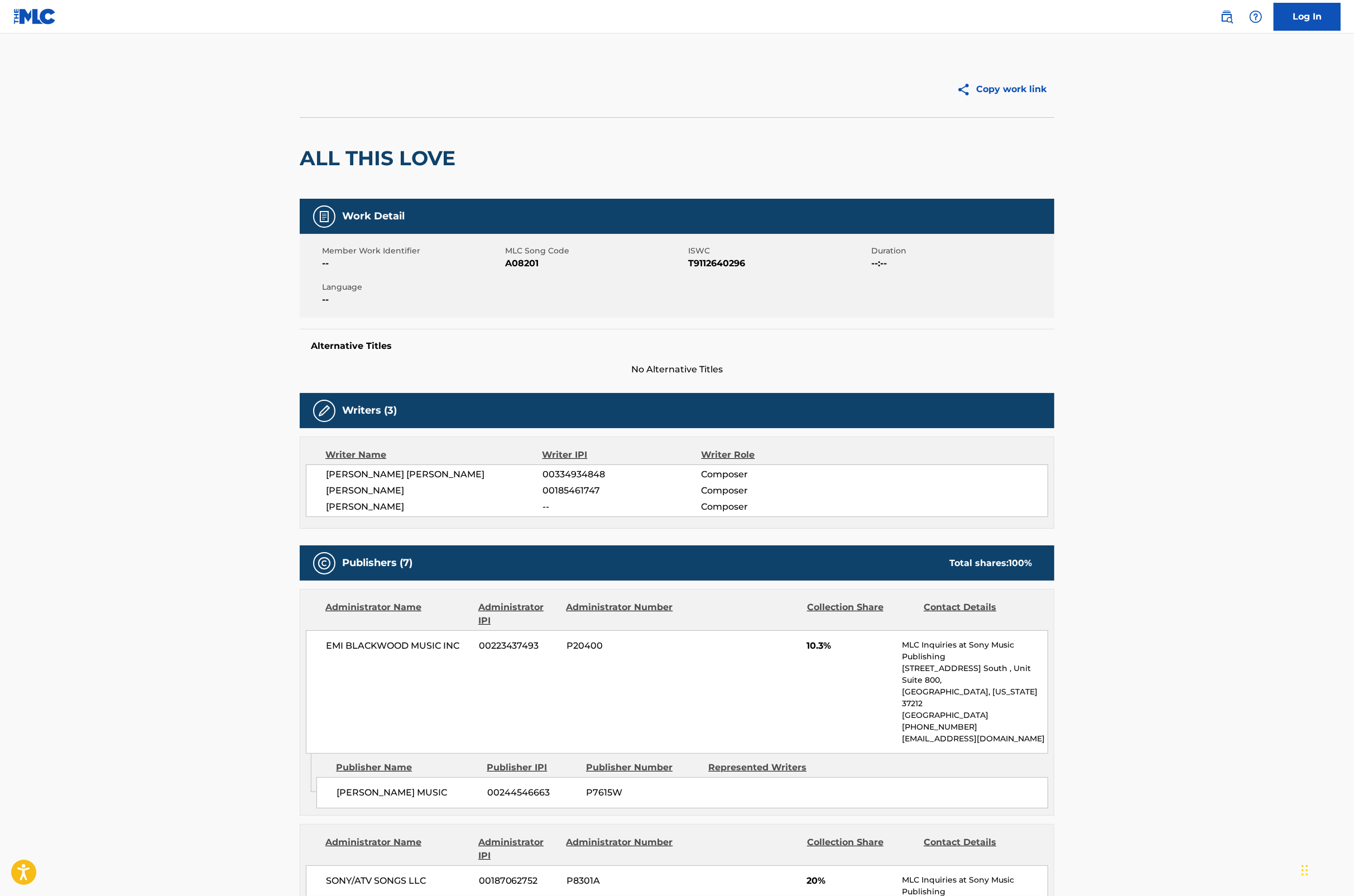
click at [532, 263] on span "A08201" at bounding box center [595, 263] width 180 height 13
copy span "A08201"
drag, startPoint x: 1148, startPoint y: 316, endPoint x: 1212, endPoint y: 327, distance: 64.9
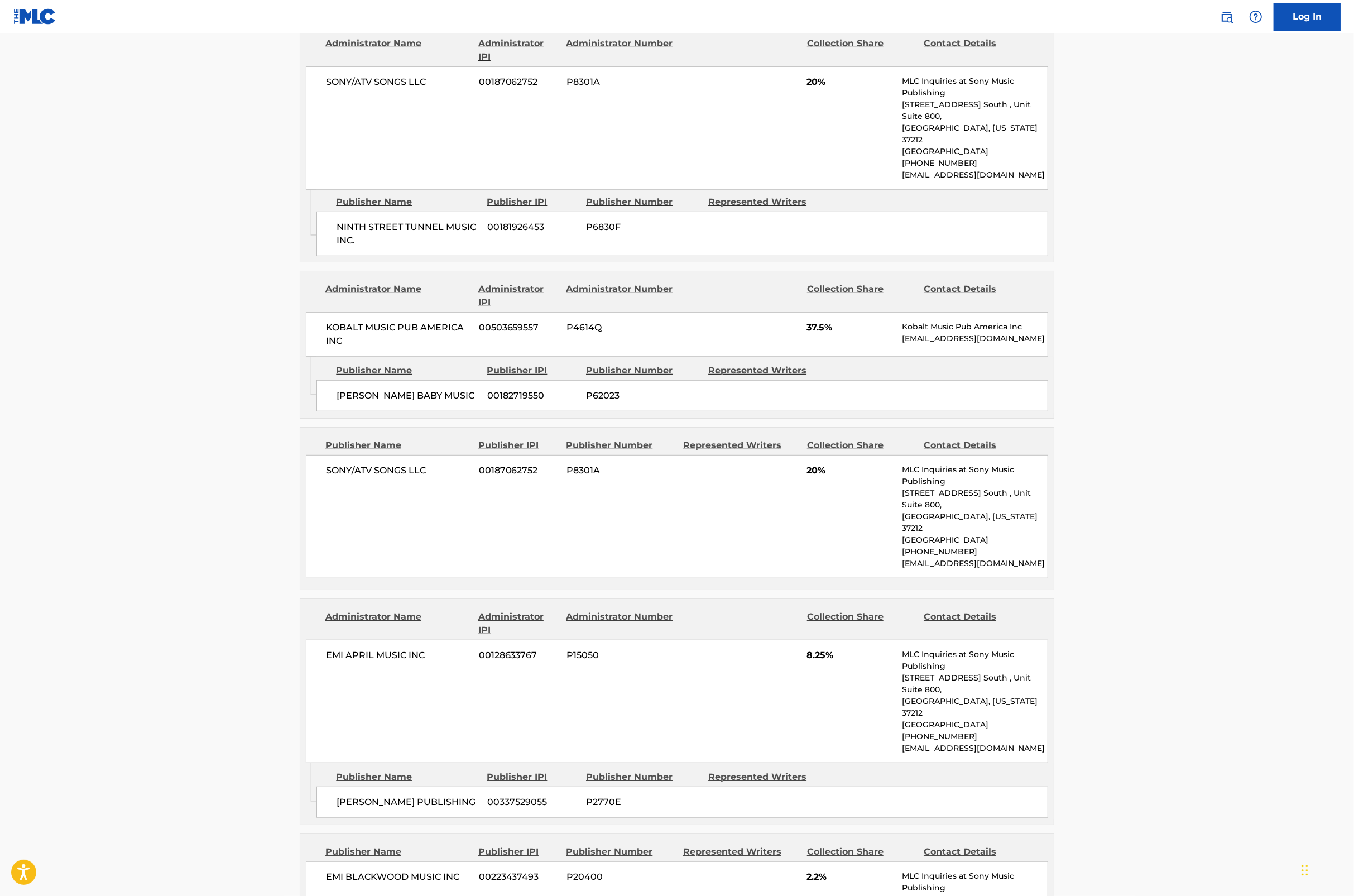
scroll to position [1421, 0]
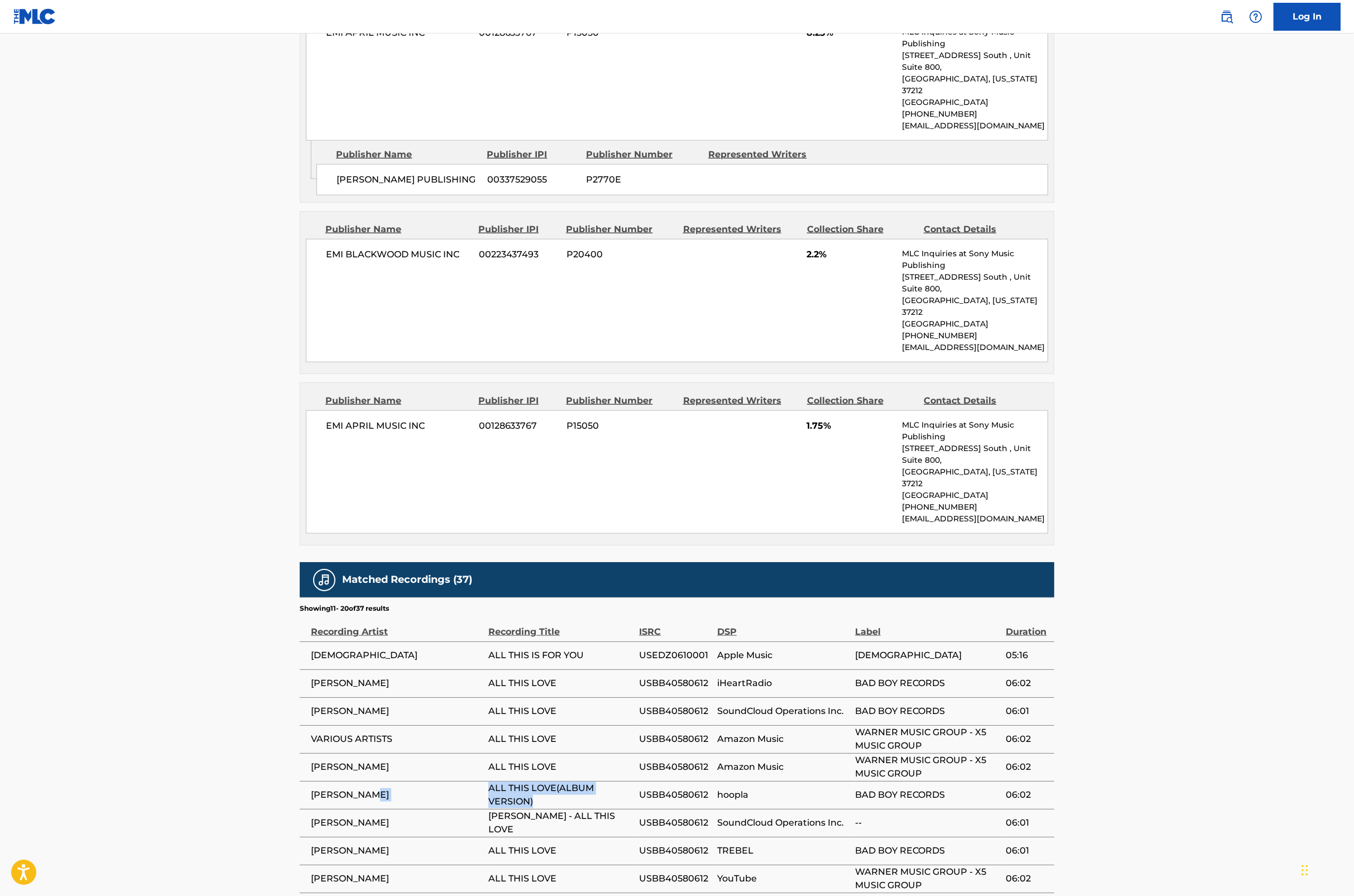
drag, startPoint x: 539, startPoint y: 668, endPoint x: 487, endPoint y: 658, distance: 53.0
click at [487, 781] on tr "FAITH EVANS ALL THIS LOVE(ALBUM VERSION) USBB40580612 hoopla BAD BOY RECORDS 06…" at bounding box center [677, 795] width 755 height 28
copy tr "ALL THIS LOVE(ALBUM VERSION)"
drag, startPoint x: 487, startPoint y: 691, endPoint x: 631, endPoint y: 689, distance: 144.0
click at [631, 809] on tr "FAITH EVANS FAITH EVANS - ALL THIS LOVE USBB40580612 SoundCloud Operations Inc.…" at bounding box center [677, 823] width 755 height 28
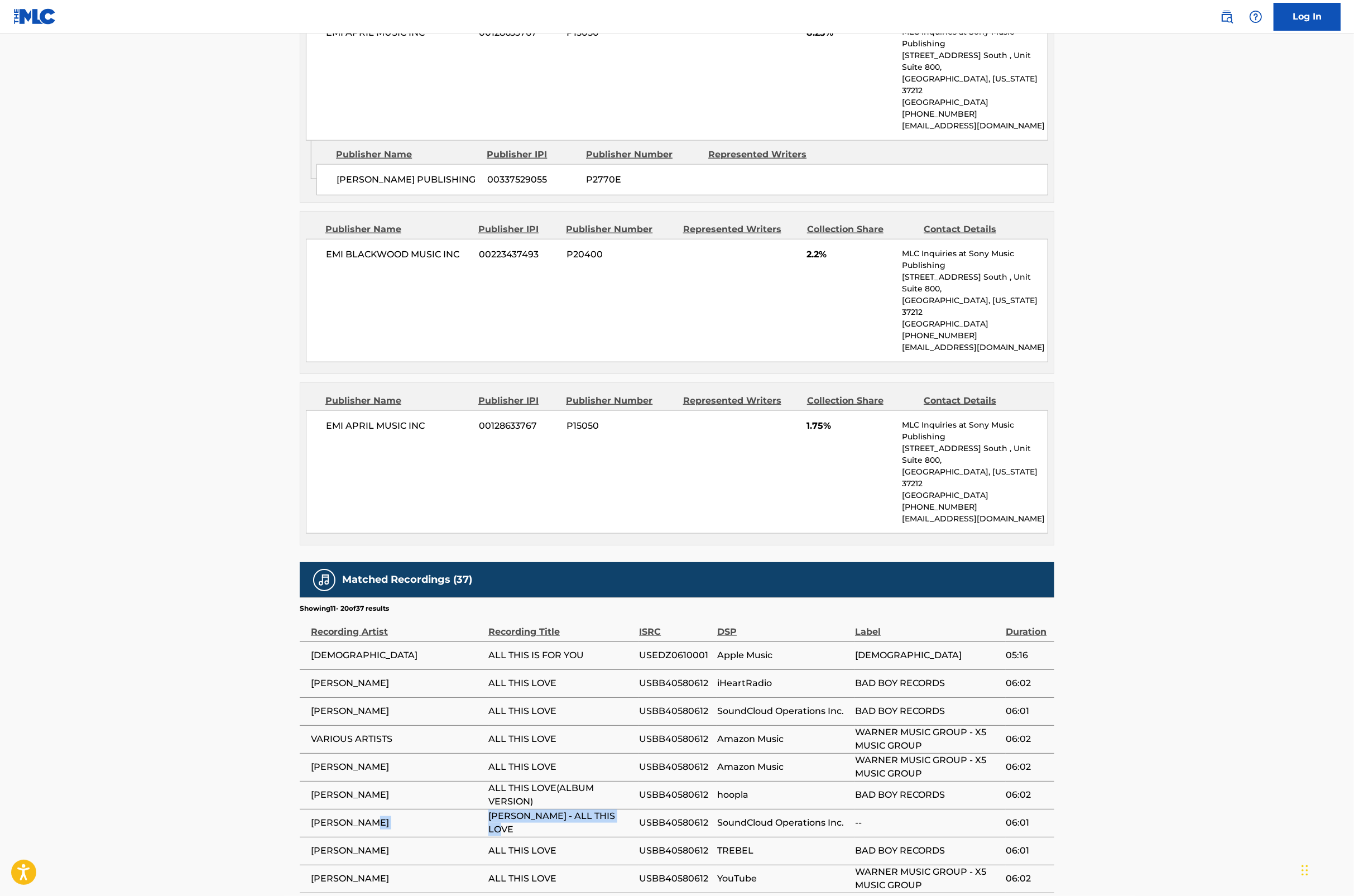
copy tr "FAITH EVANS - ALL THIS LOVE"
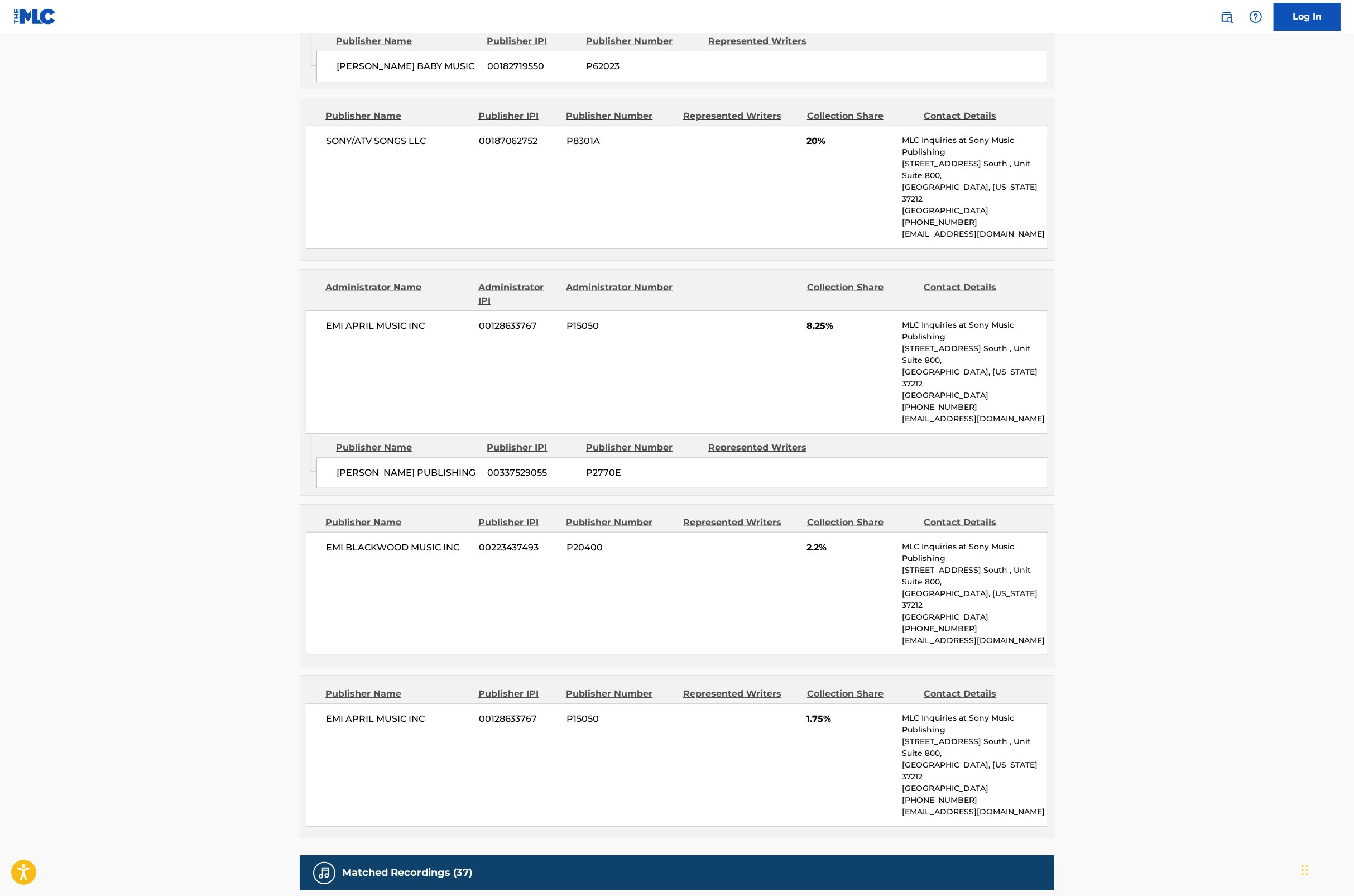
scroll to position [1337, 0]
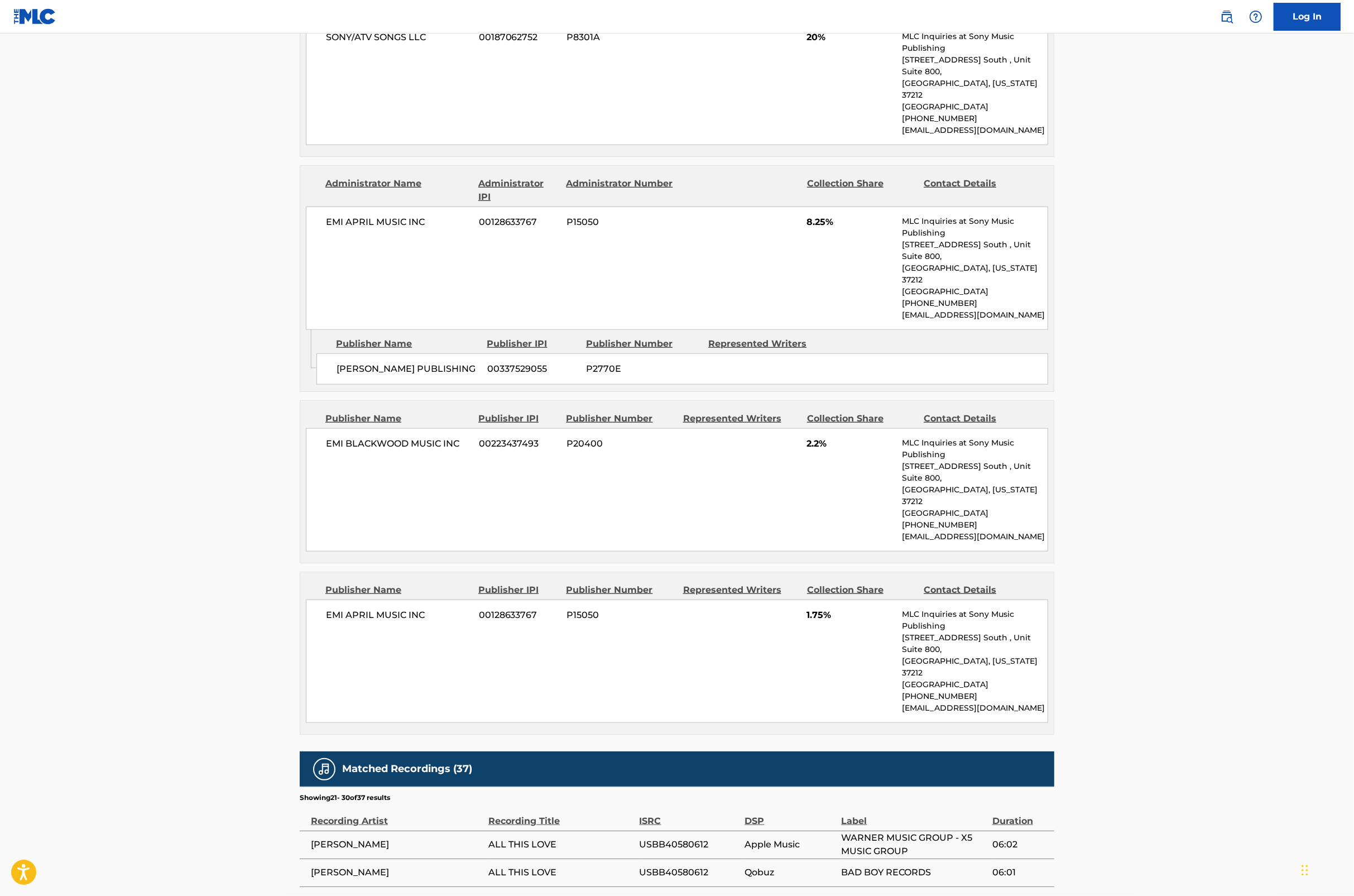
scroll to position [1421, 0]
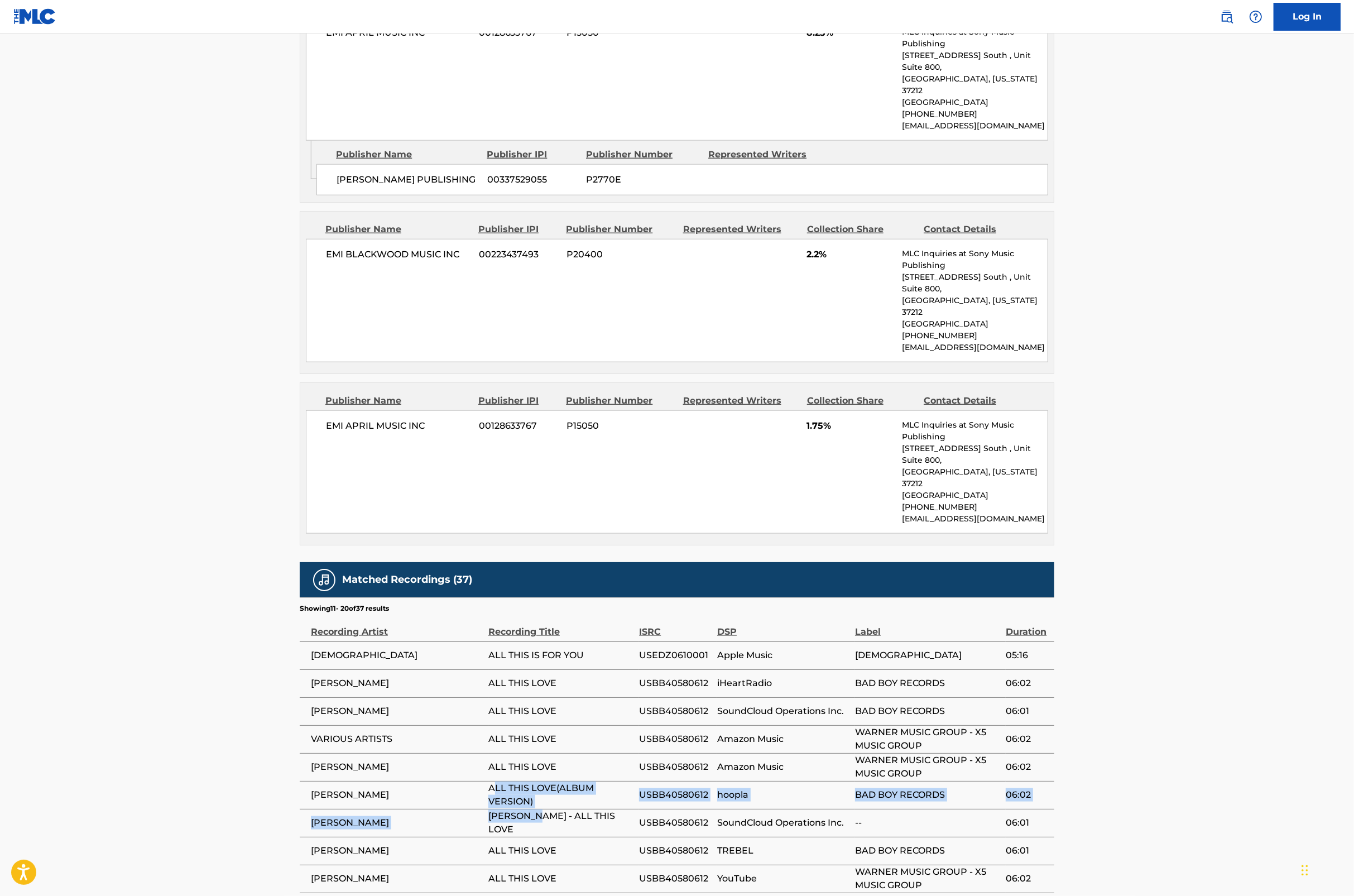
drag, startPoint x: 520, startPoint y: 670, endPoint x: 494, endPoint y: 656, distance: 29.5
click at [494, 656] on tbody "FAITH LUTHERAN CHURCH ALL THIS IS FOR YOU USEDZ0610001 Apple Music FAITH LUTHER…" at bounding box center [677, 781] width 755 height 279
drag, startPoint x: 494, startPoint y: 656, endPoint x: 555, endPoint y: 668, distance: 62.2
click at [555, 781] on span "ALL THIS LOVE(ALBUM VERSION)" at bounding box center [561, 795] width 145 height 27
drag, startPoint x: 535, startPoint y: 665, endPoint x: 487, endPoint y: 653, distance: 49.5
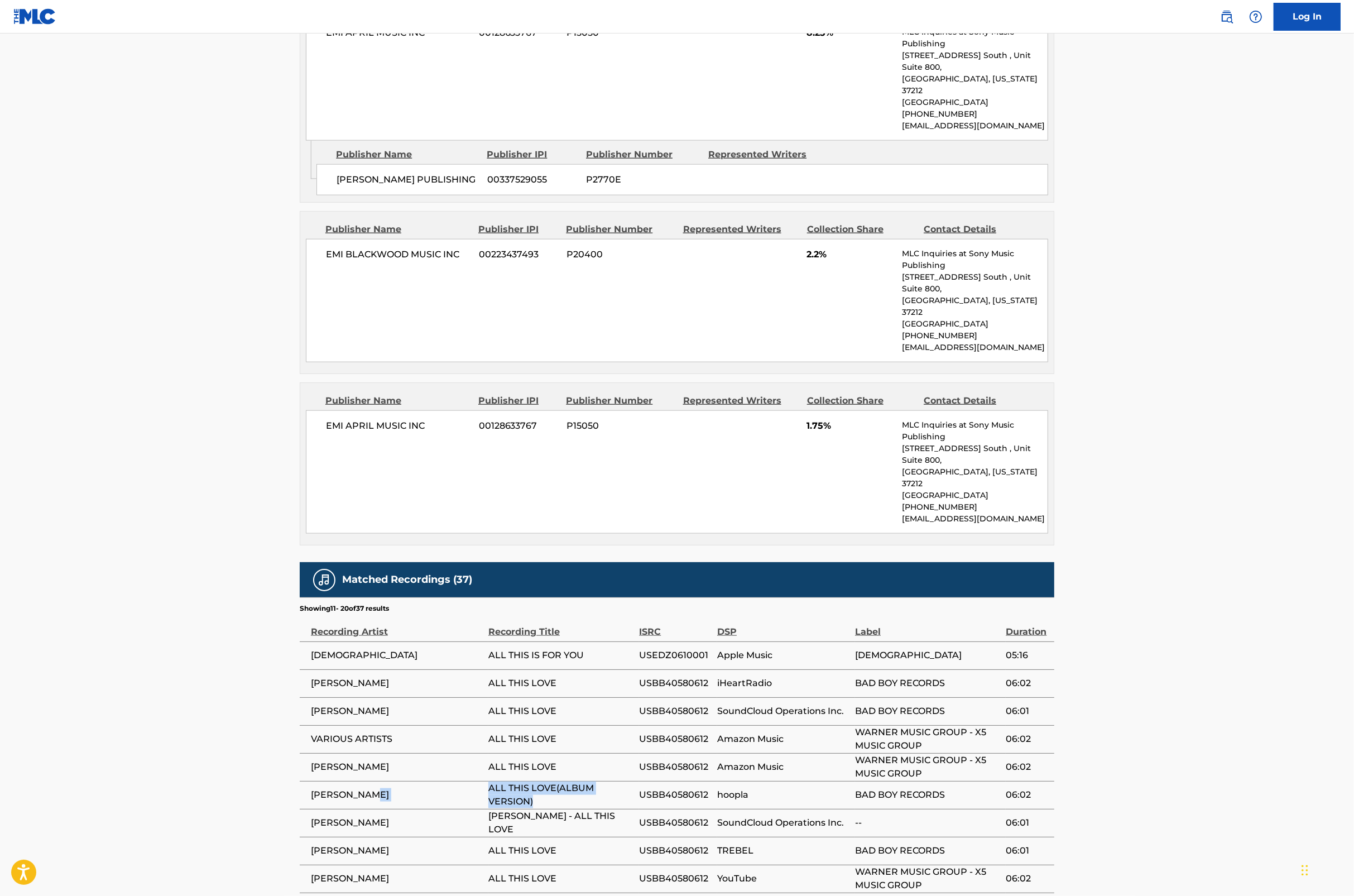
click at [487, 781] on tr "FAITH EVANS ALL THIS LOVE(ALBUM VERSION) USBB40580612 hoopla BAD BOY RECORDS 06…" at bounding box center [677, 795] width 755 height 28
copy tr "ALL THIS LOVE(ALBUM VERSION)"
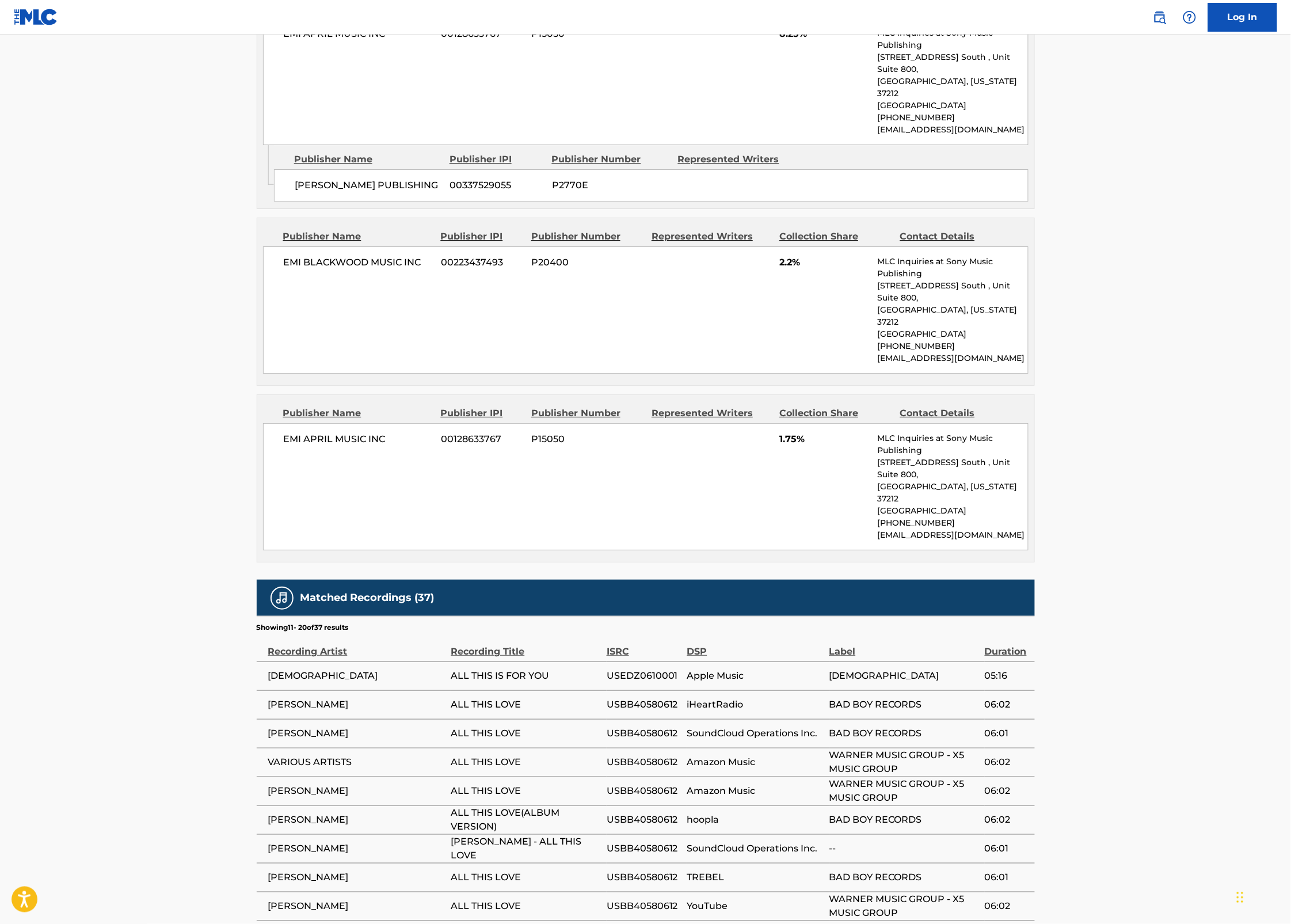
click at [582, 669] on span "ALL THIS IS FOR YOU" at bounding box center [526, 676] width 150 height 14
drag, startPoint x: 780, startPoint y: 298, endPoint x: 827, endPoint y: 302, distance: 47.2
click at [827, 406] on div "Collection Share" at bounding box center [835, 413] width 112 height 14
drag, startPoint x: 827, startPoint y: 302, endPoint x: 997, endPoint y: 292, distance: 170.3
click at [997, 406] on div "Contact Details" at bounding box center [955, 413] width 112 height 14
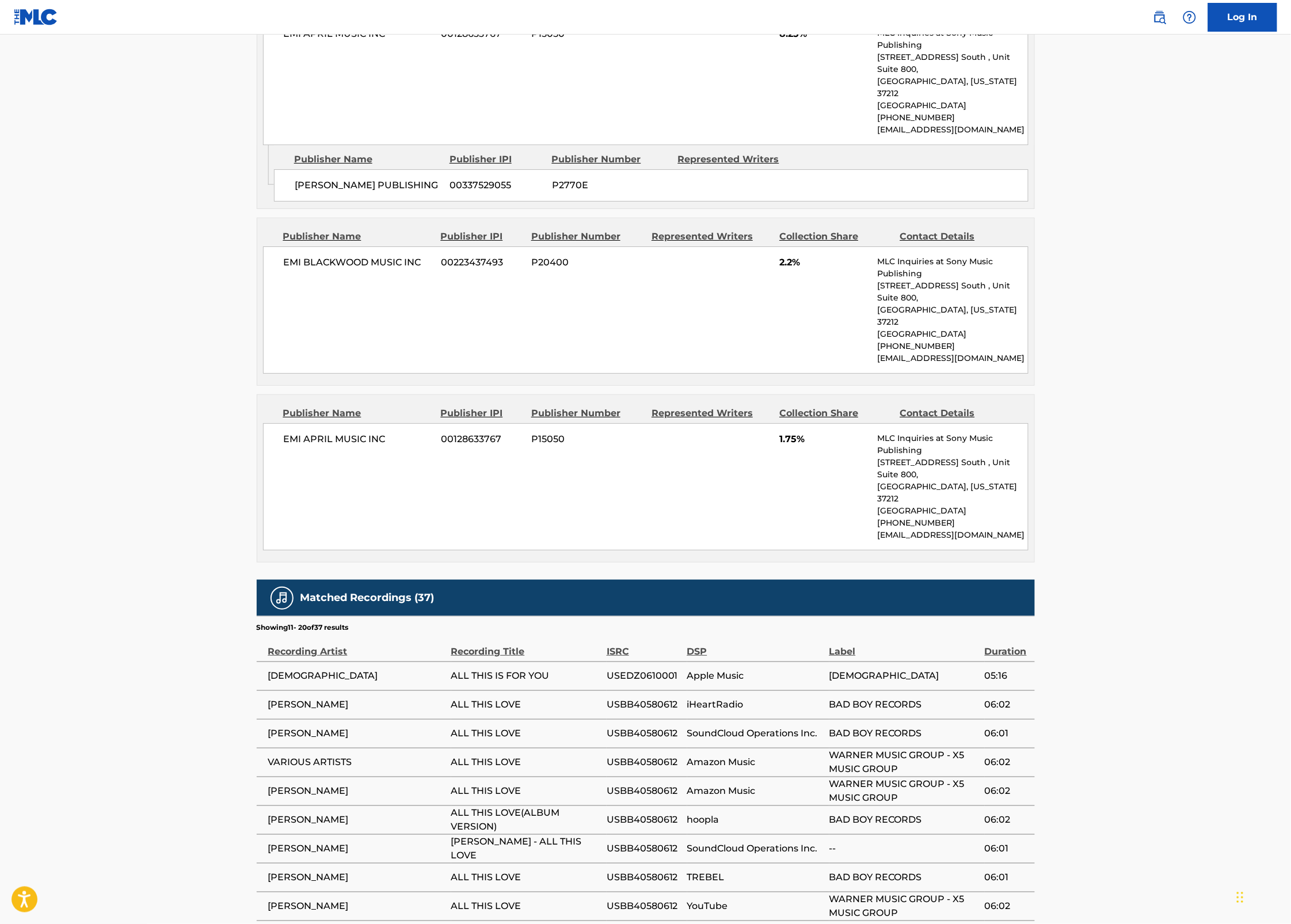
click at [557, 755] on span "ALL THIS LOVE" at bounding box center [526, 762] width 150 height 14
click at [581, 835] on span "FAITH EVANS - ALL THIS LOVE" at bounding box center [526, 848] width 150 height 27
click at [585, 835] on span "FAITH EVANS - ALL THIS LOVE" at bounding box center [526, 848] width 150 height 27
drag, startPoint x: 454, startPoint y: 707, endPoint x: 589, endPoint y: 708, distance: 135.0
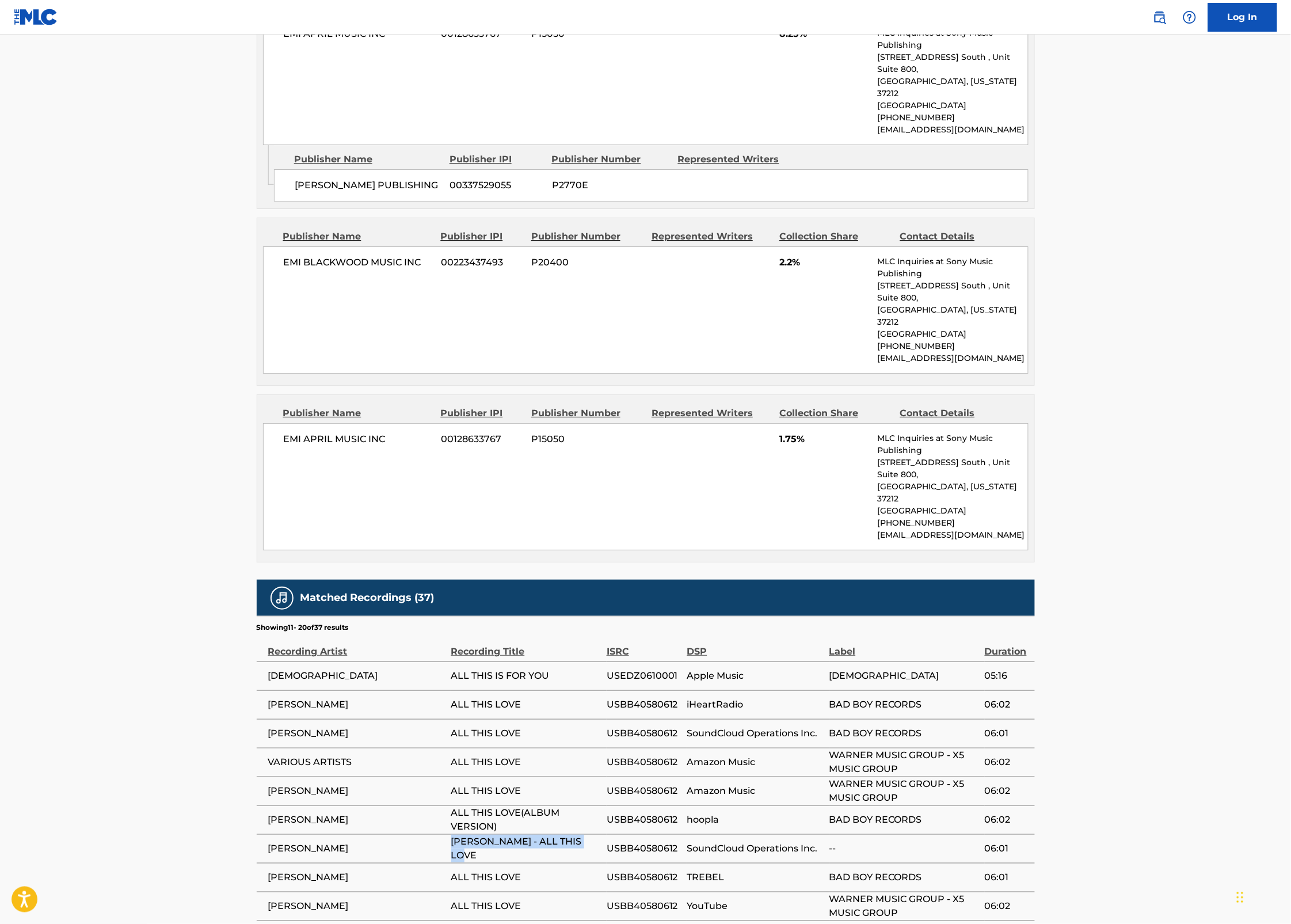
click at [589, 835] on span "FAITH EVANS - ALL THIS LOVE" at bounding box center [526, 848] width 150 height 27
copy span "FAITH EVANS - ALL THIS LOVE"
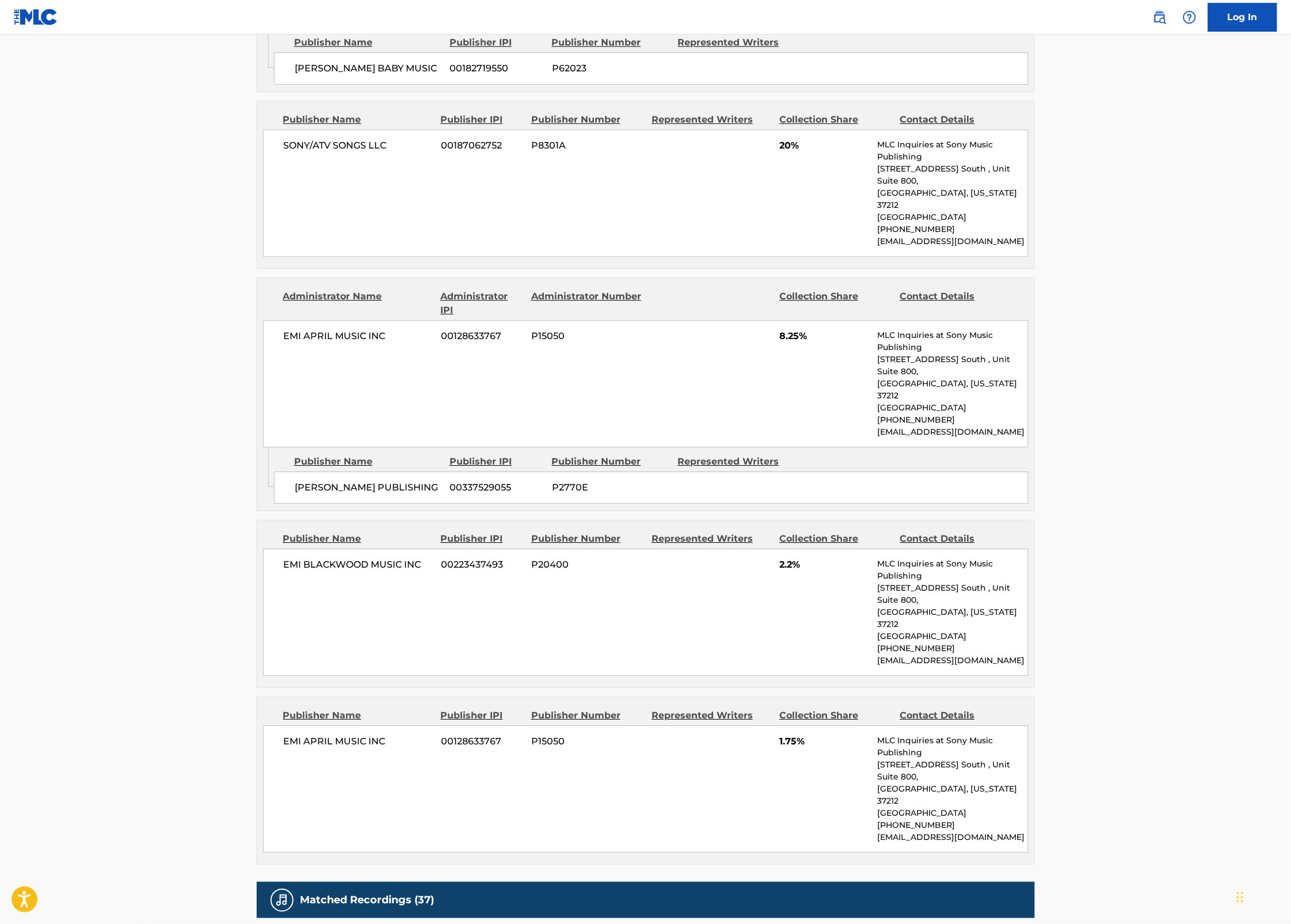
scroll to position [1379, 0]
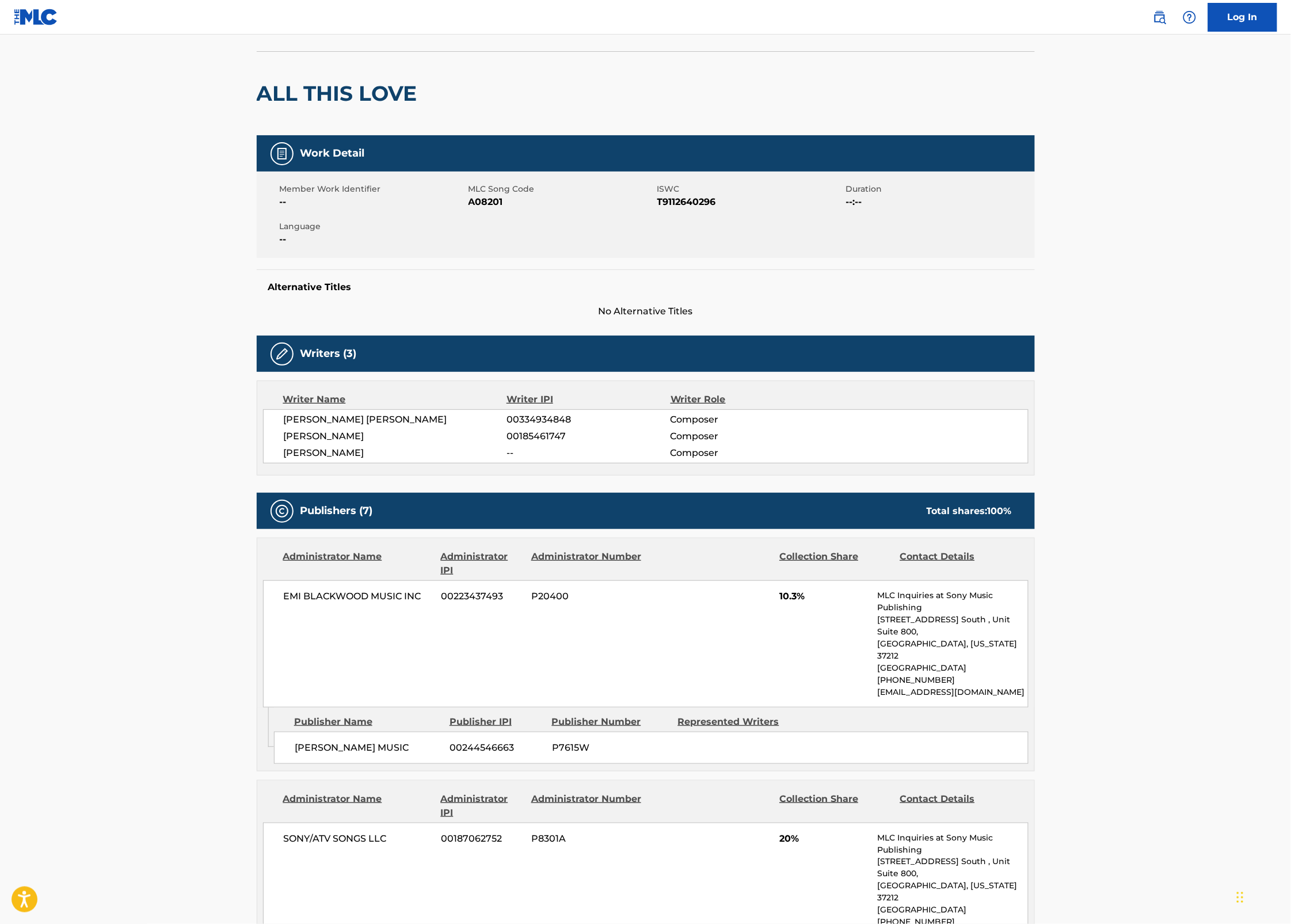
scroll to position [0, 0]
